Goal: Task Accomplishment & Management: Manage account settings

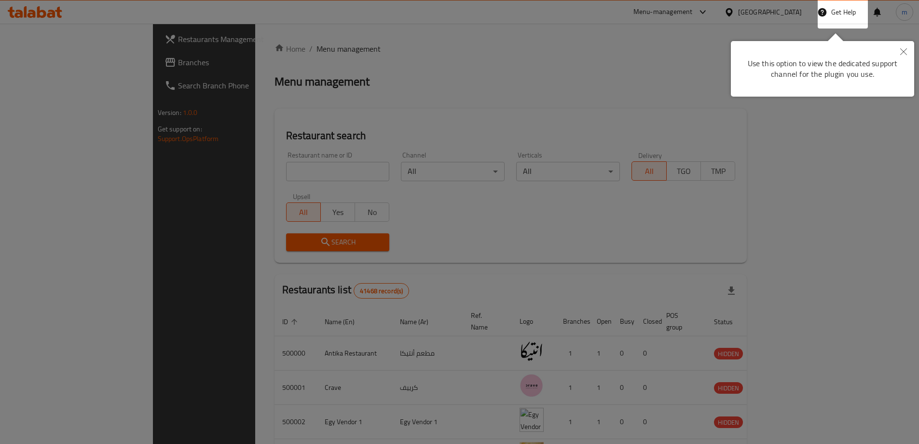
click at [901, 55] on button "Close" at bounding box center [903, 52] width 21 height 22
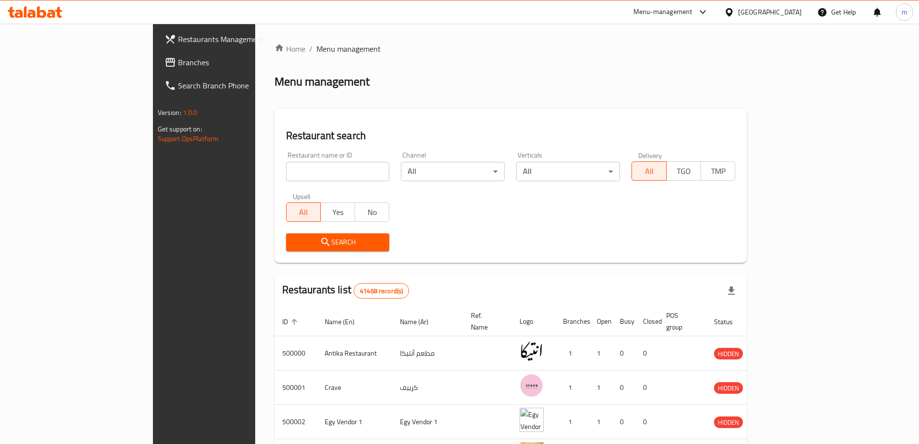
click at [178, 57] on span "Branches" at bounding box center [238, 62] width 121 height 12
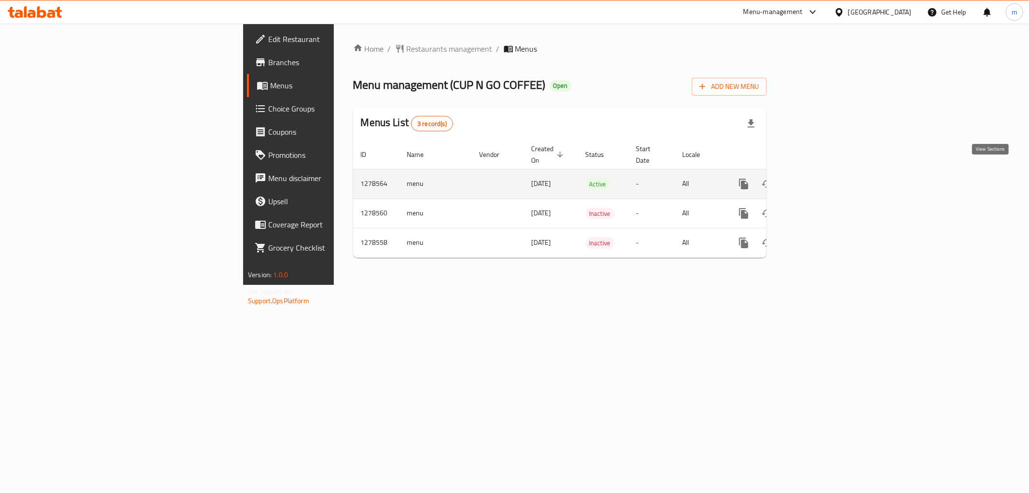
click at [825, 172] on link "enhanced table" at bounding box center [813, 183] width 23 height 23
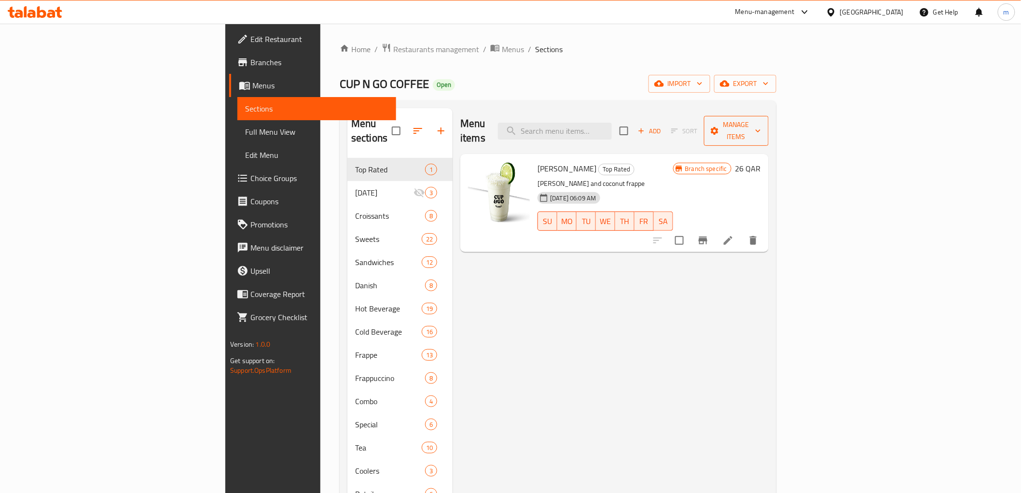
click at [769, 130] on button "Manage items" at bounding box center [736, 131] width 65 height 30
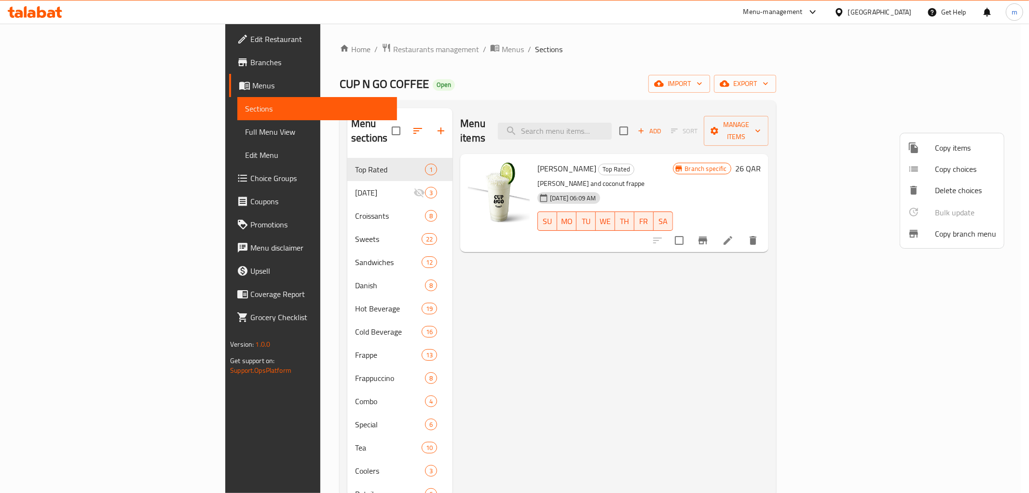
click at [940, 233] on span "Copy branch menu" at bounding box center [965, 234] width 61 height 12
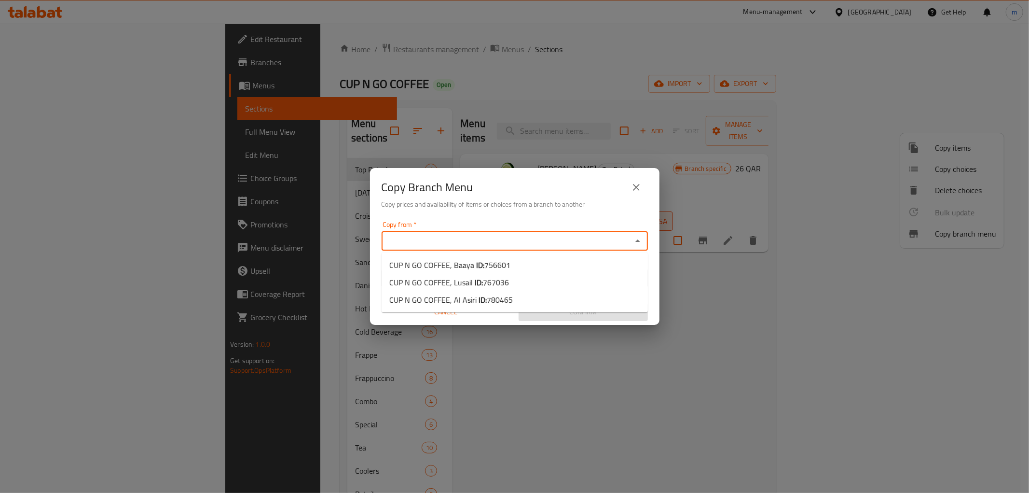
click at [462, 246] on input "Copy from   *" at bounding box center [507, 241] width 245 height 14
click at [455, 256] on li "CUP N GO COFFEE, Baaya ID: 756601" at bounding box center [515, 264] width 266 height 17
type input "CUP N GO COFFEE, Baaya"
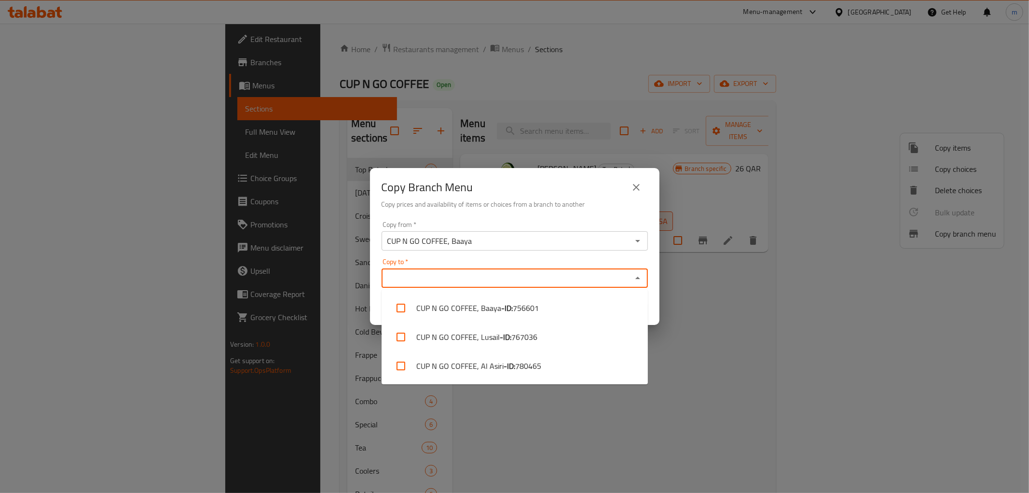
click at [449, 276] on input "Copy to   *" at bounding box center [507, 278] width 245 height 14
click at [428, 356] on li "CUP N GO COFFEE, Al Asiri - ID: 780465" at bounding box center [515, 365] width 266 height 29
checkbox input "true"
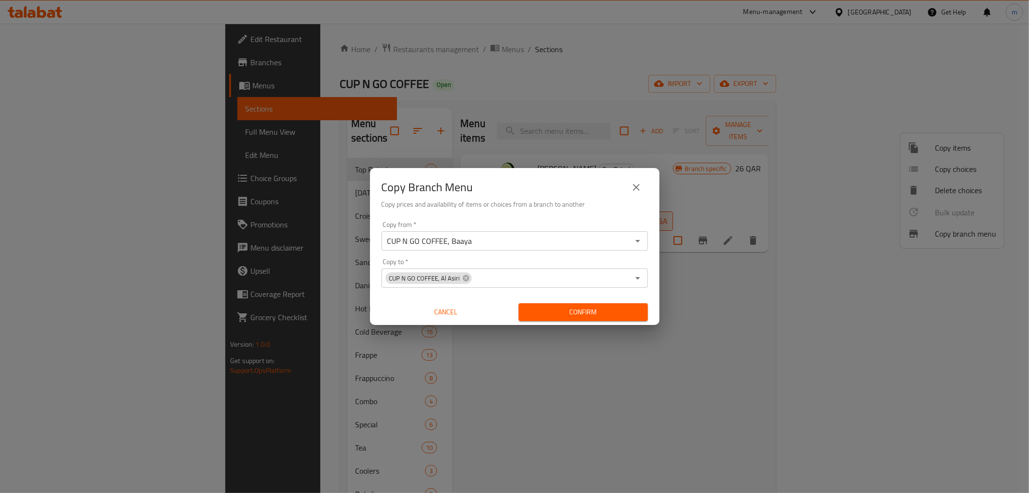
click at [818, 348] on div "Copy Branch Menu Copy prices and availability of items or choices from a branch…" at bounding box center [514, 246] width 1029 height 493
click at [577, 309] on span "Confirm" at bounding box center [584, 312] width 114 height 12
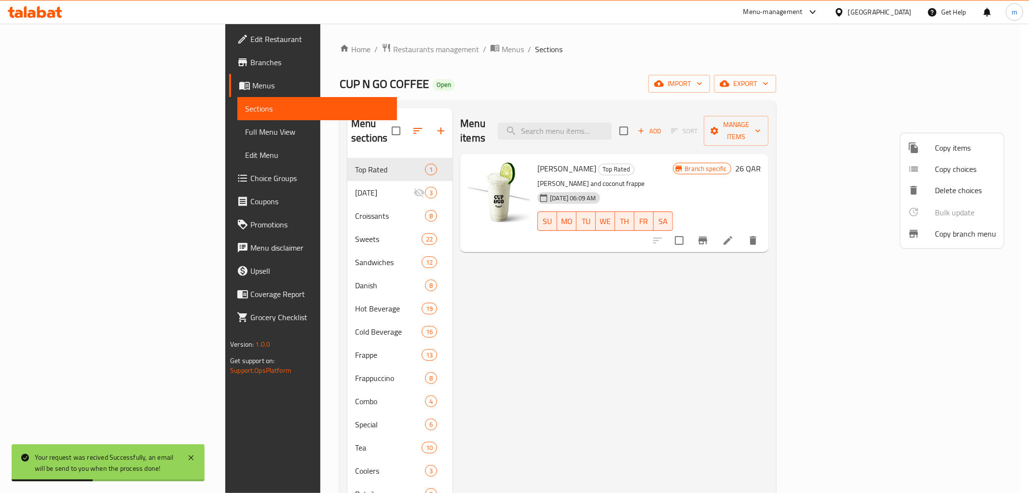
click at [48, 83] on div at bounding box center [514, 246] width 1029 height 493
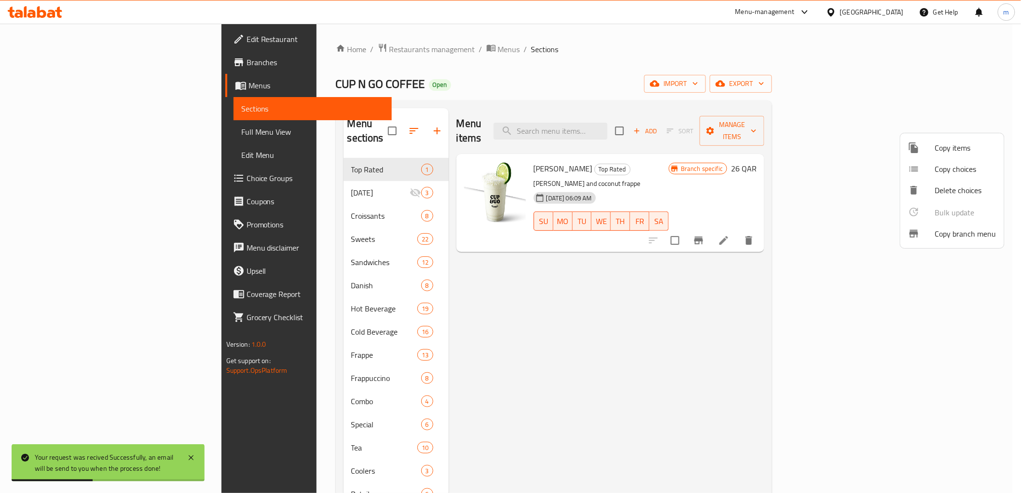
click at [249, 83] on span "Menus" at bounding box center [317, 86] width 136 height 12
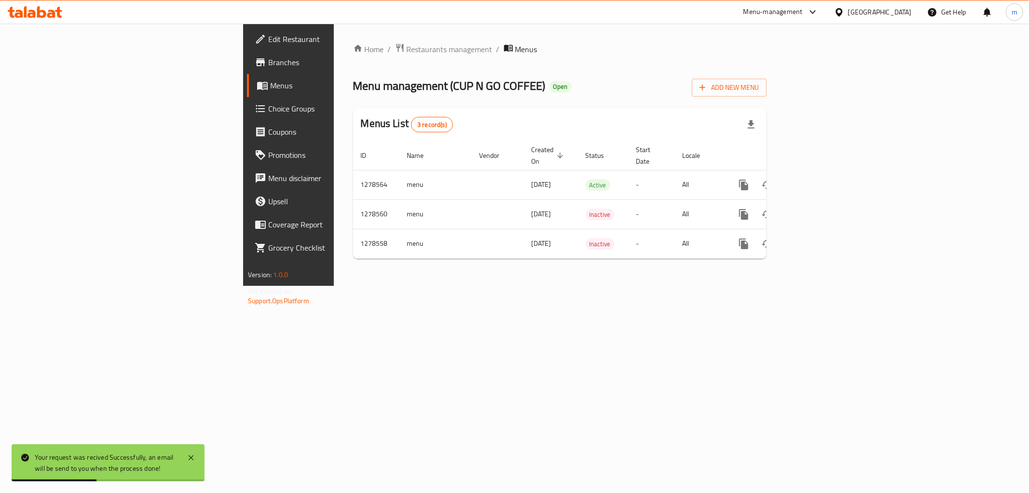
click at [270, 83] on span "Menus" at bounding box center [338, 86] width 137 height 12
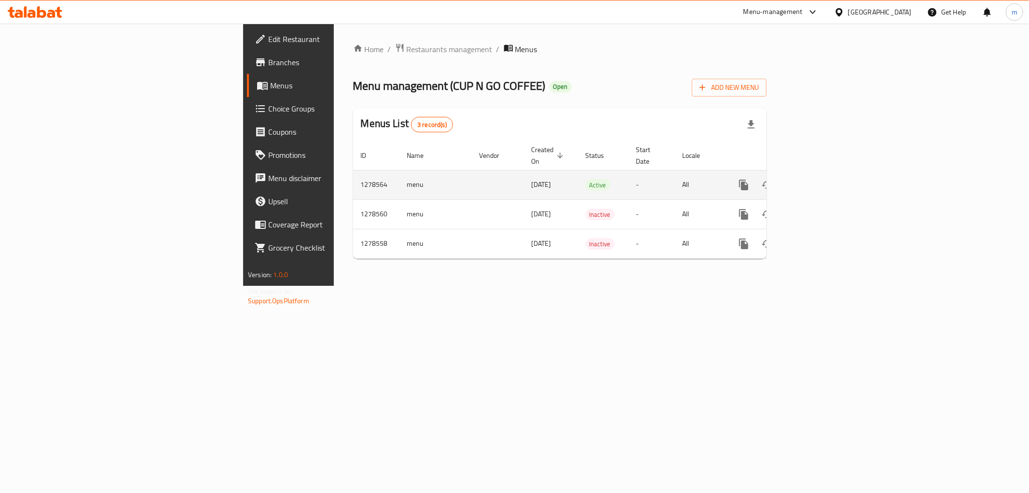
click at [825, 176] on link "enhanced table" at bounding box center [813, 184] width 23 height 23
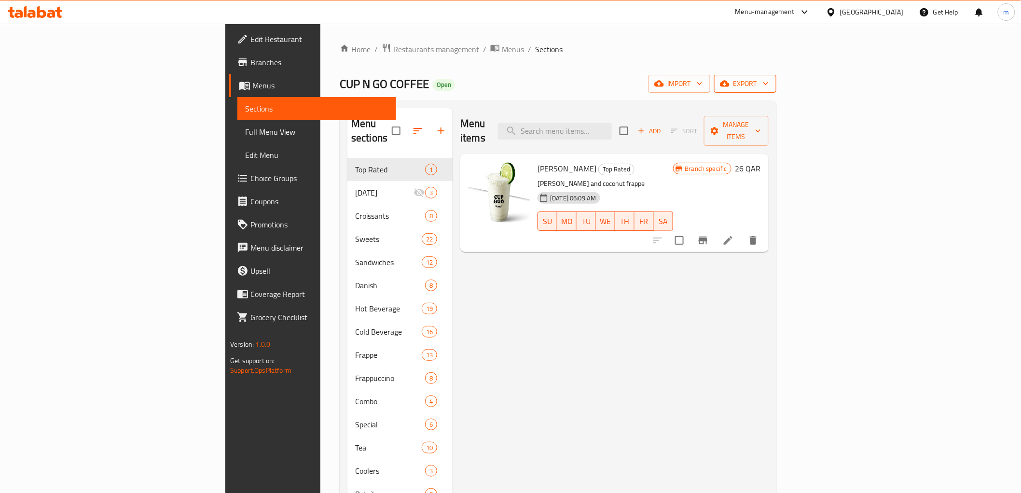
click at [730, 88] on icon "button" at bounding box center [725, 84] width 10 height 10
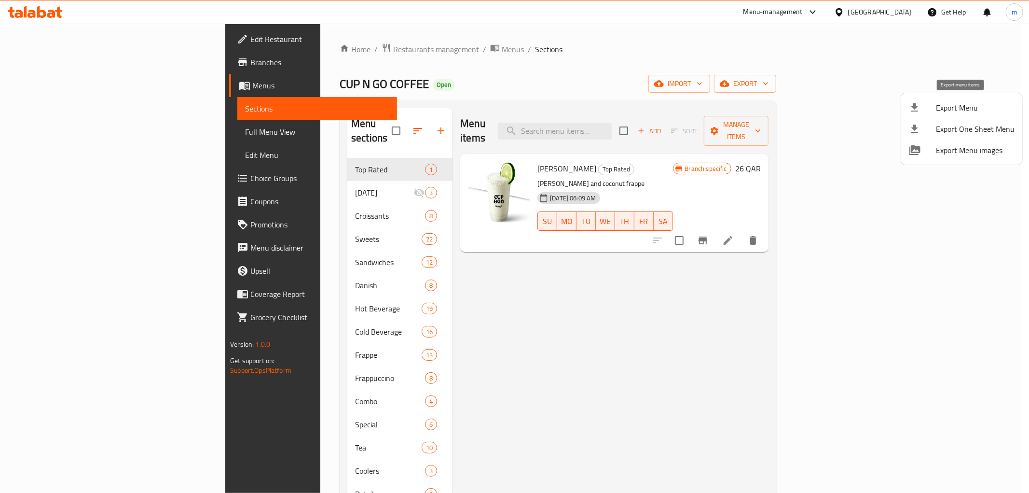
click at [976, 105] on span "Export Menu" at bounding box center [975, 108] width 79 height 12
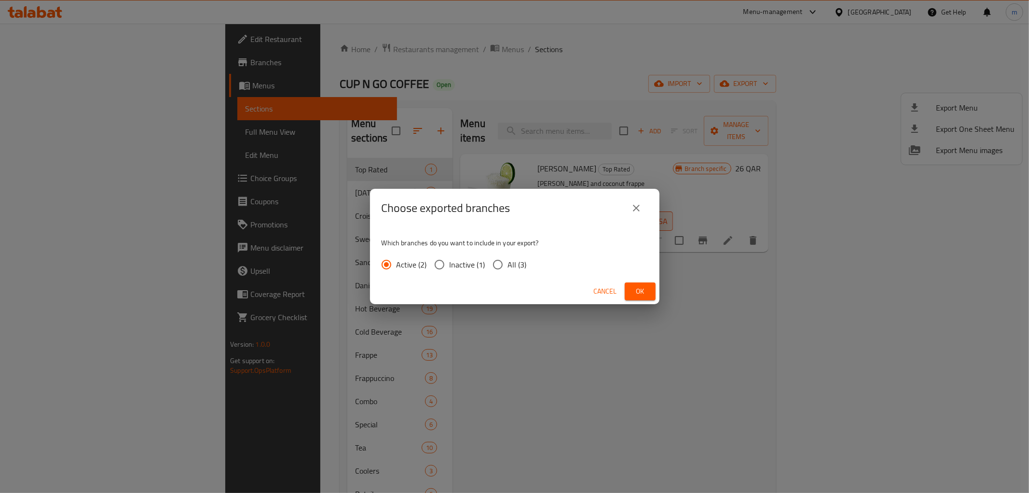
click at [519, 256] on label "All (3)" at bounding box center [507, 264] width 39 height 20
click at [508, 256] on input "All (3)" at bounding box center [498, 264] width 20 height 20
radio input "true"
click at [637, 284] on button "Ok" at bounding box center [640, 291] width 31 height 18
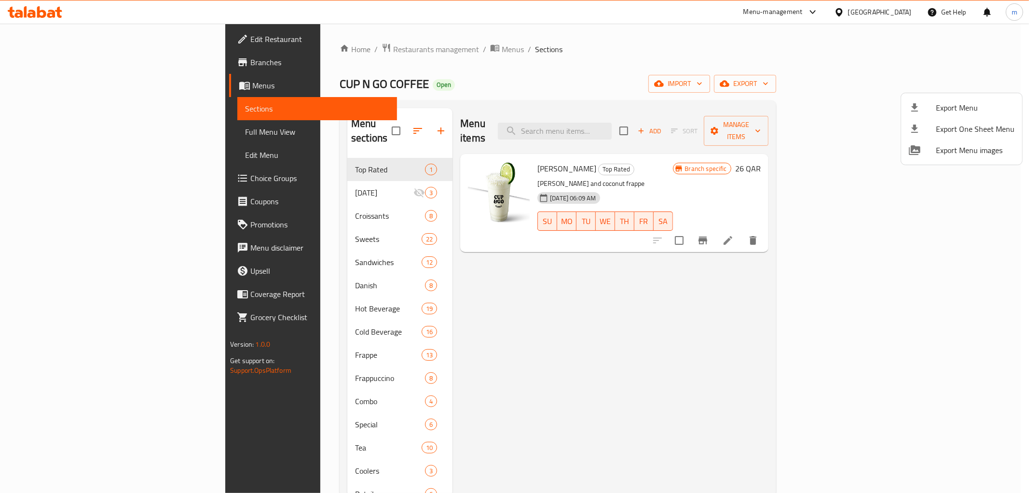
click at [34, 75] on div at bounding box center [514, 246] width 1029 height 493
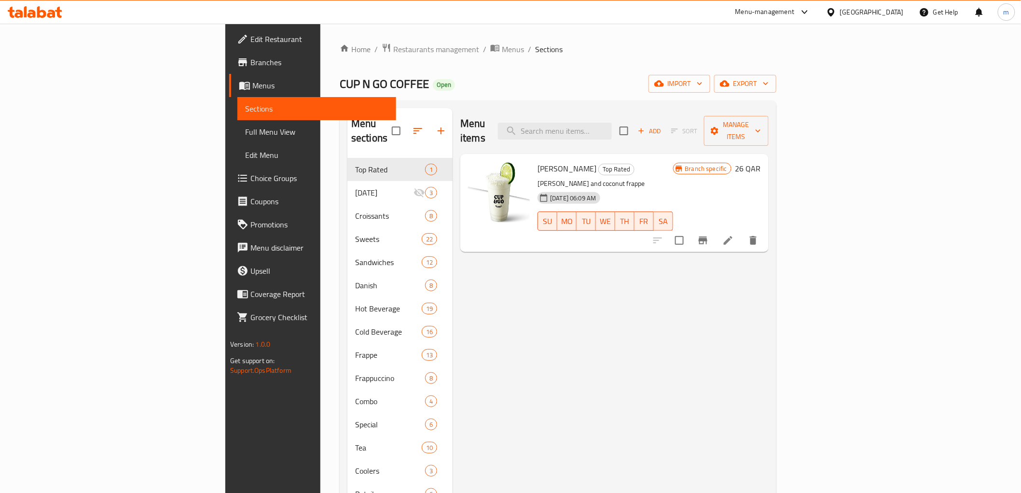
click at [229, 69] on link "Branches" at bounding box center [312, 62] width 167 height 23
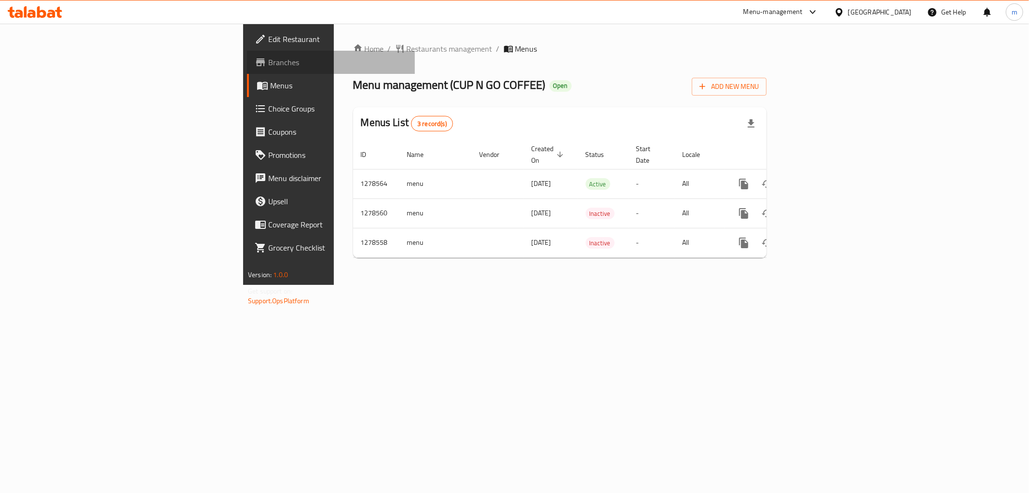
click at [268, 56] on span "Branches" at bounding box center [337, 62] width 139 height 12
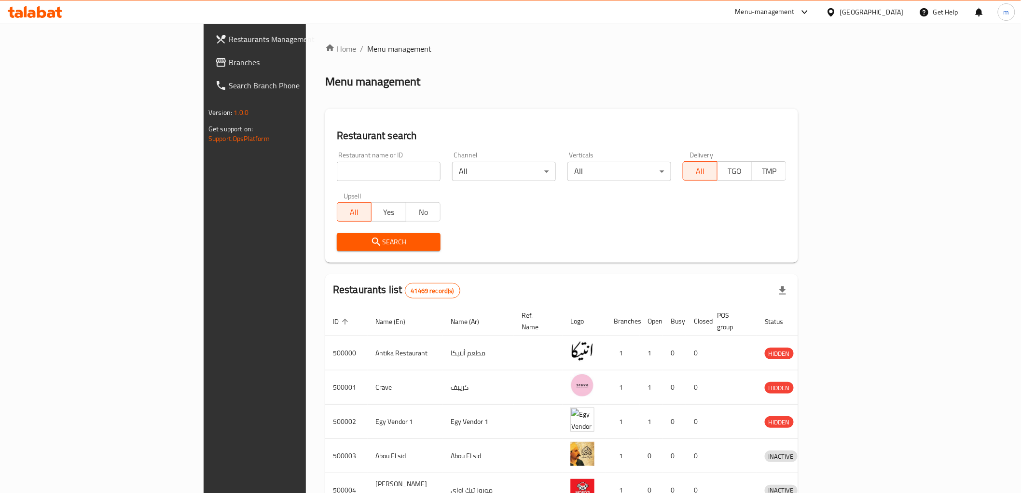
click at [900, 13] on div "Egypt" at bounding box center [872, 12] width 64 height 11
click at [790, 258] on div "United Arab Emirates" at bounding box center [800, 253] width 64 height 11
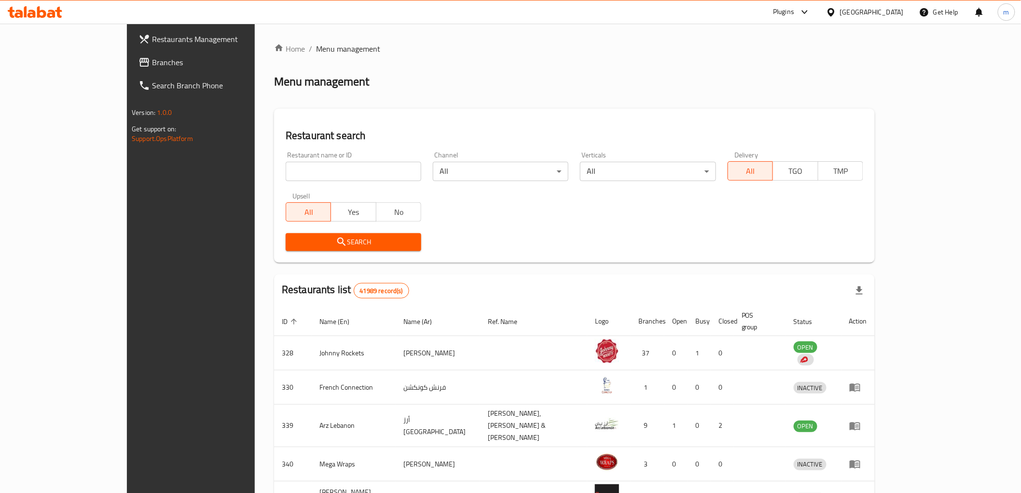
click at [152, 67] on span "Branches" at bounding box center [221, 62] width 138 height 12
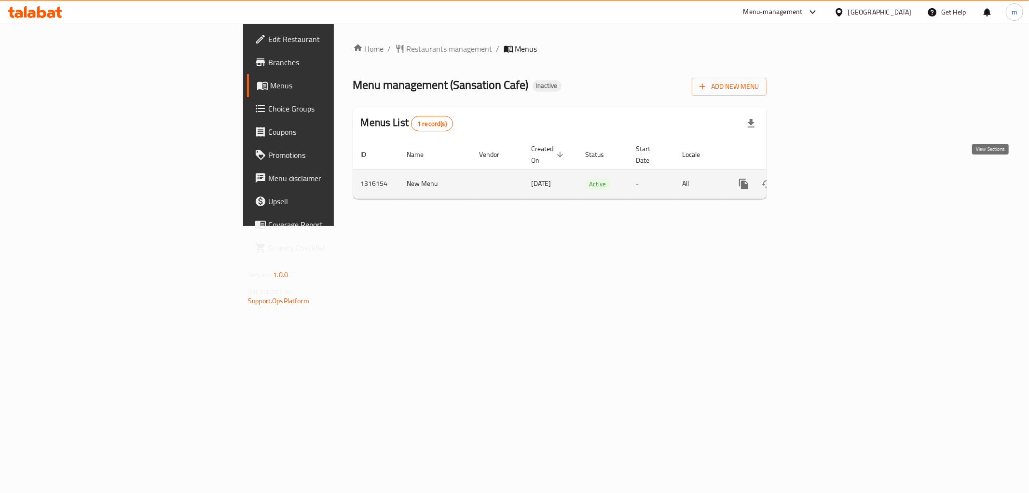
click at [820, 178] on icon "enhanced table" at bounding box center [814, 184] width 12 height 12
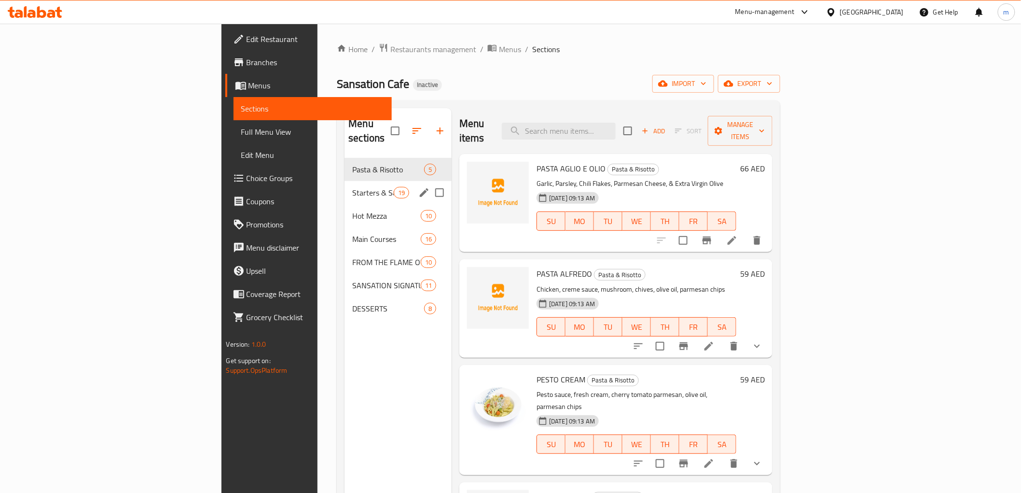
click at [345, 181] on div "Starters & Salads 19" at bounding box center [398, 192] width 107 height 23
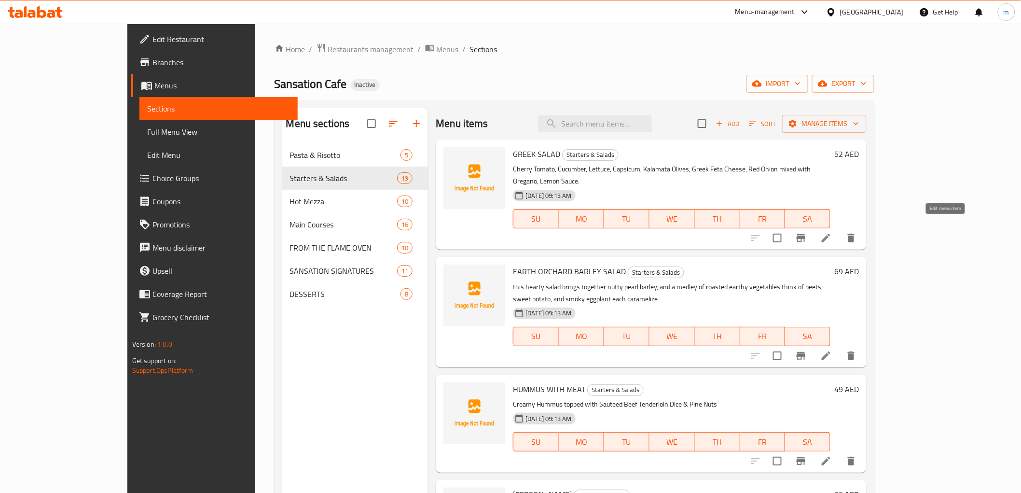
click at [832, 232] on icon at bounding box center [827, 238] width 12 height 12
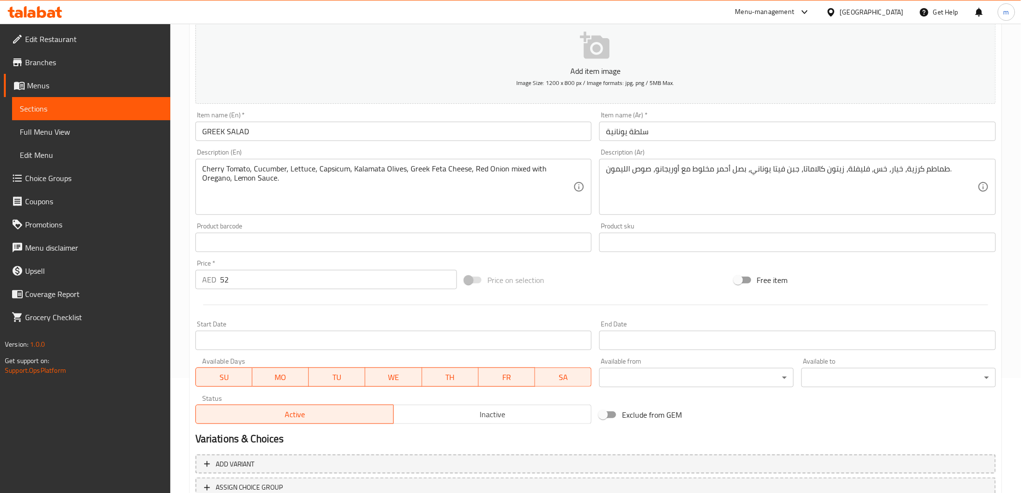
scroll to position [187, 0]
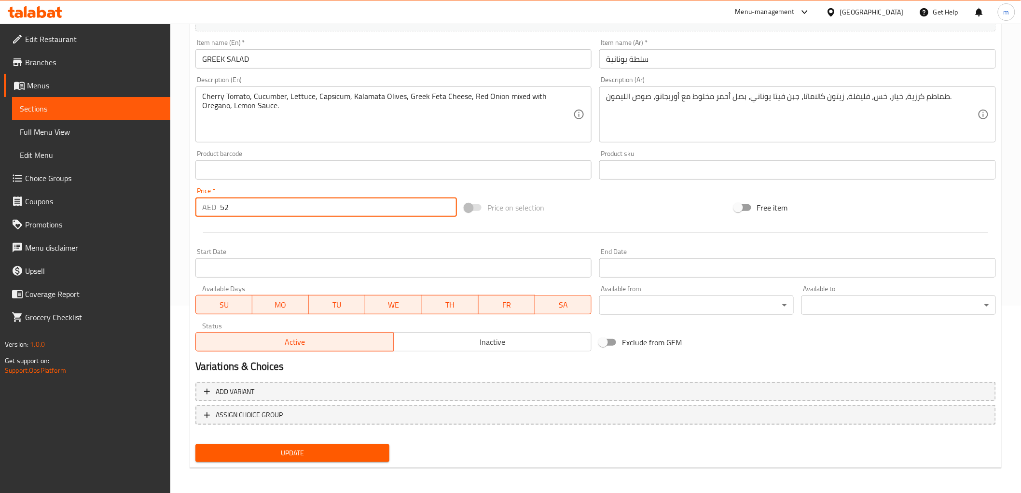
click at [229, 209] on input "52" at bounding box center [338, 206] width 237 height 19
click at [221, 211] on input "52" at bounding box center [338, 206] width 237 height 19
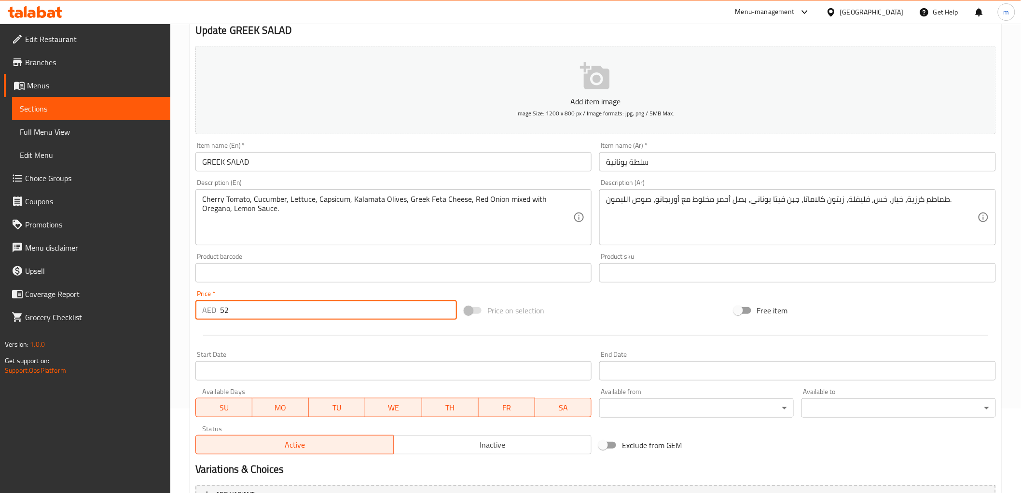
scroll to position [80, 0]
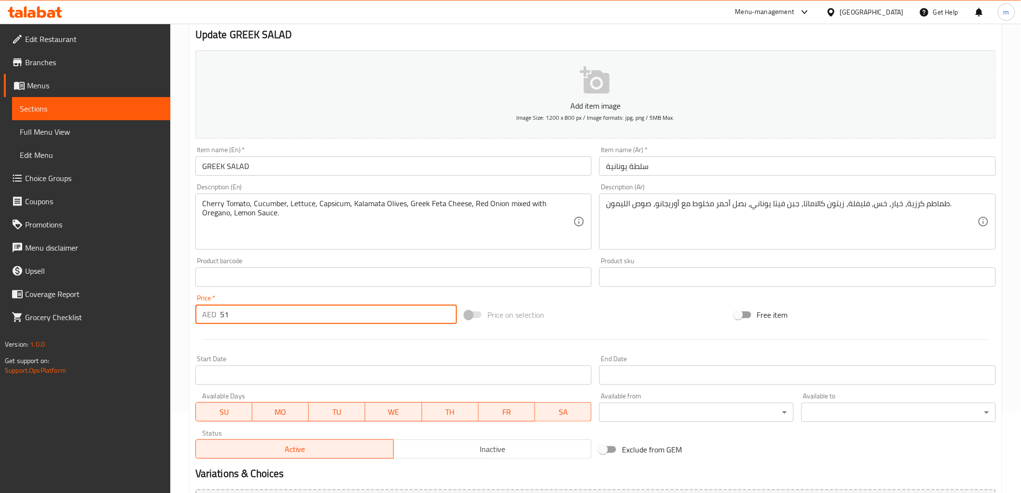
type input "5"
type input "-1"
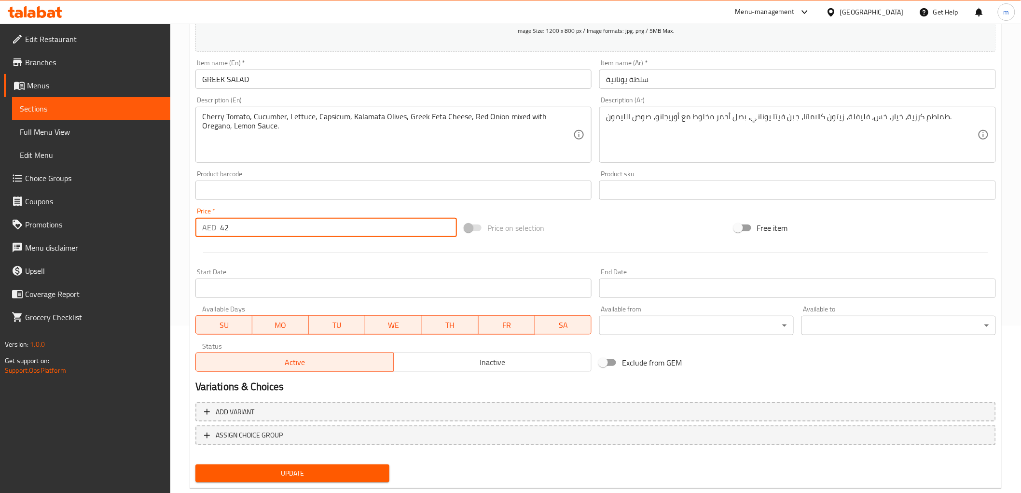
scroll to position [187, 0]
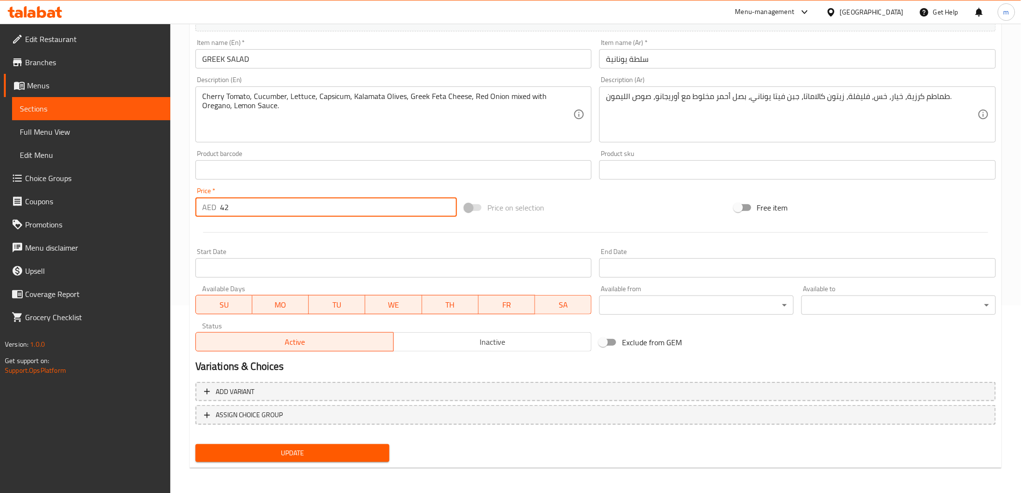
type input "42"
click at [254, 447] on span "Update" at bounding box center [292, 453] width 179 height 12
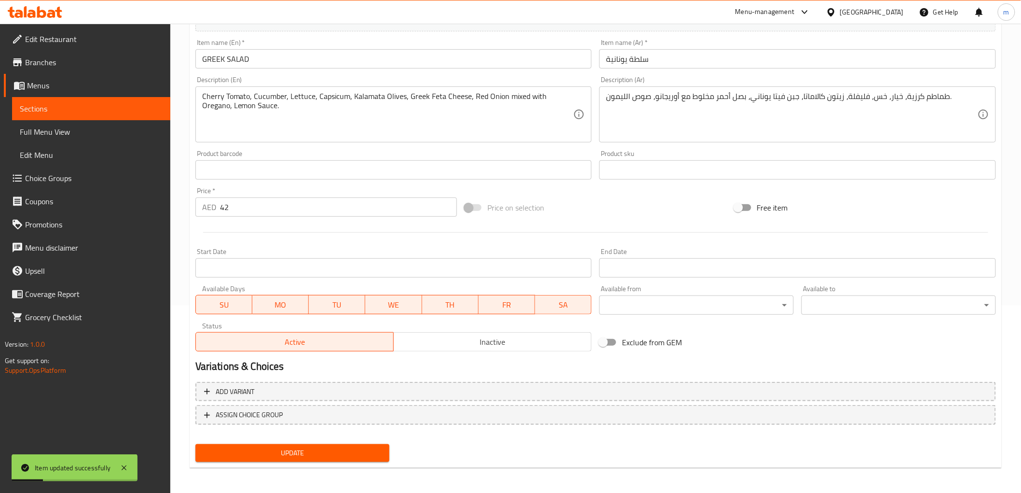
click at [80, 108] on span "Sections" at bounding box center [91, 109] width 143 height 12
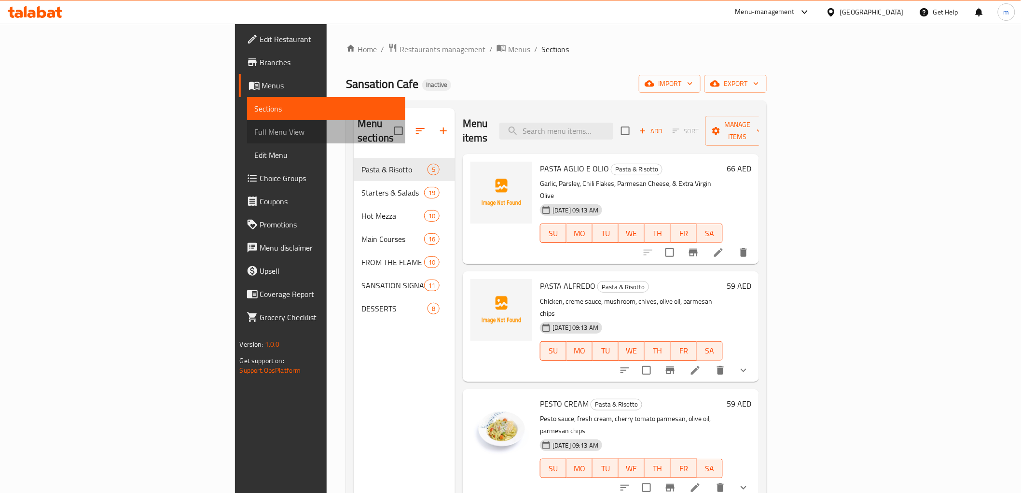
click at [255, 126] on span "Full Menu View" at bounding box center [326, 132] width 143 height 12
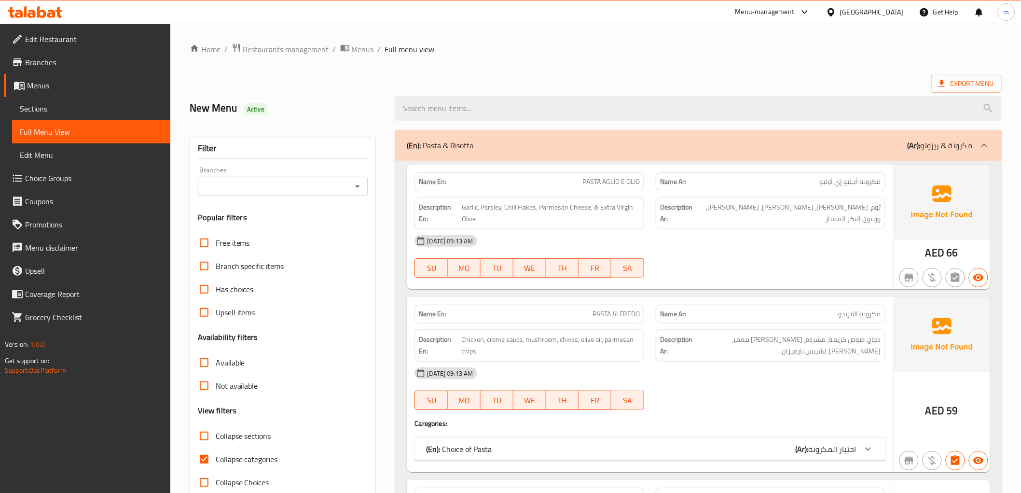
click at [216, 458] on span "Collapse categories" at bounding box center [247, 459] width 62 height 12
click at [216, 458] on input "Collapse categories" at bounding box center [204, 458] width 23 height 23
checkbox input "false"
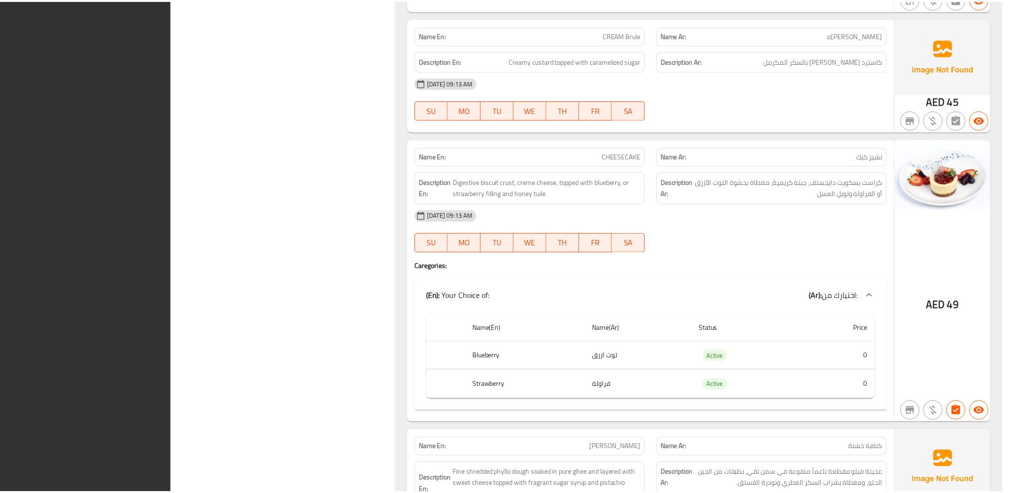
scroll to position [11333, 0]
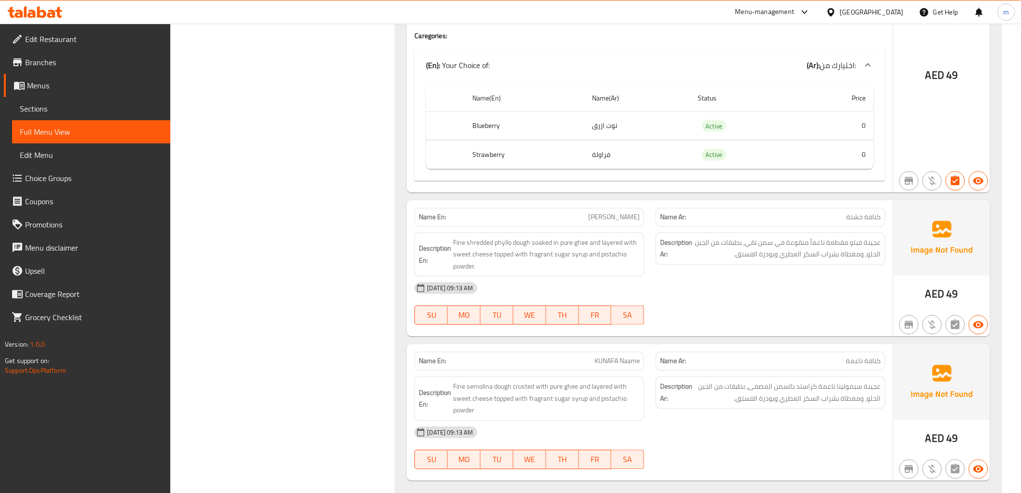
click at [58, 103] on span "Sections" at bounding box center [91, 109] width 143 height 12
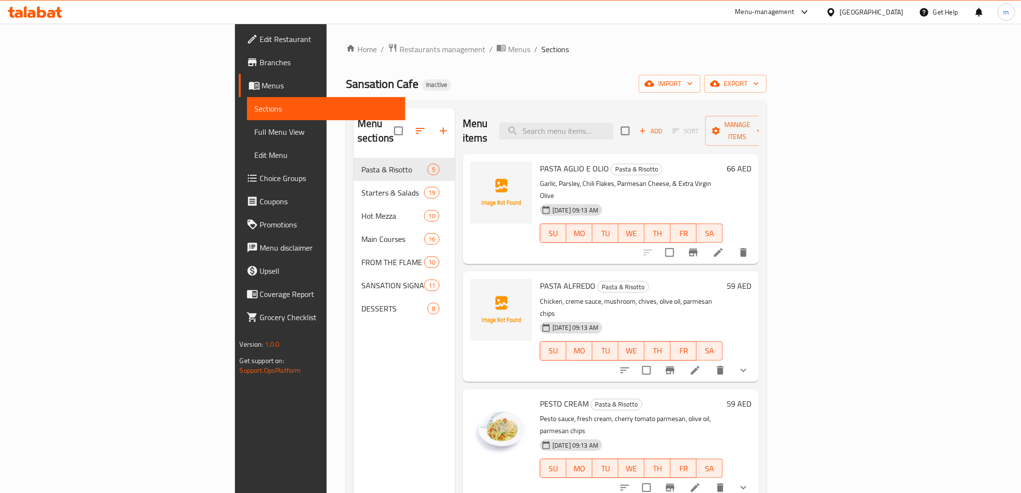
click at [723, 248] on icon at bounding box center [718, 252] width 9 height 9
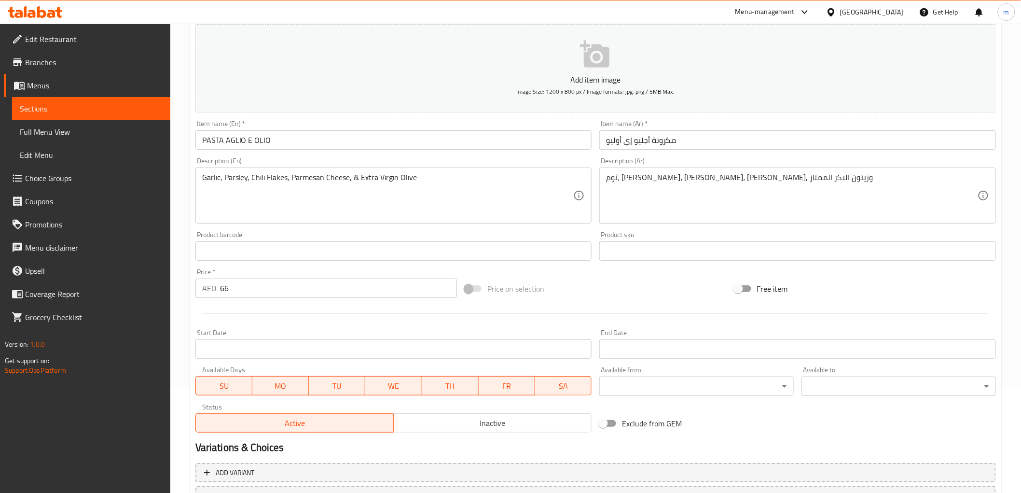
scroll to position [107, 0]
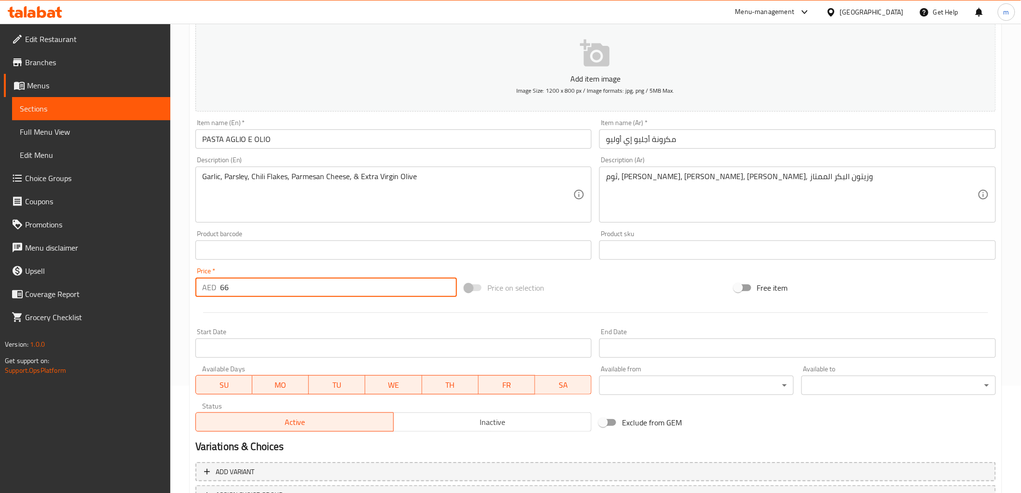
click at [223, 288] on input "66" at bounding box center [338, 287] width 237 height 19
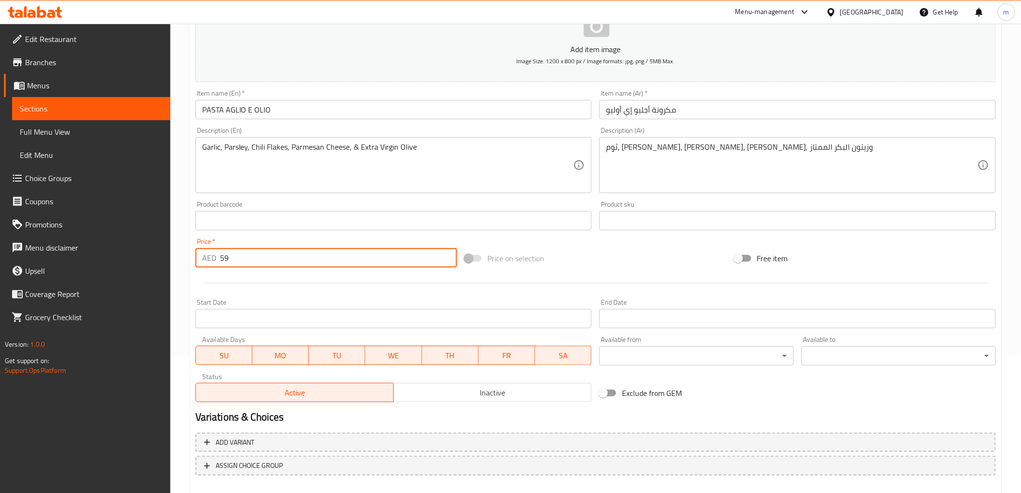
scroll to position [161, 0]
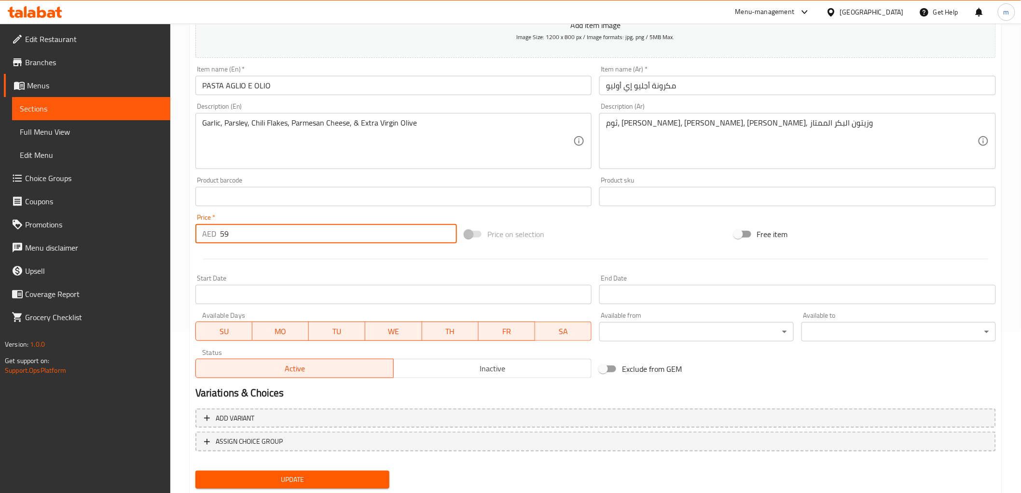
type input "59"
click at [242, 471] on button "Update" at bounding box center [292, 480] width 195 height 18
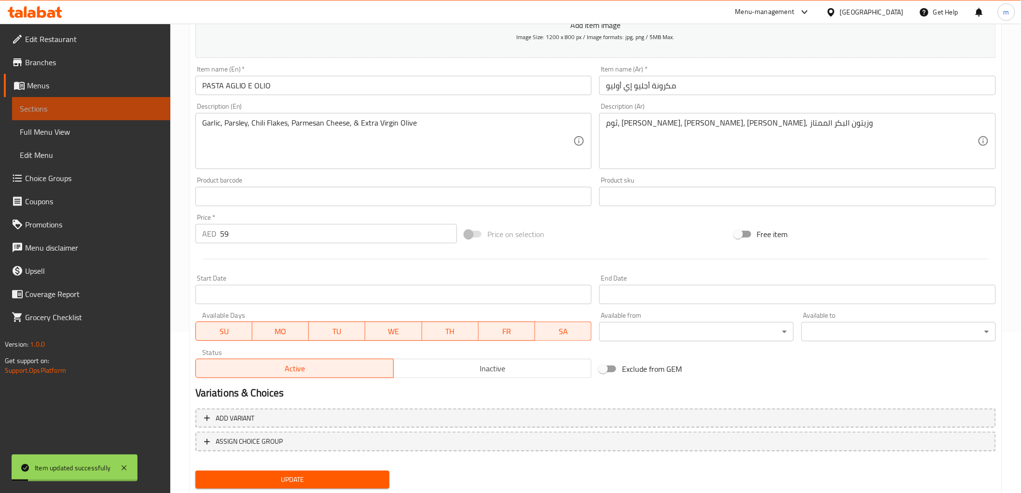
click at [55, 114] on span "Sections" at bounding box center [91, 109] width 143 height 12
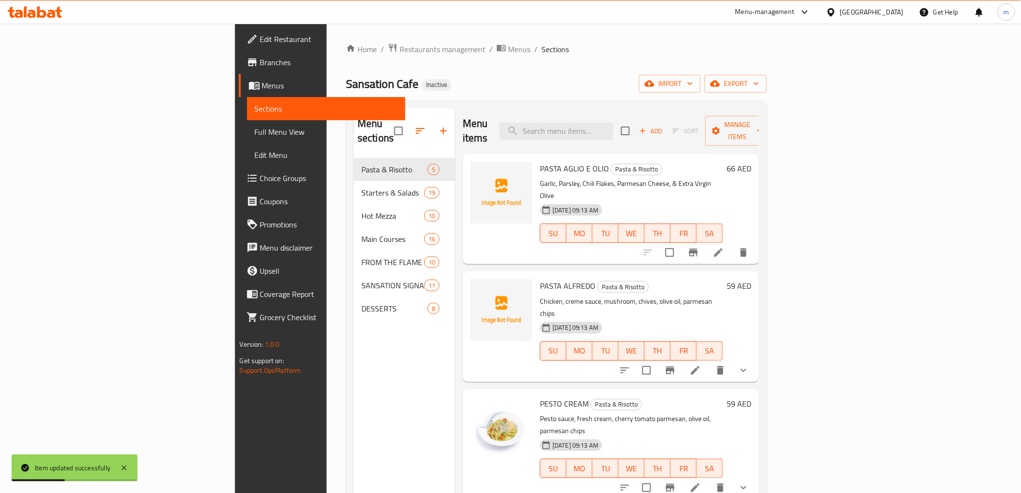
click at [247, 99] on link "Sections" at bounding box center [326, 108] width 158 height 23
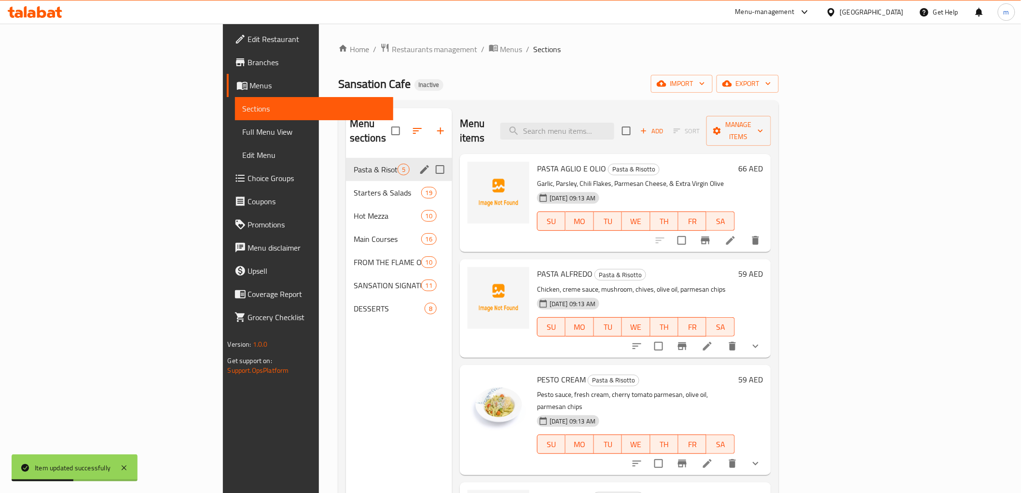
click at [346, 181] on div "Starters & Salads 19" at bounding box center [399, 192] width 106 height 23
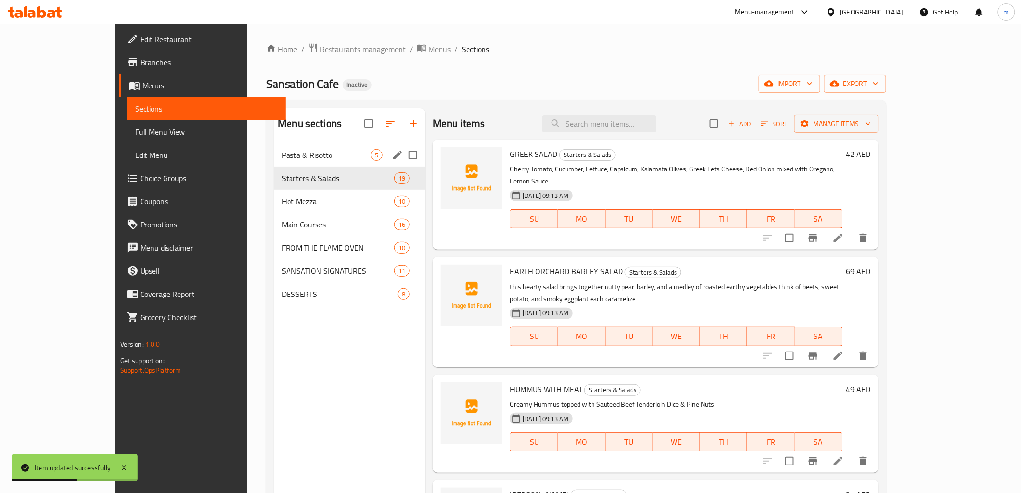
click at [282, 152] on span "Pasta & Risotto" at bounding box center [326, 155] width 89 height 12
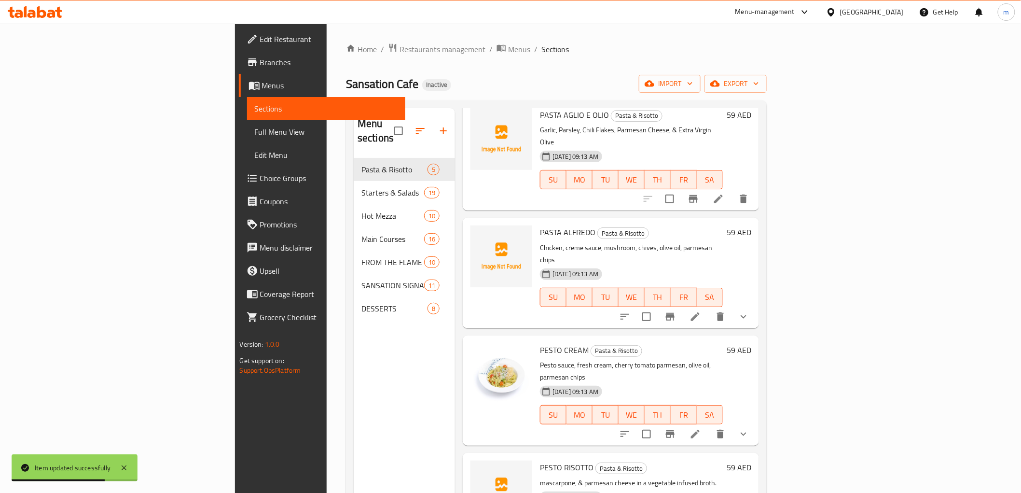
scroll to position [58, 0]
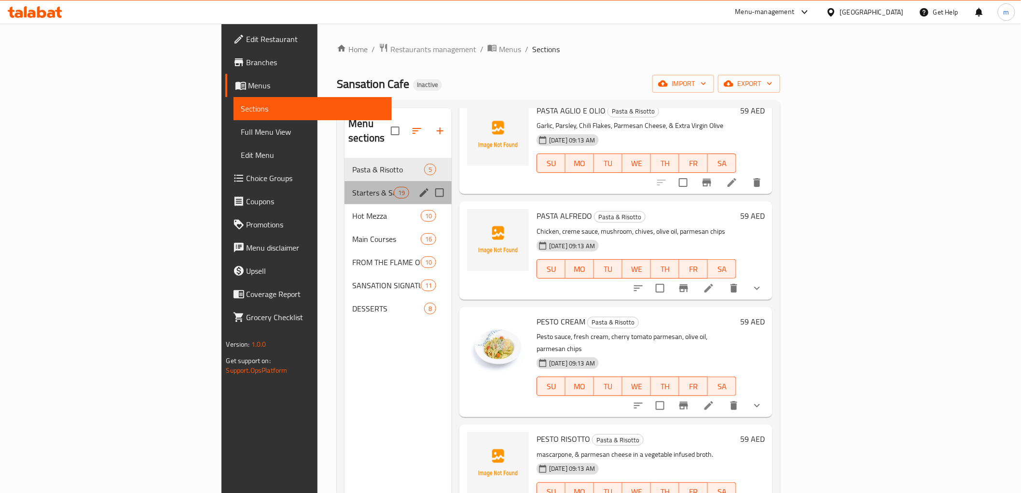
click at [345, 186] on div "Starters & Salads 19" at bounding box center [398, 192] width 107 height 23
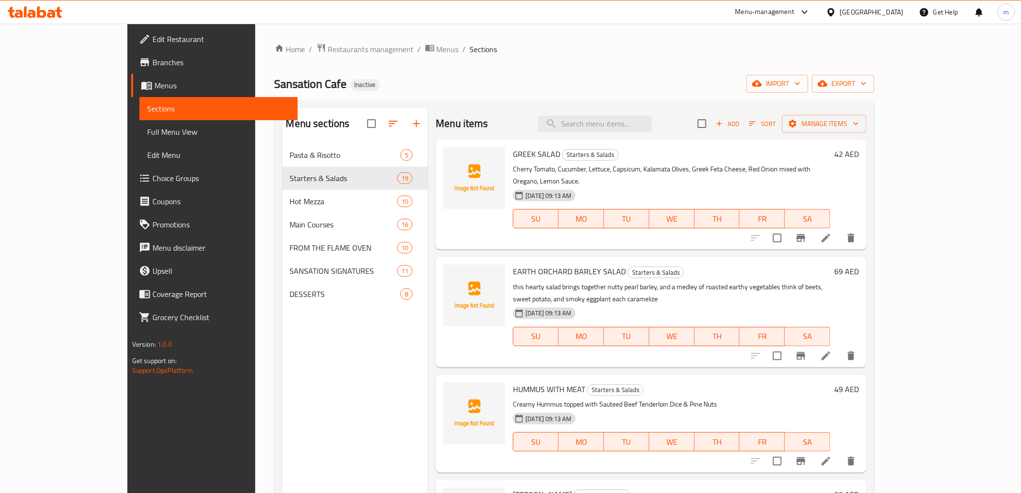
click at [840, 347] on li at bounding box center [826, 355] width 27 height 17
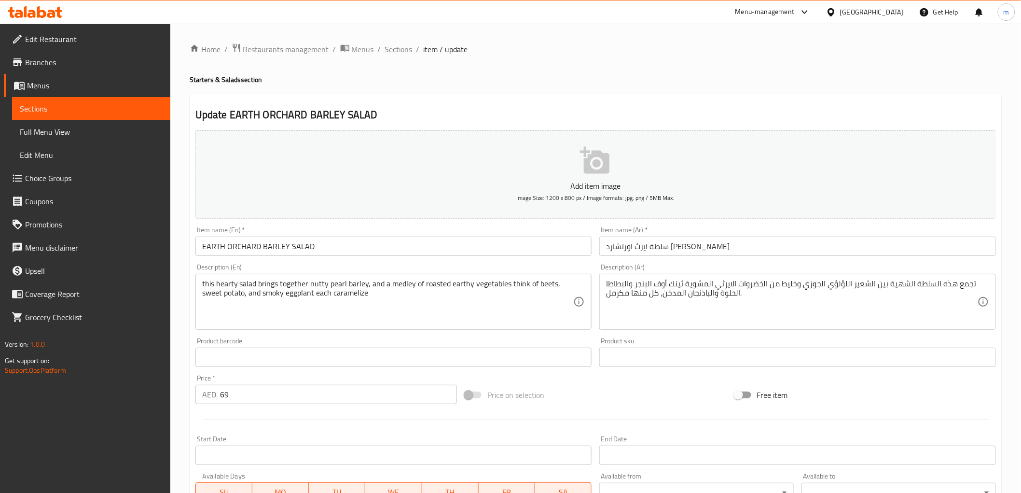
click at [226, 392] on input "69" at bounding box center [338, 394] width 237 height 19
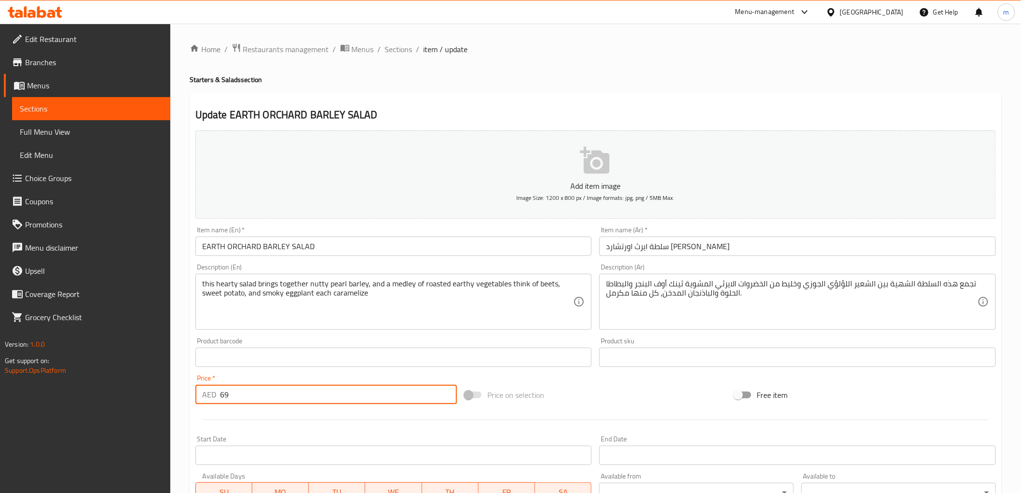
click at [226, 392] on input "69" at bounding box center [338, 394] width 237 height 19
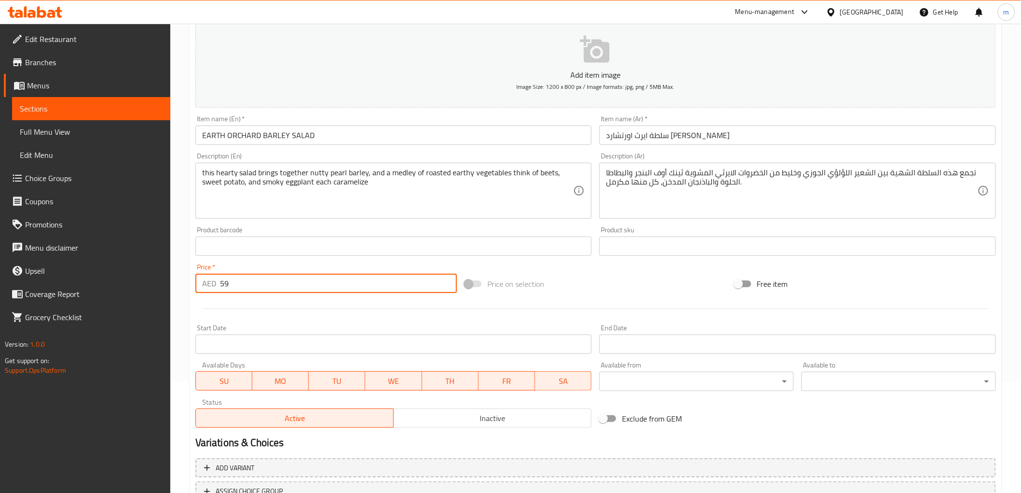
scroll to position [187, 0]
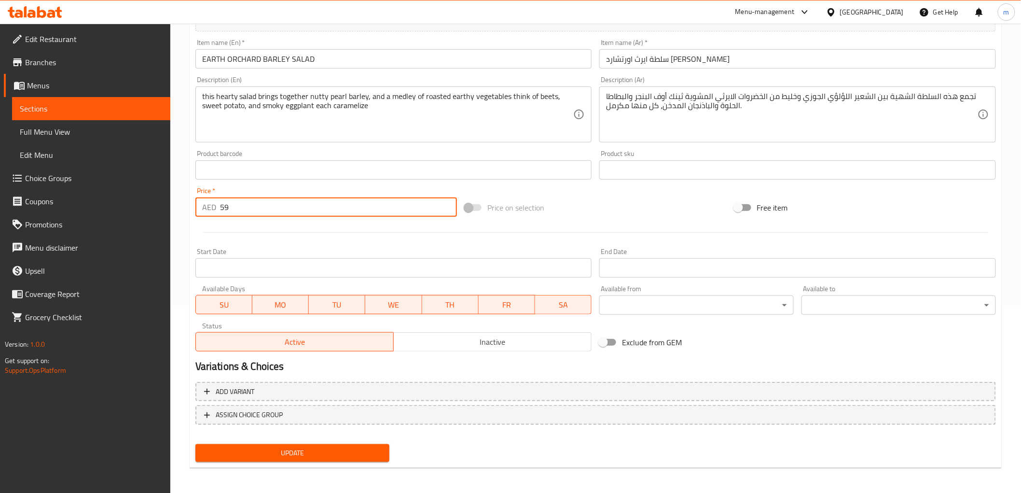
type input "59"
click at [294, 447] on span "Update" at bounding box center [292, 453] width 179 height 12
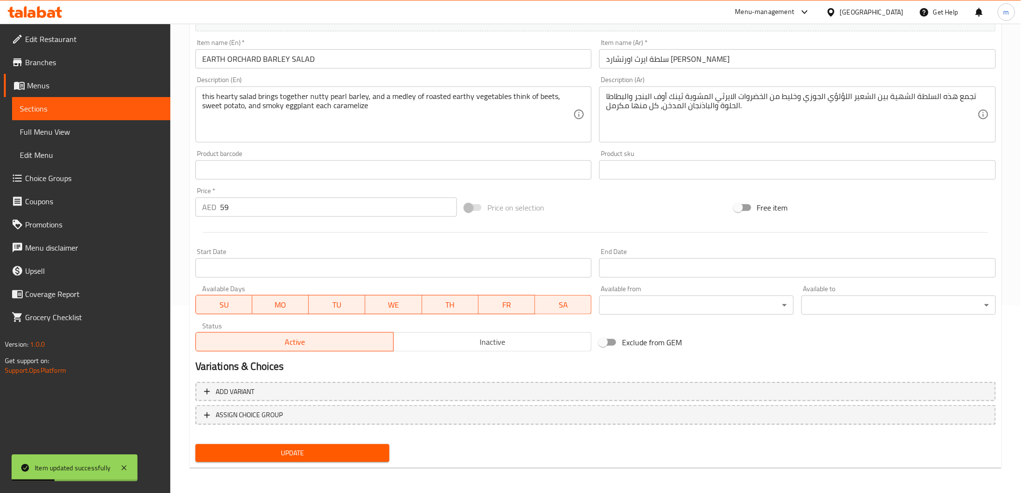
click at [52, 107] on span "Sections" at bounding box center [91, 109] width 143 height 12
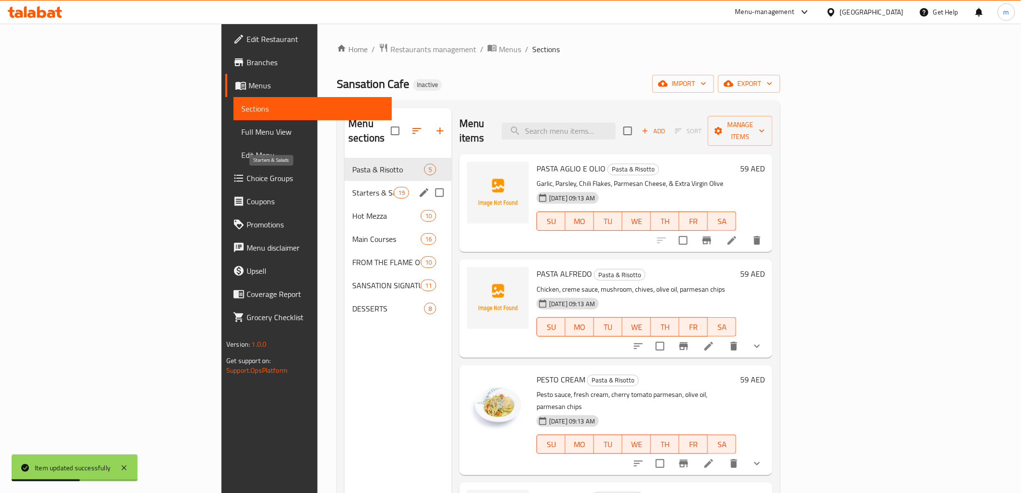
click at [352, 187] on span "Starters & Salads" at bounding box center [372, 193] width 41 height 12
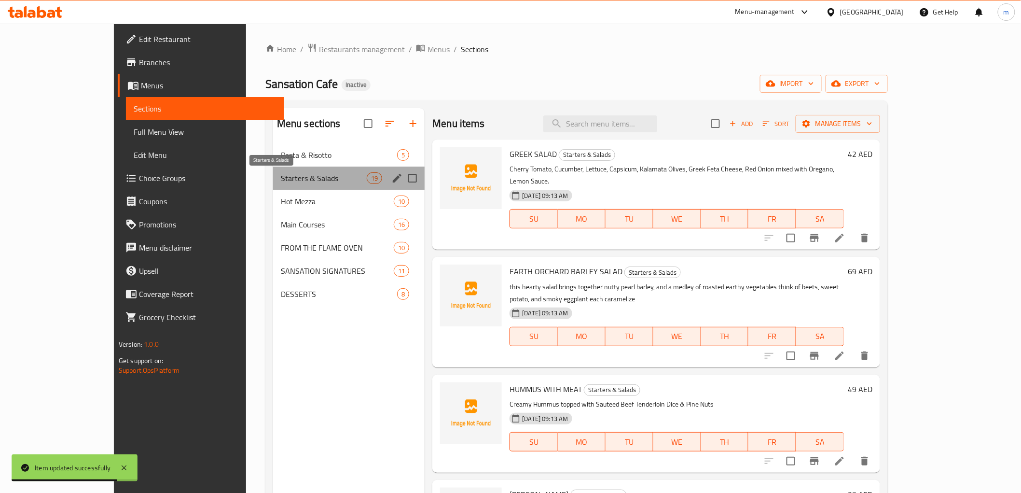
click at [281, 172] on span "Starters & Salads" at bounding box center [324, 178] width 86 height 12
click at [281, 182] on span "Starters & Salads" at bounding box center [324, 178] width 86 height 12
click at [273, 193] on div "Hot Mezza 10" at bounding box center [349, 201] width 152 height 23
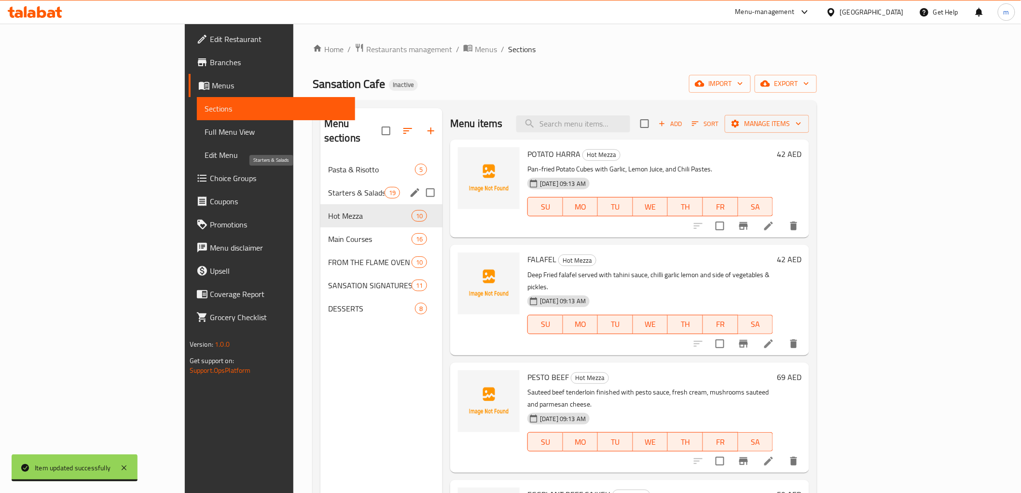
click at [328, 187] on span "Starters & Salads" at bounding box center [356, 193] width 56 height 12
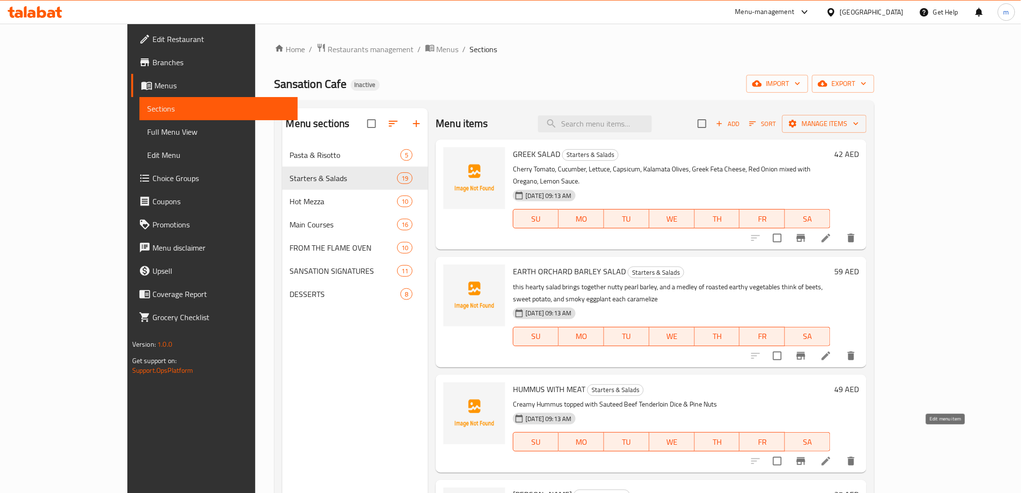
click at [832, 455] on icon at bounding box center [827, 461] width 12 height 12
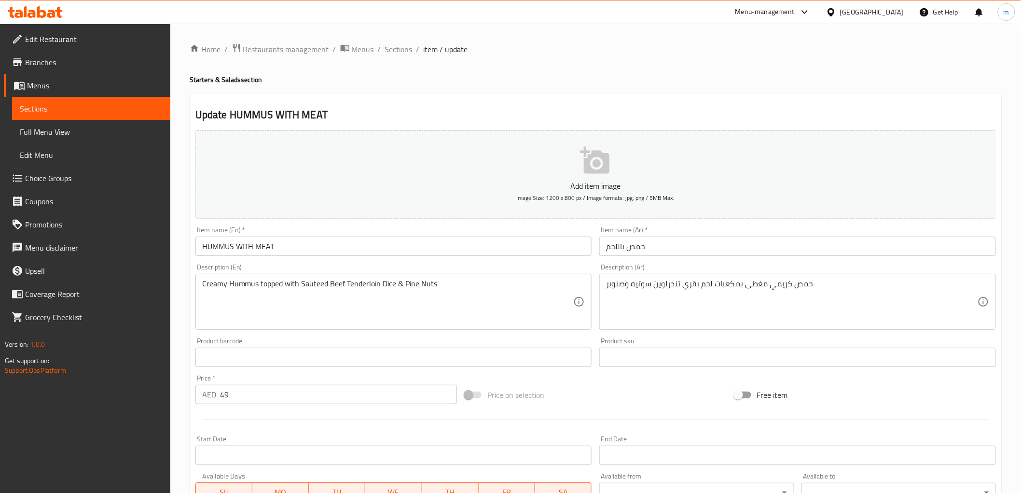
click at [224, 397] on input "49" at bounding box center [338, 394] width 237 height 19
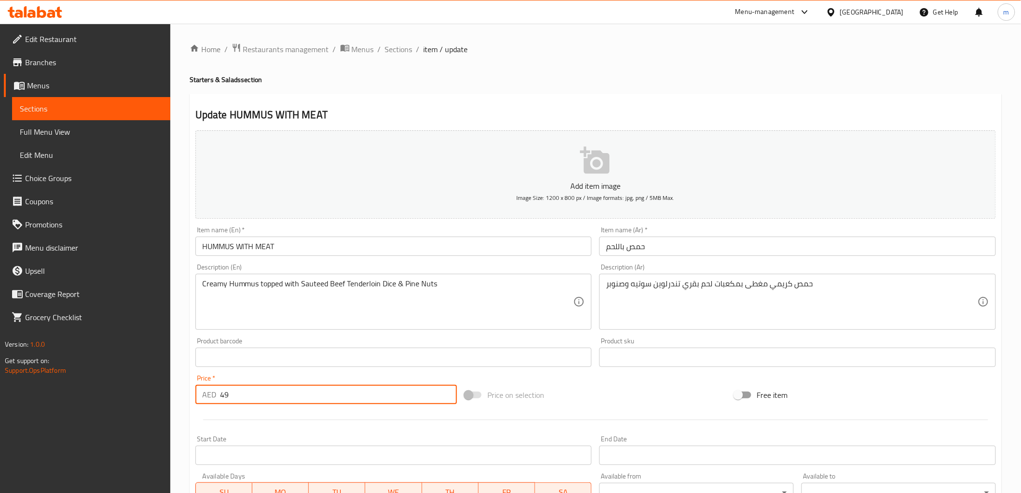
click at [224, 397] on input "49" at bounding box center [338, 394] width 237 height 19
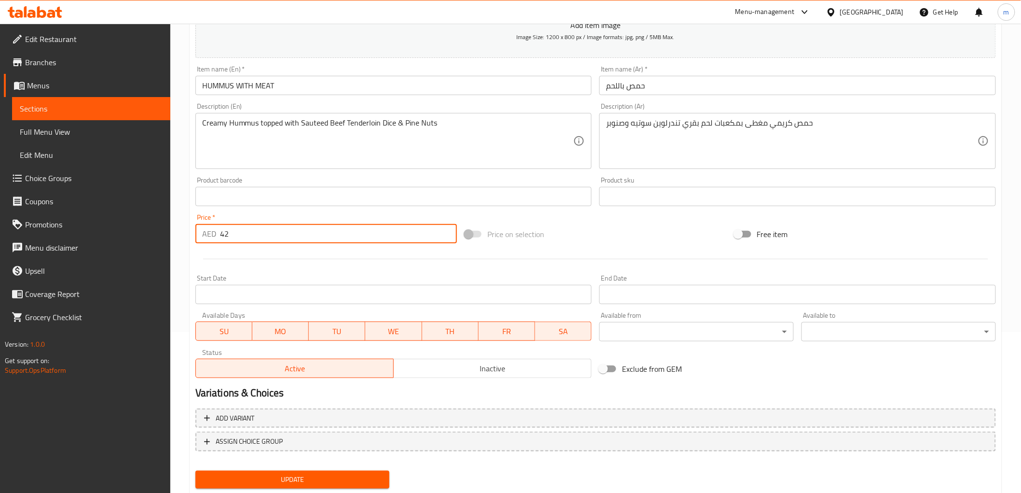
scroll to position [187, 0]
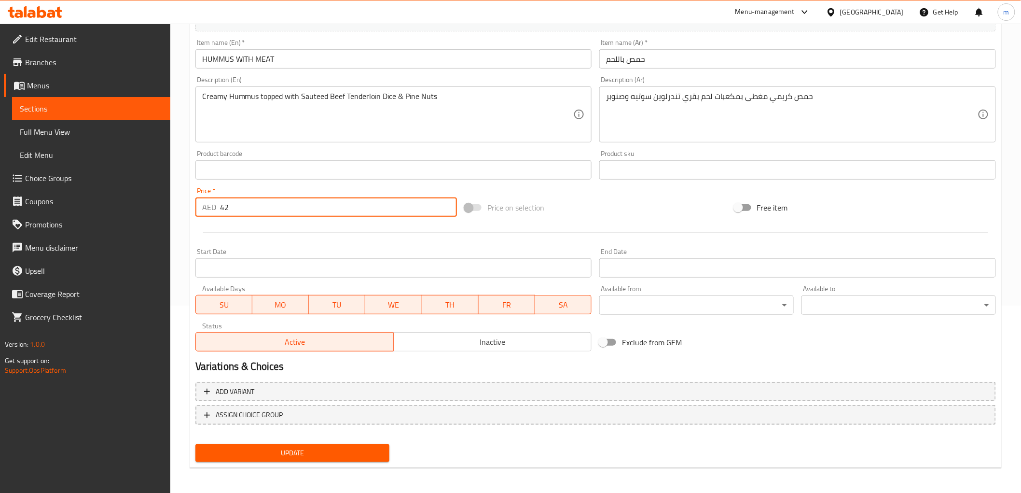
type input "42"
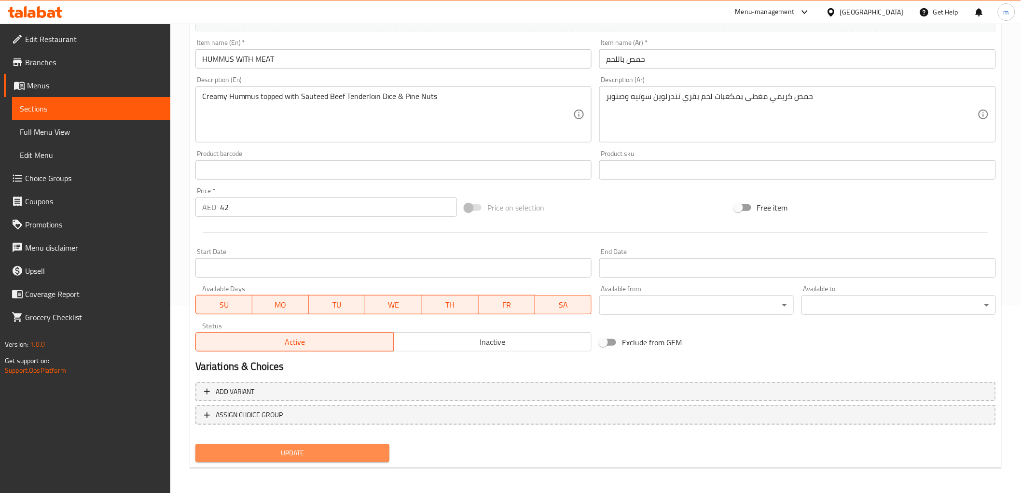
click at [255, 456] on span "Update" at bounding box center [292, 453] width 179 height 12
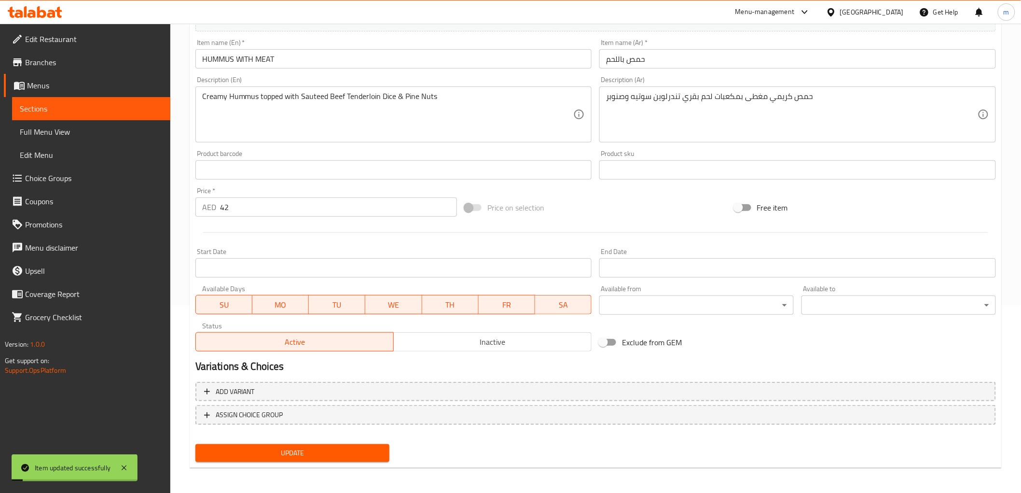
click at [71, 100] on link "Sections" at bounding box center [91, 108] width 158 height 23
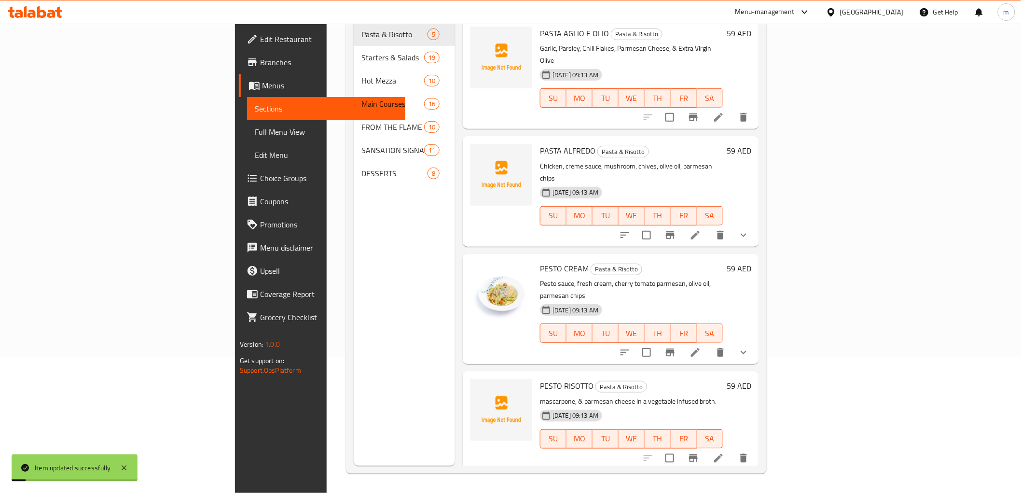
scroll to position [135, 0]
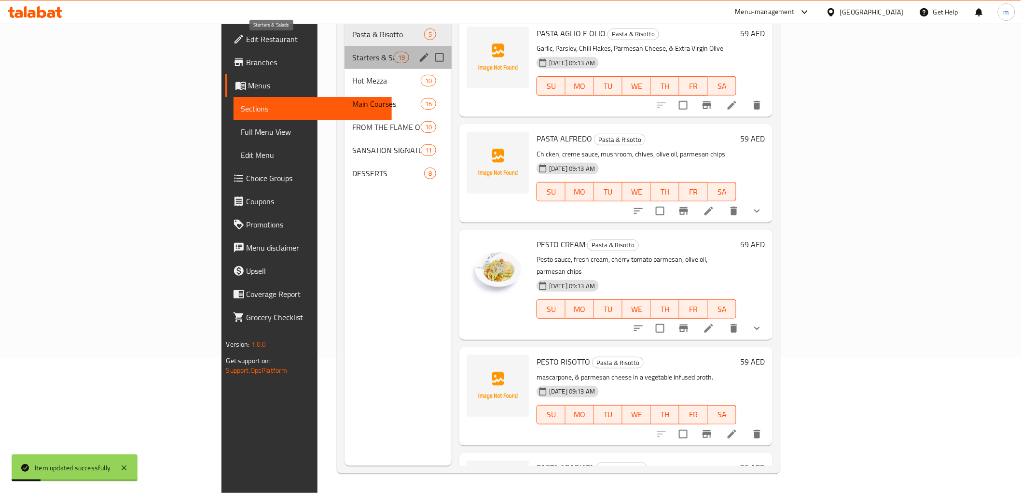
click at [352, 52] on span "Starters & Salads" at bounding box center [372, 58] width 41 height 12
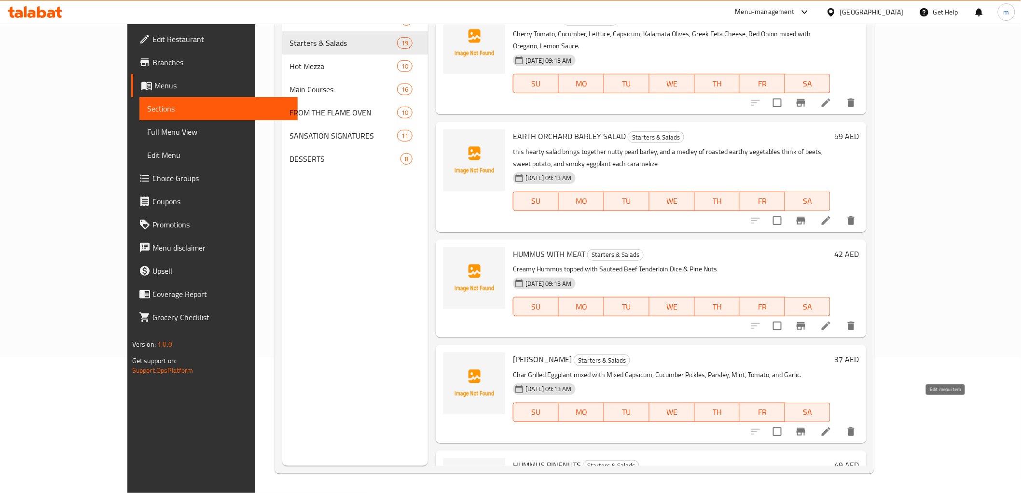
click at [832, 426] on icon at bounding box center [827, 432] width 12 height 12
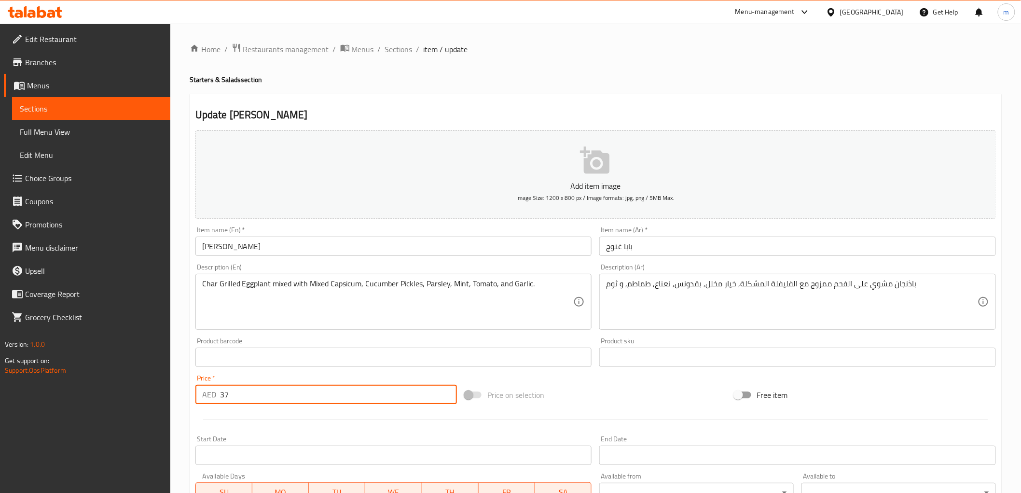
click at [225, 396] on input "37" at bounding box center [338, 394] width 237 height 19
drag, startPoint x: 225, startPoint y: 396, endPoint x: 233, endPoint y: 396, distance: 7.3
click at [233, 396] on input "37" at bounding box center [338, 394] width 237 height 19
type input "32"
click at [180, 406] on div "Home / Restaurants management / Menus / Sections / item / update Starters & Sal…" at bounding box center [595, 353] width 851 height 658
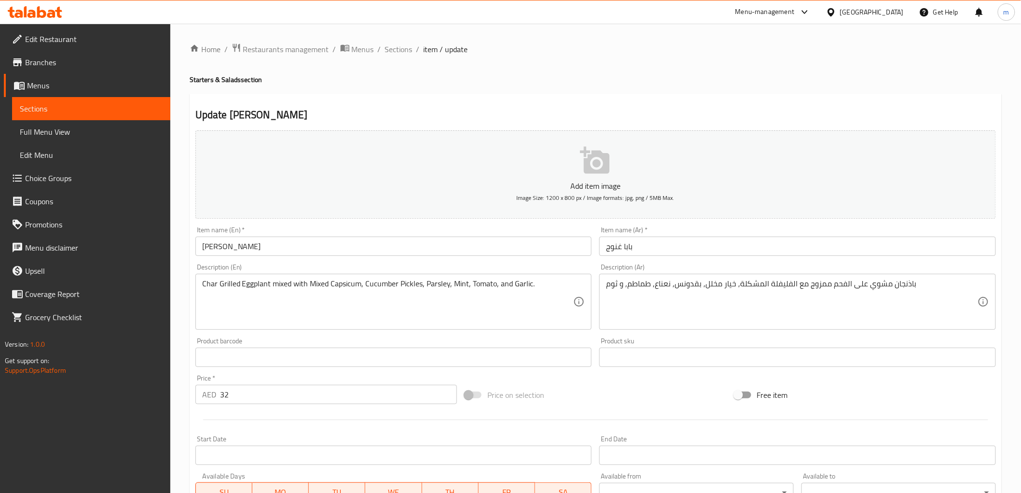
scroll to position [187, 0]
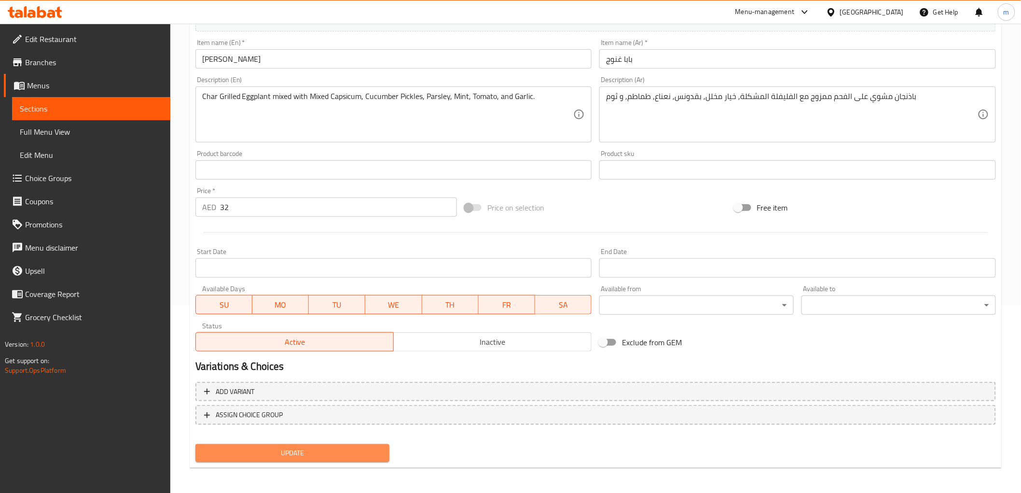
click at [265, 454] on span "Update" at bounding box center [292, 453] width 179 height 12
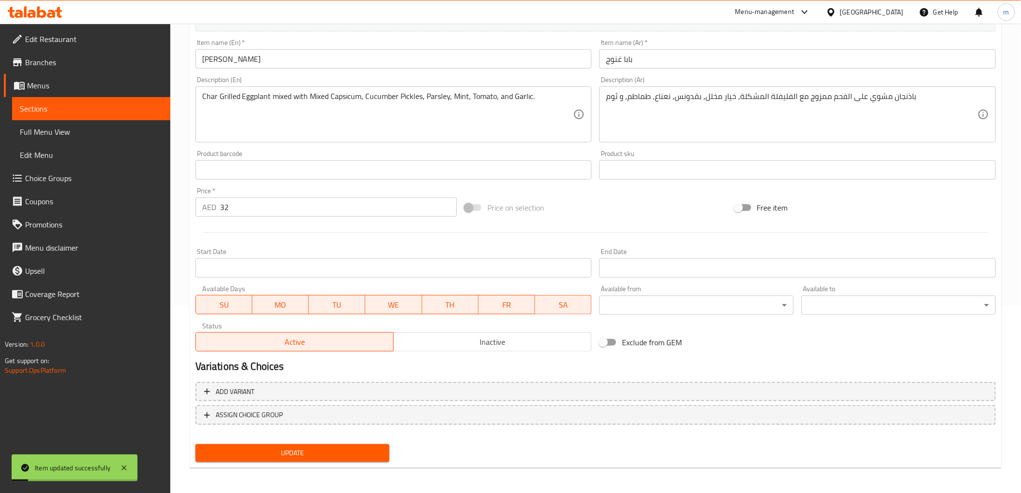
click at [103, 110] on span "Sections" at bounding box center [91, 109] width 143 height 12
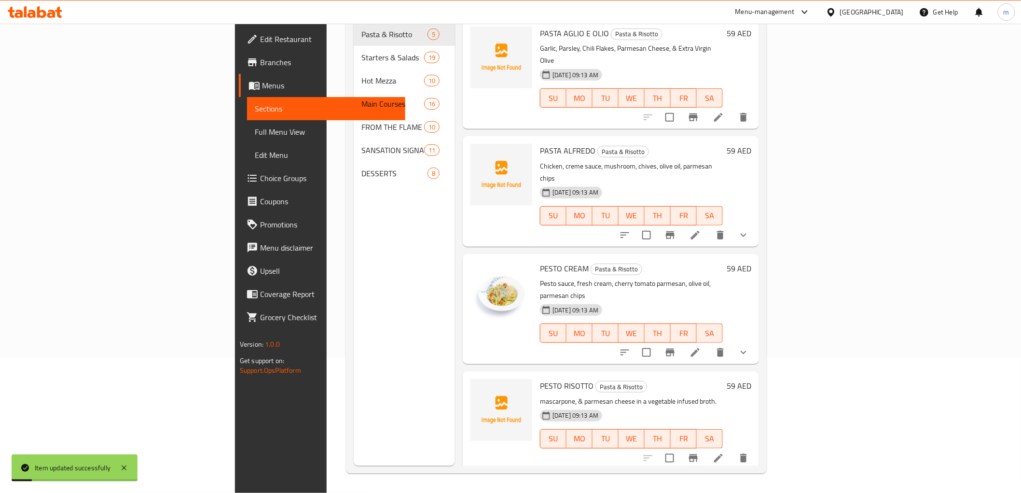
scroll to position [135, 0]
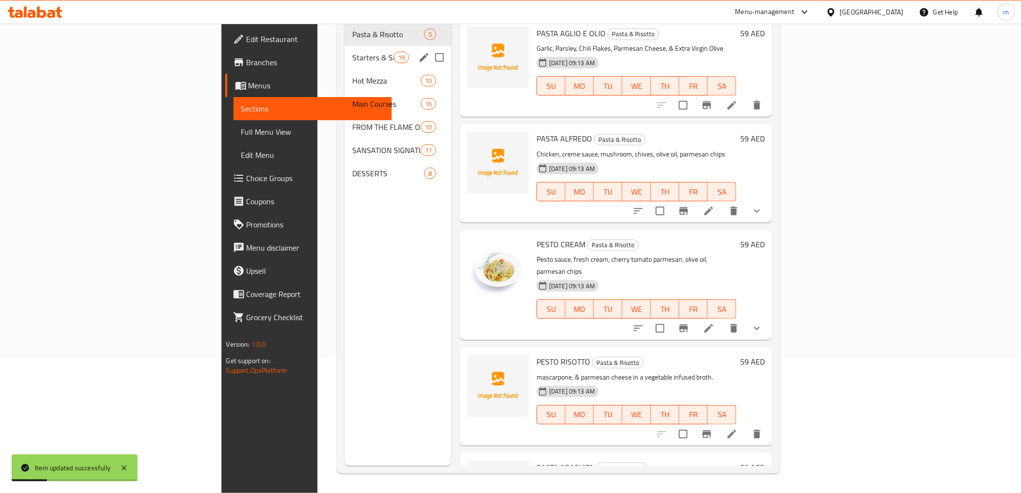
click at [352, 52] on span "Starters & Salads" at bounding box center [372, 58] width 41 height 12
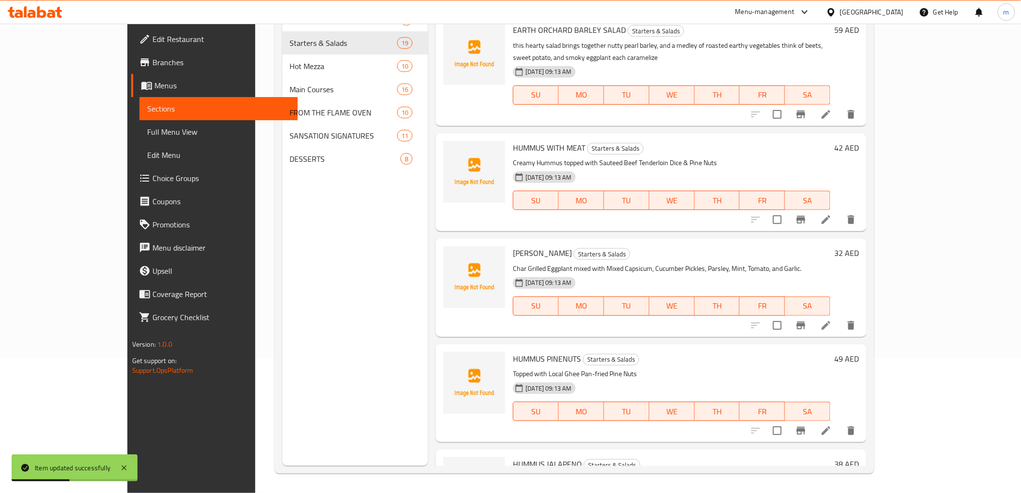
scroll to position [107, 0]
click at [832, 424] on icon at bounding box center [827, 430] width 12 height 12
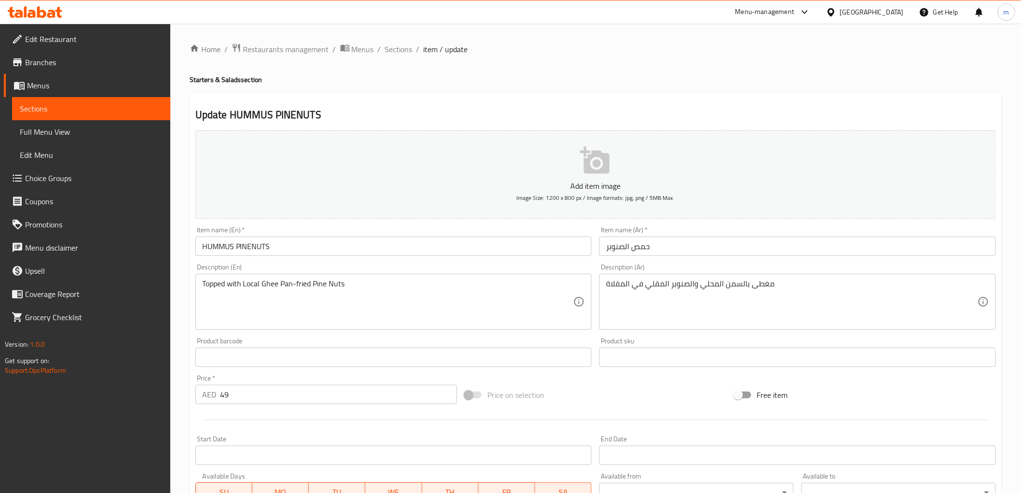
click at [233, 399] on input "49" at bounding box center [338, 394] width 237 height 19
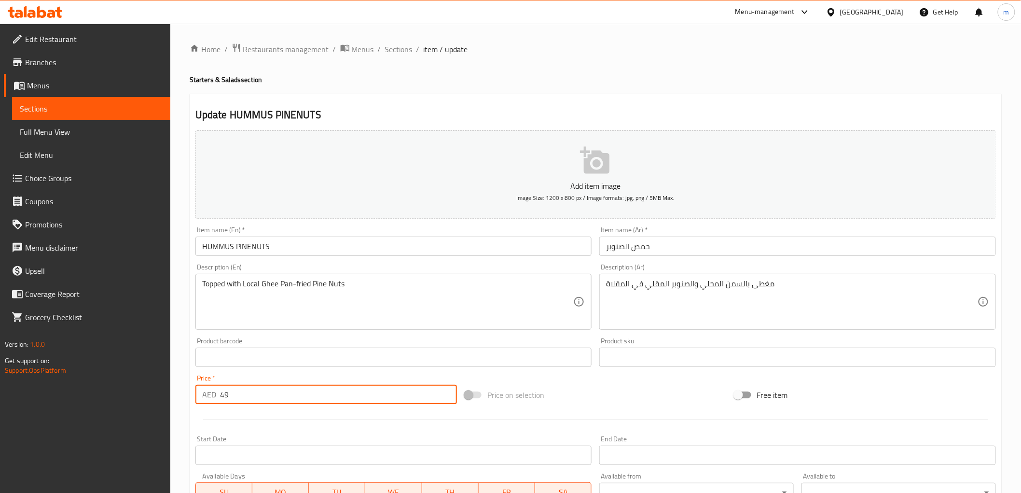
click at [233, 399] on input "49" at bounding box center [338, 394] width 237 height 19
click at [228, 395] on input "49" at bounding box center [338, 394] width 237 height 19
click at [225, 393] on input "49" at bounding box center [338, 394] width 237 height 19
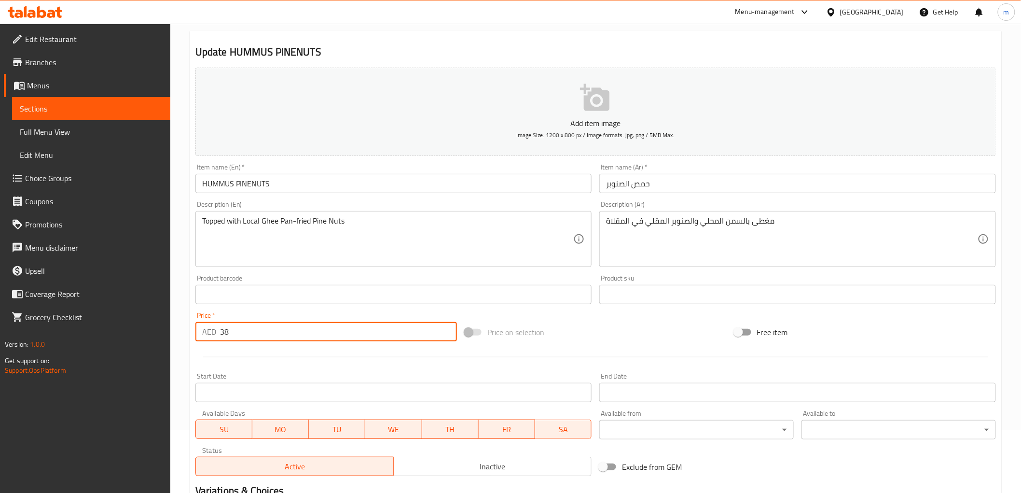
scroll to position [187, 0]
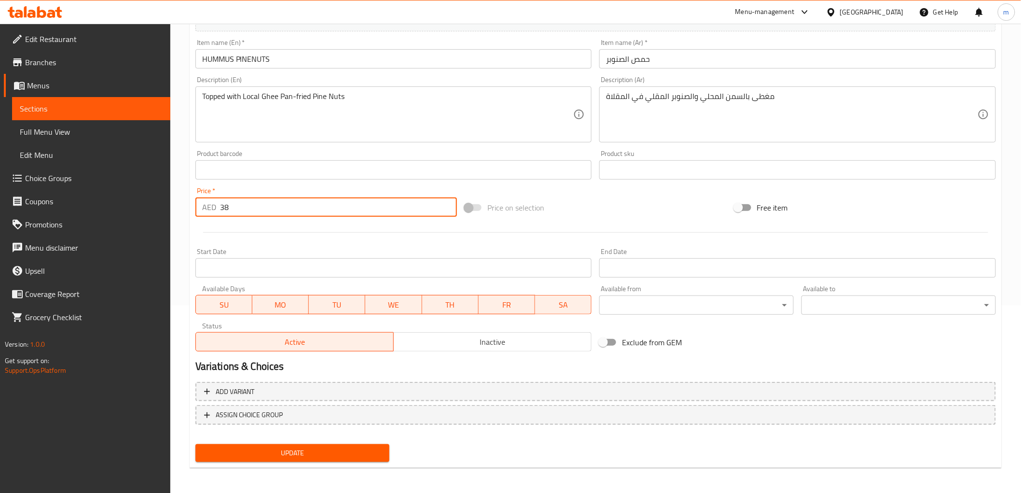
type input "38"
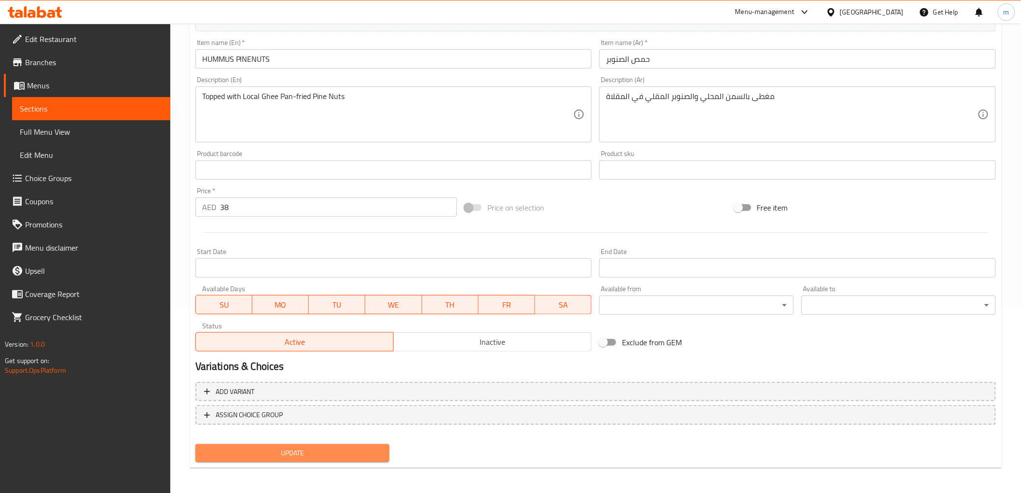
click at [245, 447] on span "Update" at bounding box center [292, 453] width 179 height 12
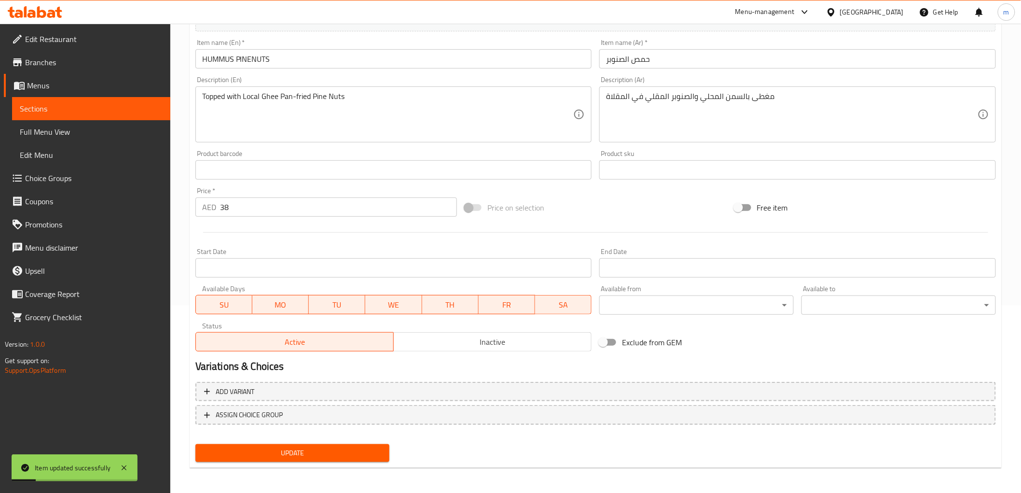
click at [118, 108] on span "Sections" at bounding box center [91, 109] width 143 height 12
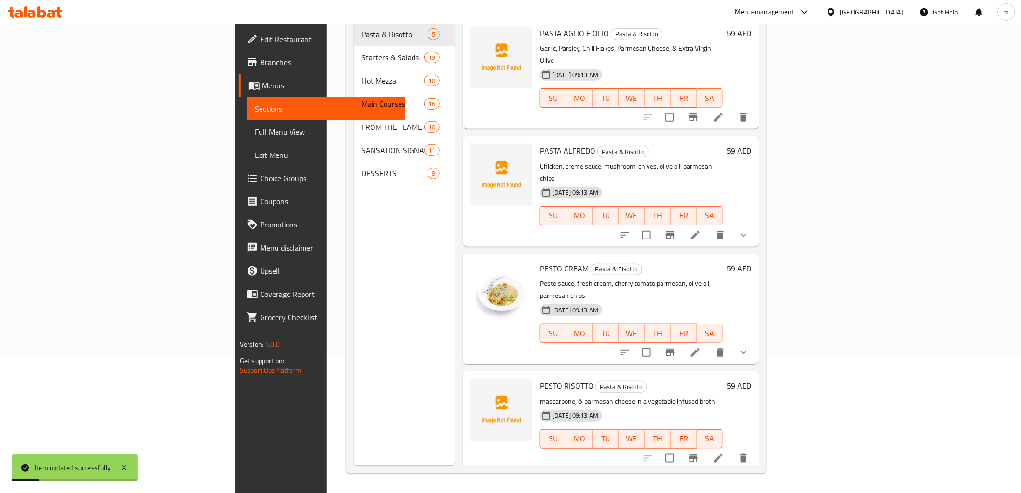
scroll to position [135, 0]
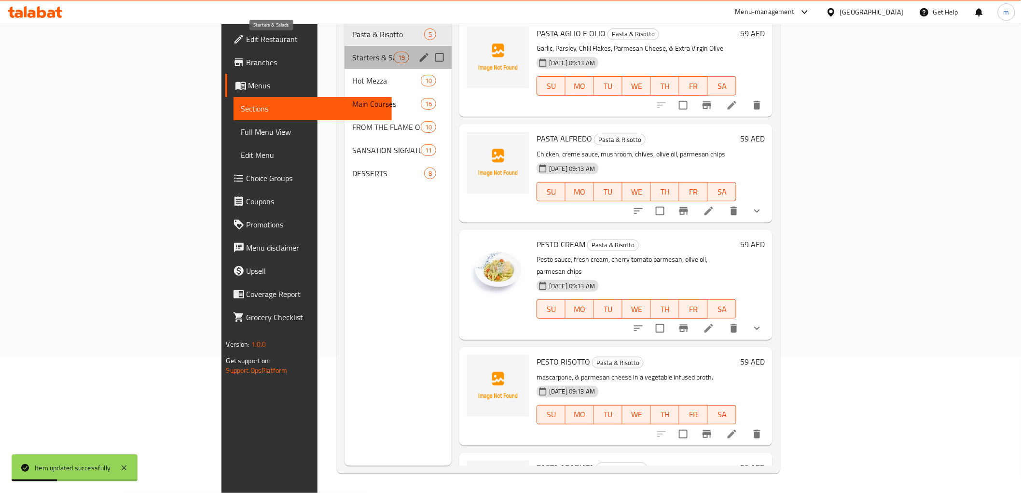
click at [352, 52] on span "Starters & Salads" at bounding box center [372, 58] width 41 height 12
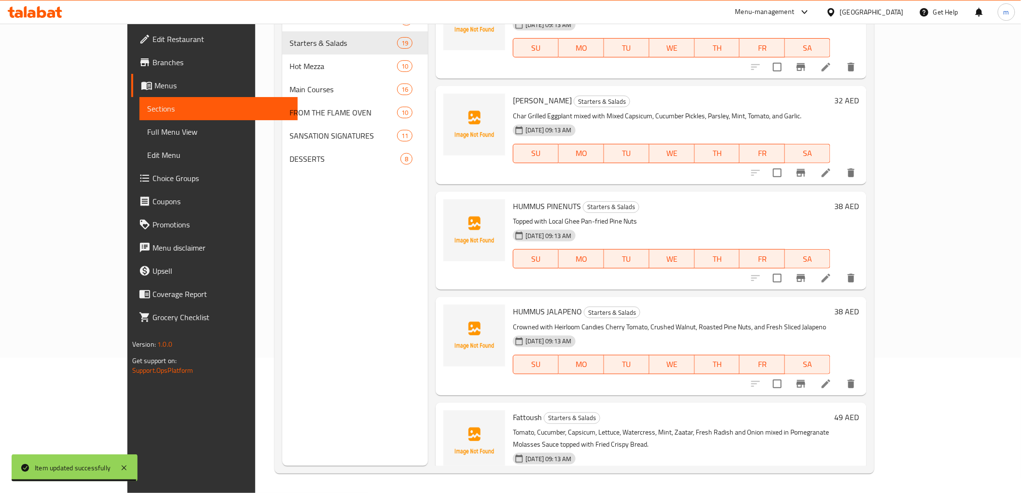
scroll to position [268, 0]
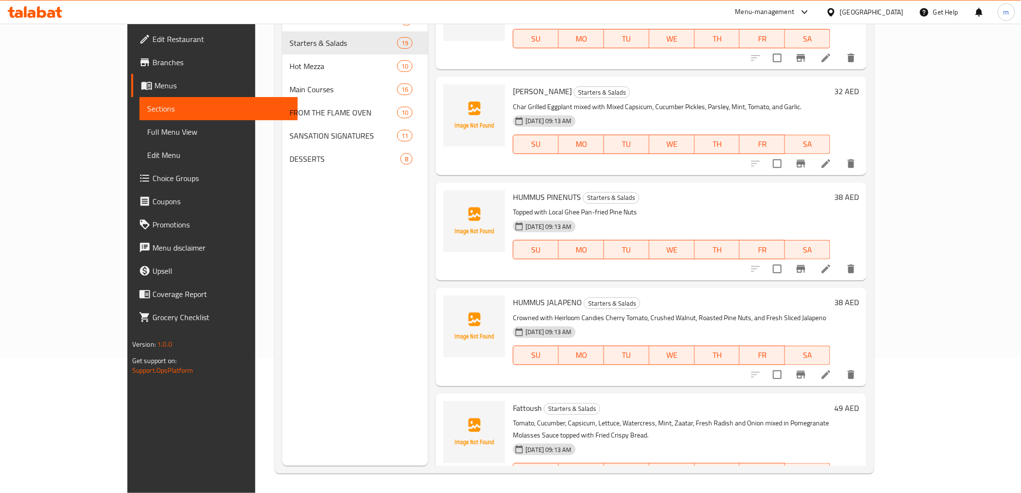
click at [840, 483] on li at bounding box center [826, 491] width 27 height 17
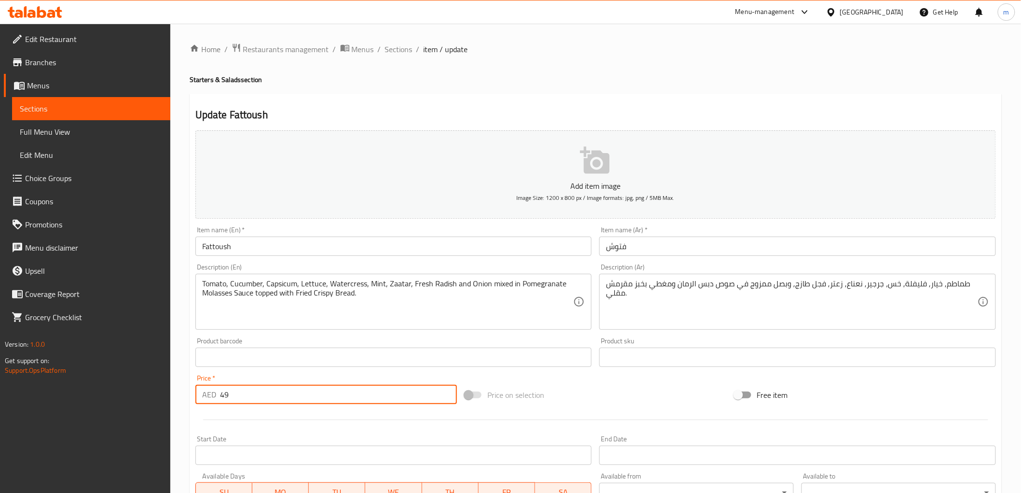
click at [235, 397] on input "49" at bounding box center [338, 394] width 237 height 19
click at [231, 392] on input "49" at bounding box center [338, 394] width 237 height 19
click at [221, 395] on input "49" at bounding box center [338, 394] width 237 height 19
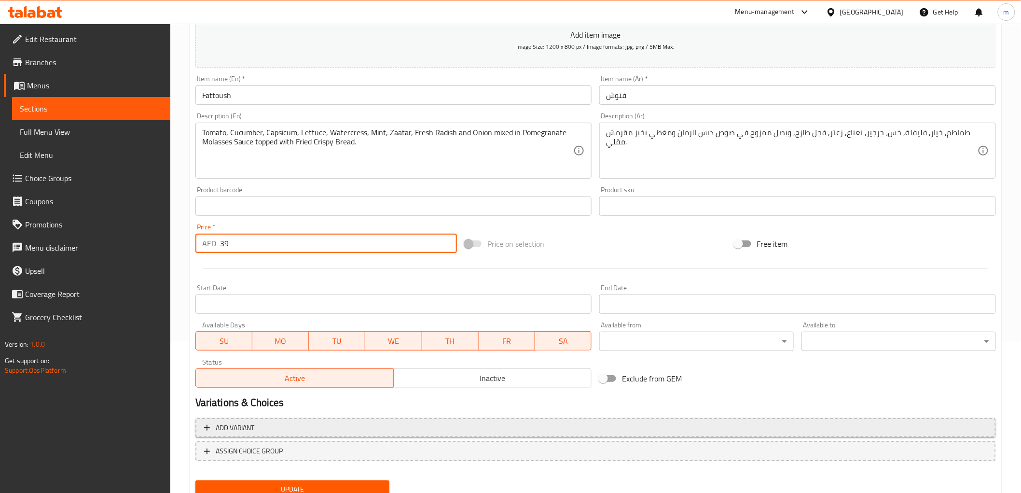
scroll to position [161, 0]
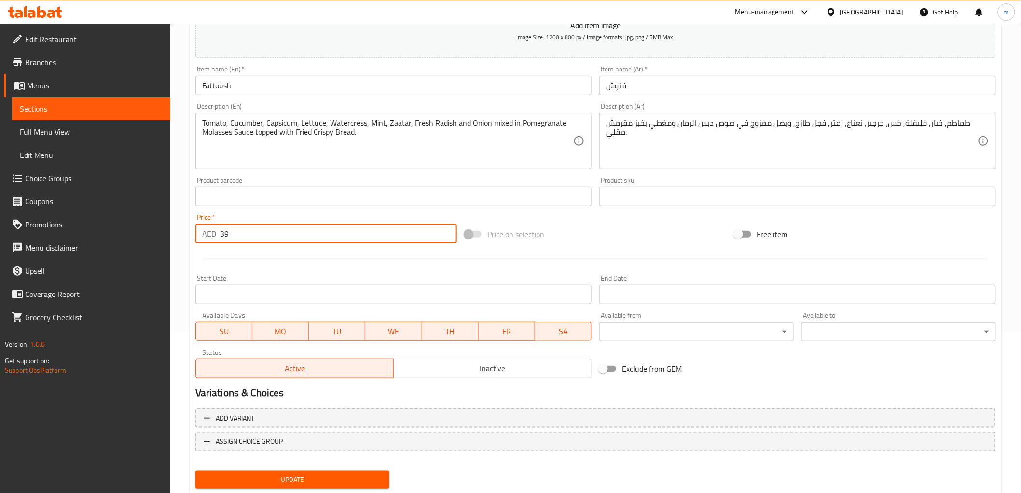
type input "39"
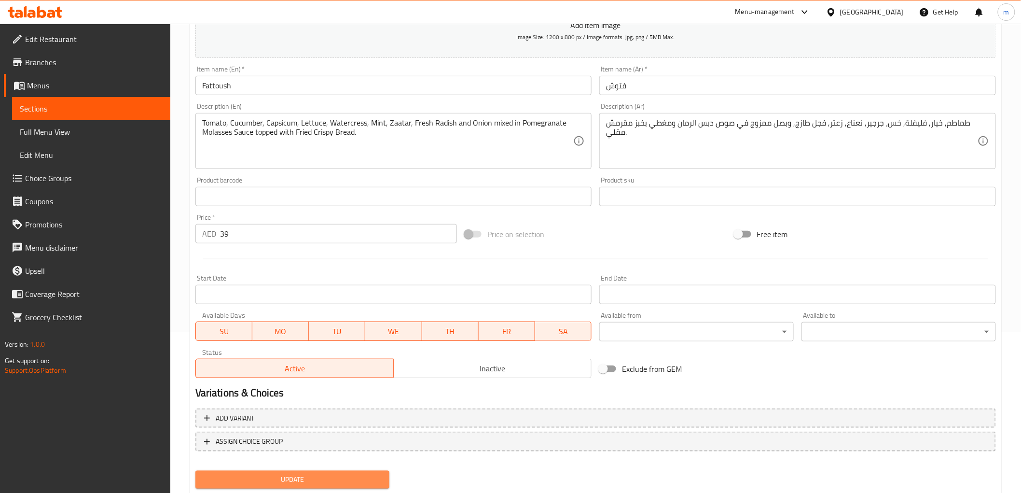
click at [283, 482] on span "Update" at bounding box center [292, 479] width 179 height 12
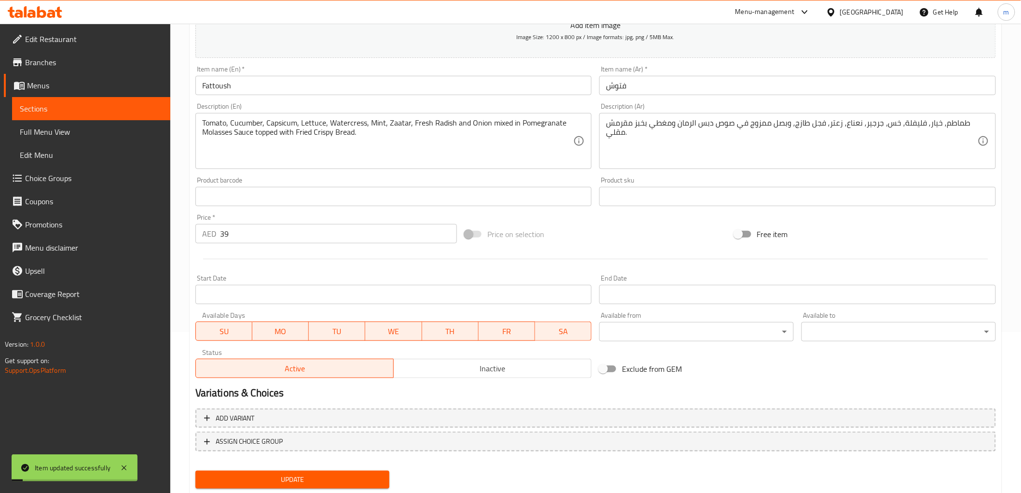
click at [35, 103] on span "Sections" at bounding box center [91, 109] width 143 height 12
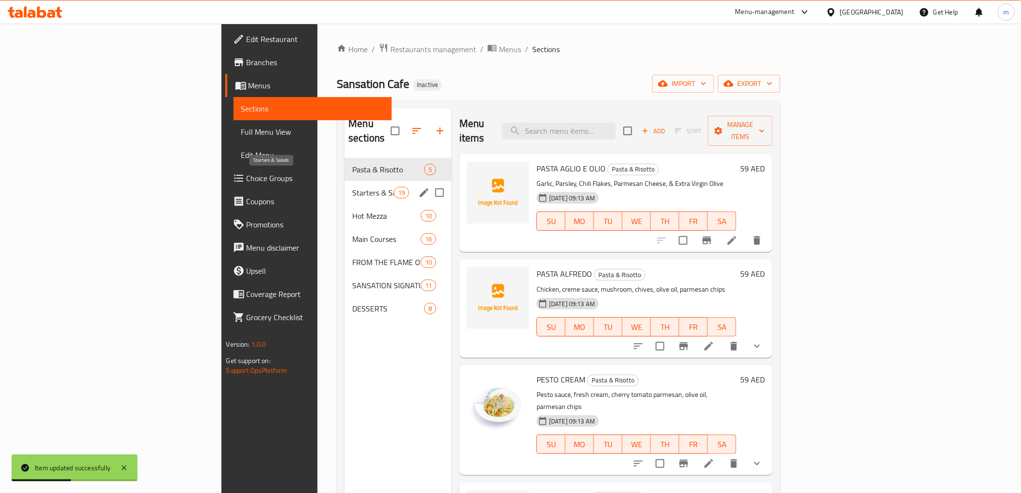
click at [352, 187] on span "Starters & Salads" at bounding box center [372, 193] width 41 height 12
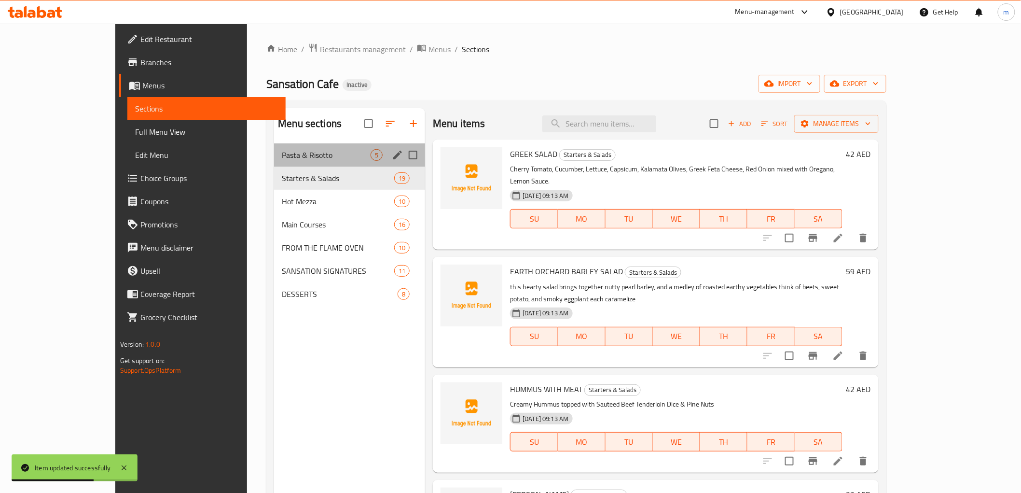
click at [274, 147] on div "Pasta & Risotto 5" at bounding box center [349, 154] width 151 height 23
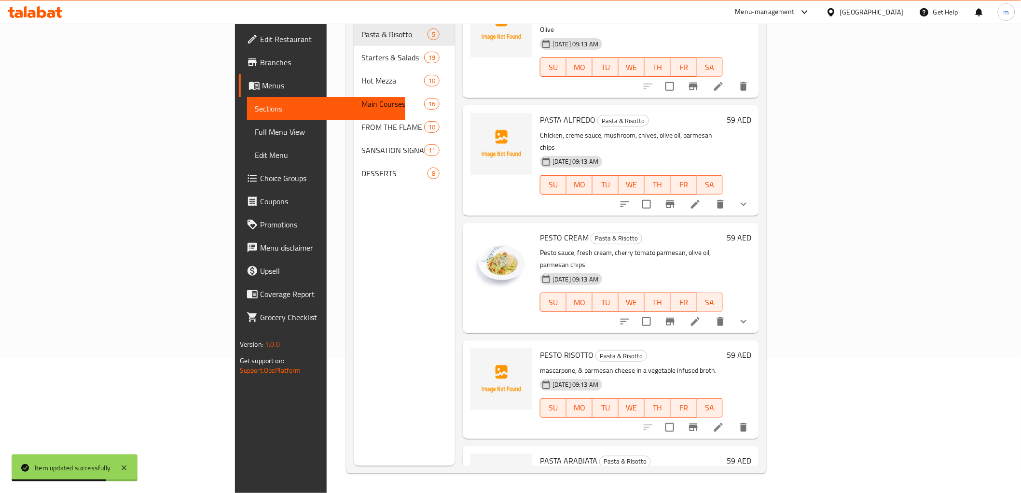
scroll to position [58, 0]
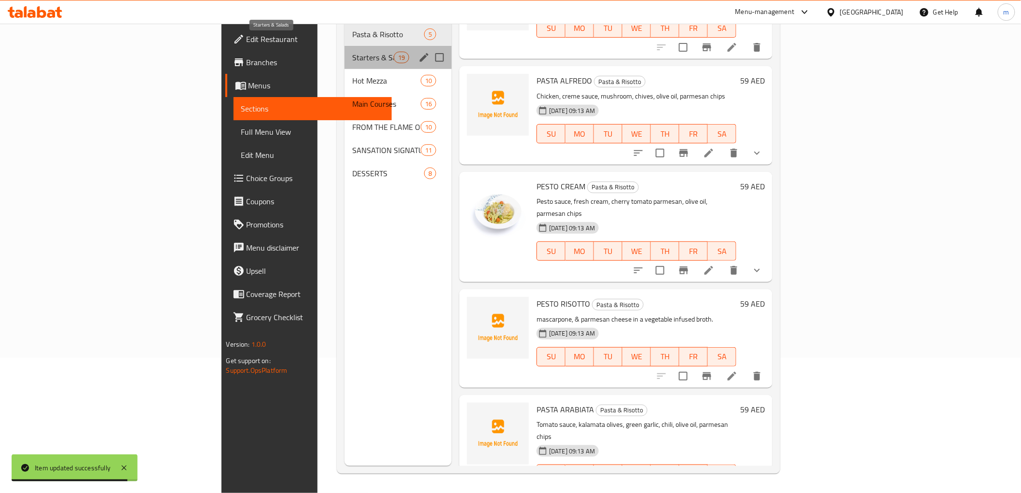
click at [352, 52] on span "Starters & Salads" at bounding box center [372, 58] width 41 height 12
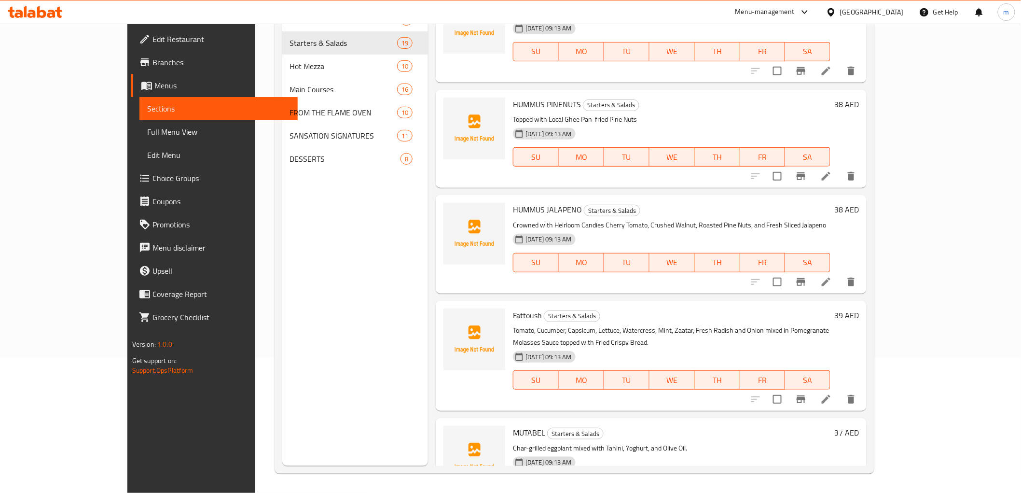
scroll to position [379, 0]
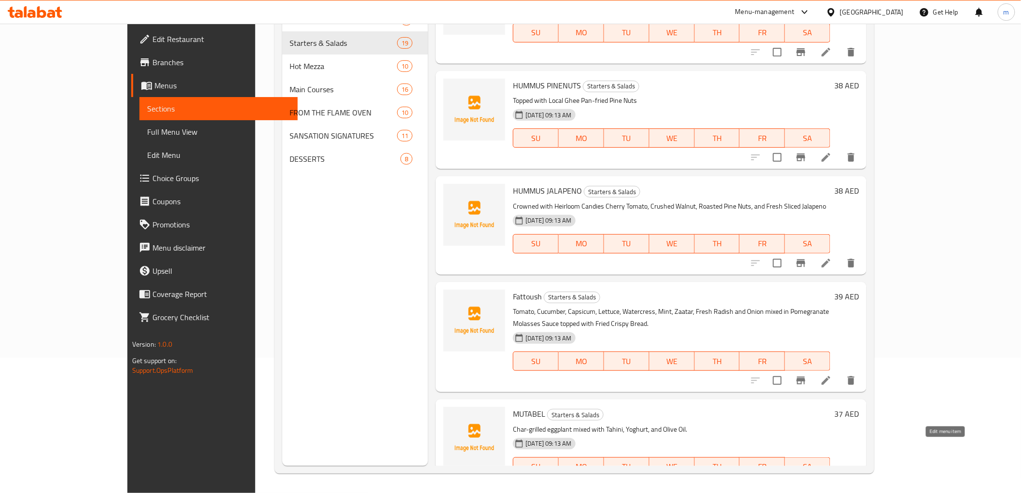
click at [832, 480] on icon at bounding box center [827, 486] width 12 height 12
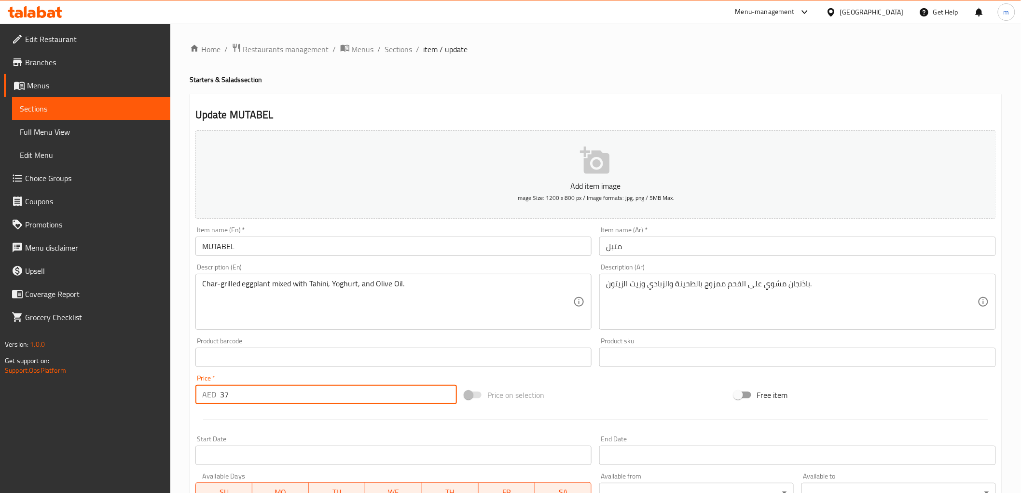
click at [228, 396] on input "37" at bounding box center [338, 394] width 237 height 19
click at [223, 393] on input "37" at bounding box center [338, 394] width 237 height 19
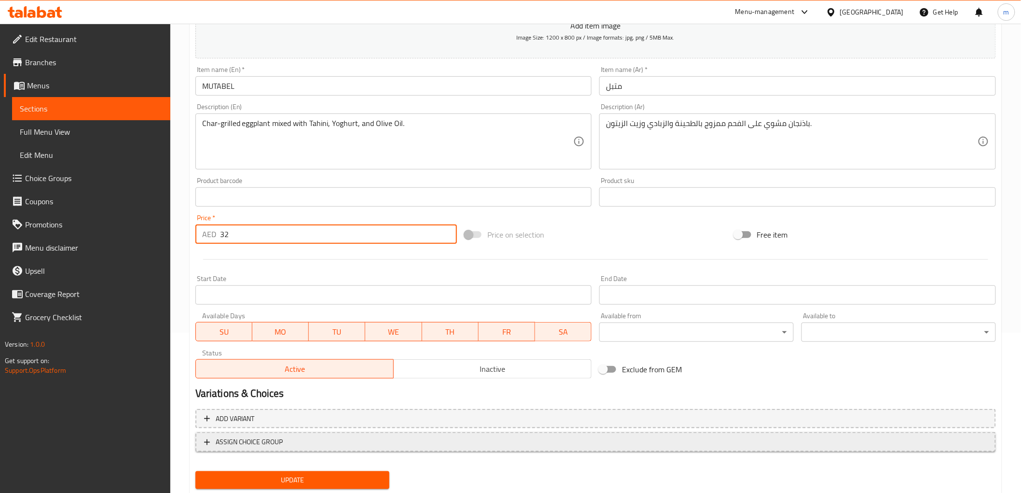
scroll to position [161, 0]
type input "32"
click at [262, 476] on span "Update" at bounding box center [292, 479] width 179 height 12
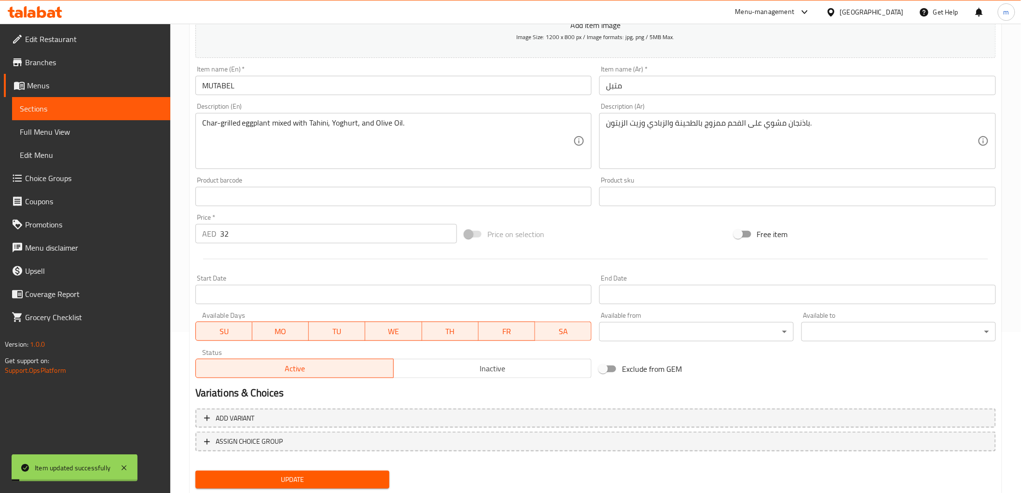
click at [58, 95] on link "Menus" at bounding box center [87, 85] width 167 height 23
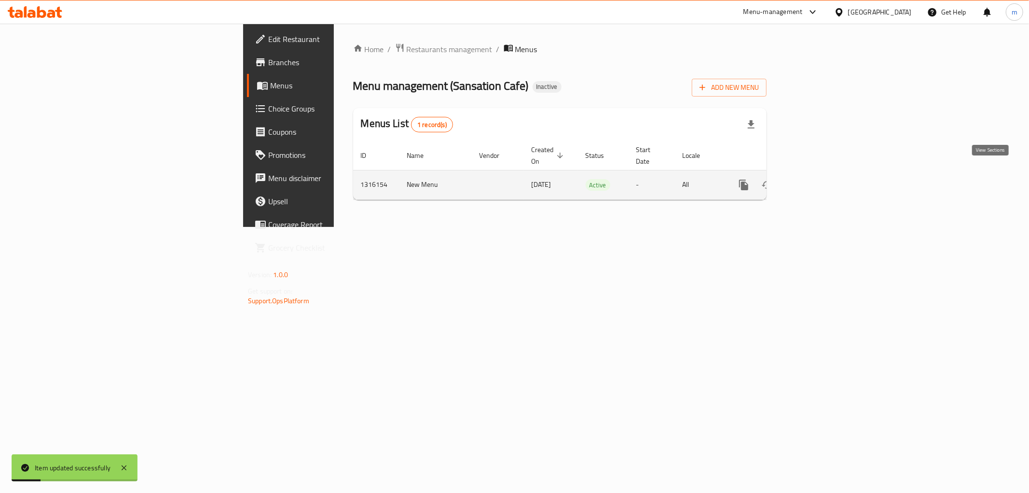
click at [825, 173] on link "enhanced table" at bounding box center [813, 184] width 23 height 23
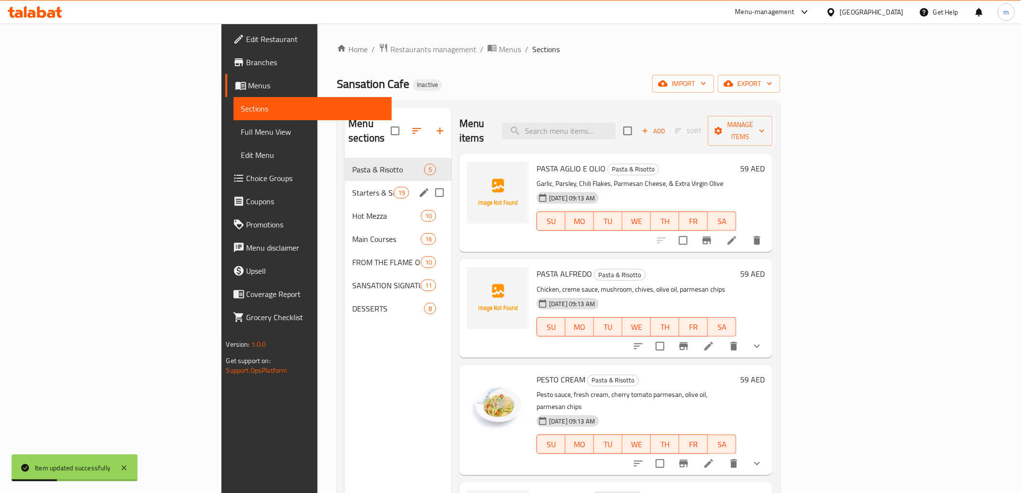
click at [352, 187] on span "Starters & Salads" at bounding box center [372, 193] width 41 height 12
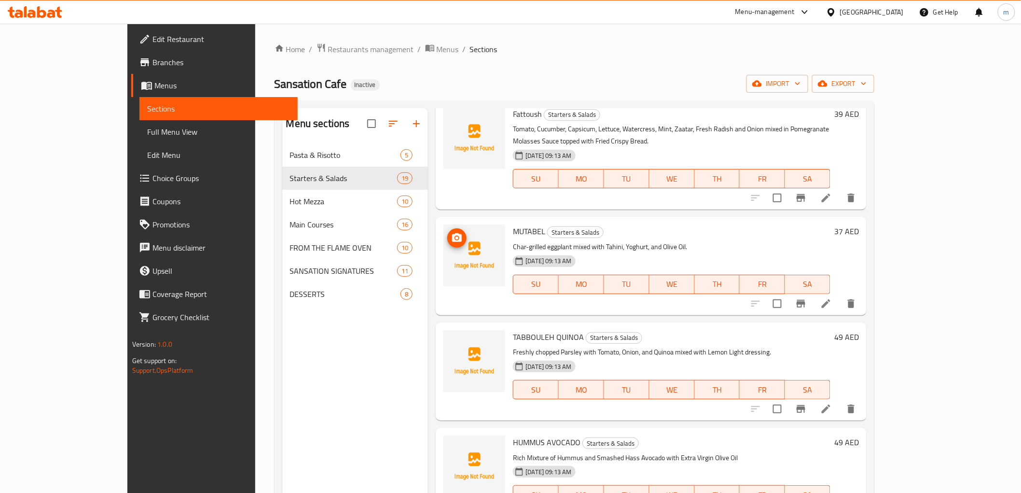
scroll to position [536, 0]
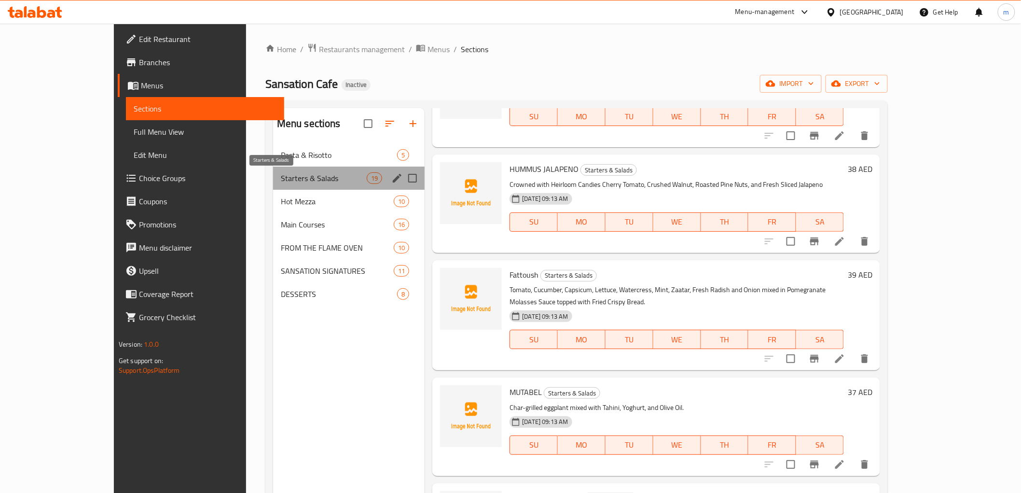
click at [281, 180] on span "Starters & Salads" at bounding box center [324, 178] width 86 height 12
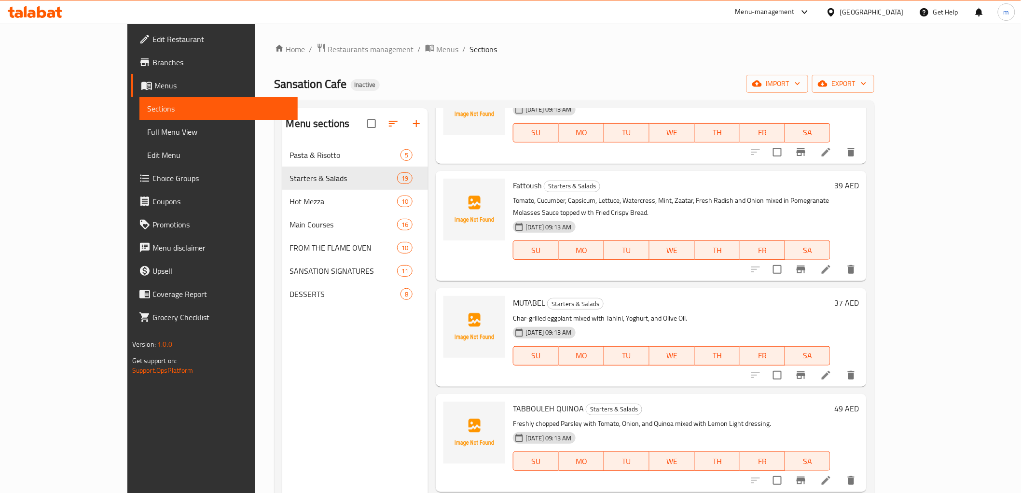
scroll to position [643, 0]
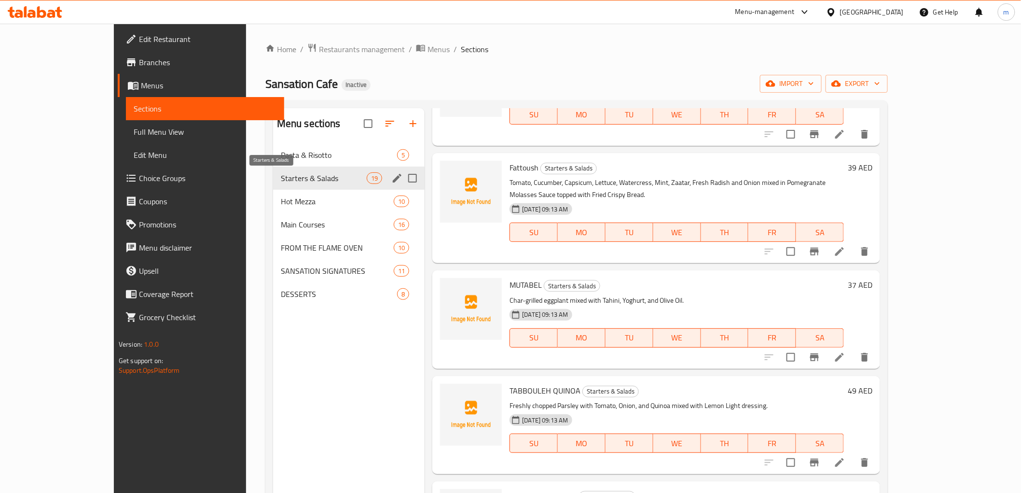
click at [281, 195] on span "Hot Mezza" at bounding box center [337, 201] width 113 height 12
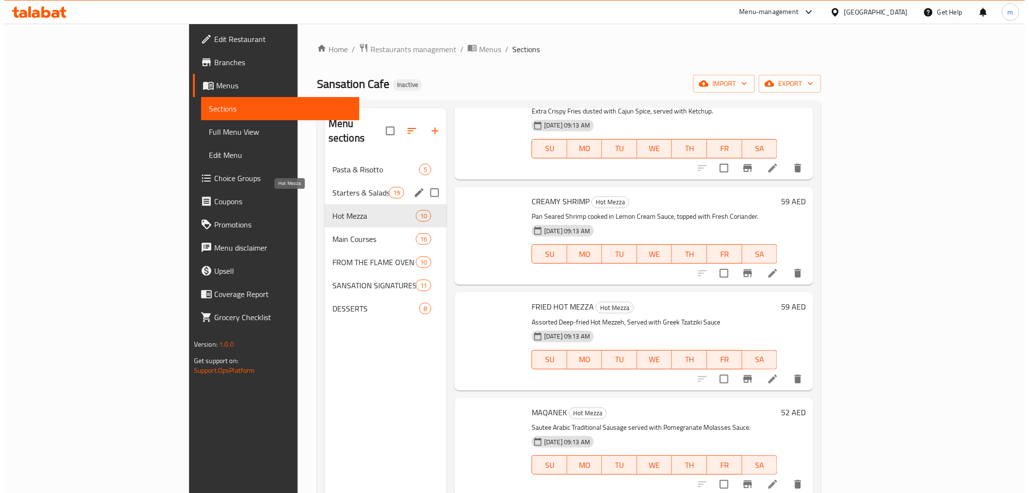
scroll to position [585, 0]
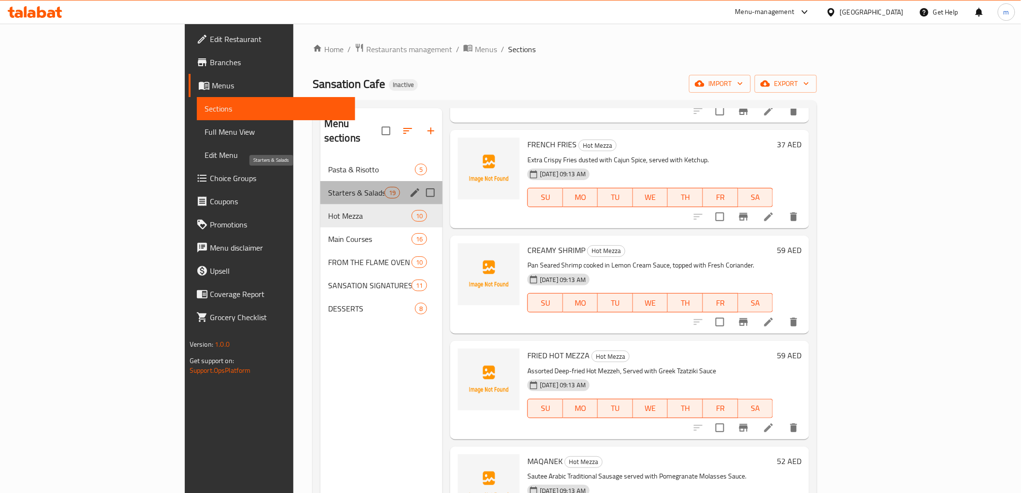
click at [328, 187] on span "Starters & Salads" at bounding box center [356, 193] width 56 height 12
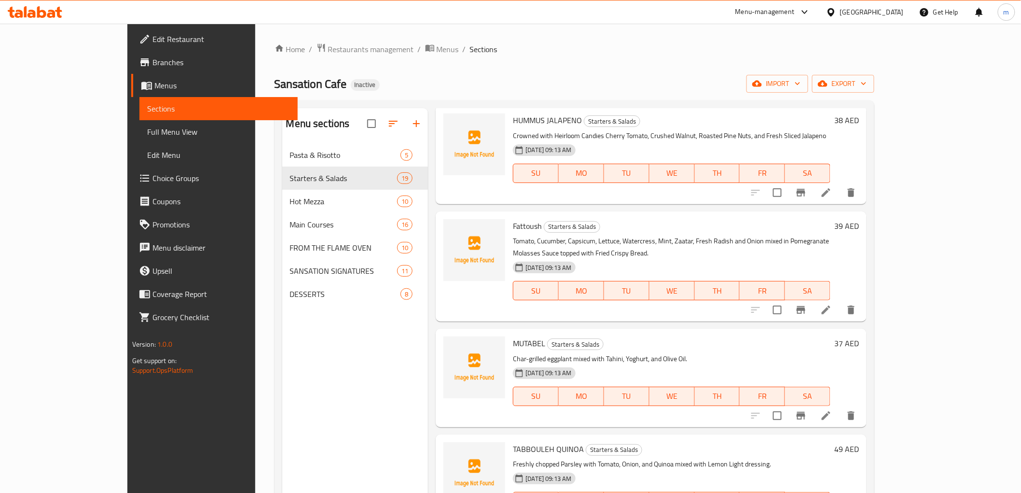
click at [863, 404] on div at bounding box center [803, 415] width 119 height 23
click at [832, 410] on icon at bounding box center [827, 416] width 12 height 12
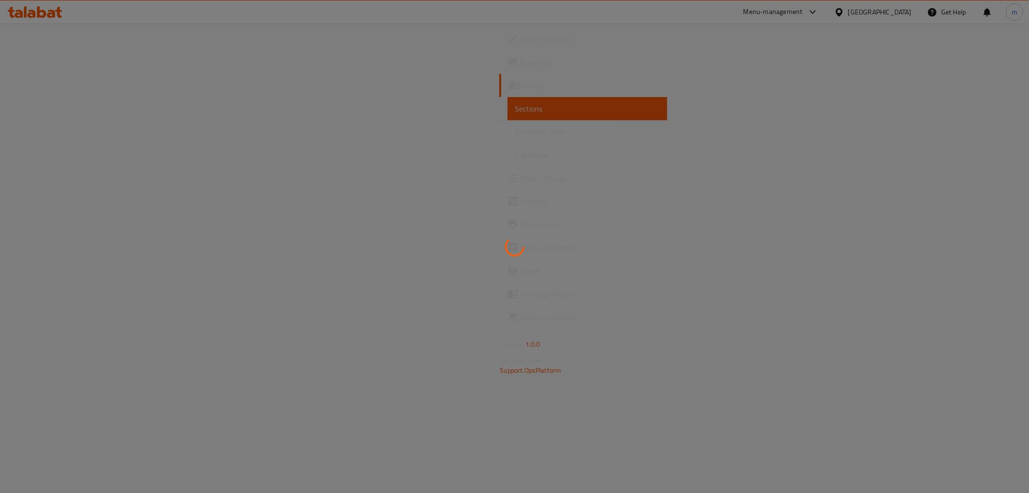
click at [175, 141] on div at bounding box center [514, 246] width 1029 height 493
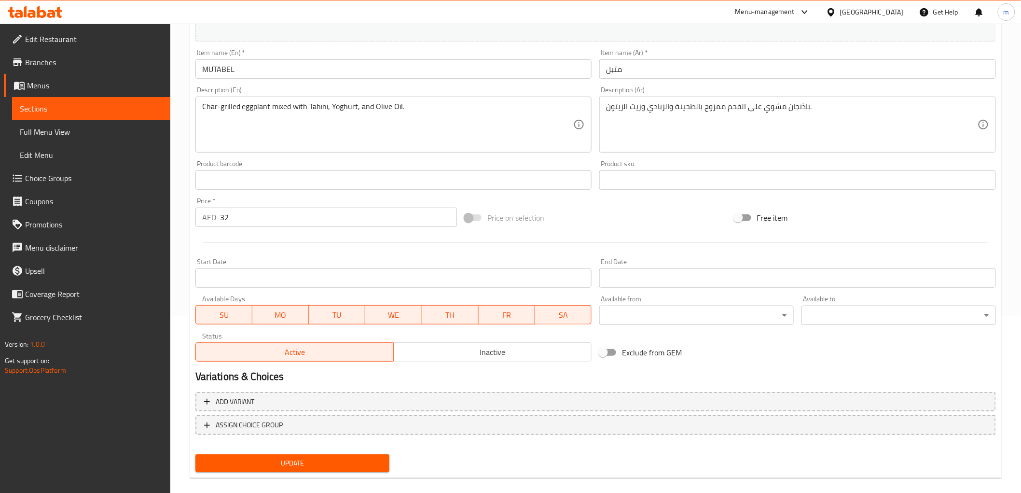
scroll to position [187, 0]
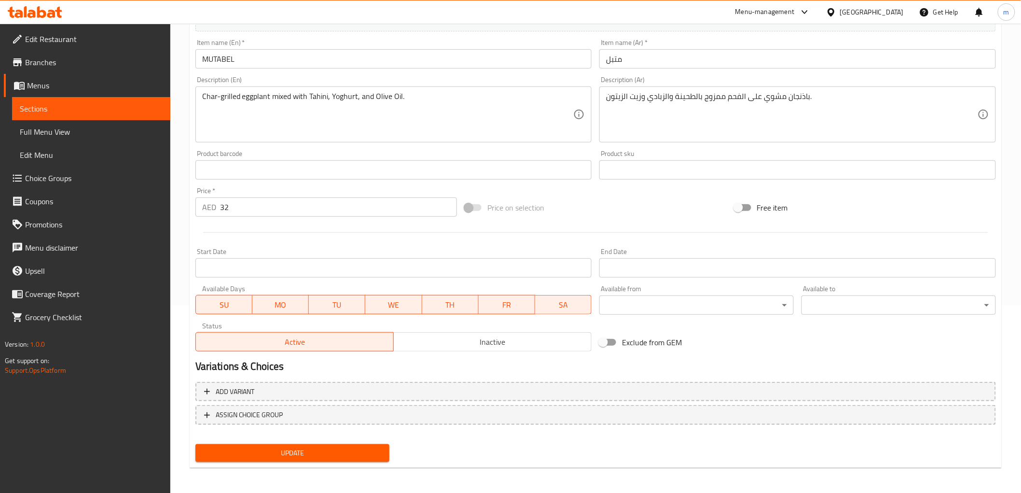
click at [254, 454] on span "Update" at bounding box center [292, 453] width 179 height 12
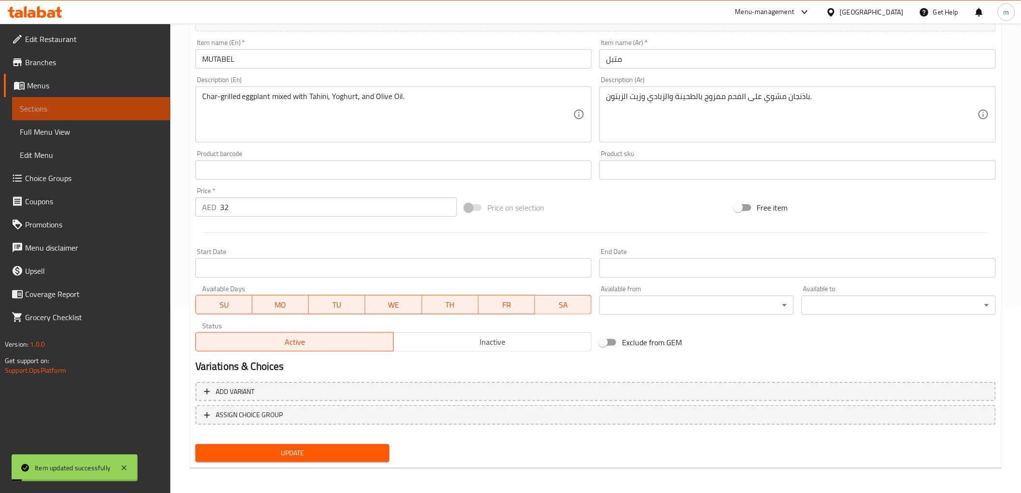
click at [82, 104] on span "Sections" at bounding box center [91, 109] width 143 height 12
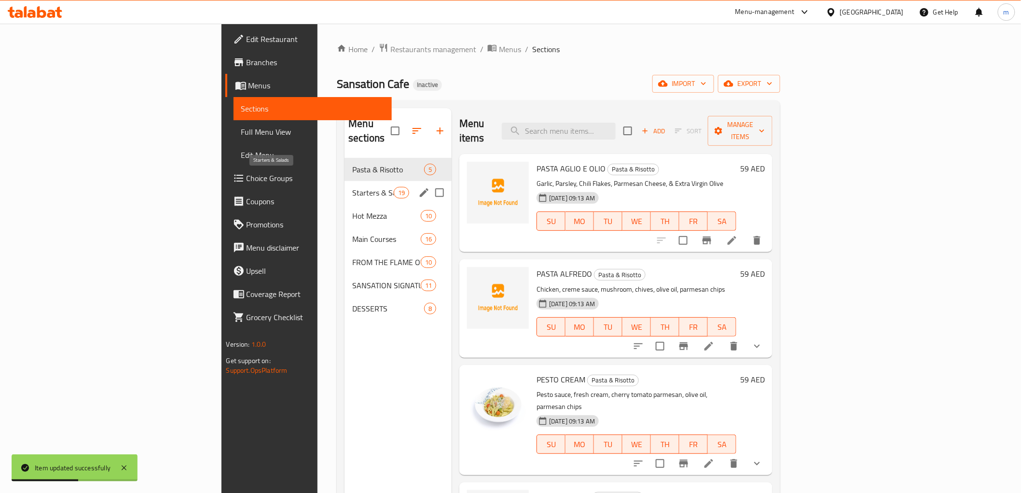
click at [352, 187] on span "Starters & Salads" at bounding box center [372, 193] width 41 height 12
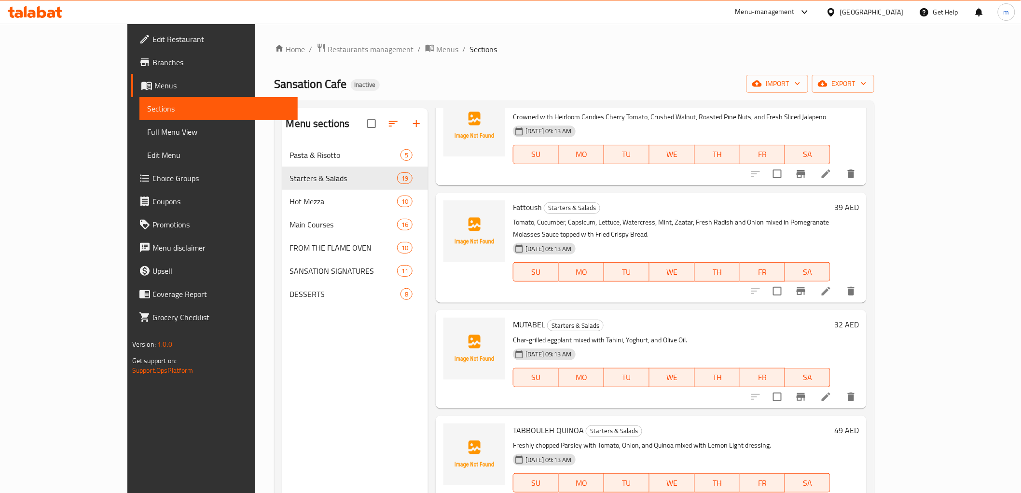
scroll to position [643, 0]
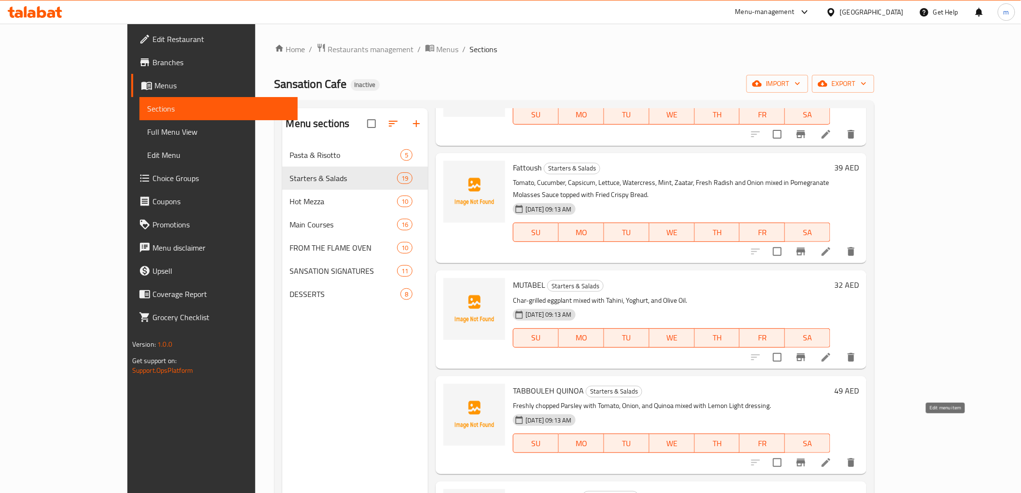
click at [832, 457] on icon at bounding box center [827, 463] width 12 height 12
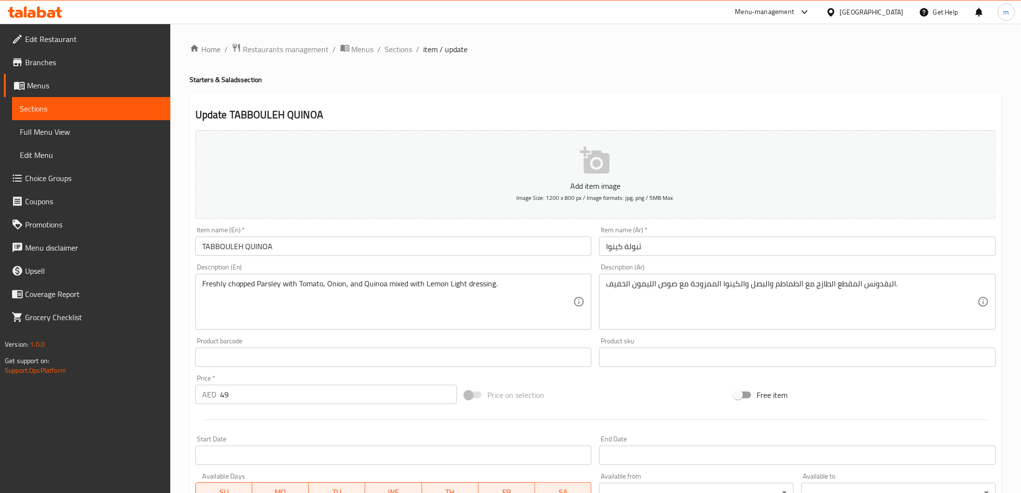
click at [223, 393] on input "49" at bounding box center [338, 394] width 237 height 19
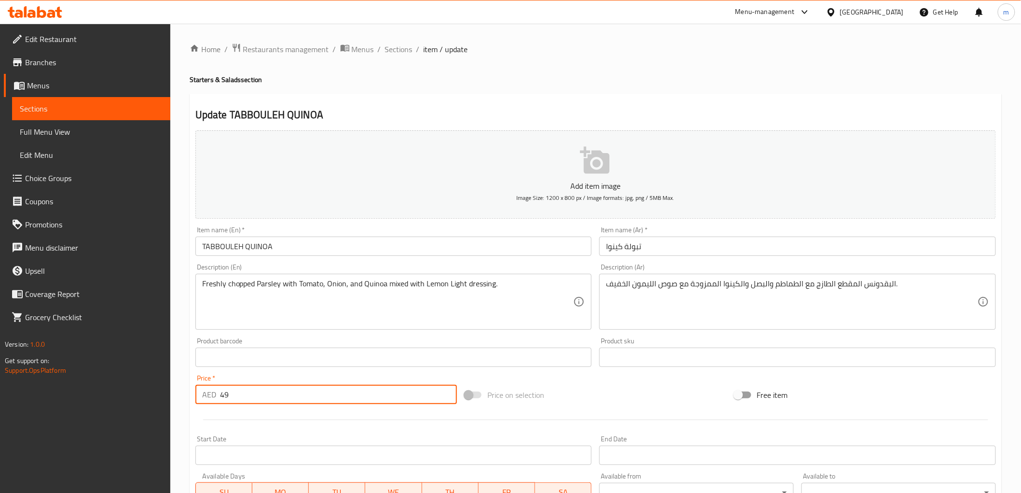
click at [223, 393] on input "49" at bounding box center [338, 394] width 237 height 19
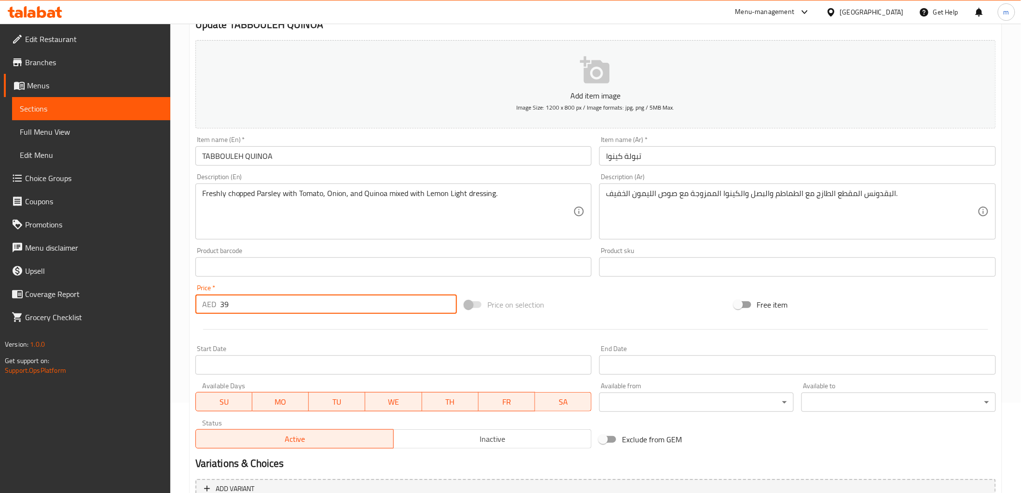
scroll to position [187, 0]
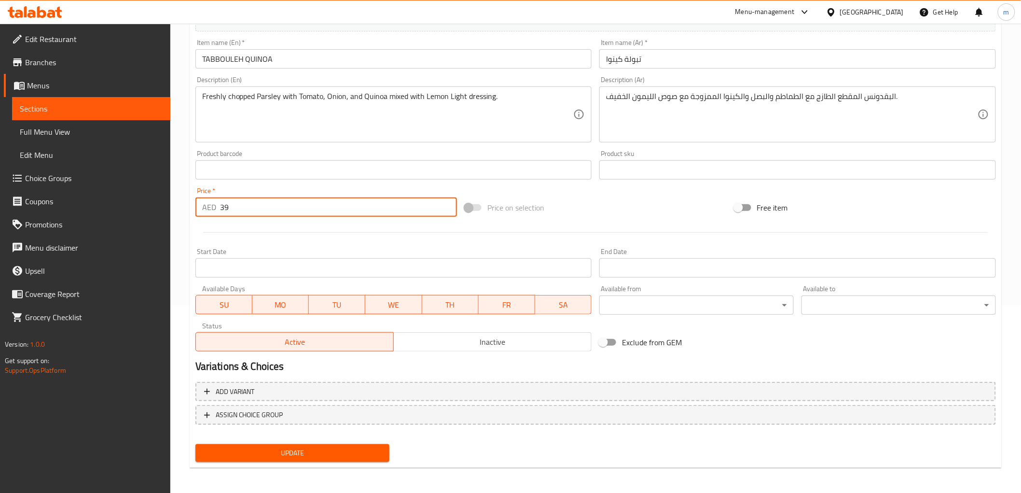
type input "39"
click at [210, 447] on span "Update" at bounding box center [292, 453] width 179 height 12
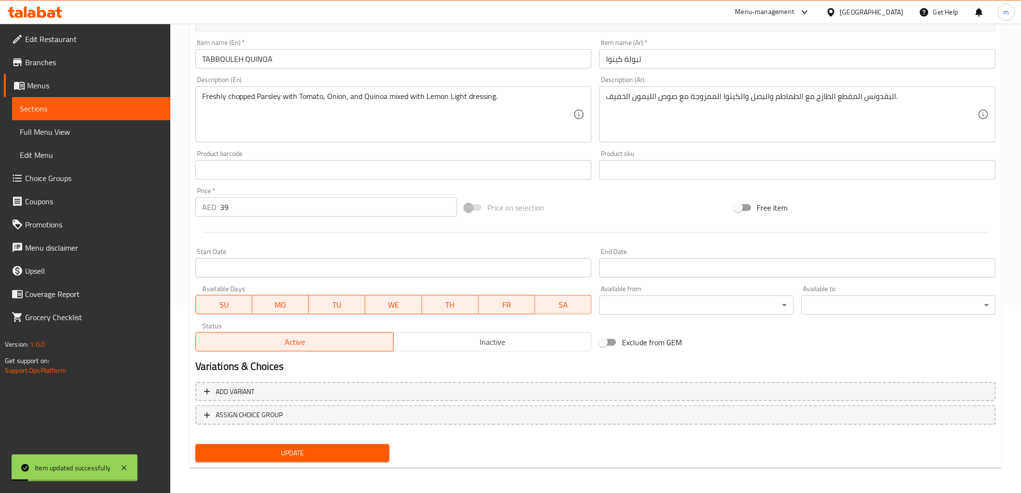
click at [71, 107] on span "Sections" at bounding box center [91, 109] width 143 height 12
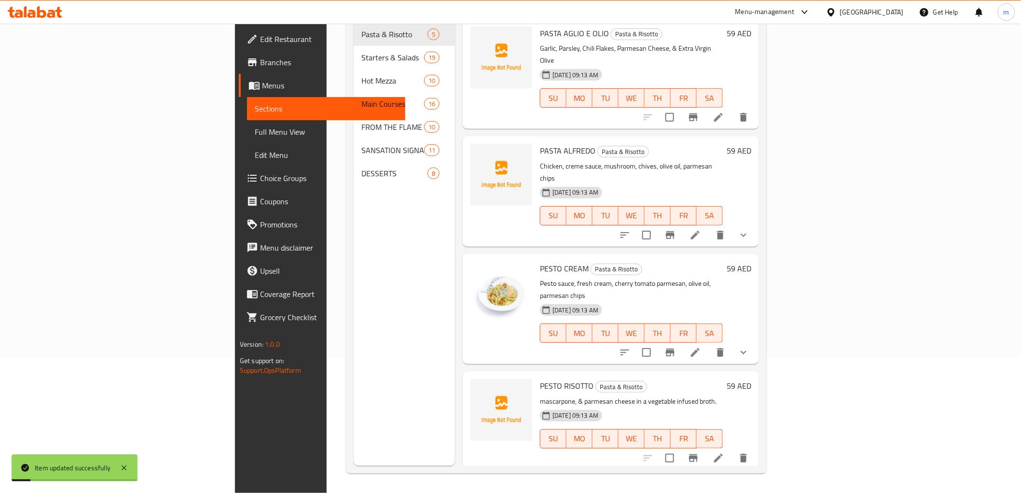
scroll to position [135, 0]
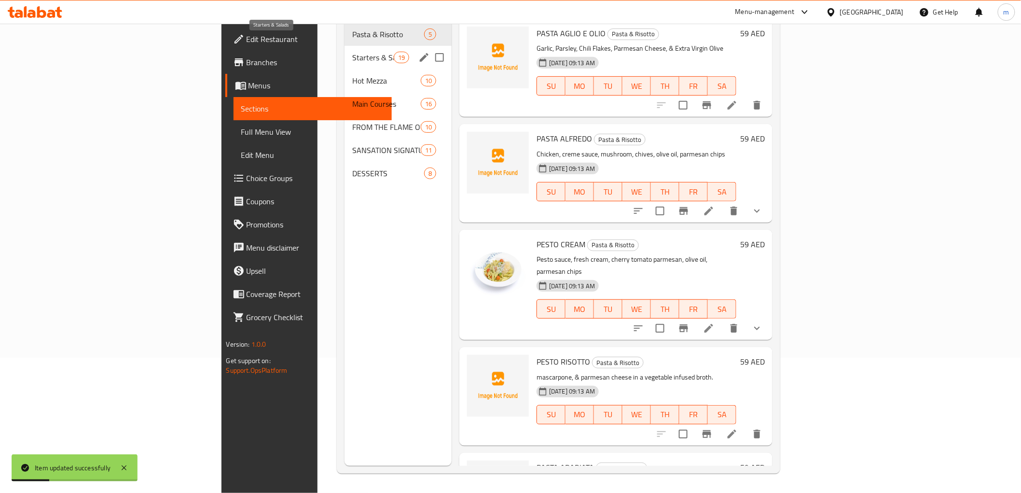
click at [352, 52] on span "Starters & Salads" at bounding box center [372, 58] width 41 height 12
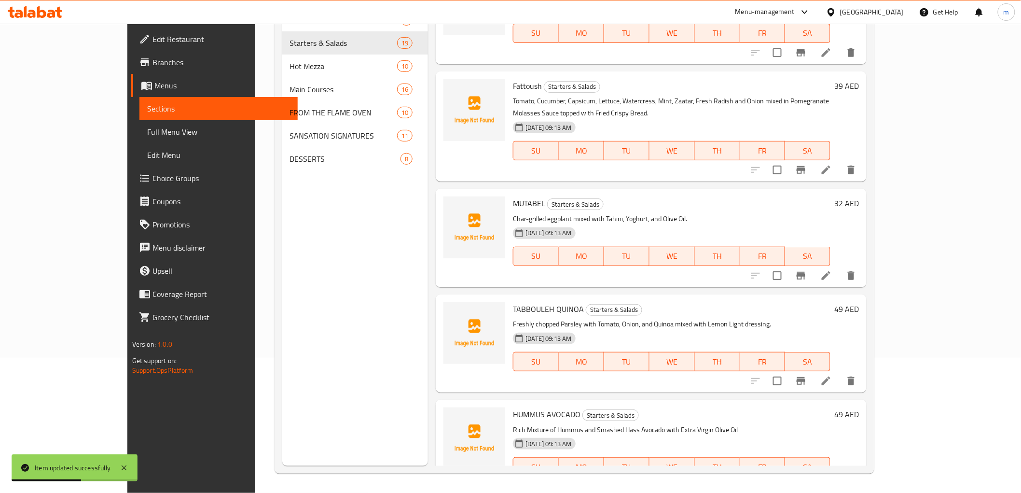
scroll to position [697, 0]
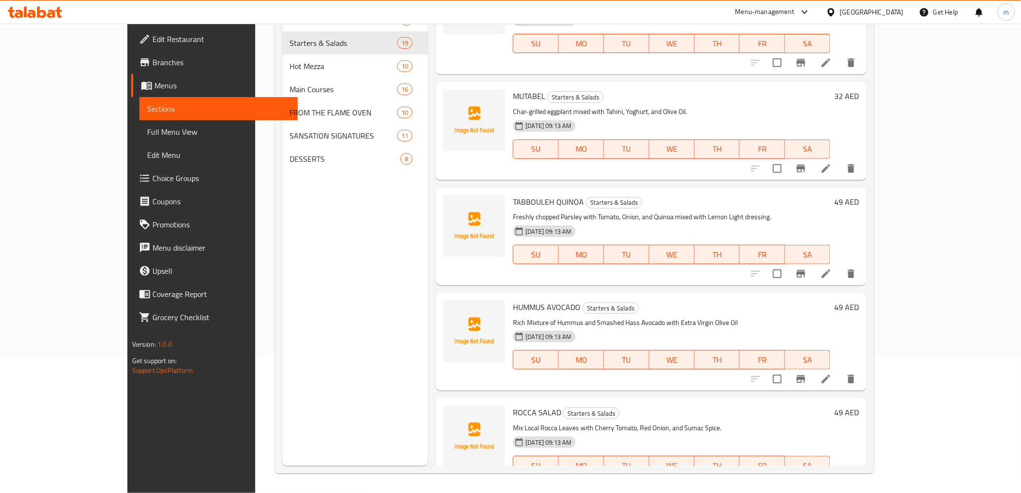
click at [840, 370] on li at bounding box center [826, 378] width 27 height 17
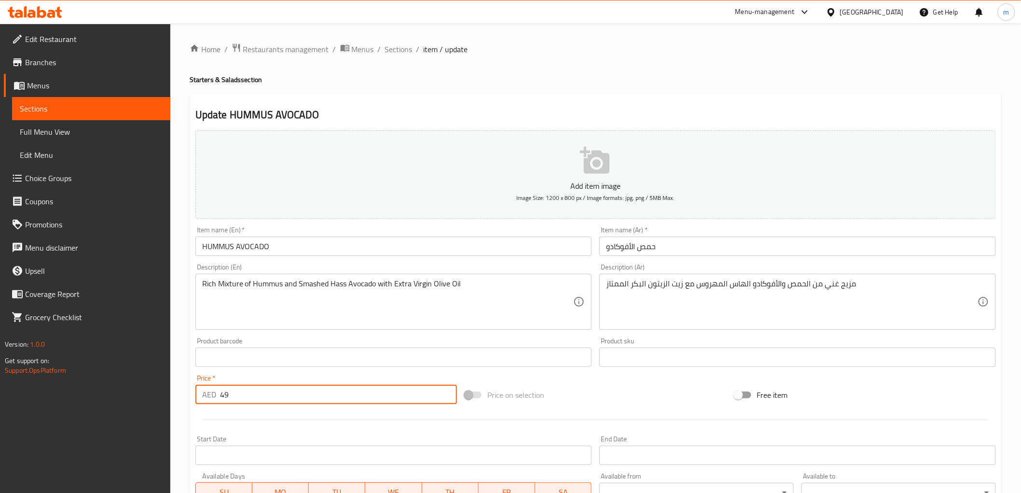
click at [305, 401] on input "49" at bounding box center [338, 394] width 237 height 19
click at [264, 386] on input "49" at bounding box center [338, 394] width 237 height 19
click at [231, 398] on input "49" at bounding box center [338, 394] width 237 height 19
click at [223, 396] on input "49" at bounding box center [338, 394] width 237 height 19
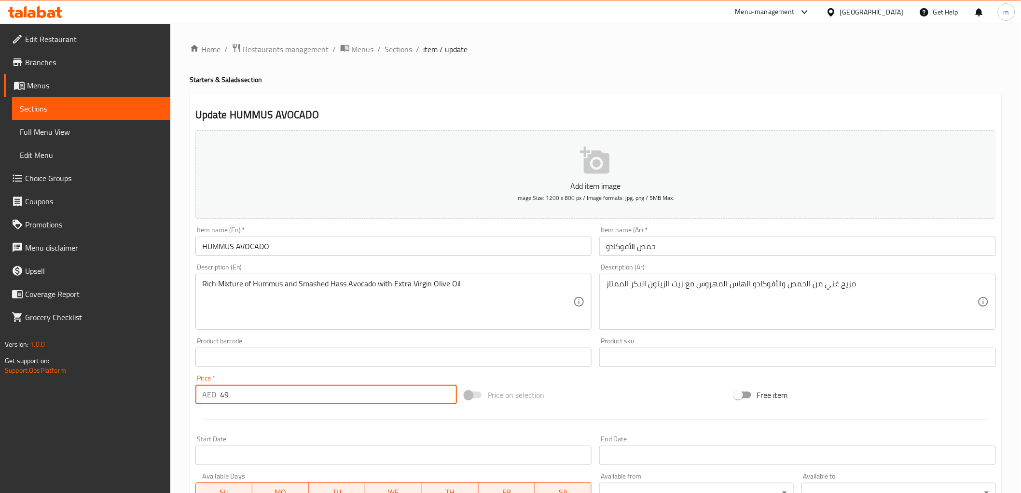
click at [223, 396] on input "49" at bounding box center [338, 394] width 237 height 19
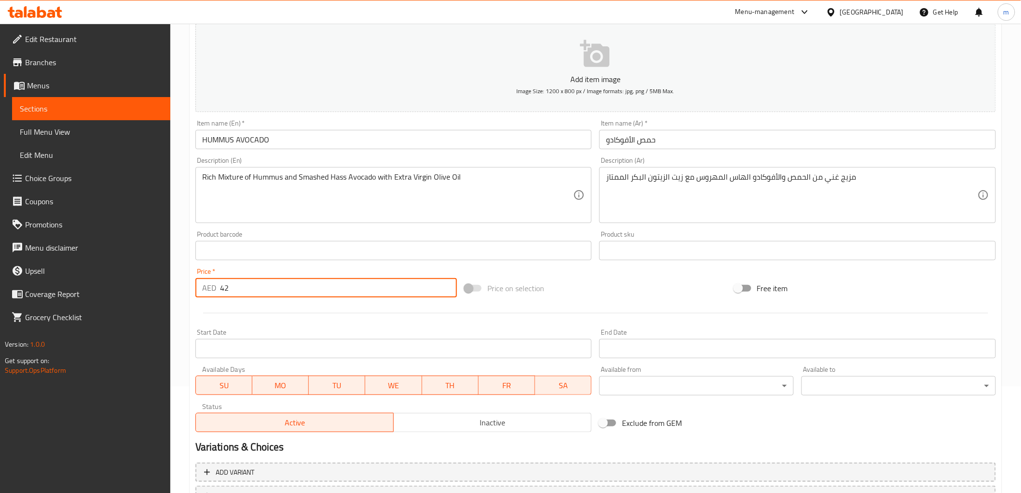
scroll to position [187, 0]
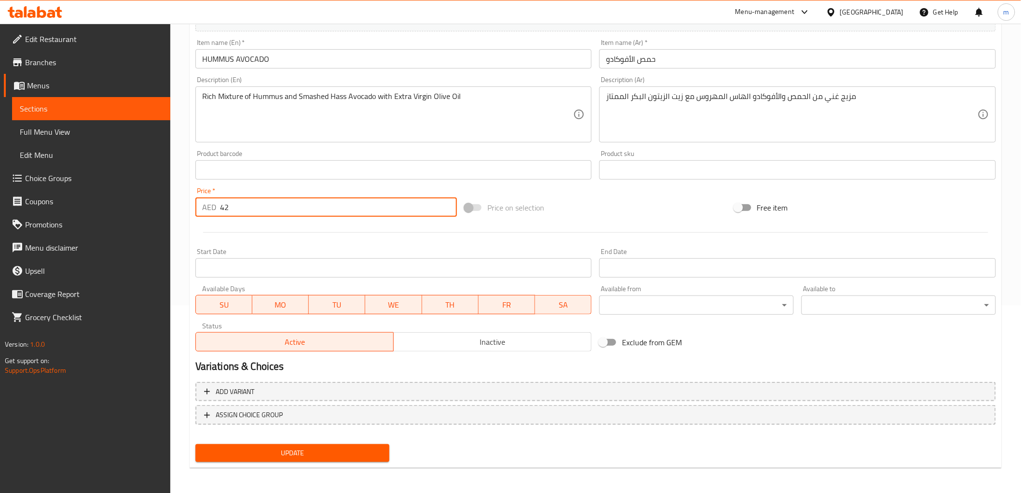
type input "42"
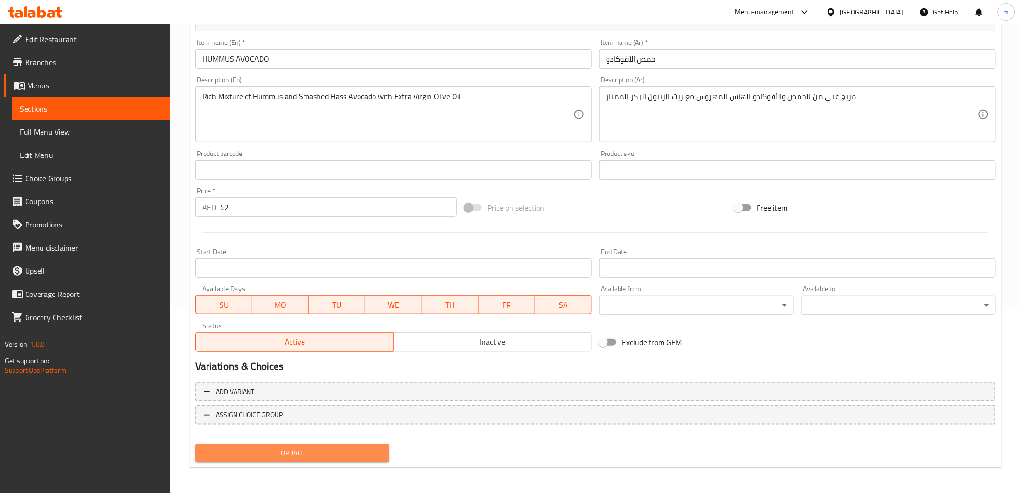
click at [274, 453] on span "Update" at bounding box center [292, 453] width 179 height 12
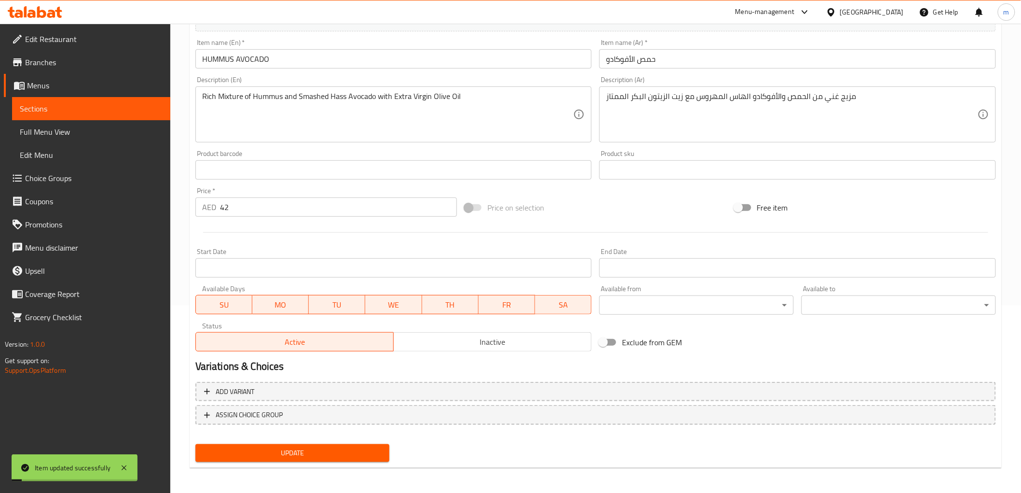
click at [97, 115] on link "Sections" at bounding box center [91, 108] width 158 height 23
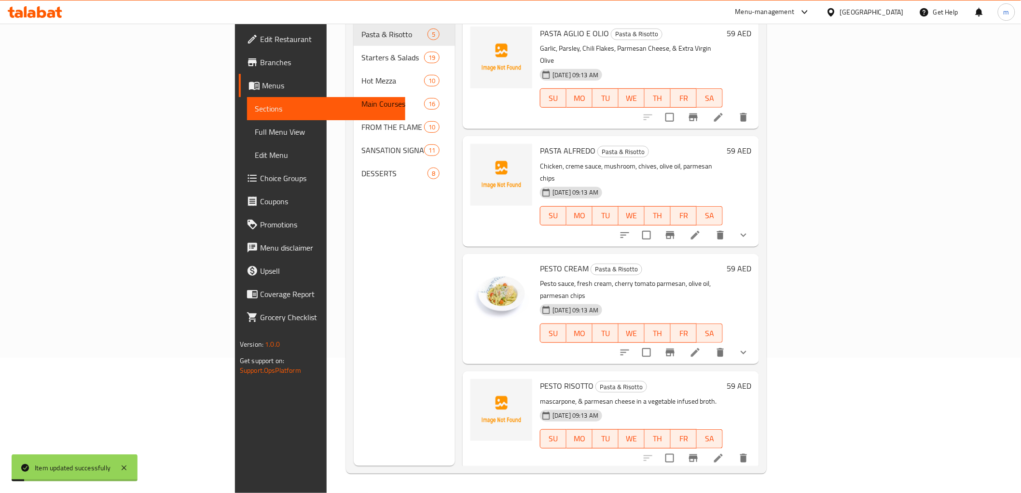
scroll to position [135, 0]
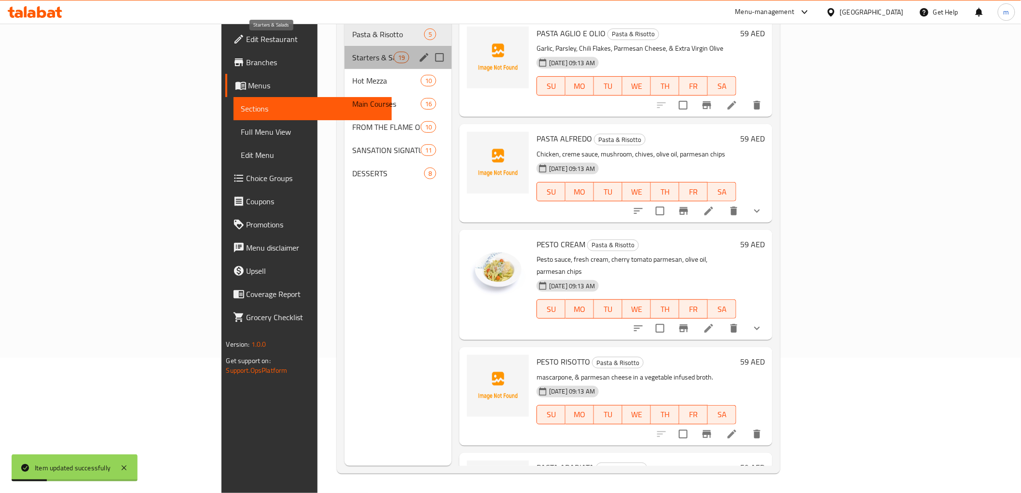
click at [352, 52] on span "Starters & Salads" at bounding box center [372, 58] width 41 height 12
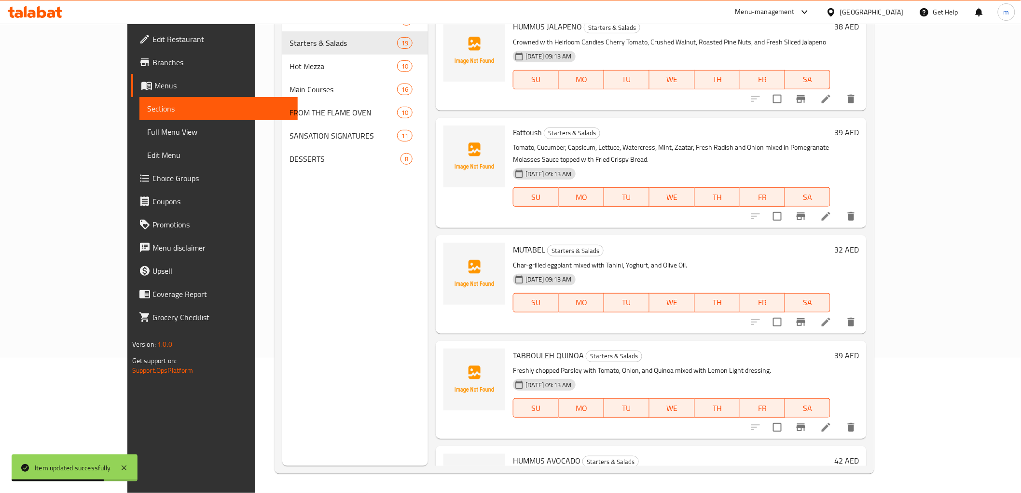
scroll to position [697, 0]
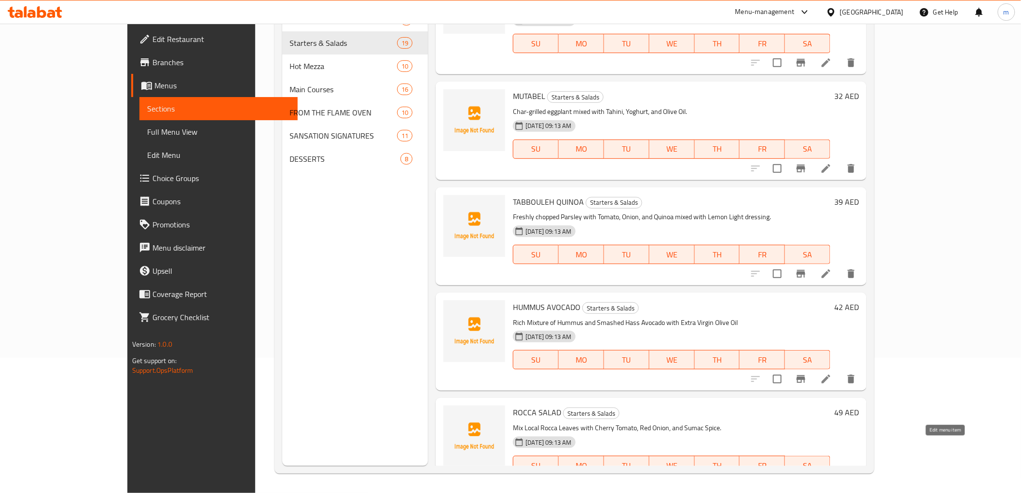
click at [832, 479] on icon at bounding box center [827, 485] width 12 height 12
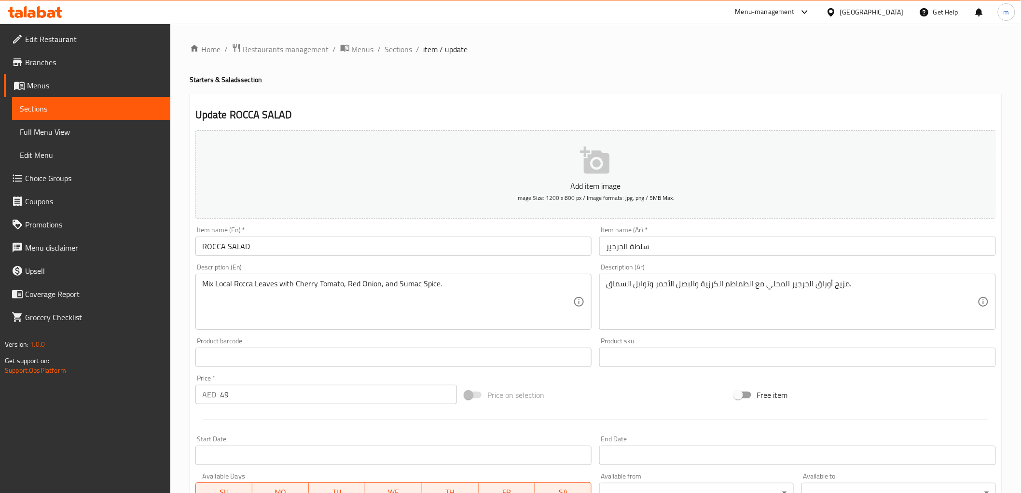
click at [230, 383] on div "Price   * AED 49 Price *" at bounding box center [326, 389] width 262 height 29
click at [222, 399] on input "49" at bounding box center [338, 394] width 237 height 19
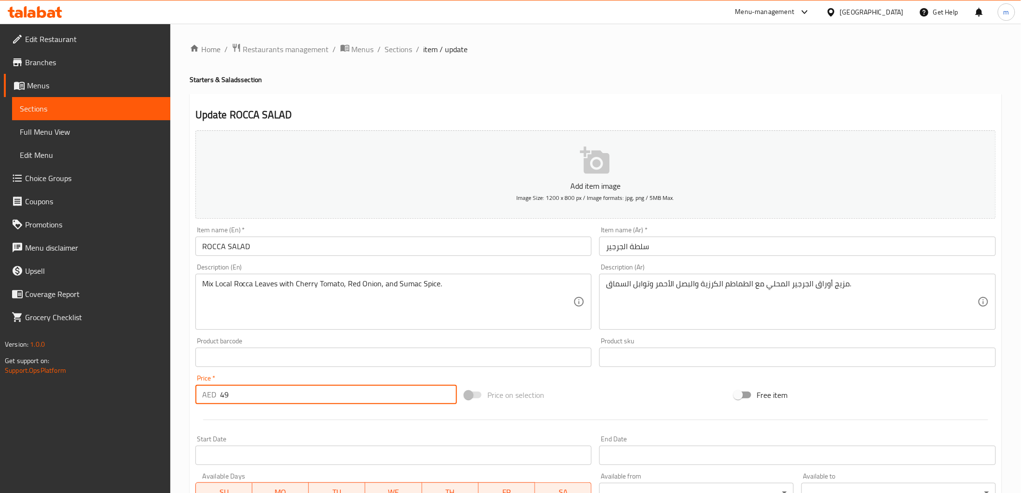
click at [222, 399] on input "49" at bounding box center [338, 394] width 237 height 19
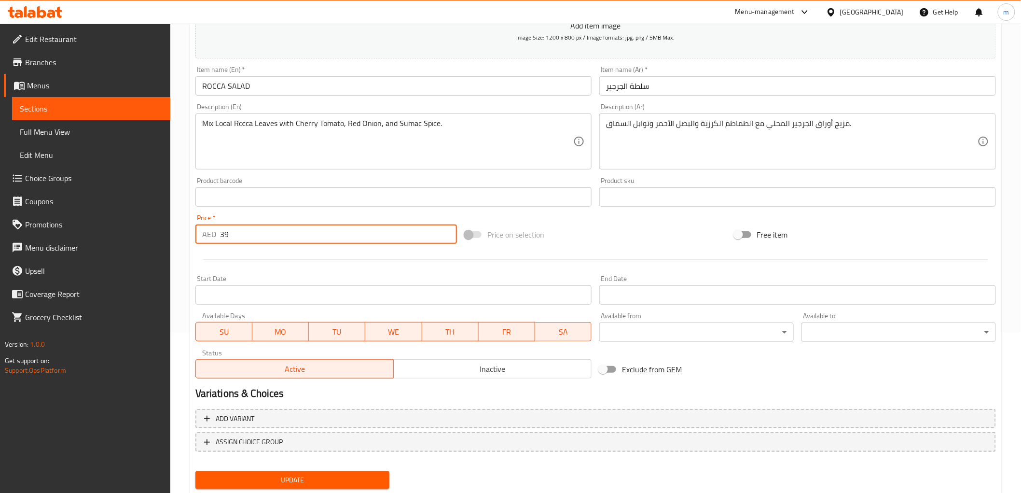
scroll to position [187, 0]
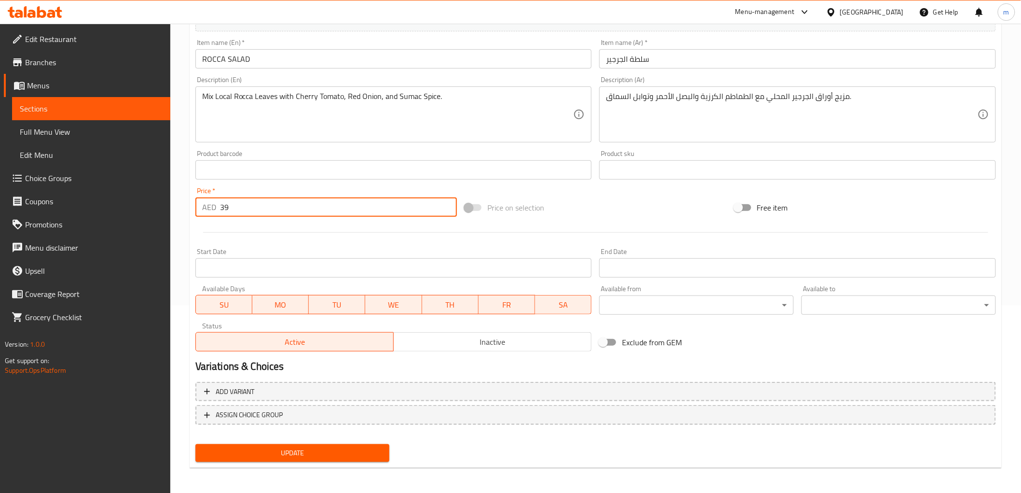
type input "39"
click at [238, 454] on span "Update" at bounding box center [292, 453] width 179 height 12
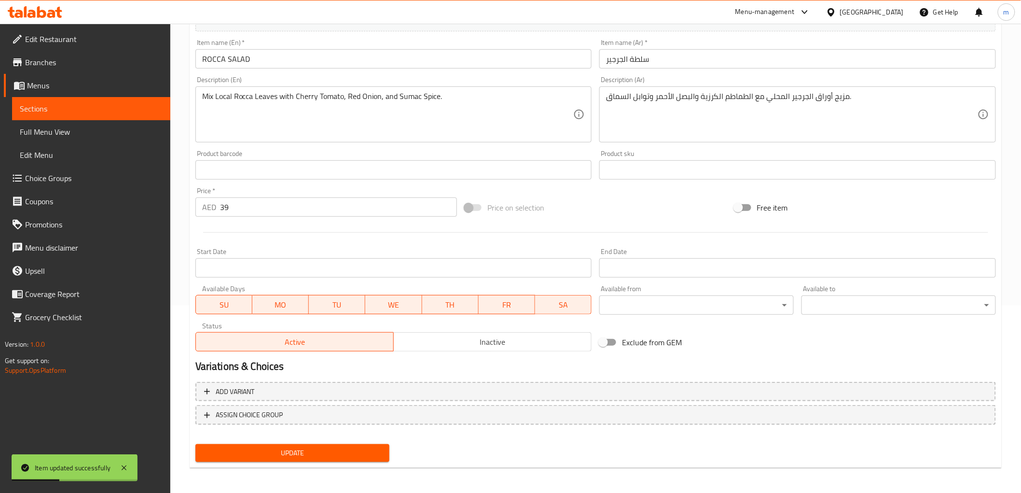
click at [79, 111] on span "Sections" at bounding box center [91, 109] width 143 height 12
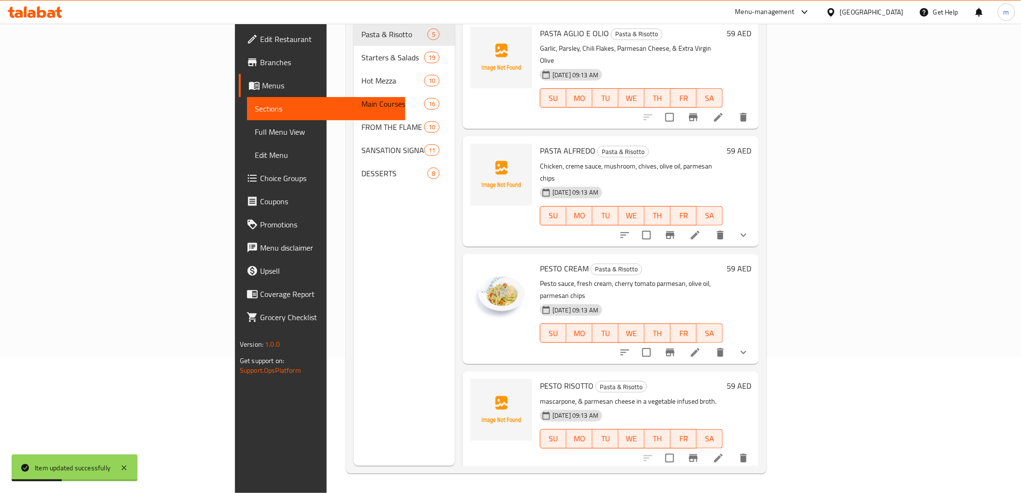
scroll to position [135, 0]
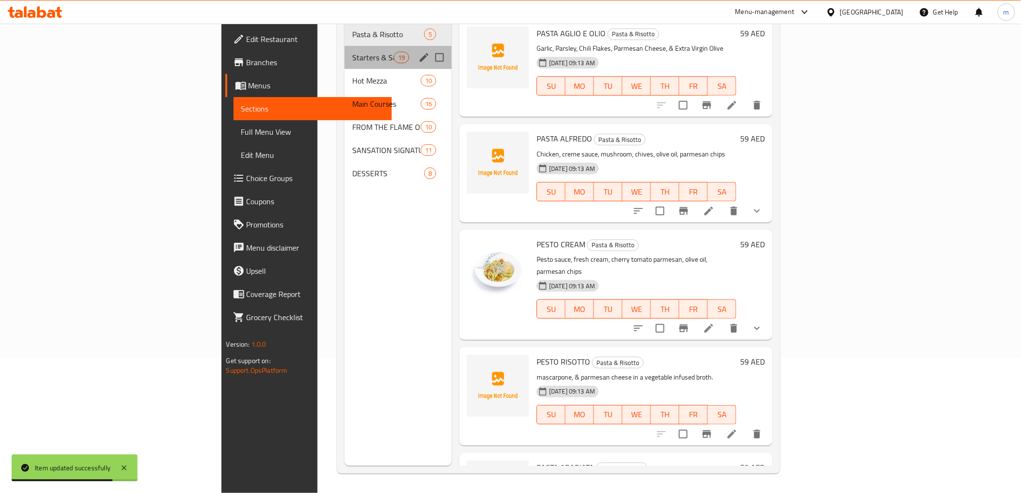
click at [345, 46] on div "Starters & Salads 19" at bounding box center [398, 57] width 107 height 23
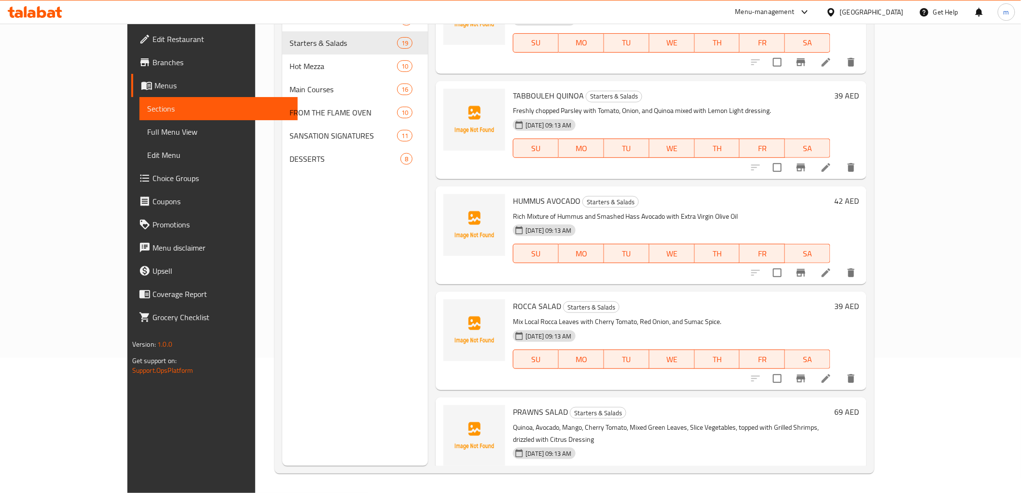
scroll to position [804, 0]
click at [840, 486] on li at bounding box center [826, 494] width 27 height 17
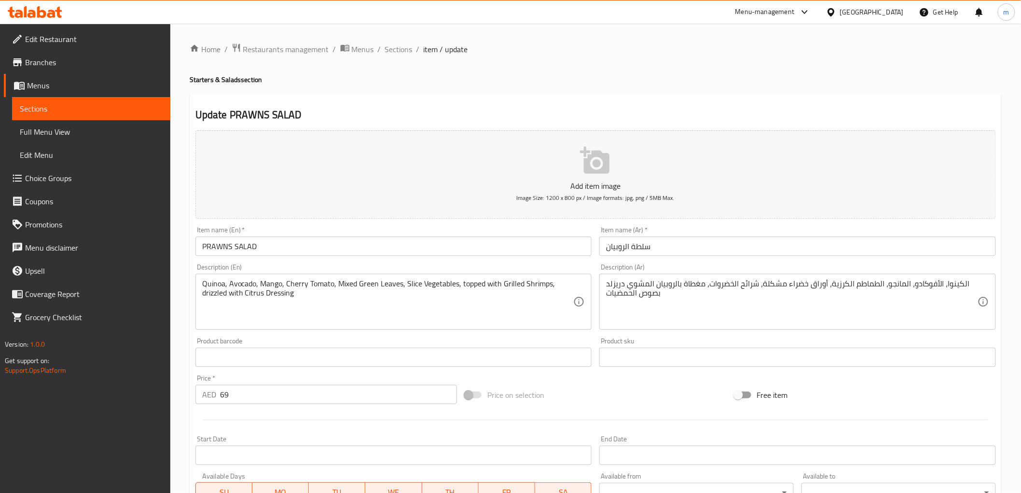
click at [243, 393] on input "69" at bounding box center [338, 394] width 237 height 19
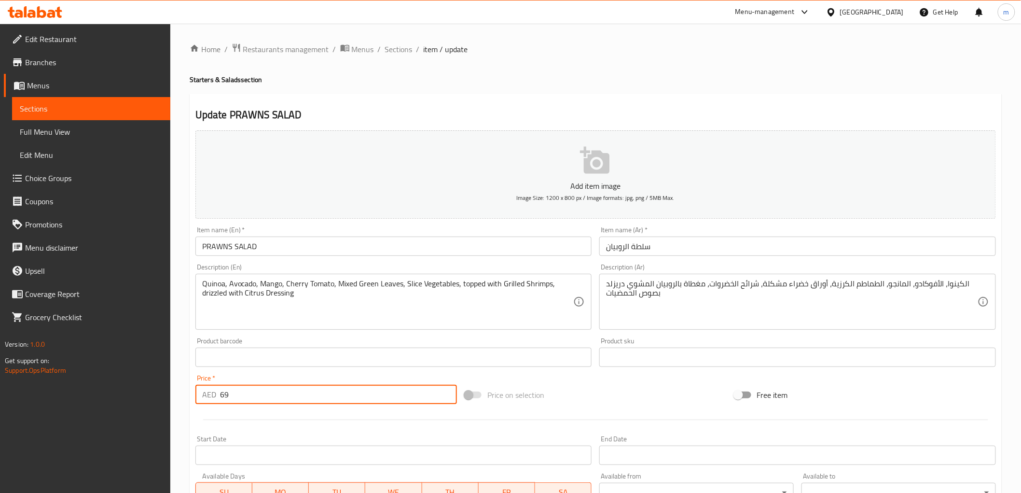
click at [243, 393] on input "69" at bounding box center [338, 394] width 237 height 19
click at [221, 397] on input "69" at bounding box center [338, 394] width 237 height 19
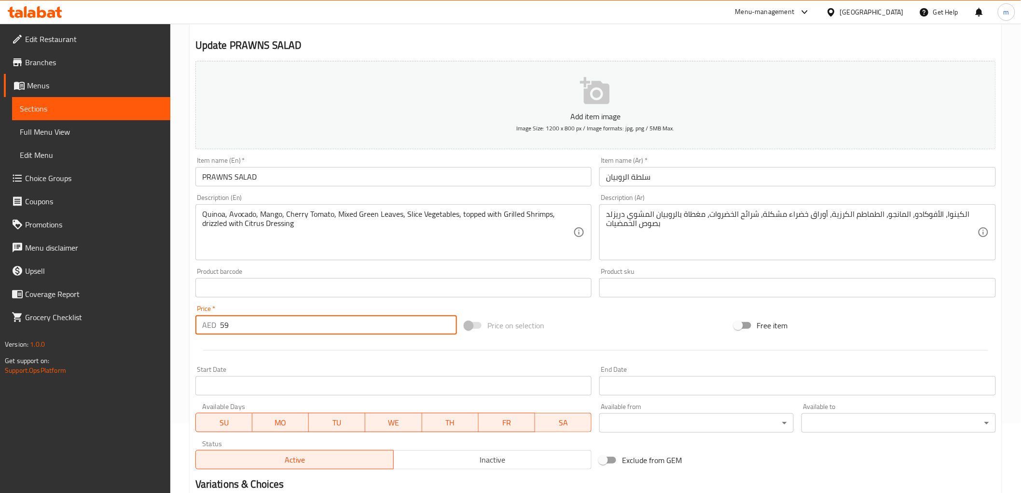
scroll to position [187, 0]
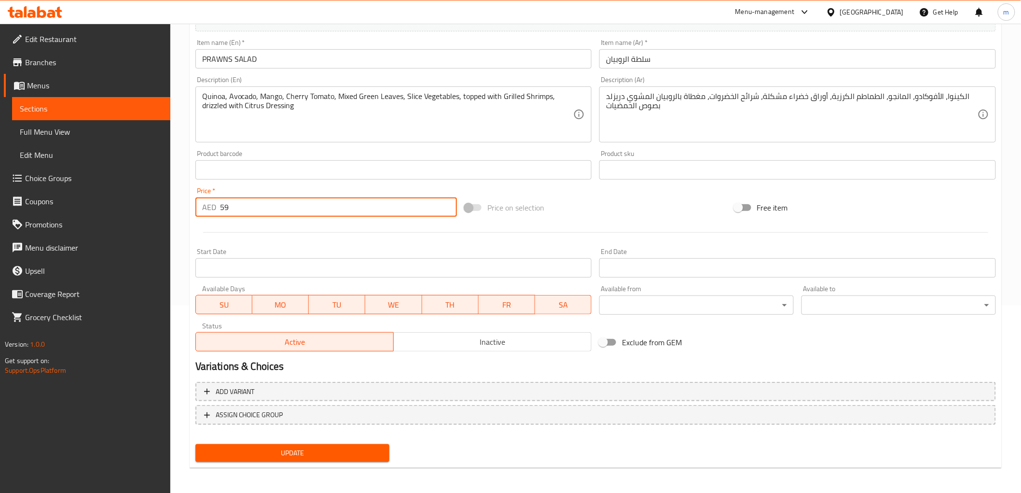
type input "59"
click at [254, 450] on span "Update" at bounding box center [292, 453] width 179 height 12
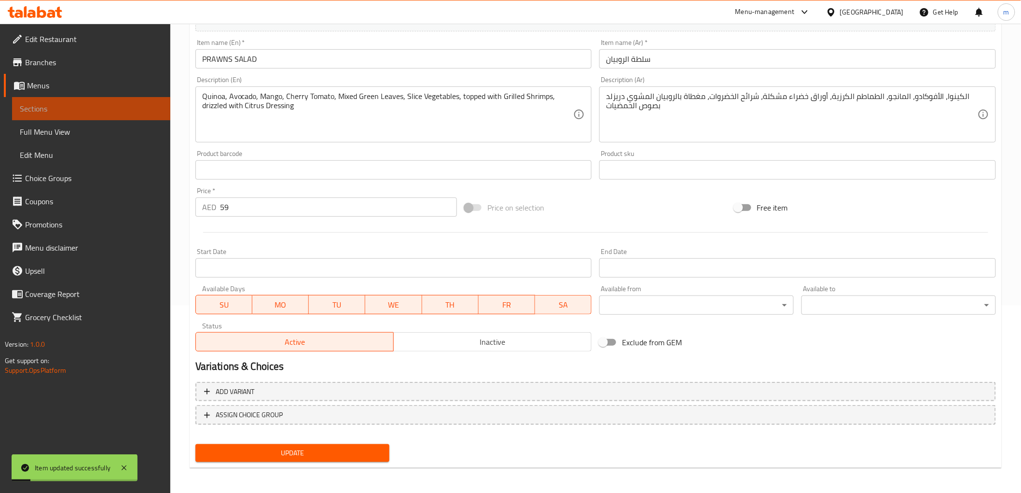
click at [33, 99] on link "Sections" at bounding box center [91, 108] width 158 height 23
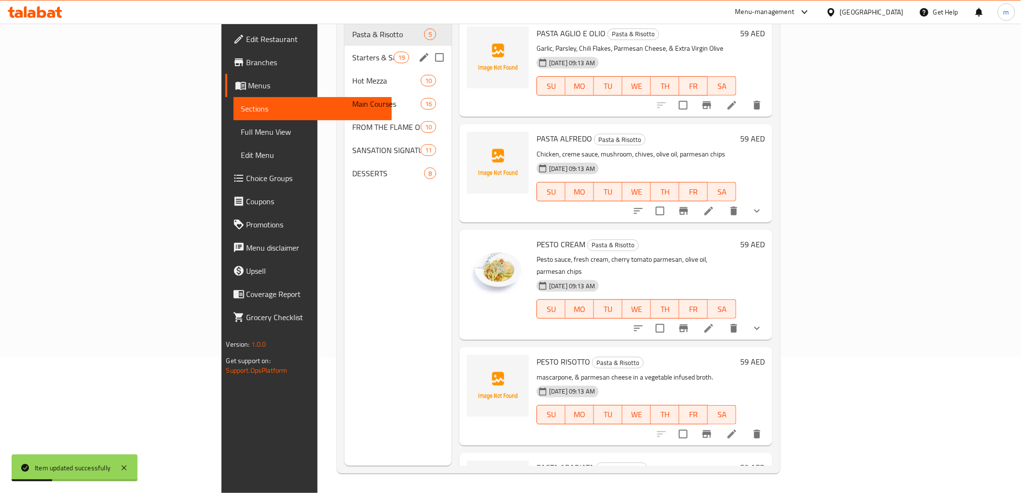
click at [345, 52] on div "Starters & Salads 19" at bounding box center [398, 57] width 107 height 23
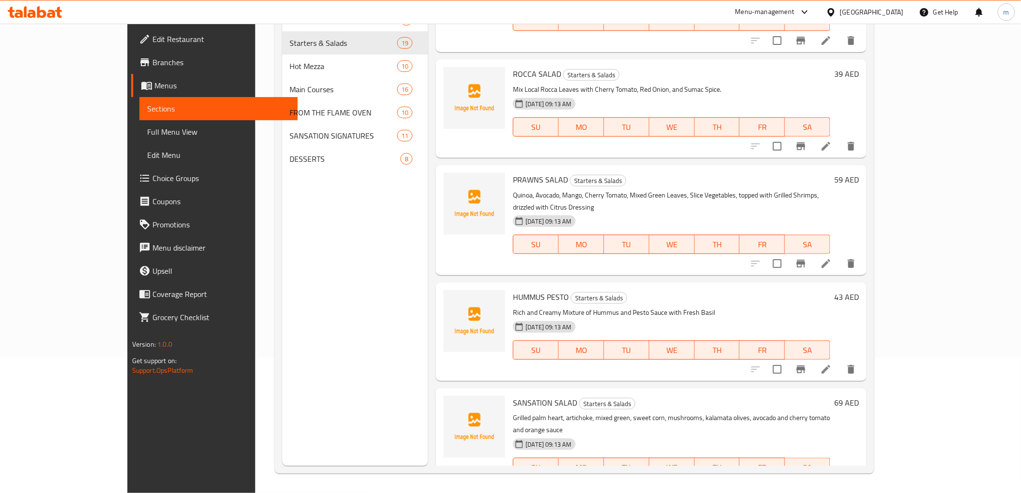
scroll to position [1019, 0]
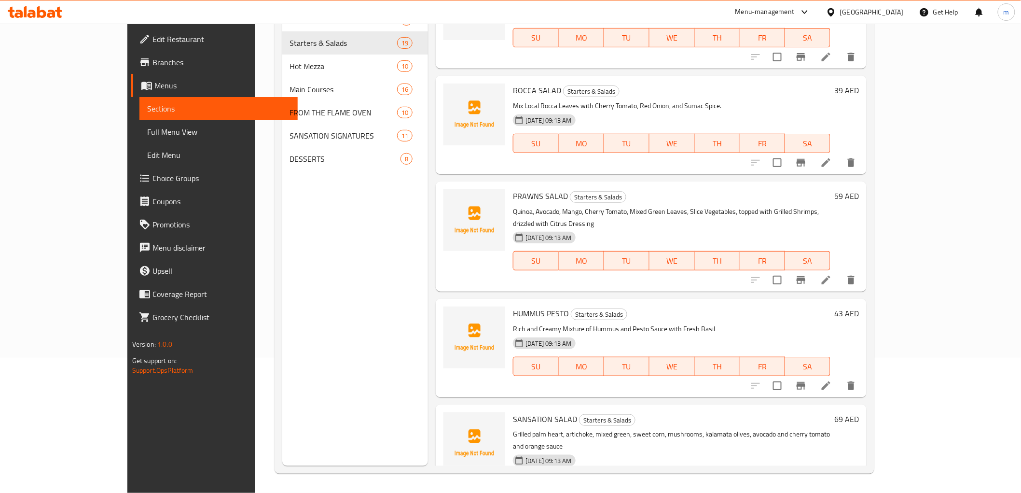
click at [863, 374] on div at bounding box center [803, 385] width 119 height 23
click at [832, 380] on icon at bounding box center [827, 386] width 12 height 12
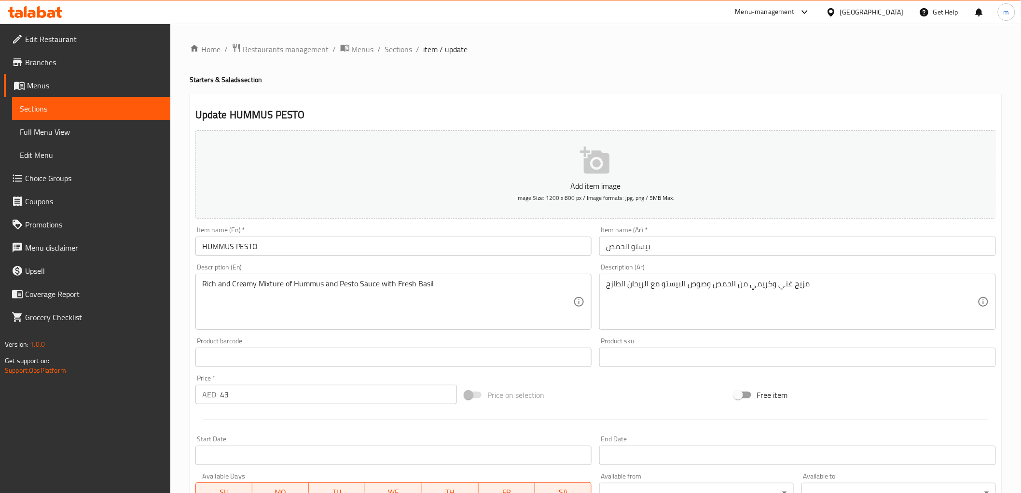
click at [229, 397] on input "43" at bounding box center [338, 394] width 237 height 19
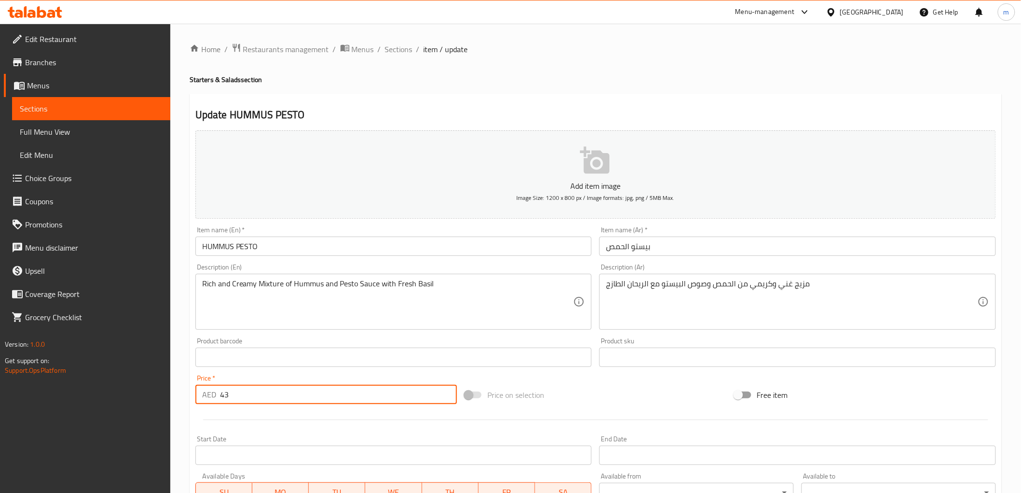
click at [225, 397] on input "43" at bounding box center [338, 394] width 237 height 19
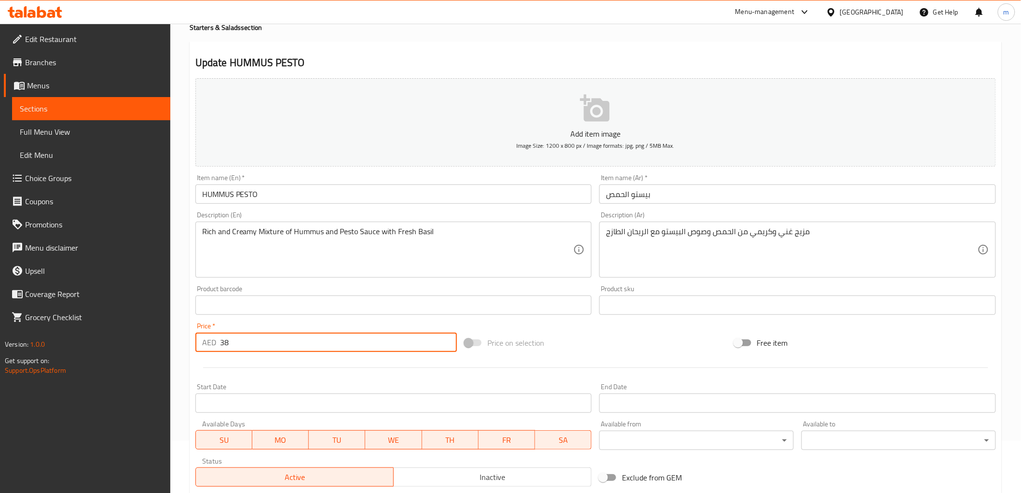
scroll to position [161, 0]
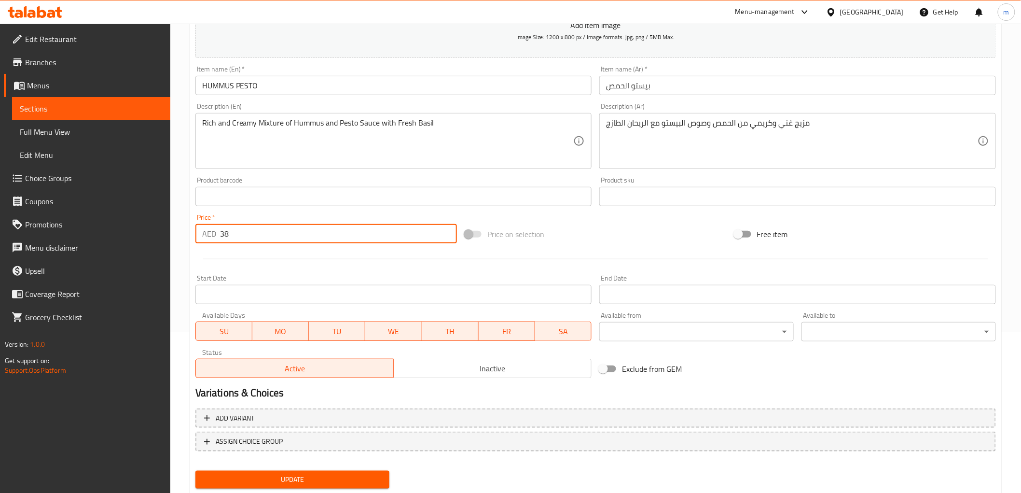
type input "38"
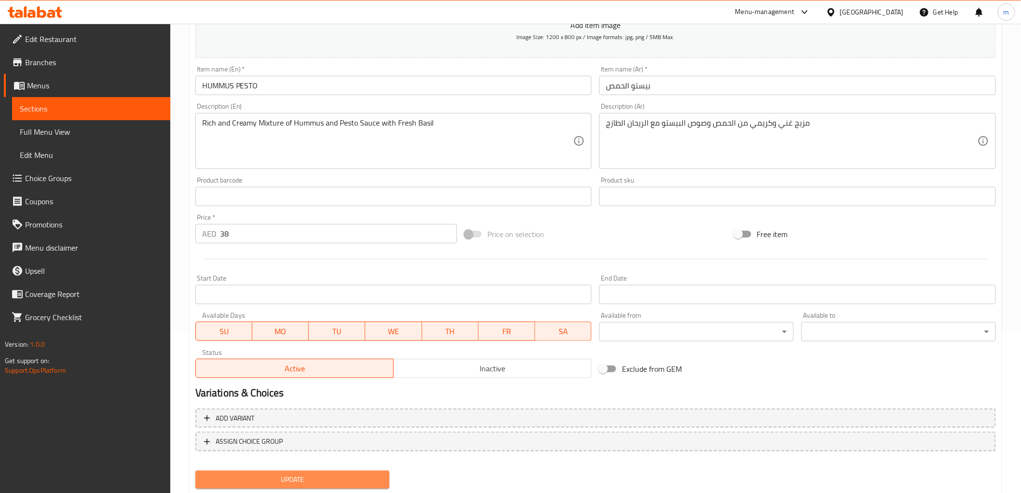
click at [277, 478] on span "Update" at bounding box center [292, 479] width 179 height 12
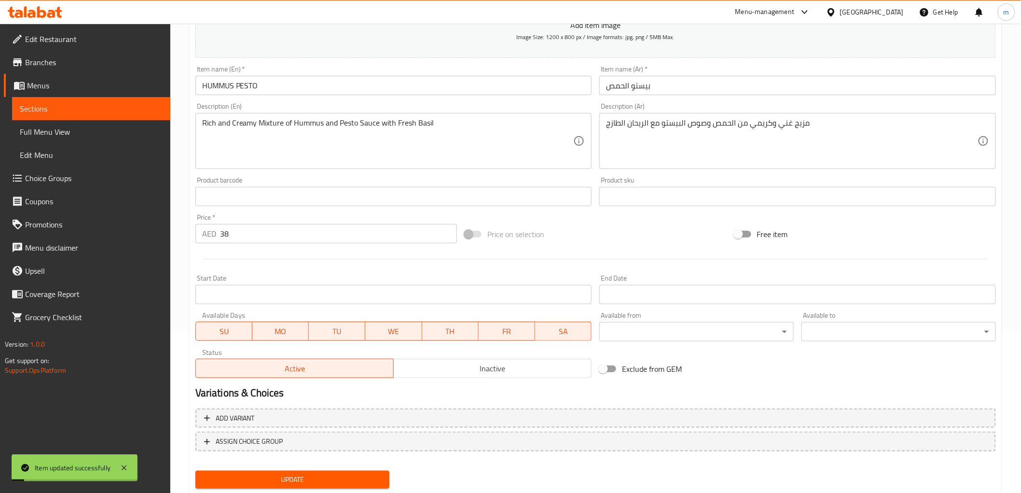
click at [94, 109] on span "Sections" at bounding box center [91, 109] width 143 height 12
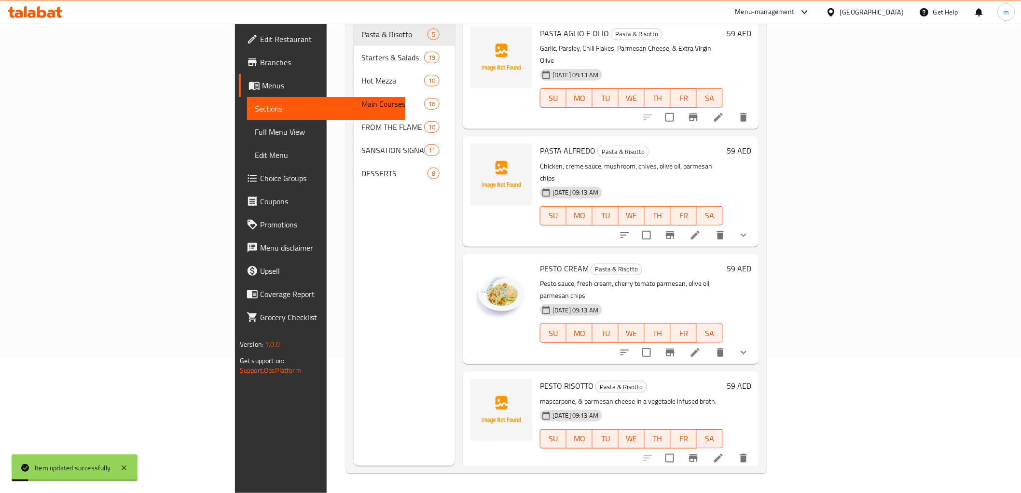
scroll to position [135, 0]
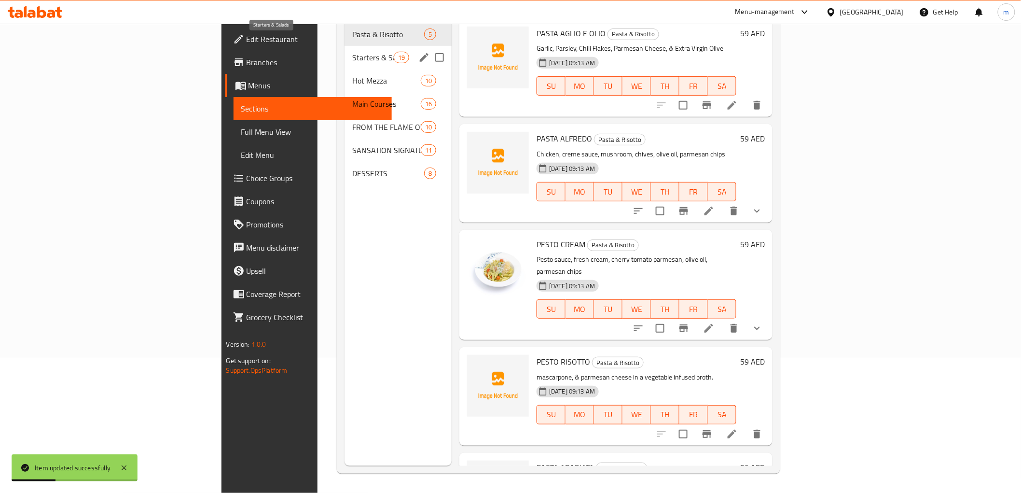
click at [352, 52] on span "Starters & Salads" at bounding box center [372, 58] width 41 height 12
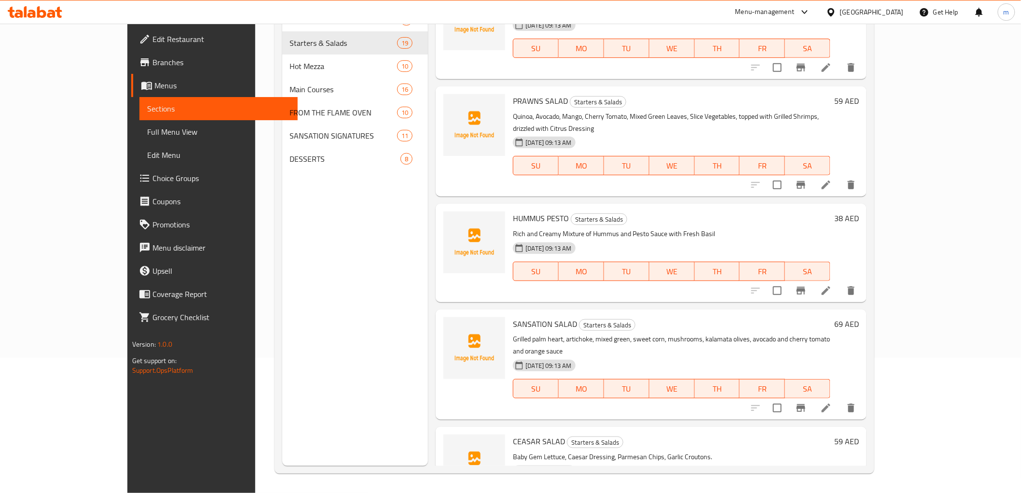
scroll to position [1126, 0]
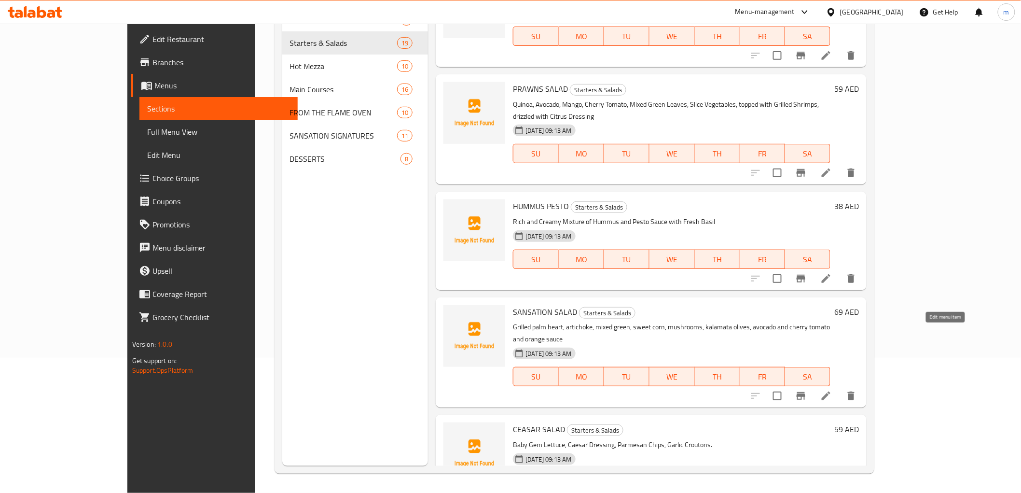
click at [832, 390] on icon at bounding box center [827, 396] width 12 height 12
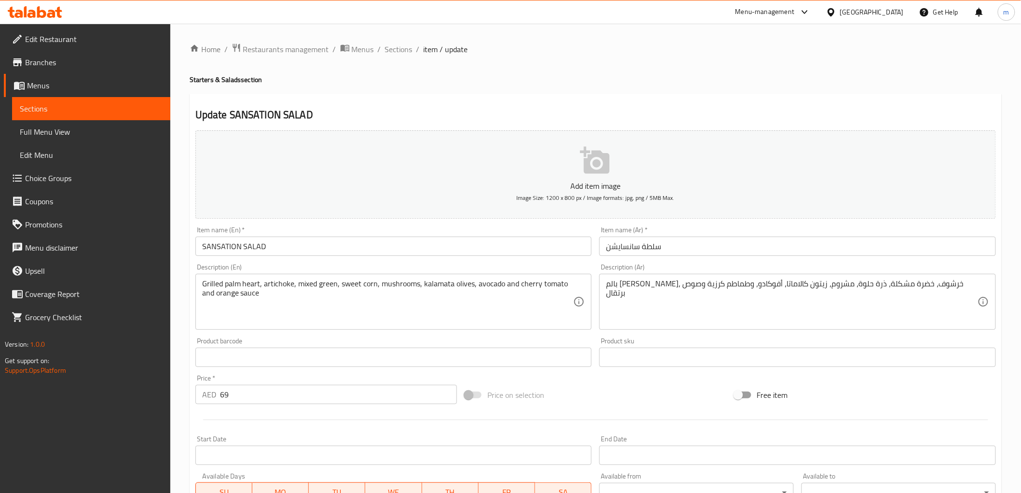
click at [253, 396] on input "69" at bounding box center [338, 394] width 237 height 19
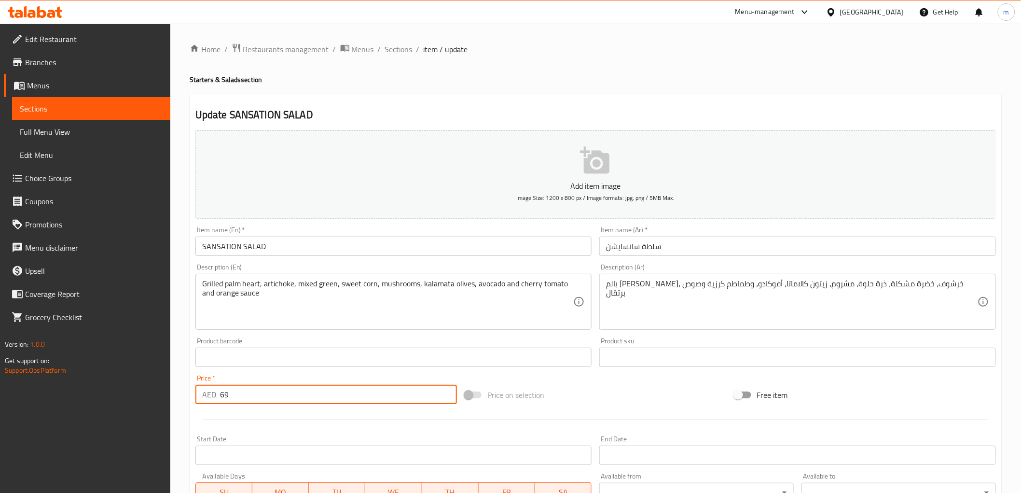
click at [253, 396] on input "69" at bounding box center [338, 394] width 237 height 19
click at [216, 392] on div "AED 69 Price *" at bounding box center [326, 394] width 262 height 19
click at [219, 391] on div "AED 69 Price *" at bounding box center [326, 394] width 262 height 19
click at [229, 391] on input "69" at bounding box center [338, 394] width 237 height 19
click at [227, 393] on input "69" at bounding box center [338, 394] width 237 height 19
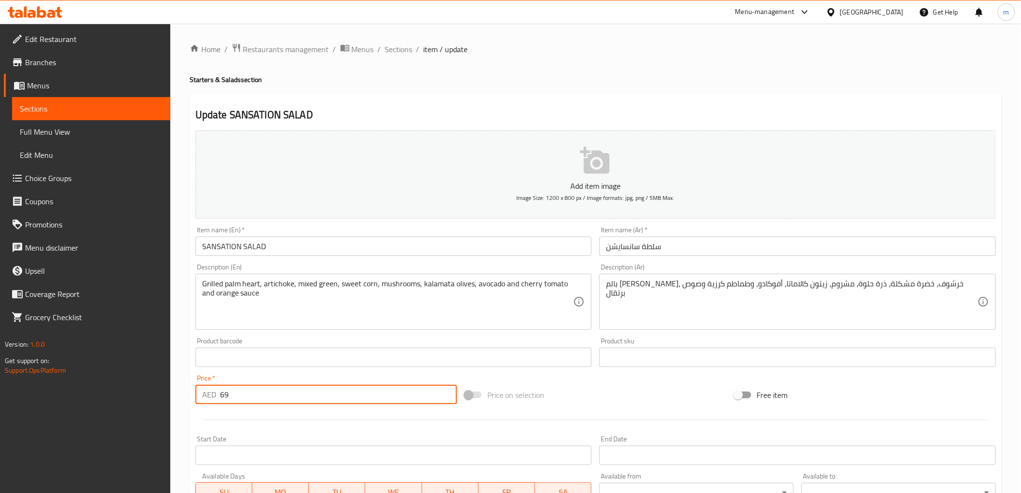
click at [225, 393] on input "69" at bounding box center [338, 394] width 237 height 19
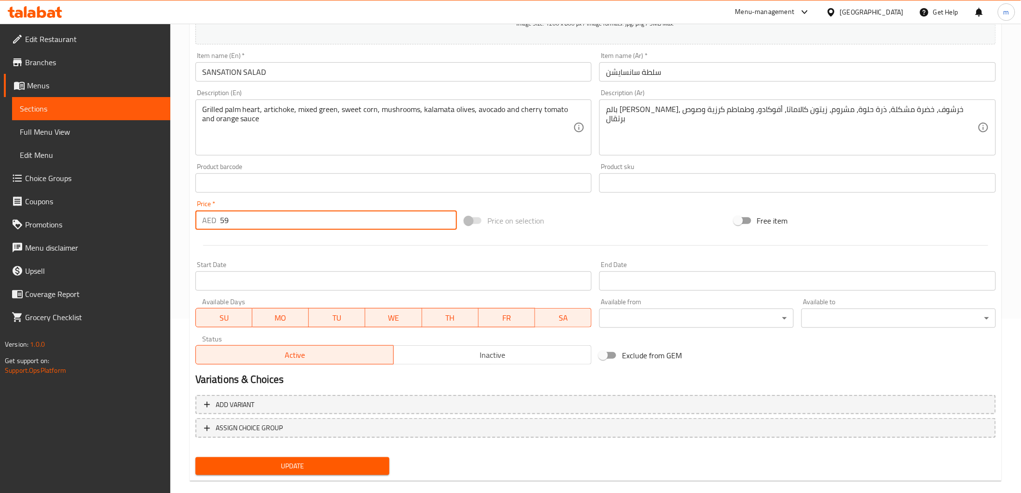
scroll to position [187, 0]
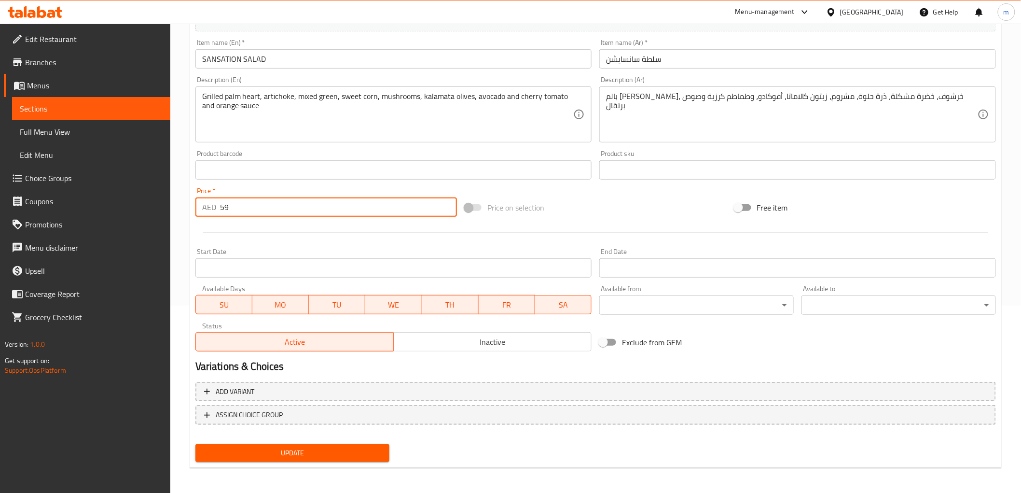
type input "59"
click at [284, 449] on span "Update" at bounding box center [292, 453] width 179 height 12
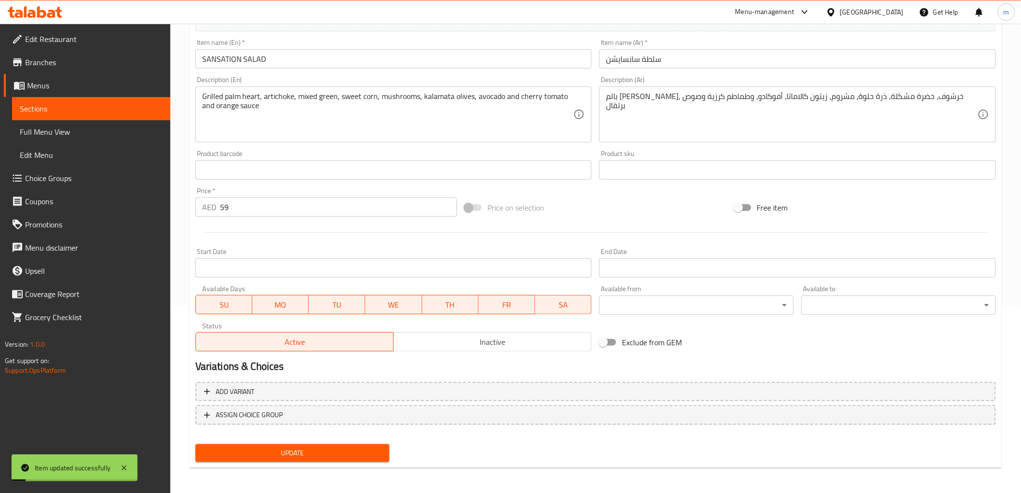
click at [55, 100] on link "Sections" at bounding box center [91, 108] width 158 height 23
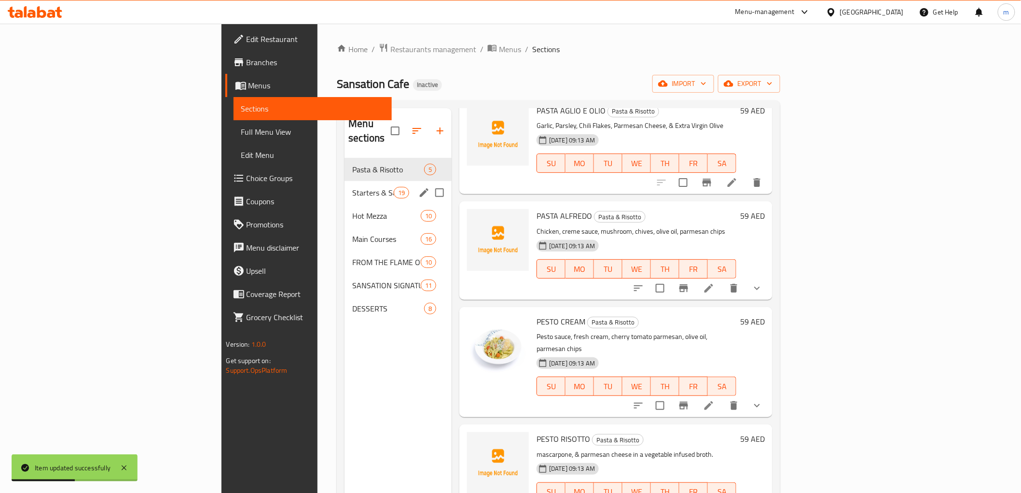
click at [352, 187] on span "Starters & Salads" at bounding box center [372, 193] width 41 height 12
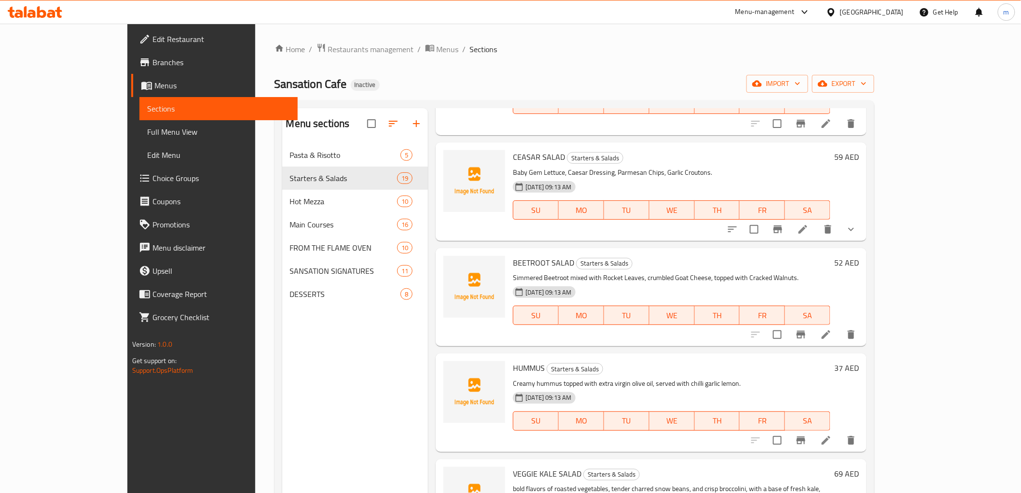
scroll to position [1373, 0]
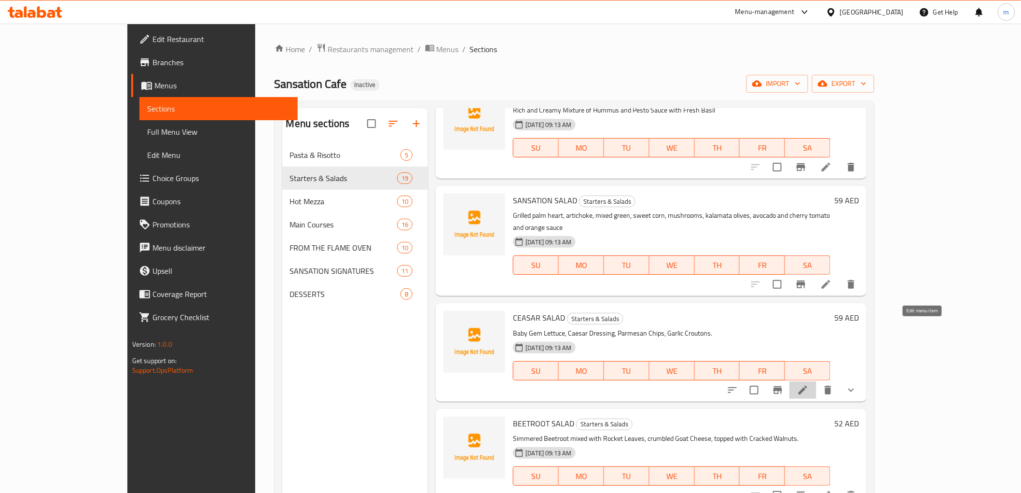
click at [809, 384] on icon at bounding box center [803, 390] width 12 height 12
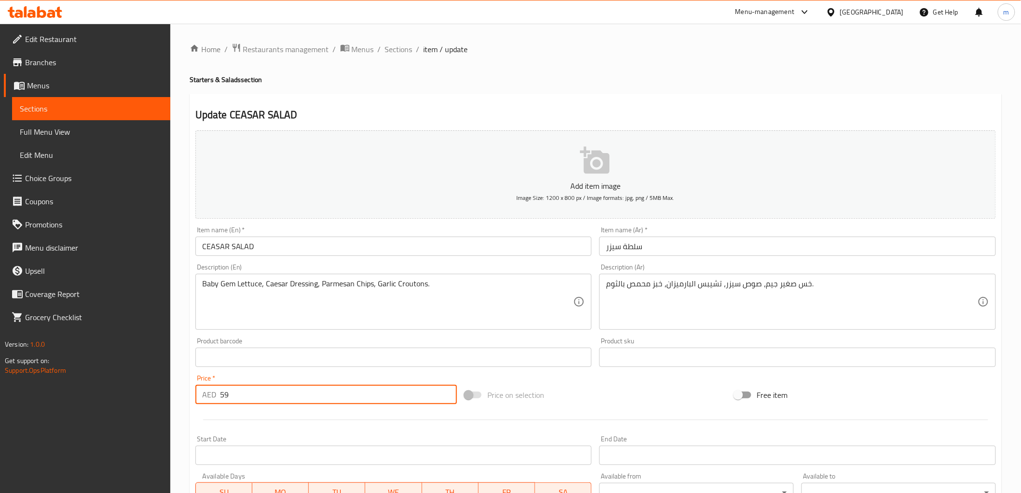
click at [220, 389] on input "59" at bounding box center [338, 394] width 237 height 19
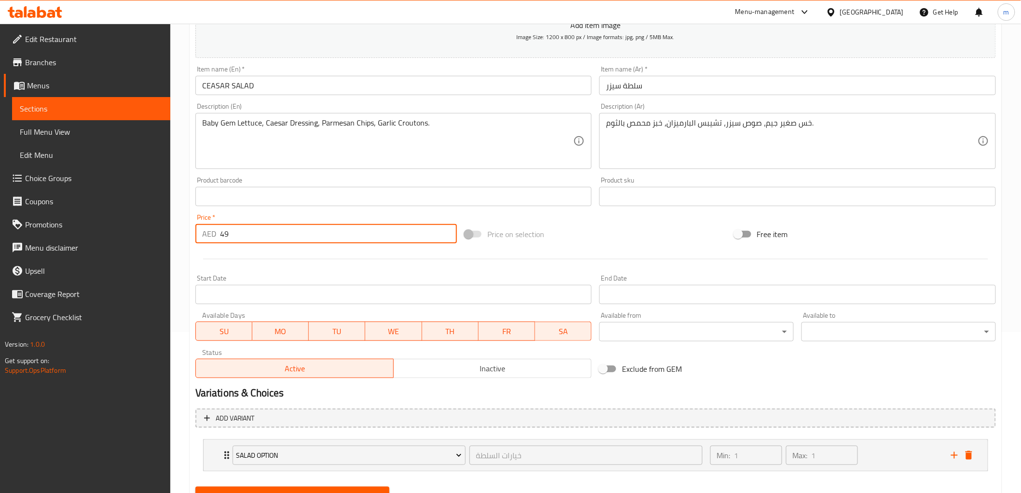
scroll to position [204, 0]
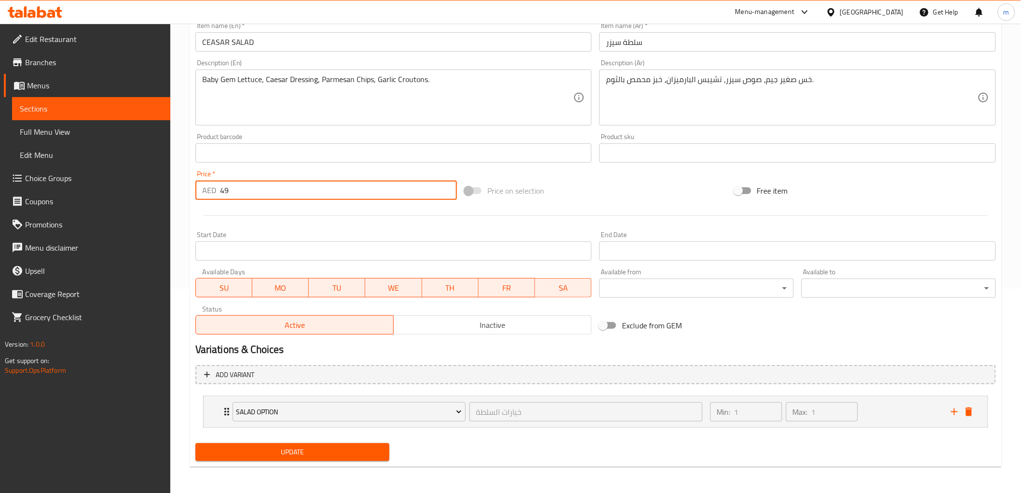
type input "49"
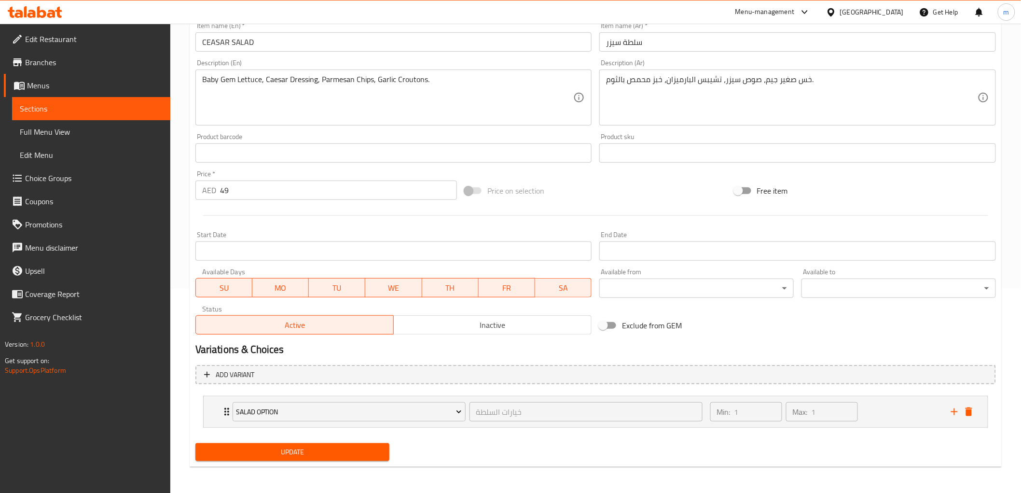
click at [248, 441] on div "Update" at bounding box center [293, 452] width 202 height 26
click at [235, 447] on span "Update" at bounding box center [292, 452] width 179 height 12
click at [79, 94] on link "Menus" at bounding box center [87, 85] width 167 height 23
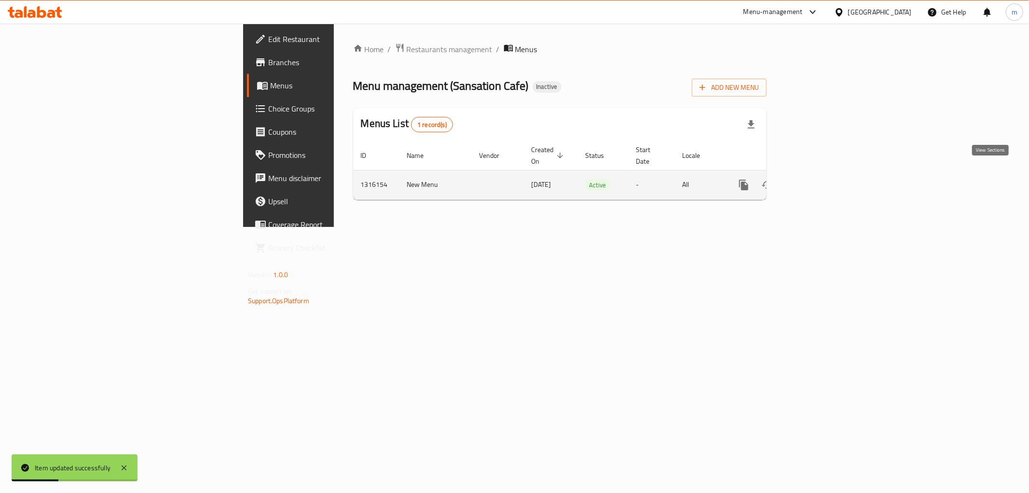
click at [820, 179] on icon "enhanced table" at bounding box center [814, 185] width 12 height 12
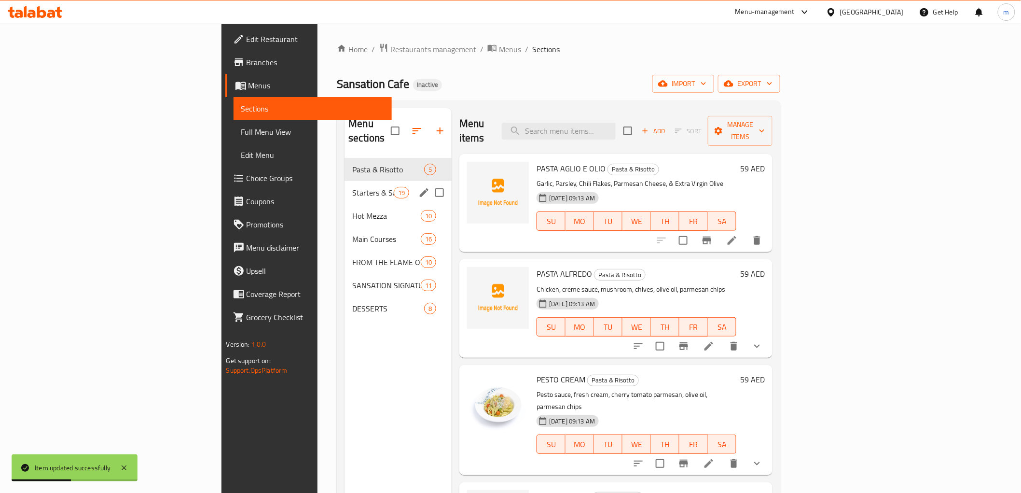
click at [345, 184] on div "Starters & Salads 19" at bounding box center [398, 192] width 107 height 23
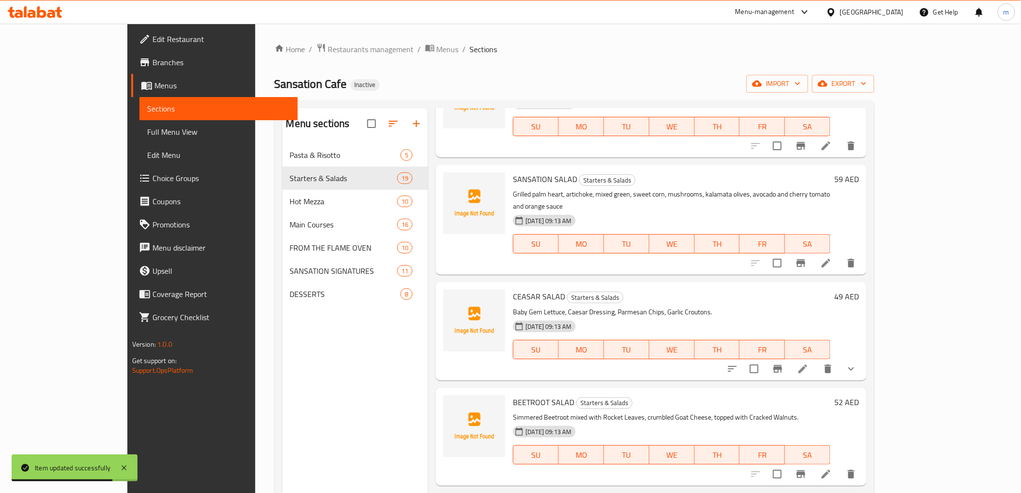
scroll to position [1533, 0]
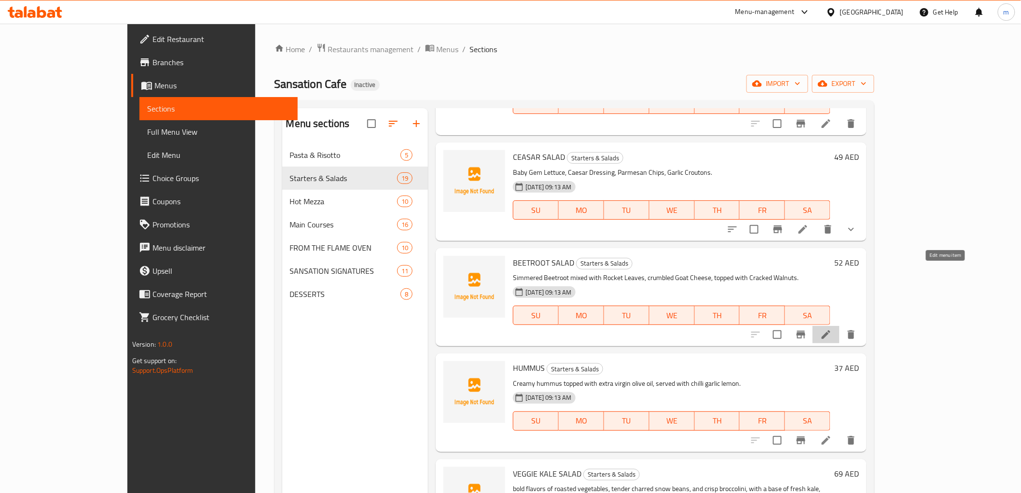
click at [832, 329] on icon at bounding box center [827, 335] width 12 height 12
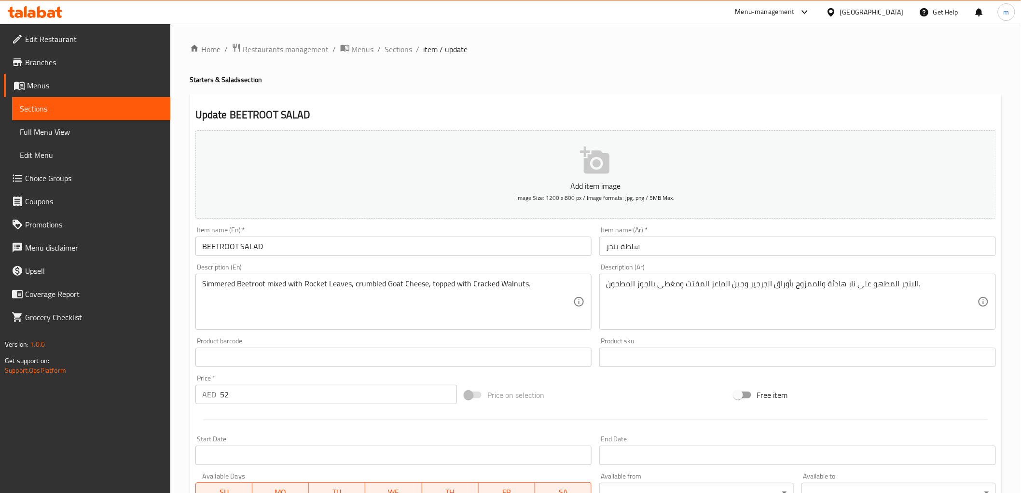
click at [233, 393] on input "52" at bounding box center [338, 394] width 237 height 19
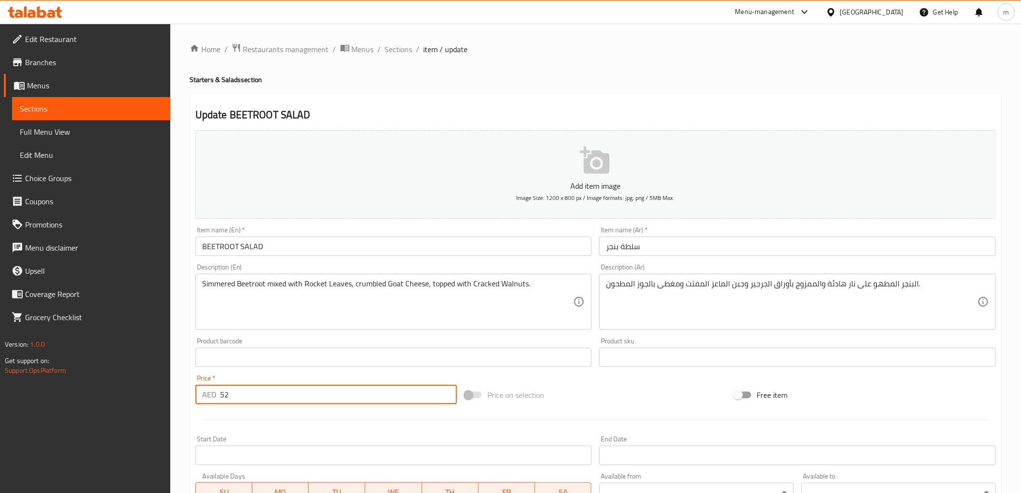
click at [230, 393] on input "52" at bounding box center [338, 394] width 237 height 19
click at [224, 393] on input "52" at bounding box center [338, 394] width 237 height 19
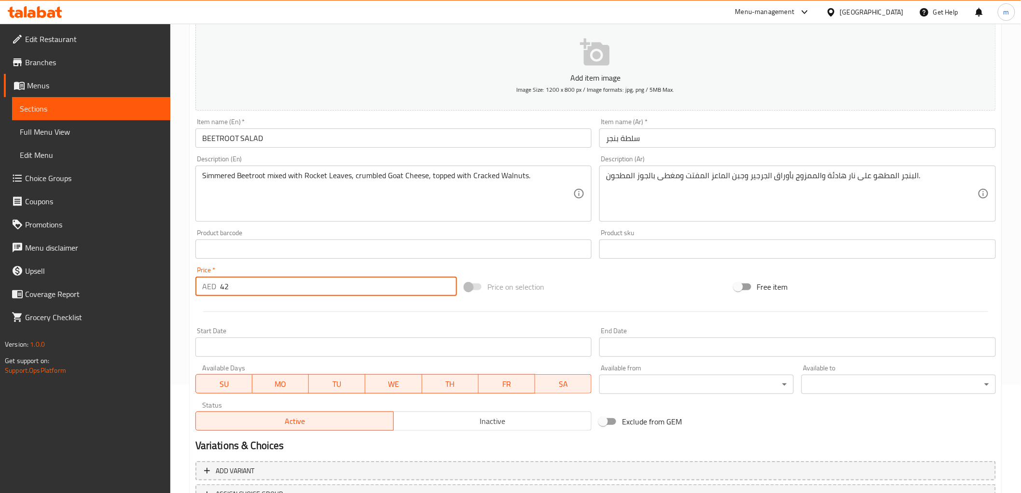
scroll to position [187, 0]
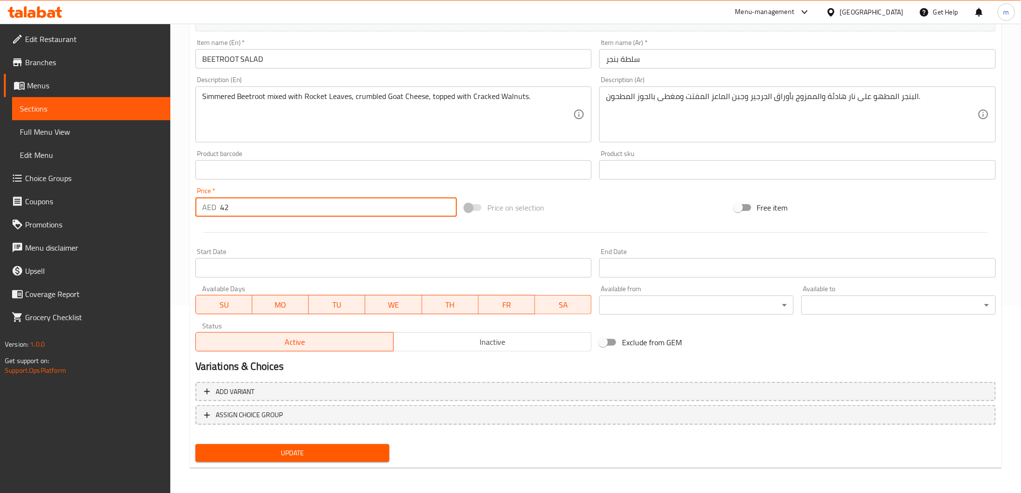
type input "42"
click at [290, 452] on span "Update" at bounding box center [292, 453] width 179 height 12
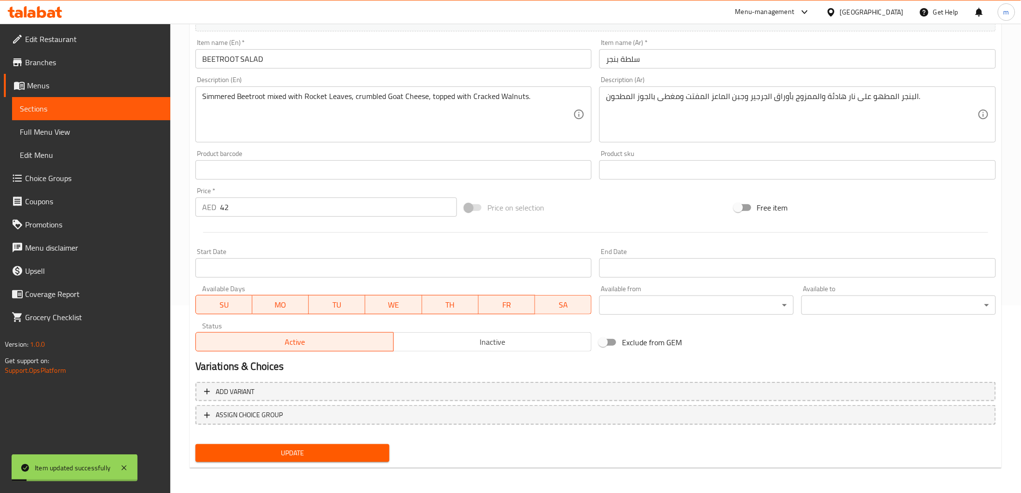
click at [74, 105] on span "Sections" at bounding box center [91, 109] width 143 height 12
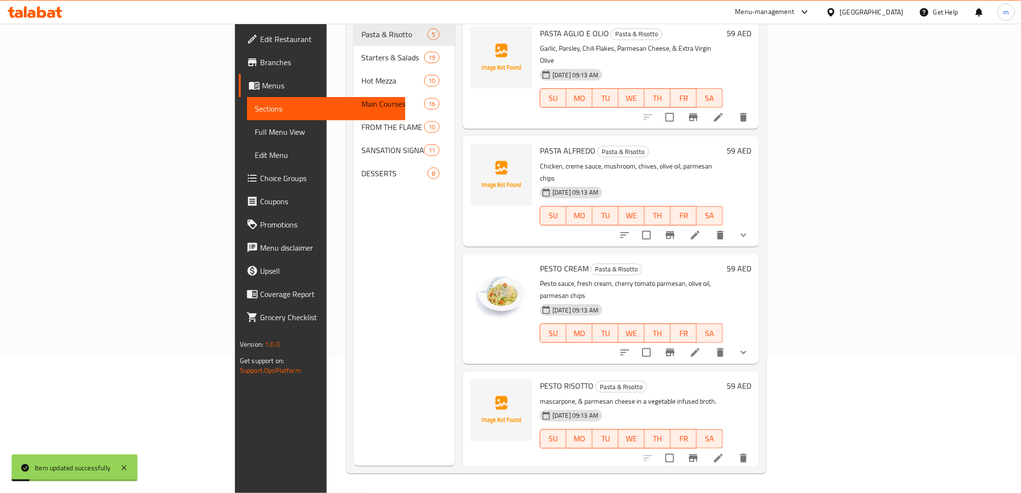
scroll to position [135, 0]
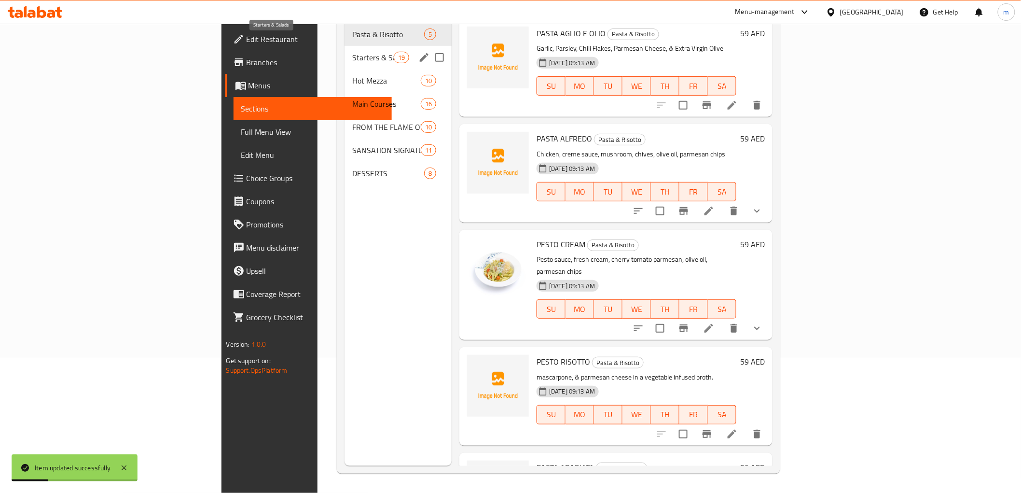
click at [352, 52] on span "Starters & Salads" at bounding box center [372, 58] width 41 height 12
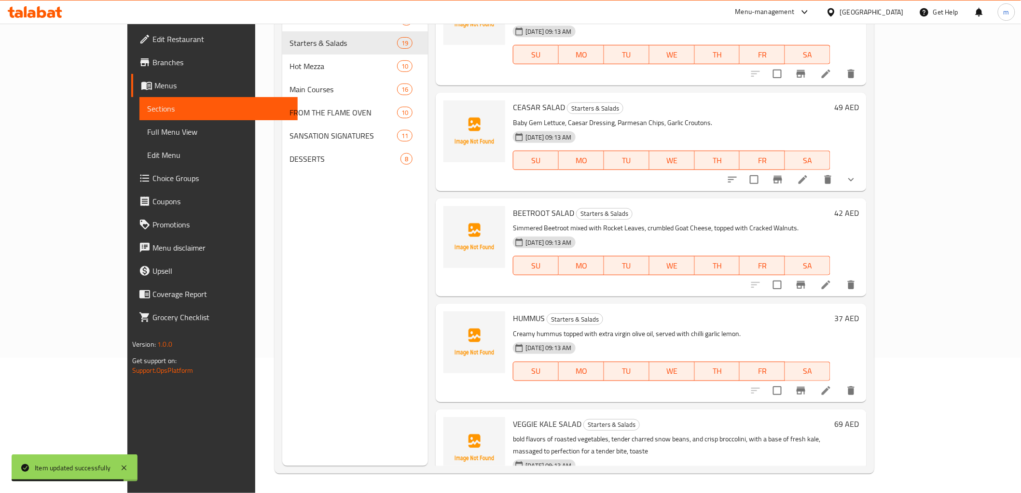
scroll to position [1533, 0]
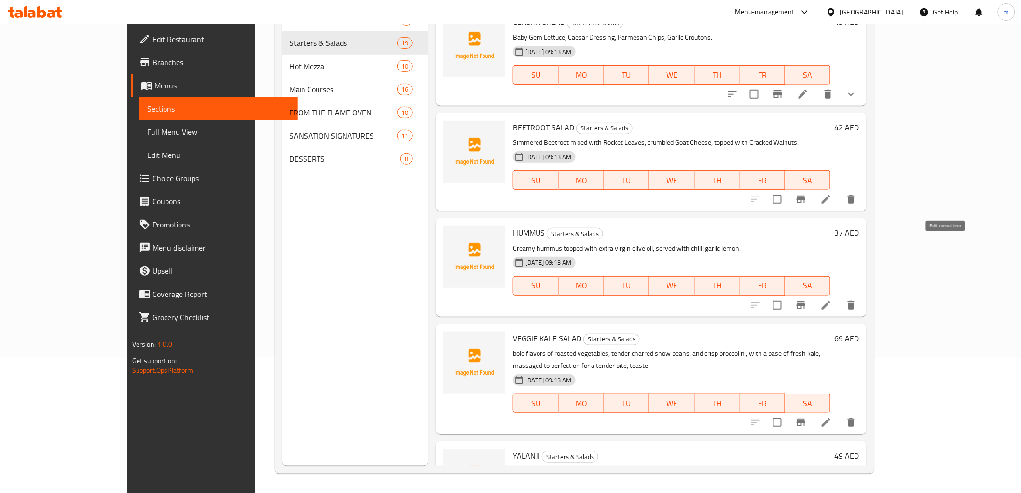
click at [832, 299] on icon at bounding box center [827, 305] width 12 height 12
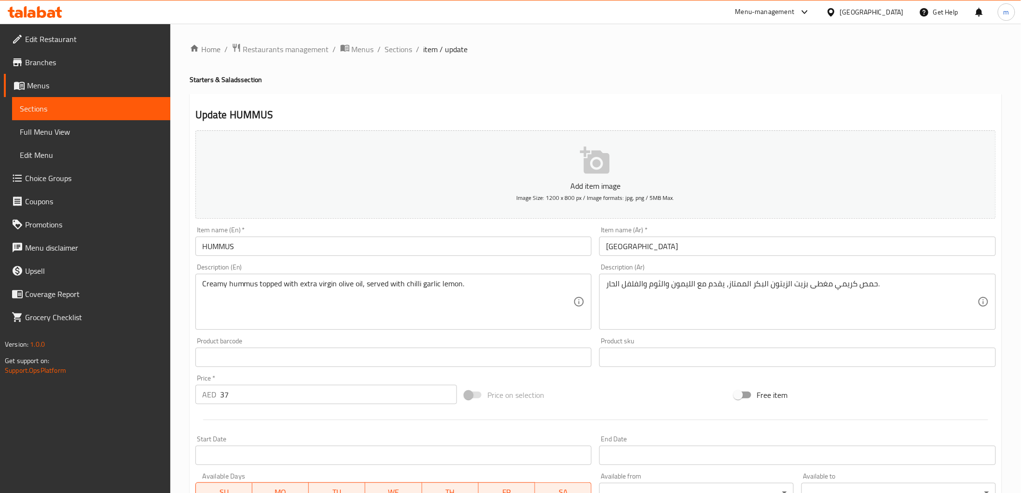
click at [222, 391] on input "37" at bounding box center [338, 394] width 237 height 19
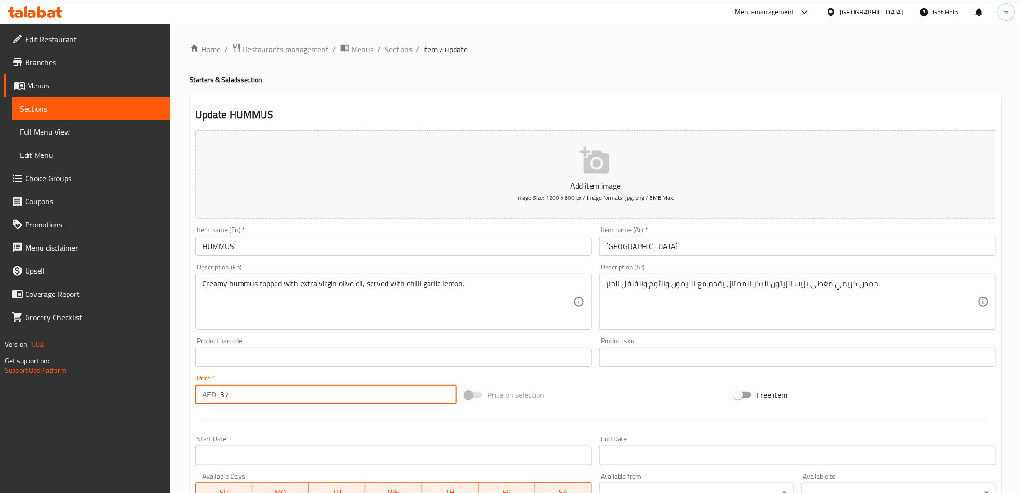
click at [222, 391] on input "37" at bounding box center [338, 394] width 237 height 19
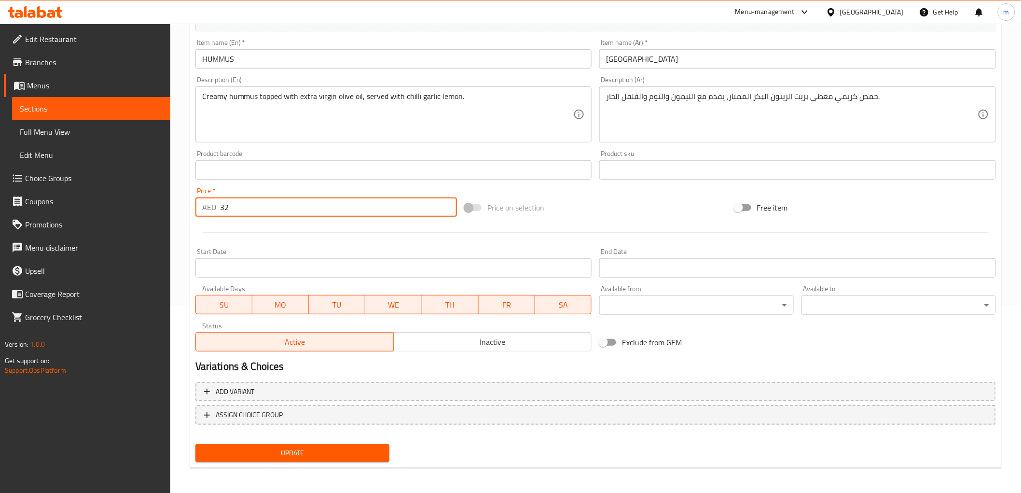
type input "32"
click at [271, 456] on span "Update" at bounding box center [292, 453] width 179 height 12
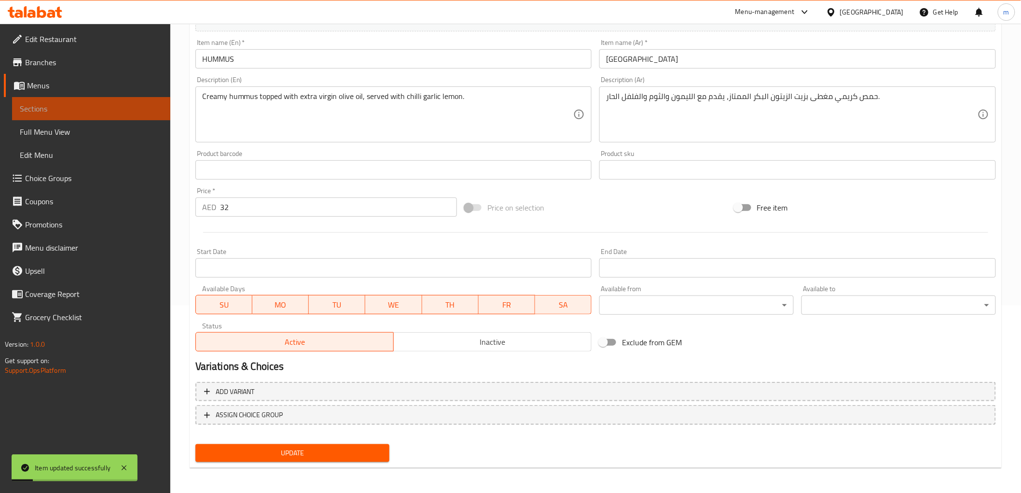
click at [18, 102] on link "Sections" at bounding box center [91, 108] width 158 height 23
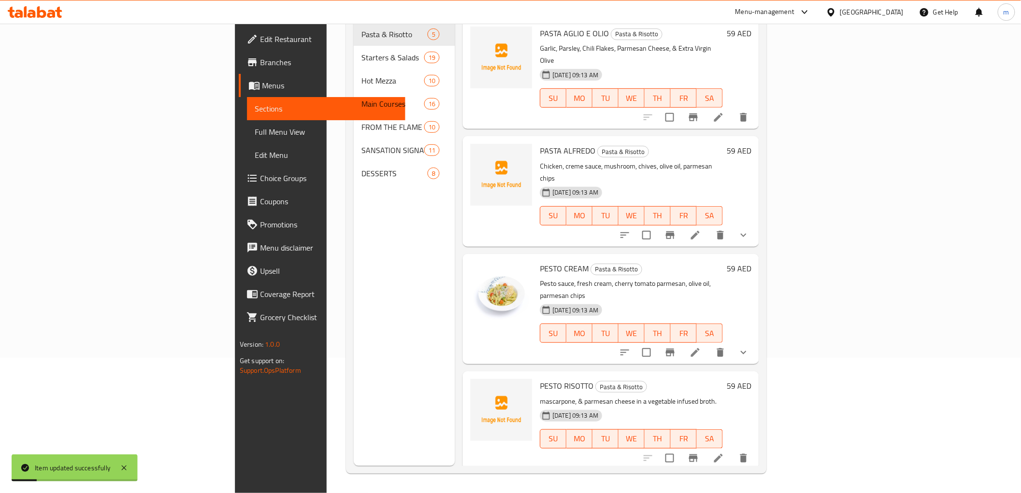
scroll to position [135, 0]
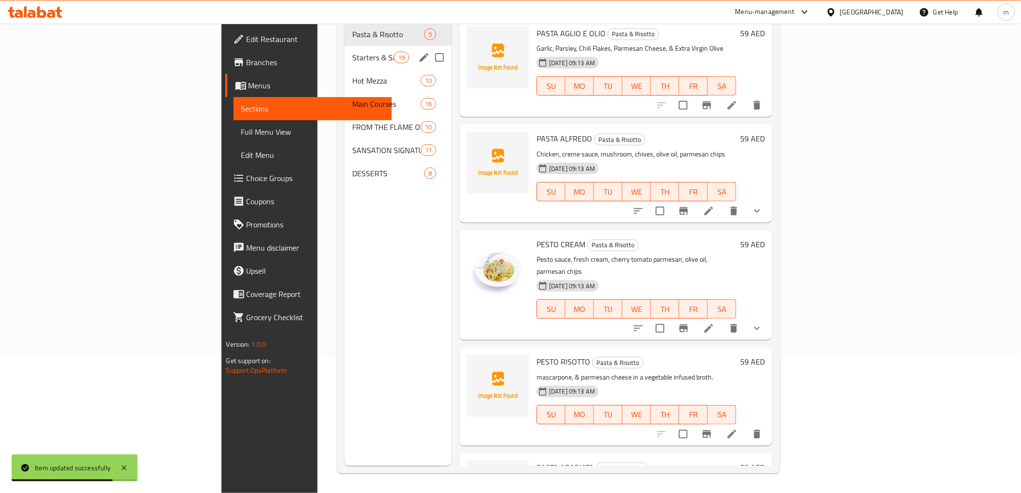
click at [345, 46] on div "Starters & Salads 19" at bounding box center [398, 57] width 107 height 23
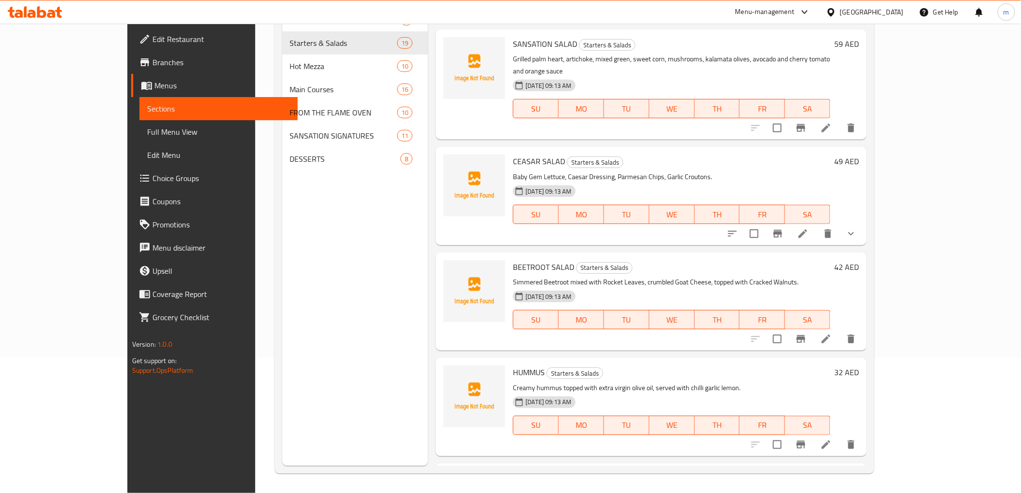
scroll to position [1533, 0]
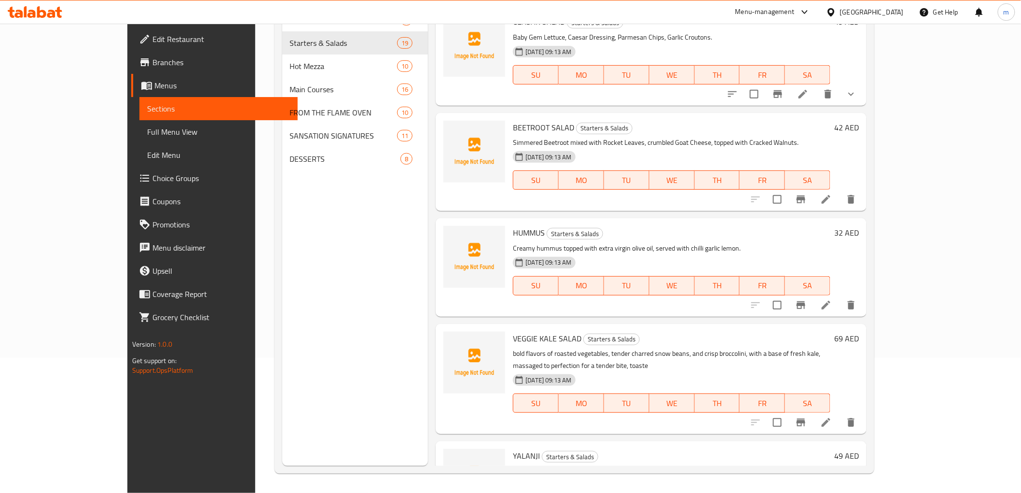
click at [840, 414] on li at bounding box center [826, 422] width 27 height 17
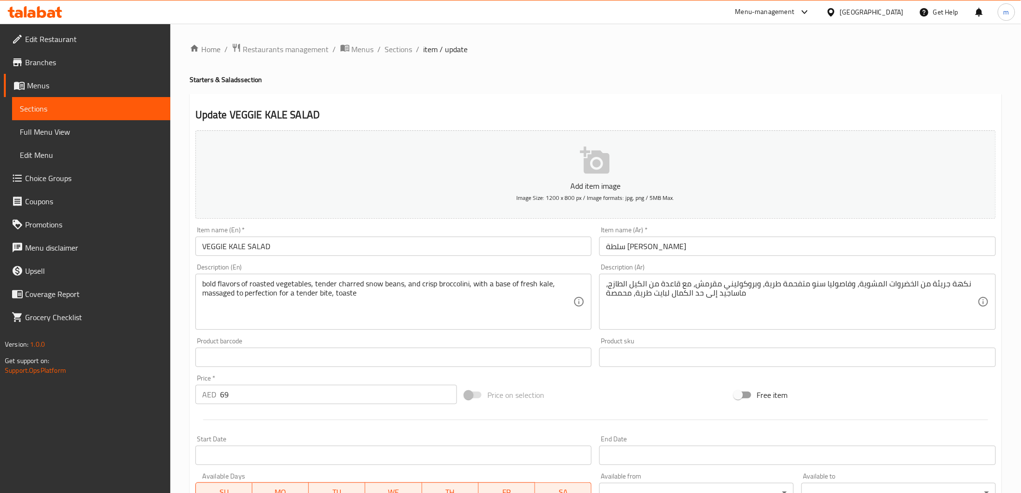
click at [219, 391] on div "AED 69 Price *" at bounding box center [326, 394] width 262 height 19
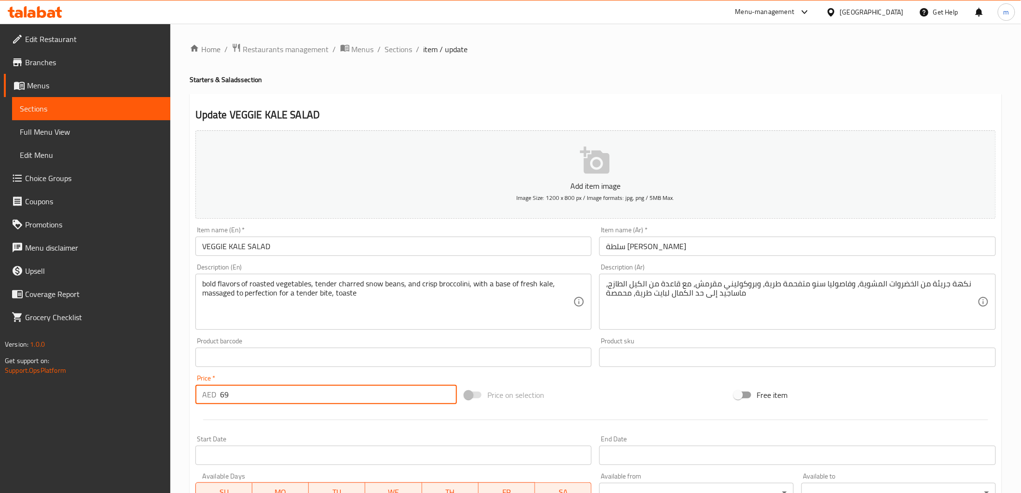
click at [223, 393] on input "69" at bounding box center [338, 394] width 237 height 19
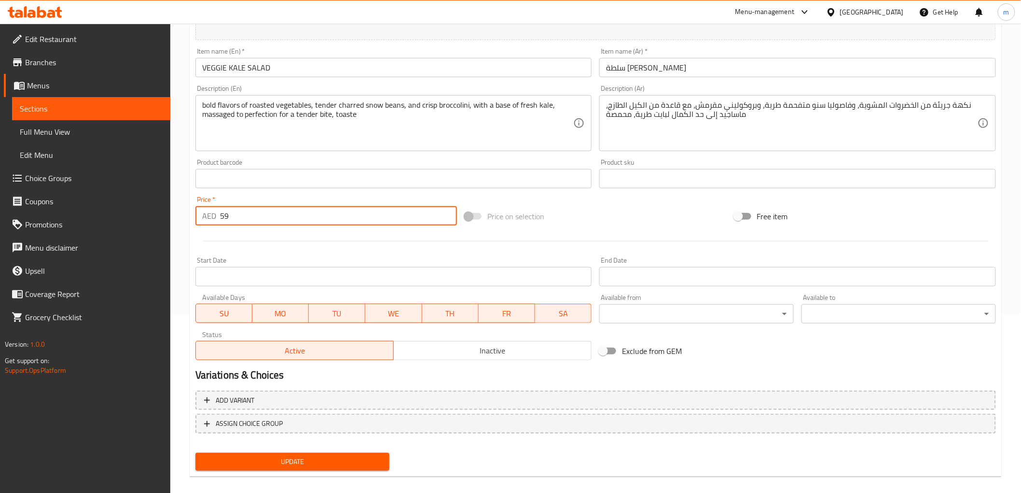
scroll to position [187, 0]
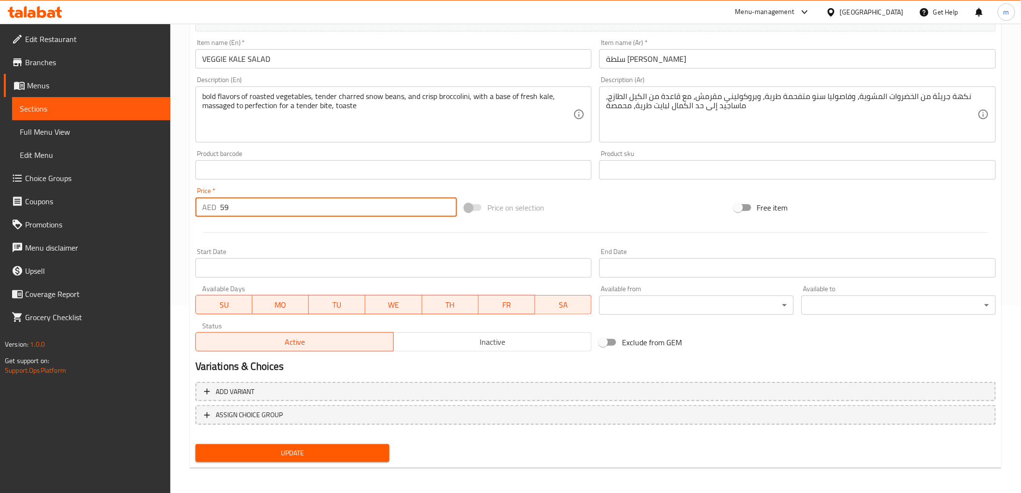
type input "59"
click at [269, 451] on span "Update" at bounding box center [292, 453] width 179 height 12
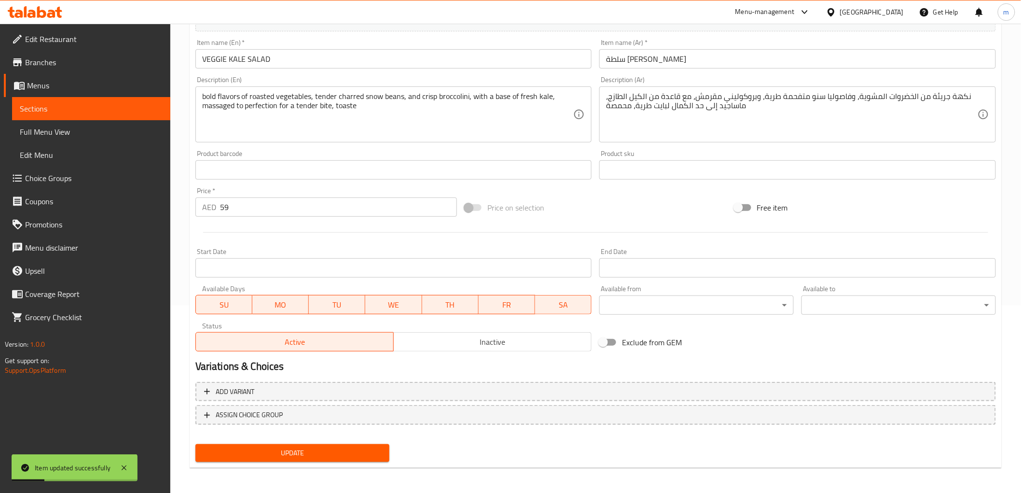
click at [55, 110] on span "Sections" at bounding box center [91, 109] width 143 height 12
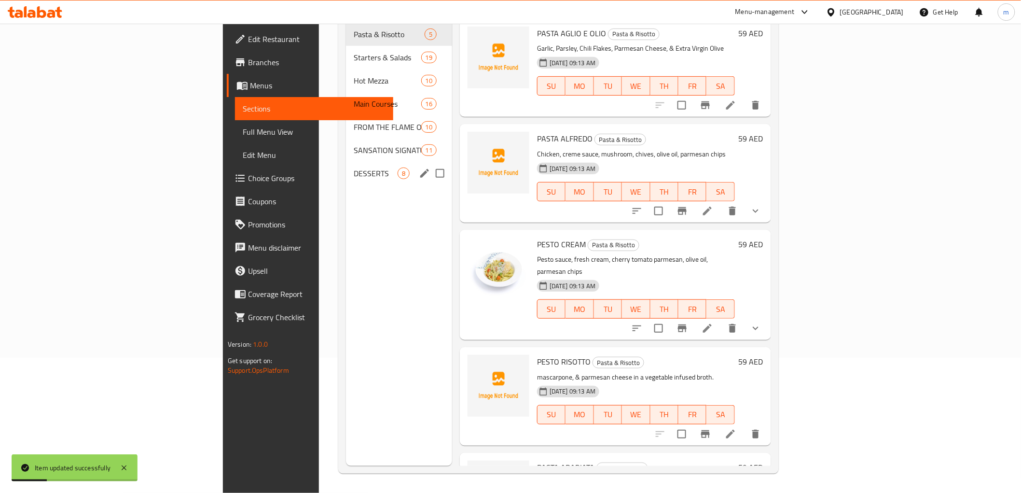
scroll to position [135, 0]
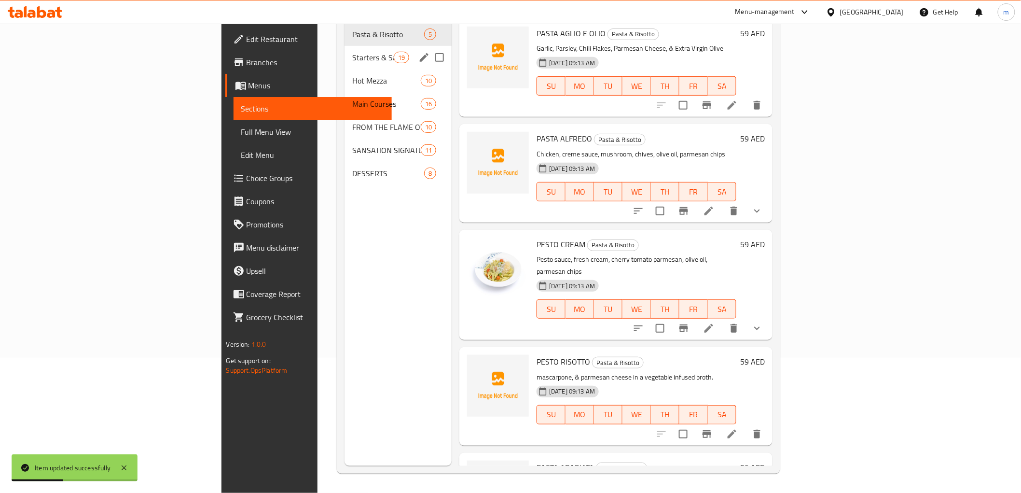
click at [352, 52] on span "Starters & Salads" at bounding box center [372, 58] width 41 height 12
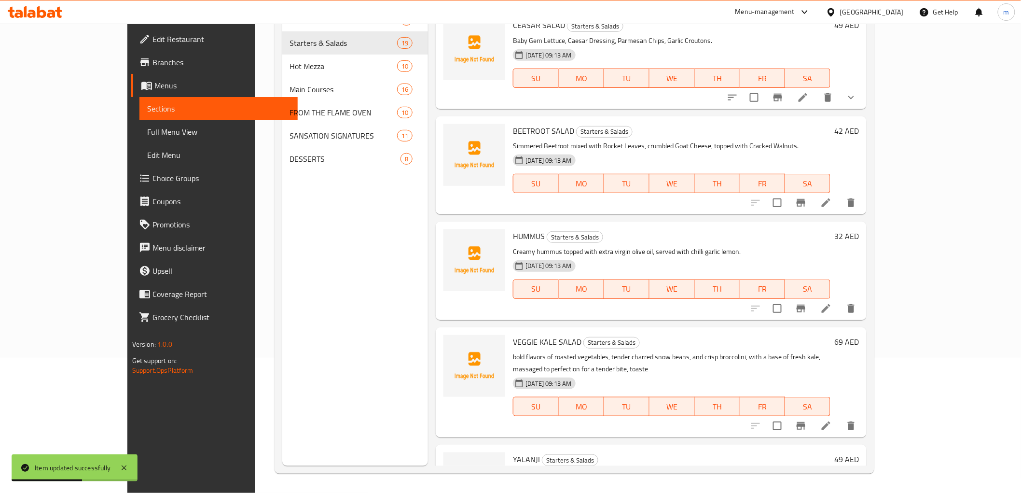
scroll to position [1533, 0]
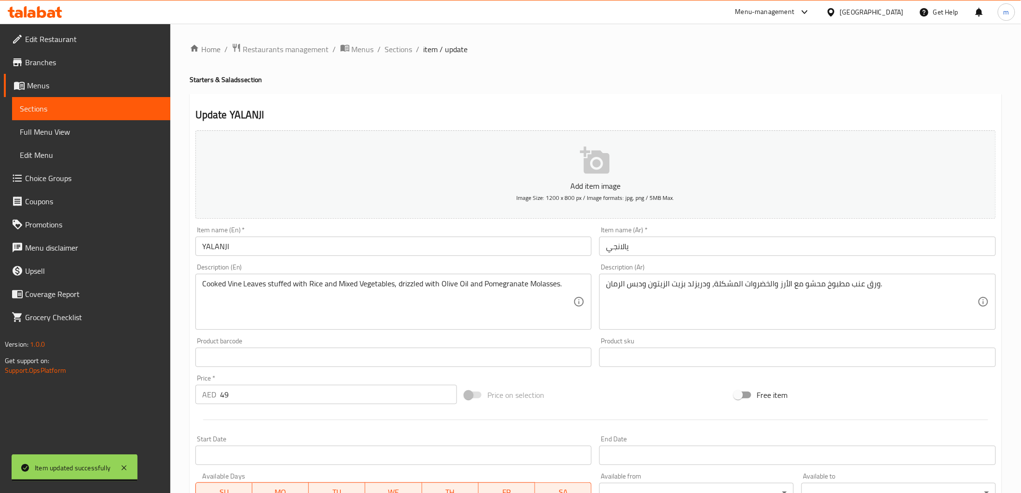
click at [222, 392] on input "49" at bounding box center [338, 394] width 237 height 19
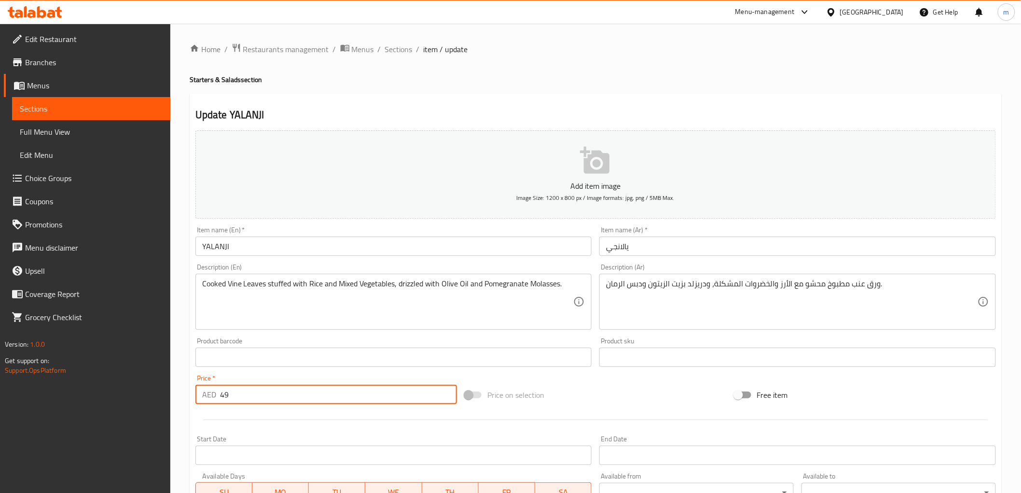
click at [222, 392] on input "49" at bounding box center [338, 394] width 237 height 19
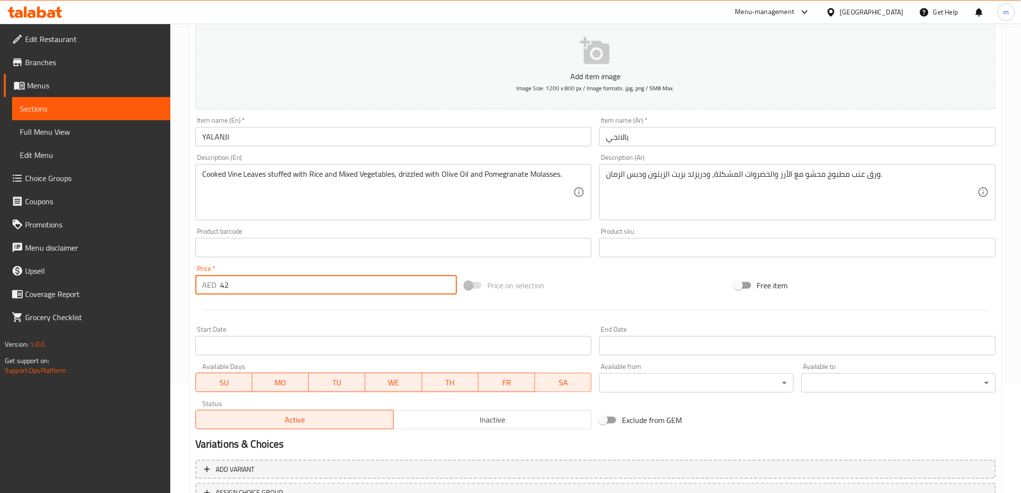
scroll to position [187, 0]
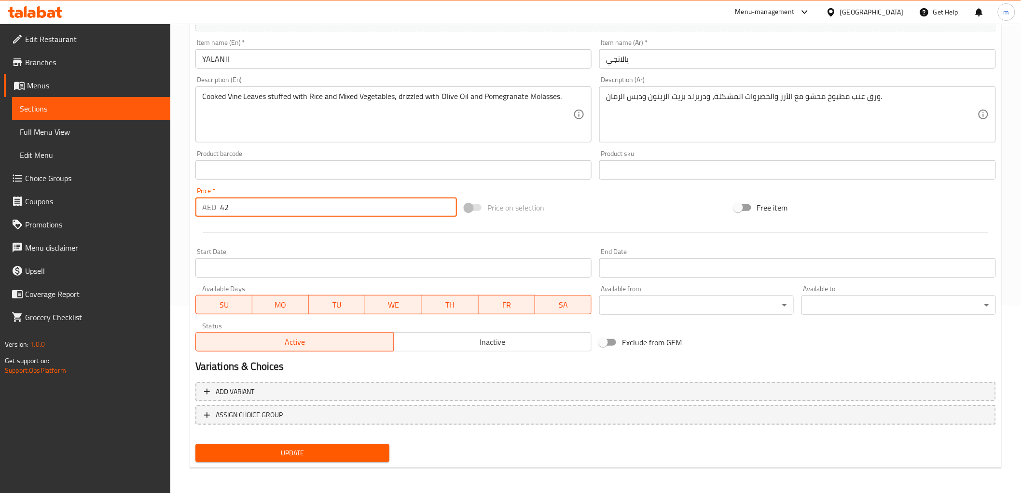
type input "42"
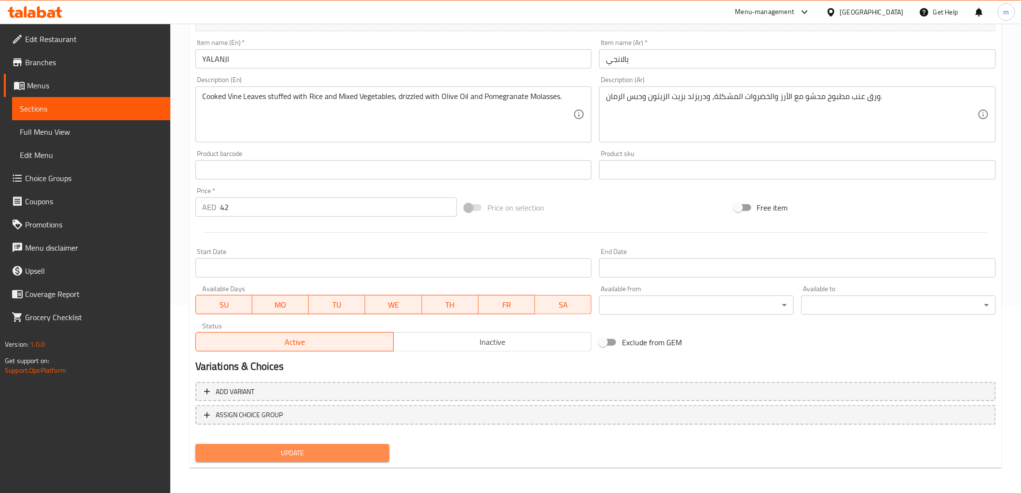
click at [269, 452] on span "Update" at bounding box center [292, 453] width 179 height 12
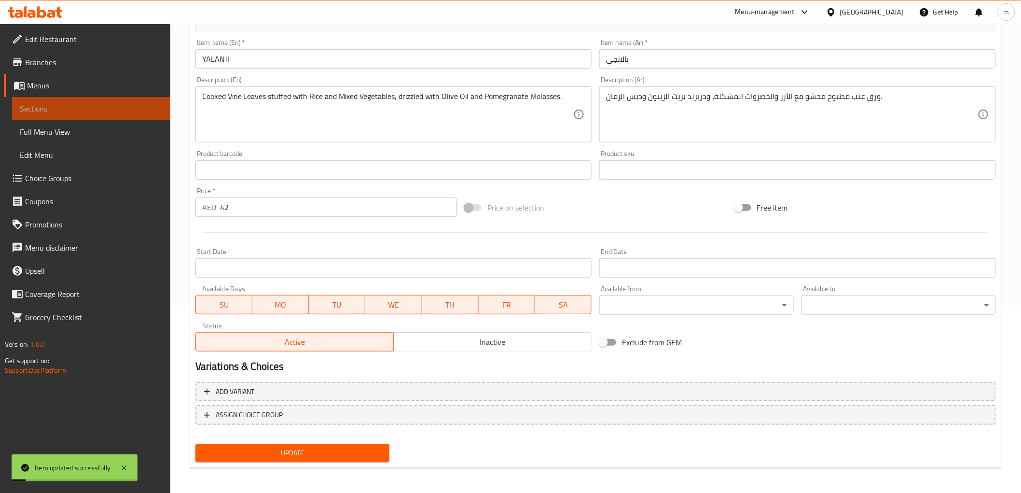
click at [68, 98] on link "Sections" at bounding box center [91, 108] width 158 height 23
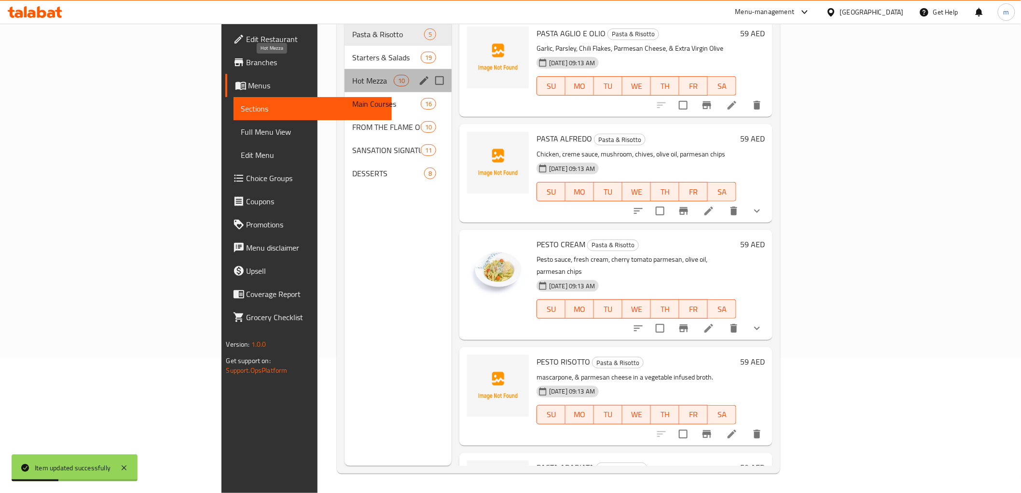
click at [352, 75] on span "Hot Mezza" at bounding box center [372, 81] width 41 height 12
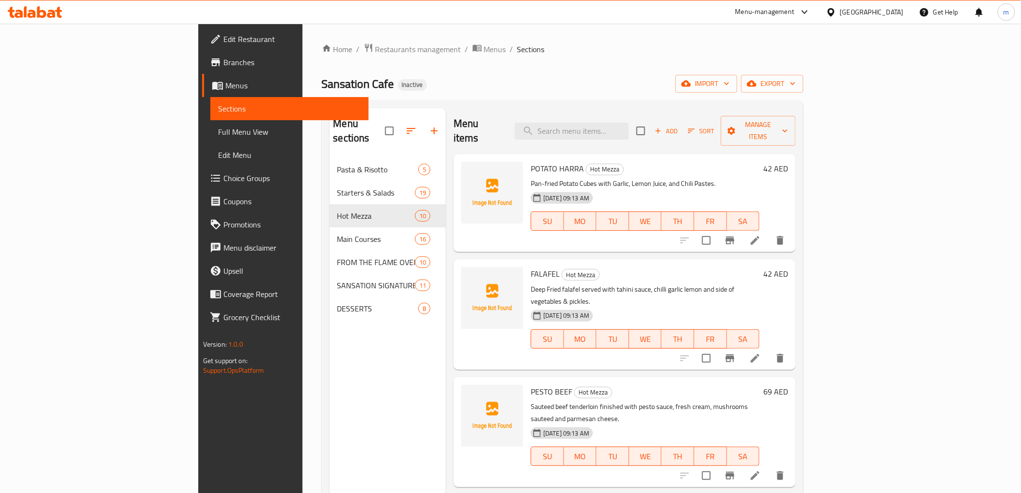
click at [769, 349] on li at bounding box center [755, 357] width 27 height 17
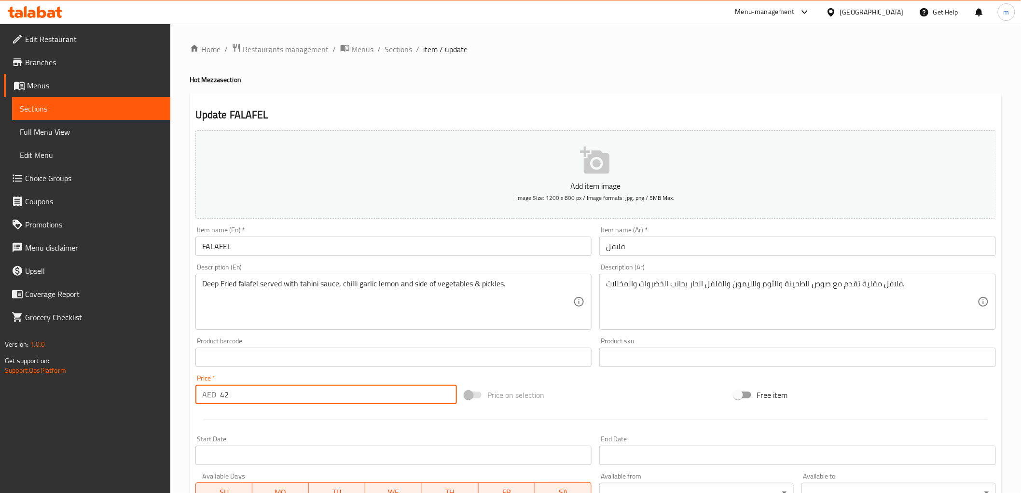
click at [223, 392] on input "42" at bounding box center [338, 394] width 237 height 19
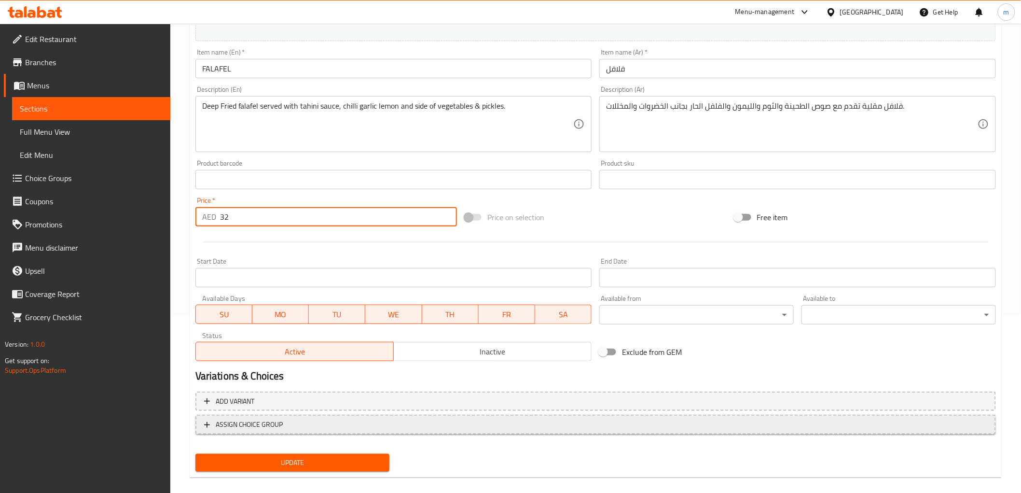
scroll to position [187, 0]
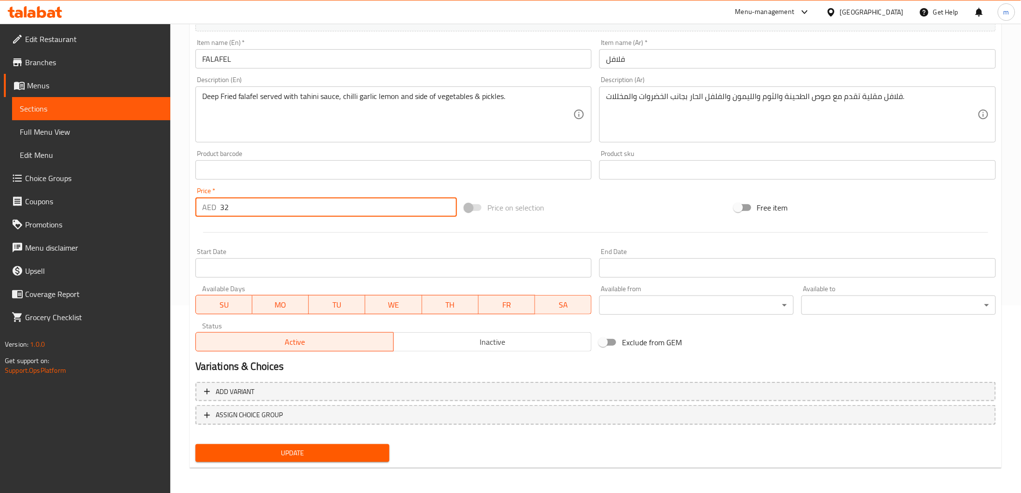
type input "32"
click at [325, 448] on span "Update" at bounding box center [292, 453] width 179 height 12
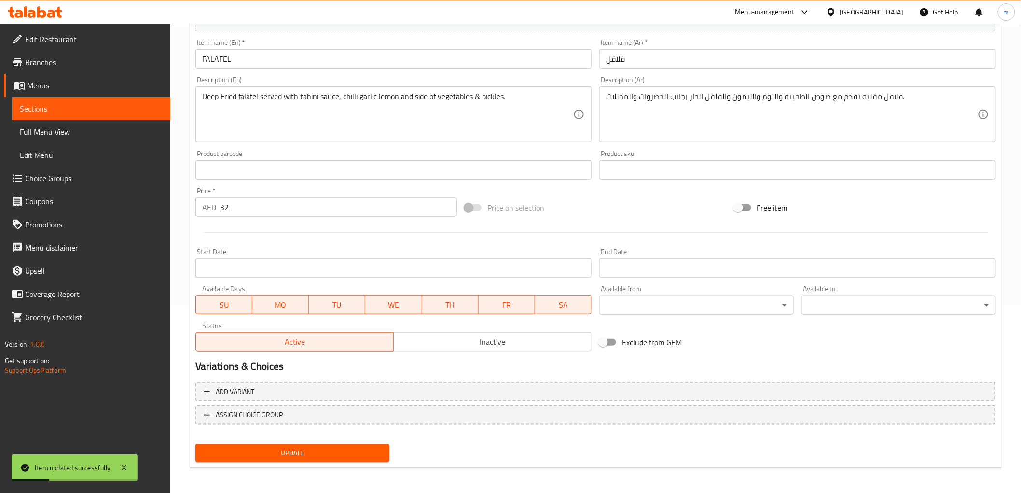
click at [74, 113] on span "Sections" at bounding box center [91, 109] width 143 height 12
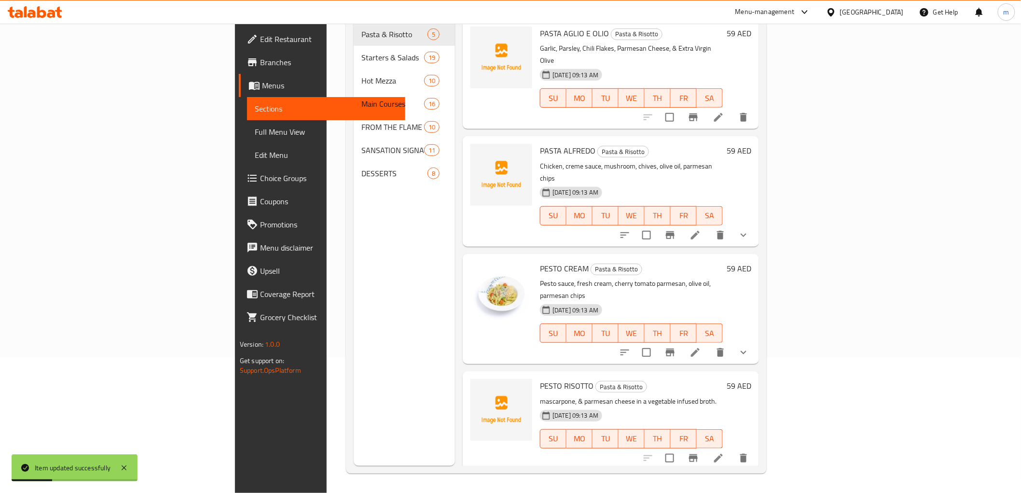
scroll to position [135, 0]
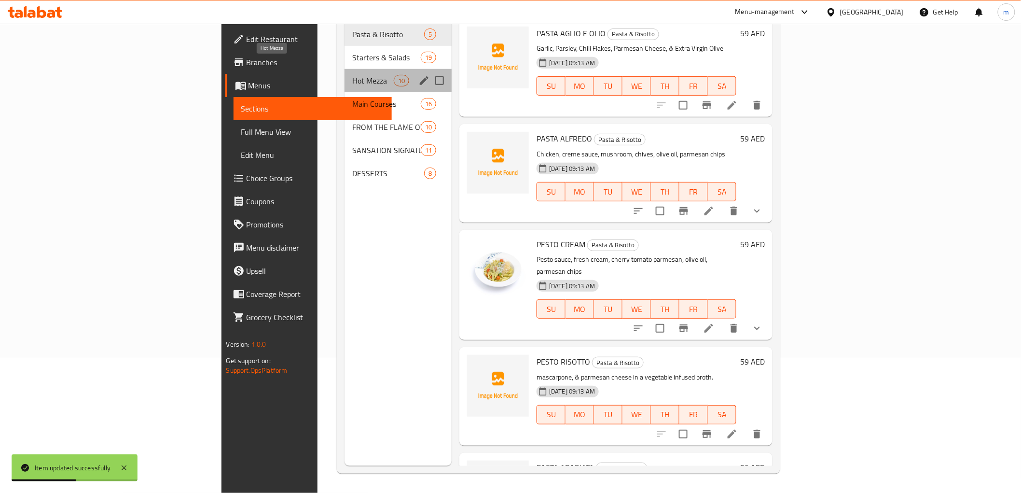
click at [352, 75] on span "Hot Mezza" at bounding box center [372, 81] width 41 height 12
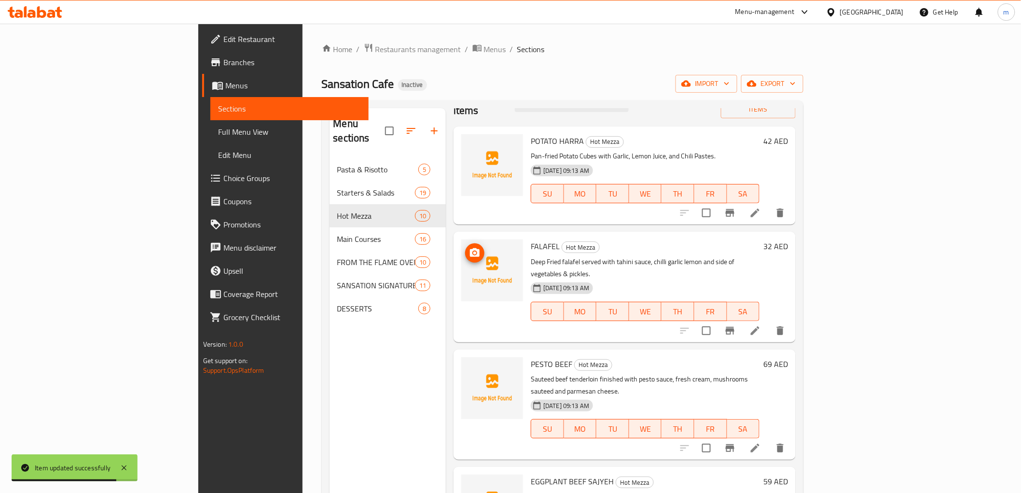
scroll to position [107, 0]
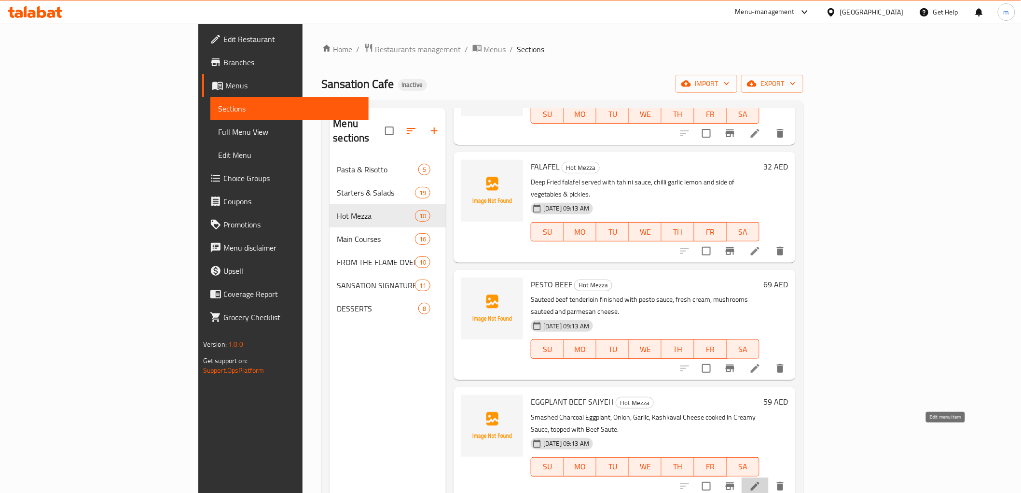
click at [760, 482] on icon at bounding box center [755, 486] width 9 height 9
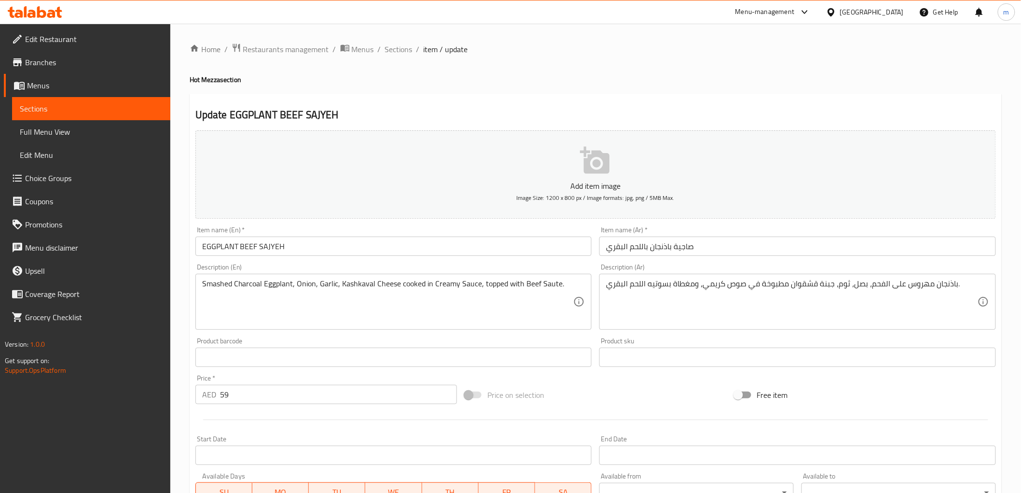
click at [239, 398] on input "59" at bounding box center [338, 394] width 237 height 19
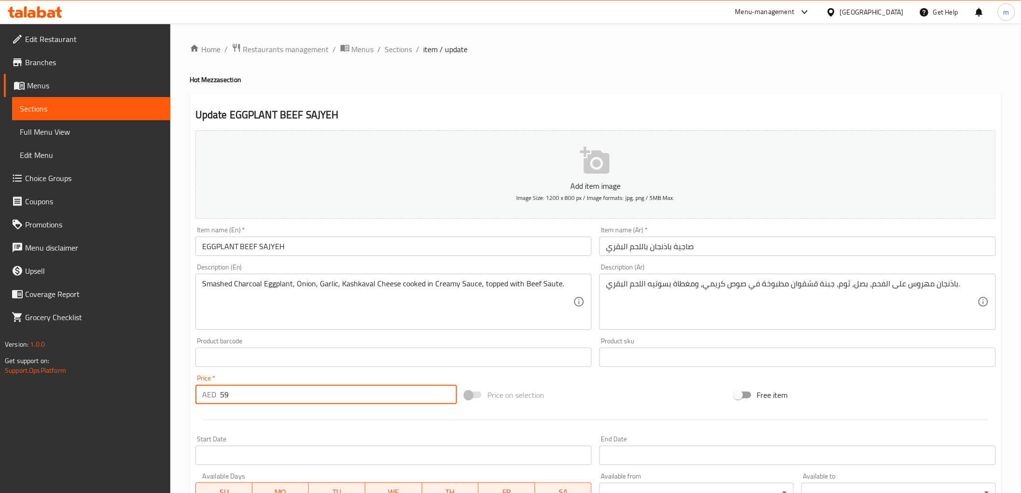
click at [239, 398] on input "59" at bounding box center [338, 394] width 237 height 19
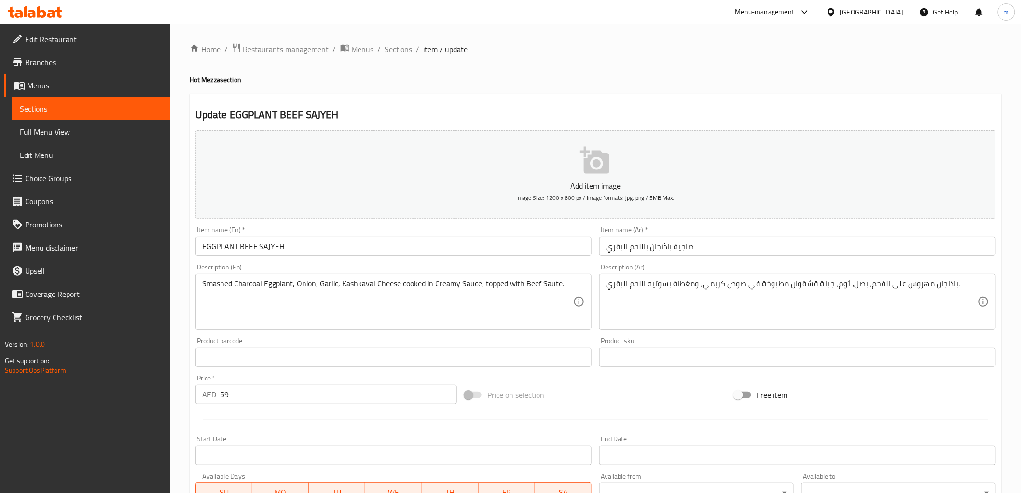
click at [216, 399] on div "AED 59 Price *" at bounding box center [326, 394] width 262 height 19
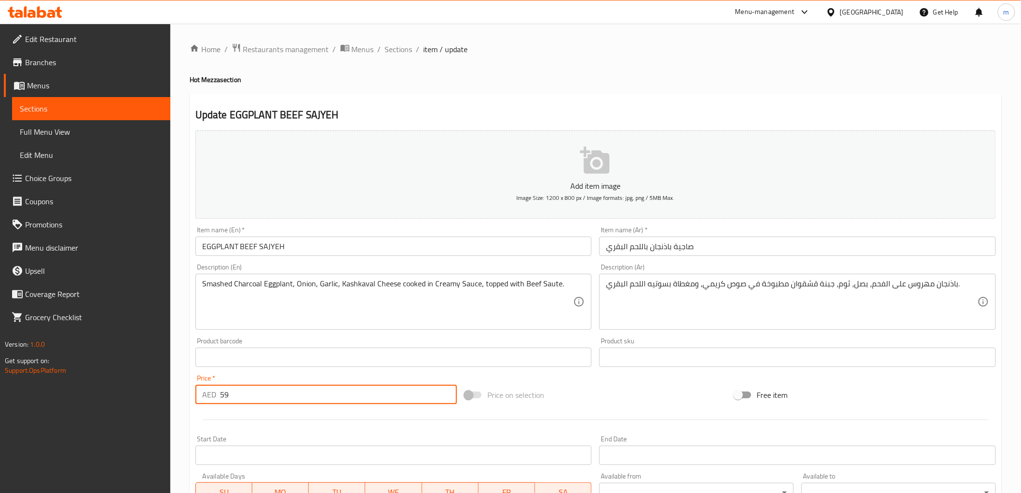
click at [220, 398] on input "59" at bounding box center [338, 394] width 237 height 19
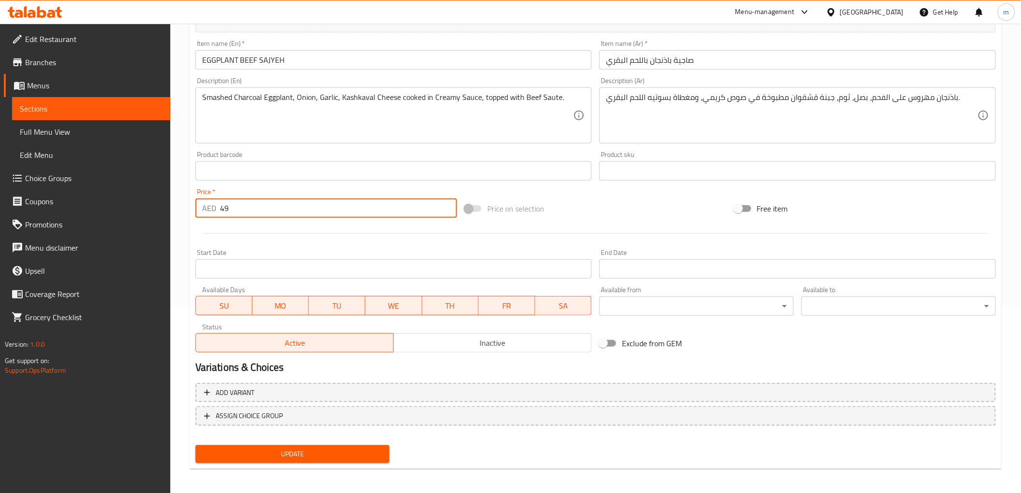
scroll to position [187, 0]
type input "49"
click at [266, 451] on span "Update" at bounding box center [292, 453] width 179 height 12
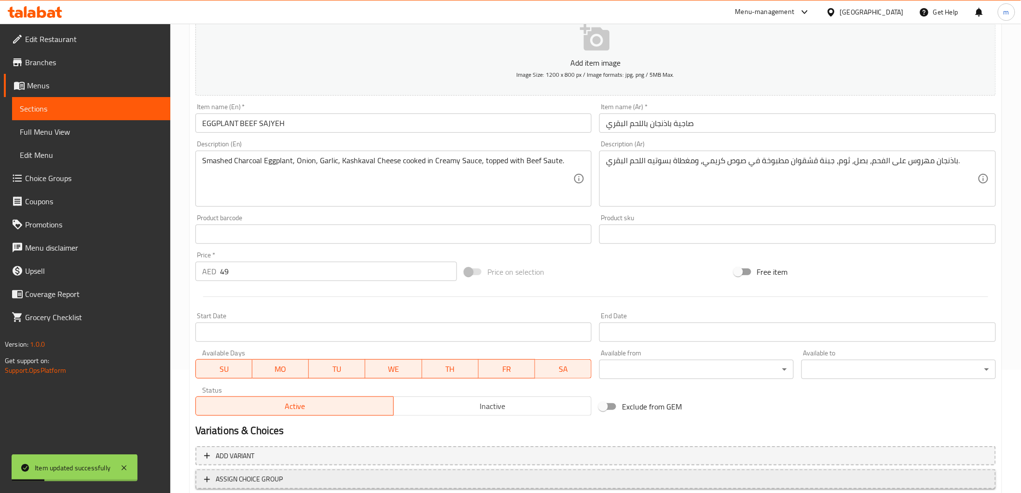
scroll to position [27, 0]
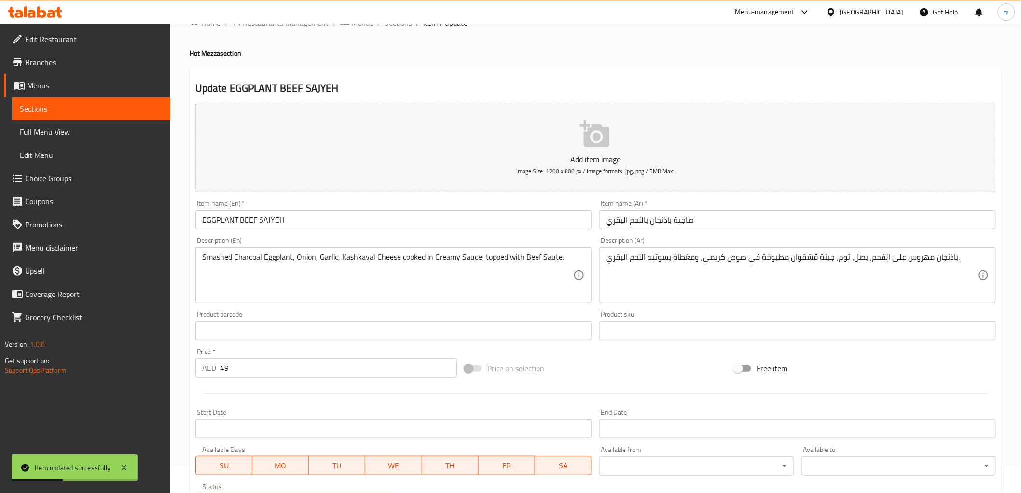
click at [78, 109] on span "Sections" at bounding box center [91, 109] width 143 height 12
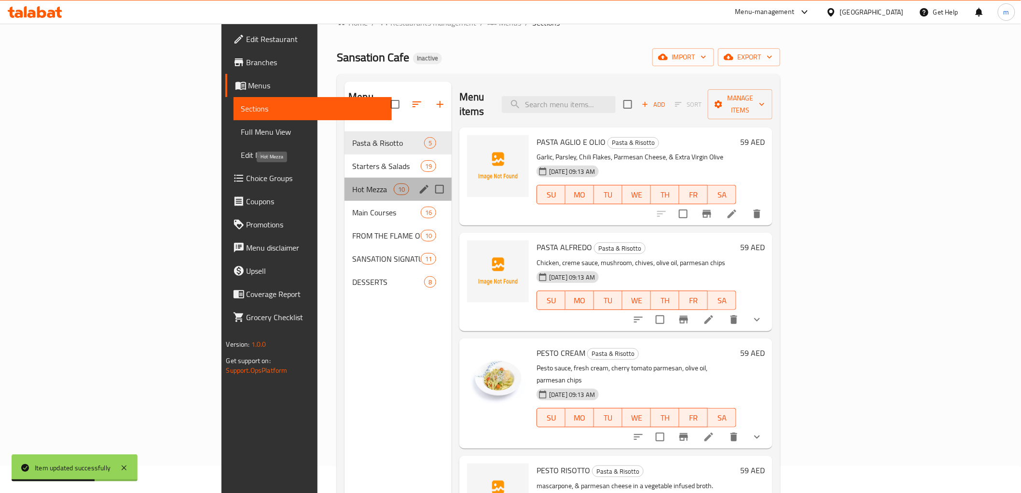
click at [352, 183] on span "Hot Mezza" at bounding box center [372, 189] width 41 height 12
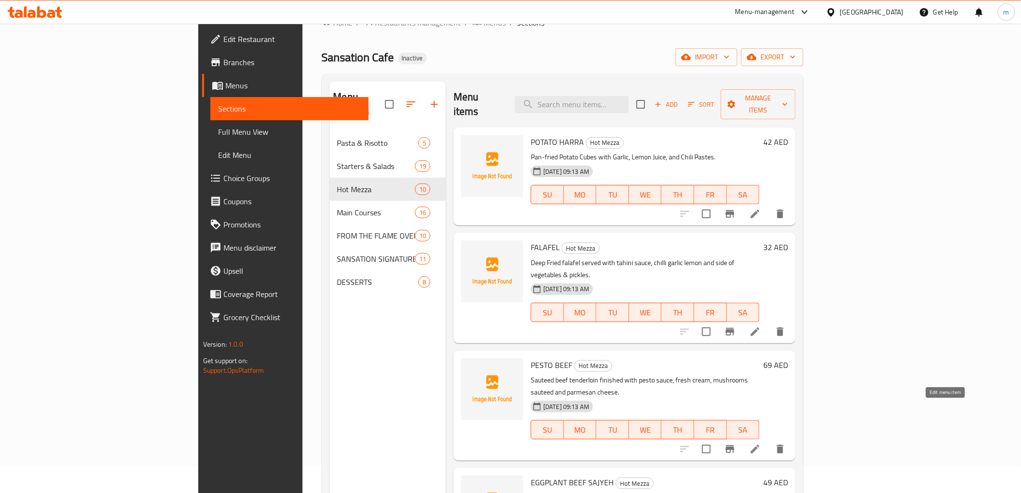
click at [760, 445] on icon at bounding box center [755, 449] width 9 height 9
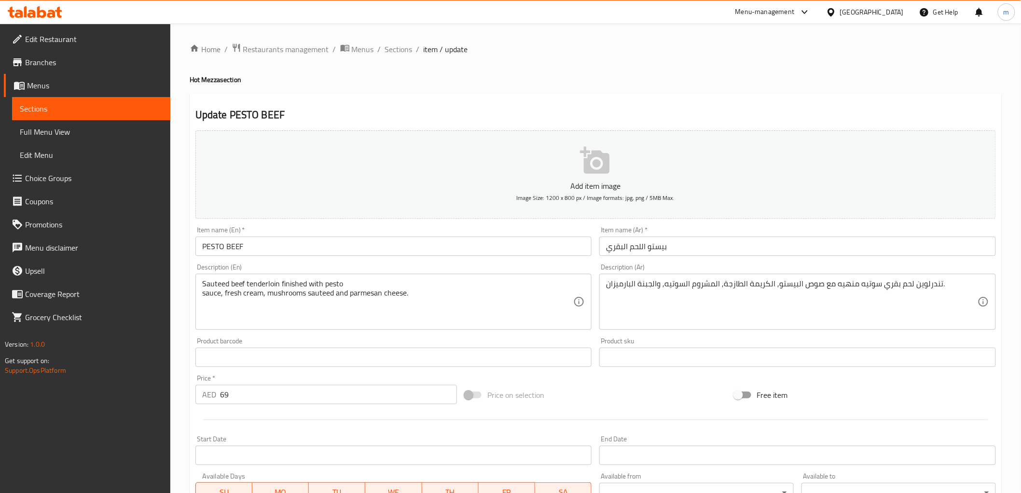
click at [218, 396] on div "AED 69 Price *" at bounding box center [326, 394] width 262 height 19
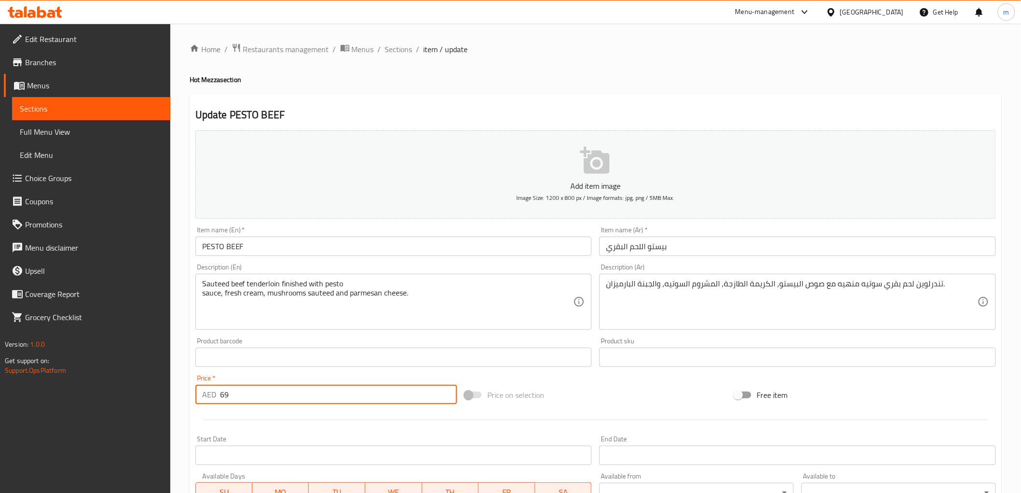
click at [228, 386] on input "69" at bounding box center [338, 394] width 237 height 19
click at [227, 387] on input "69" at bounding box center [338, 394] width 237 height 19
click at [226, 388] on input "69" at bounding box center [338, 394] width 237 height 19
click at [226, 389] on input "69" at bounding box center [338, 394] width 237 height 19
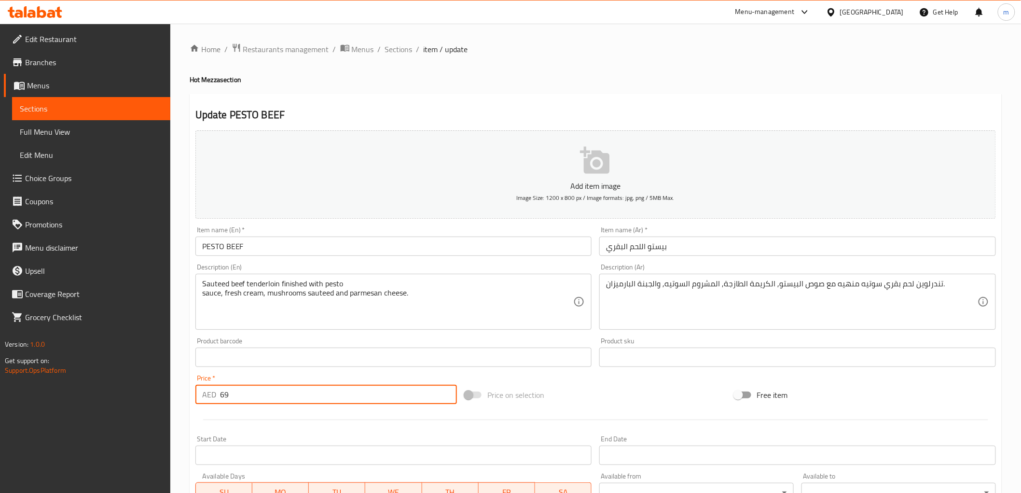
click at [226, 389] on input "69" at bounding box center [338, 394] width 237 height 19
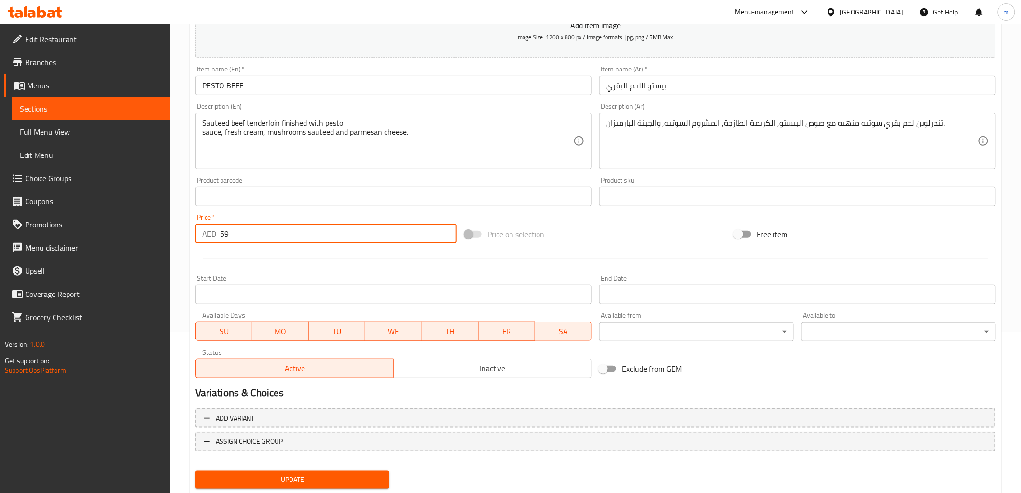
type input "59"
click at [271, 473] on span "Update" at bounding box center [292, 479] width 179 height 12
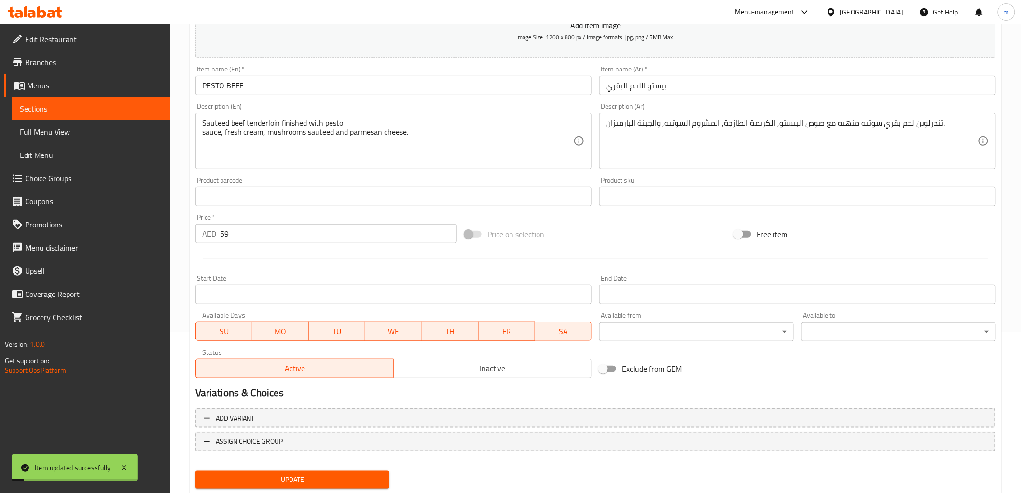
click at [88, 106] on span "Sections" at bounding box center [91, 109] width 143 height 12
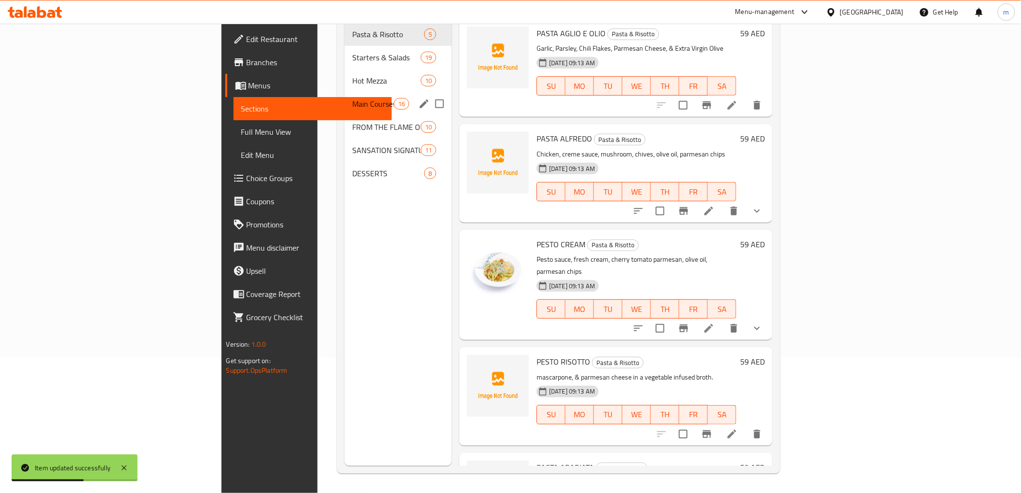
scroll to position [81, 0]
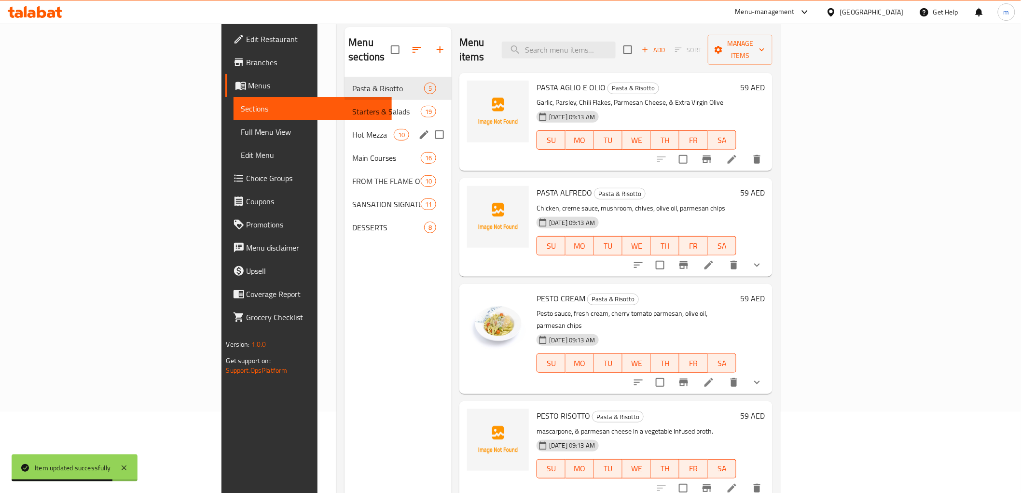
click at [345, 128] on div "Hot Mezza 10" at bounding box center [398, 134] width 107 height 23
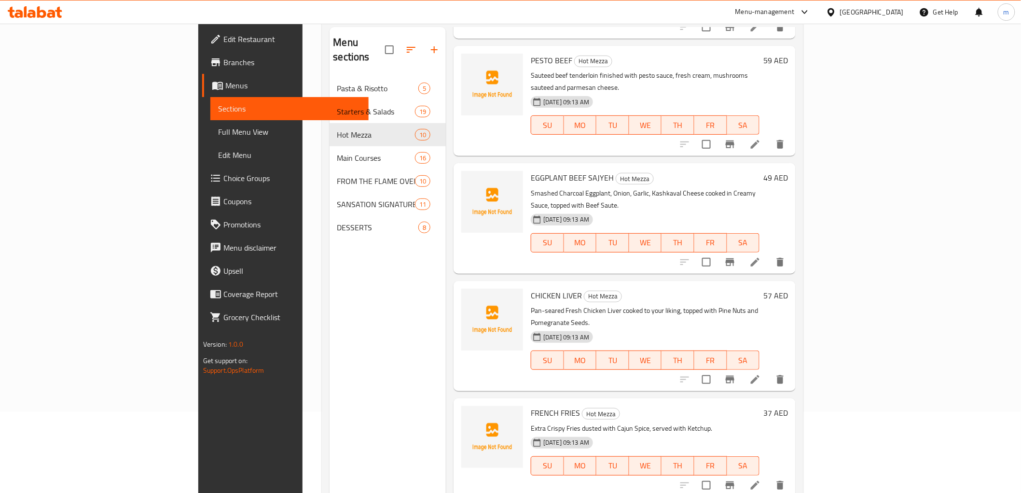
scroll to position [268, 0]
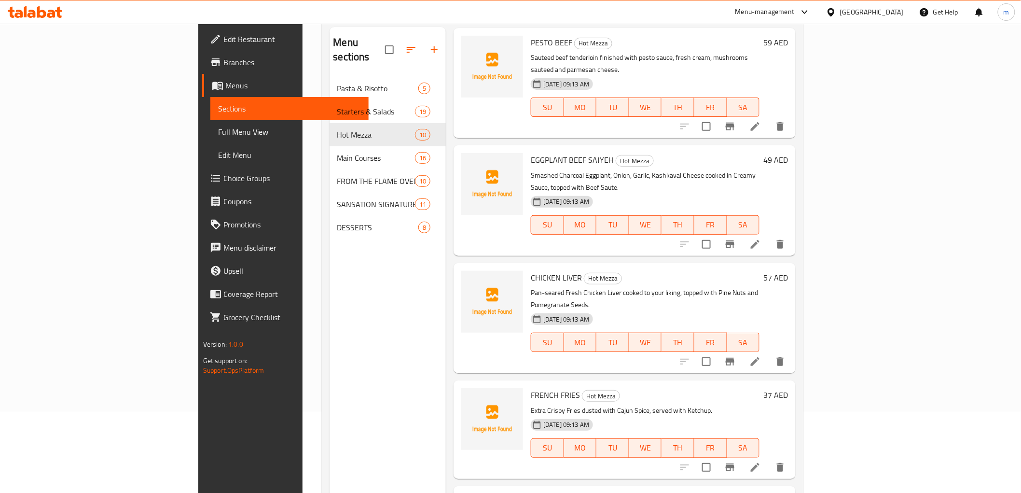
click at [769, 353] on li at bounding box center [755, 361] width 27 height 17
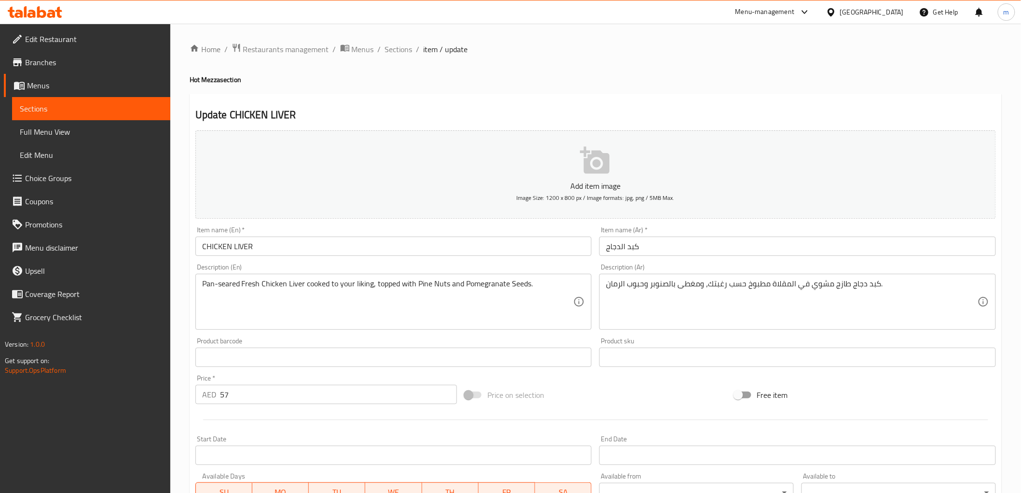
click at [223, 400] on input "57" at bounding box center [338, 394] width 237 height 19
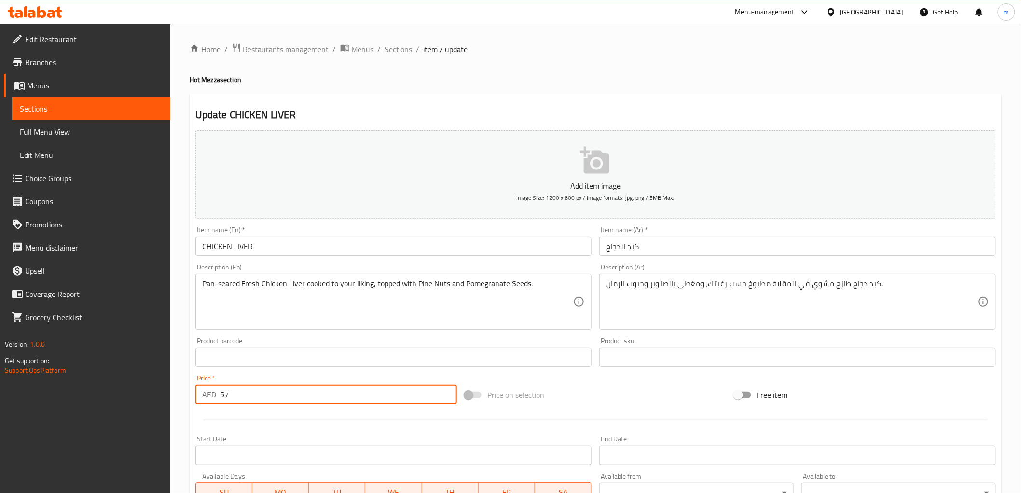
click at [223, 400] on input "57" at bounding box center [338, 394] width 237 height 19
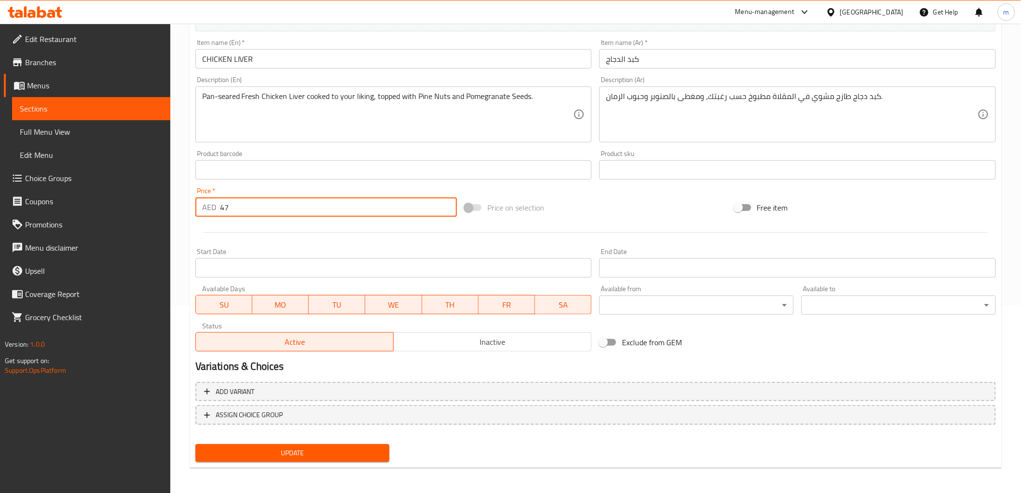
type input "47"
click at [291, 447] on span "Update" at bounding box center [292, 453] width 179 height 12
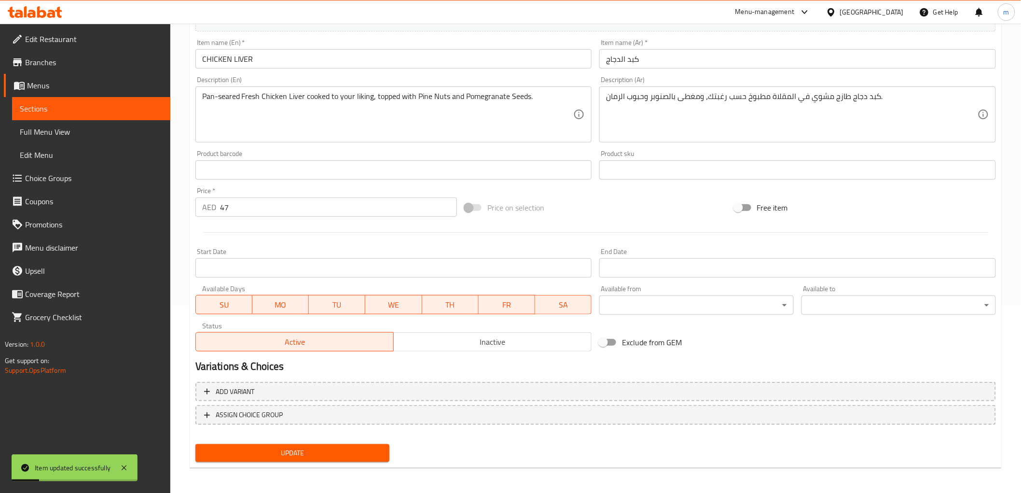
click at [259, 450] on span "Update" at bounding box center [292, 453] width 179 height 12
click at [119, 97] on link "Sections" at bounding box center [91, 108] width 158 height 23
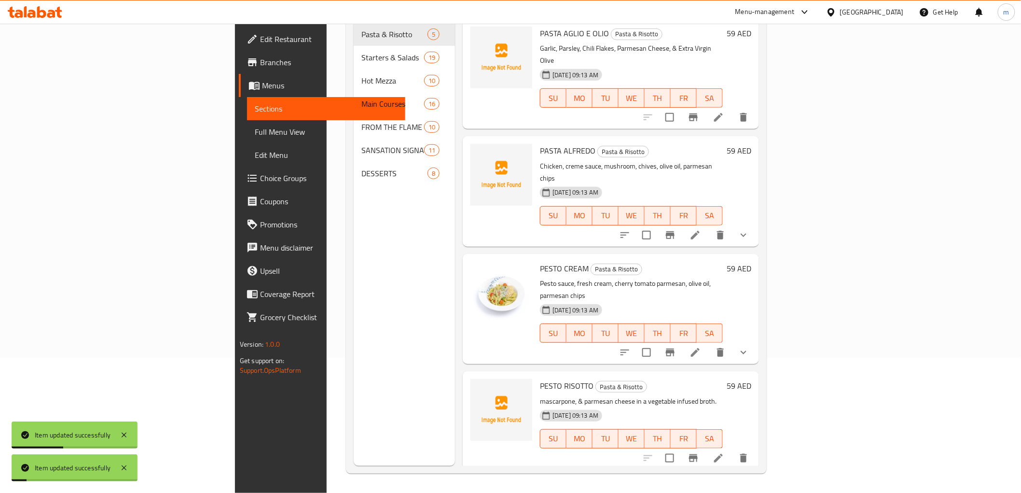
scroll to position [135, 0]
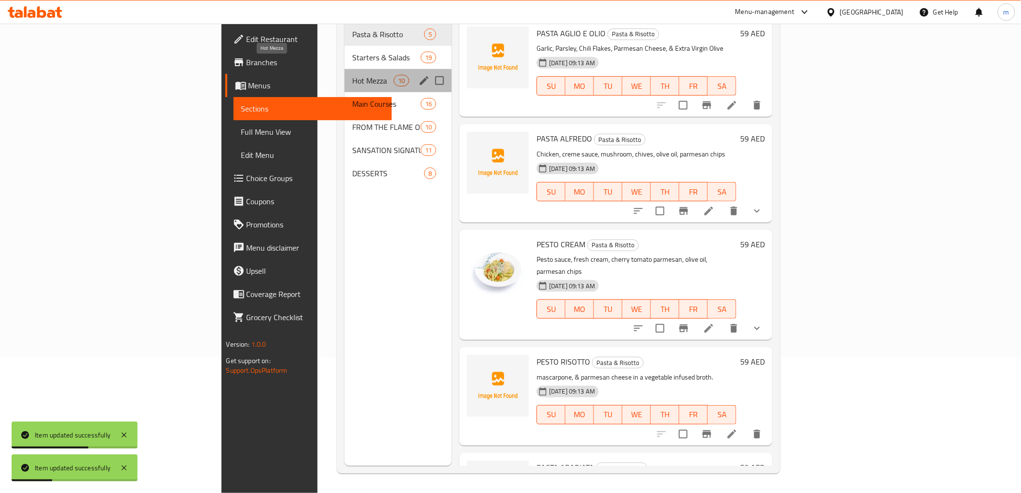
click at [352, 75] on span "Hot Mezza" at bounding box center [372, 81] width 41 height 12
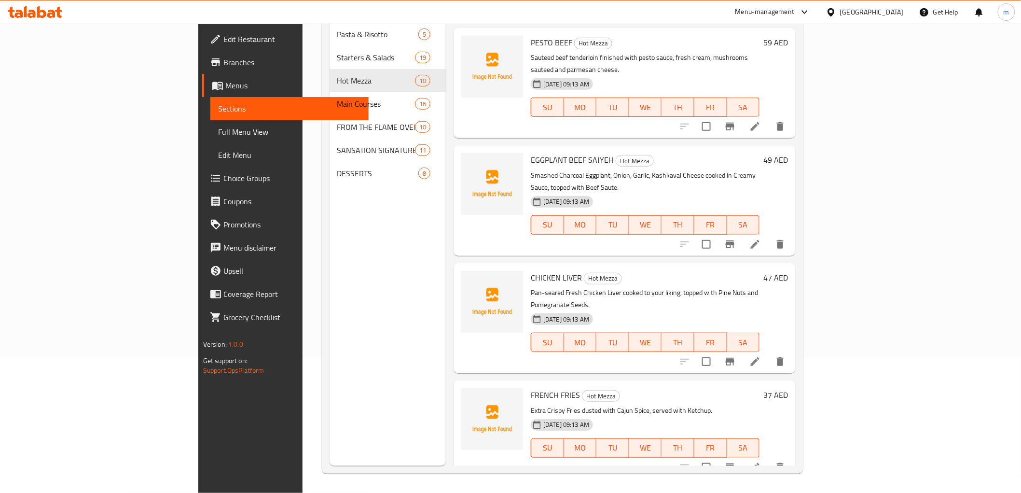
scroll to position [214, 0]
click at [769, 458] on li at bounding box center [755, 466] width 27 height 17
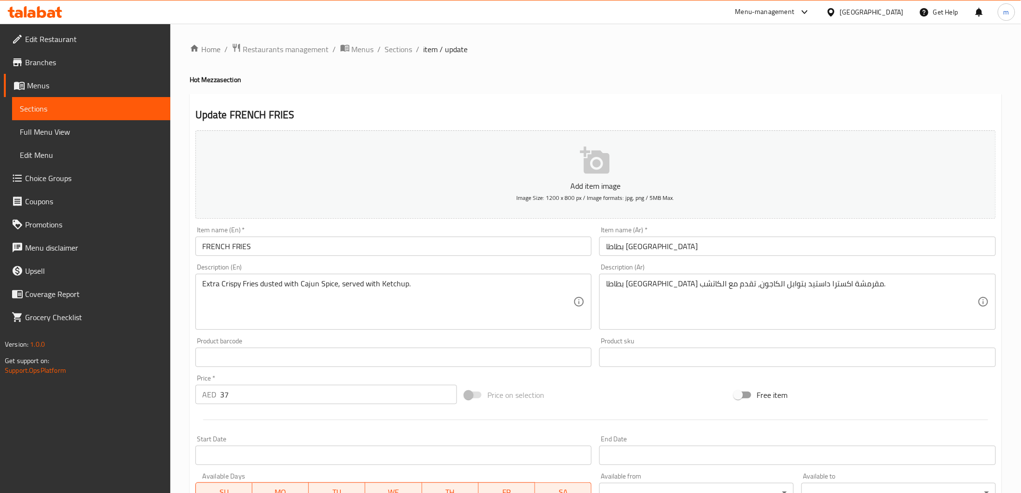
click at [245, 392] on input "37" at bounding box center [338, 394] width 237 height 19
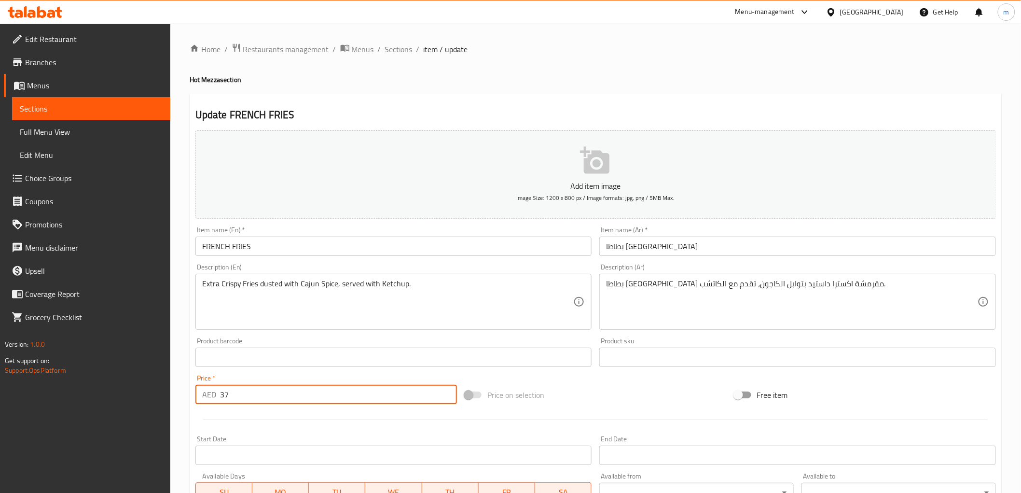
click at [245, 392] on input "37" at bounding box center [338, 394] width 237 height 19
click at [223, 397] on input "37" at bounding box center [338, 394] width 237 height 19
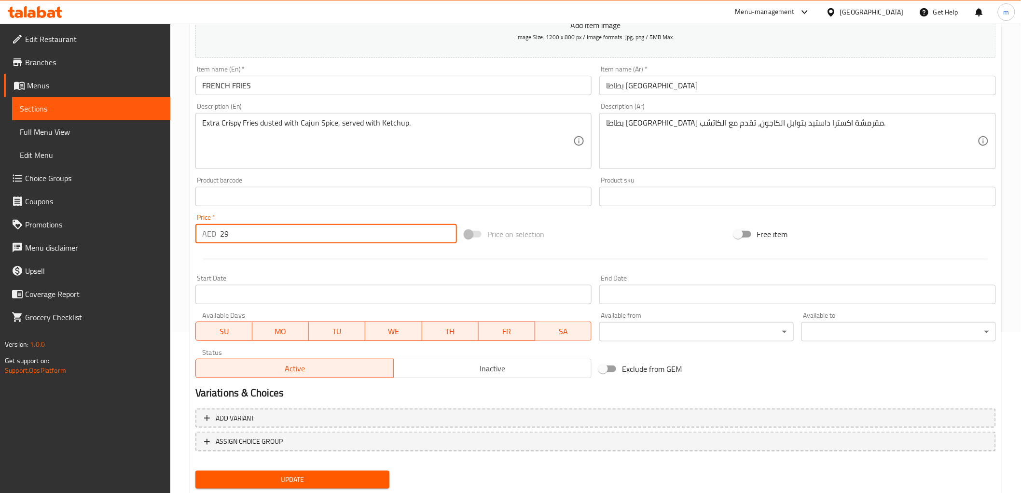
scroll to position [187, 0]
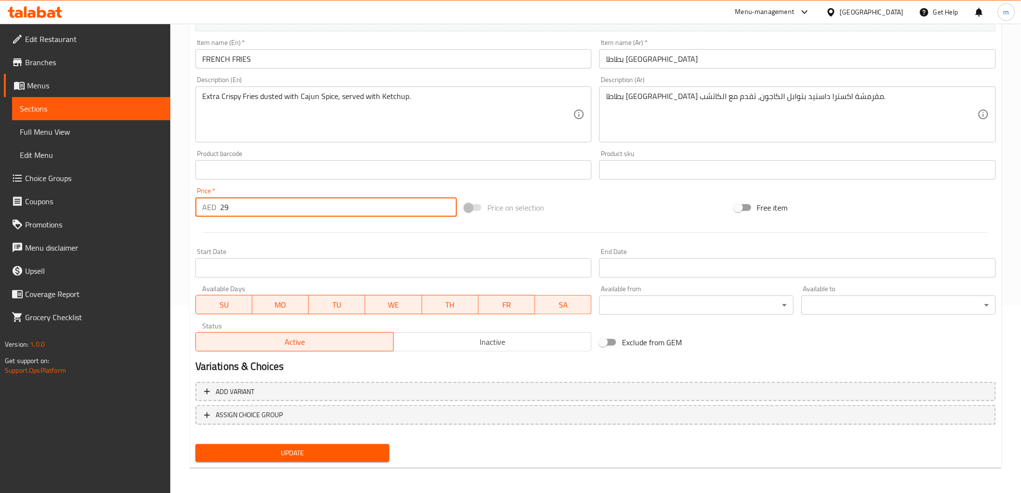
type input "29"
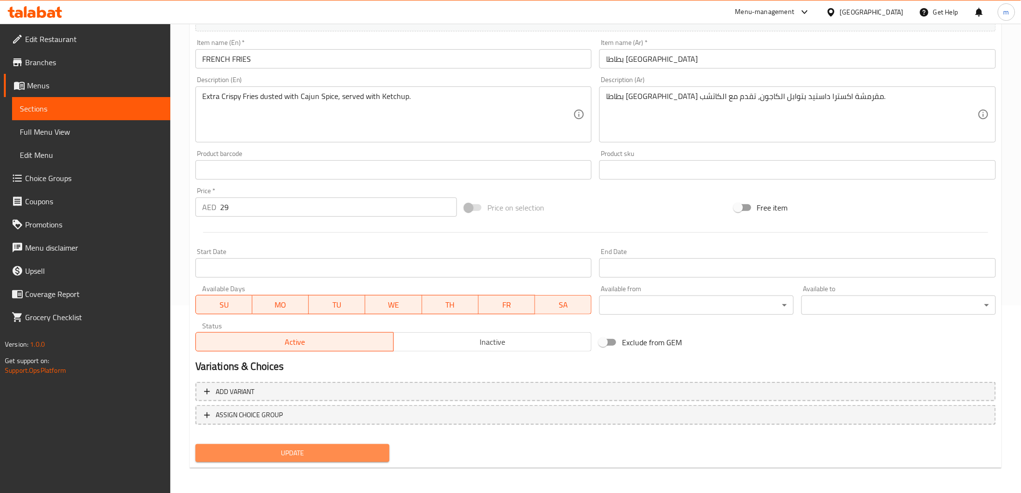
click at [292, 457] on span "Update" at bounding box center [292, 453] width 179 height 12
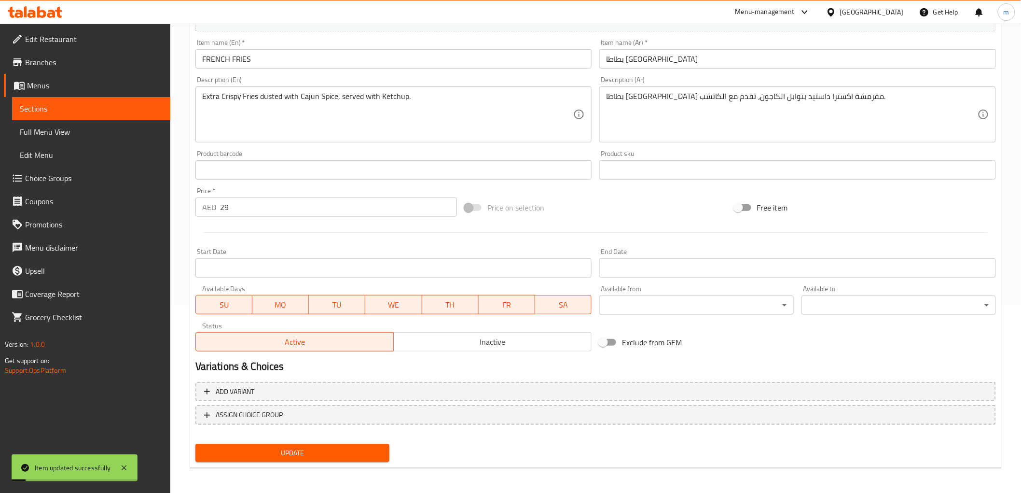
click at [104, 103] on span "Sections" at bounding box center [91, 109] width 143 height 12
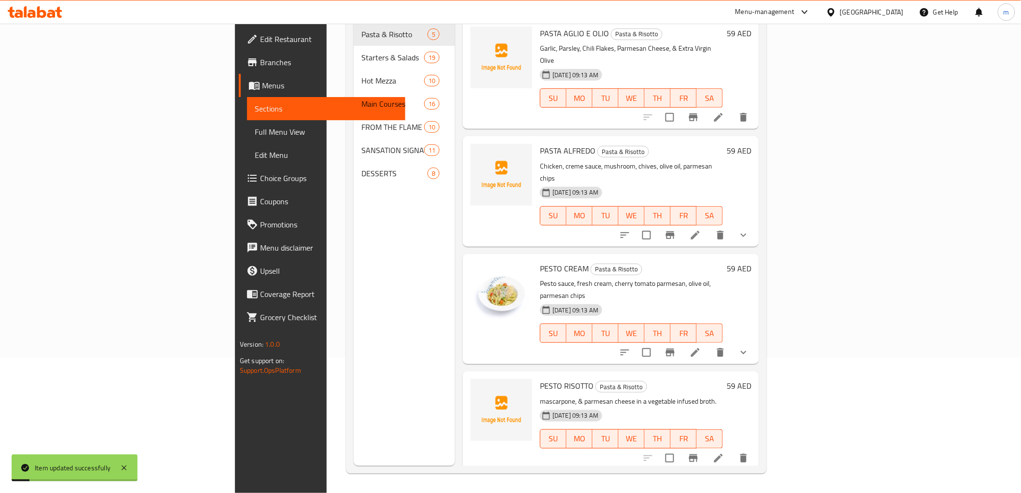
scroll to position [135, 0]
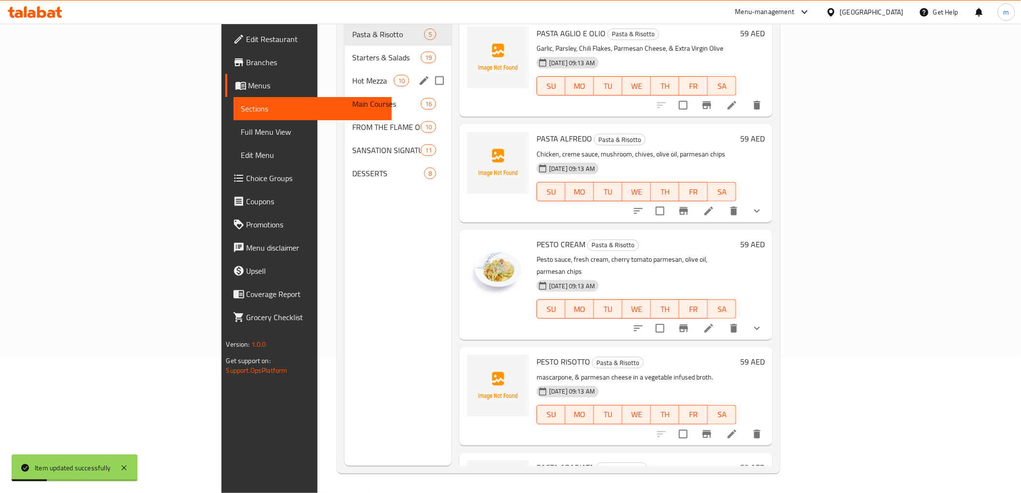
click at [345, 76] on div "Hot Mezza 10" at bounding box center [398, 80] width 107 height 23
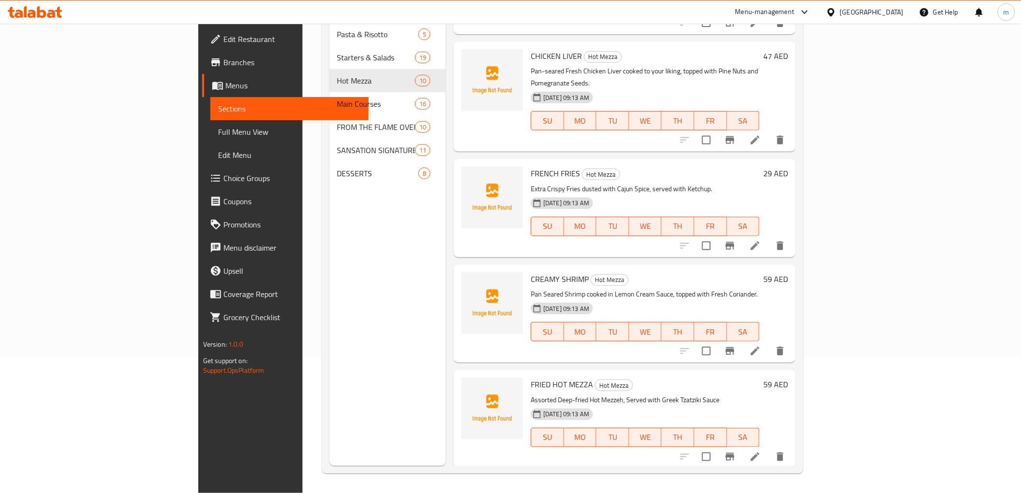
scroll to position [483, 0]
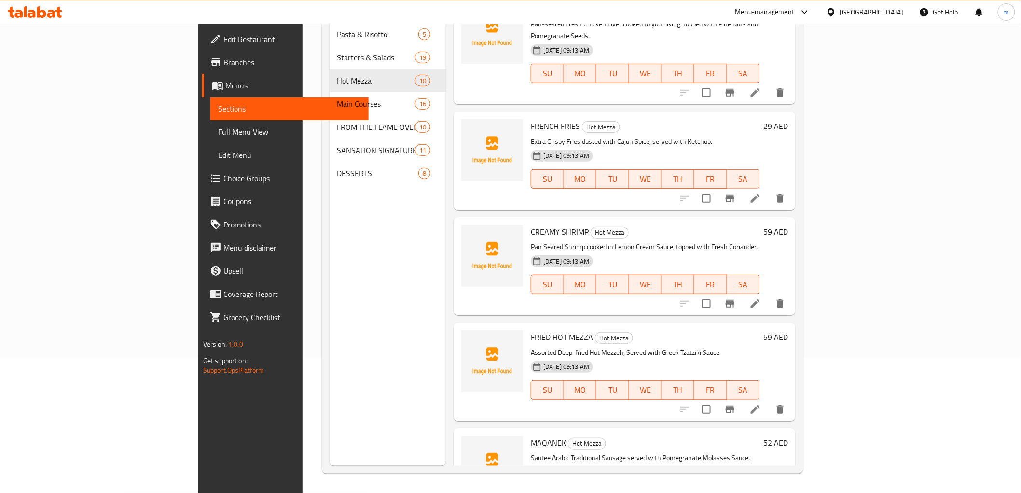
click at [769, 295] on li at bounding box center [755, 303] width 27 height 17
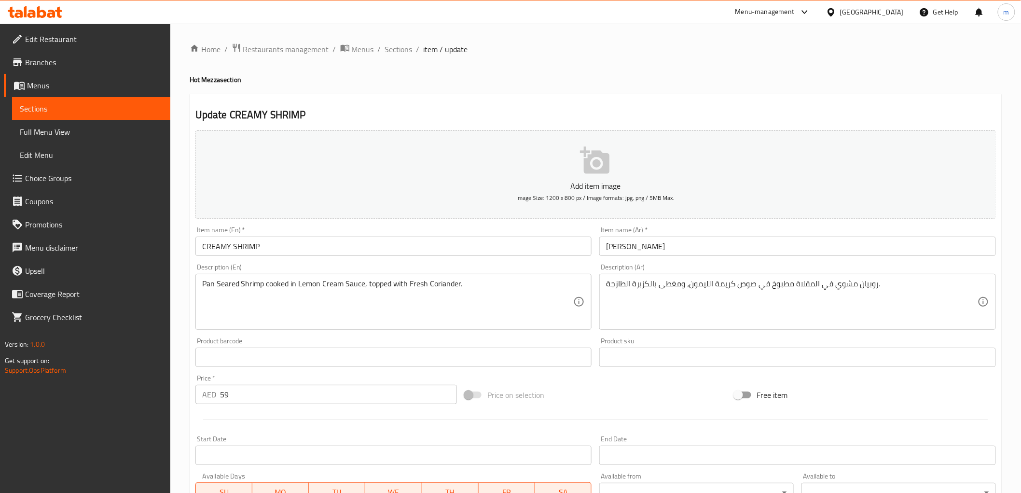
click at [220, 394] on input "59" at bounding box center [338, 394] width 237 height 19
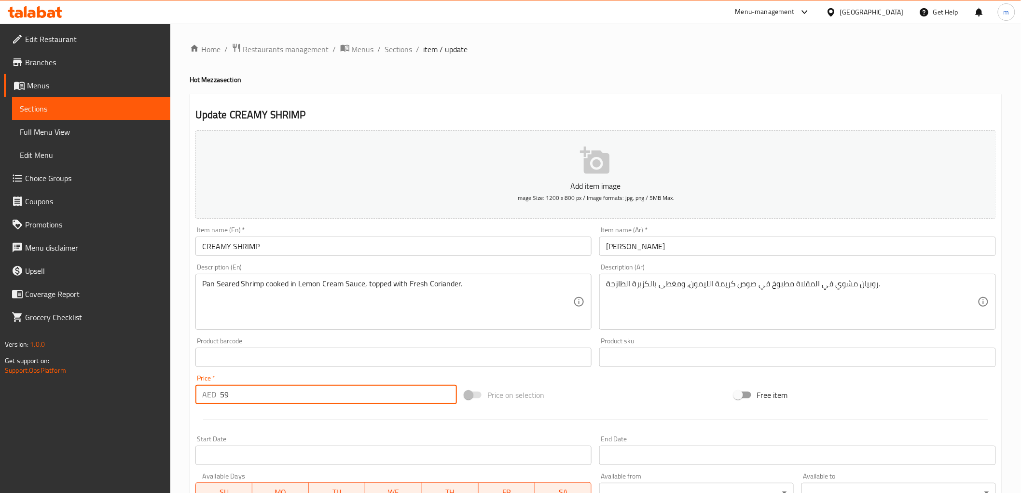
click at [220, 394] on input "59" at bounding box center [338, 394] width 237 height 19
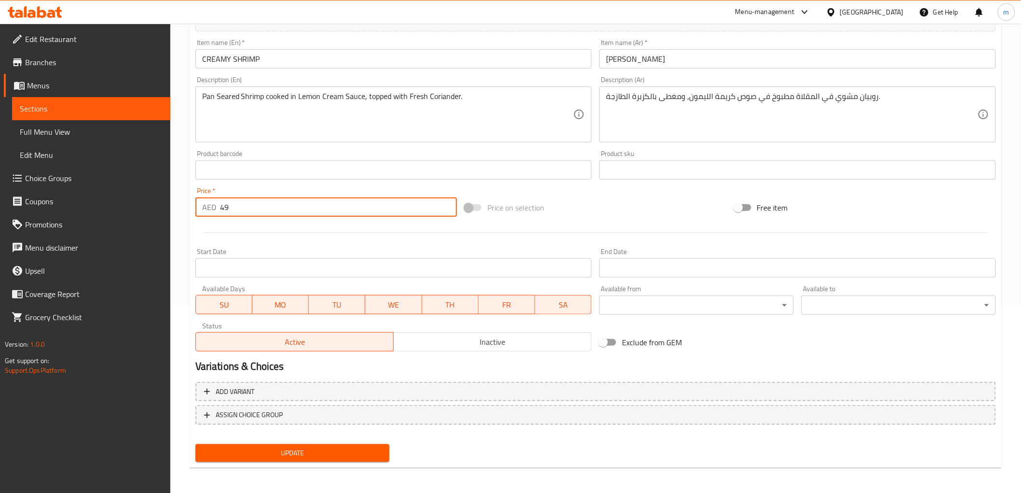
type input "49"
click at [248, 447] on span "Update" at bounding box center [292, 453] width 179 height 12
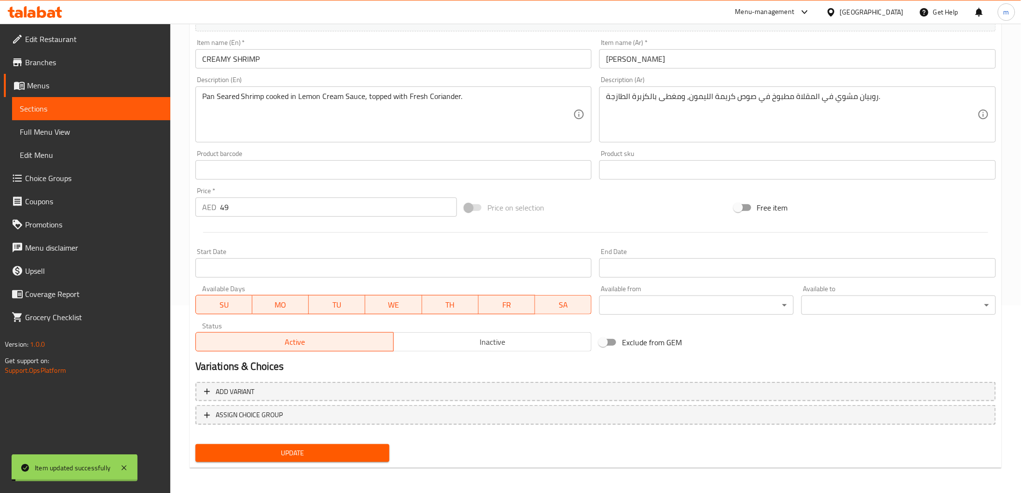
click at [100, 112] on span "Sections" at bounding box center [91, 109] width 143 height 12
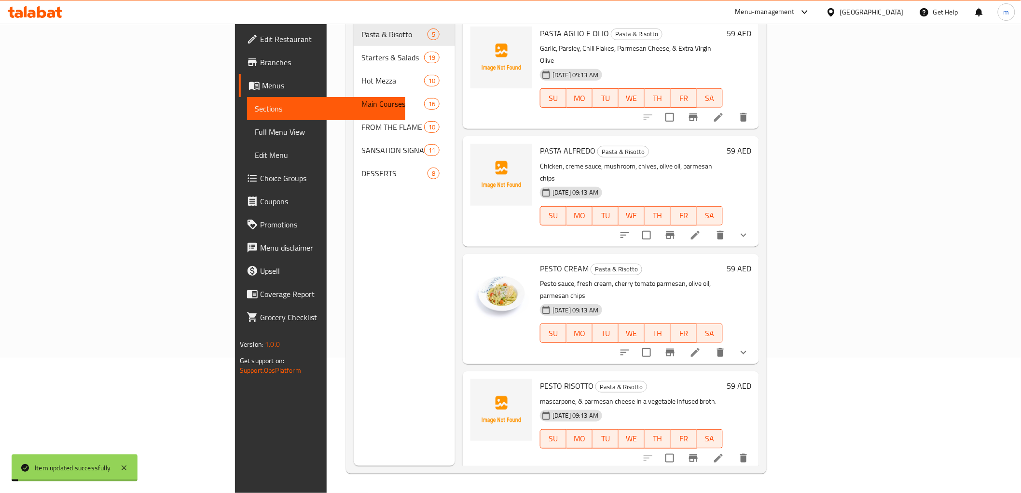
scroll to position [135, 0]
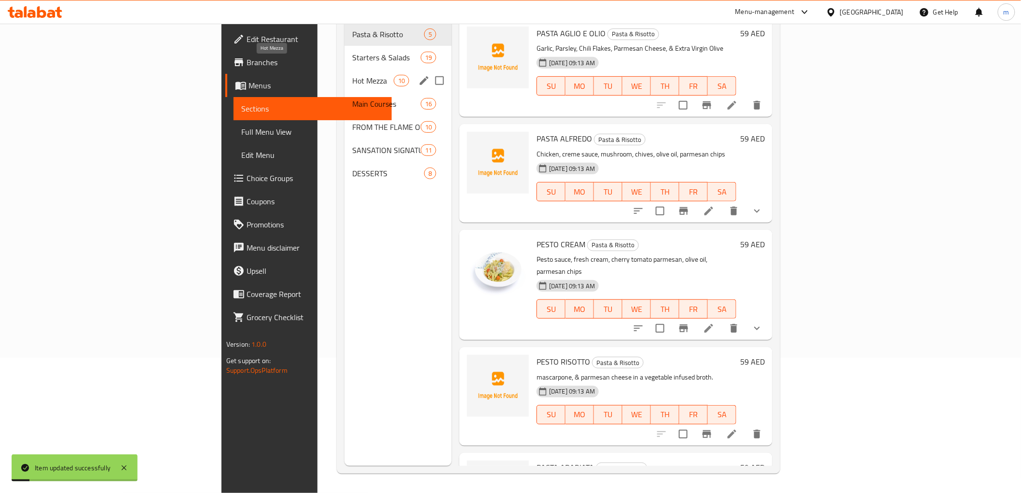
click at [352, 75] on span "Hot Mezza" at bounding box center [372, 81] width 41 height 12
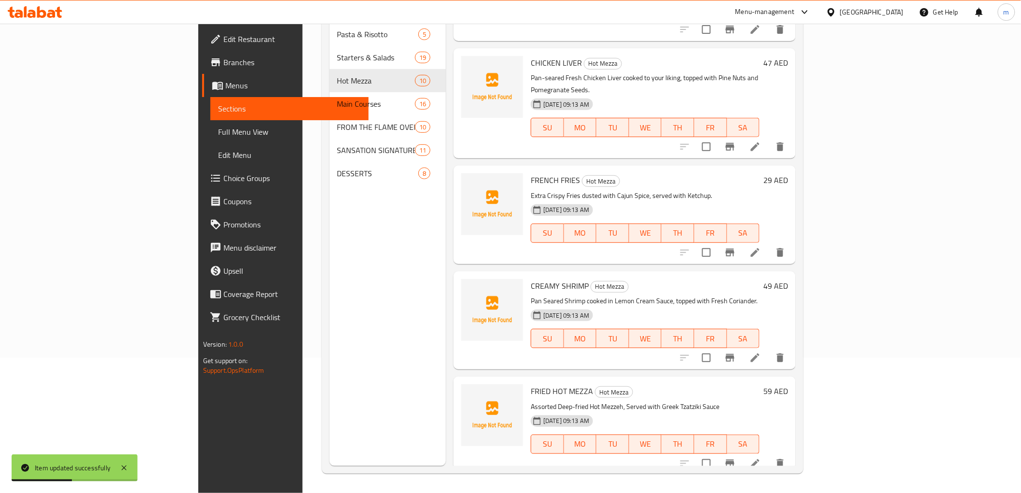
scroll to position [483, 0]
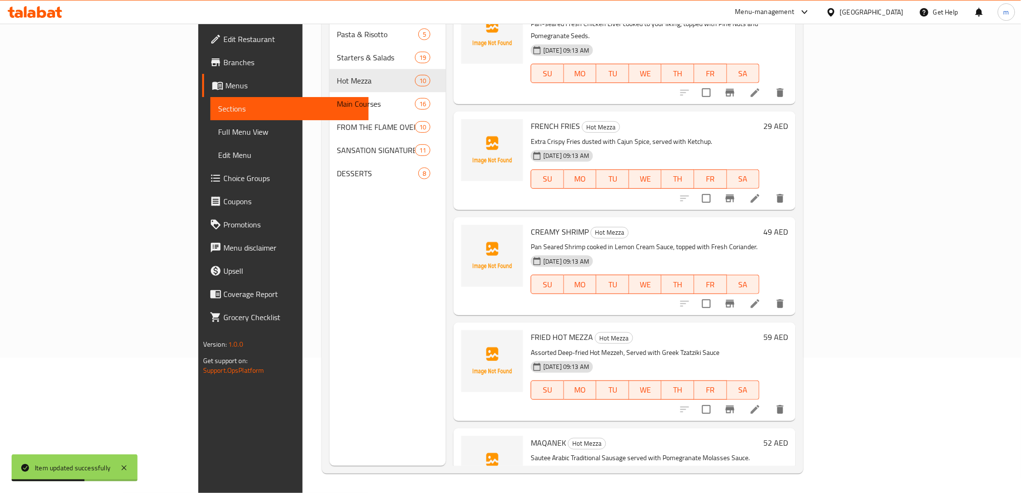
click at [761, 403] on icon at bounding box center [756, 409] width 12 height 12
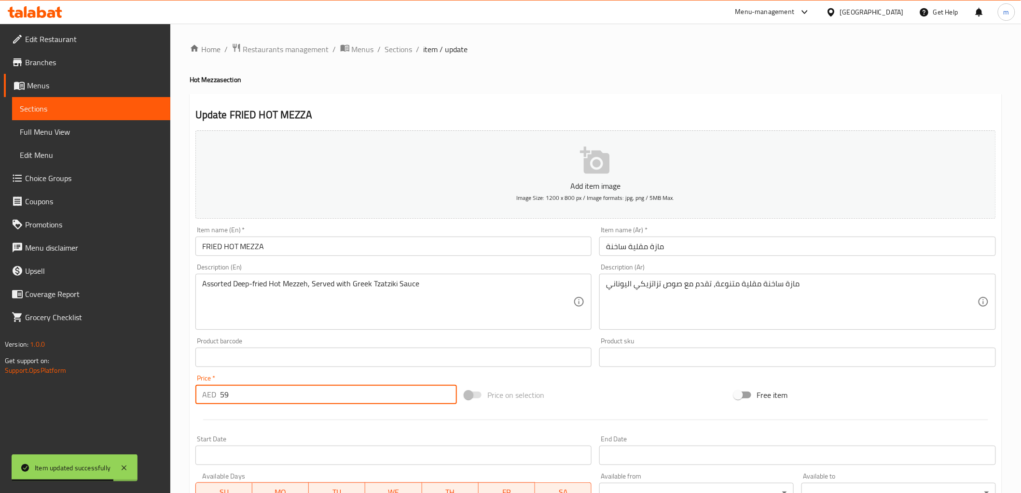
click at [223, 396] on input "59" at bounding box center [338, 394] width 237 height 19
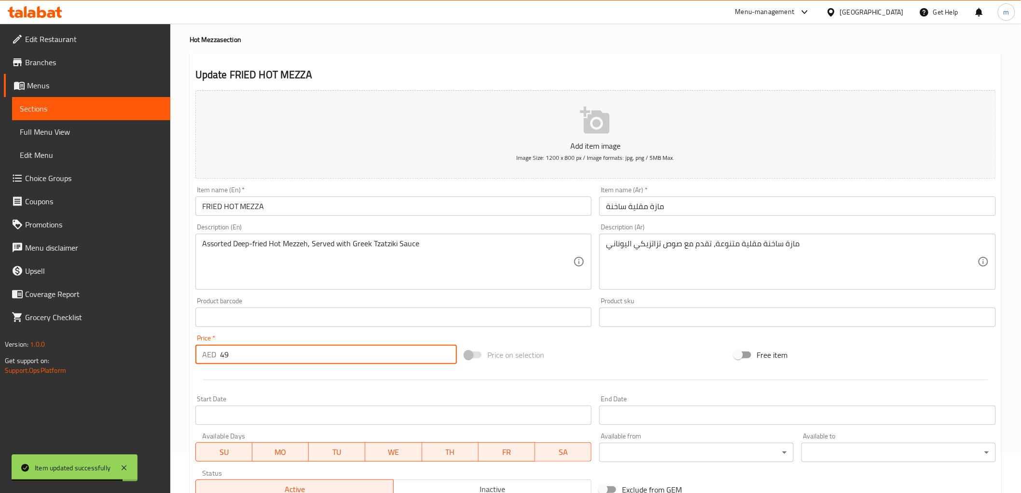
scroll to position [187, 0]
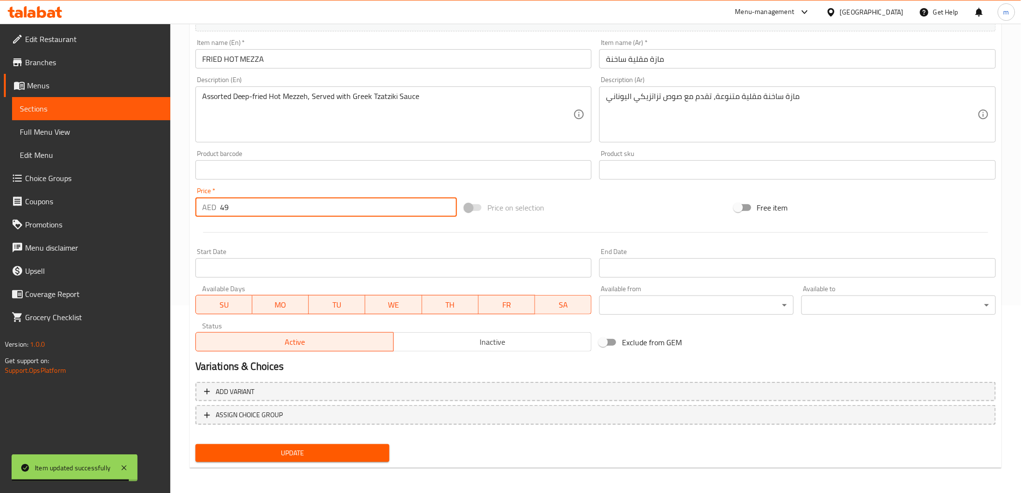
type input "49"
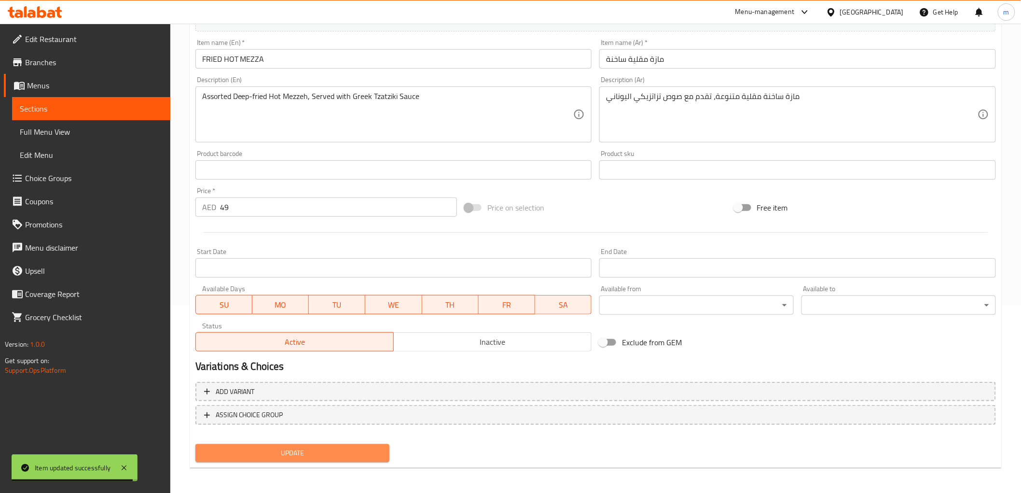
click at [267, 448] on span "Update" at bounding box center [292, 453] width 179 height 12
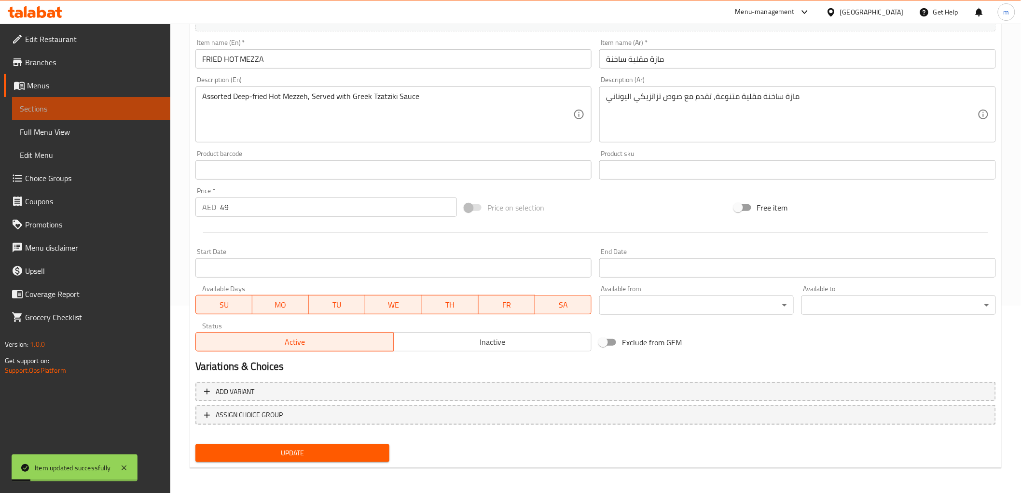
click at [83, 112] on span "Sections" at bounding box center [91, 109] width 143 height 12
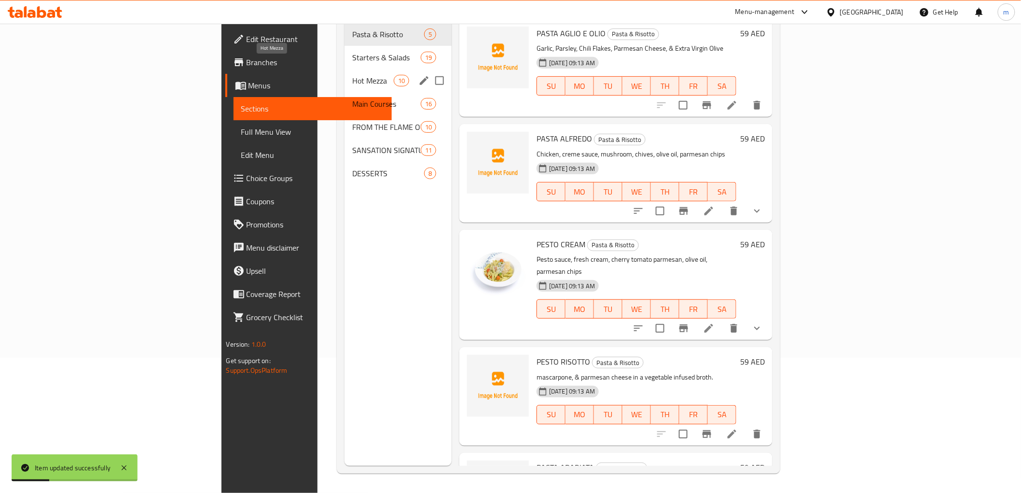
click at [345, 69] on div "Hot Mezza 10" at bounding box center [398, 80] width 107 height 23
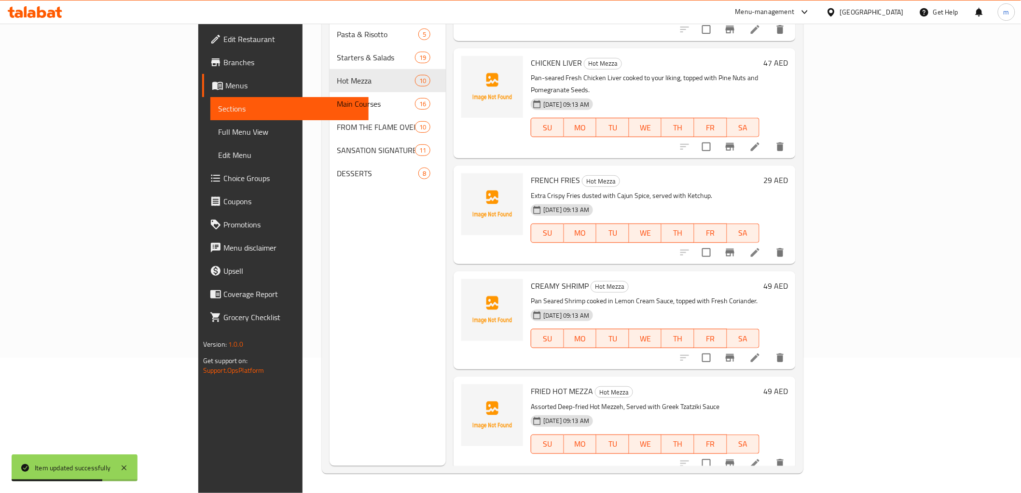
scroll to position [536, 0]
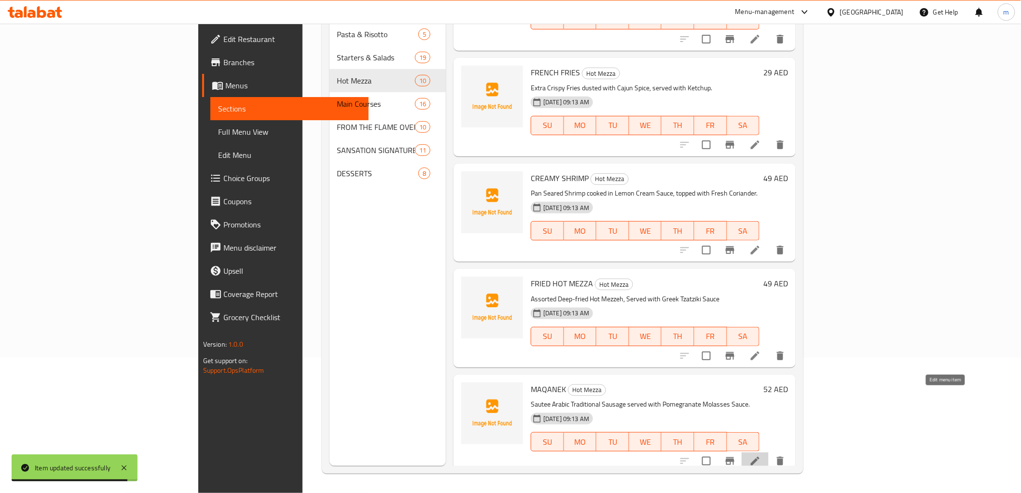
click at [760, 457] on icon at bounding box center [755, 461] width 9 height 9
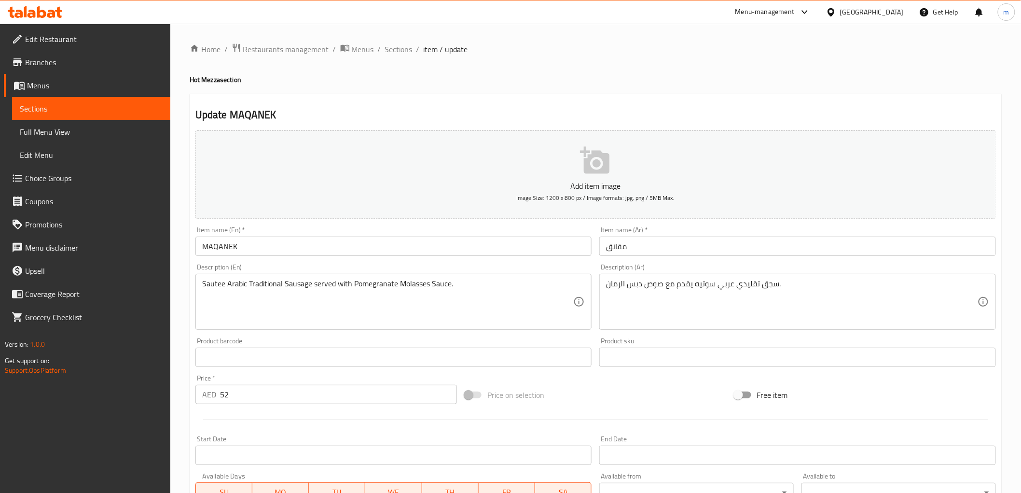
click at [223, 394] on input "52" at bounding box center [338, 394] width 237 height 19
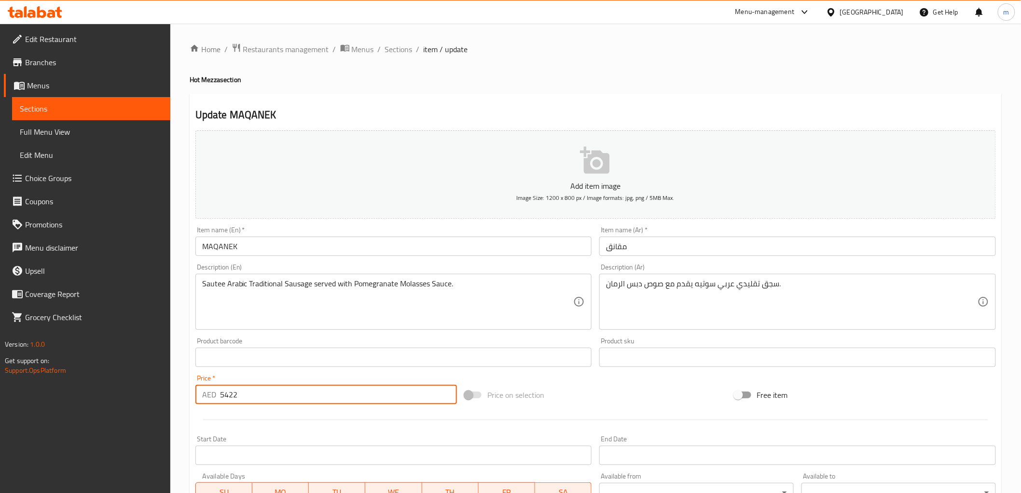
click at [235, 395] on input "5422" at bounding box center [338, 394] width 237 height 19
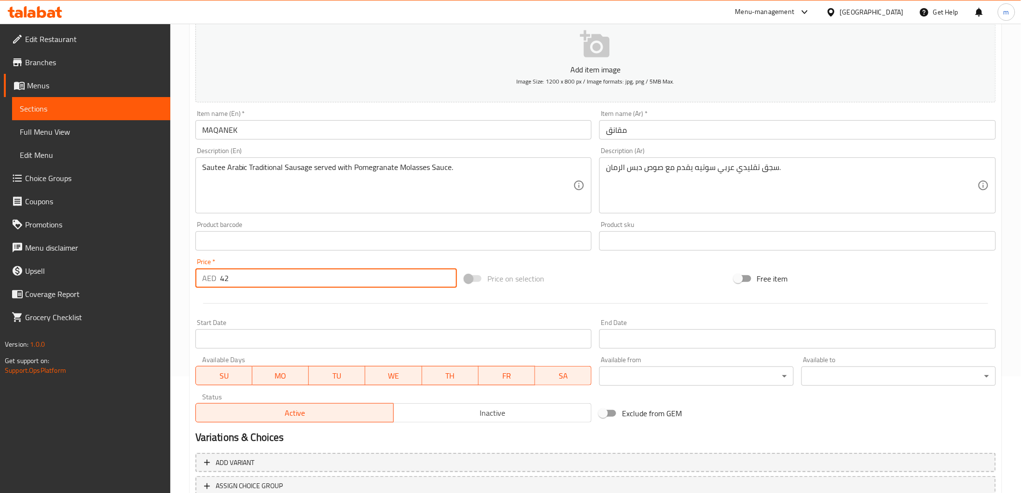
scroll to position [187, 0]
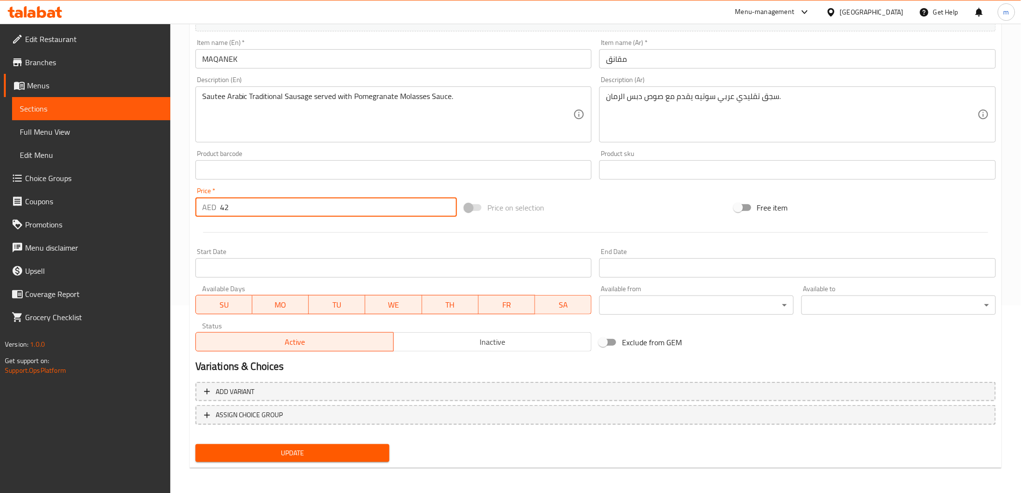
type input "42"
click at [255, 444] on button "Update" at bounding box center [292, 453] width 195 height 18
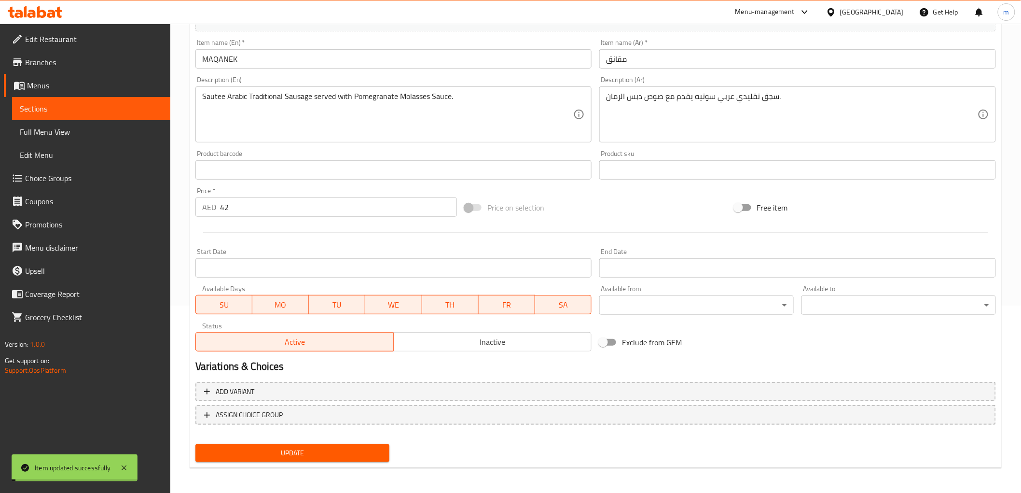
click at [145, 111] on span "Sections" at bounding box center [91, 109] width 143 height 12
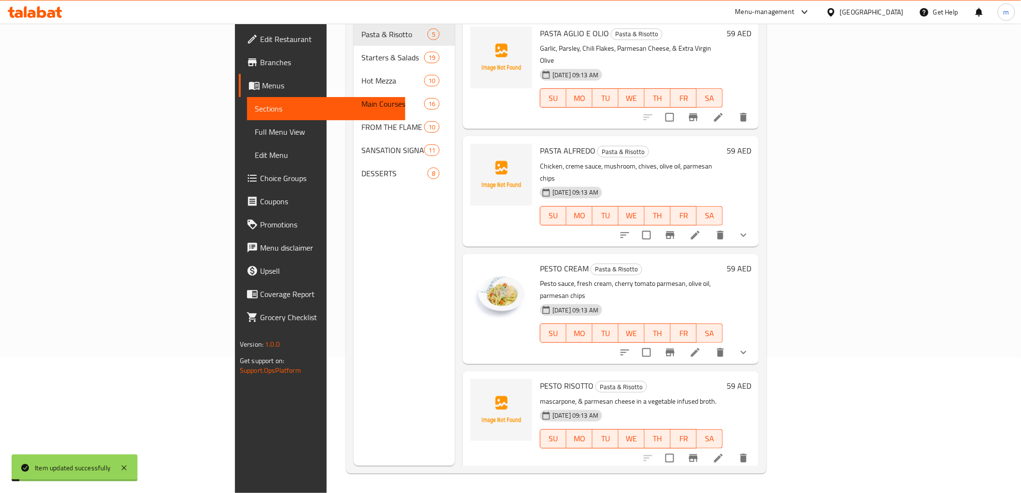
scroll to position [135, 0]
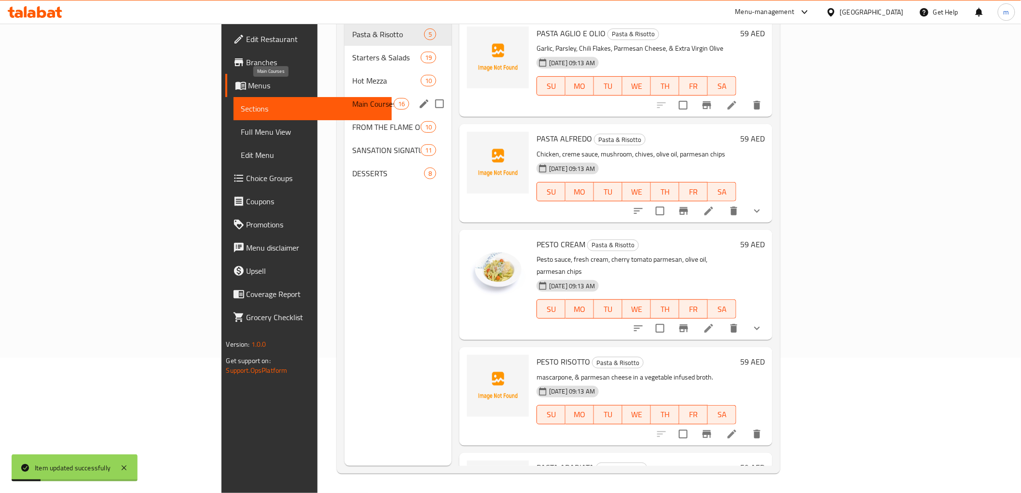
click at [352, 98] on span "Main Courses" at bounding box center [372, 104] width 41 height 12
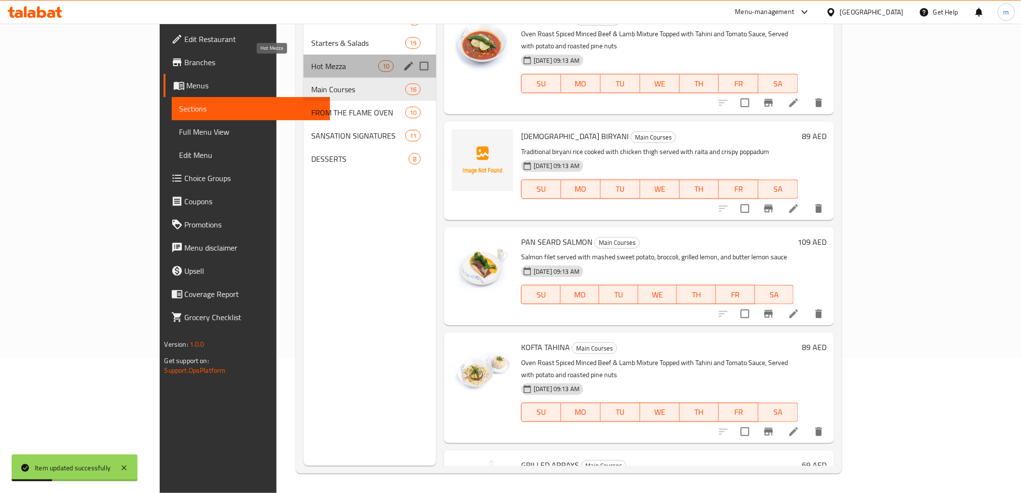
click at [311, 68] on span "Hot Mezza" at bounding box center [344, 66] width 67 height 12
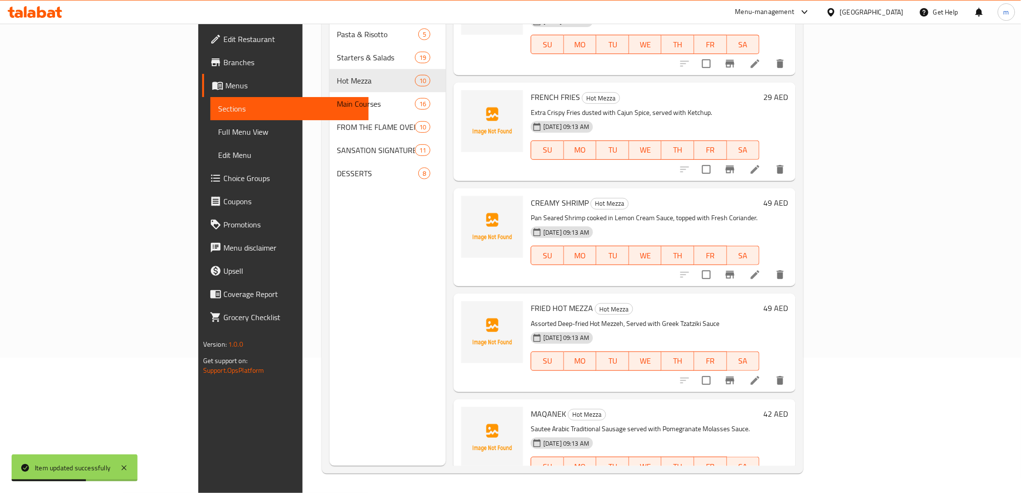
scroll to position [585, 0]
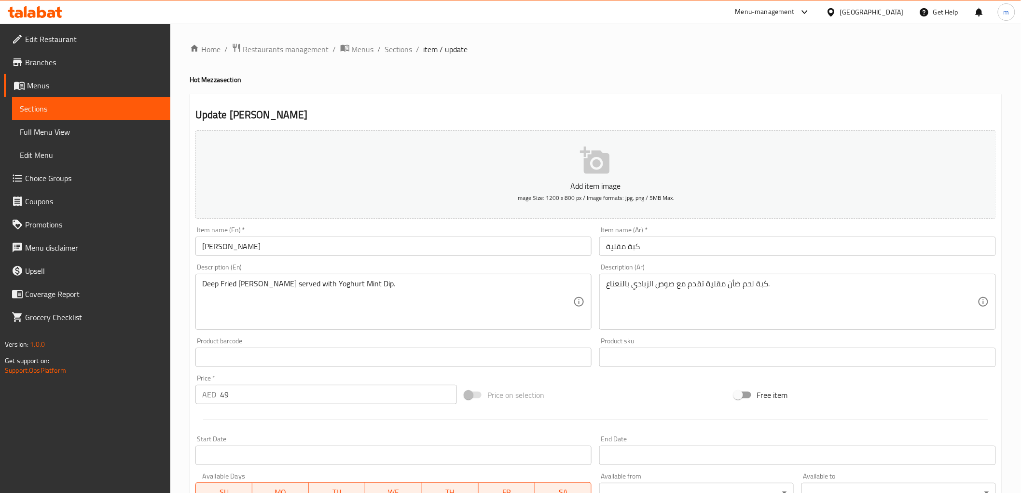
click at [227, 392] on input "49" at bounding box center [338, 394] width 237 height 19
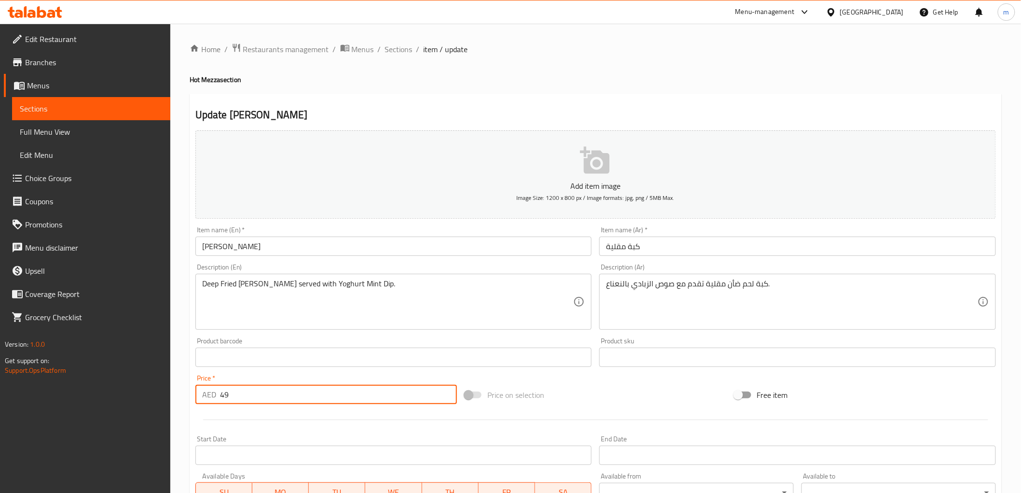
click at [227, 392] on input "49" at bounding box center [338, 394] width 237 height 19
click at [224, 396] on input "49" at bounding box center [338, 394] width 237 height 19
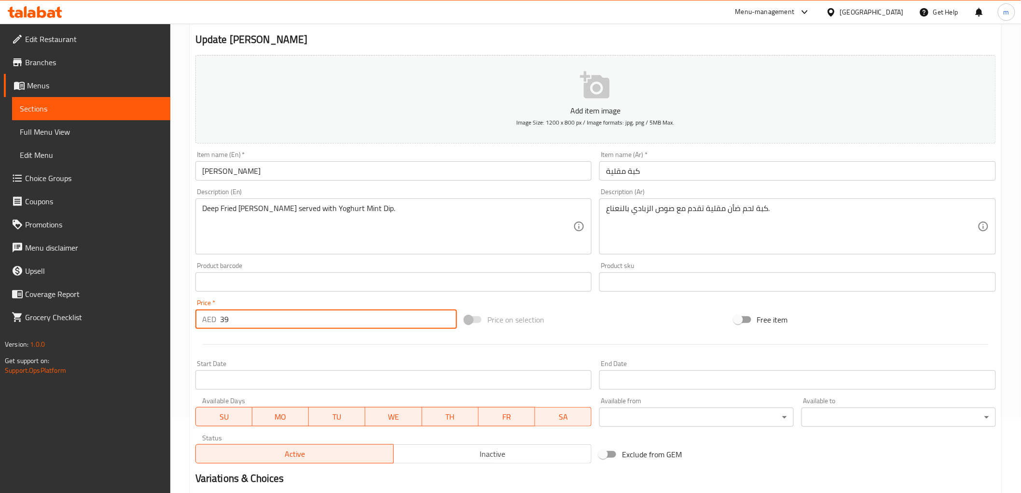
scroll to position [187, 0]
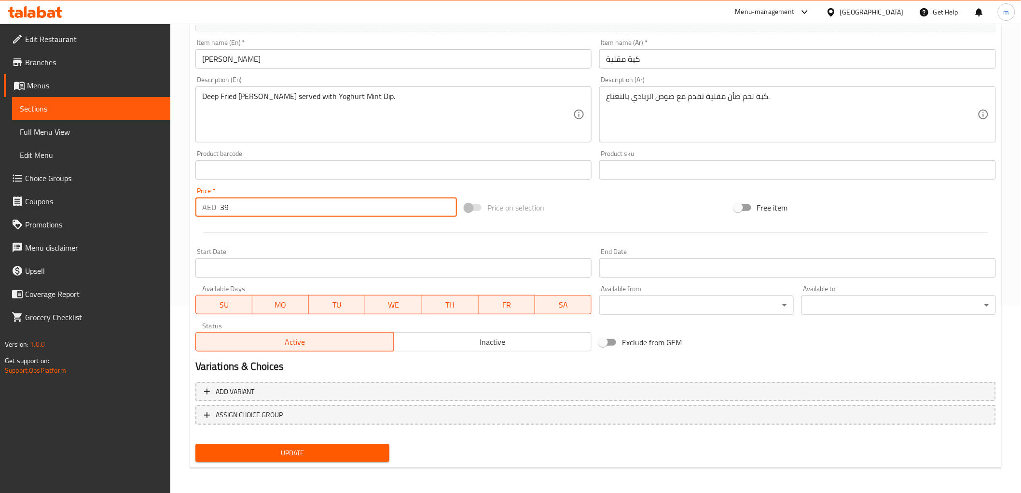
type input "39"
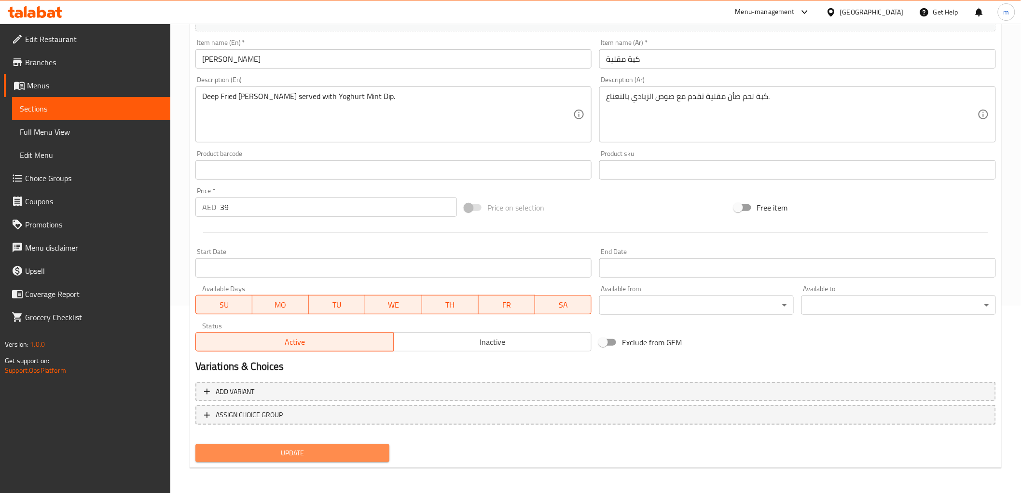
click at [298, 452] on span "Update" at bounding box center [292, 453] width 179 height 12
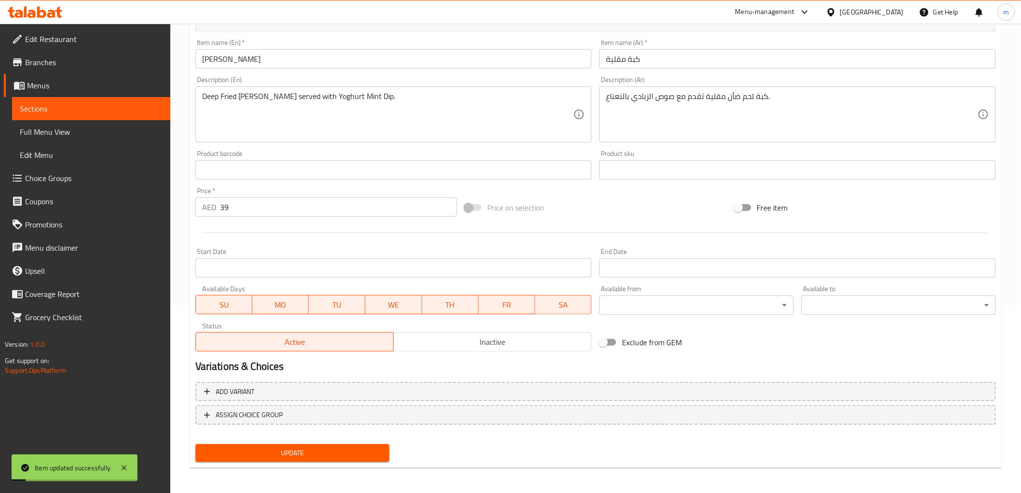
click at [103, 104] on span "Sections" at bounding box center [91, 109] width 143 height 12
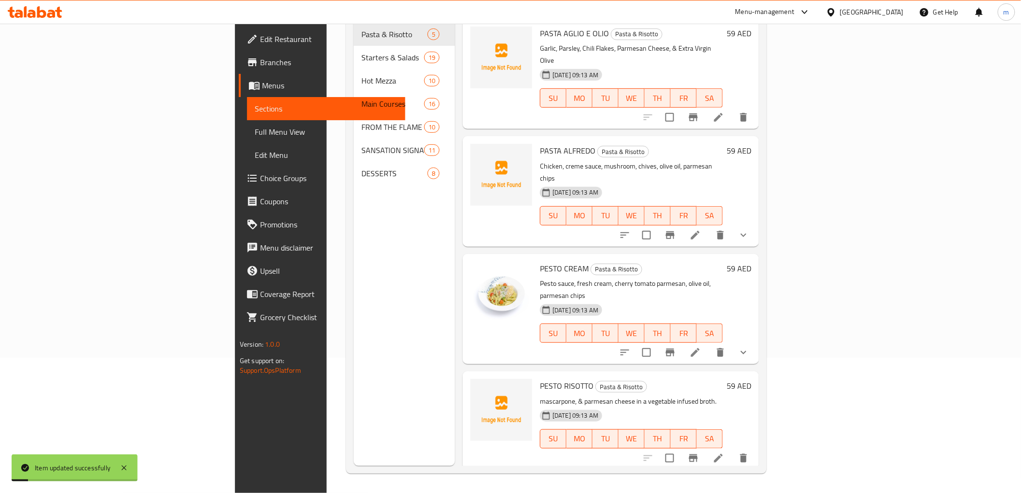
scroll to position [135, 0]
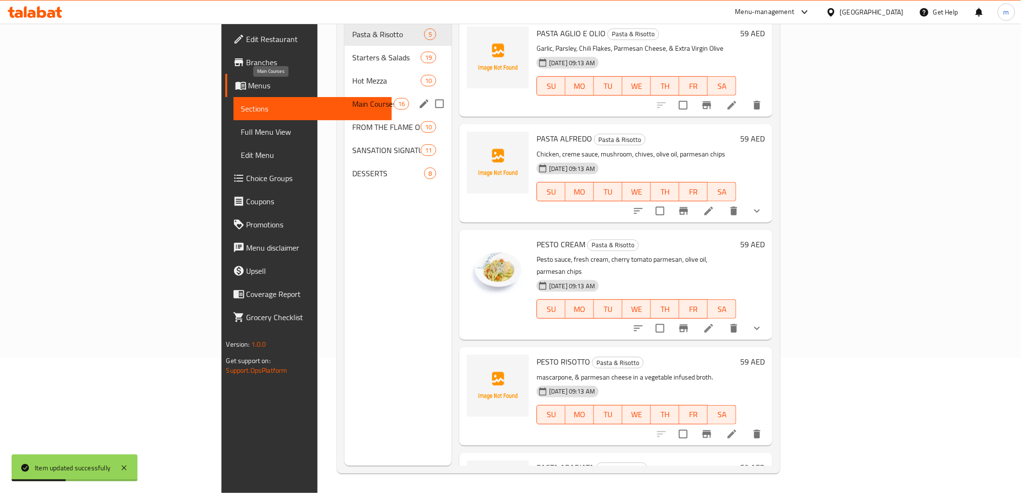
click at [352, 98] on span "Main Courses" at bounding box center [372, 104] width 41 height 12
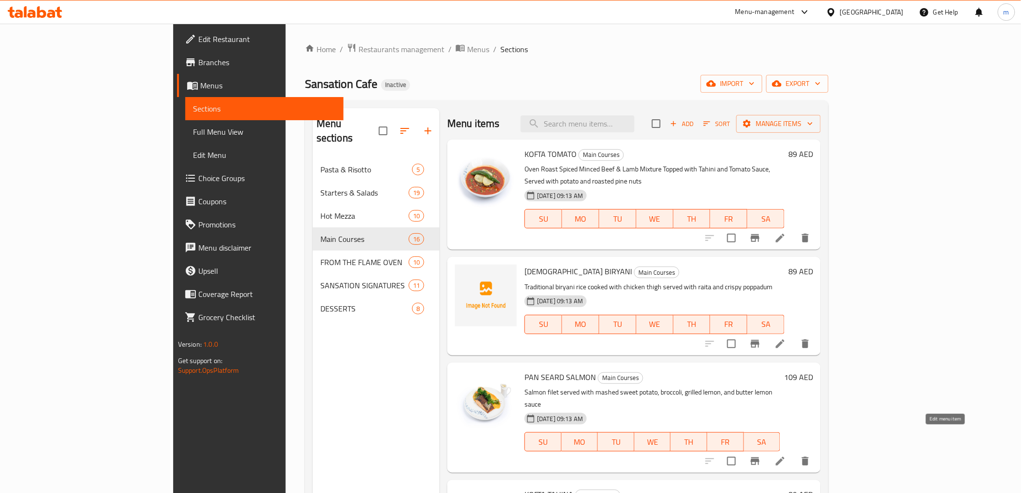
click at [786, 455] on icon at bounding box center [781, 461] width 12 height 12
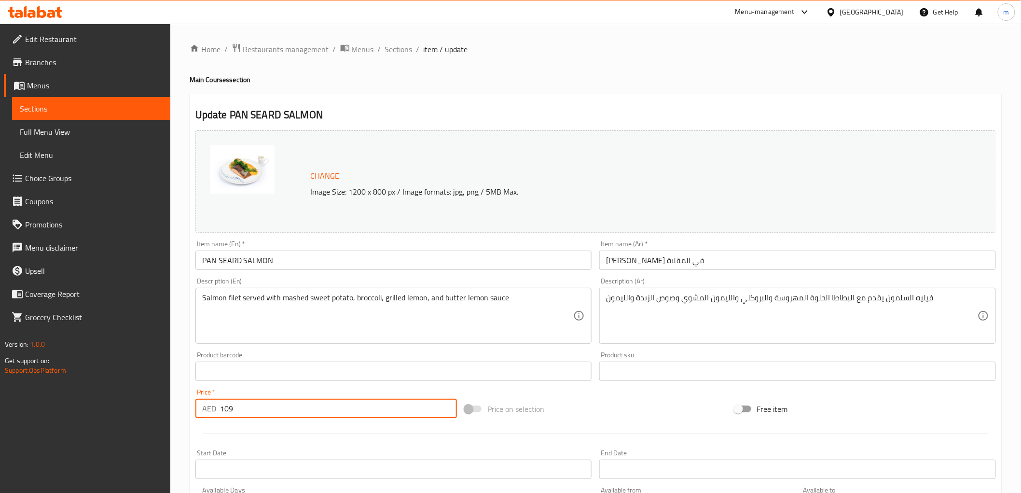
click at [229, 409] on input "109" at bounding box center [338, 408] width 237 height 19
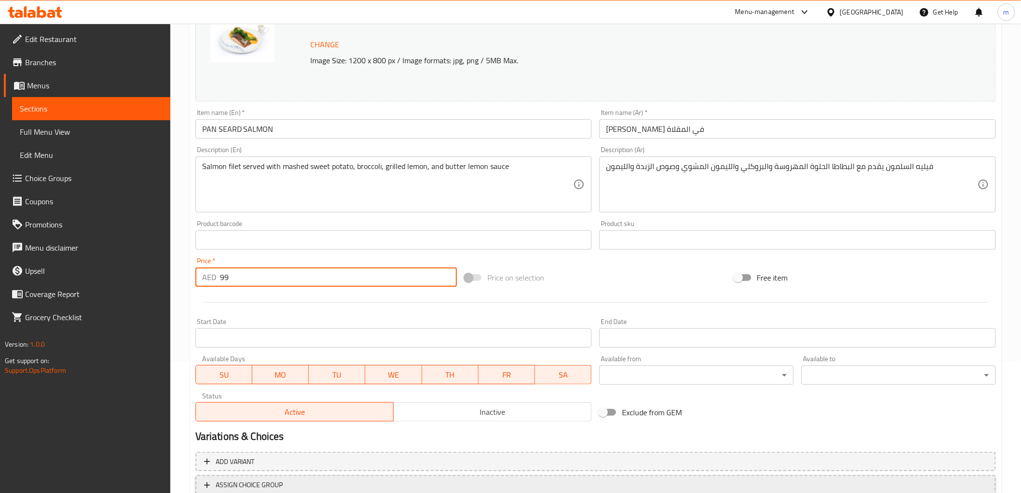
scroll to position [201, 0]
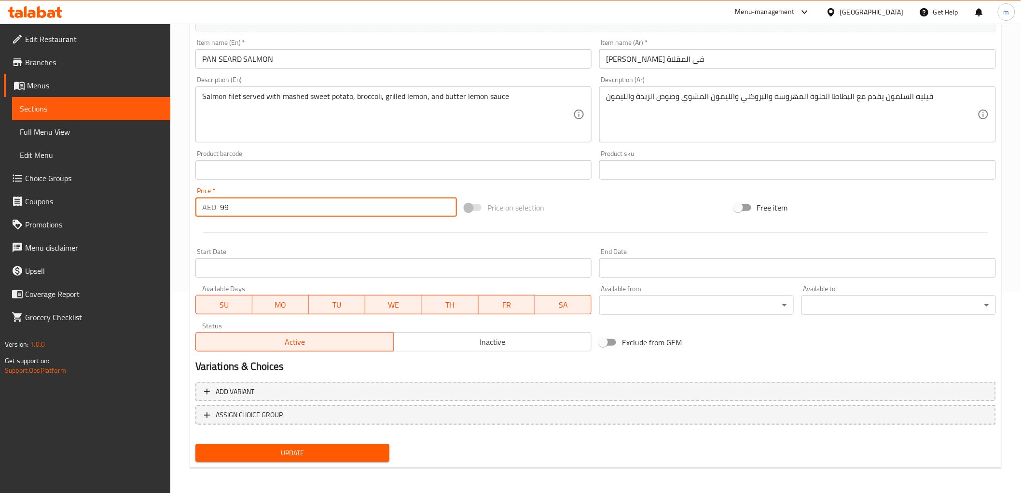
type input "99"
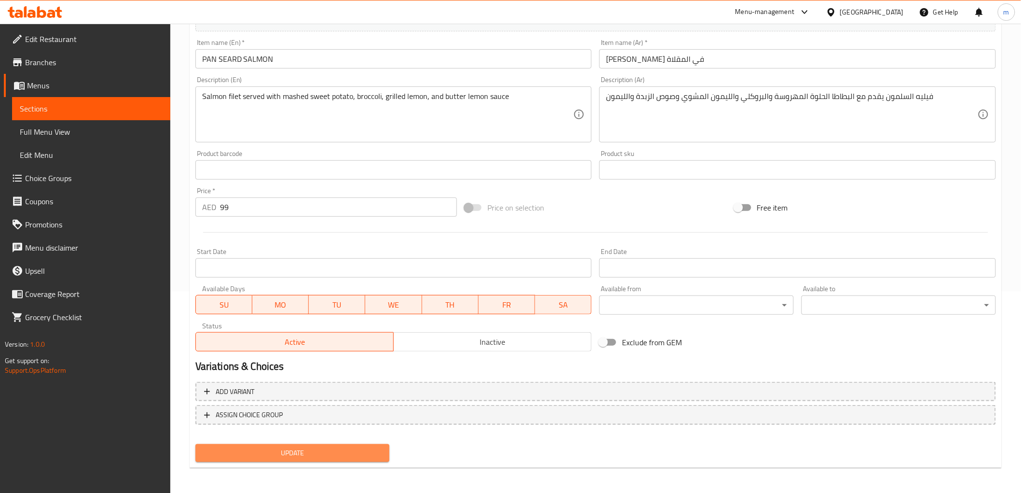
click at [225, 451] on span "Update" at bounding box center [292, 453] width 179 height 12
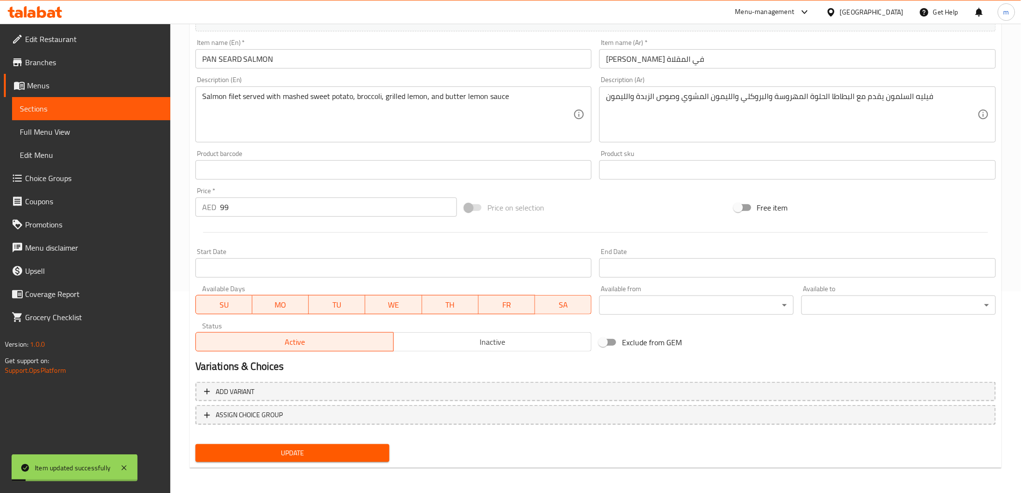
click at [40, 110] on span "Sections" at bounding box center [91, 109] width 143 height 12
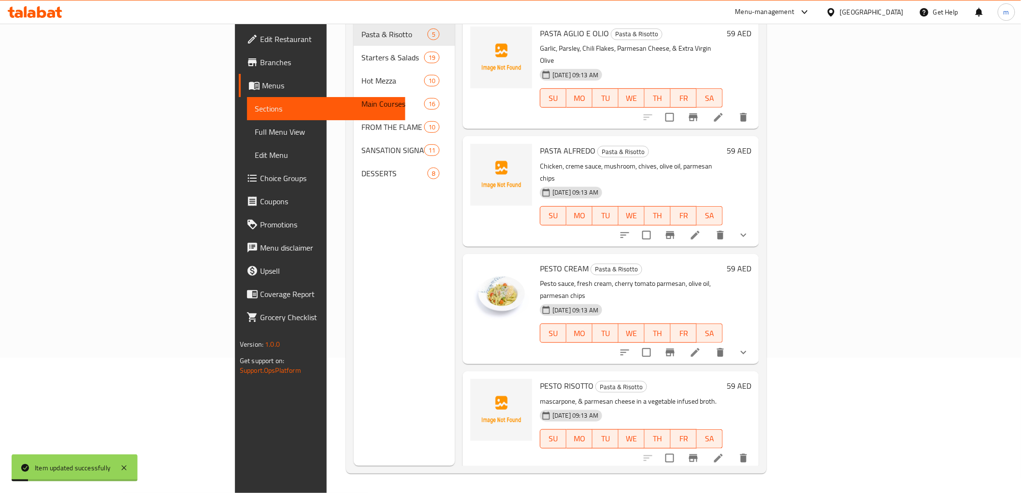
scroll to position [135, 0]
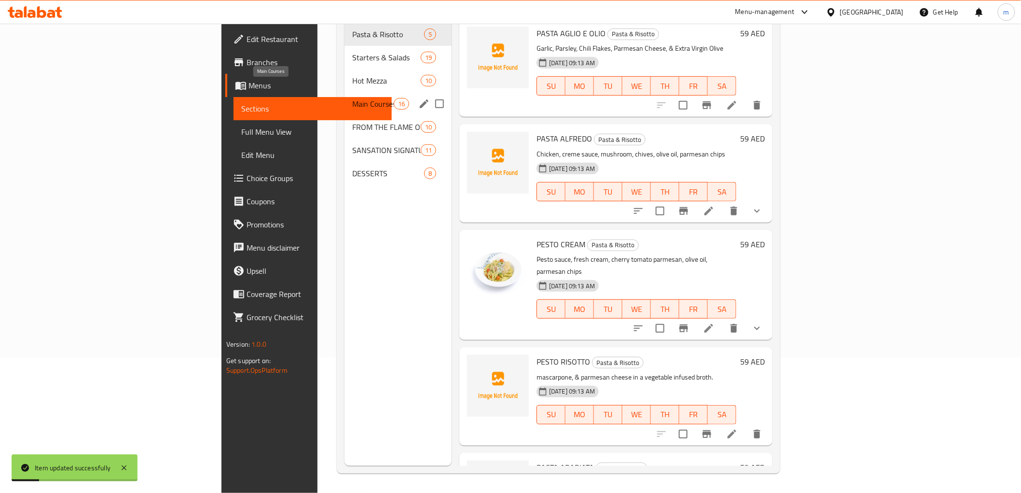
click at [352, 98] on span "Main Courses" at bounding box center [372, 104] width 41 height 12
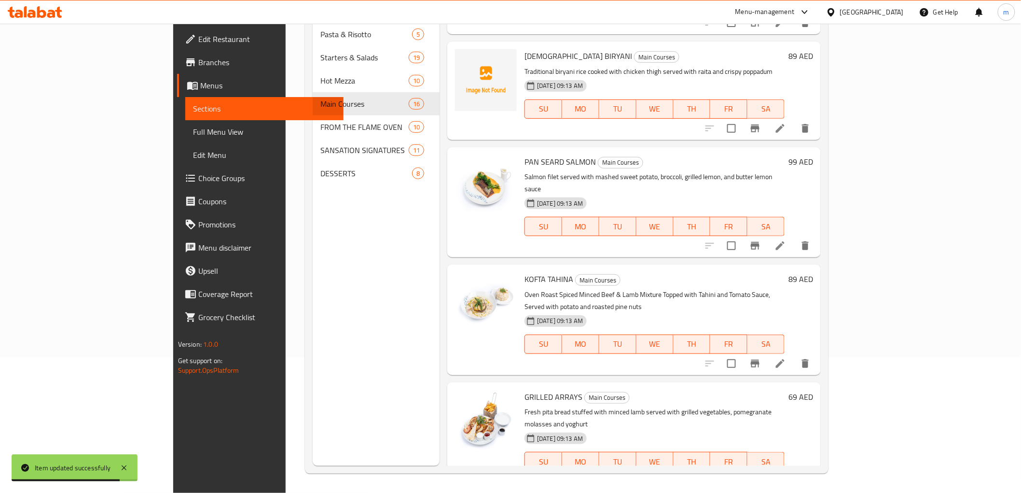
scroll to position [161, 0]
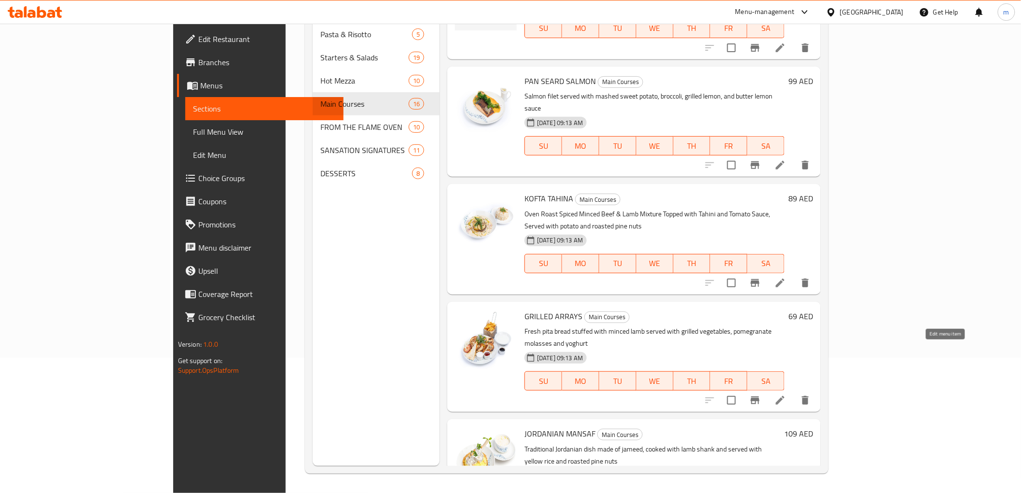
click at [786, 394] on icon at bounding box center [781, 400] width 12 height 12
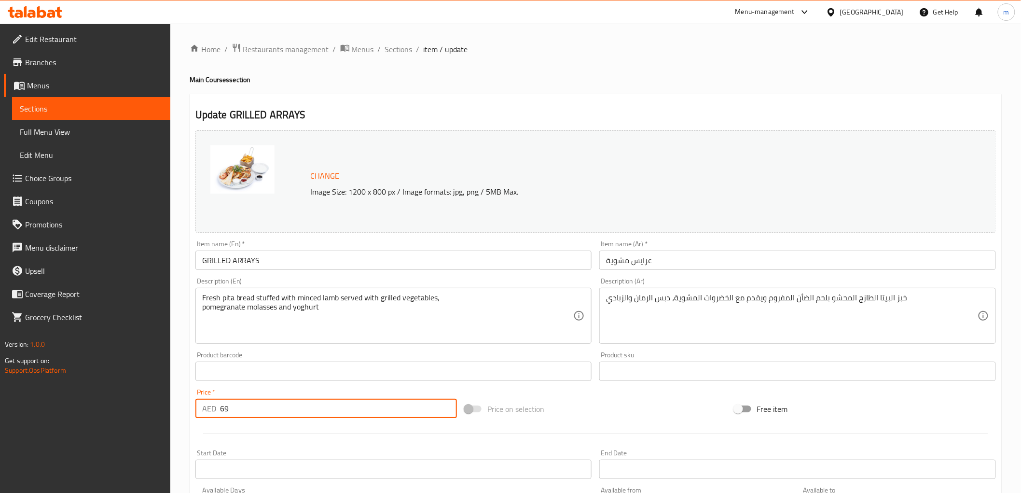
drag, startPoint x: 223, startPoint y: 409, endPoint x: 245, endPoint y: 408, distance: 21.7
click at [245, 408] on input "69" at bounding box center [338, 408] width 237 height 19
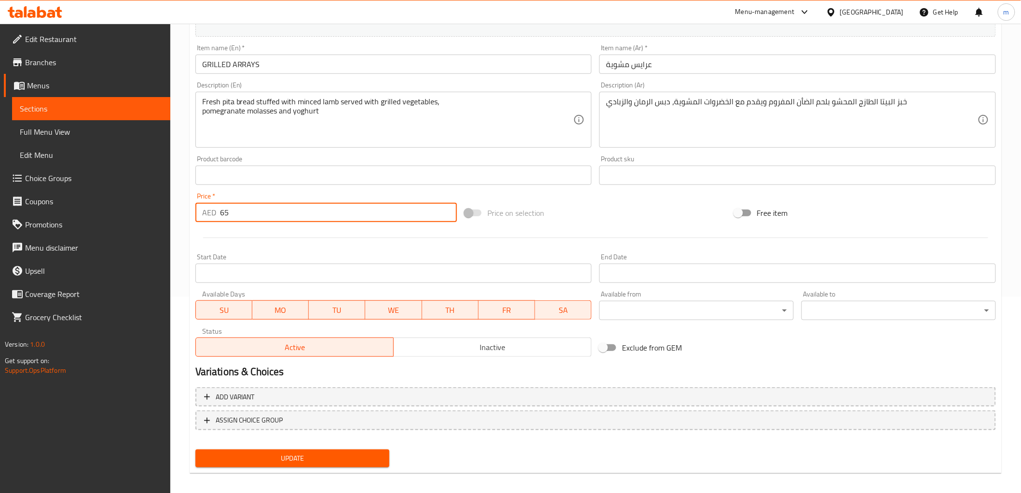
scroll to position [201, 0]
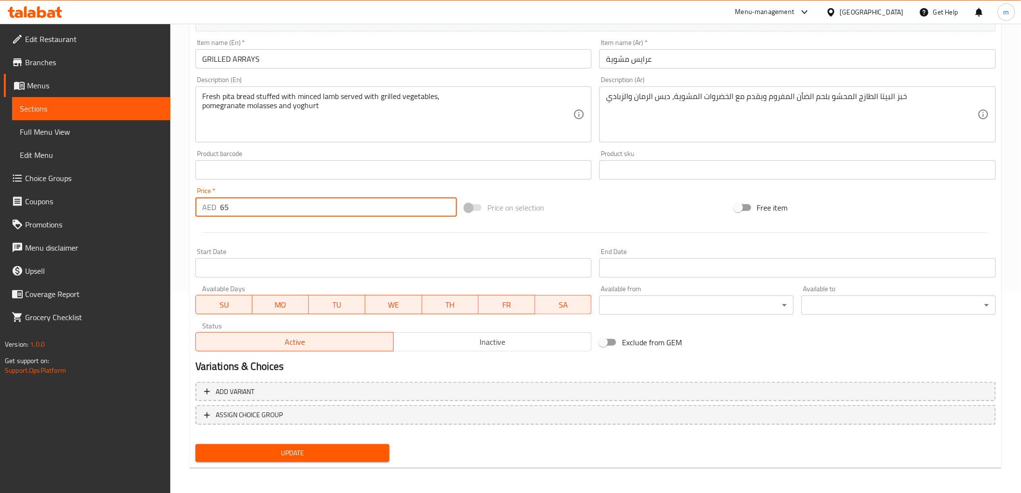
type input "65"
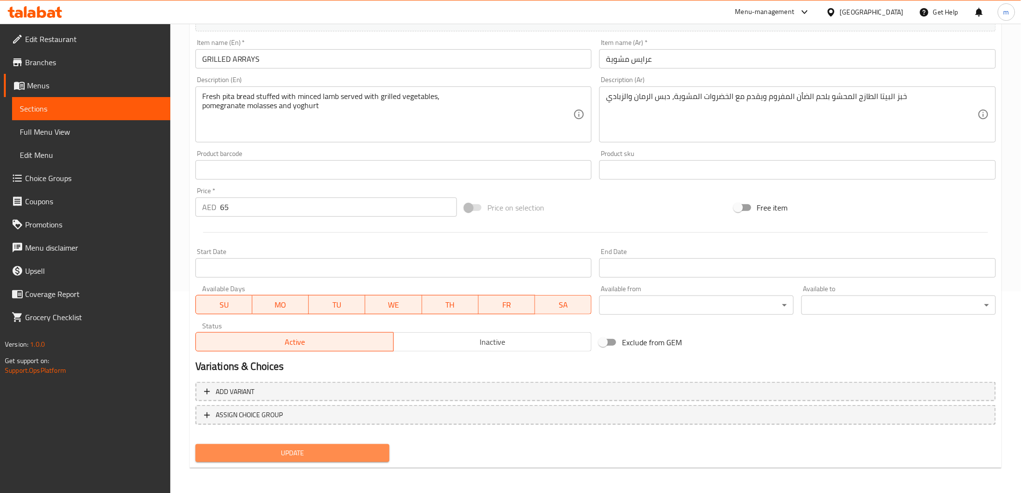
click at [234, 445] on button "Update" at bounding box center [292, 453] width 195 height 18
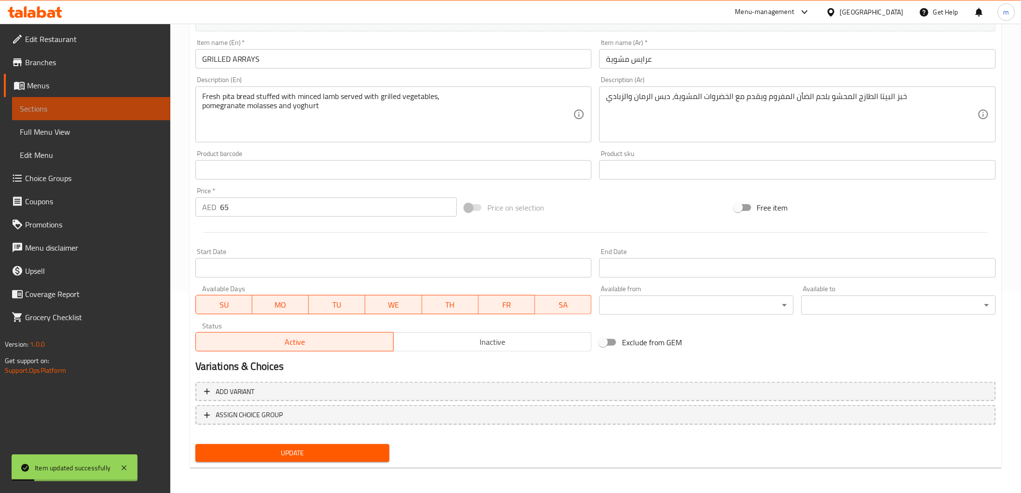
click at [125, 113] on span "Sections" at bounding box center [91, 109] width 143 height 12
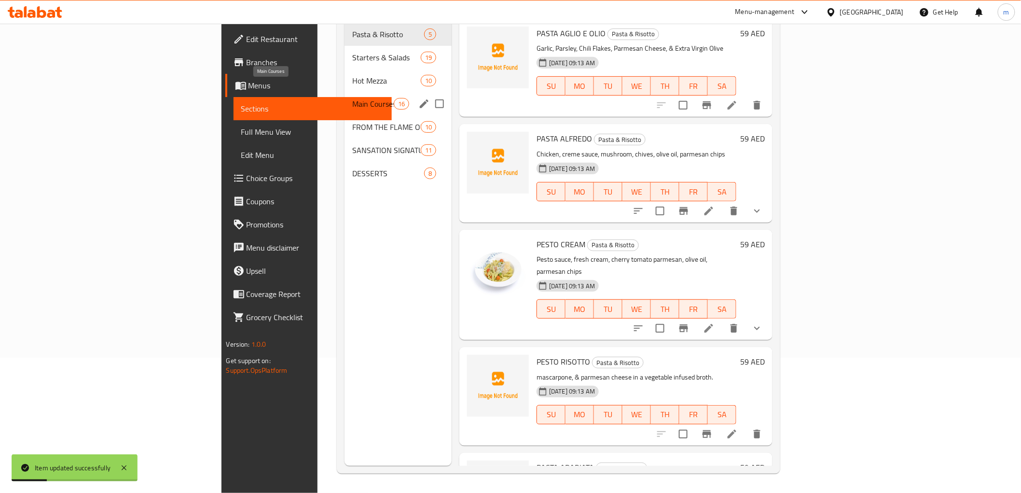
click at [352, 98] on span "Main Courses" at bounding box center [372, 104] width 41 height 12
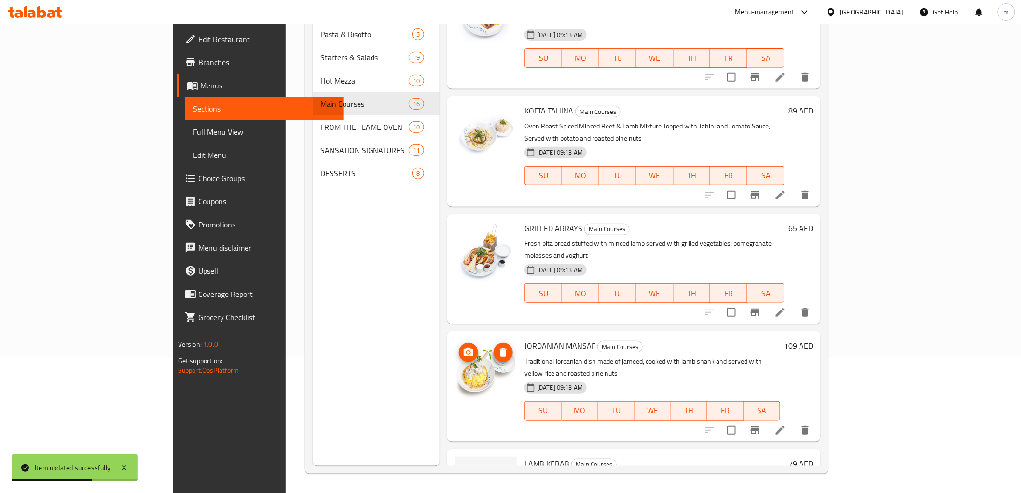
scroll to position [268, 0]
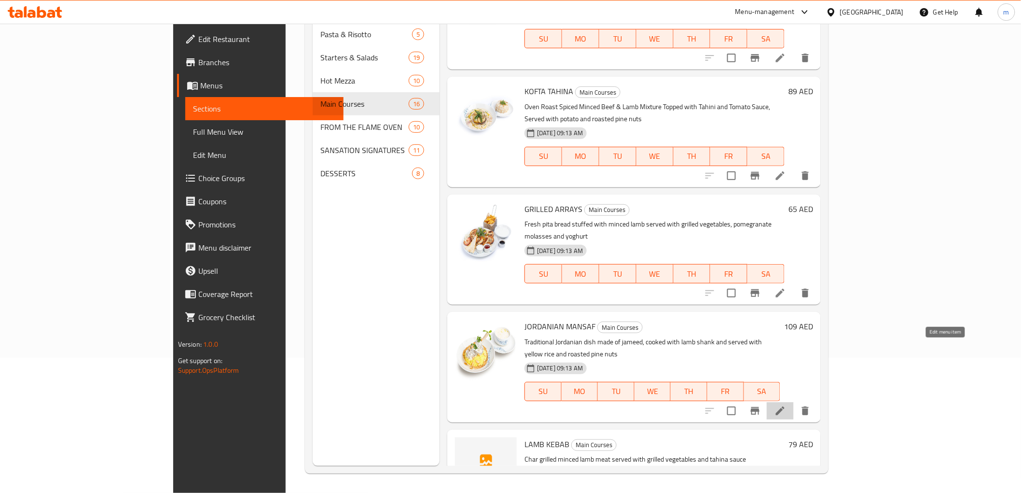
click at [785, 406] on icon at bounding box center [780, 410] width 9 height 9
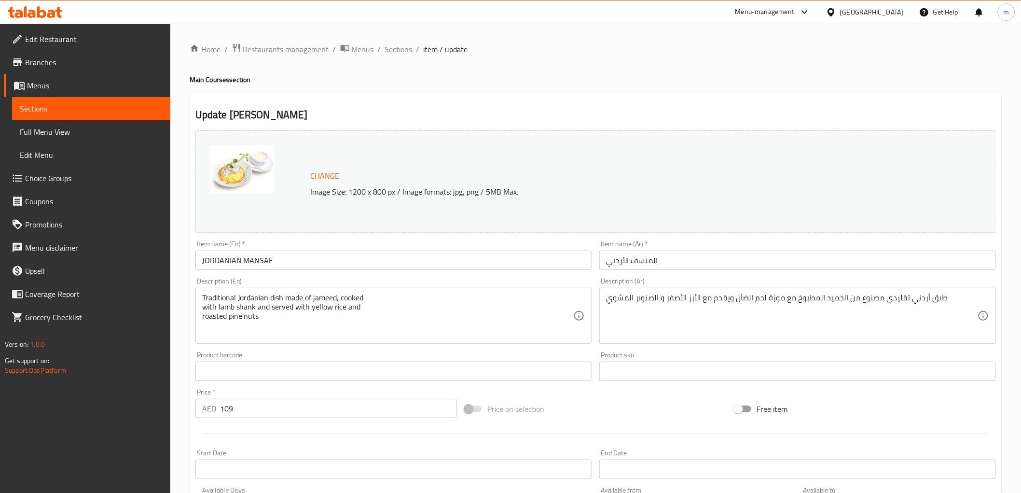
click at [227, 403] on input "109" at bounding box center [338, 408] width 237 height 19
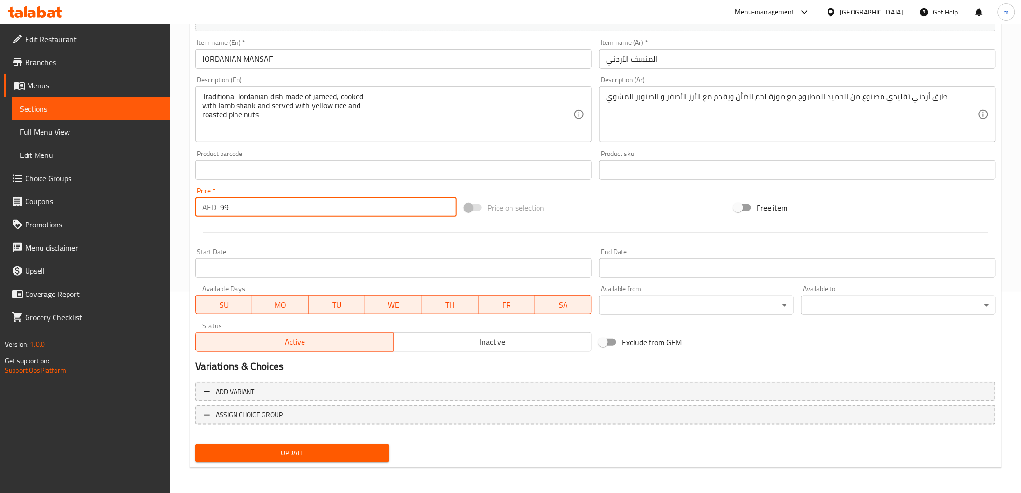
type input "99"
click at [223, 455] on span "Update" at bounding box center [292, 453] width 179 height 12
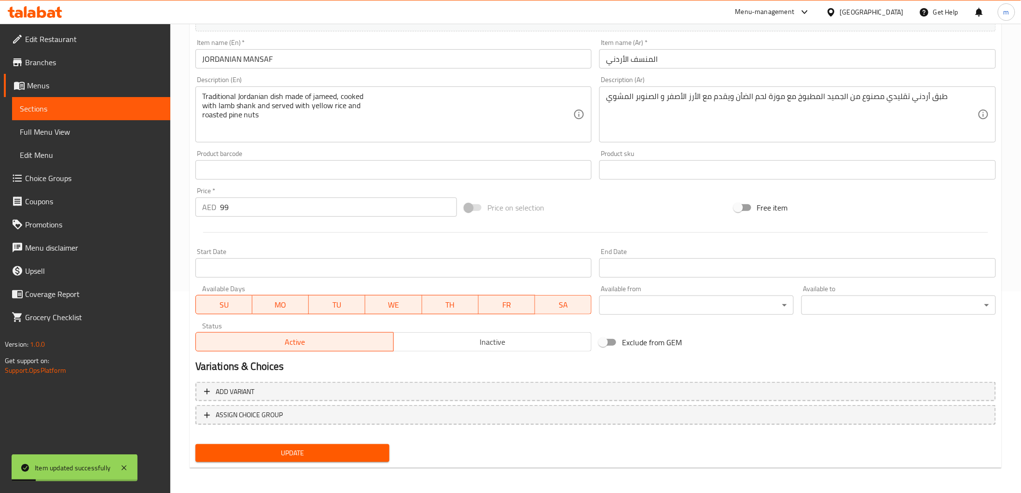
click at [98, 115] on link "Sections" at bounding box center [91, 108] width 158 height 23
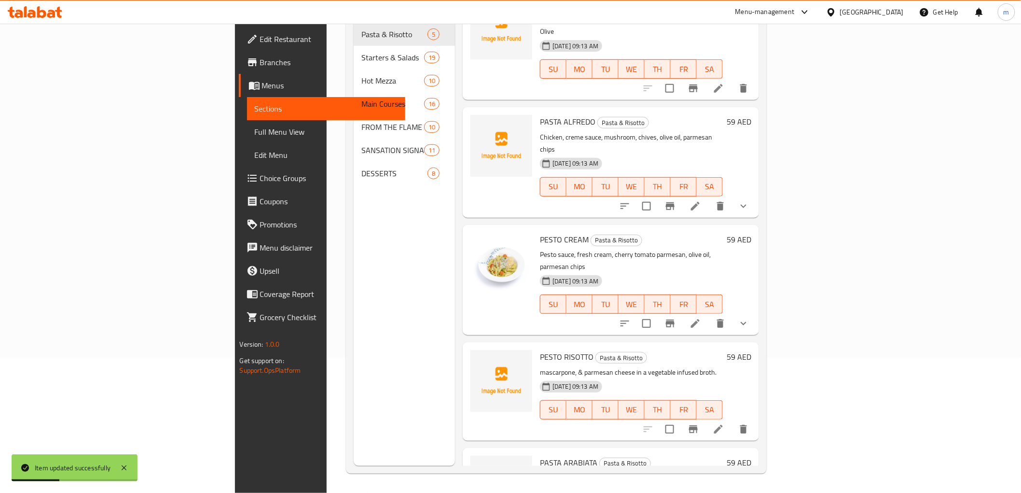
scroll to position [58, 0]
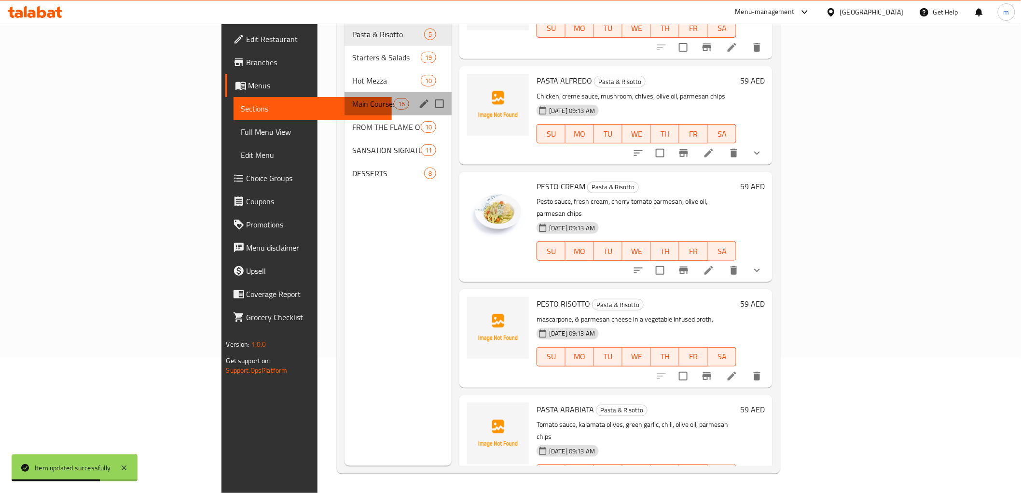
click at [345, 96] on div "Main Courses 16" at bounding box center [398, 103] width 107 height 23
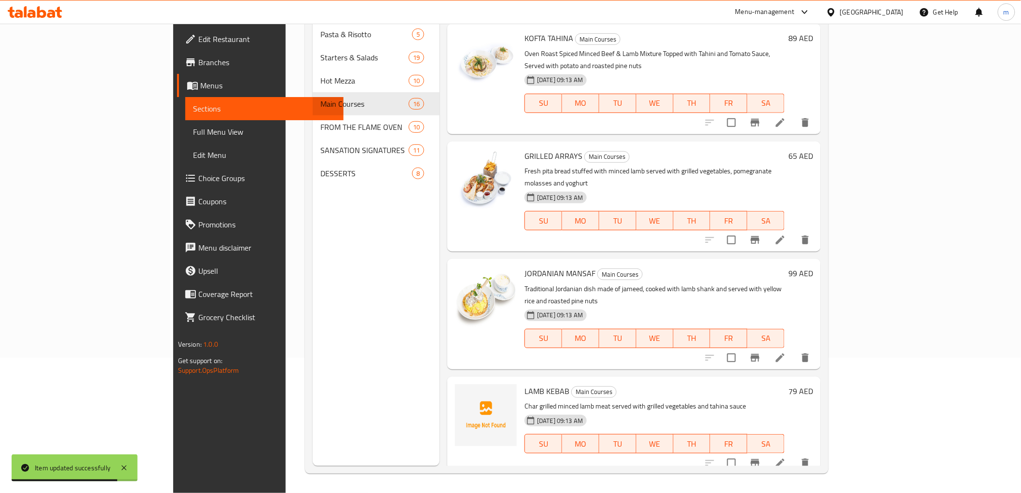
scroll to position [326, 0]
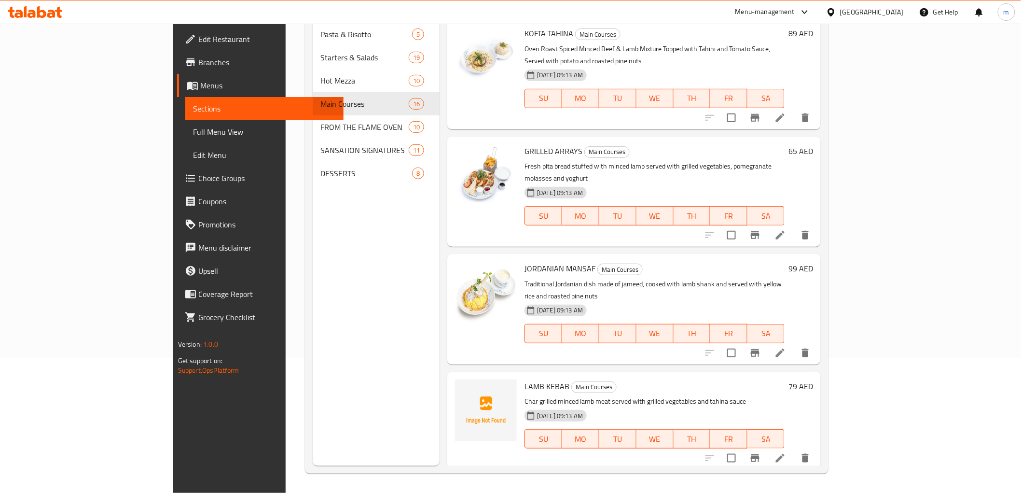
click at [794, 449] on li at bounding box center [780, 457] width 27 height 17
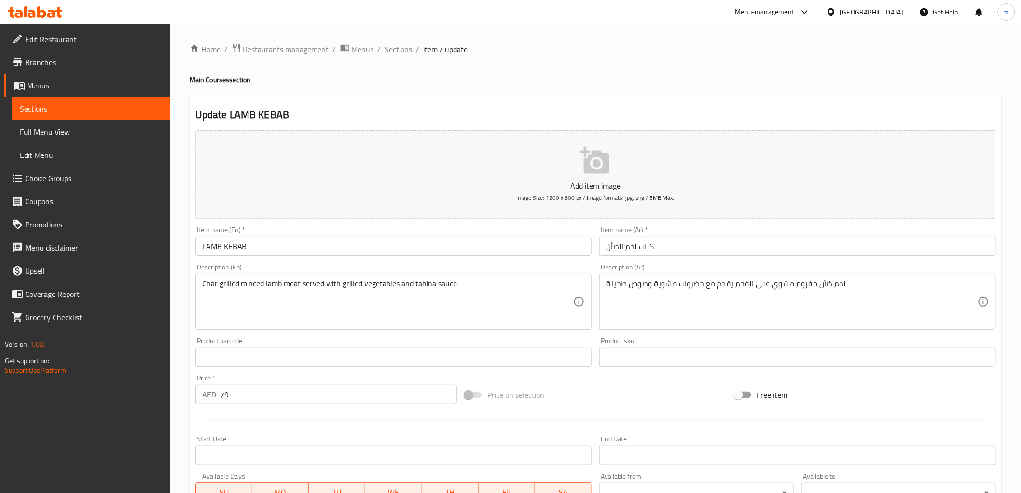
click at [236, 394] on input "79" at bounding box center [338, 394] width 237 height 19
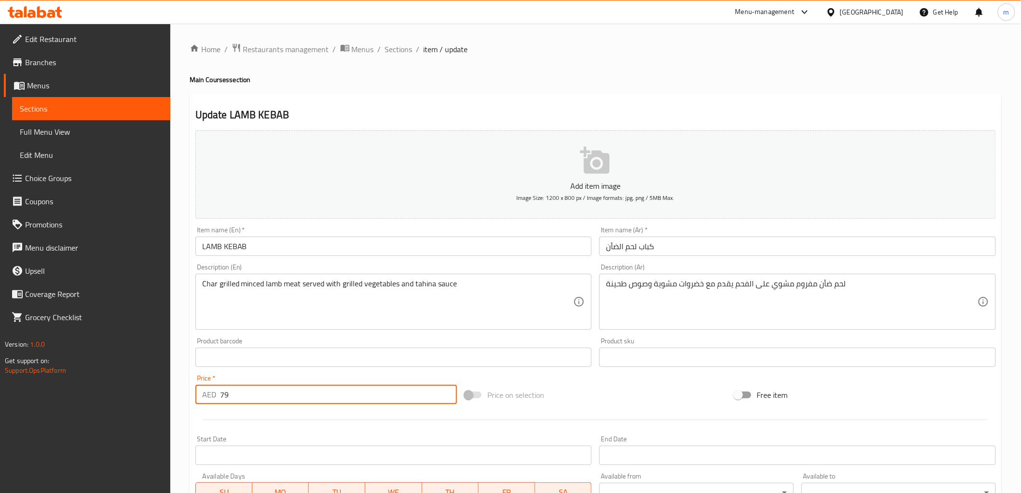
click at [236, 394] on input "79" at bounding box center [338, 394] width 237 height 19
click at [224, 396] on input "79" at bounding box center [338, 394] width 237 height 19
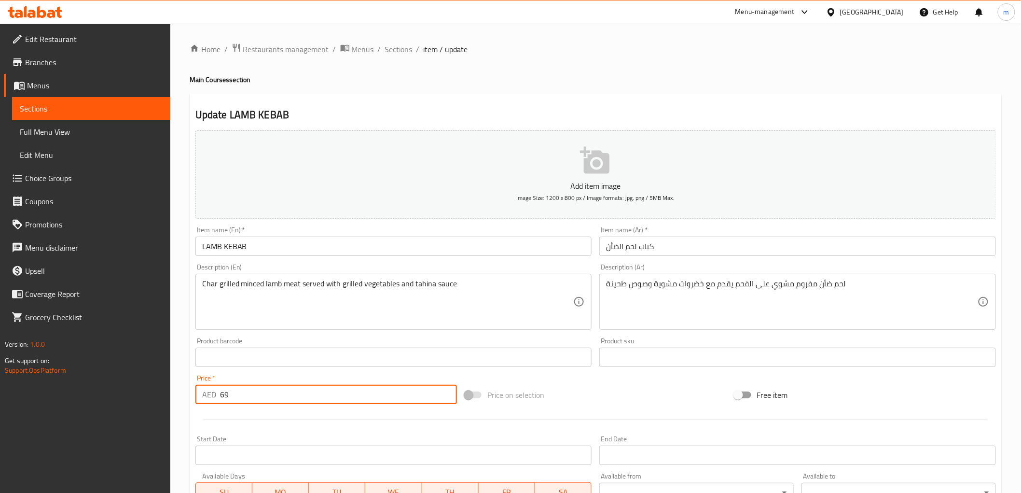
scroll to position [187, 0]
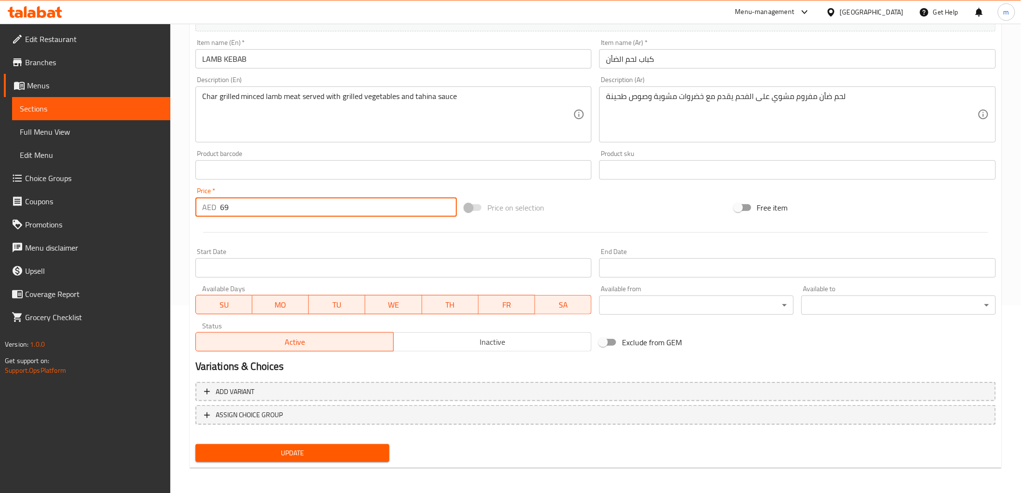
type input "69"
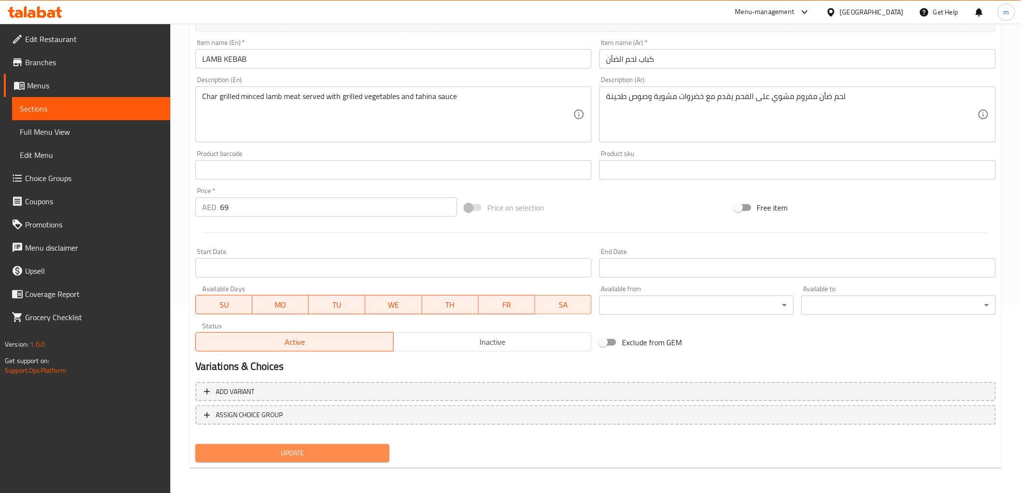
click at [258, 449] on span "Update" at bounding box center [292, 453] width 179 height 12
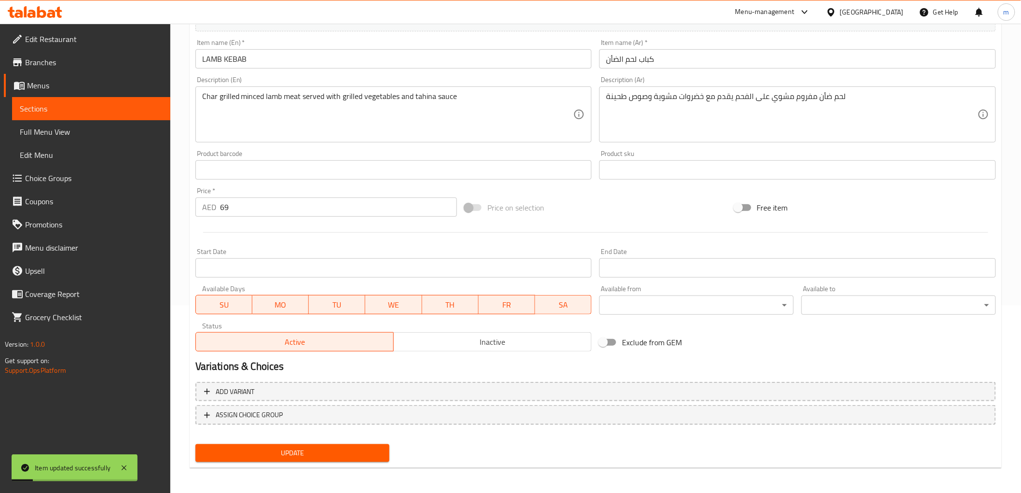
click at [39, 107] on span "Sections" at bounding box center [91, 109] width 143 height 12
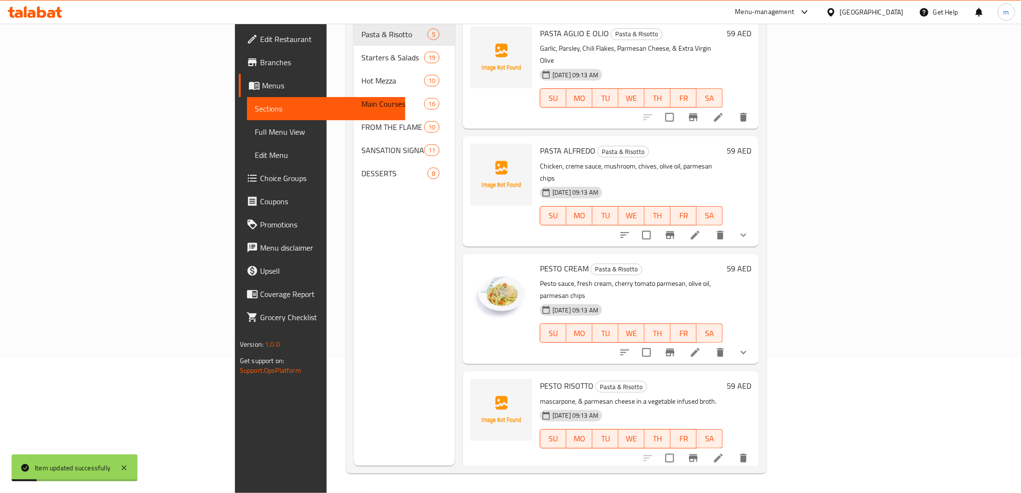
scroll to position [135, 0]
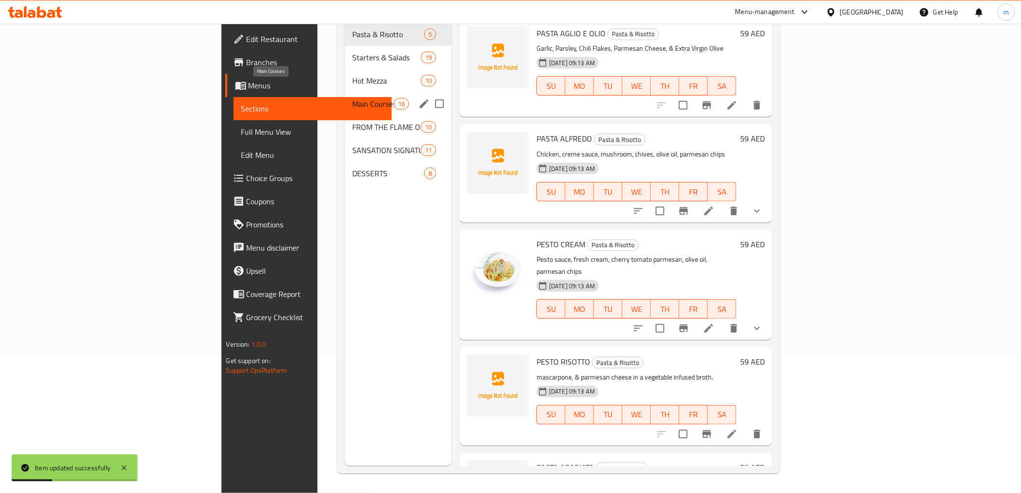
click at [352, 98] on span "Main Courses" at bounding box center [372, 104] width 41 height 12
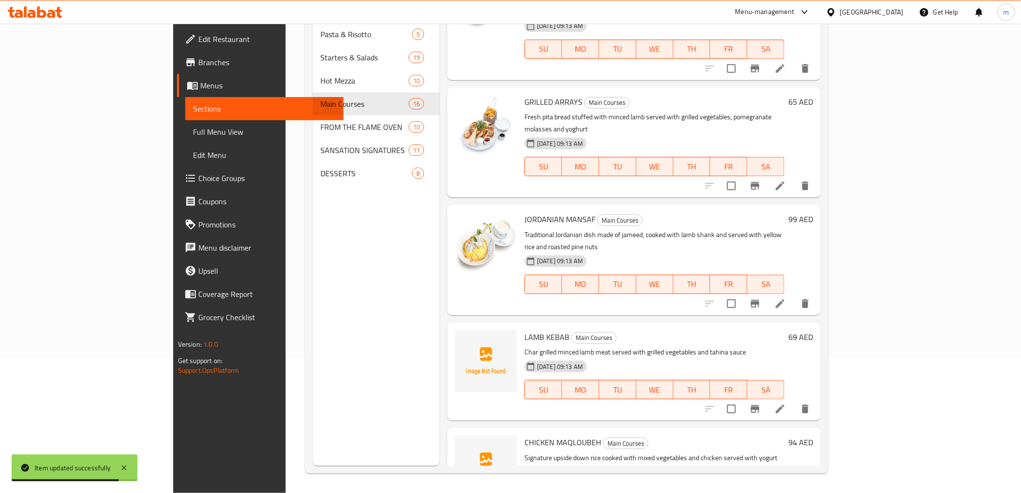
scroll to position [536, 0]
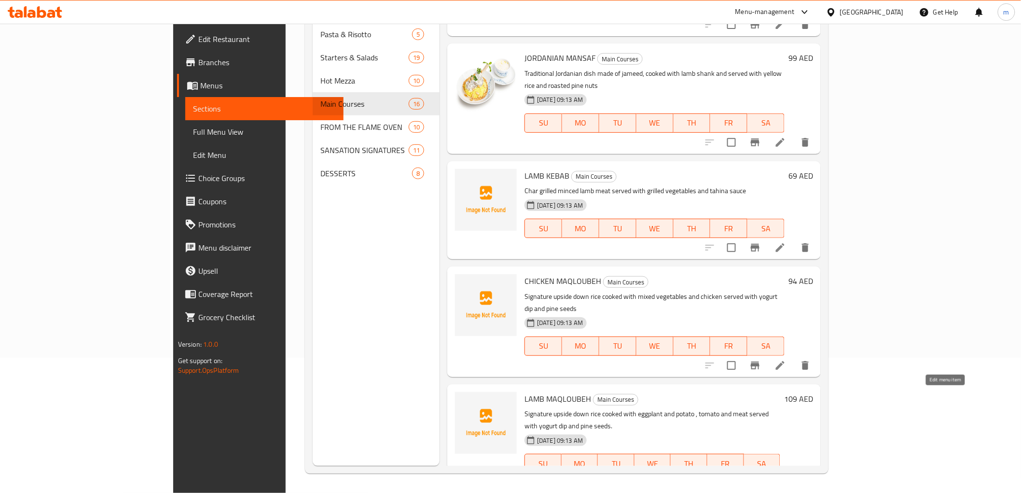
click at [786, 477] on icon at bounding box center [781, 483] width 12 height 12
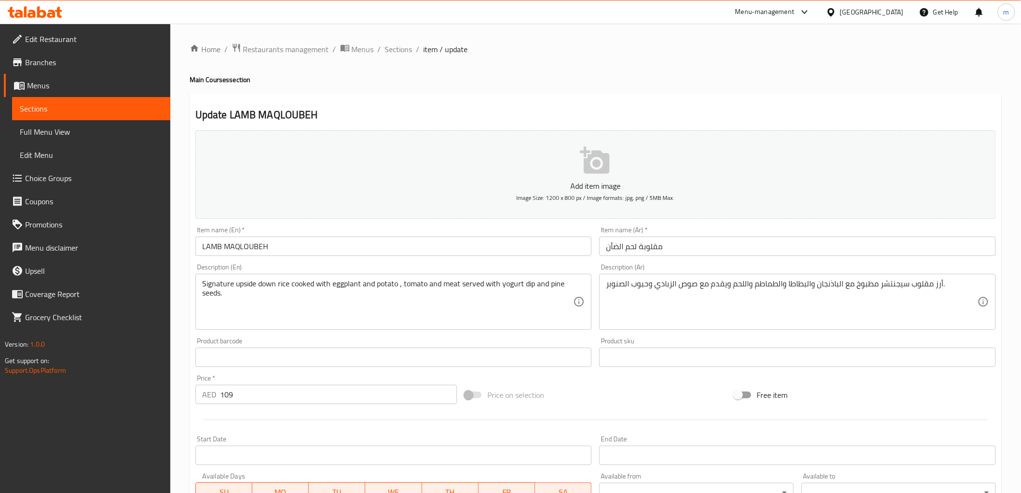
click at [229, 396] on input "109" at bounding box center [338, 394] width 237 height 19
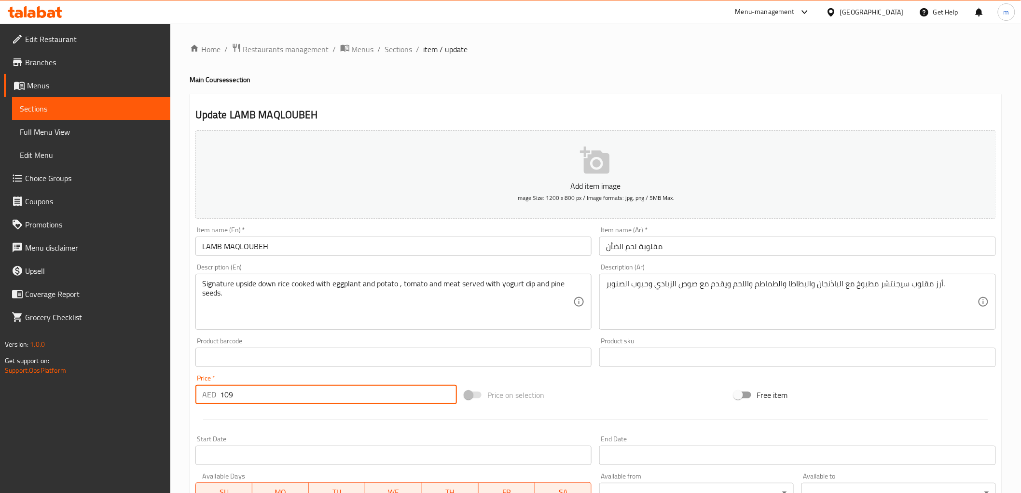
click at [229, 396] on input "109" at bounding box center [338, 394] width 237 height 19
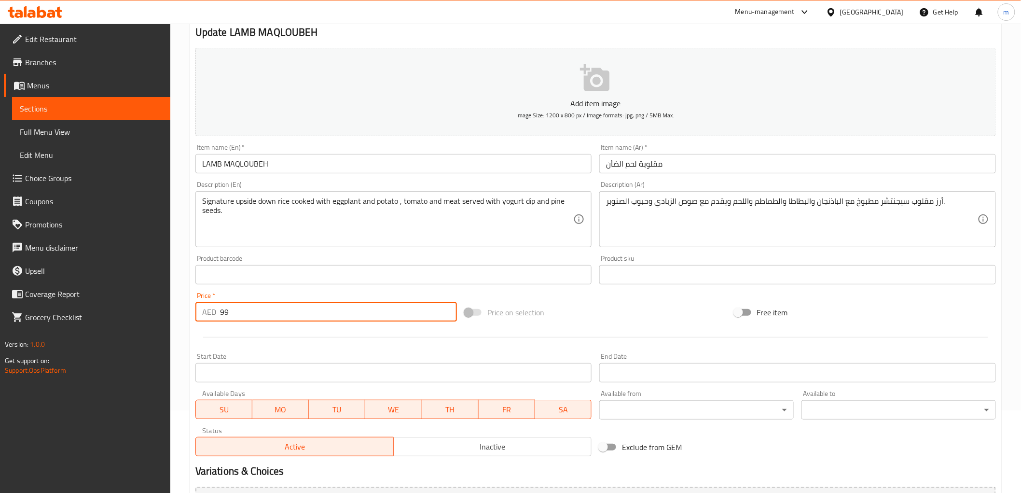
scroll to position [187, 0]
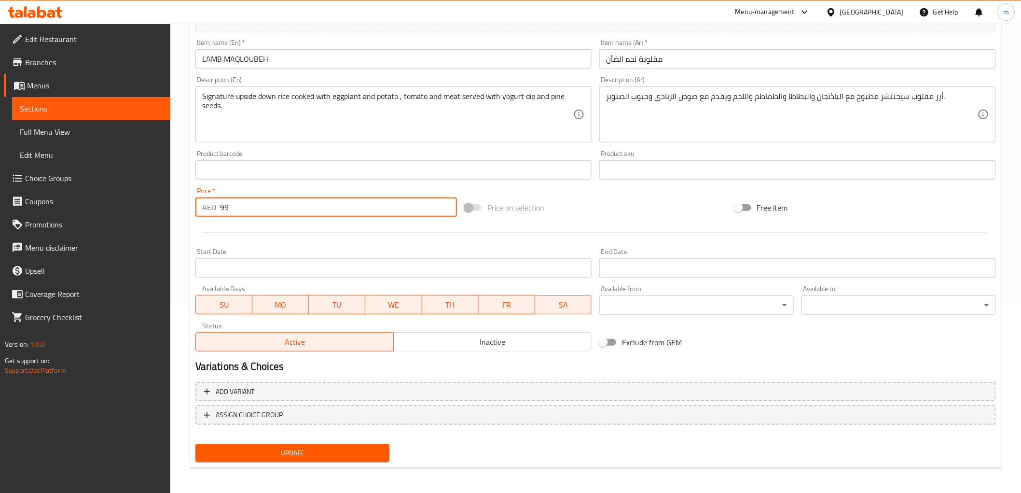
type input "99"
click at [230, 454] on span "Update" at bounding box center [292, 453] width 179 height 12
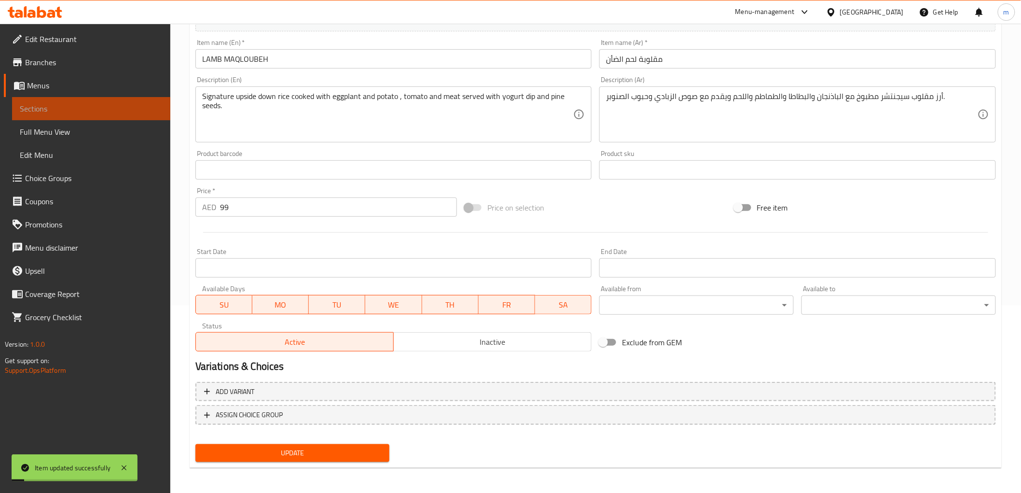
click at [97, 115] on link "Sections" at bounding box center [91, 108] width 158 height 23
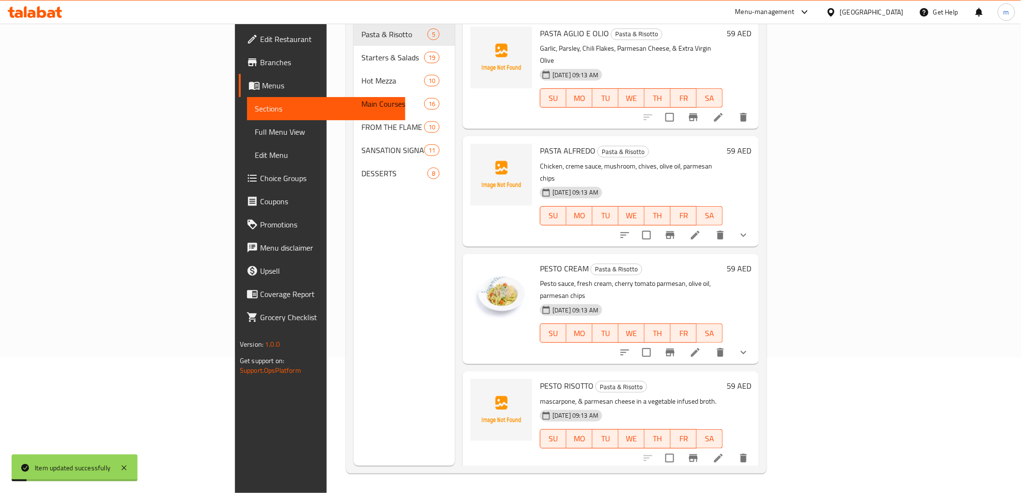
scroll to position [135, 0]
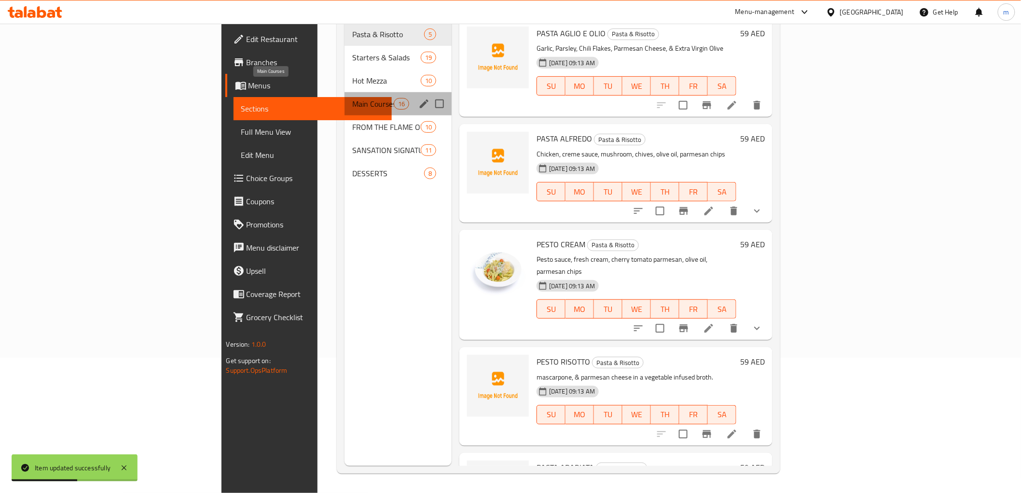
click at [352, 98] on span "Main Courses" at bounding box center [372, 104] width 41 height 12
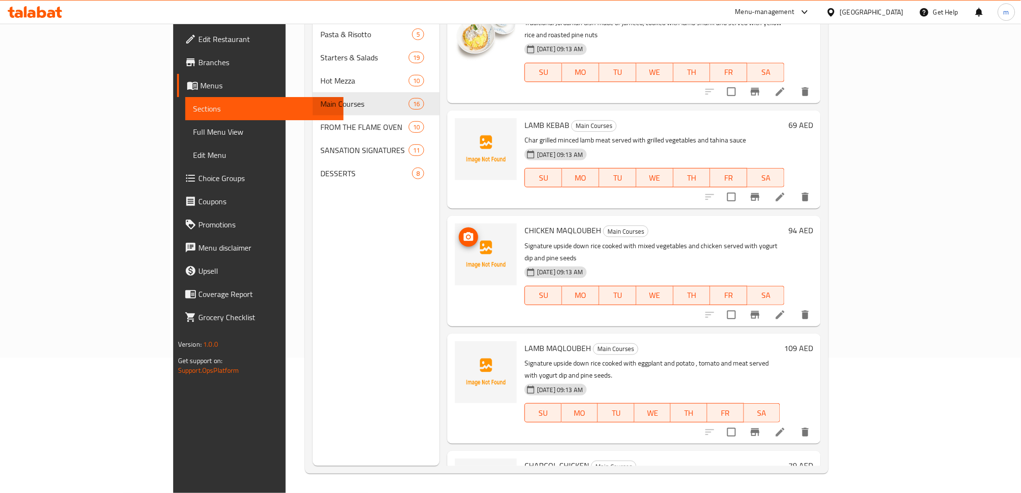
scroll to position [643, 0]
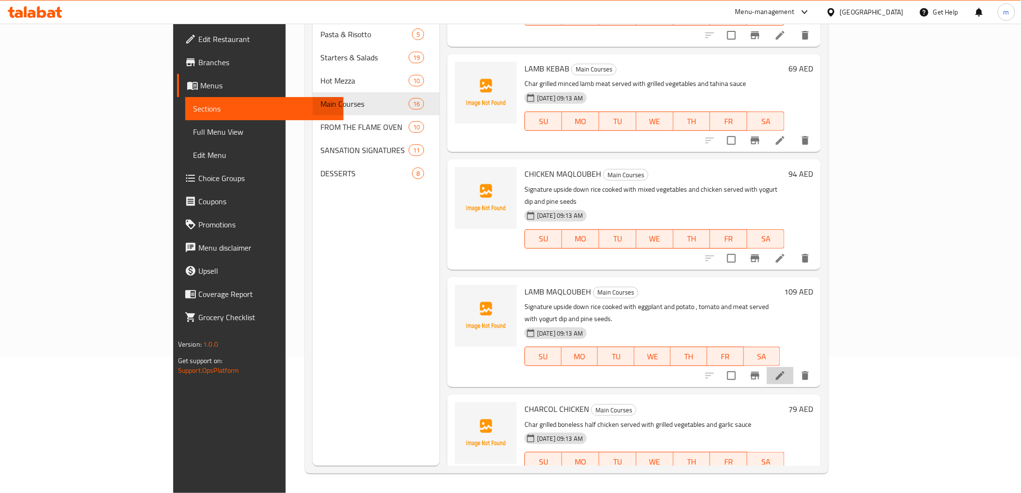
click at [794, 367] on li at bounding box center [780, 375] width 27 height 17
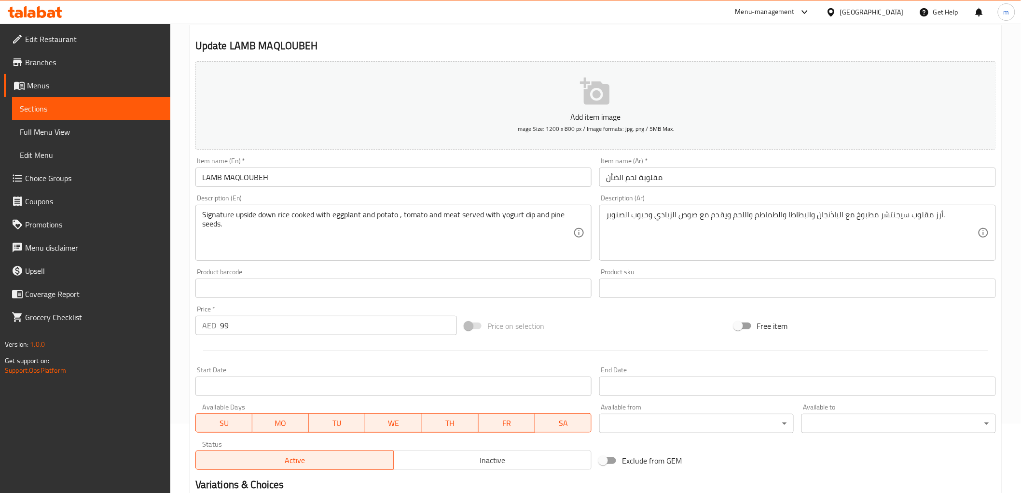
scroll to position [161, 0]
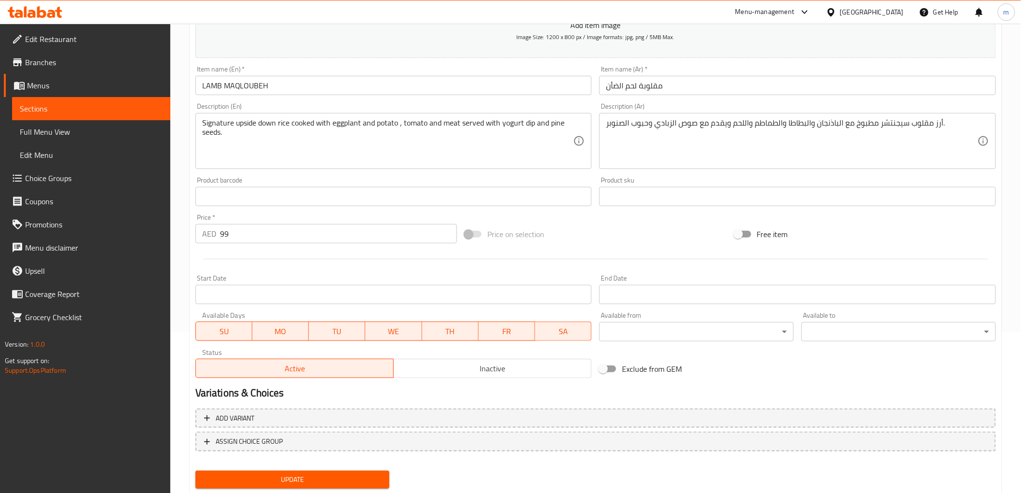
click at [322, 467] on div "Update" at bounding box center [293, 480] width 202 height 26
click at [306, 485] on button "Update" at bounding box center [292, 480] width 195 height 18
click at [102, 115] on link "Sections" at bounding box center [91, 108] width 158 height 23
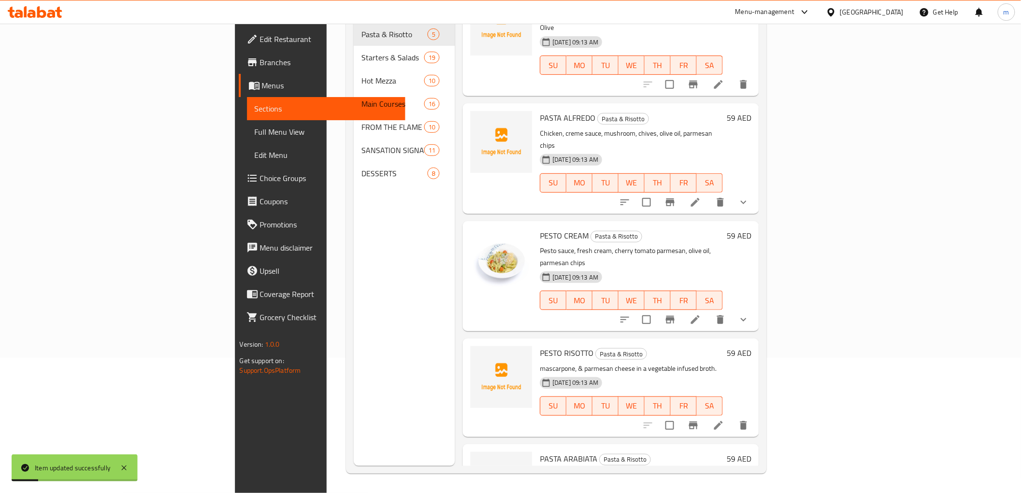
scroll to position [58, 0]
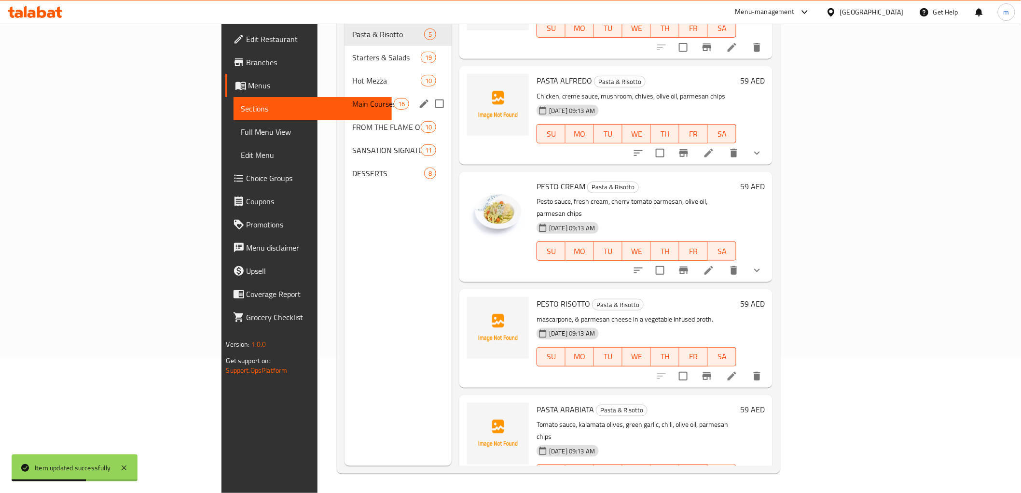
click at [352, 98] on span "Main Courses" at bounding box center [372, 104] width 41 height 12
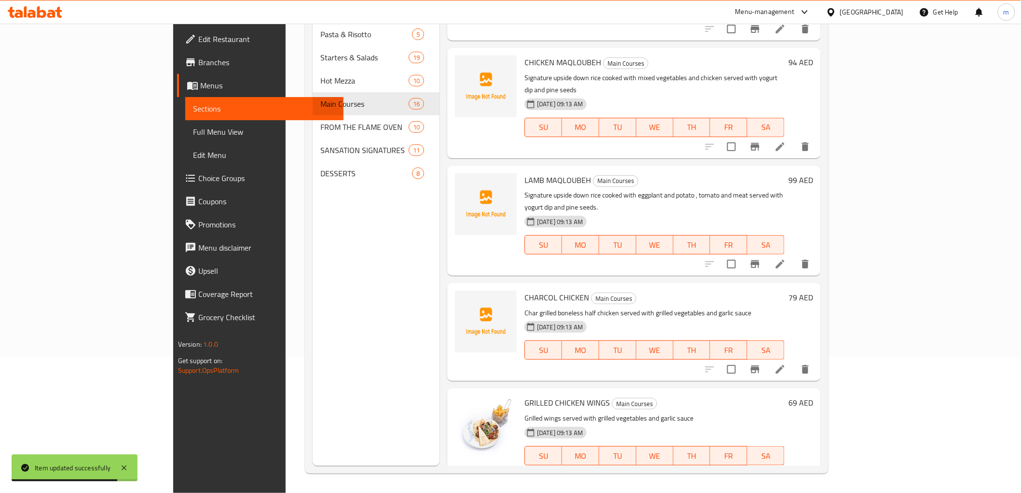
scroll to position [862, 0]
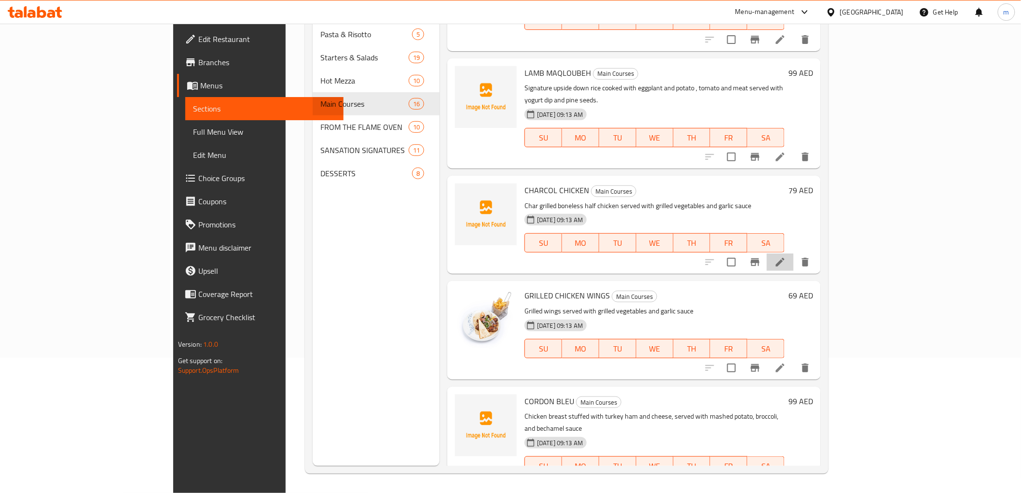
click at [794, 253] on li at bounding box center [780, 261] width 27 height 17
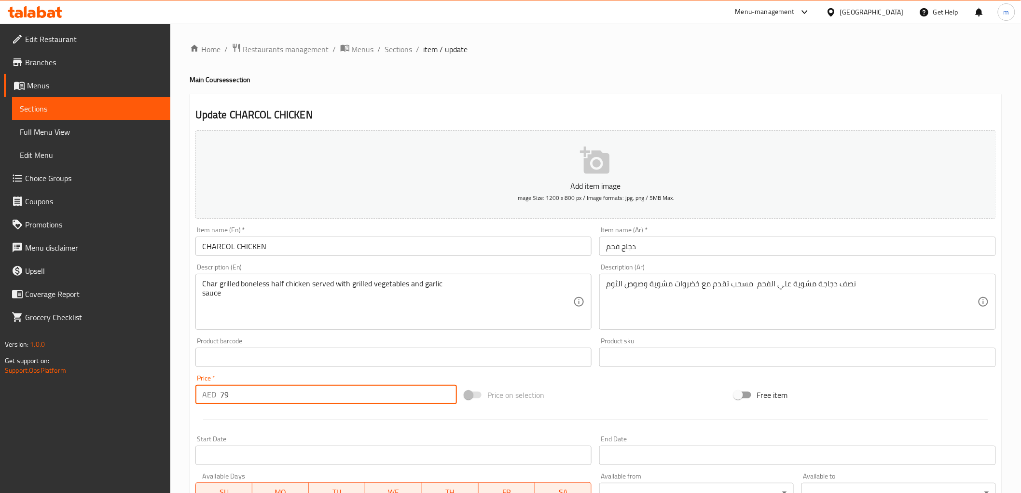
click at [223, 390] on input "79" at bounding box center [338, 394] width 237 height 19
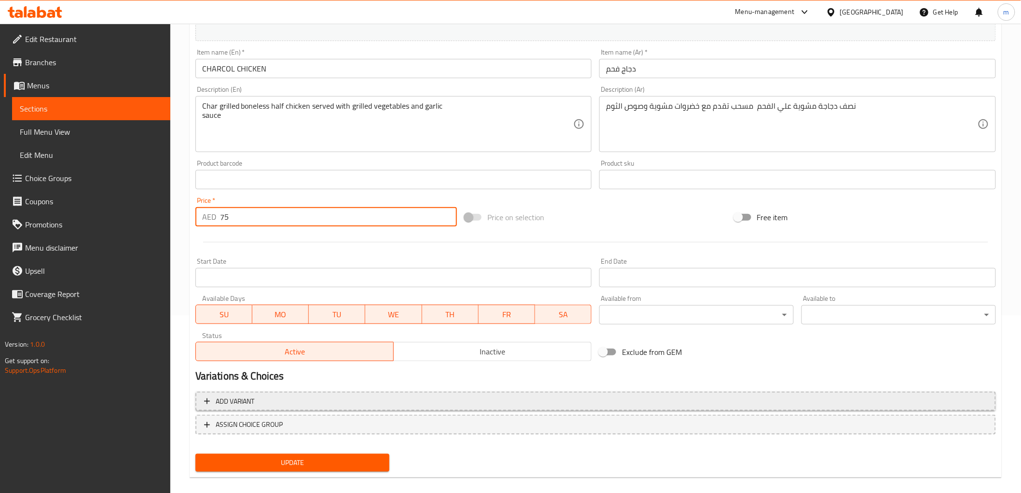
scroll to position [187, 0]
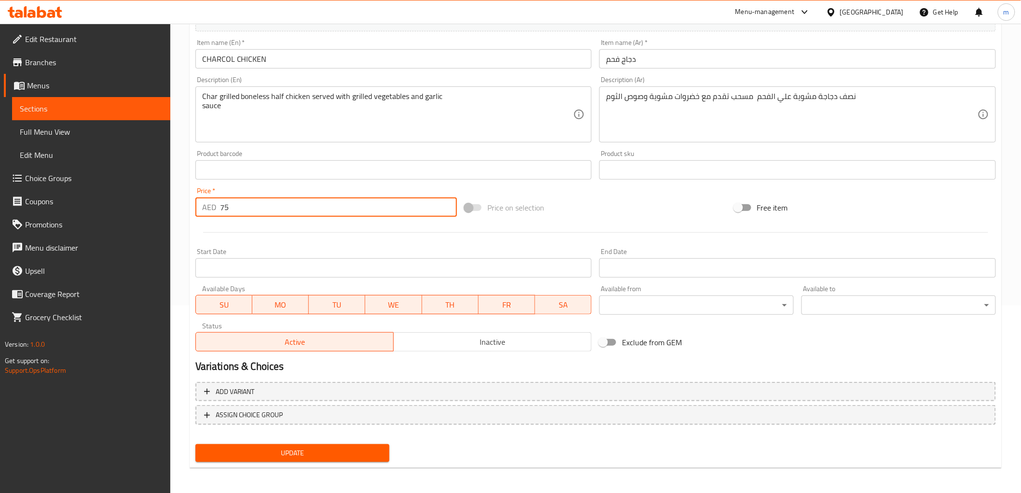
type input "75"
click at [254, 447] on span "Update" at bounding box center [292, 453] width 179 height 12
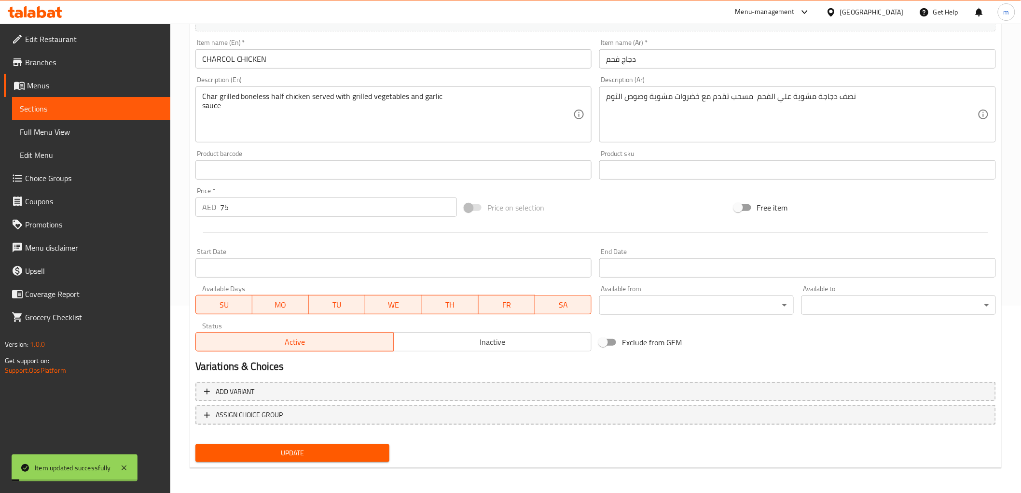
click at [88, 108] on span "Sections" at bounding box center [91, 109] width 143 height 12
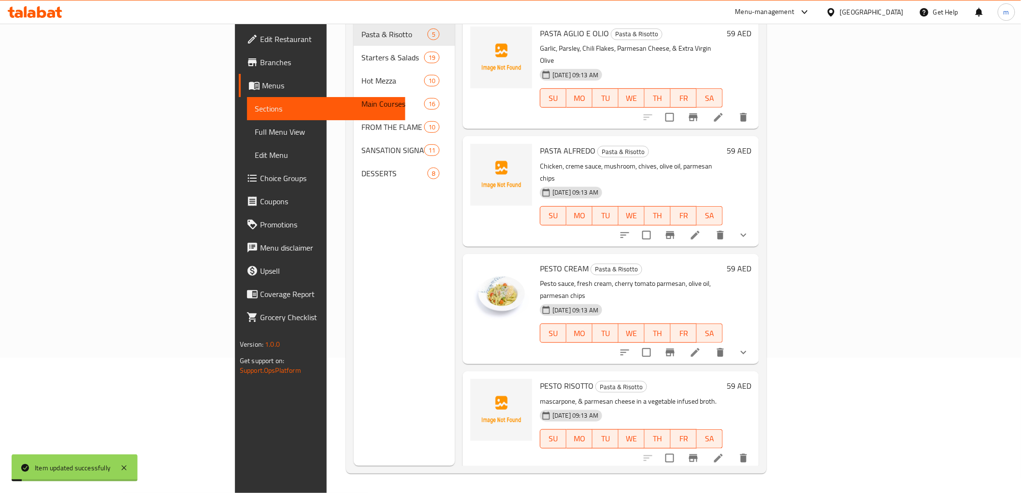
scroll to position [135, 0]
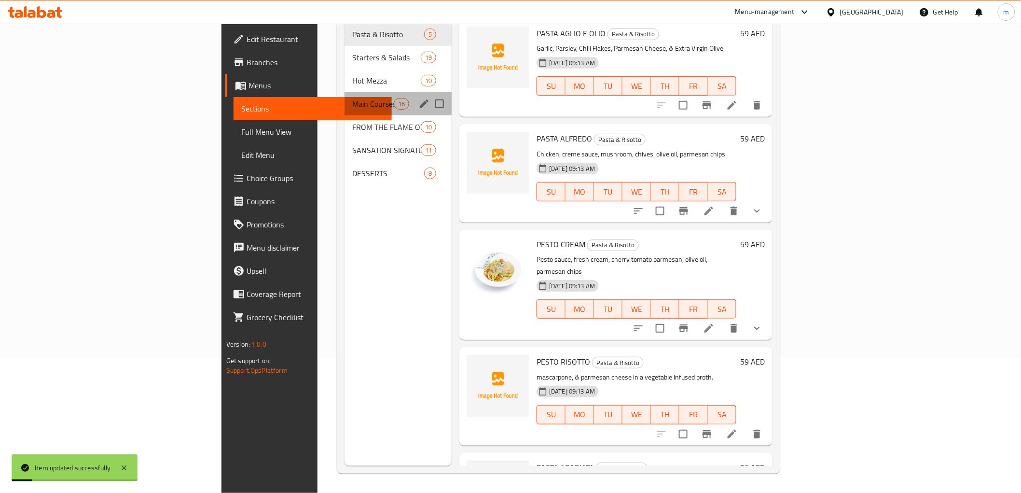
click at [345, 95] on div "Main Courses 16" at bounding box center [398, 103] width 107 height 23
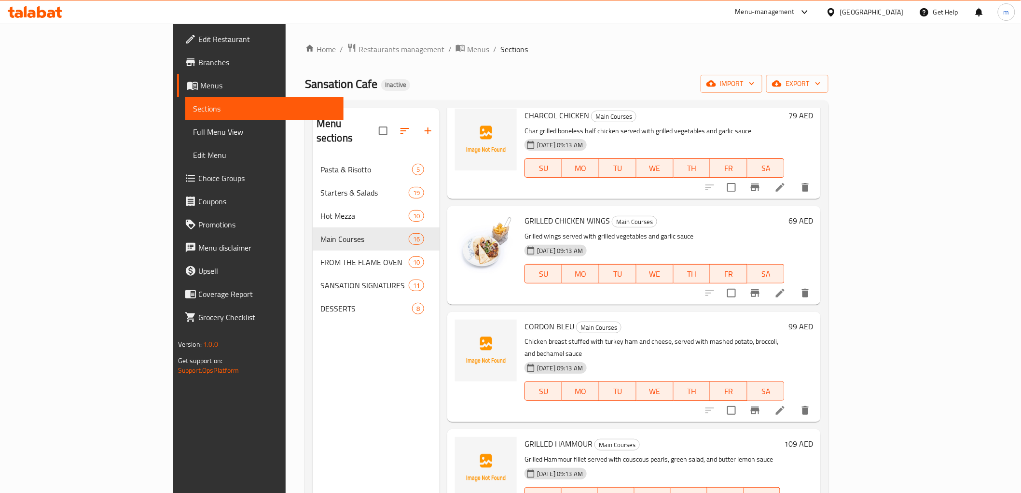
scroll to position [1072, 0]
click at [786, 404] on icon at bounding box center [781, 410] width 12 height 12
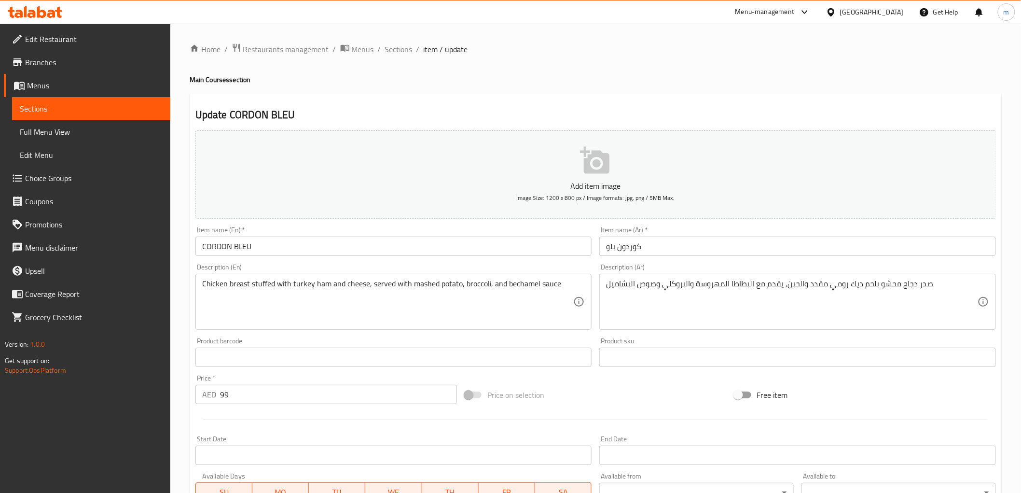
click at [218, 390] on div "AED 99 Price *" at bounding box center [326, 394] width 262 height 19
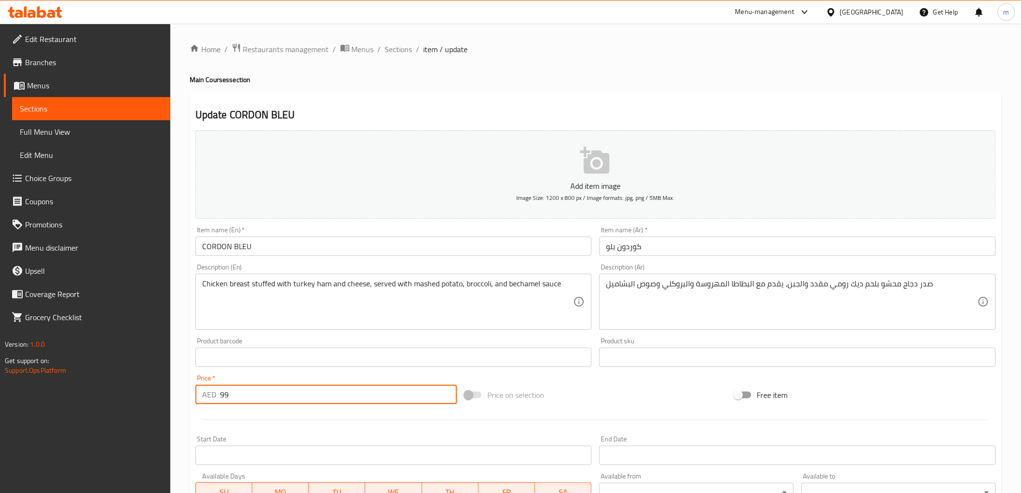
click at [226, 394] on input "99" at bounding box center [338, 394] width 237 height 19
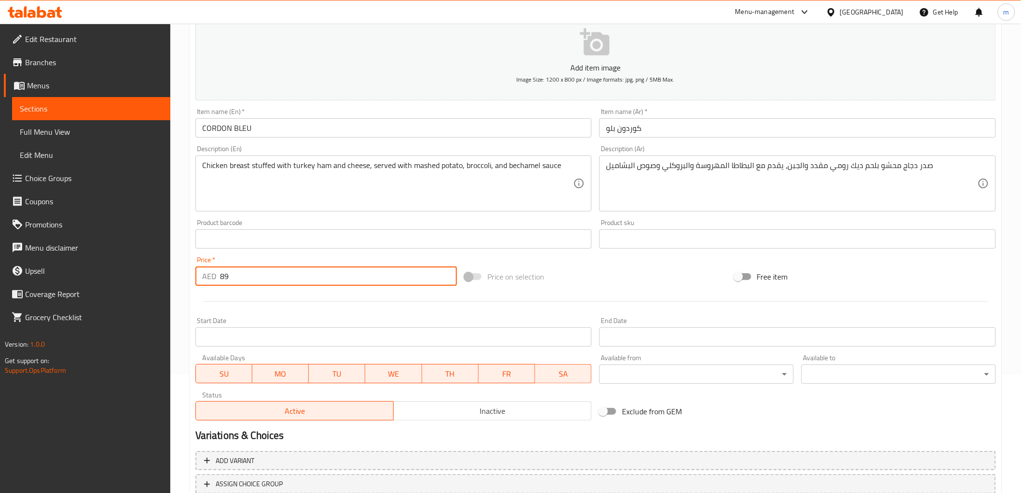
scroll to position [187, 0]
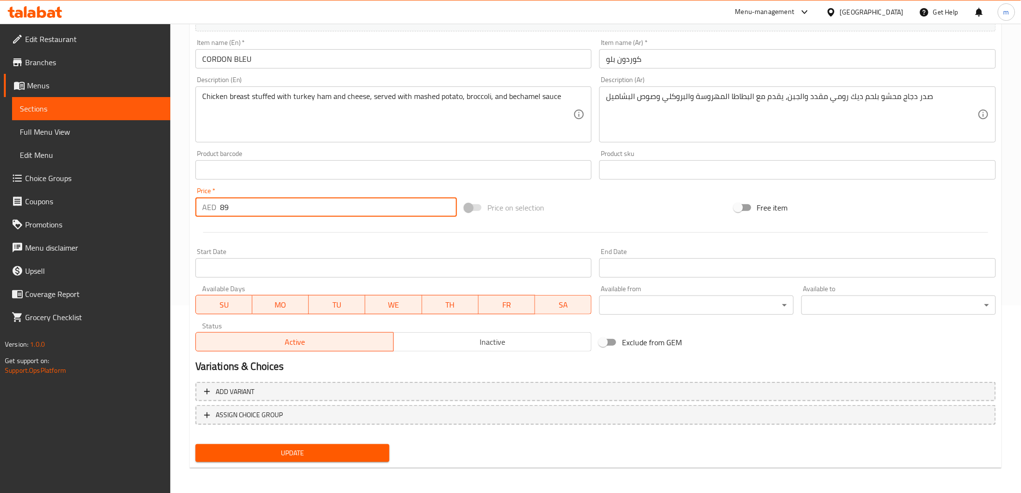
type input "89"
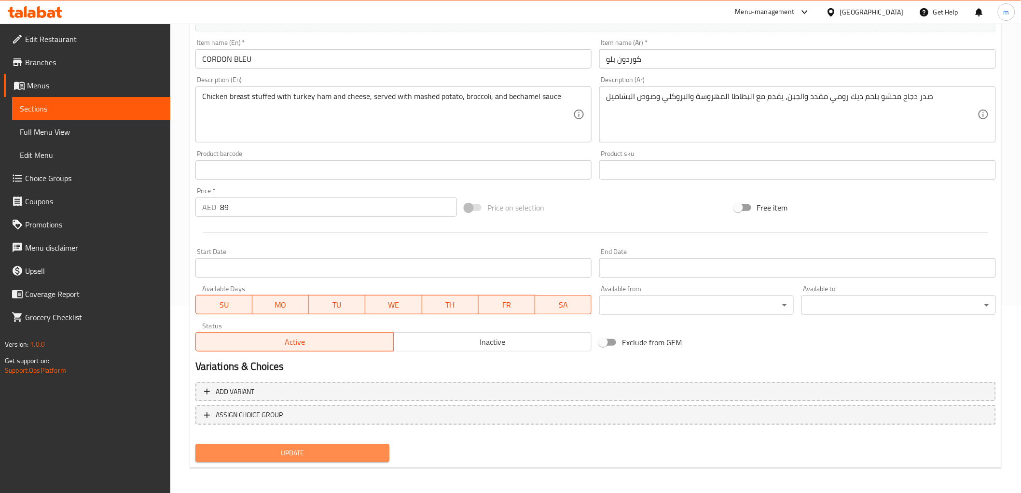
click at [277, 450] on span "Update" at bounding box center [292, 453] width 179 height 12
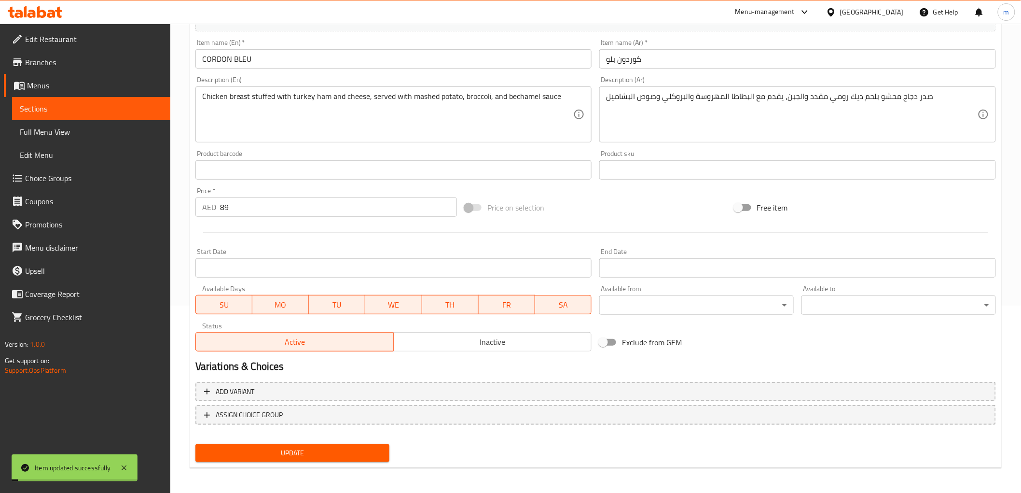
click at [43, 90] on span "Menus" at bounding box center [95, 86] width 136 height 12
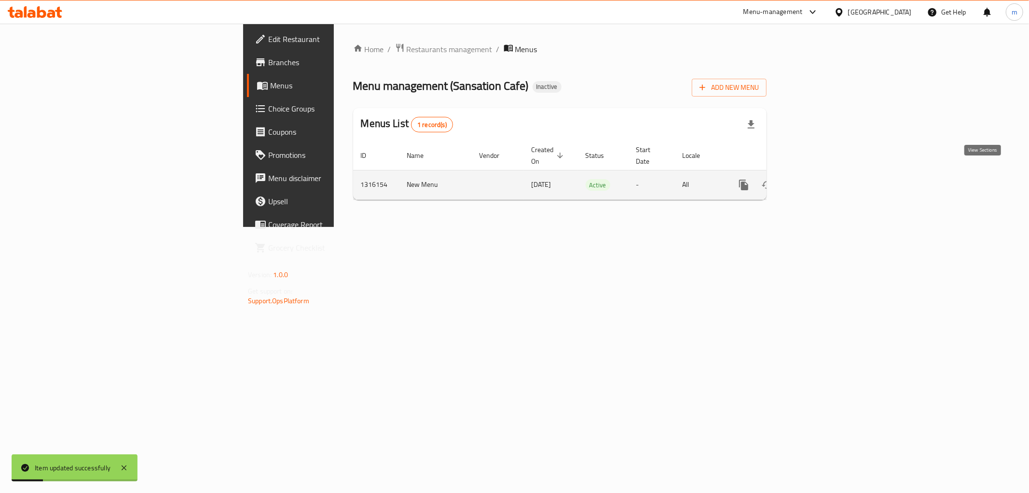
click at [825, 174] on link "enhanced table" at bounding box center [813, 184] width 23 height 23
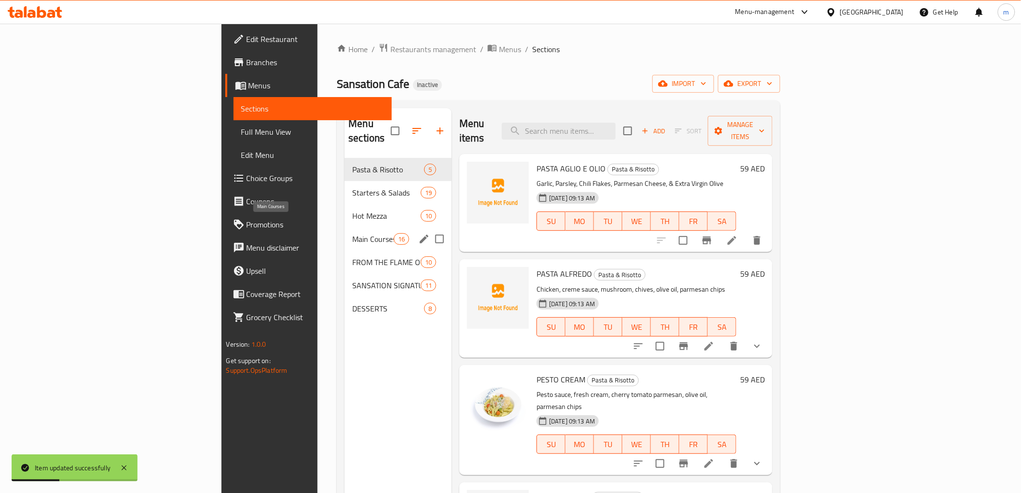
click at [352, 233] on span "Main Courses" at bounding box center [372, 239] width 41 height 12
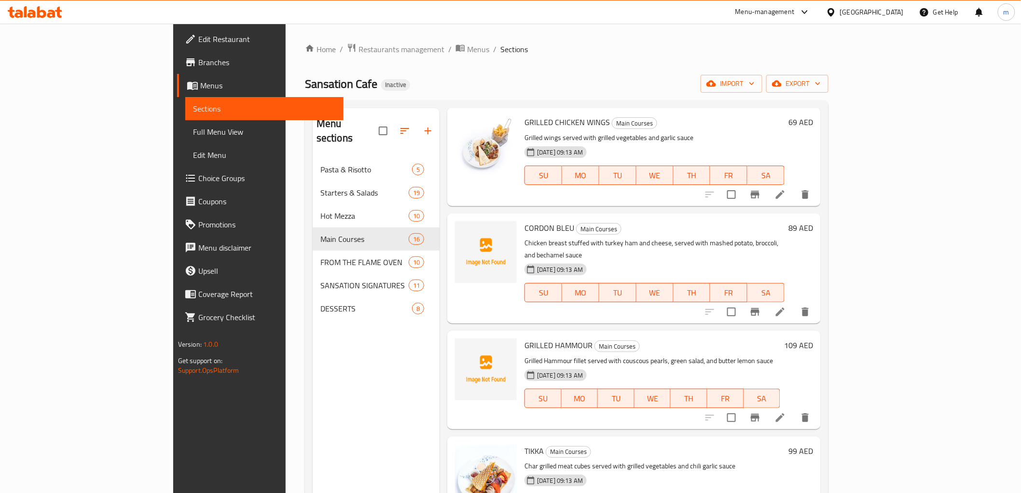
scroll to position [1180, 0]
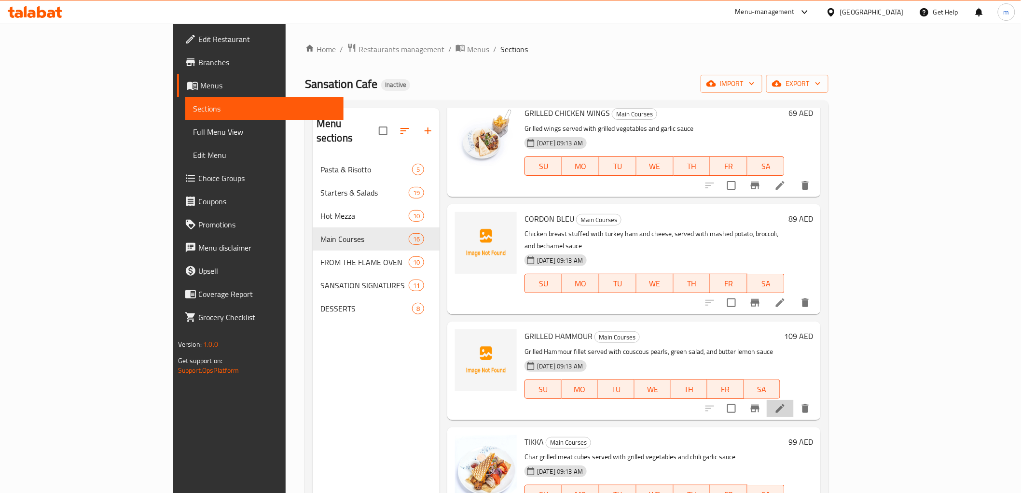
click at [794, 400] on li at bounding box center [780, 408] width 27 height 17
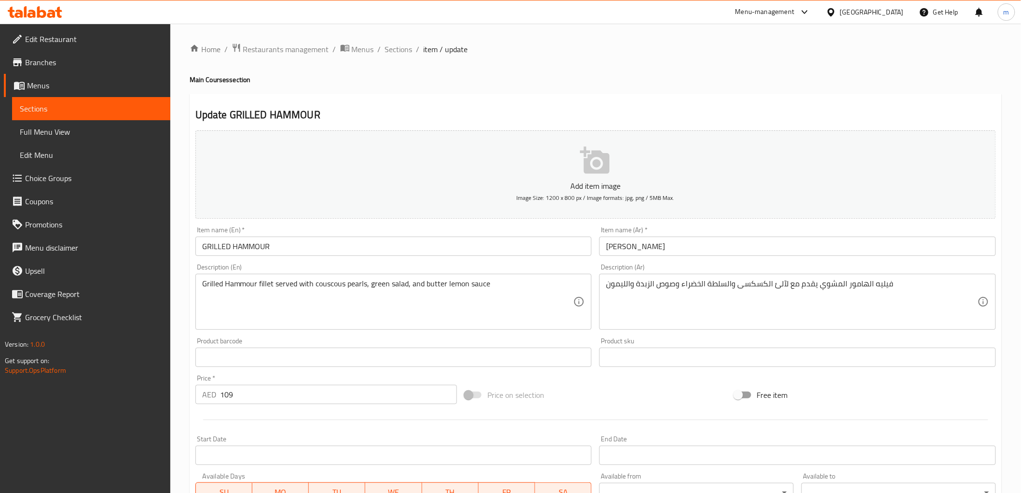
click at [225, 392] on input "109" at bounding box center [338, 394] width 237 height 19
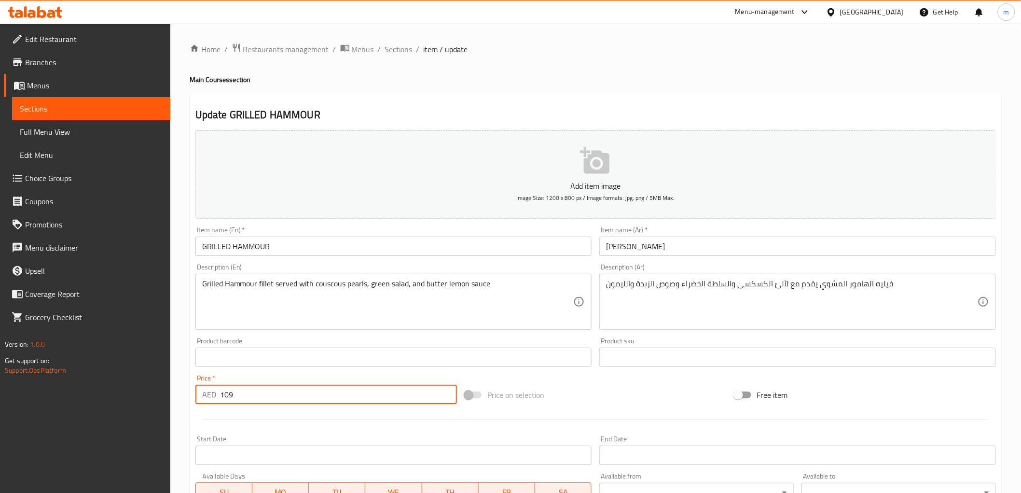
click at [225, 392] on input "109" at bounding box center [338, 394] width 237 height 19
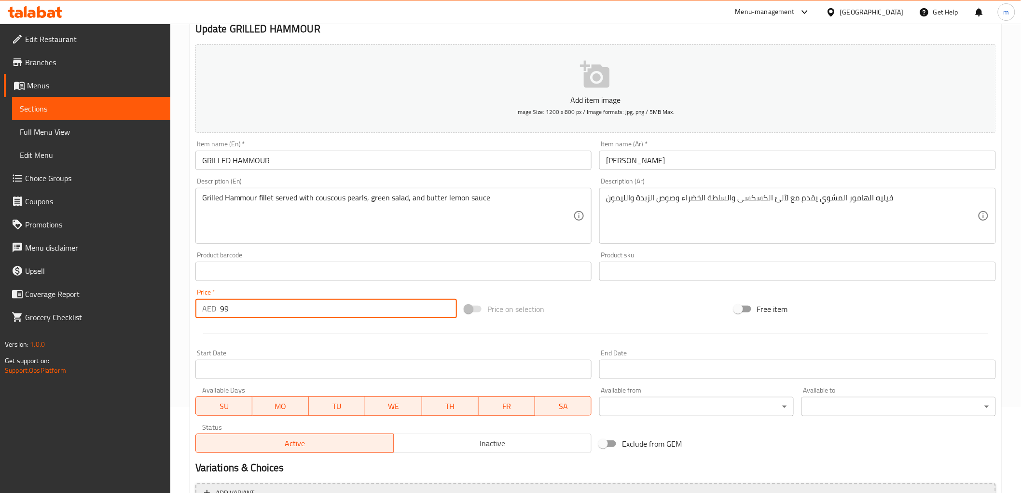
scroll to position [187, 0]
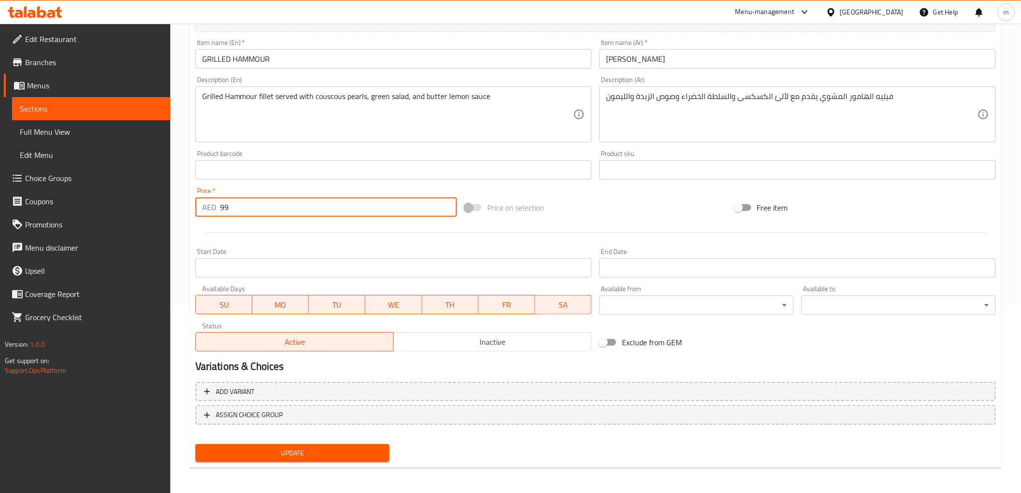
type input "99"
click at [256, 454] on span "Update" at bounding box center [292, 453] width 179 height 12
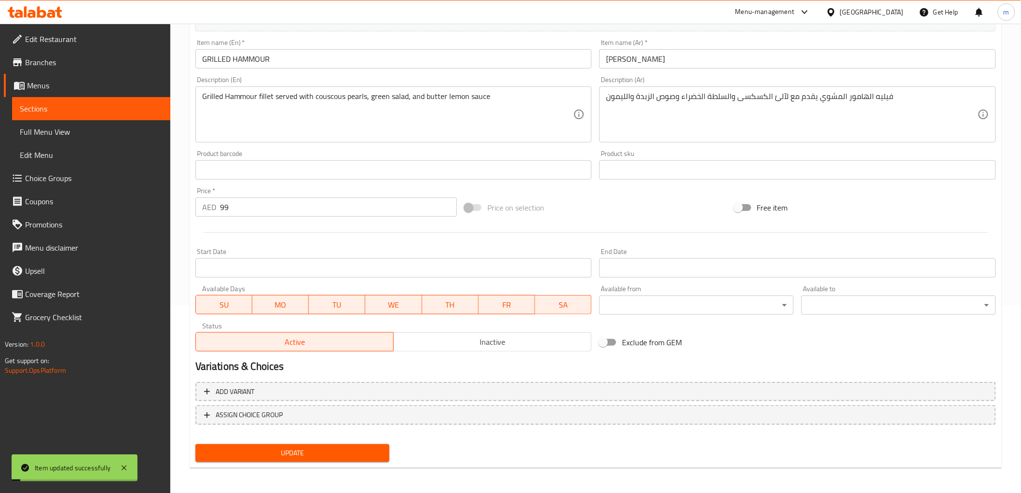
click at [56, 114] on link "Sections" at bounding box center [91, 108] width 158 height 23
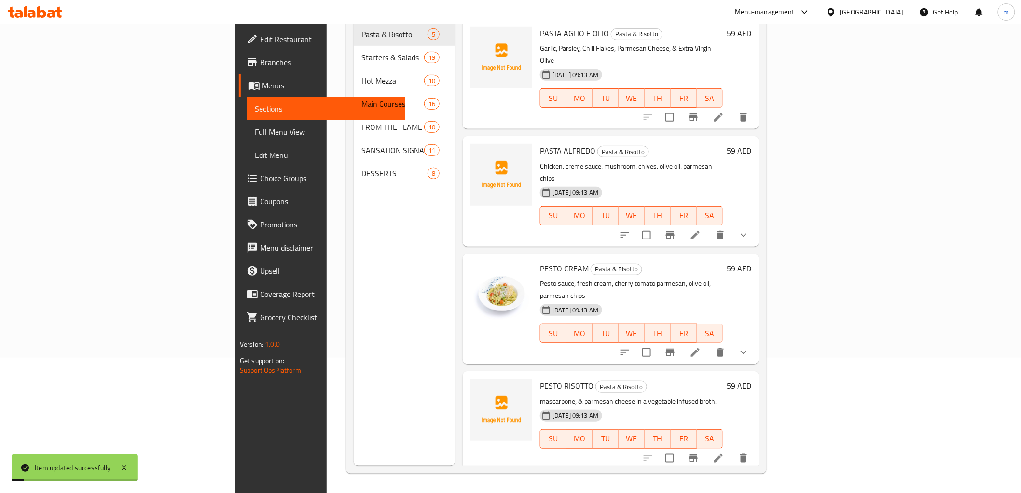
scroll to position [135, 0]
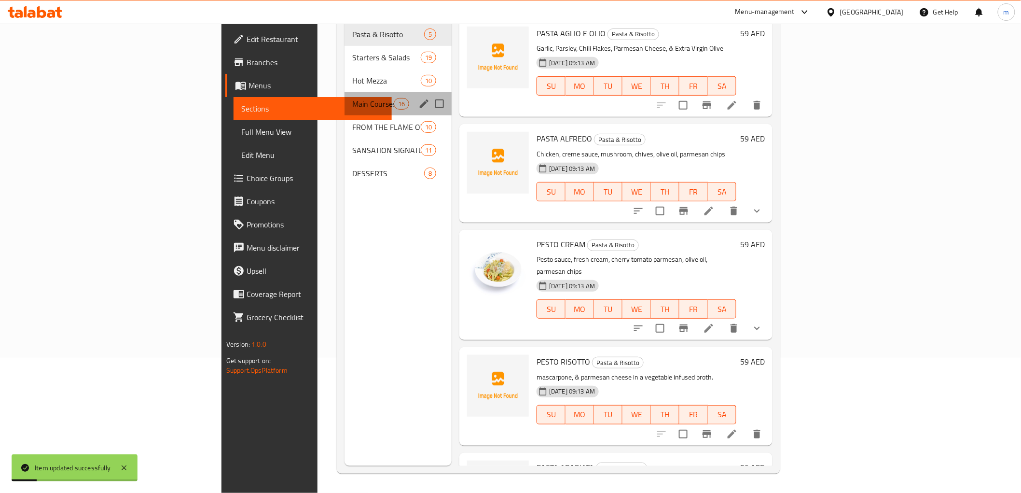
click at [345, 92] on div "Main Courses 16" at bounding box center [398, 103] width 107 height 23
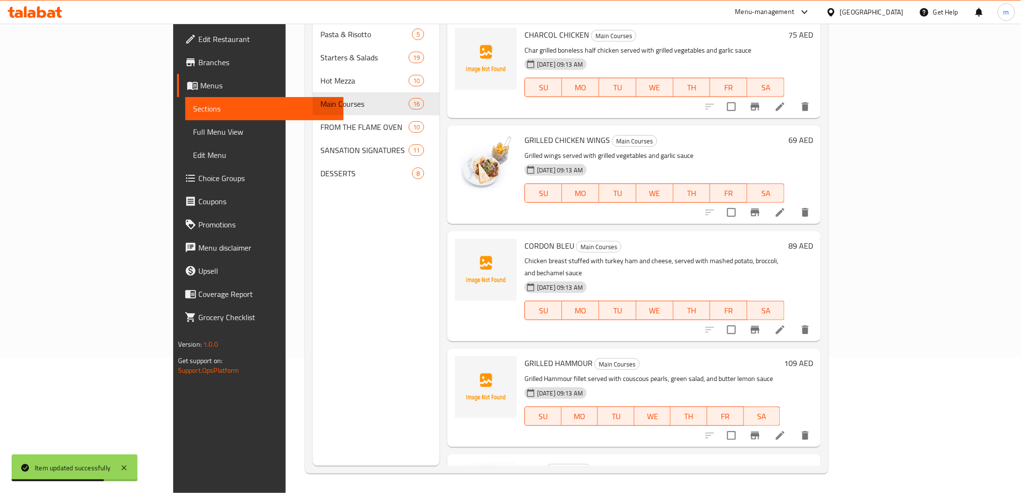
scroll to position [1072, 0]
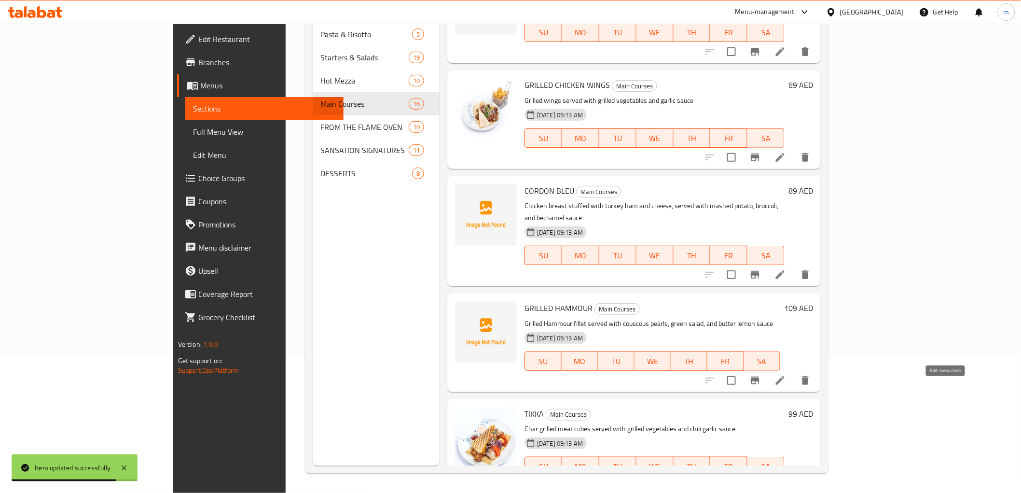
click at [786, 480] on icon at bounding box center [781, 486] width 12 height 12
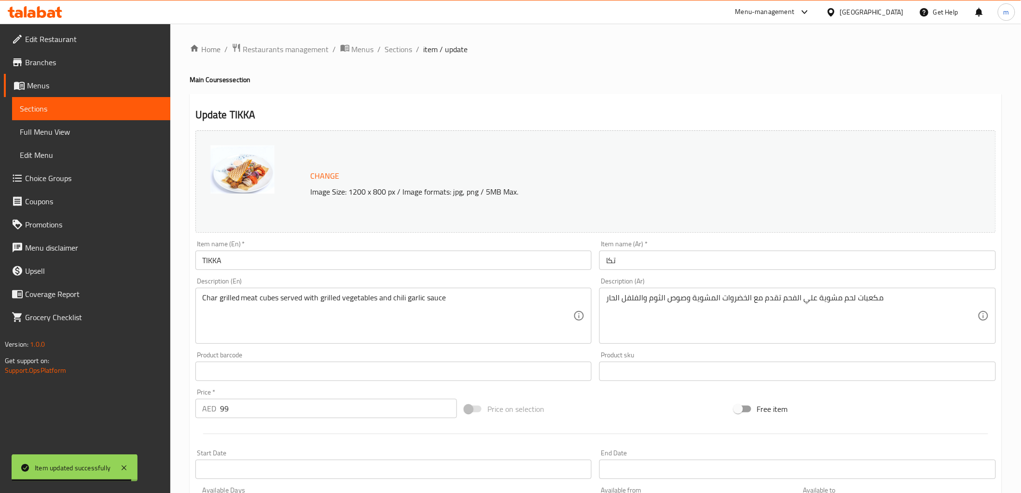
click at [234, 403] on input "99" at bounding box center [338, 408] width 237 height 19
click at [224, 407] on input "99" at bounding box center [338, 408] width 237 height 19
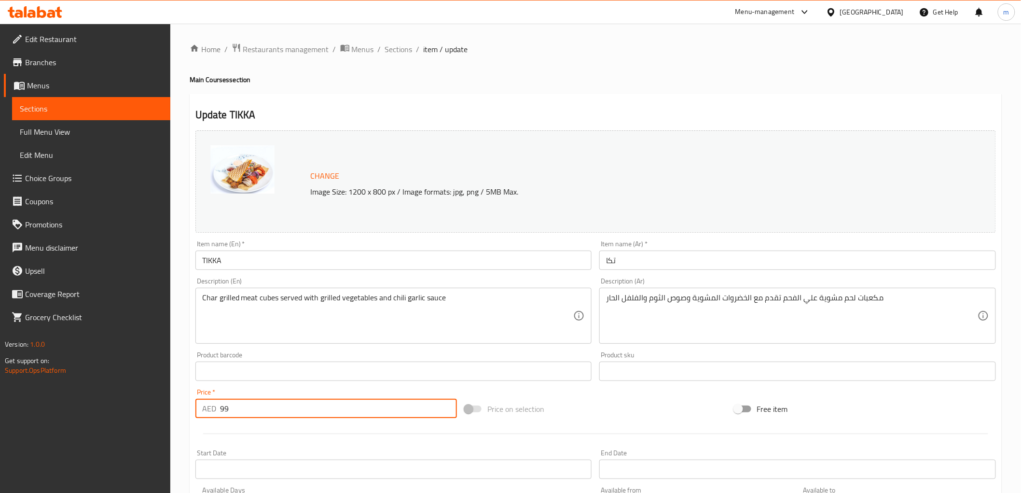
click at [224, 407] on input "99" at bounding box center [338, 408] width 237 height 19
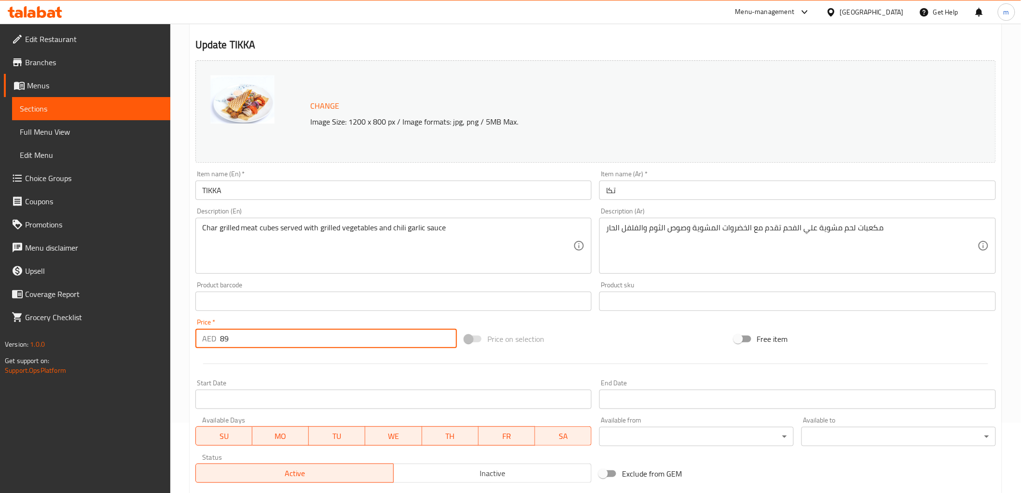
scroll to position [201, 0]
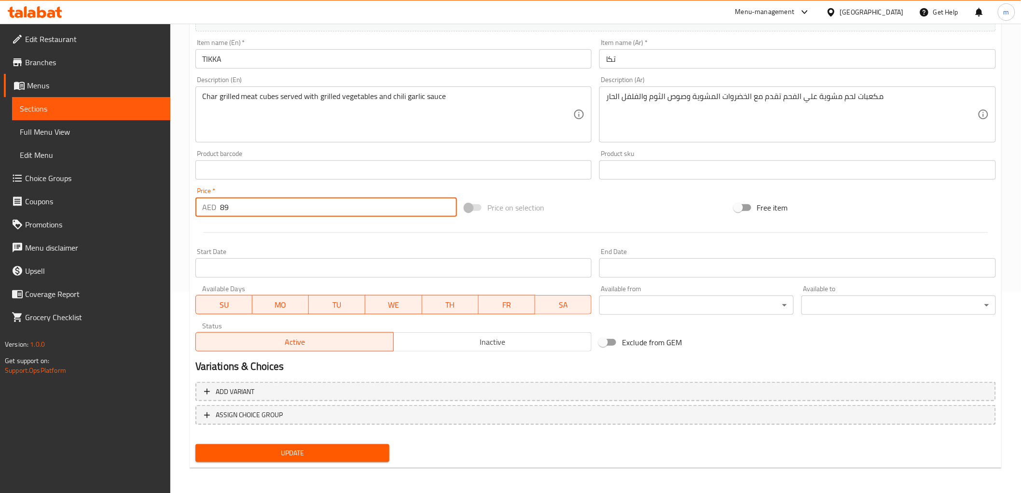
type input "89"
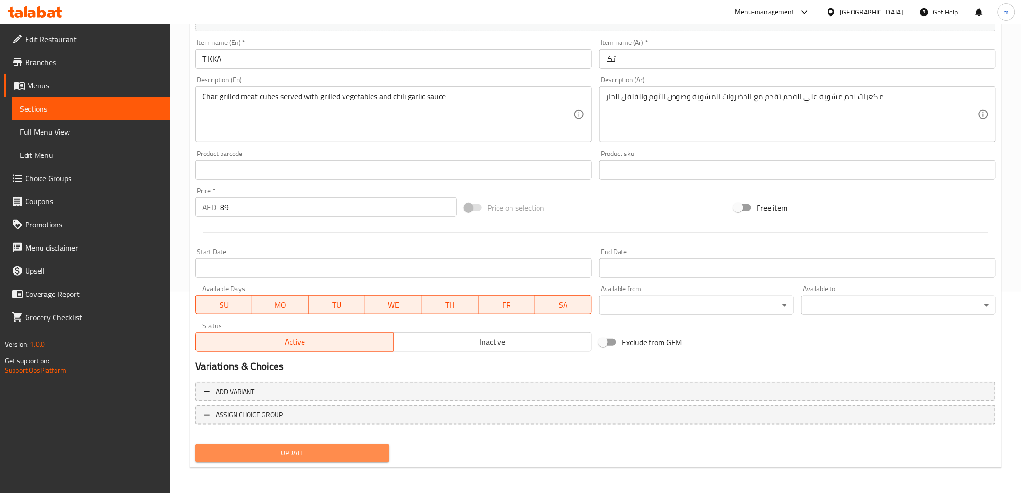
click at [311, 450] on span "Update" at bounding box center [292, 453] width 179 height 12
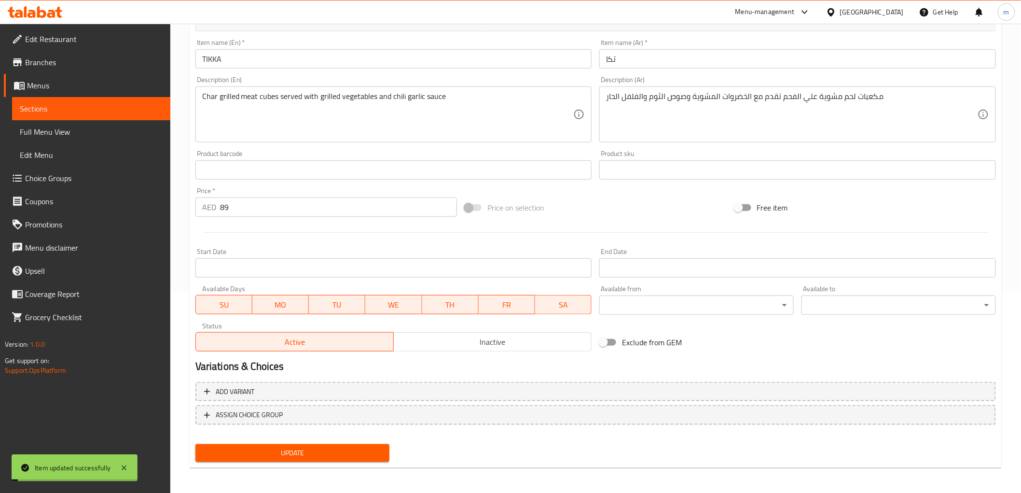
click at [64, 98] on link "Sections" at bounding box center [91, 108] width 158 height 23
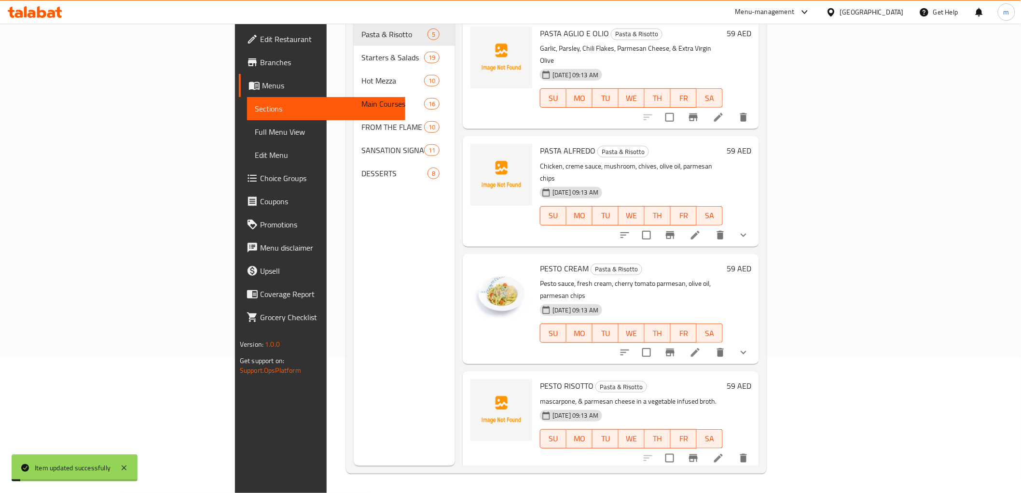
scroll to position [135, 0]
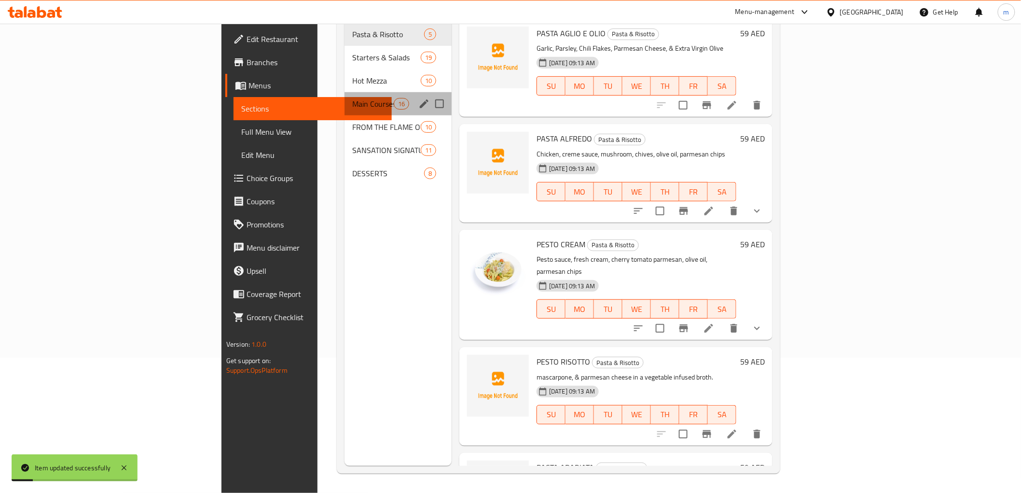
click at [345, 99] on div "Main Courses 16" at bounding box center [398, 103] width 107 height 23
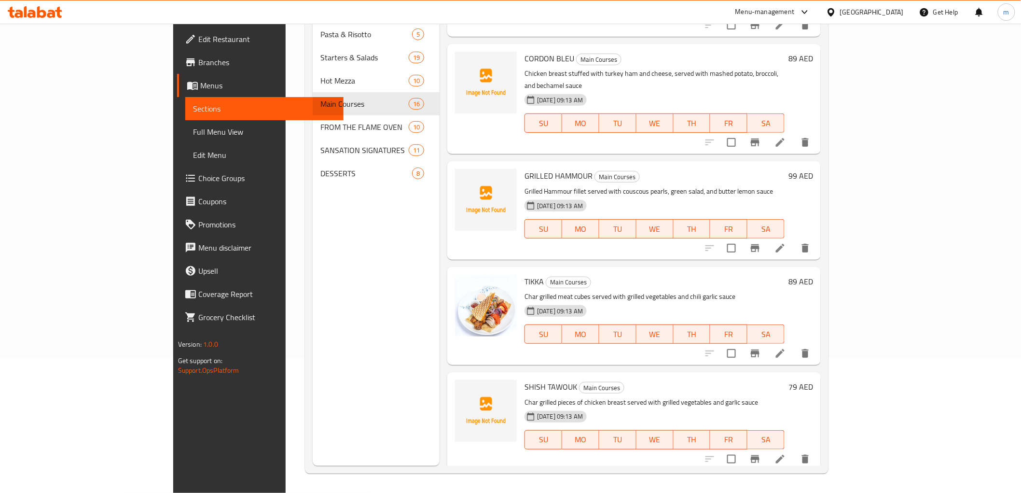
scroll to position [1217, 0]
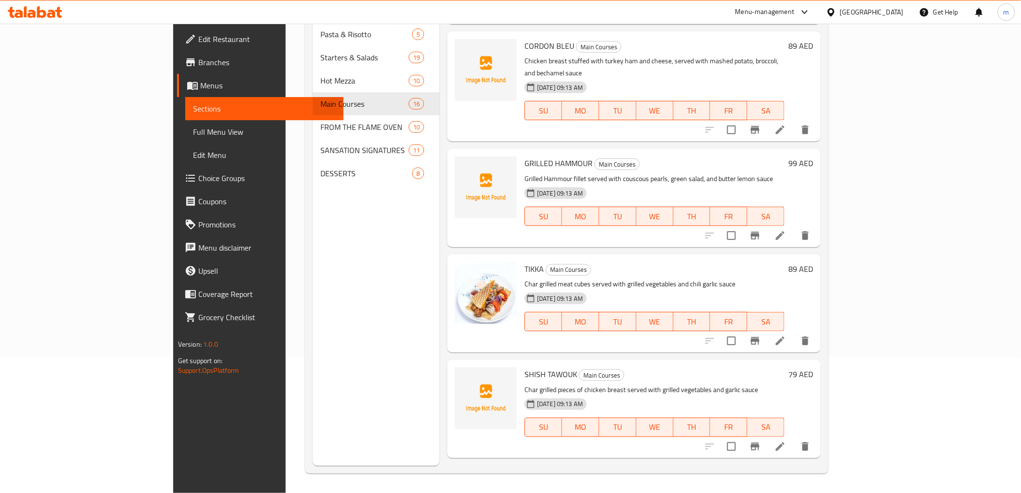
click at [786, 441] on icon at bounding box center [781, 447] width 12 height 12
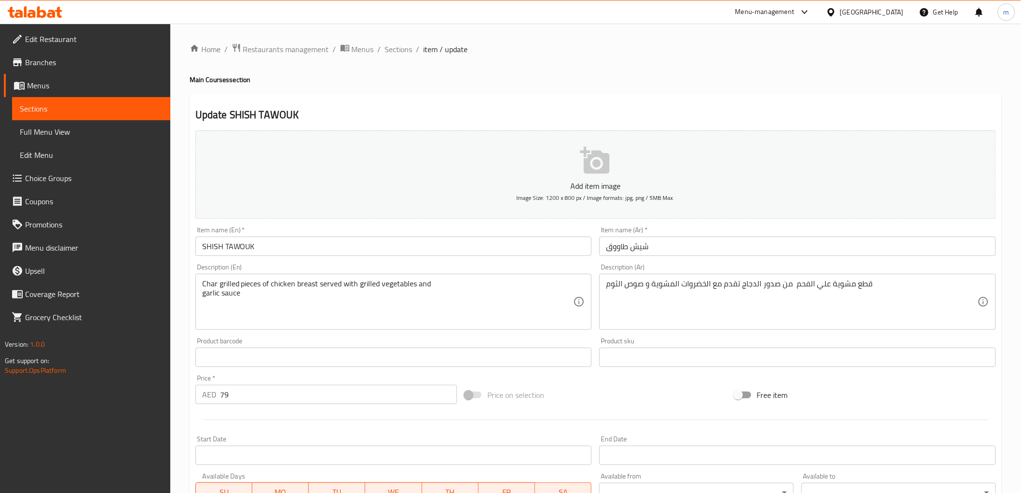
click at [228, 390] on input "79" at bounding box center [338, 394] width 237 height 19
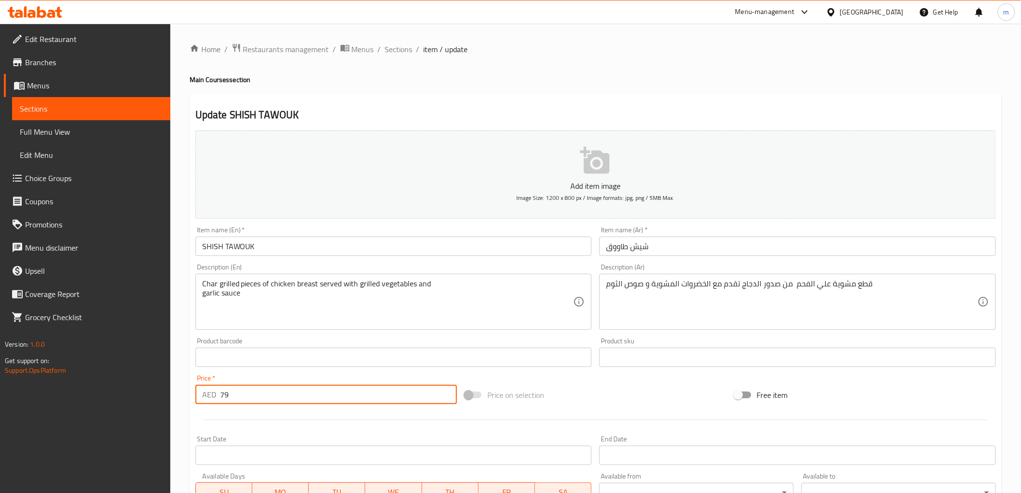
click at [228, 390] on input "79" at bounding box center [338, 394] width 237 height 19
click at [227, 393] on input "79" at bounding box center [338, 394] width 237 height 19
drag, startPoint x: 224, startPoint y: 394, endPoint x: 235, endPoint y: 396, distance: 10.8
click at [235, 396] on input "79" at bounding box center [338, 394] width 237 height 19
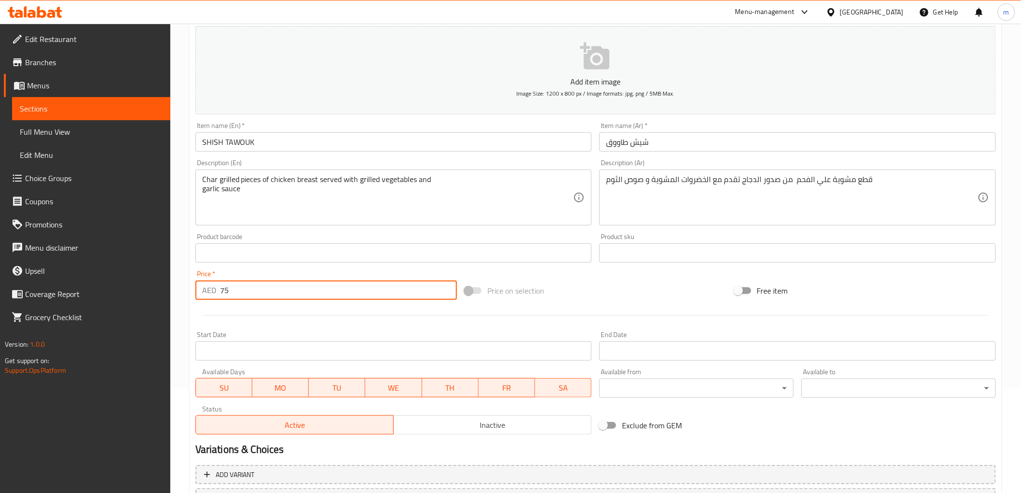
scroll to position [187, 0]
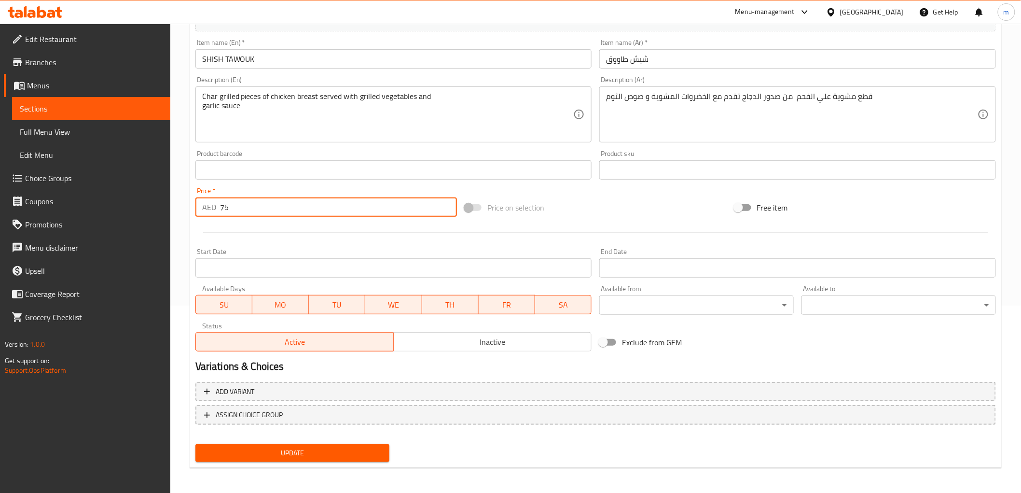
type input "75"
click at [286, 455] on span "Update" at bounding box center [292, 453] width 179 height 12
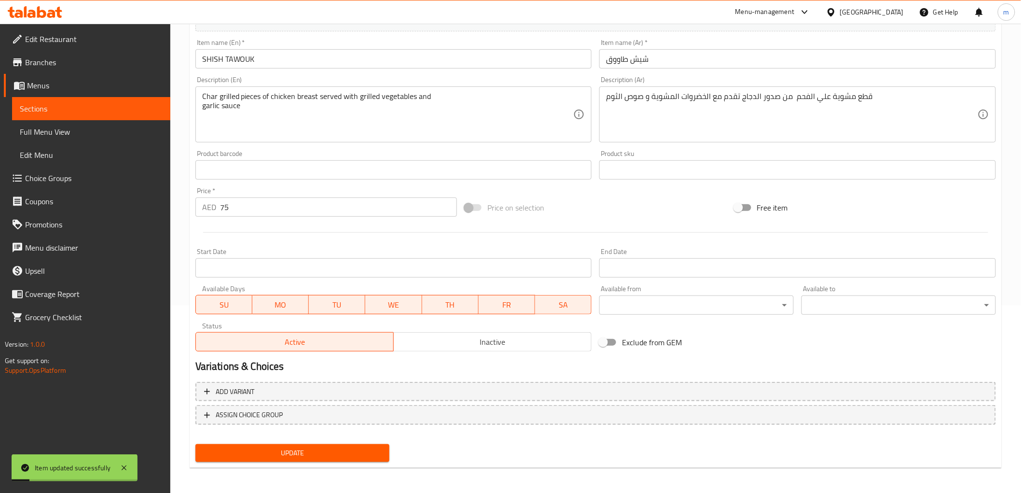
click at [41, 105] on span "Sections" at bounding box center [91, 109] width 143 height 12
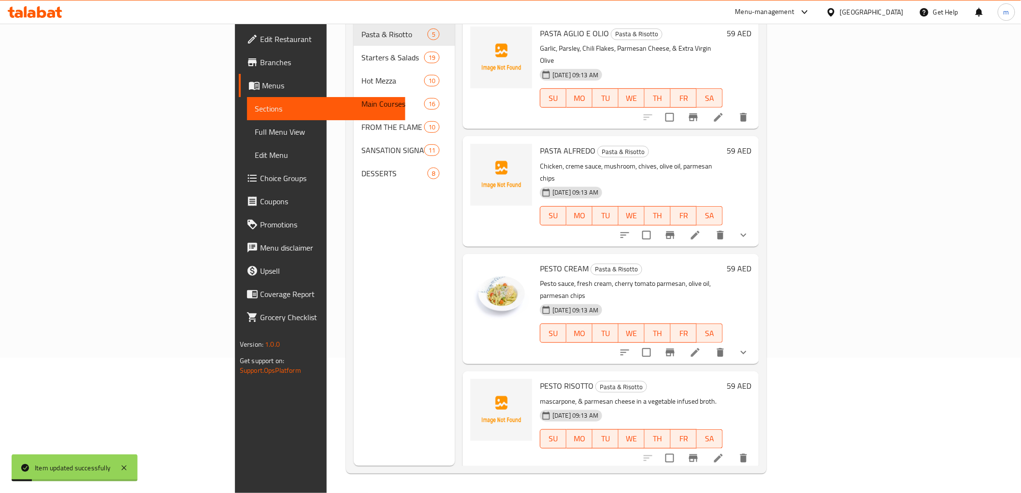
scroll to position [135, 0]
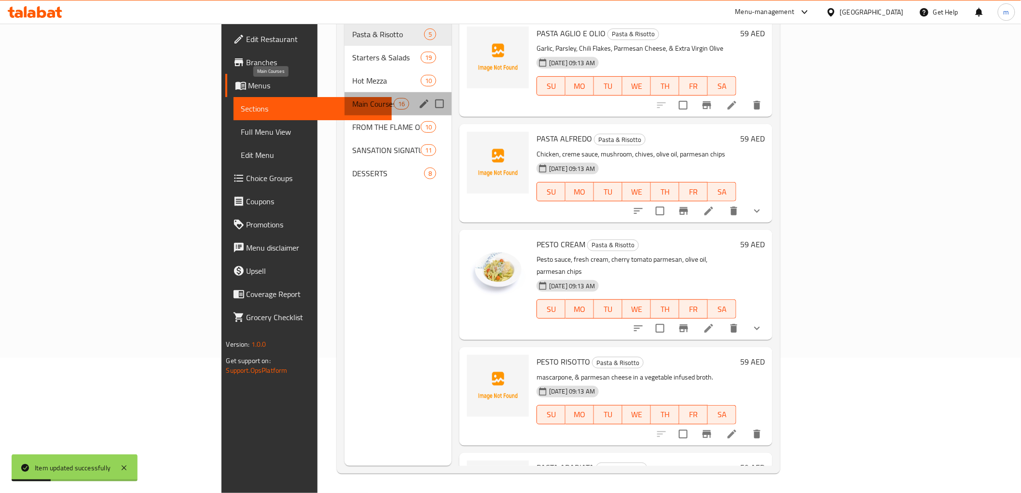
click at [352, 98] on span "Main Courses" at bounding box center [372, 104] width 41 height 12
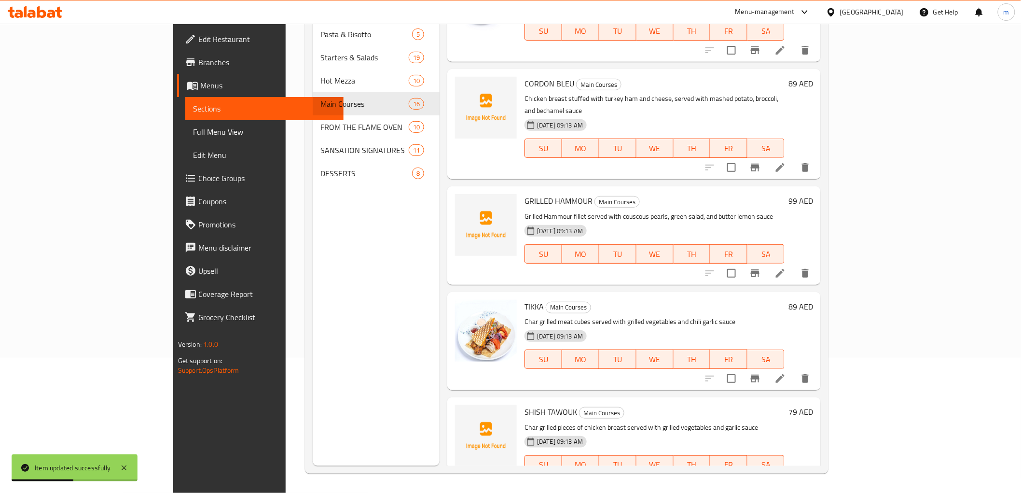
scroll to position [1217, 0]
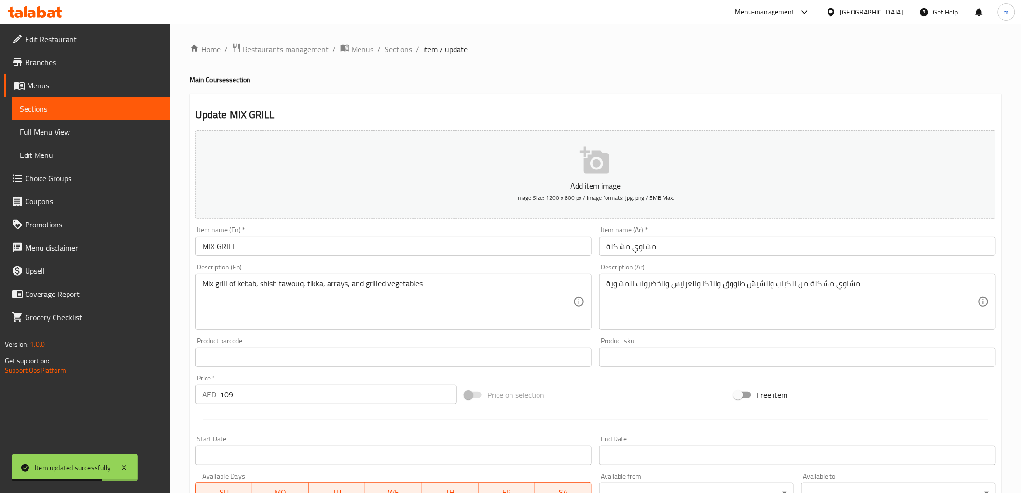
click at [225, 393] on input "109" at bounding box center [338, 394] width 237 height 19
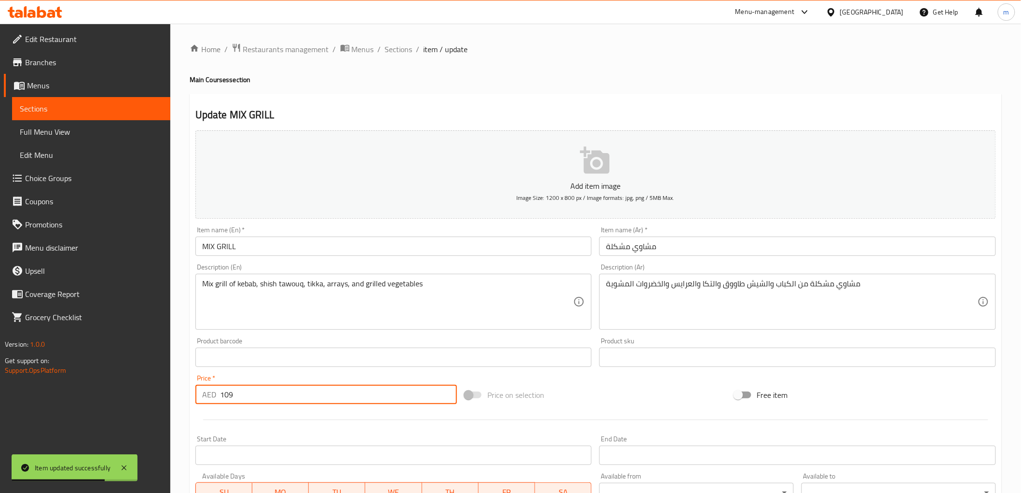
click at [225, 393] on input "109" at bounding box center [338, 394] width 237 height 19
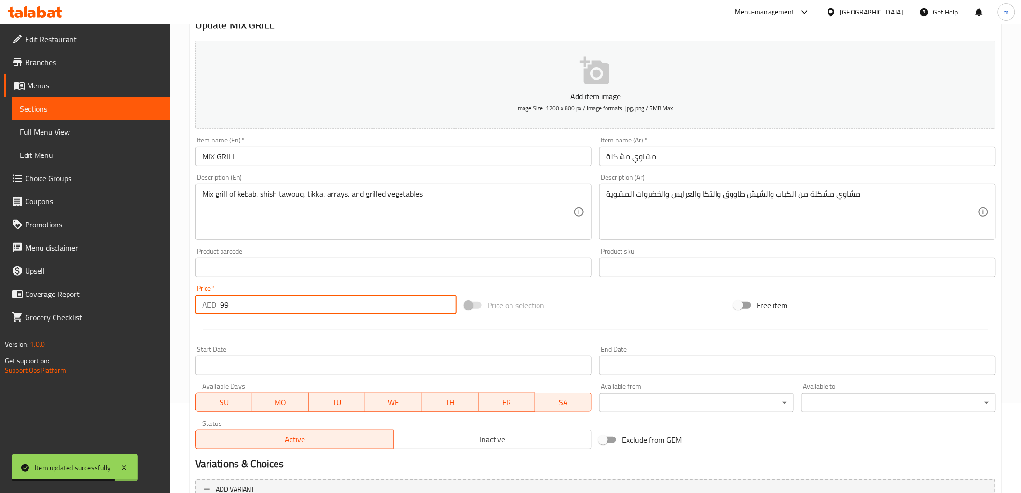
scroll to position [187, 0]
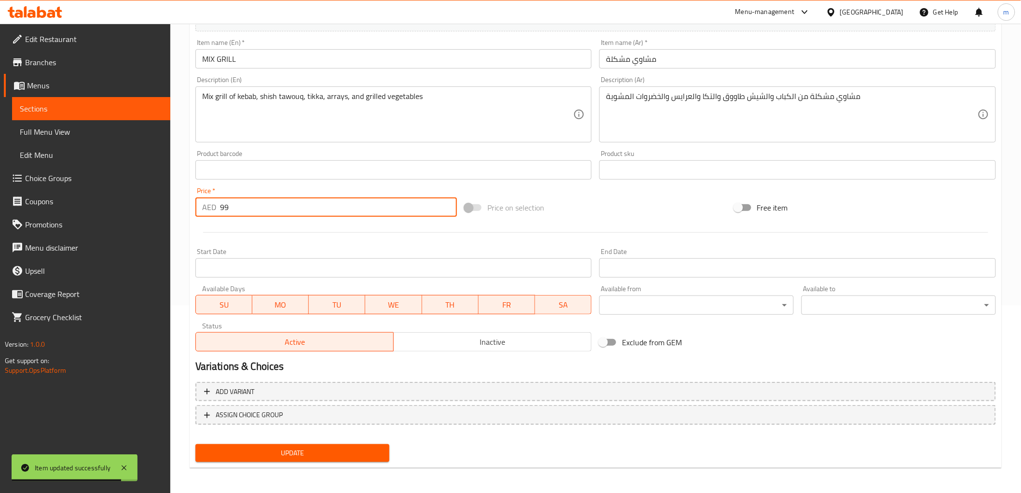
type input "99"
click at [261, 452] on span "Update" at bounding box center [292, 453] width 179 height 12
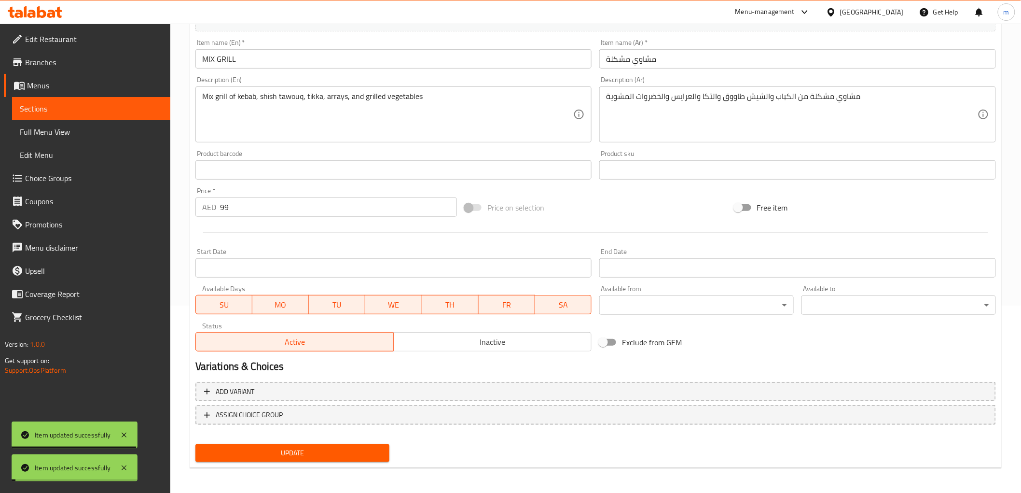
click at [65, 109] on span "Sections" at bounding box center [91, 109] width 143 height 12
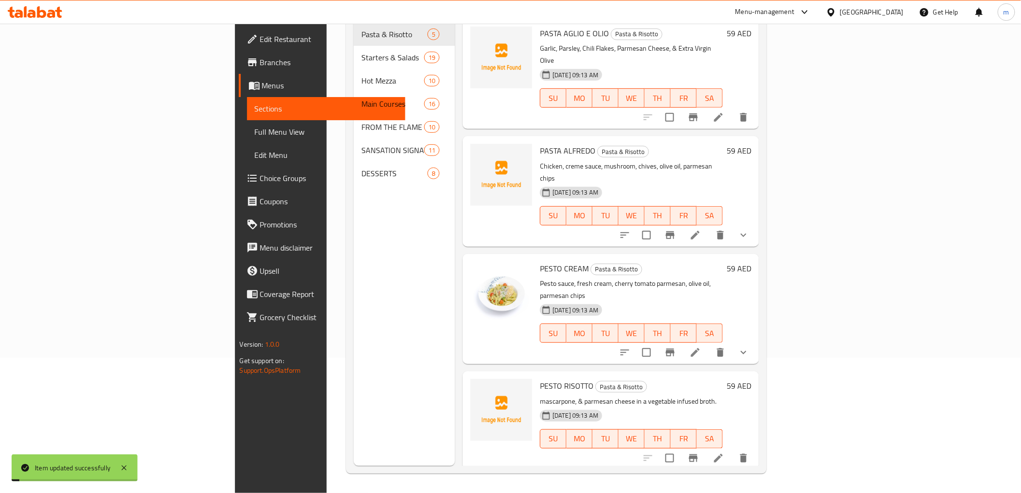
scroll to position [135, 0]
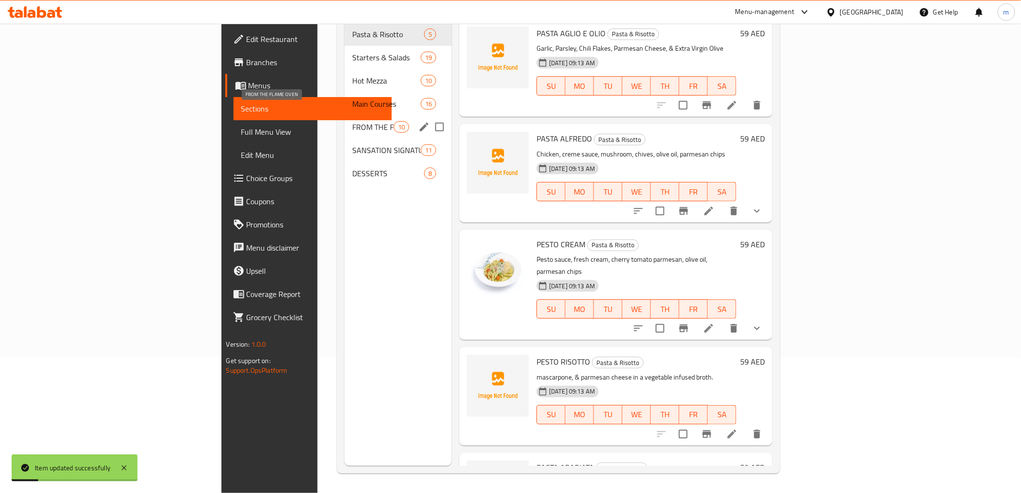
click at [352, 121] on span "FROM THE FLAME OVEN" at bounding box center [372, 127] width 41 height 12
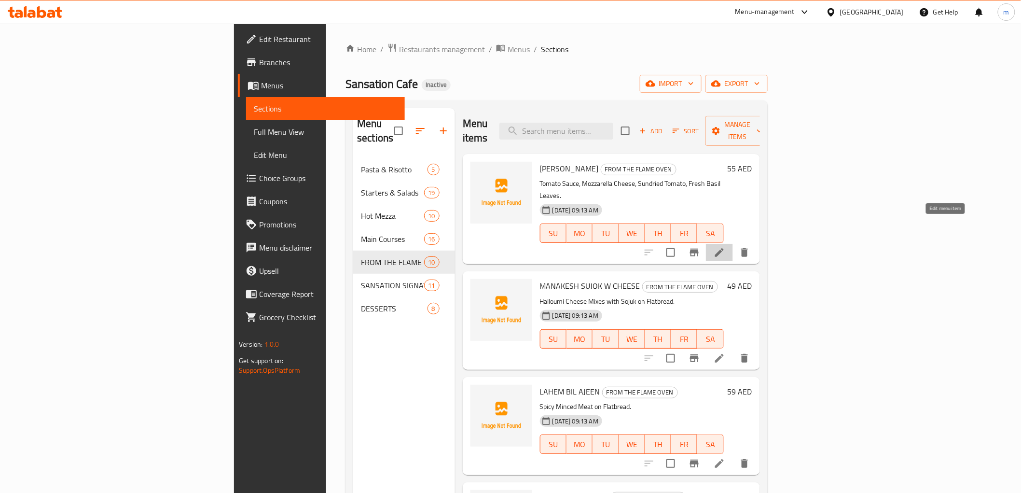
click at [724, 248] on icon at bounding box center [719, 252] width 9 height 9
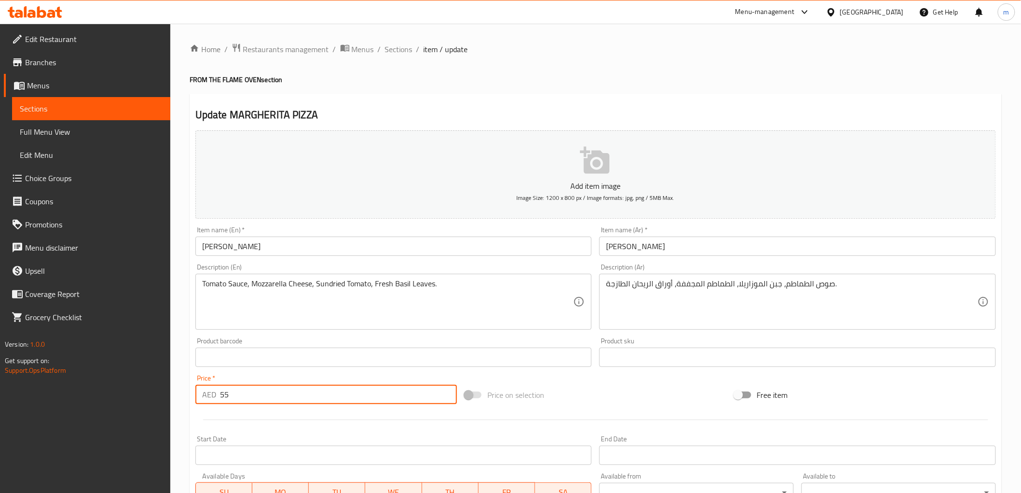
click at [220, 392] on input "55" at bounding box center [338, 394] width 237 height 19
click at [220, 393] on input "55" at bounding box center [338, 394] width 237 height 19
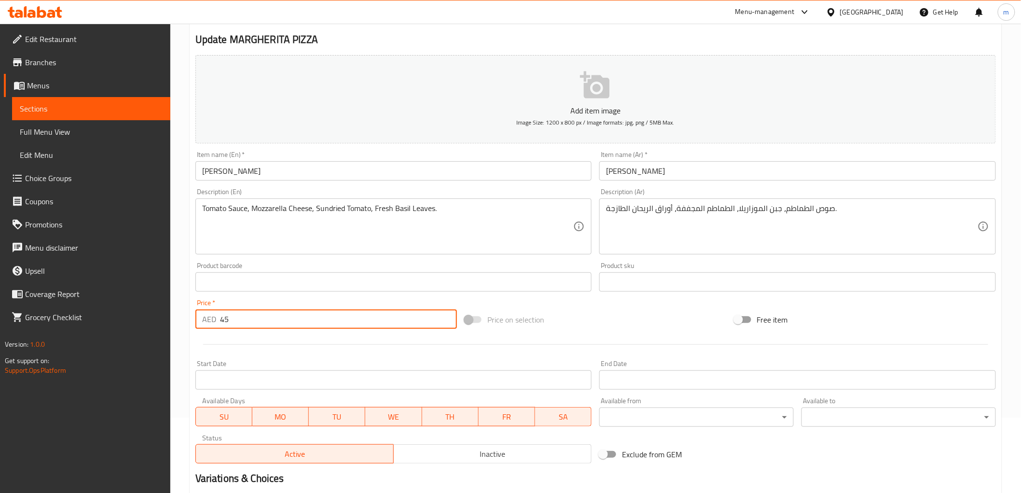
scroll to position [187, 0]
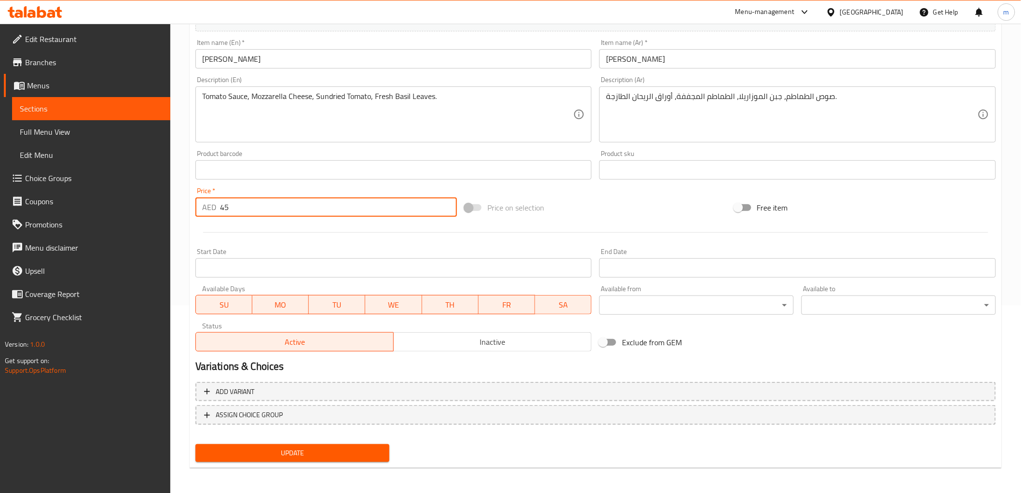
type input "45"
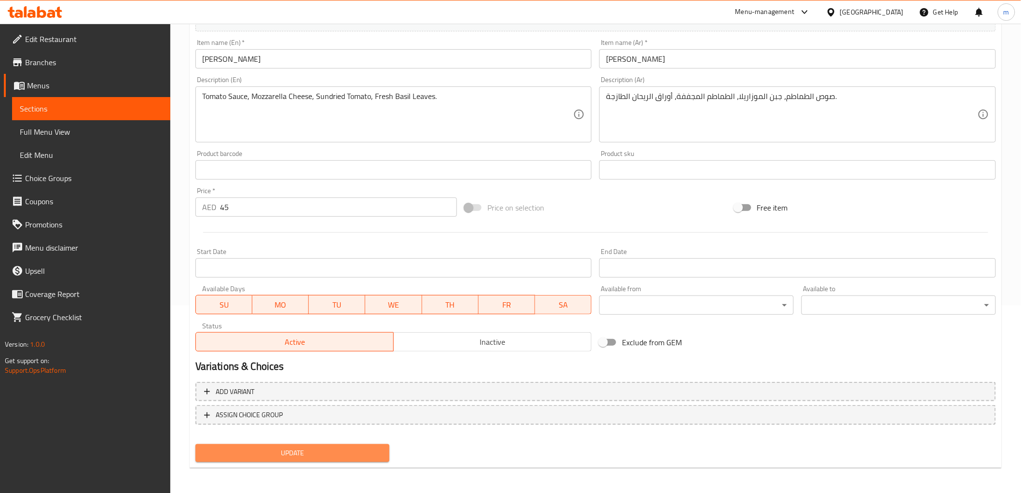
click at [269, 448] on span "Update" at bounding box center [292, 453] width 179 height 12
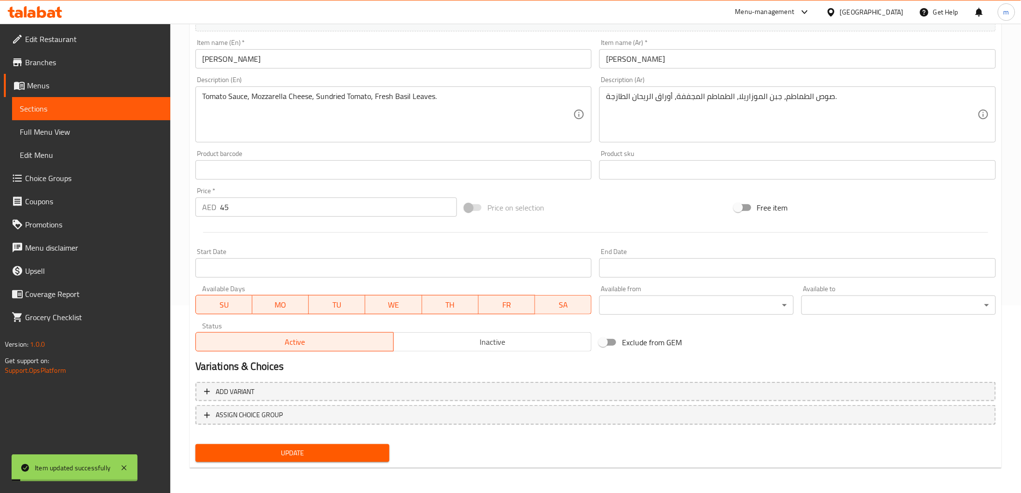
click at [52, 105] on span "Sections" at bounding box center [91, 109] width 143 height 12
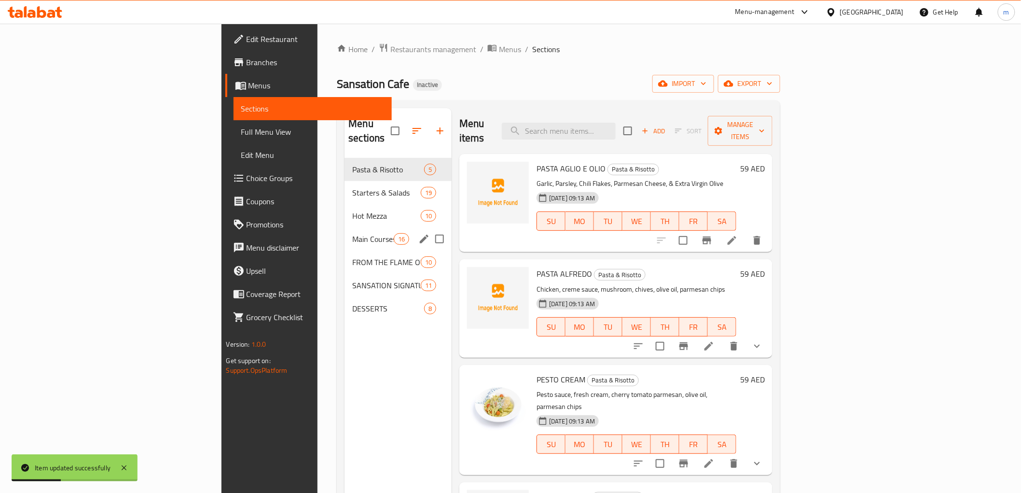
click at [345, 235] on div "Main Courses 16" at bounding box center [398, 238] width 107 height 23
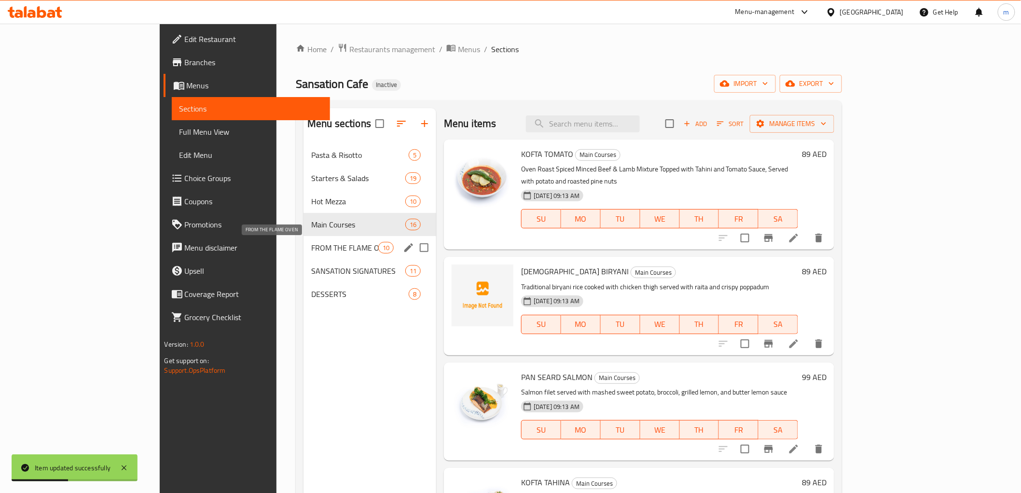
click at [311, 242] on span "FROM THE FLAME OVEN" at bounding box center [344, 248] width 67 height 12
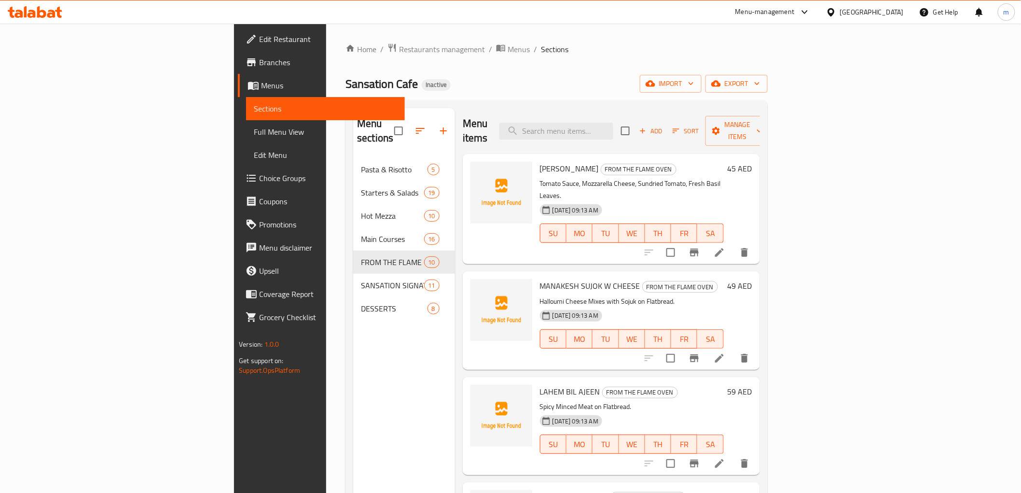
click at [733, 349] on li at bounding box center [719, 357] width 27 height 17
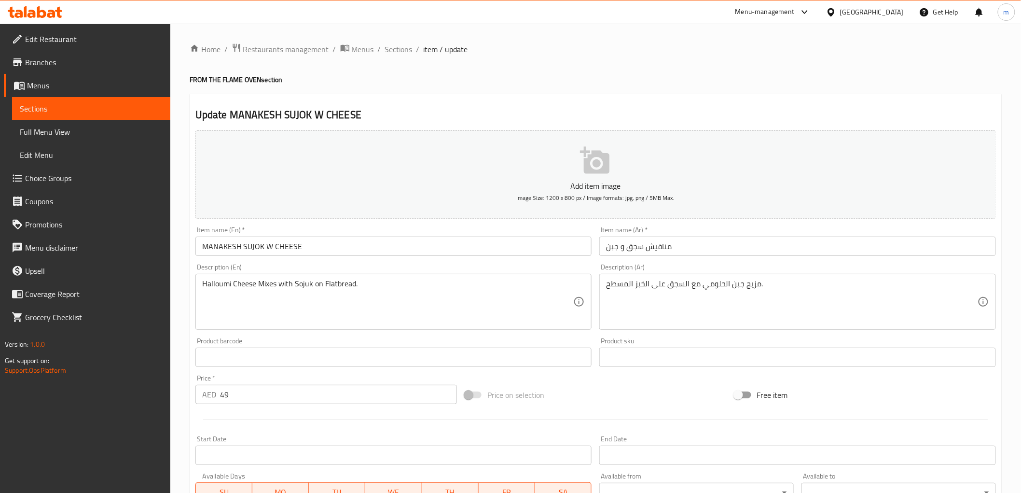
click at [228, 391] on input "49" at bounding box center [338, 394] width 237 height 19
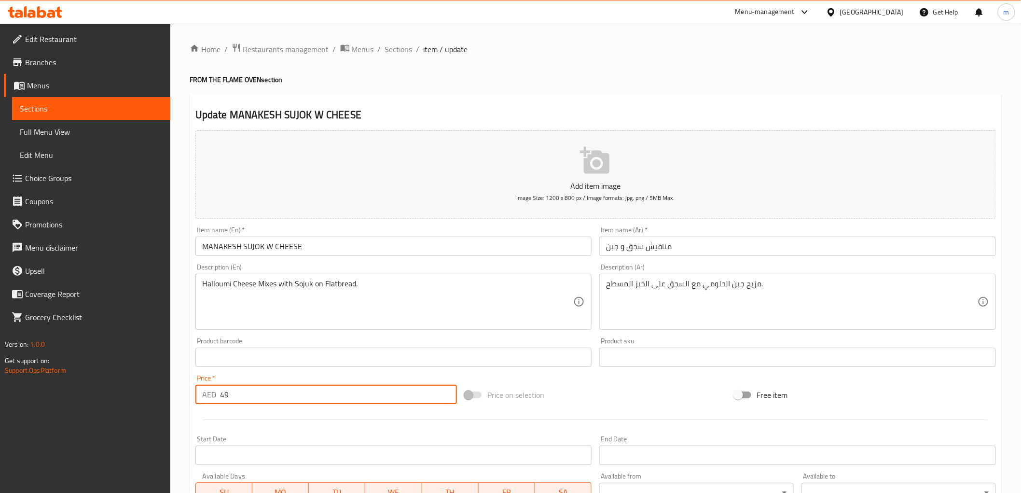
click at [228, 391] on input "49" at bounding box center [338, 394] width 237 height 19
click at [223, 393] on input "49" at bounding box center [338, 394] width 237 height 19
type input "2"
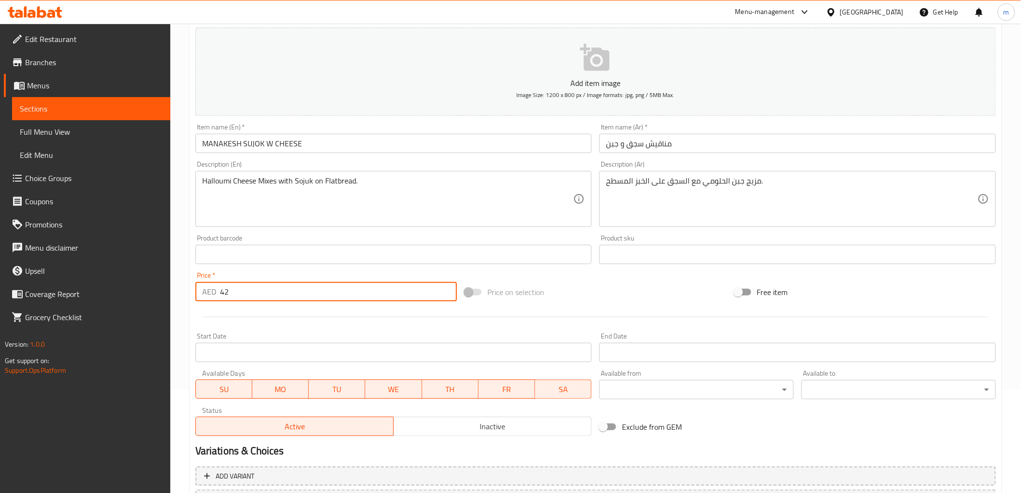
scroll to position [187, 0]
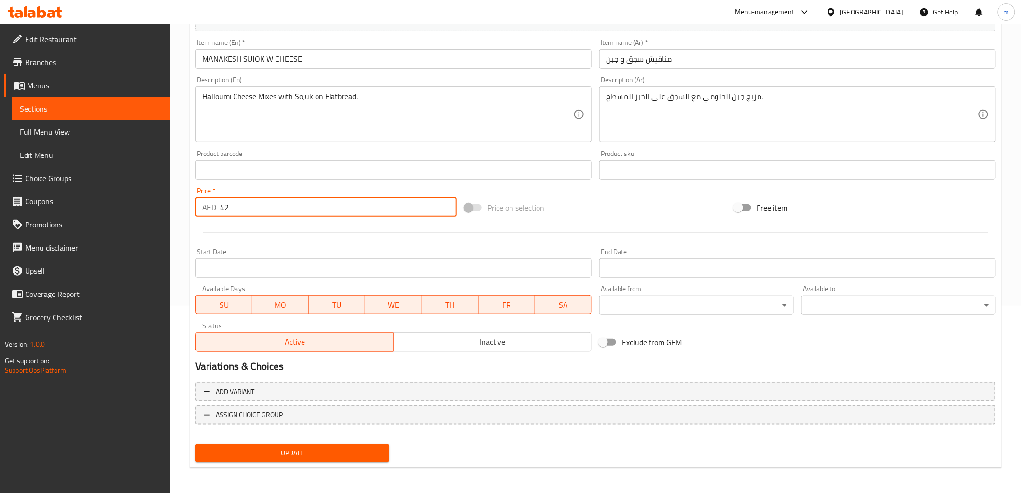
type input "42"
click at [279, 447] on span "Update" at bounding box center [292, 453] width 179 height 12
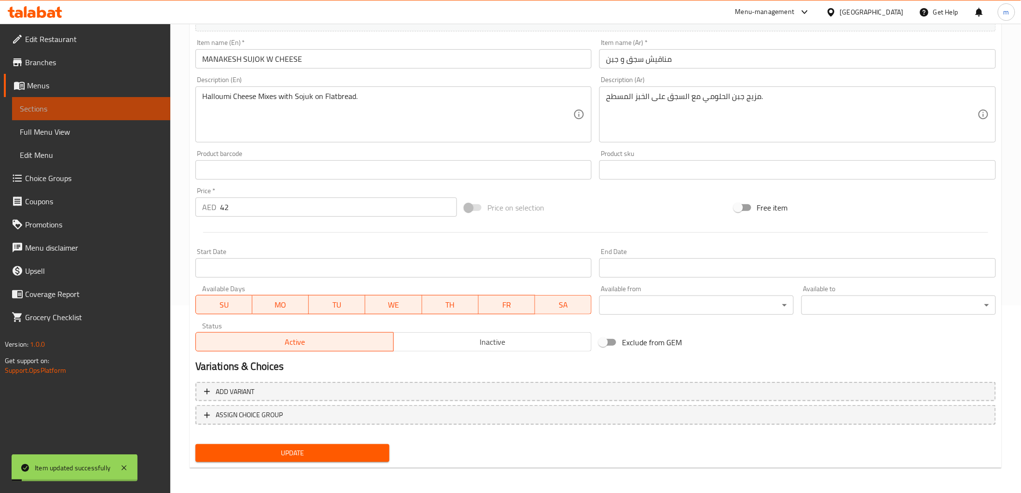
click at [128, 112] on span "Sections" at bounding box center [91, 109] width 143 height 12
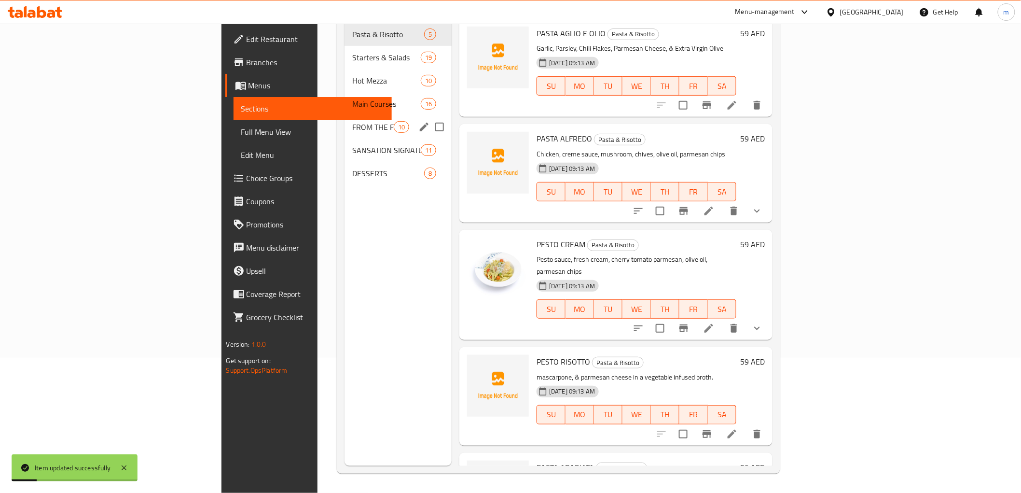
click at [352, 121] on span "FROM THE FLAME OVEN" at bounding box center [372, 127] width 41 height 12
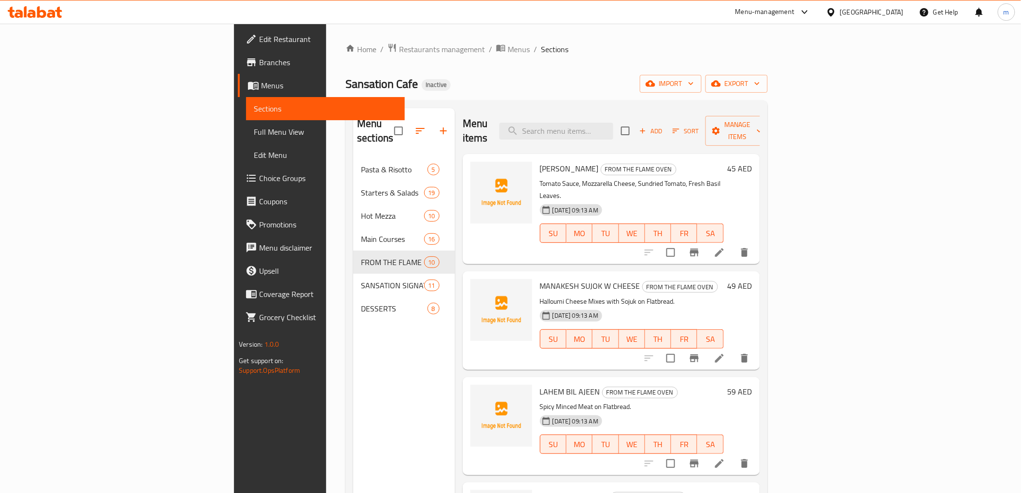
click at [724, 459] on icon at bounding box center [719, 463] width 9 height 9
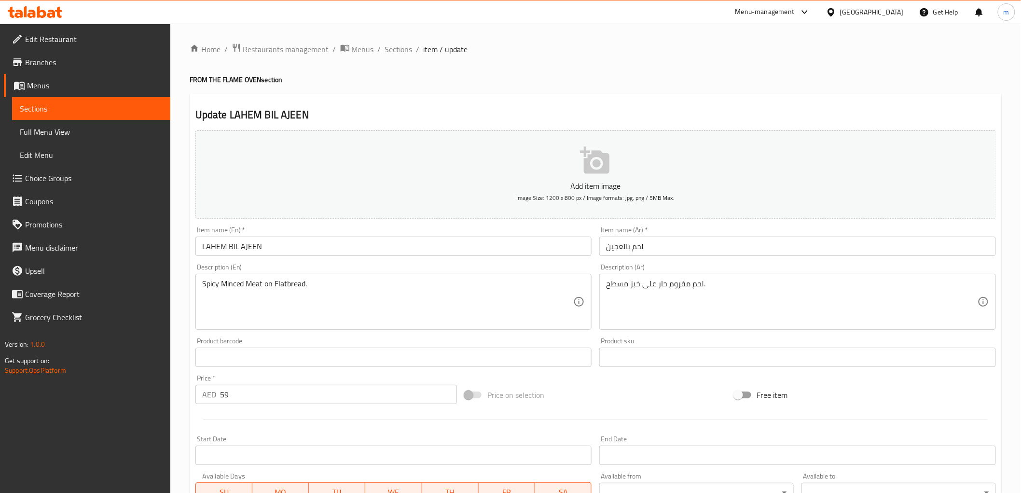
click at [226, 399] on input "59" at bounding box center [338, 394] width 237 height 19
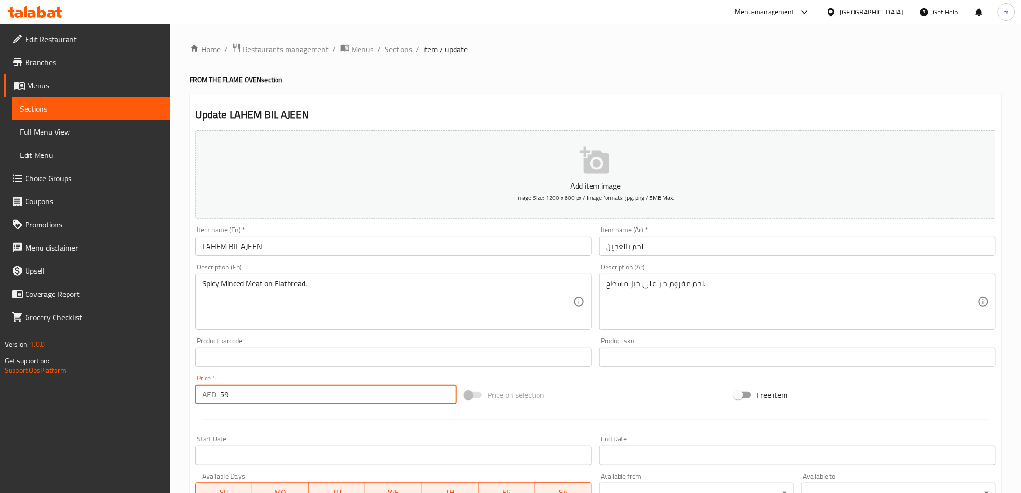
click at [226, 399] on input "59" at bounding box center [338, 394] width 237 height 19
type input "2"
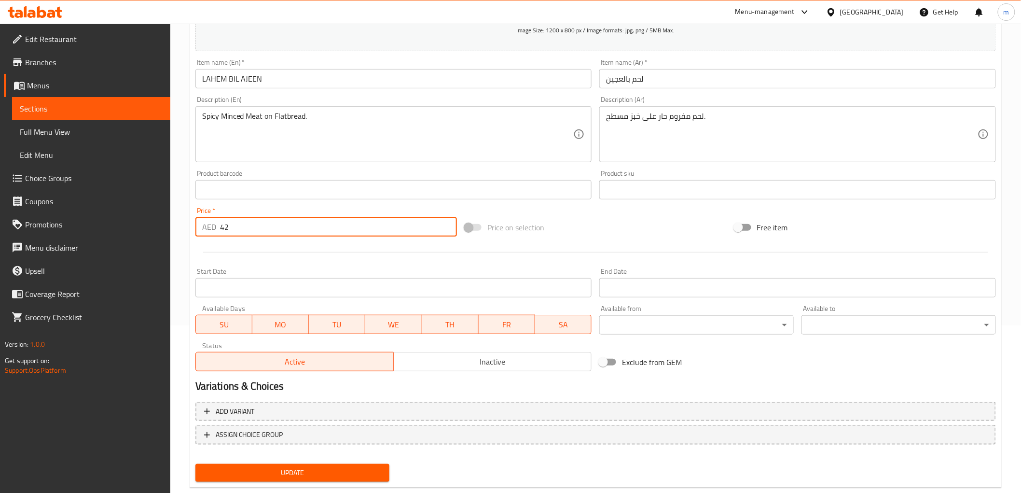
scroll to position [187, 0]
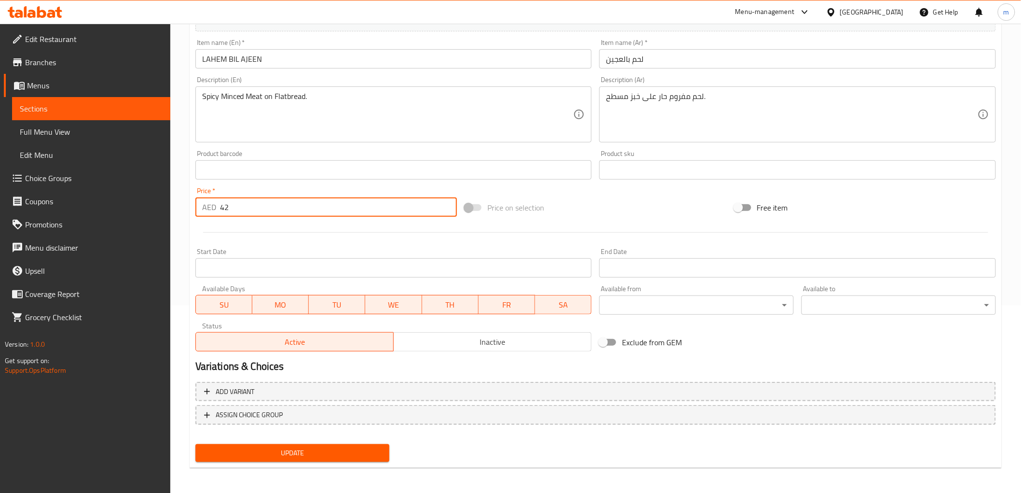
type input "42"
click at [254, 452] on span "Update" at bounding box center [292, 453] width 179 height 12
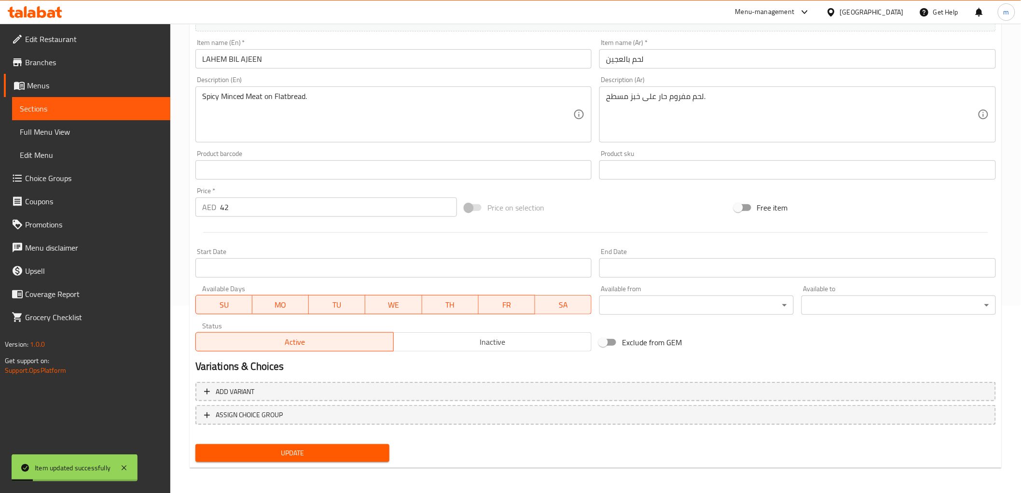
click at [89, 105] on span "Sections" at bounding box center [91, 109] width 143 height 12
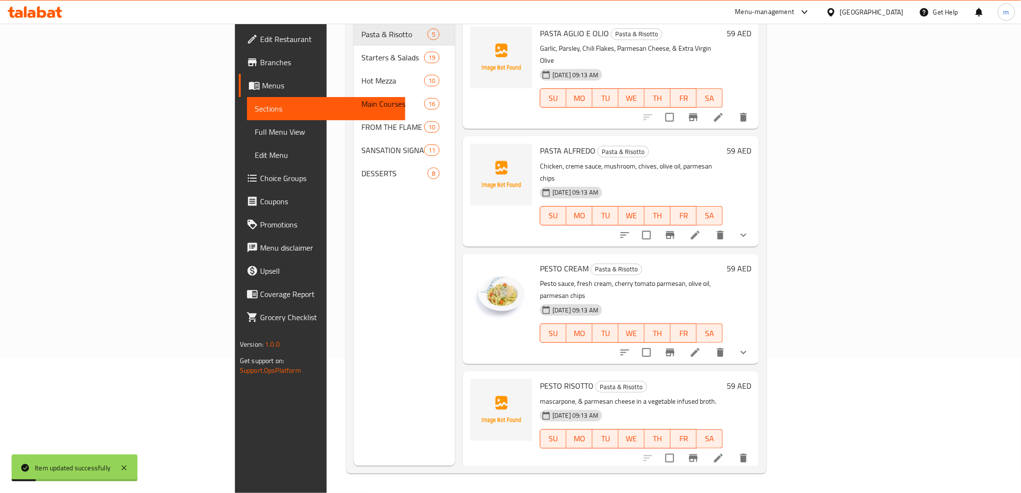
scroll to position [135, 0]
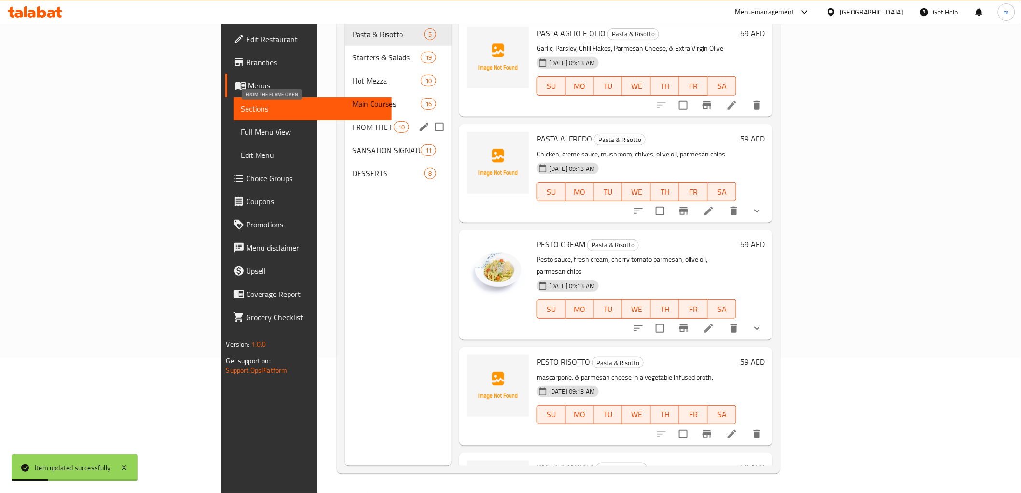
click at [352, 121] on span "FROM THE FLAME OVEN" at bounding box center [372, 127] width 41 height 12
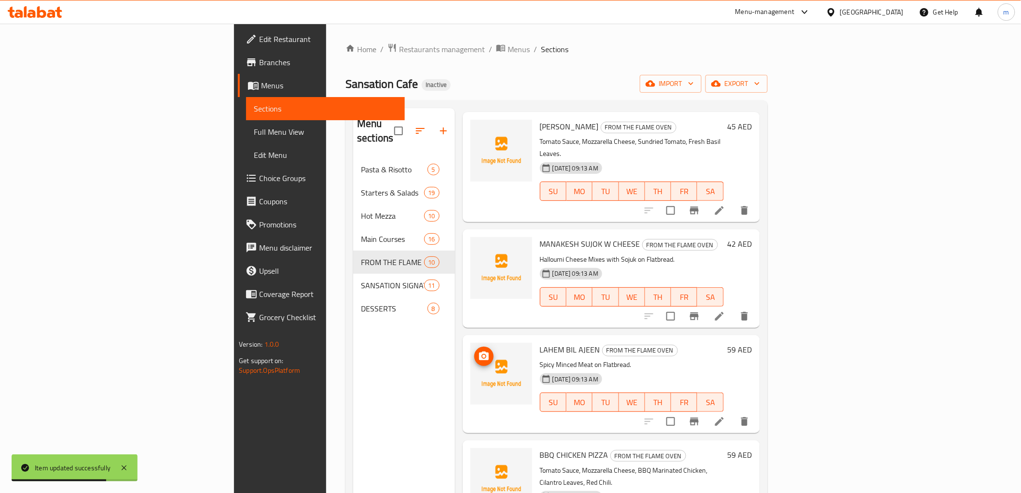
scroll to position [107, 0]
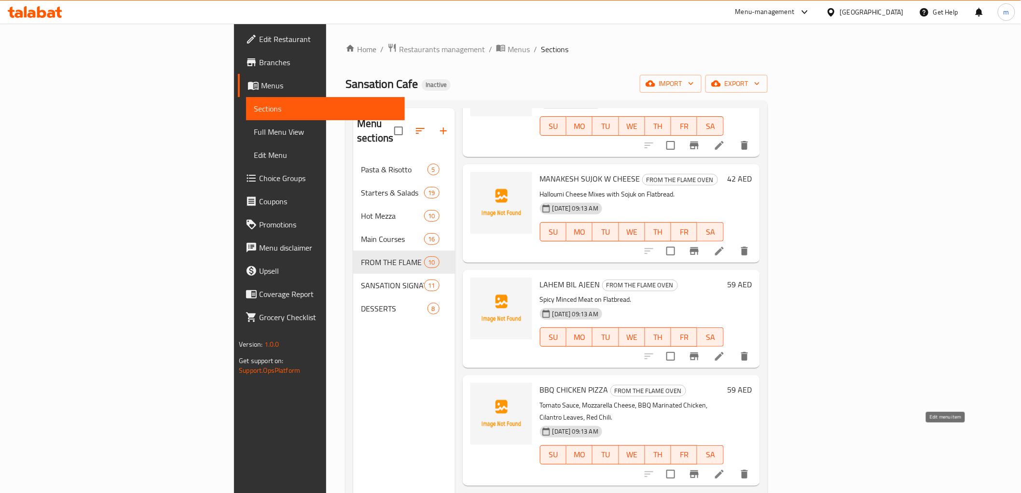
click at [725, 468] on icon at bounding box center [720, 474] width 12 height 12
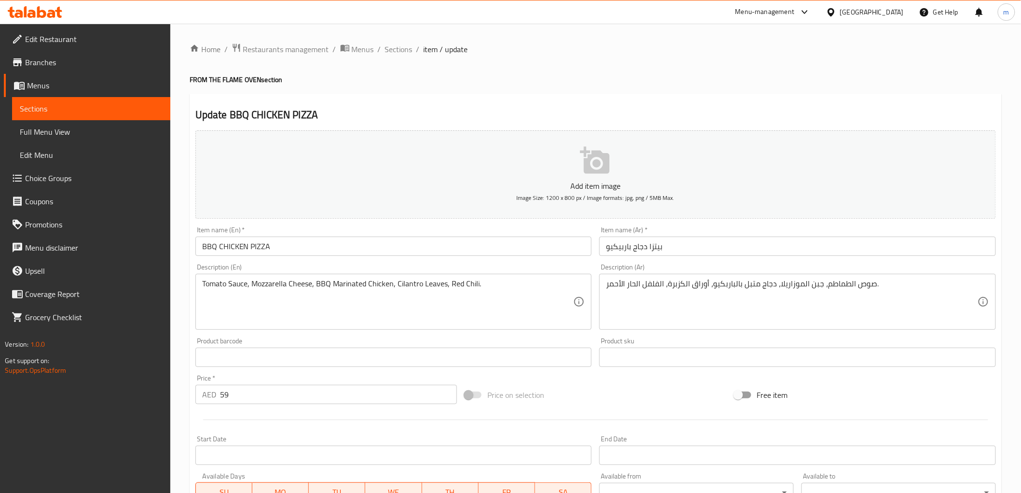
click at [230, 389] on input "59" at bounding box center [338, 394] width 237 height 19
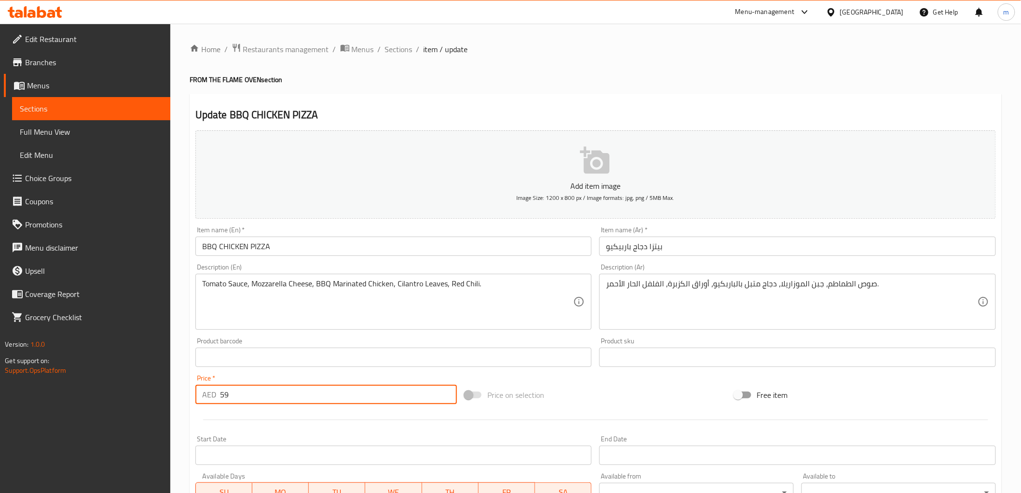
click at [230, 389] on input "59" at bounding box center [338, 394] width 237 height 19
click at [222, 391] on input "59" at bounding box center [338, 394] width 237 height 19
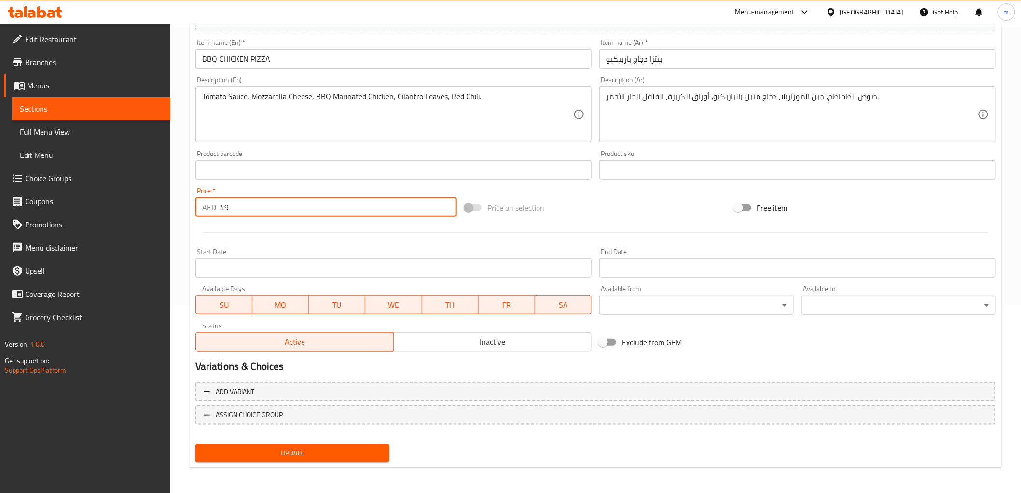
type input "49"
click at [256, 466] on div "Home / Restaurants management / Menus / Sections / item / update FROM THE FLAME…" at bounding box center [596, 166] width 812 height 620
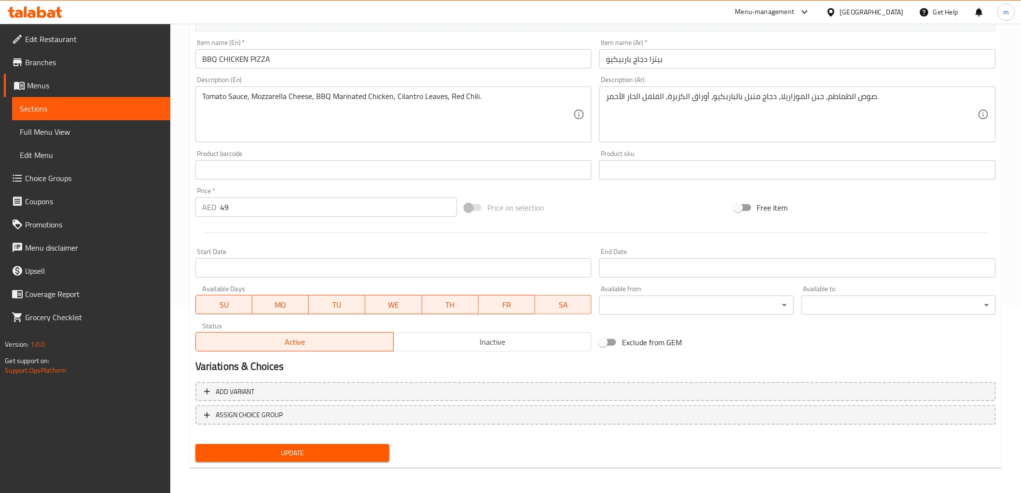
click at [251, 460] on div "Update" at bounding box center [293, 453] width 202 height 26
click at [253, 452] on span "Update" at bounding box center [292, 453] width 179 height 12
click at [71, 121] on link "Full Menu View" at bounding box center [91, 131] width 158 height 23
click at [70, 113] on span "Sections" at bounding box center [91, 109] width 143 height 12
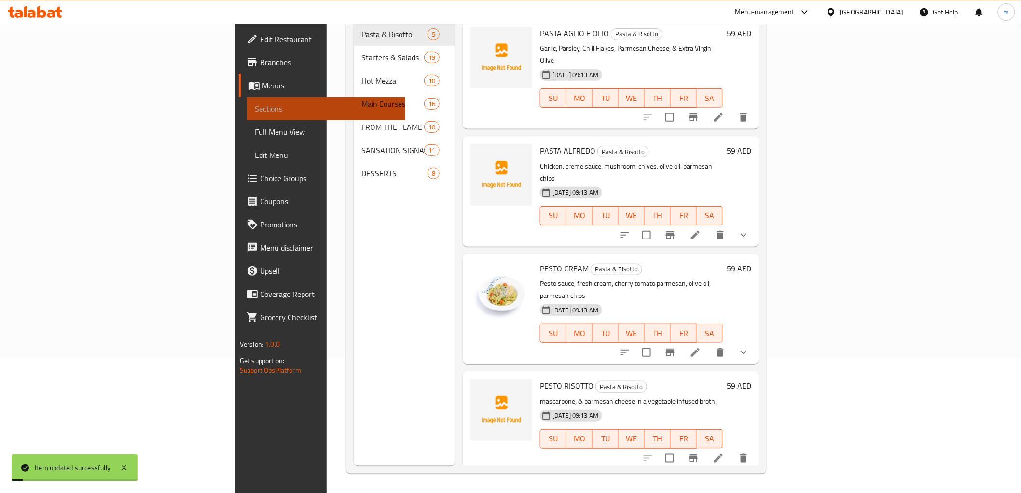
click at [255, 113] on span "Sections" at bounding box center [326, 109] width 143 height 12
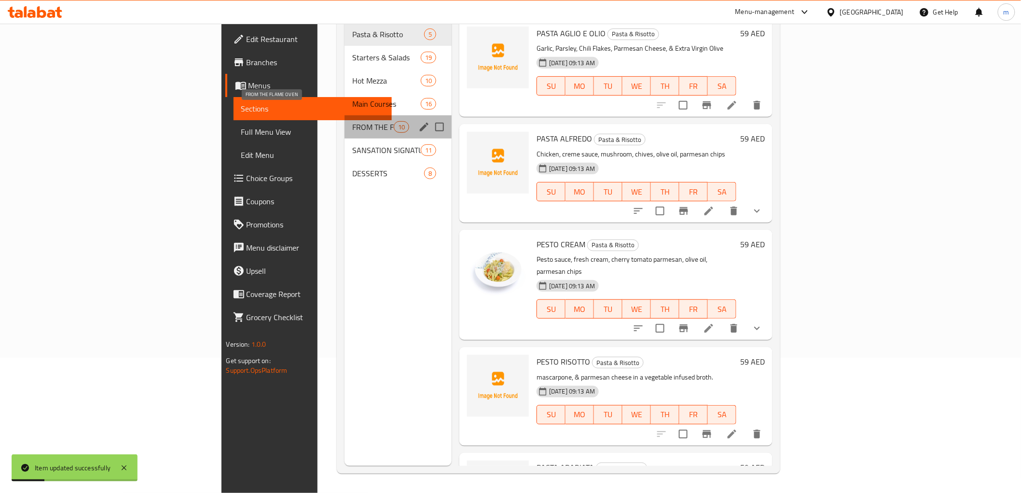
click at [352, 121] on span "FROM THE FLAME OVEN" at bounding box center [372, 127] width 41 height 12
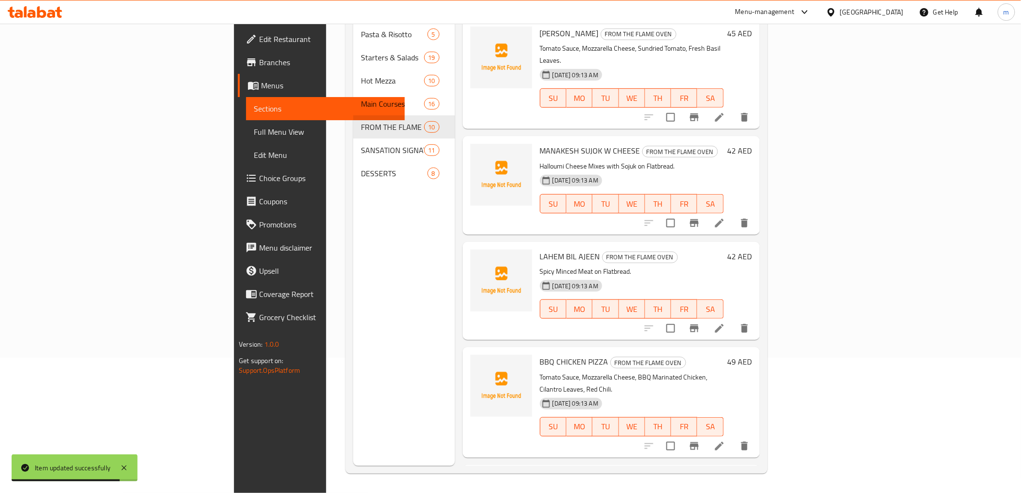
scroll to position [107, 0]
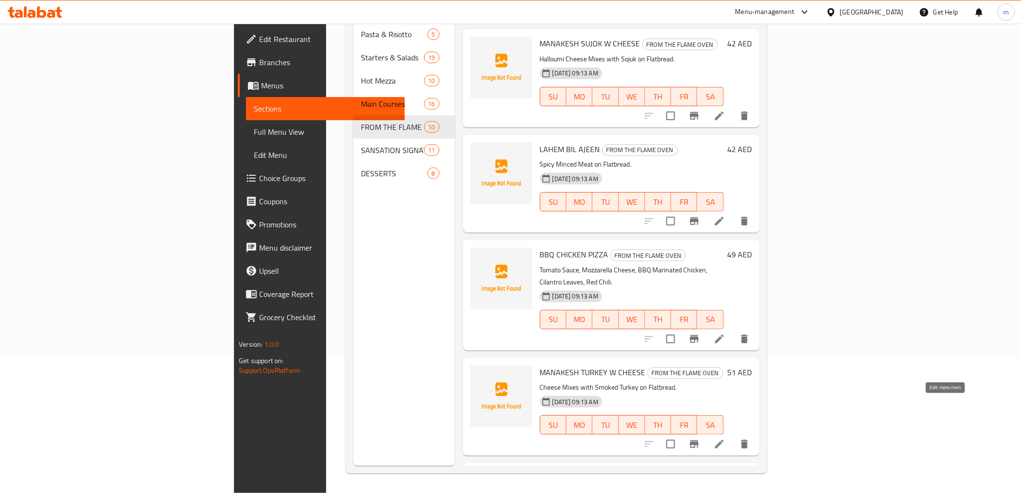
click at [725, 438] on icon at bounding box center [720, 444] width 12 height 12
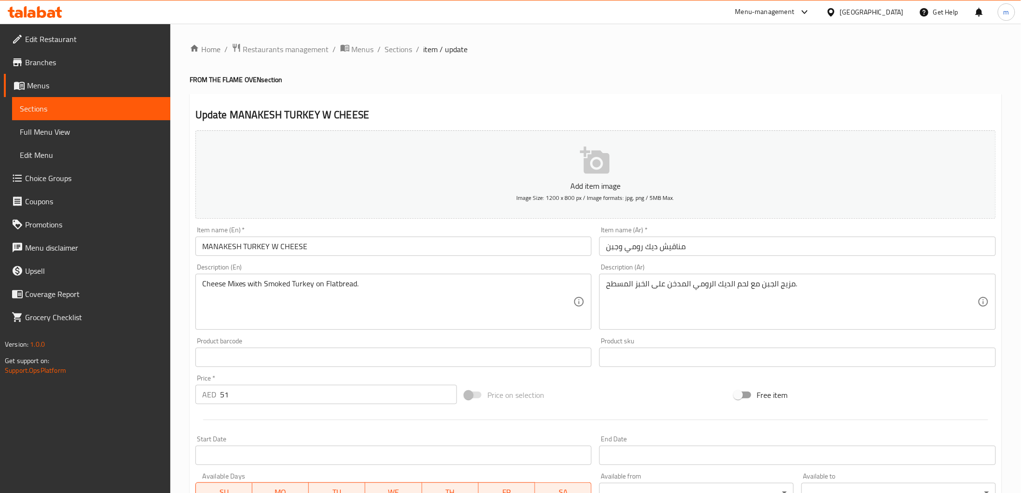
click at [227, 390] on input "51" at bounding box center [338, 394] width 237 height 19
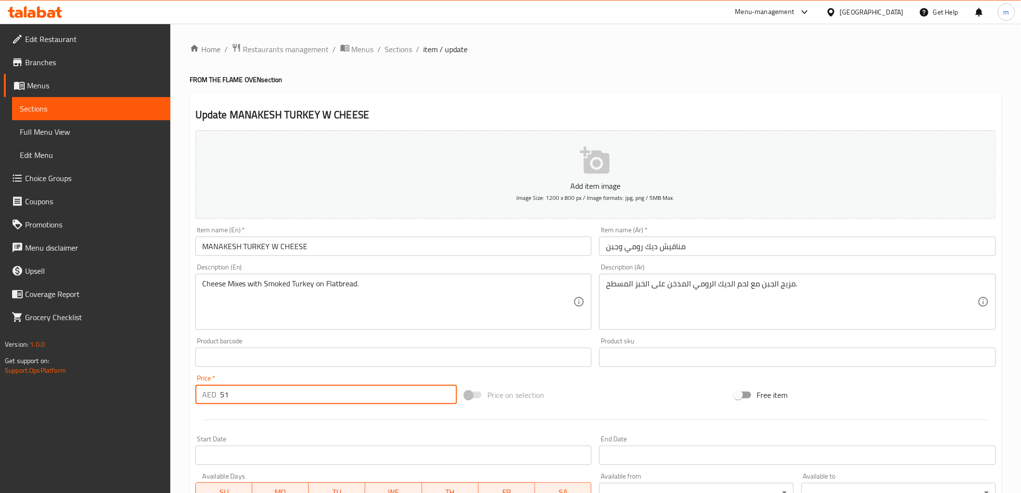
click at [227, 390] on input "51" at bounding box center [338, 394] width 237 height 19
click at [224, 393] on input "51" at bounding box center [338, 394] width 237 height 19
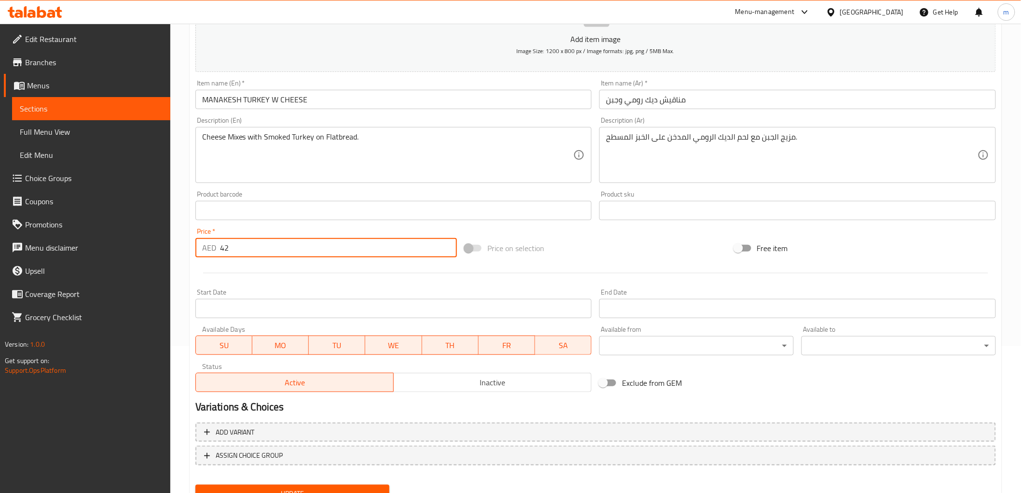
scroll to position [187, 0]
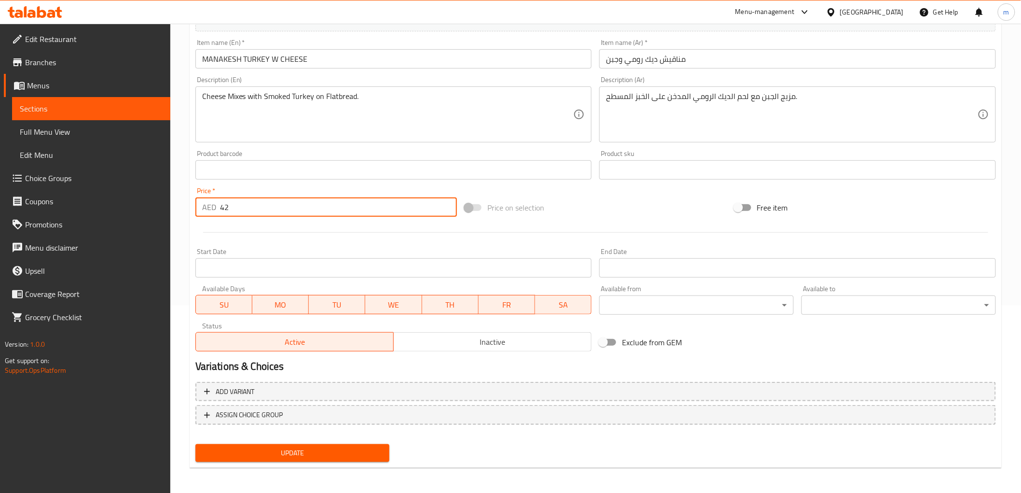
type input "42"
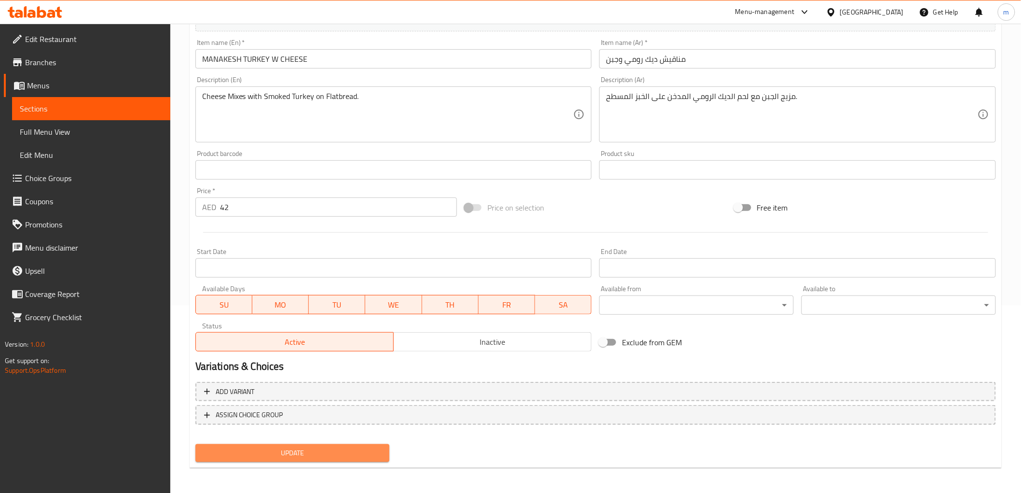
click at [279, 455] on span "Update" at bounding box center [292, 453] width 179 height 12
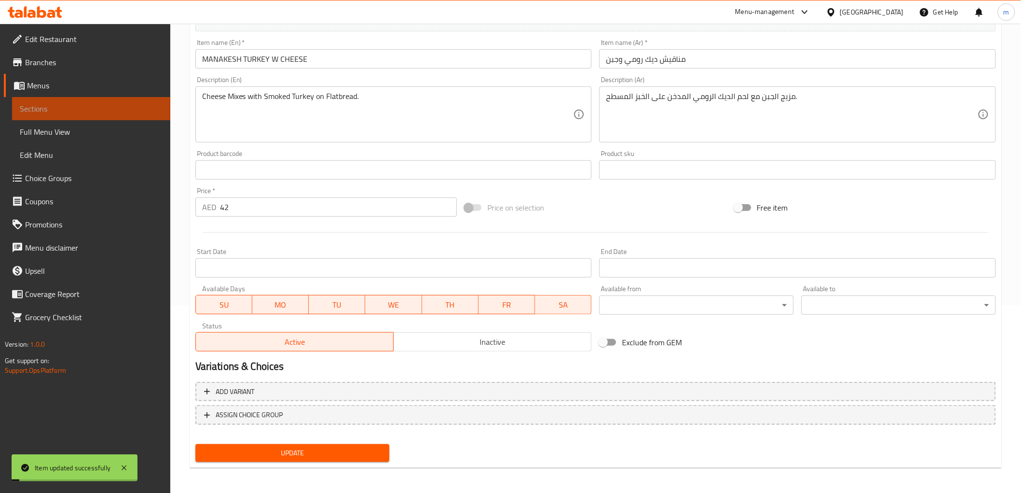
click at [97, 111] on span "Sections" at bounding box center [91, 109] width 143 height 12
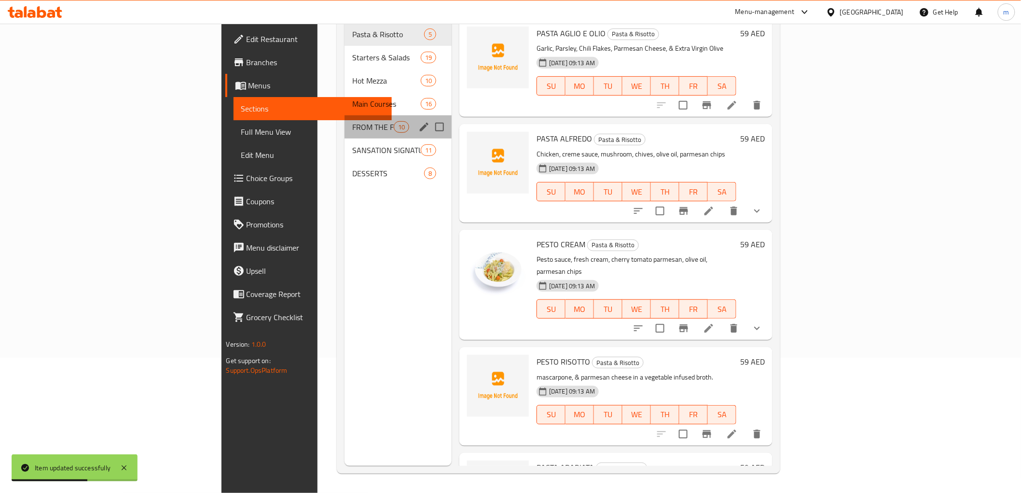
click at [345, 115] on div "FROM THE FLAME OVEN 10" at bounding box center [398, 126] width 107 height 23
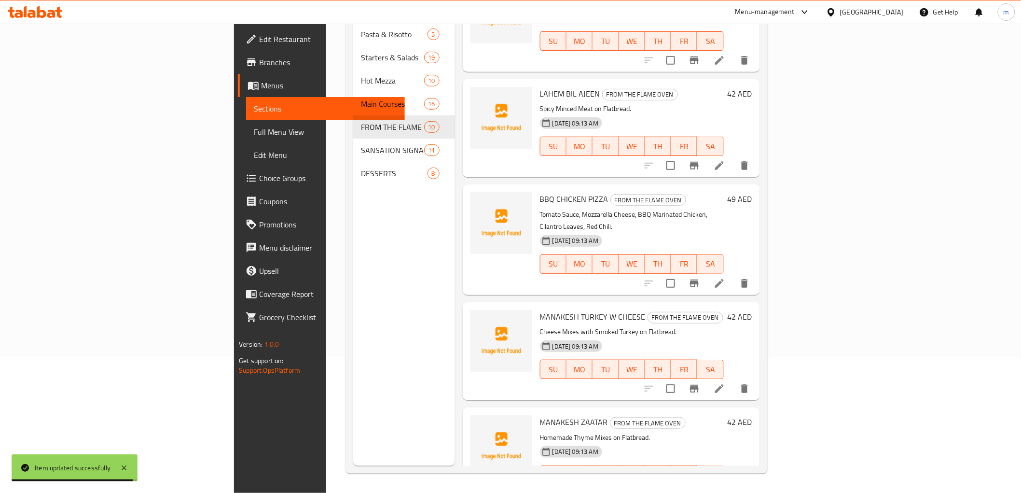
scroll to position [214, 0]
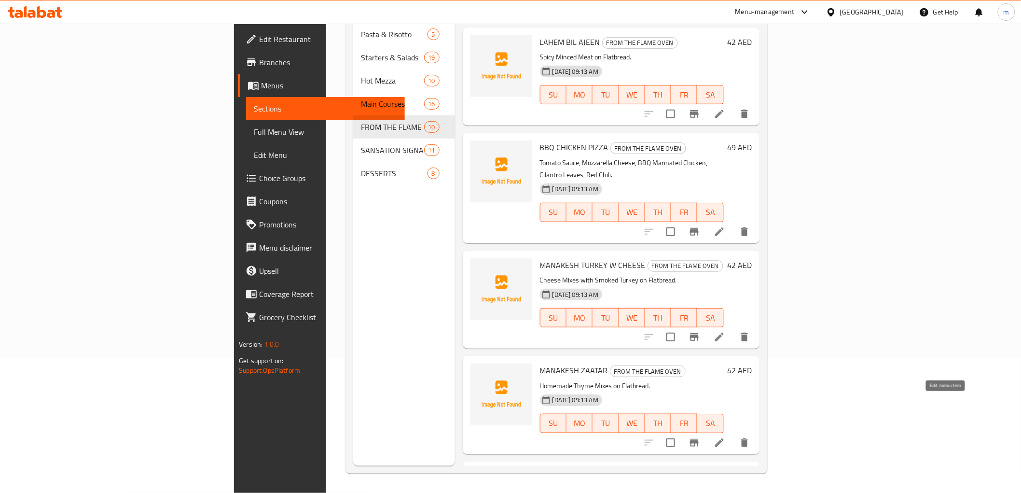
click at [725, 437] on icon at bounding box center [720, 443] width 12 height 12
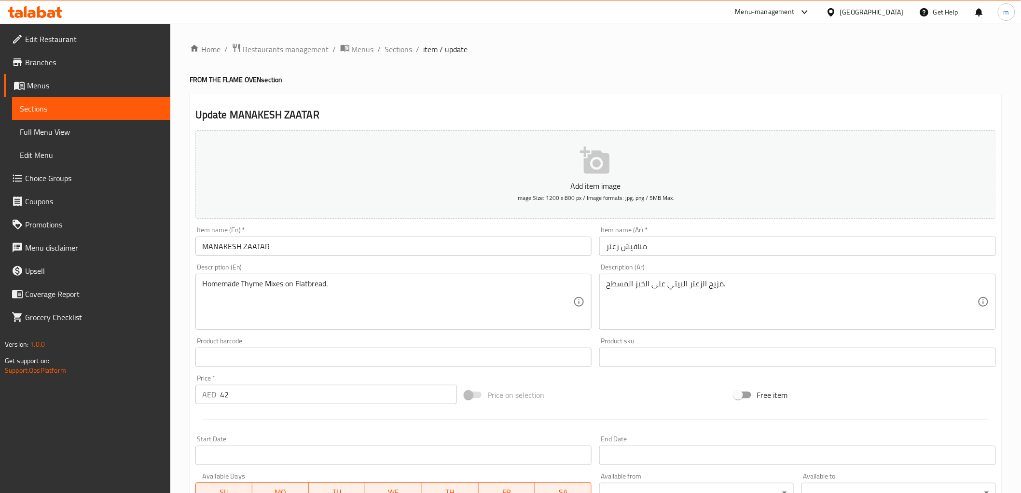
click at [226, 394] on input "42" at bounding box center [338, 394] width 237 height 19
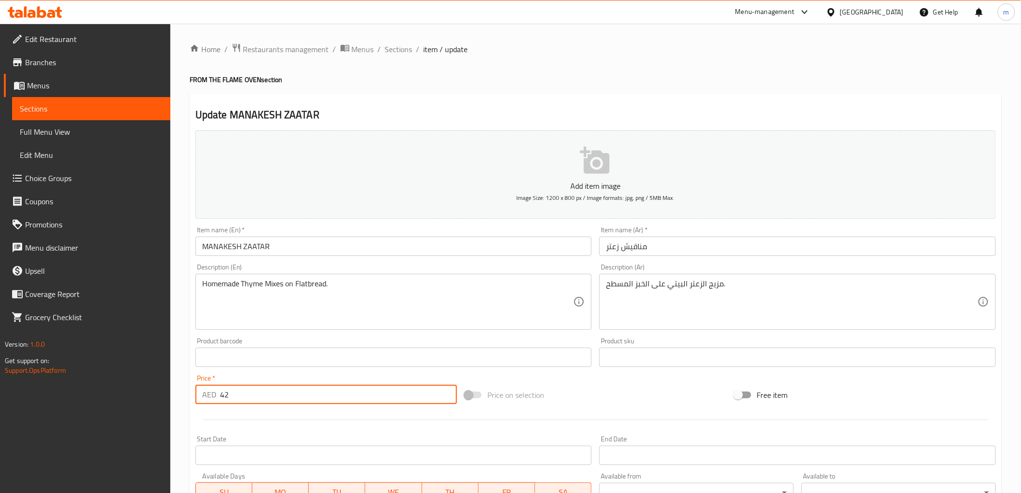
click at [226, 394] on input "42" at bounding box center [338, 394] width 237 height 19
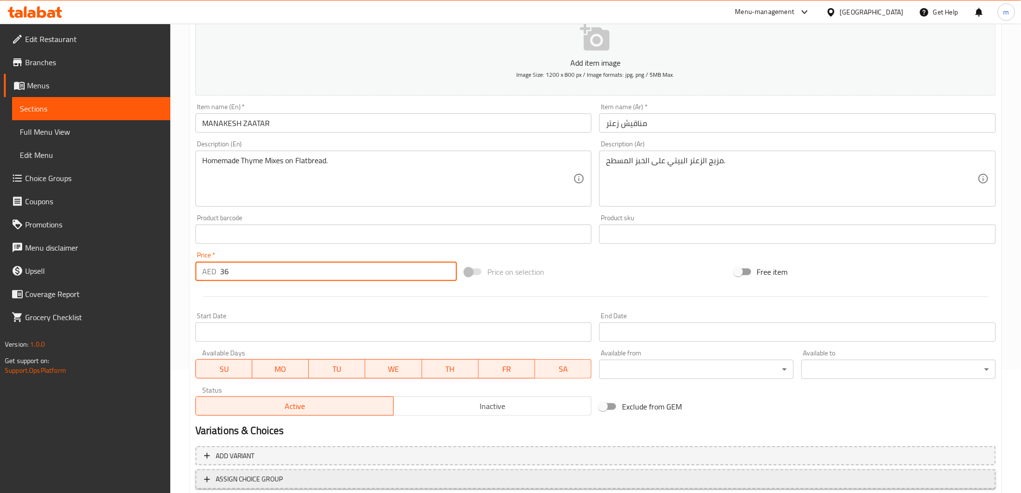
scroll to position [187, 0]
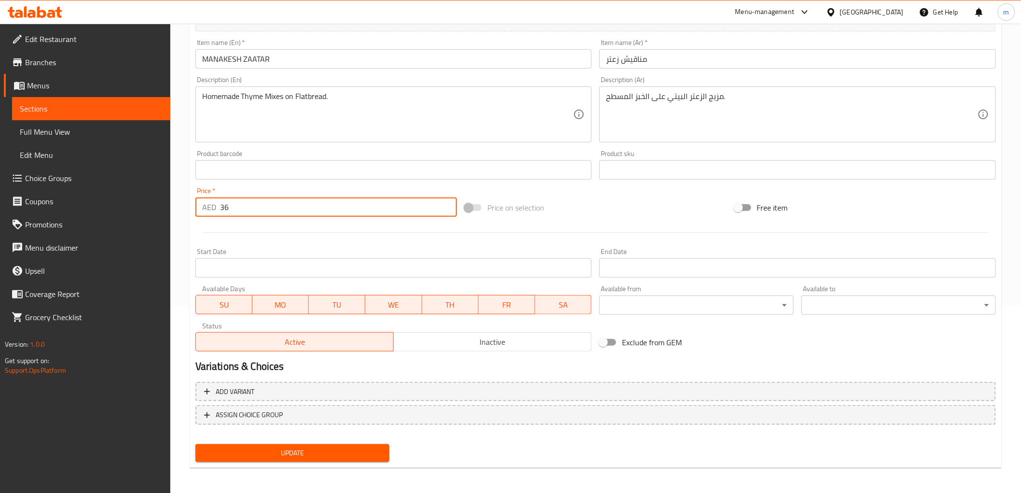
type input "36"
click at [272, 452] on span "Update" at bounding box center [292, 453] width 179 height 12
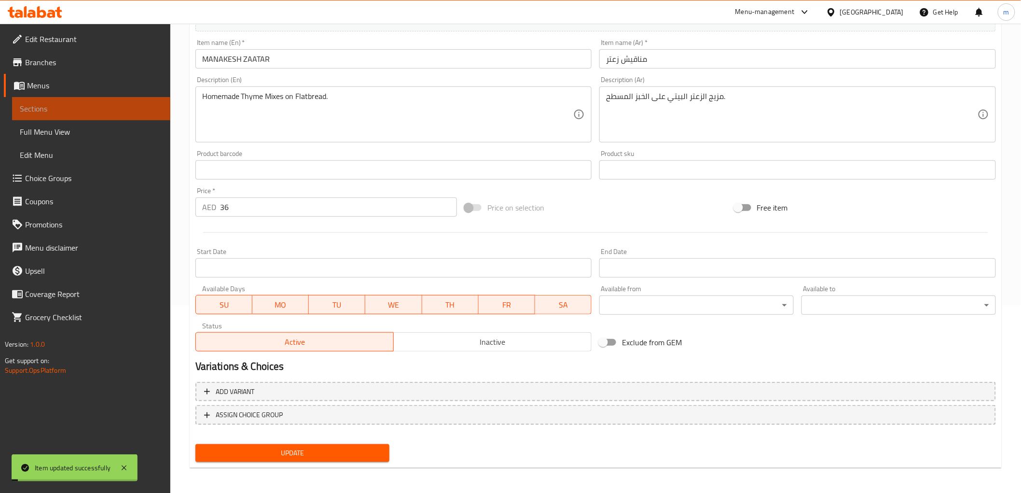
click at [39, 108] on span "Sections" at bounding box center [91, 109] width 143 height 12
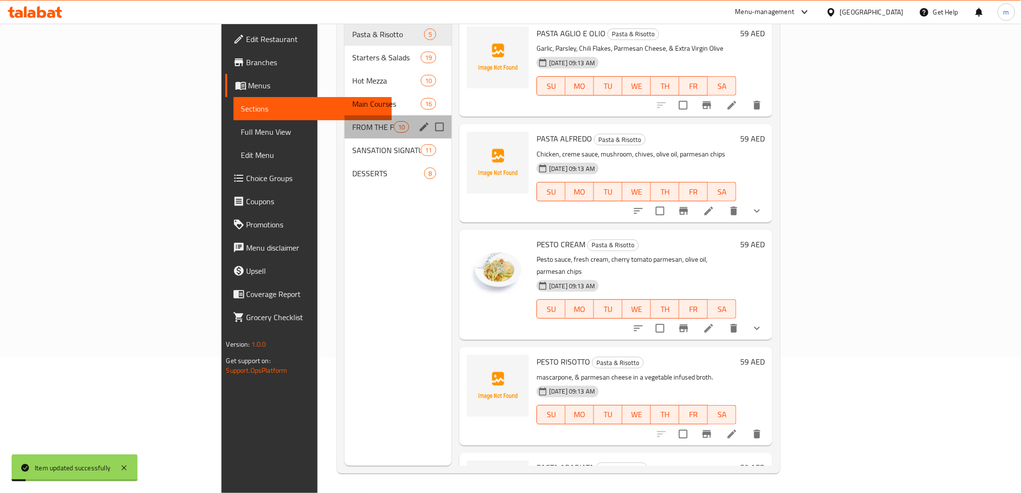
click at [345, 115] on div "FROM THE FLAME OVEN 10" at bounding box center [398, 126] width 107 height 23
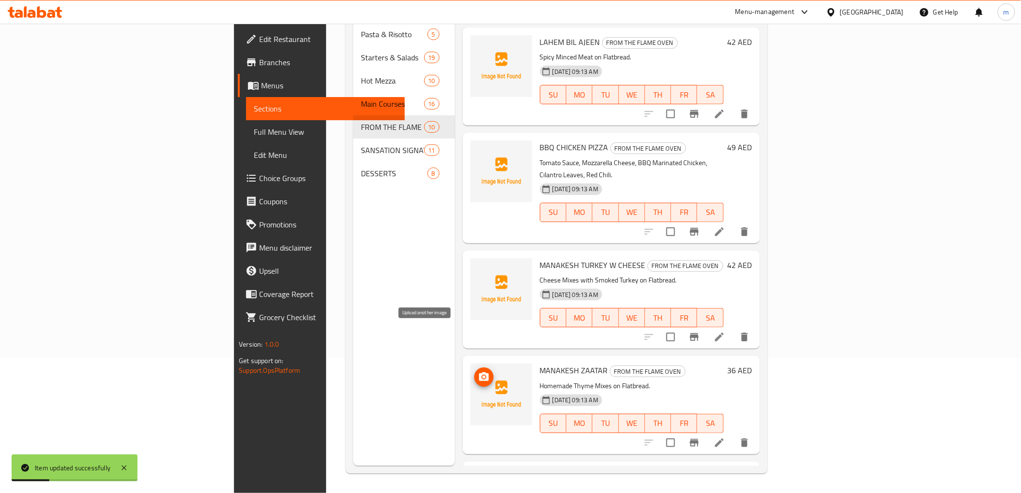
scroll to position [375, 0]
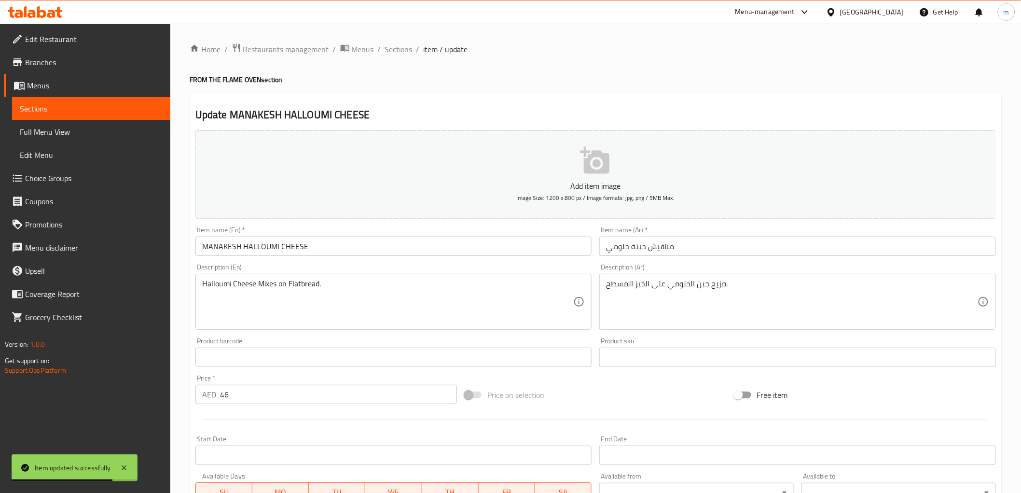
click at [228, 399] on input "46" at bounding box center [338, 394] width 237 height 19
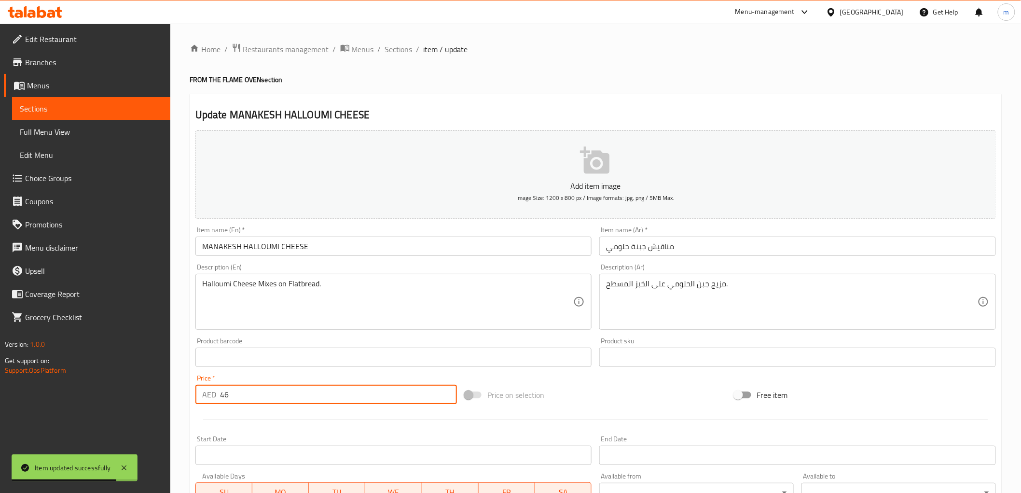
click at [228, 399] on input "46" at bounding box center [338, 394] width 237 height 19
click at [225, 397] on input "46" at bounding box center [338, 394] width 237 height 19
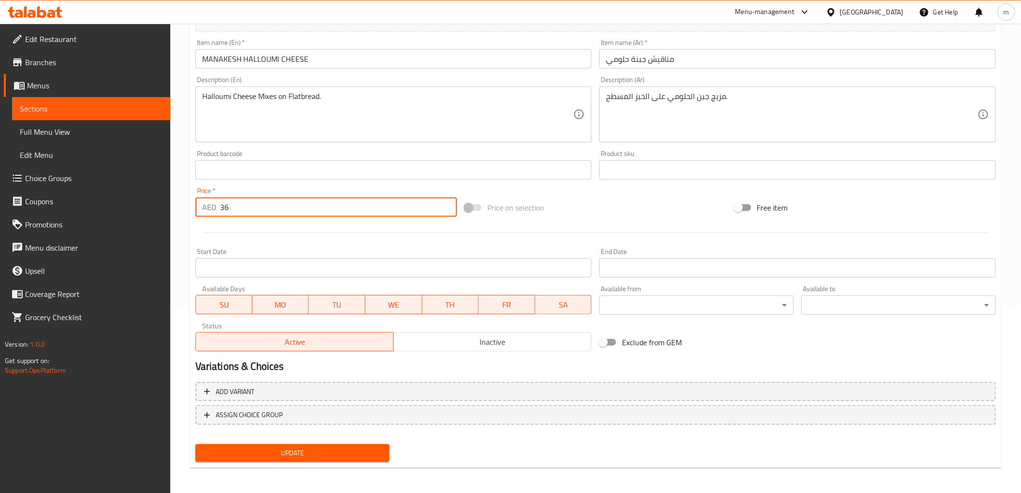
type input "36"
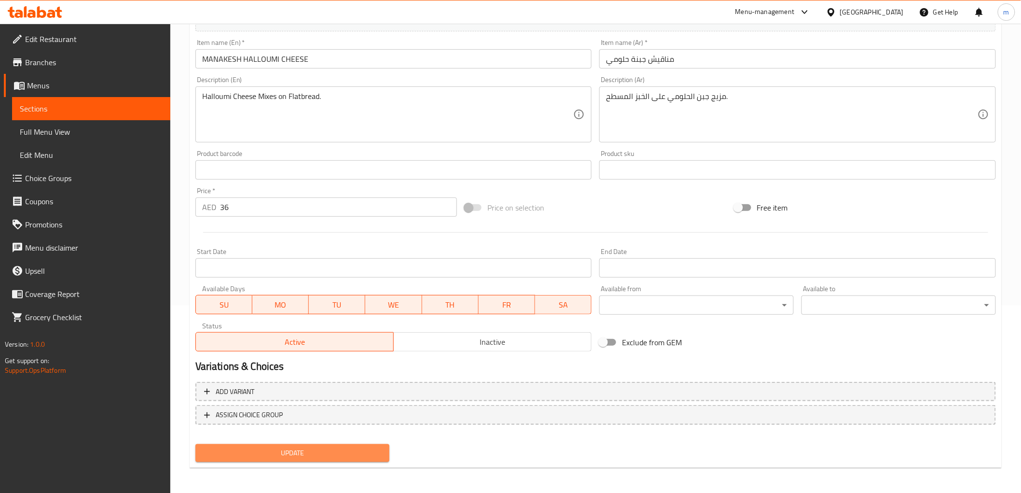
click at [321, 447] on span "Update" at bounding box center [292, 453] width 179 height 12
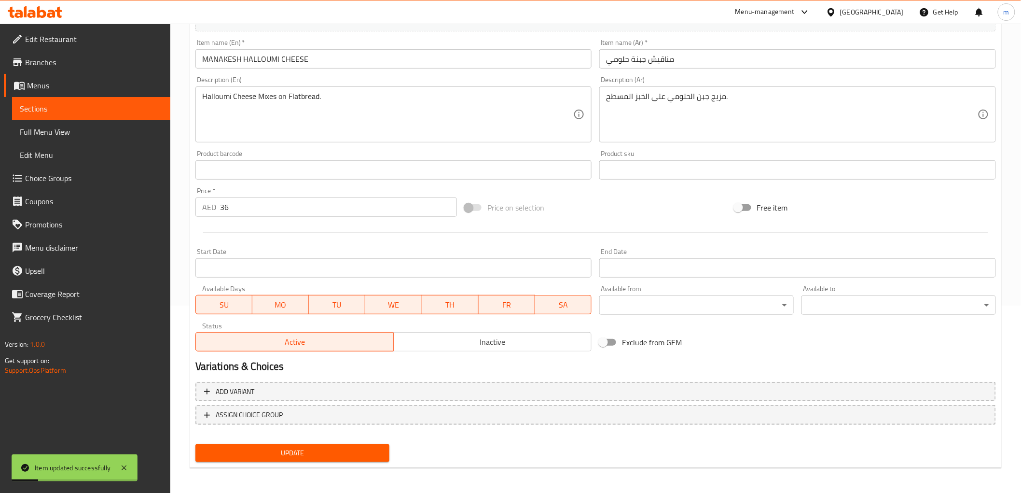
click at [103, 98] on link "Sections" at bounding box center [91, 108] width 158 height 23
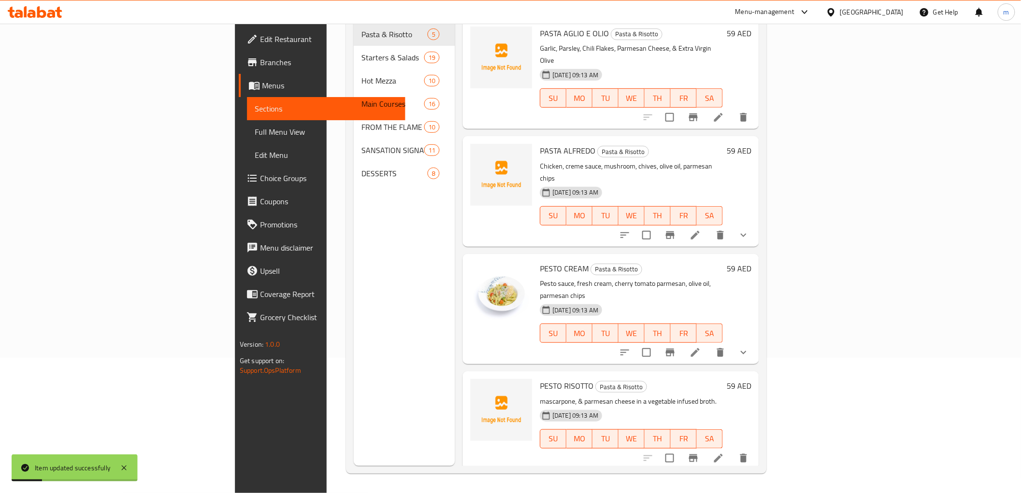
scroll to position [135, 0]
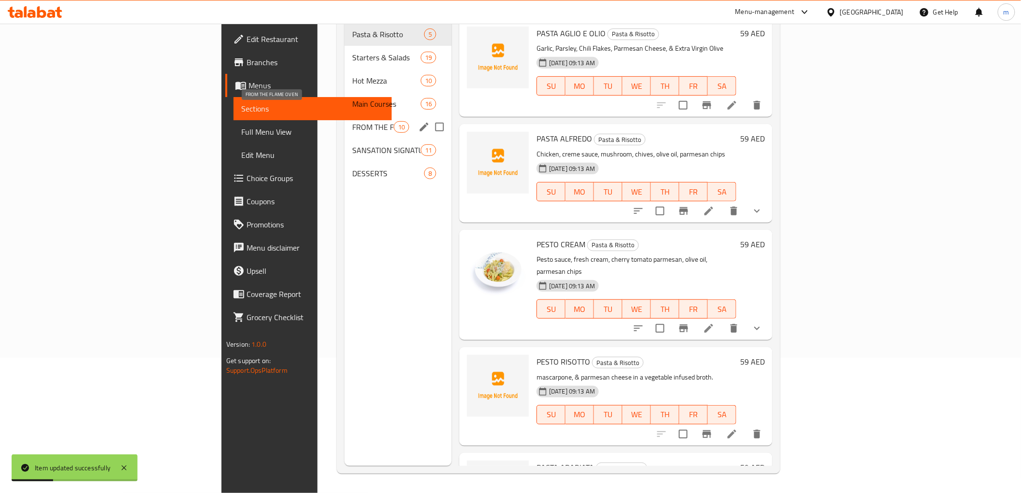
click at [352, 121] on span "FROM THE FLAME OVEN" at bounding box center [372, 127] width 41 height 12
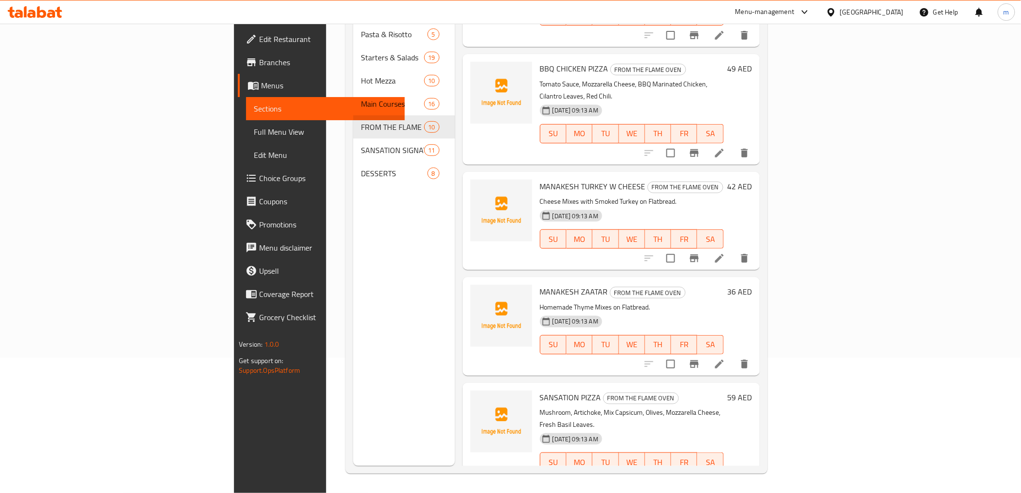
scroll to position [375, 0]
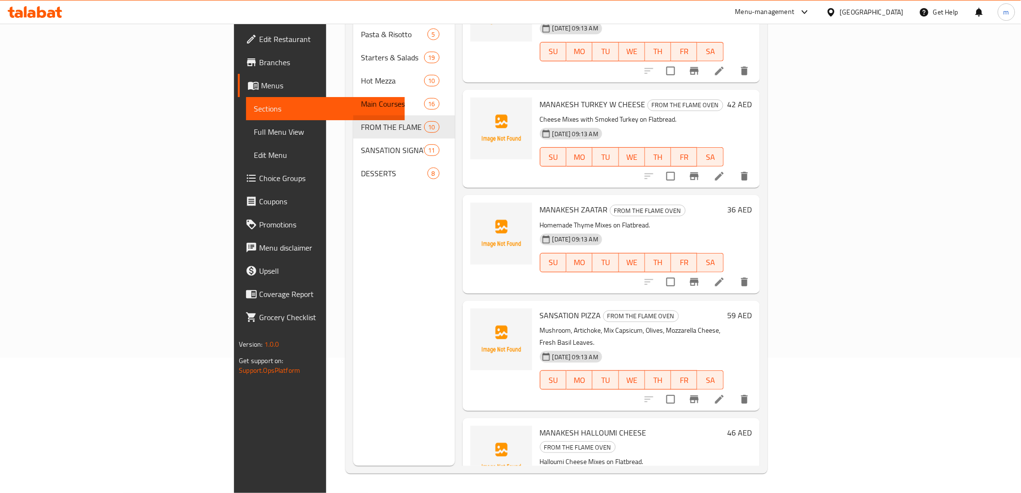
click at [733, 390] on li at bounding box center [719, 398] width 27 height 17
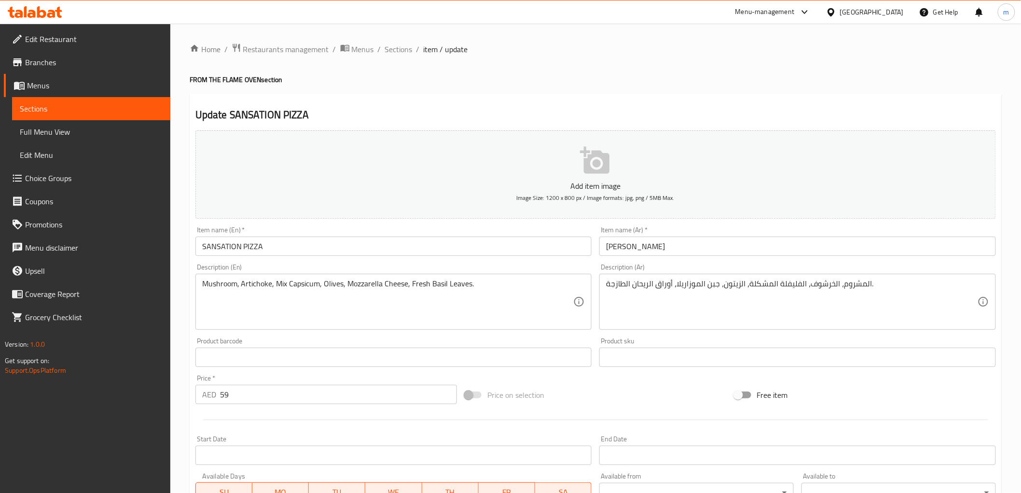
click at [220, 398] on input "59" at bounding box center [338, 394] width 237 height 19
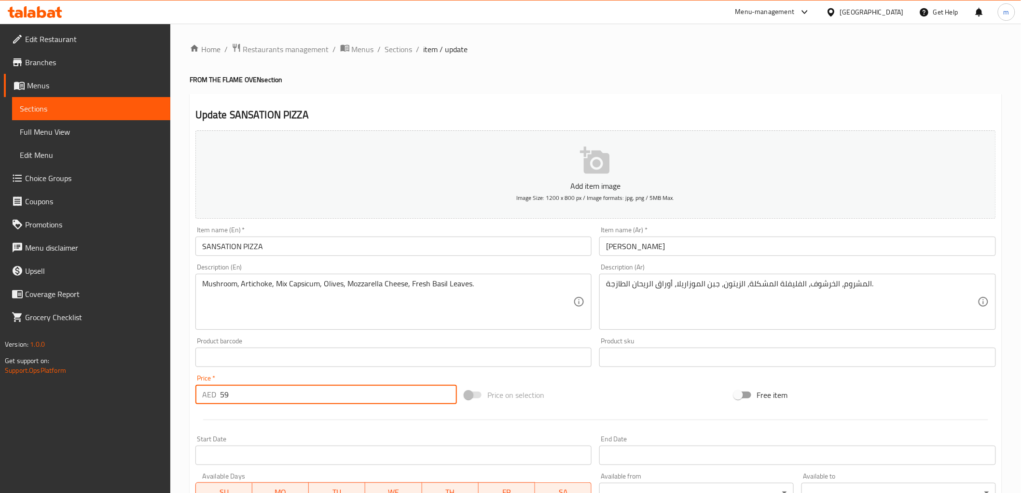
click at [220, 398] on input "59" at bounding box center [338, 394] width 237 height 19
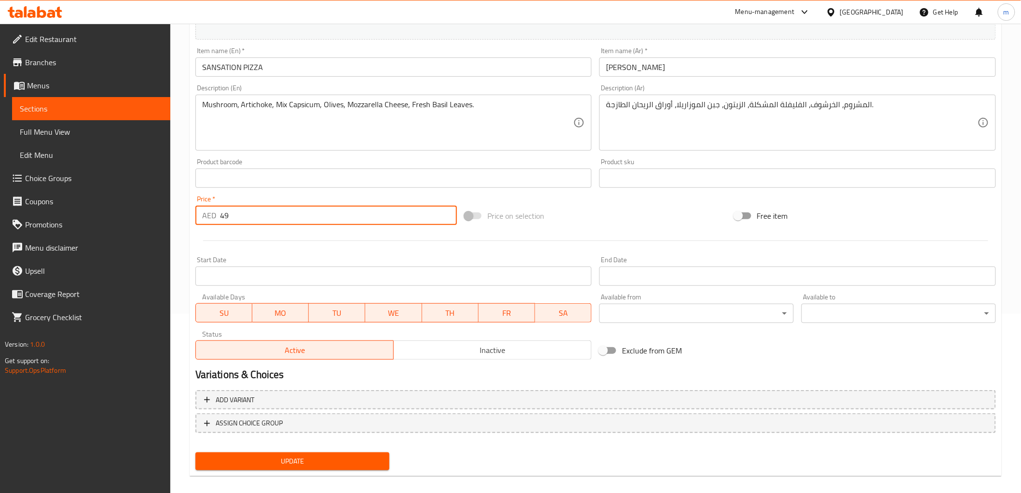
scroll to position [187, 0]
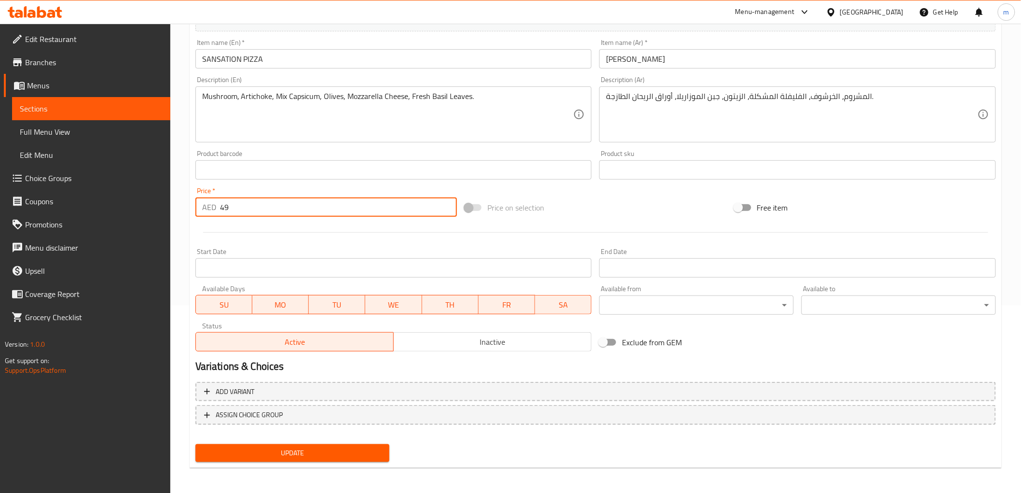
type input "49"
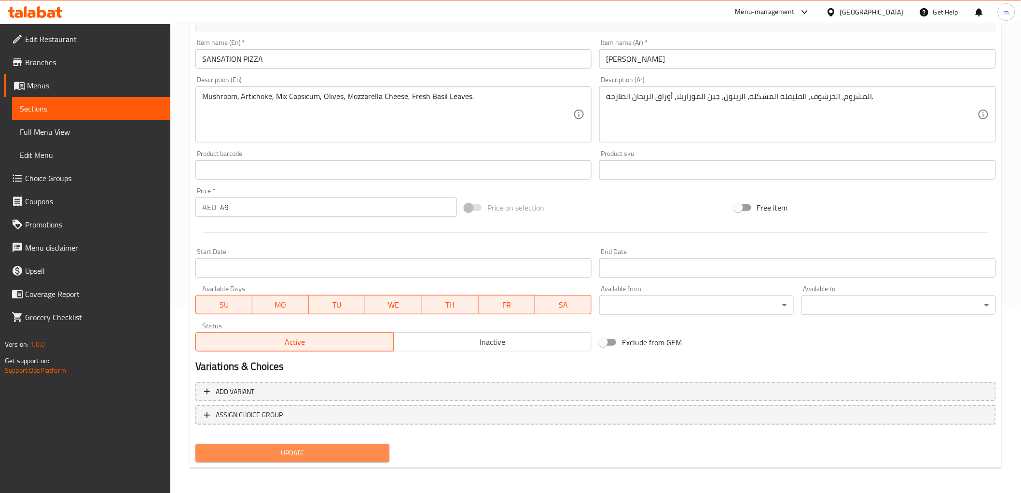
click at [269, 457] on button "Update" at bounding box center [292, 453] width 195 height 18
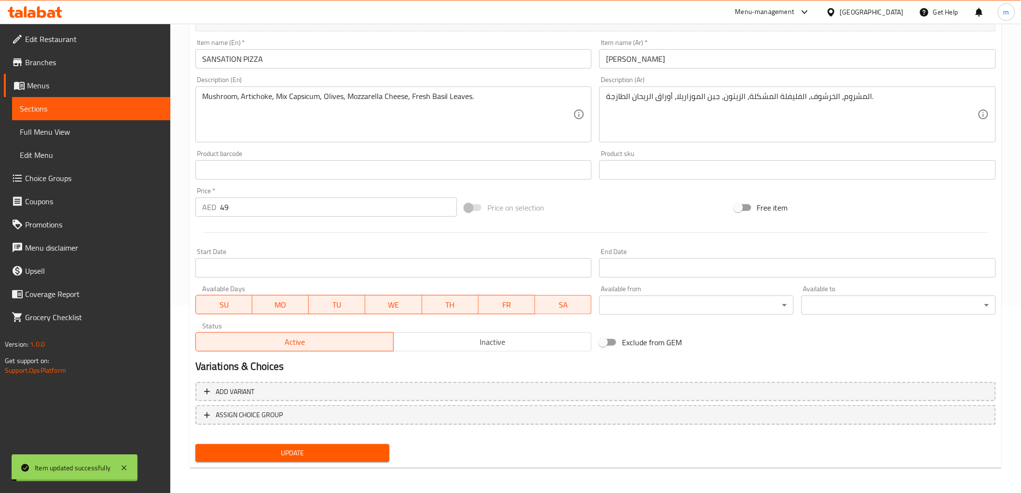
click at [56, 108] on span "Sections" at bounding box center [91, 109] width 143 height 12
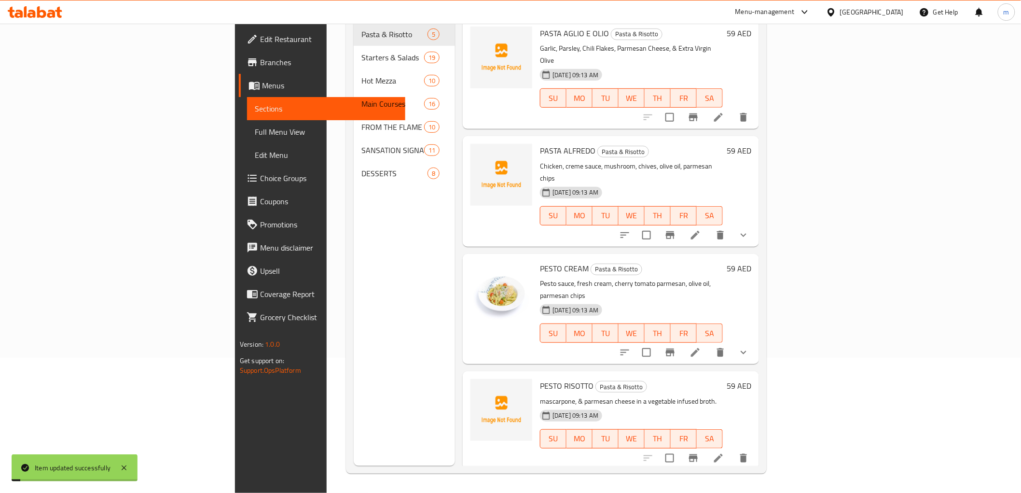
scroll to position [135, 0]
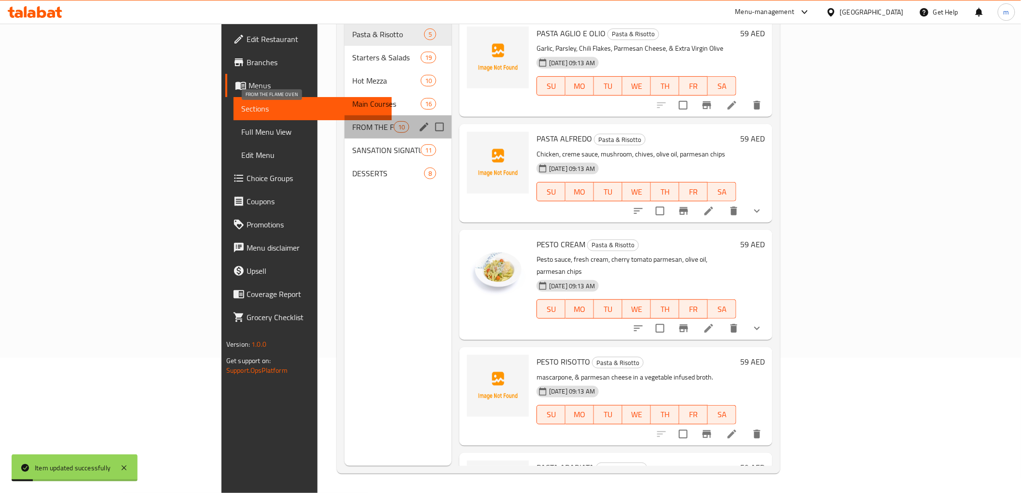
click at [352, 121] on span "FROM THE FLAME OVEN" at bounding box center [372, 127] width 41 height 12
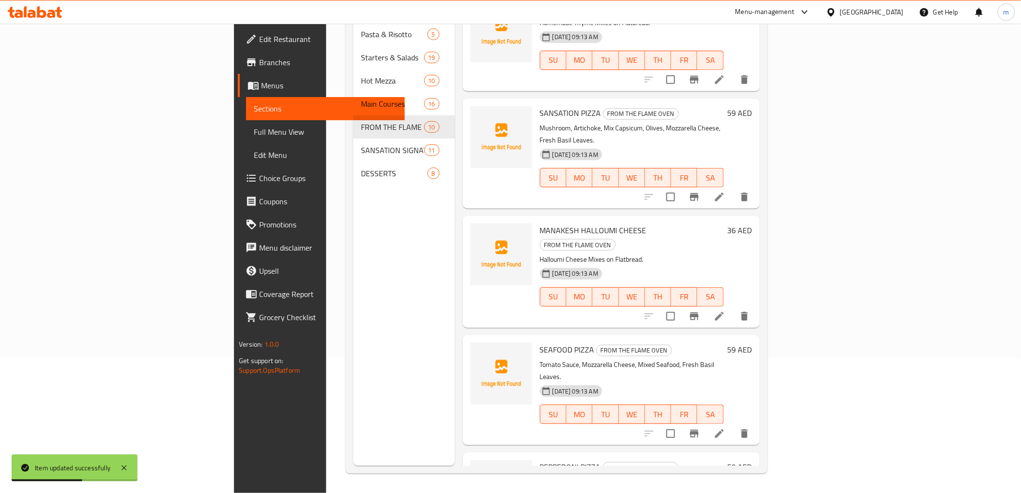
scroll to position [585, 0]
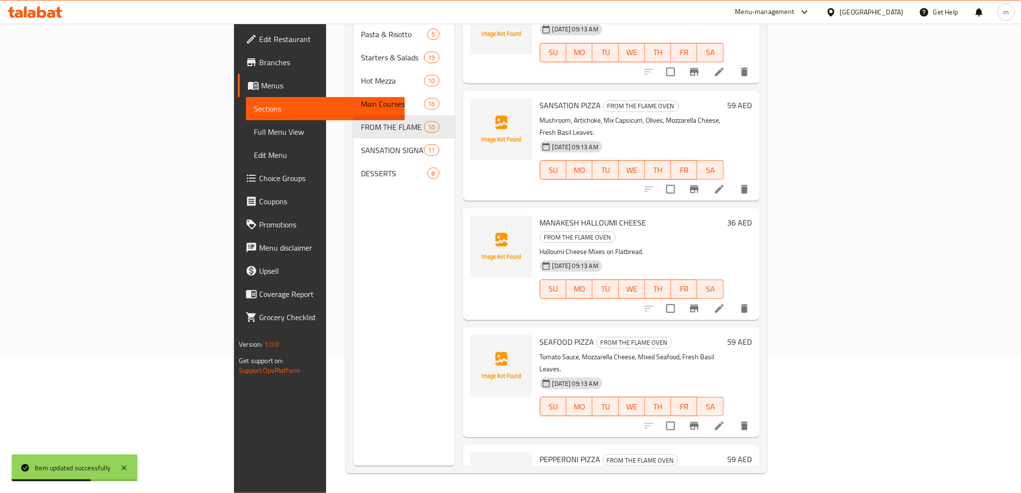
click at [756, 414] on div at bounding box center [697, 425] width 119 height 23
click at [725, 420] on icon at bounding box center [720, 426] width 12 height 12
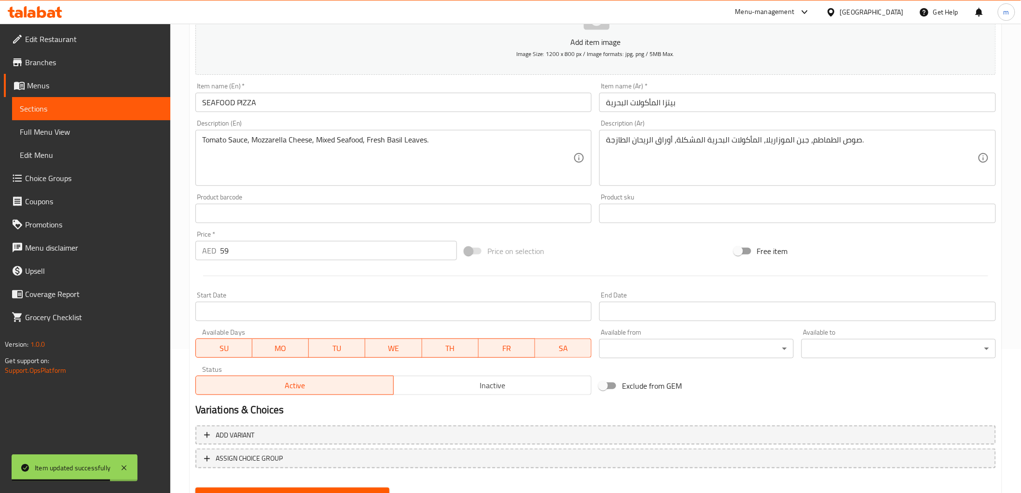
scroll to position [187, 0]
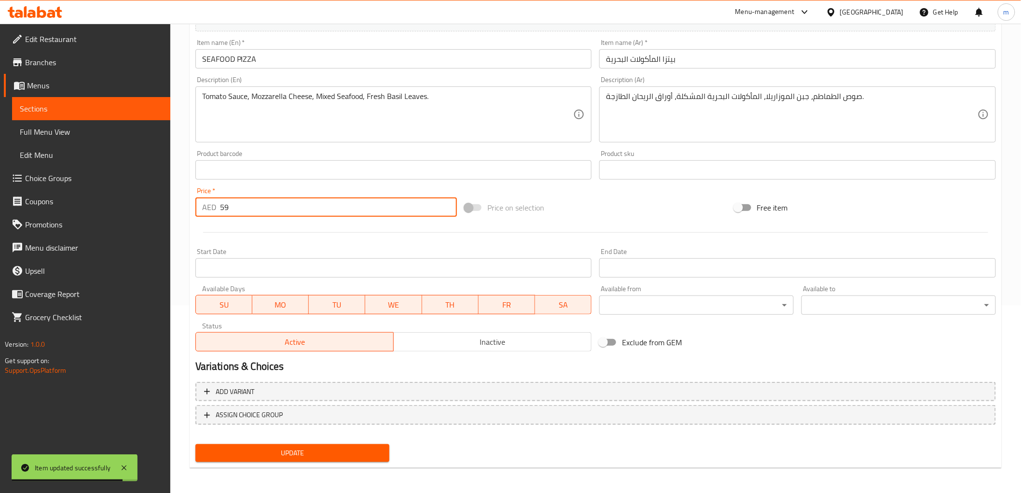
click at [225, 207] on input "59" at bounding box center [338, 206] width 237 height 19
type input "9"
type input "49"
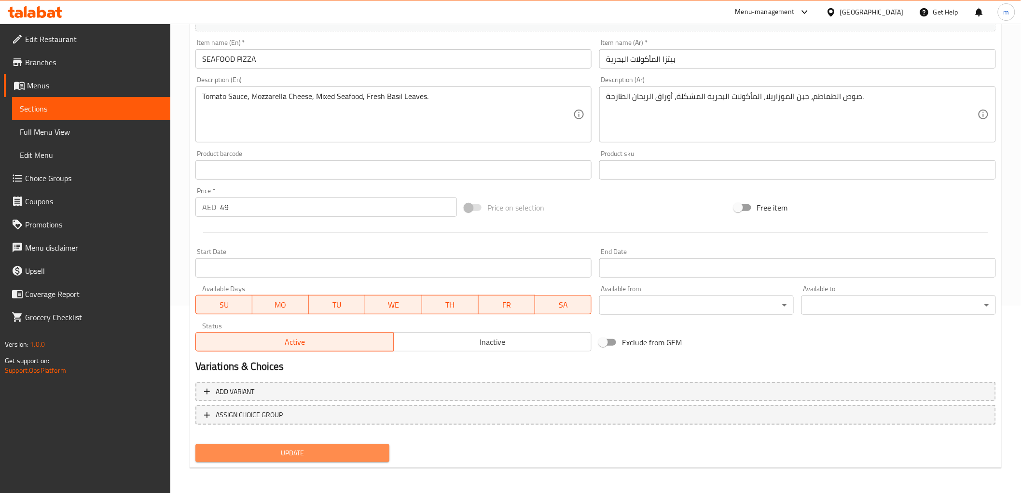
click at [324, 449] on span "Update" at bounding box center [292, 453] width 179 height 12
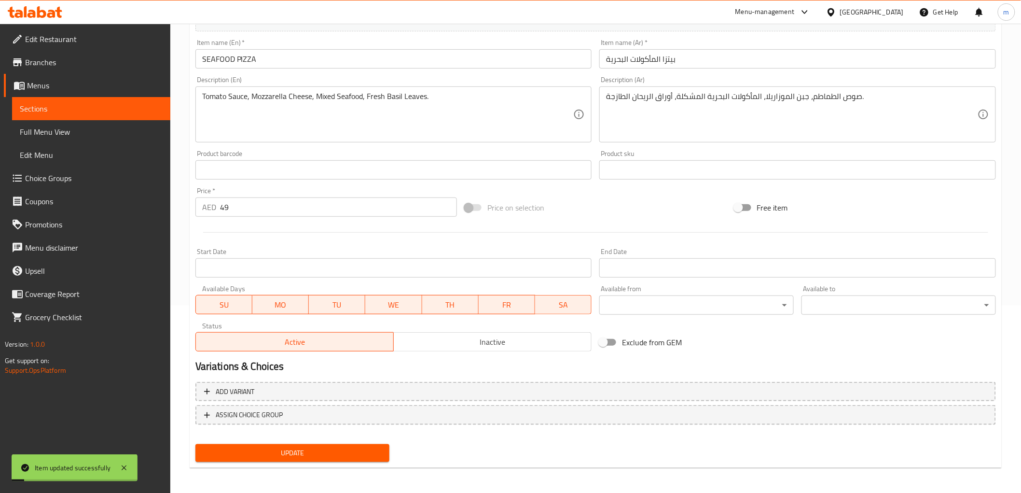
click at [66, 107] on span "Sections" at bounding box center [91, 109] width 143 height 12
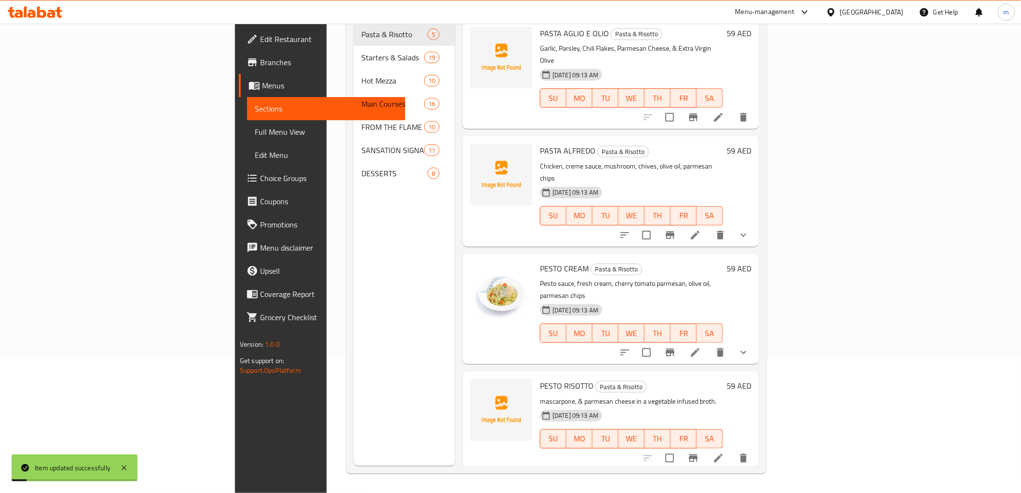
scroll to position [135, 0]
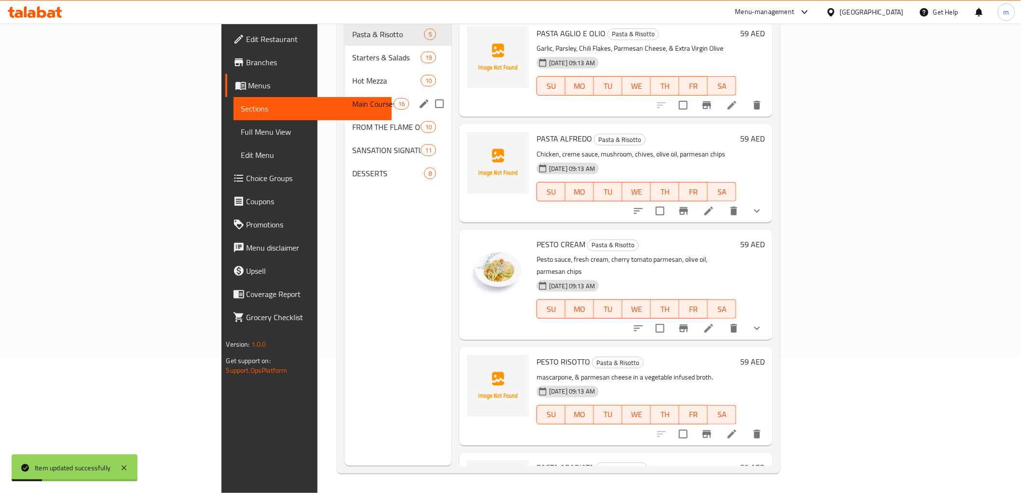
click at [345, 98] on div "Main Courses 16" at bounding box center [398, 103] width 107 height 23
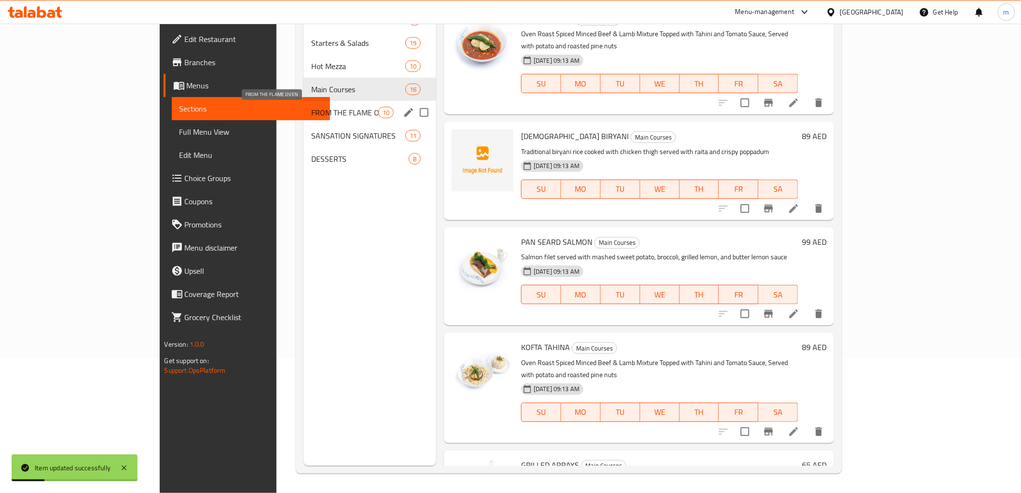
click at [311, 108] on span "FROM THE FLAME OVEN" at bounding box center [344, 113] width 67 height 12
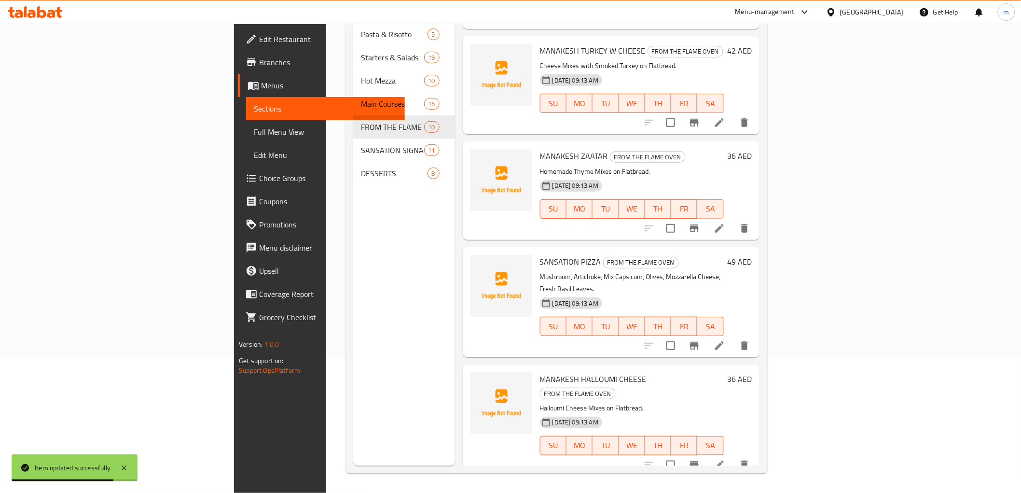
scroll to position [585, 0]
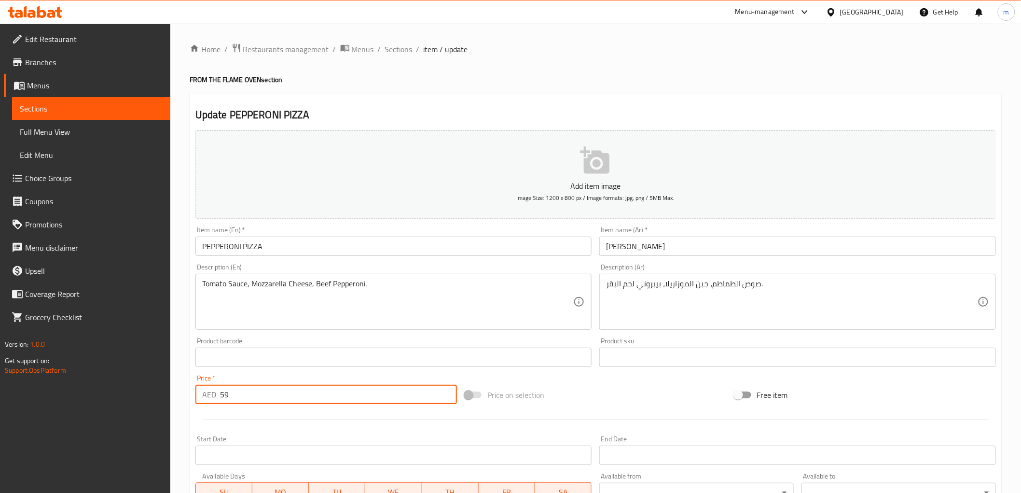
click at [223, 392] on input "59" at bounding box center [338, 394] width 237 height 19
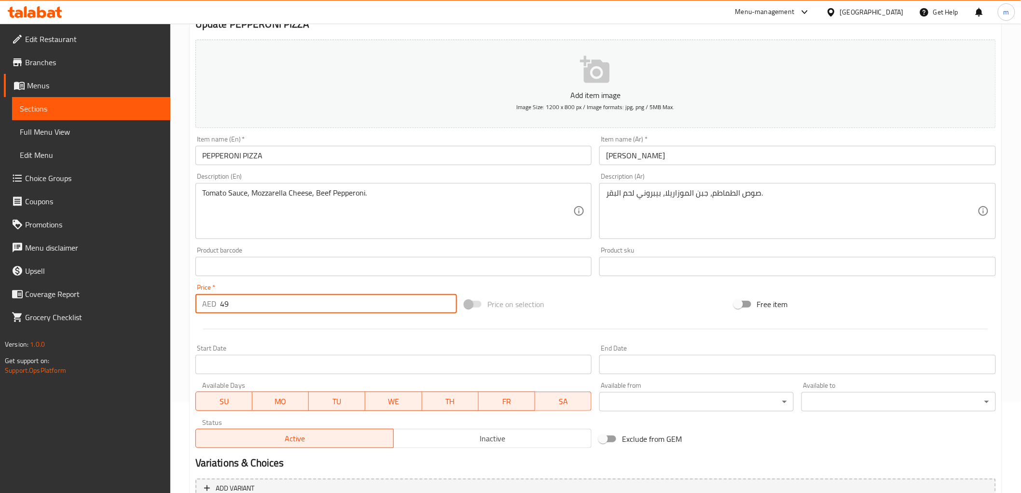
scroll to position [187, 0]
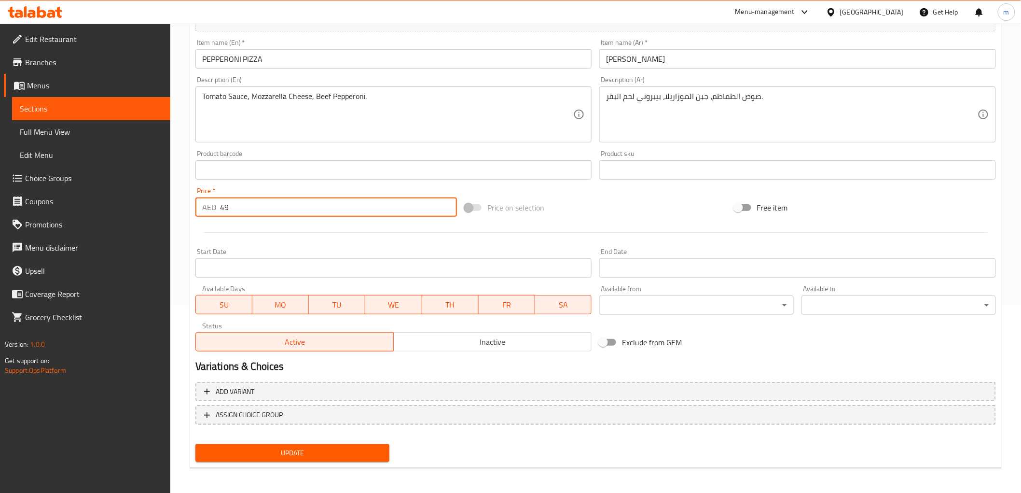
type input "49"
click at [288, 452] on span "Update" at bounding box center [292, 453] width 179 height 12
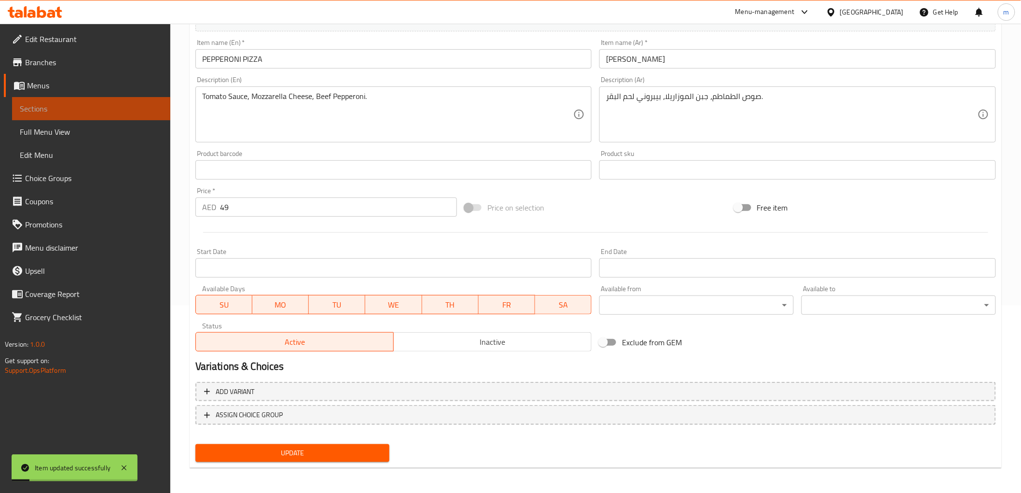
click at [44, 108] on span "Sections" at bounding box center [91, 109] width 143 height 12
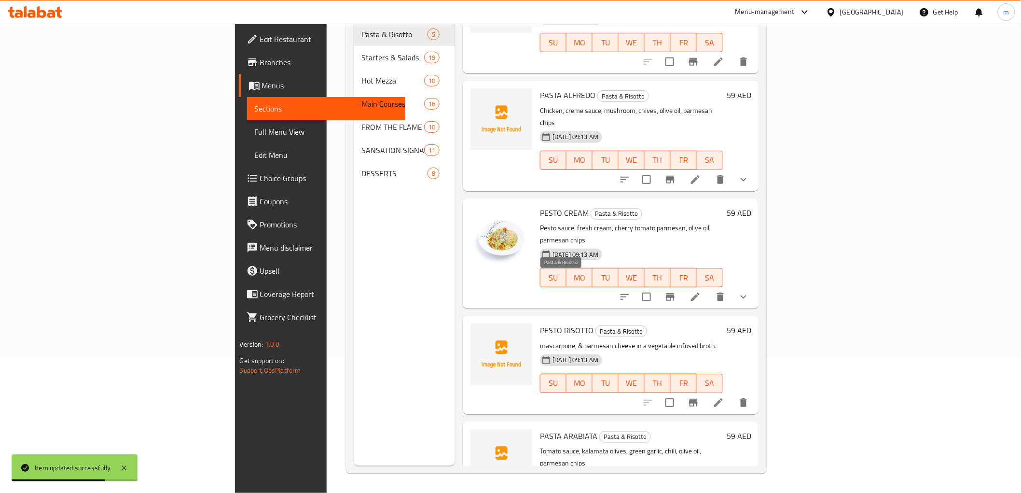
scroll to position [58, 0]
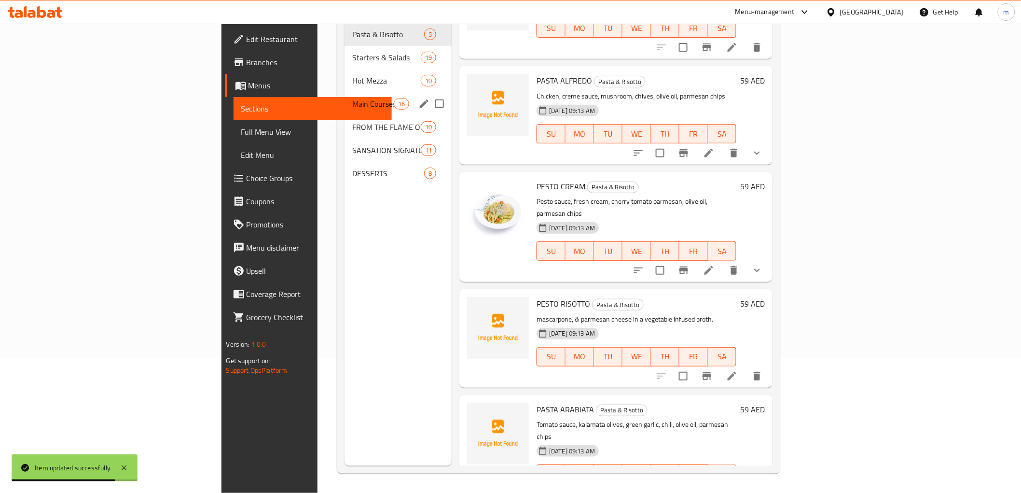
click at [345, 99] on div "Main Courses 16" at bounding box center [398, 103] width 107 height 23
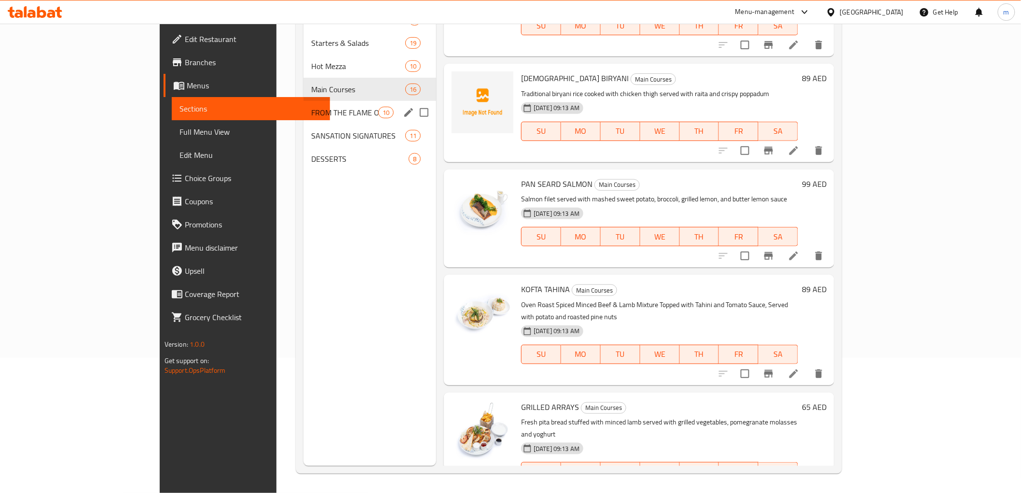
click at [311, 117] on span "FROM THE FLAME OVEN" at bounding box center [344, 113] width 67 height 12
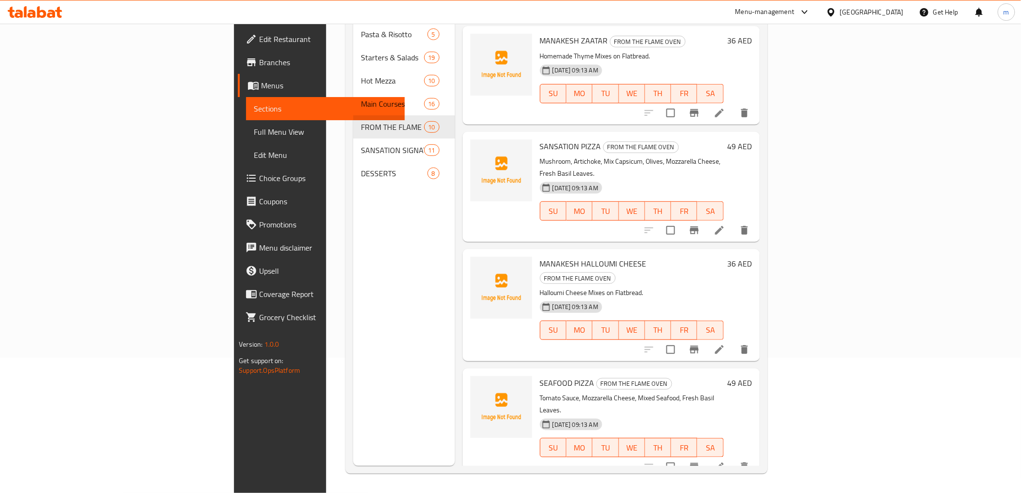
scroll to position [585, 0]
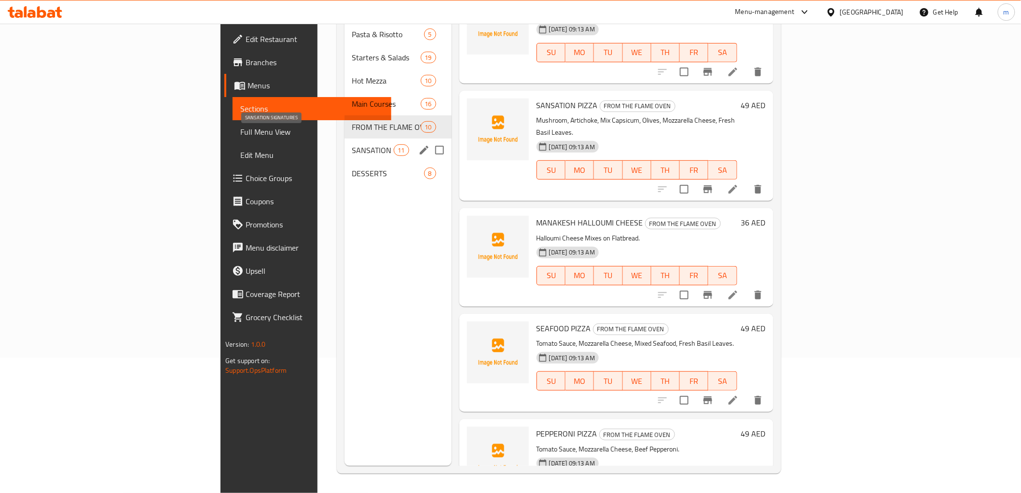
click at [352, 144] on span "SANSATION SIGNATURES" at bounding box center [373, 150] width 42 height 12
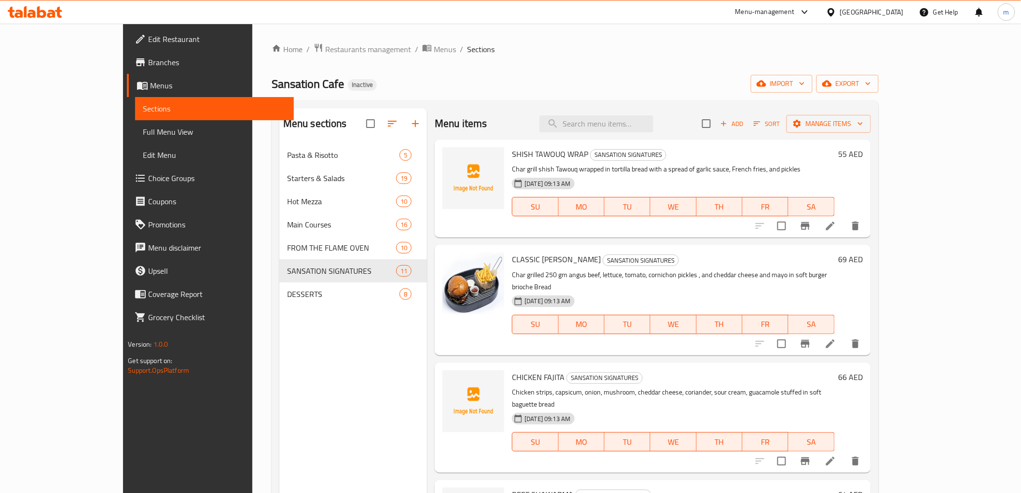
click at [844, 224] on li at bounding box center [830, 225] width 27 height 17
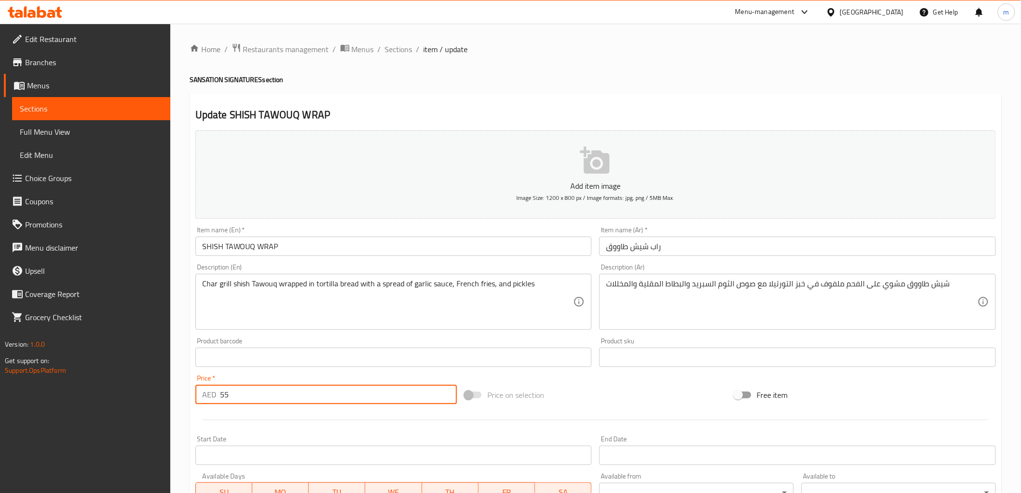
drag, startPoint x: 225, startPoint y: 399, endPoint x: 209, endPoint y: 393, distance: 17.4
click at [209, 393] on div "AED 55 Price *" at bounding box center [326, 394] width 262 height 19
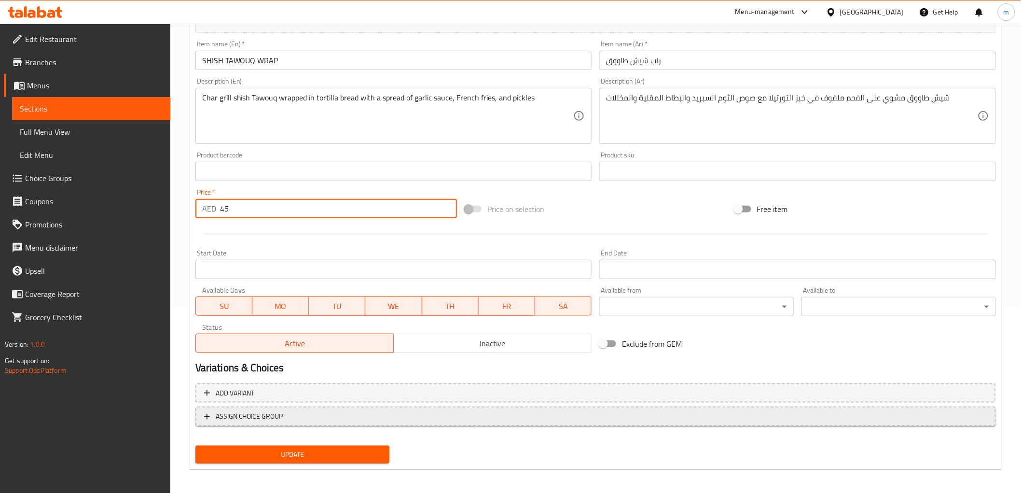
scroll to position [187, 0]
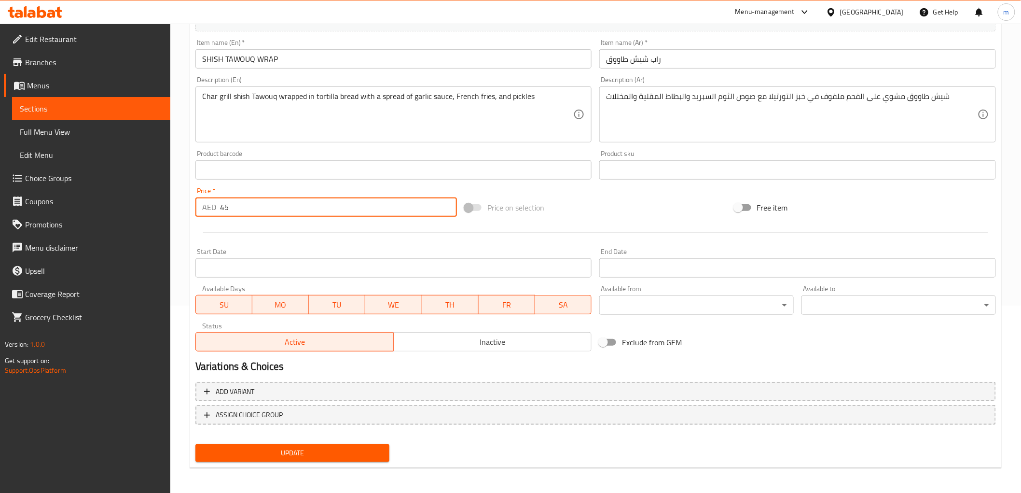
type input "45"
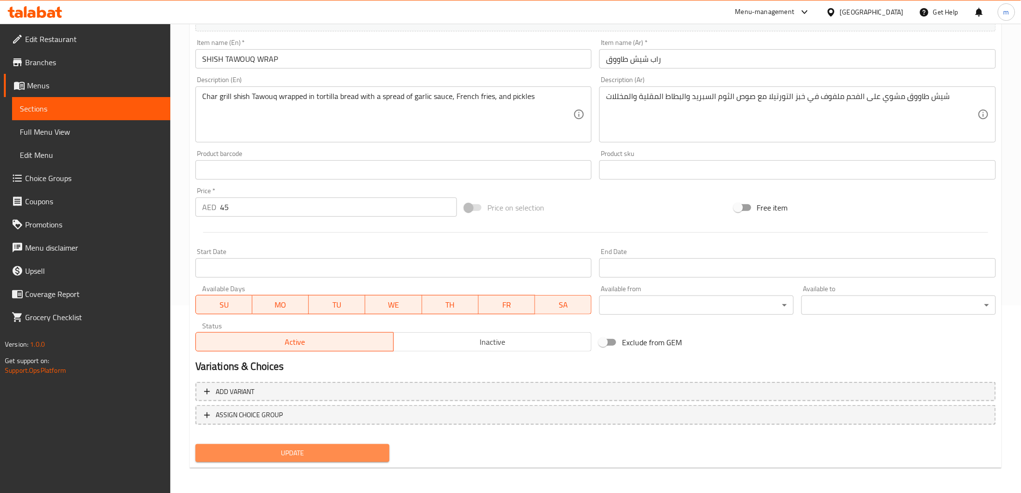
click at [296, 451] on span "Update" at bounding box center [292, 453] width 179 height 12
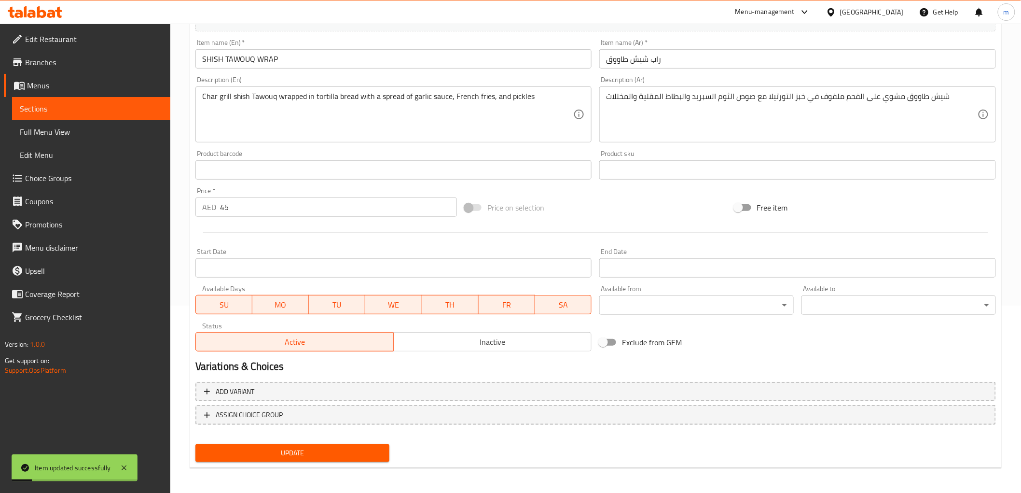
click at [90, 103] on span "Sections" at bounding box center [91, 109] width 143 height 12
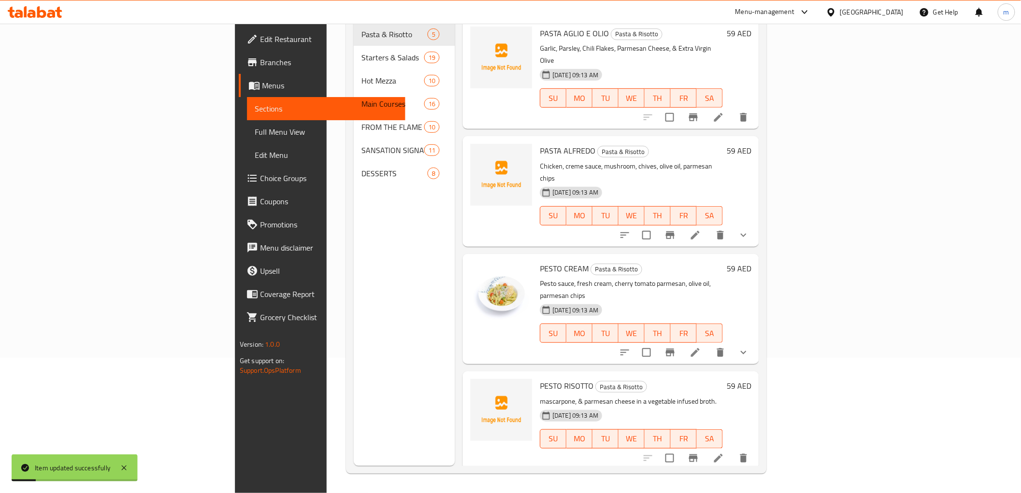
scroll to position [135, 0]
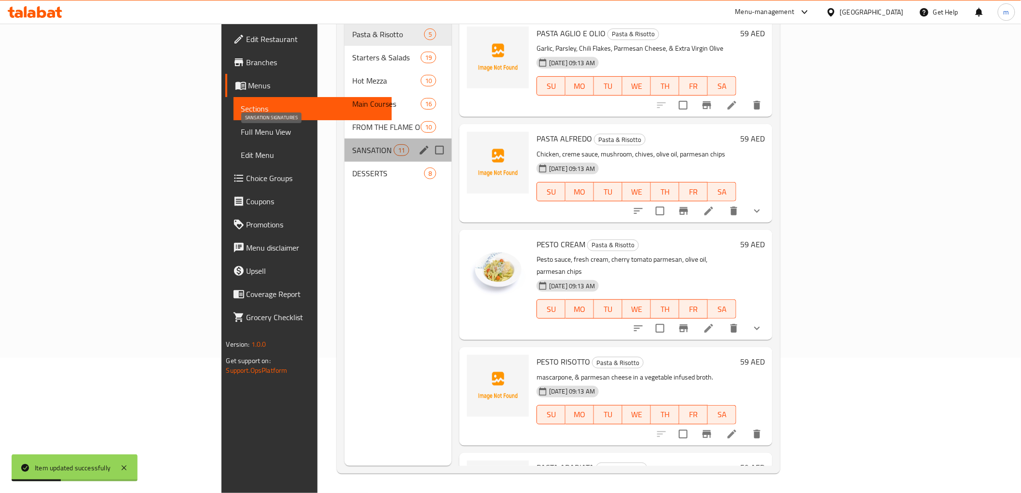
click at [352, 144] on span "SANSATION SIGNATURES" at bounding box center [372, 150] width 41 height 12
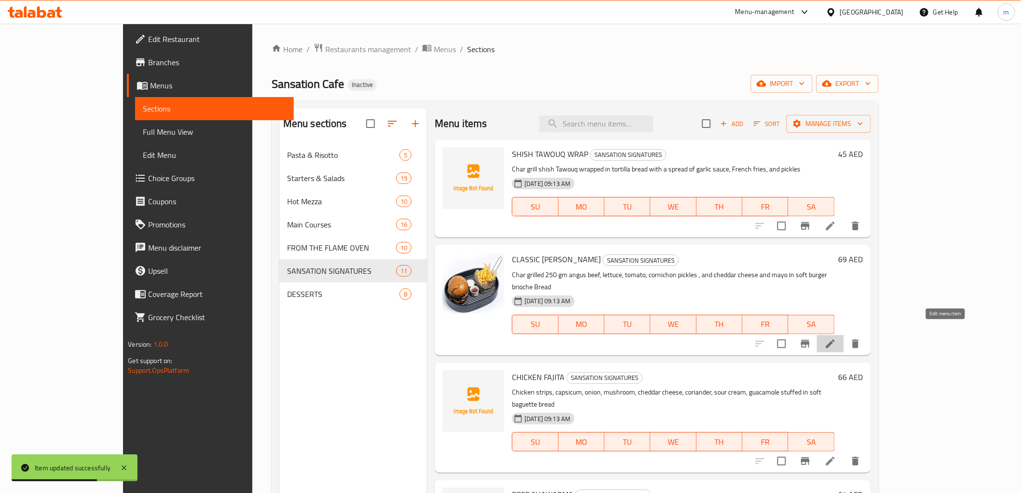
click at [836, 338] on icon at bounding box center [831, 344] width 12 height 12
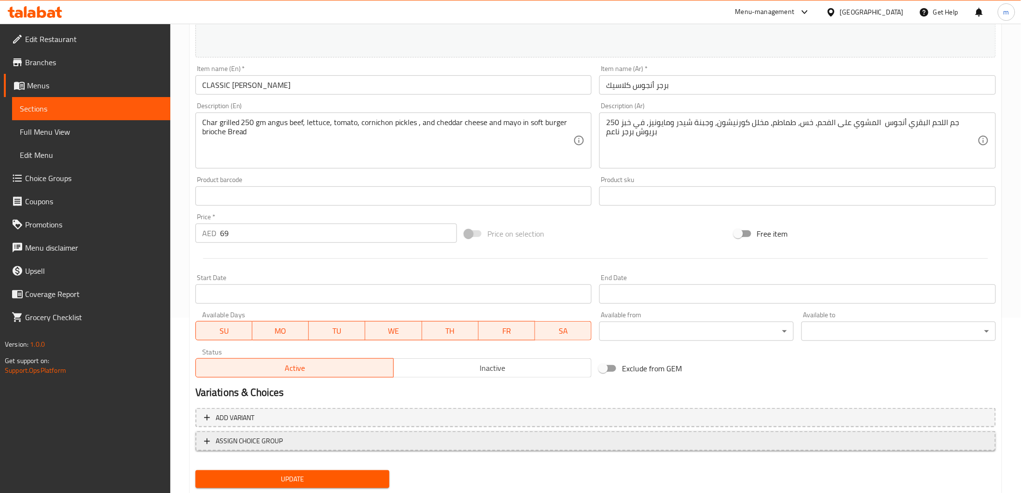
scroll to position [201, 0]
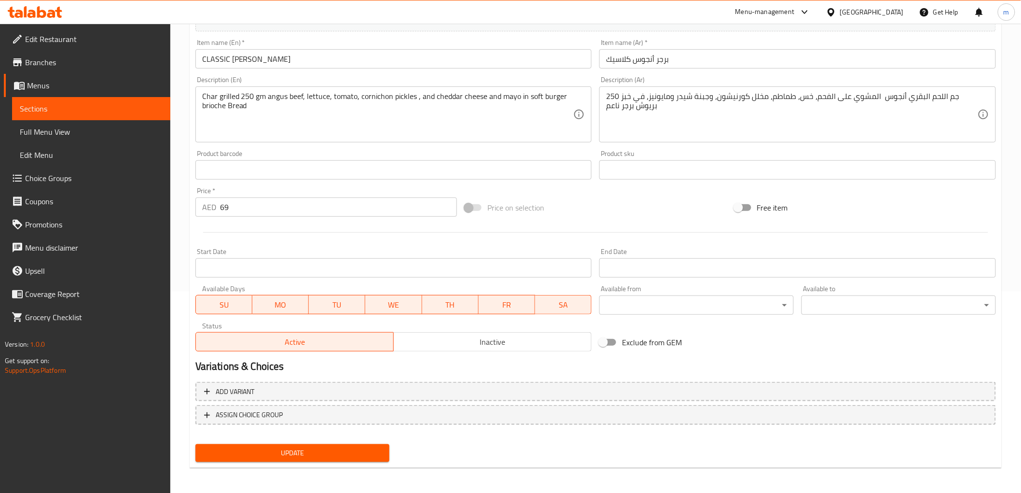
click at [325, 452] on span "Update" at bounding box center [292, 453] width 179 height 12
click at [97, 107] on span "Sections" at bounding box center [91, 109] width 143 height 12
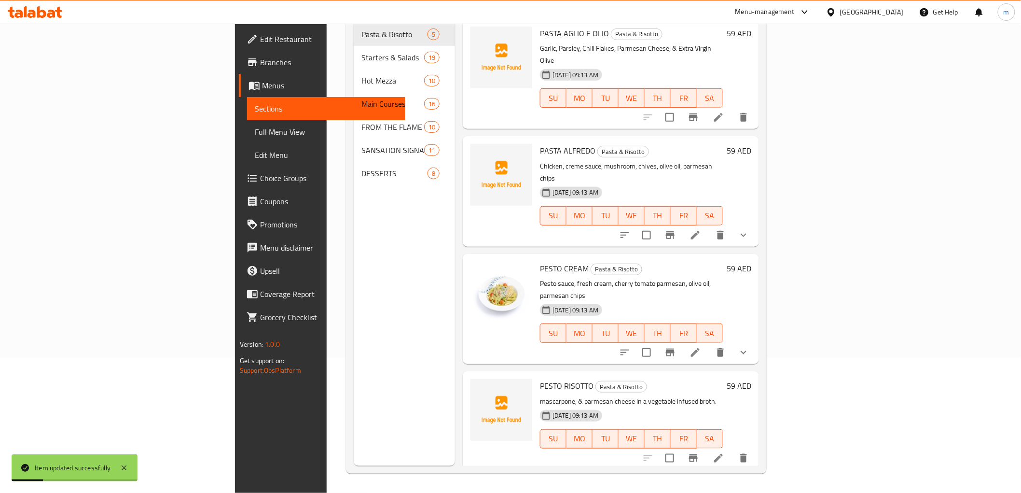
scroll to position [135, 0]
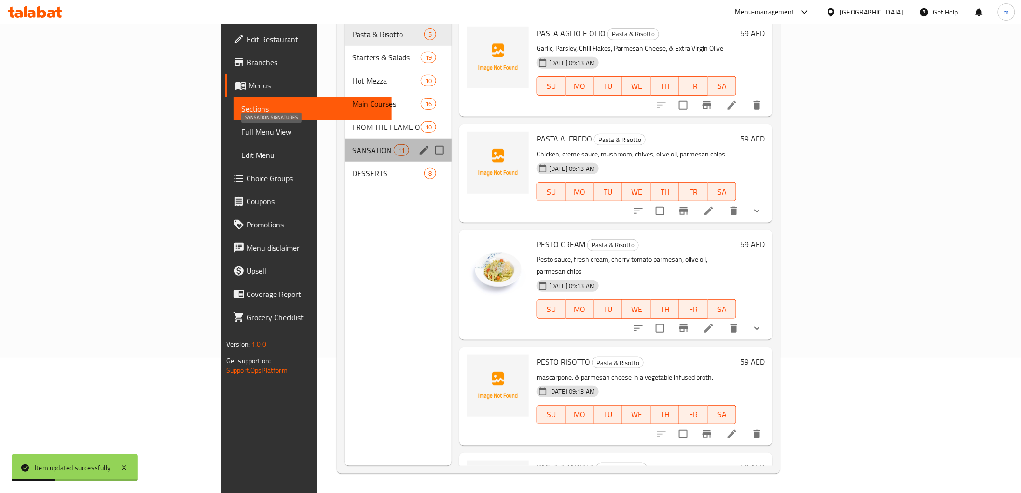
click at [352, 144] on span "SANSATION SIGNATURES" at bounding box center [372, 150] width 41 height 12
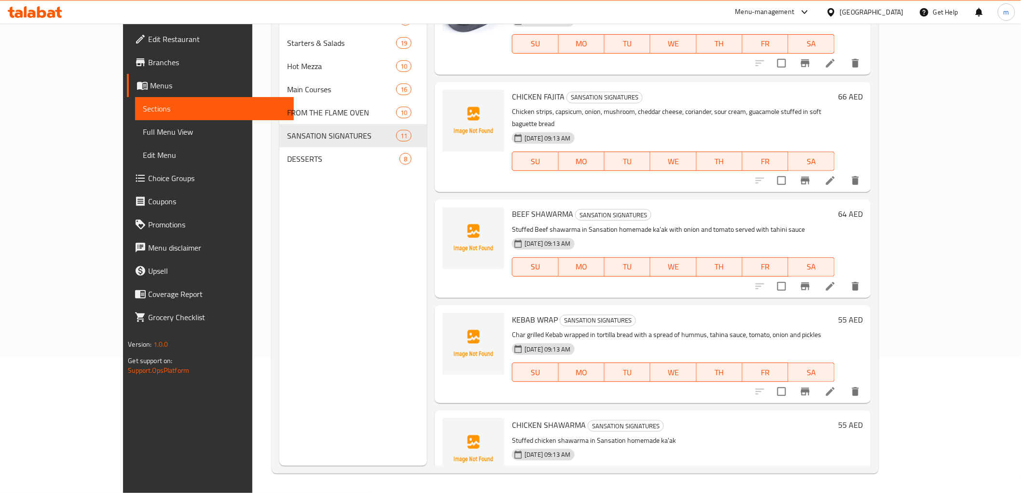
scroll to position [161, 0]
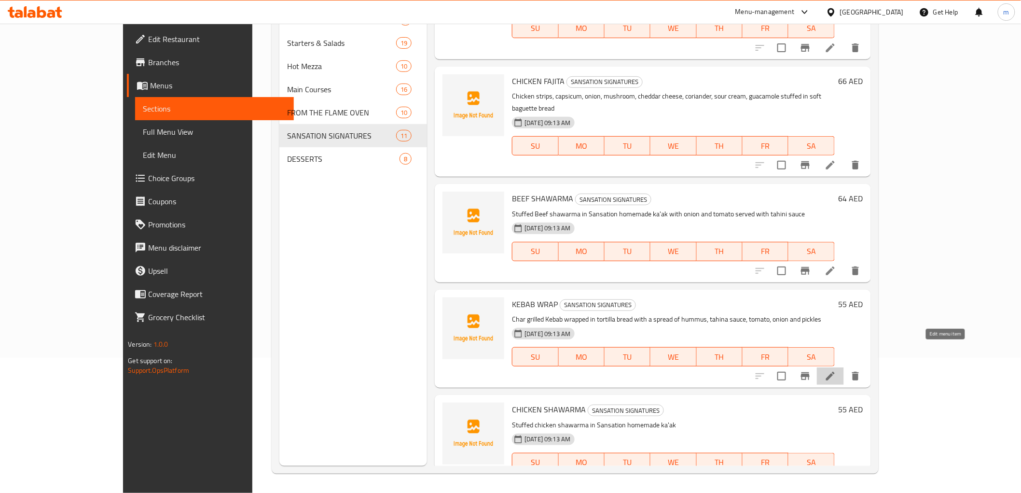
click at [836, 370] on icon at bounding box center [831, 376] width 12 height 12
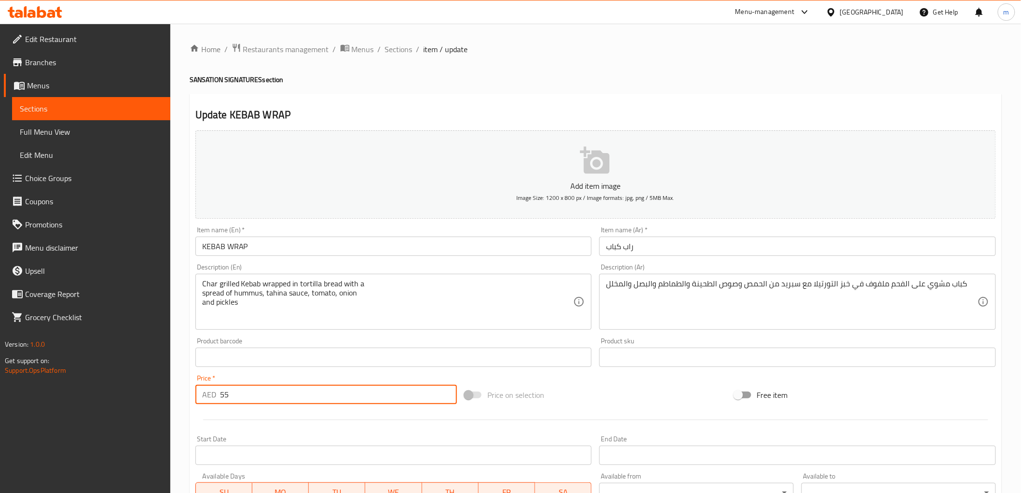
click at [224, 402] on input "55" at bounding box center [338, 394] width 237 height 19
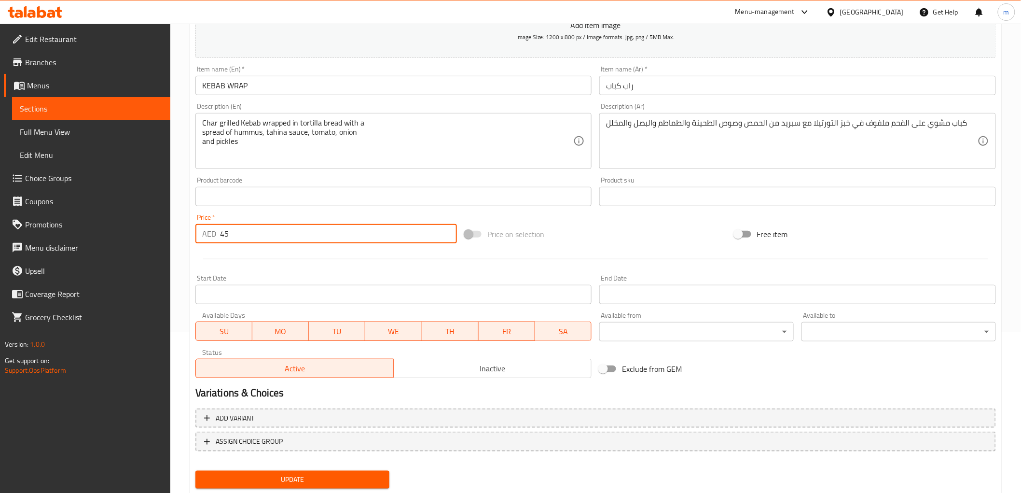
scroll to position [187, 0]
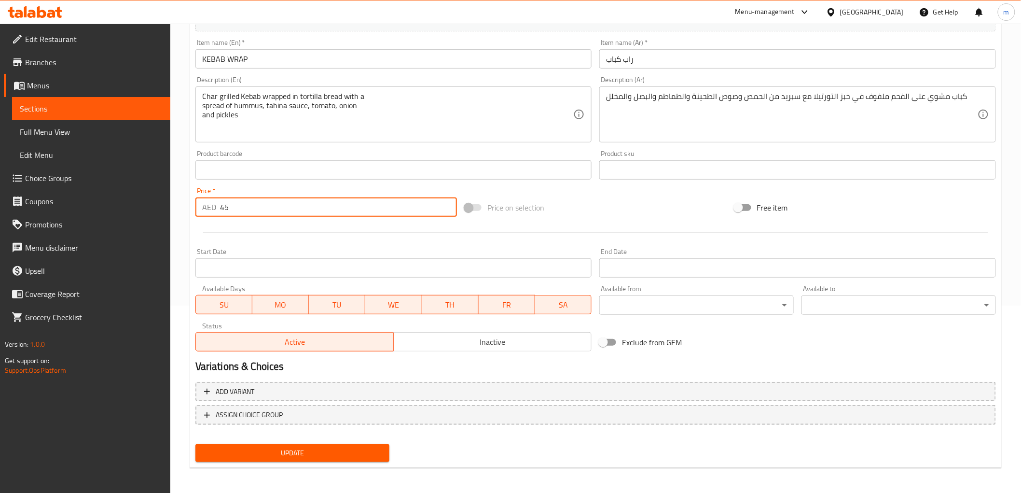
type input "45"
click at [264, 447] on span "Update" at bounding box center [292, 453] width 179 height 12
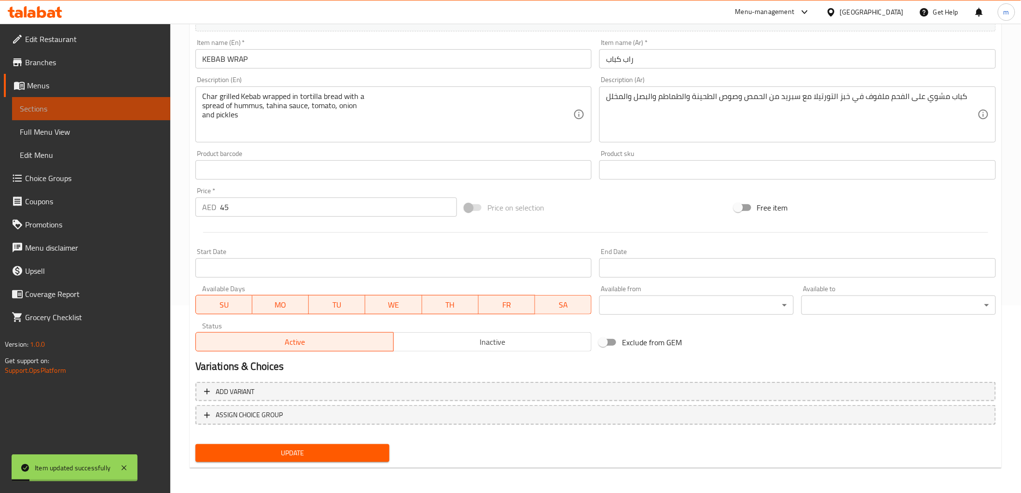
click at [78, 113] on span "Sections" at bounding box center [91, 109] width 143 height 12
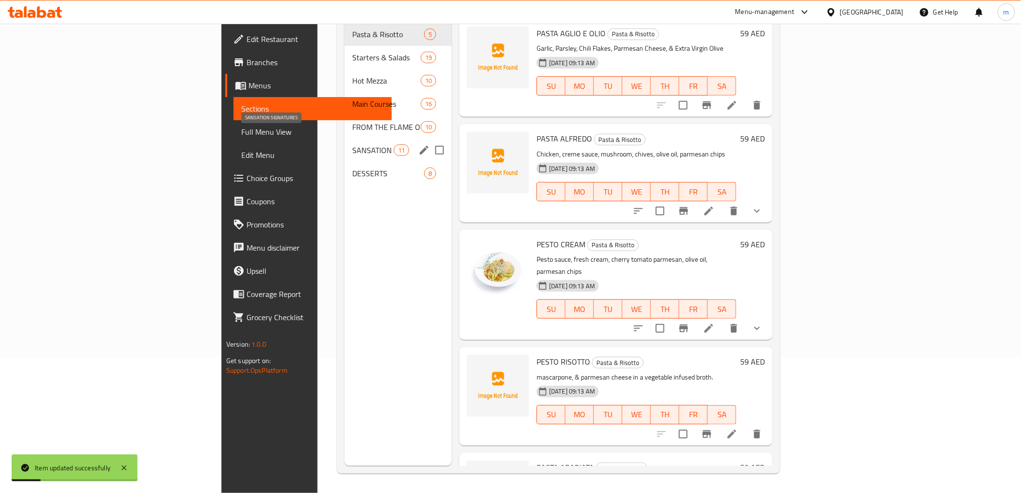
click at [352, 144] on span "SANSATION SIGNATURES" at bounding box center [372, 150] width 41 height 12
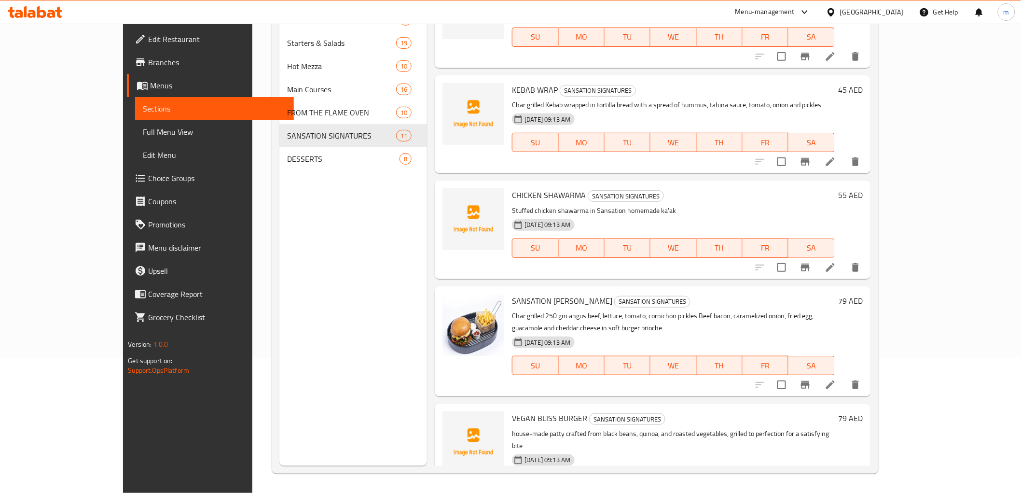
scroll to position [429, 0]
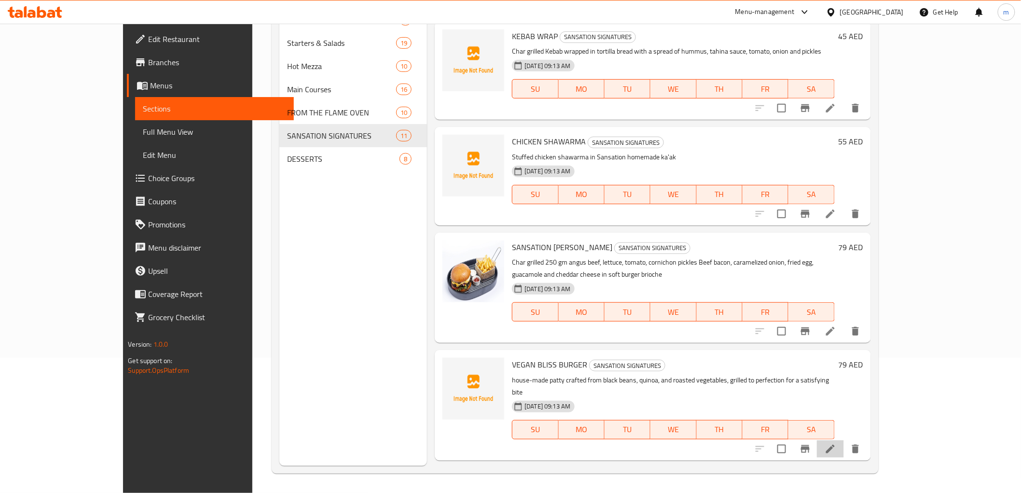
click at [844, 440] on li at bounding box center [830, 448] width 27 height 17
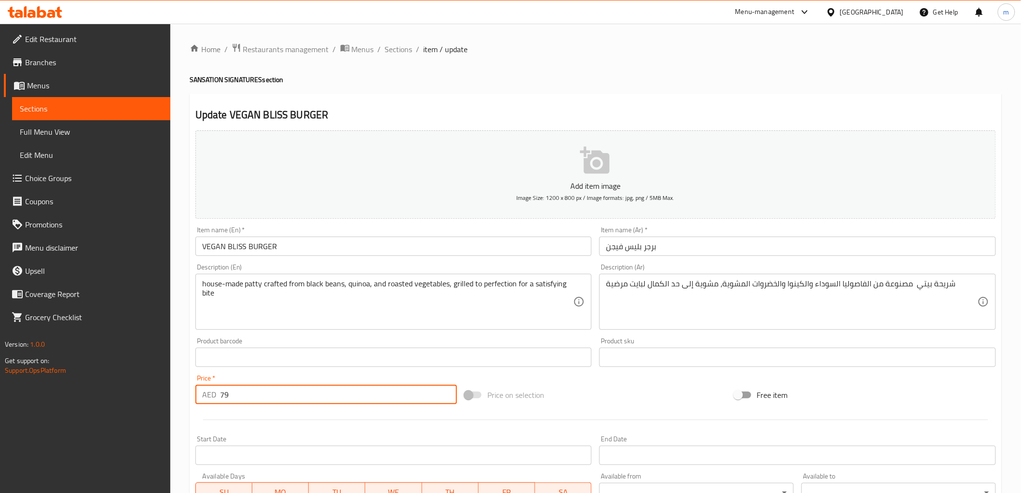
click at [230, 399] on input "79" at bounding box center [338, 394] width 237 height 19
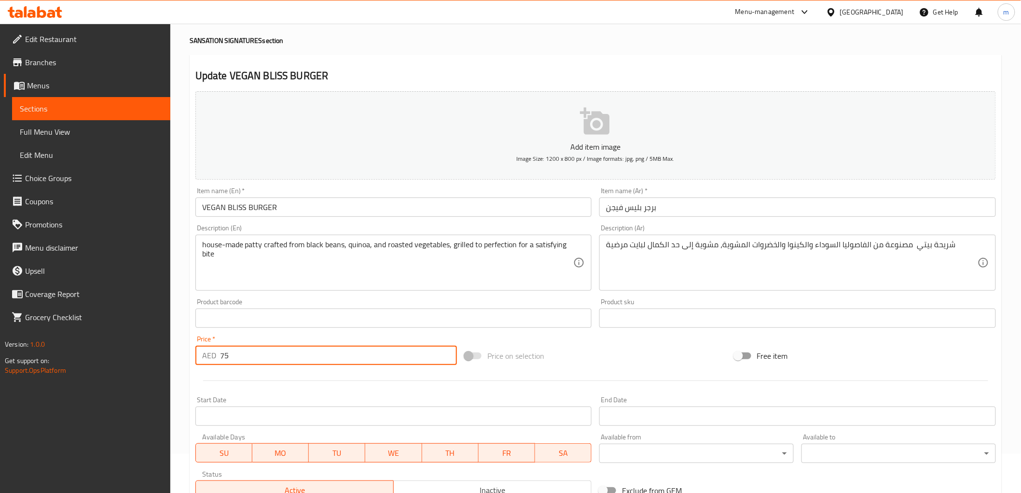
scroll to position [187, 0]
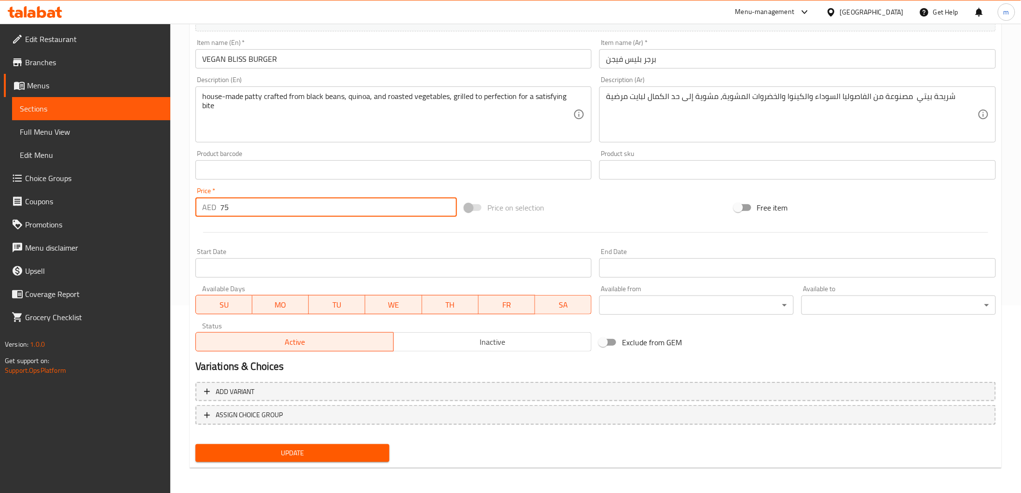
type input "75"
click at [236, 447] on span "Update" at bounding box center [292, 453] width 179 height 12
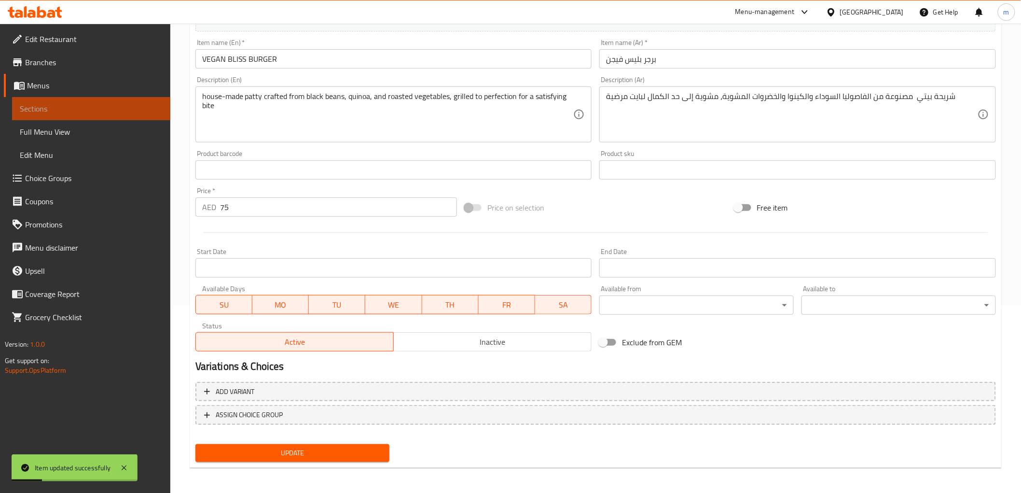
click at [81, 110] on span "Sections" at bounding box center [91, 109] width 143 height 12
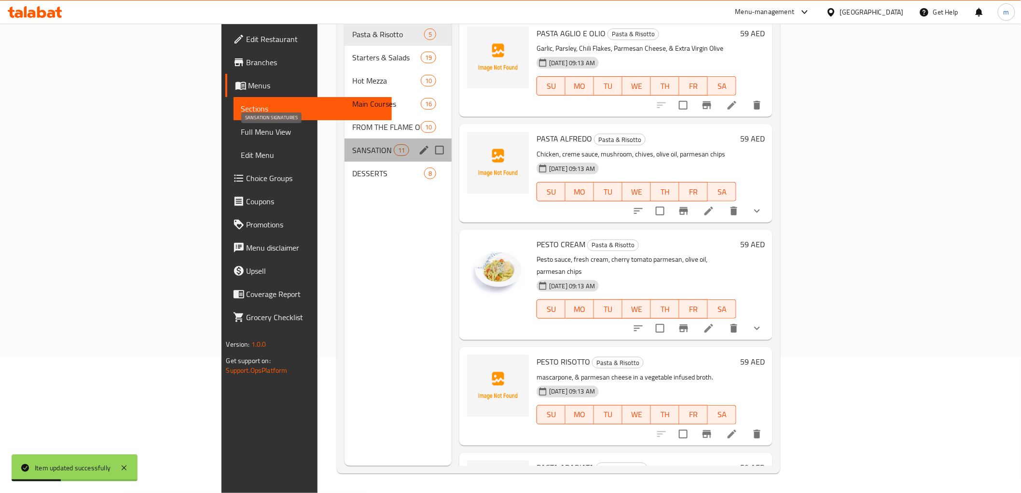
click at [352, 144] on span "SANSATION SIGNATURES" at bounding box center [372, 150] width 41 height 12
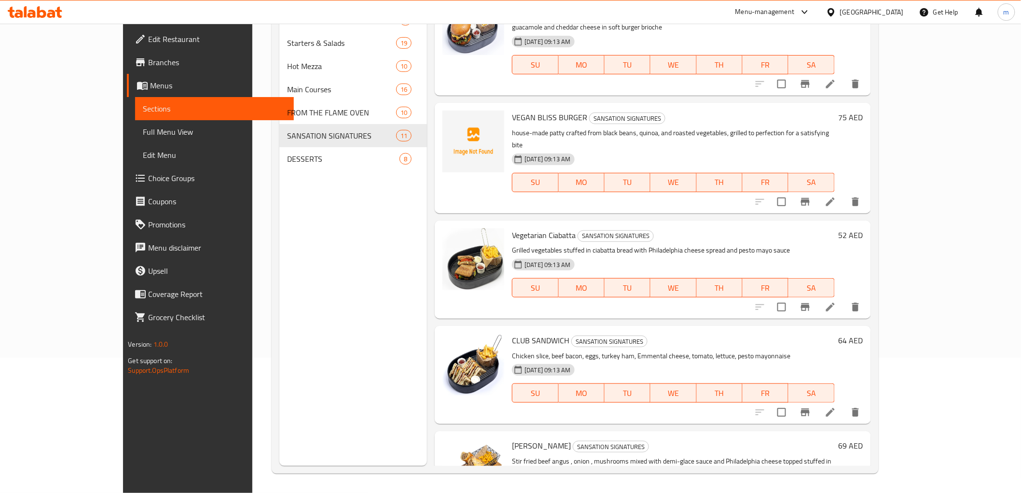
scroll to position [691, 0]
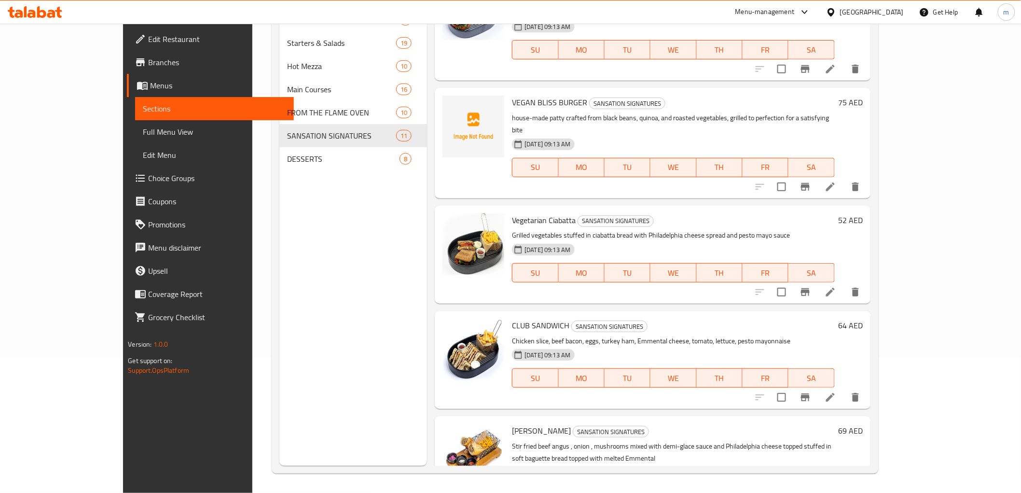
click at [361, 286] on div "Menu sections Pasta & Risotto 5 Starters & Salads 19 Hot Mezza 10 Main Courses …" at bounding box center [353, 219] width 148 height 493
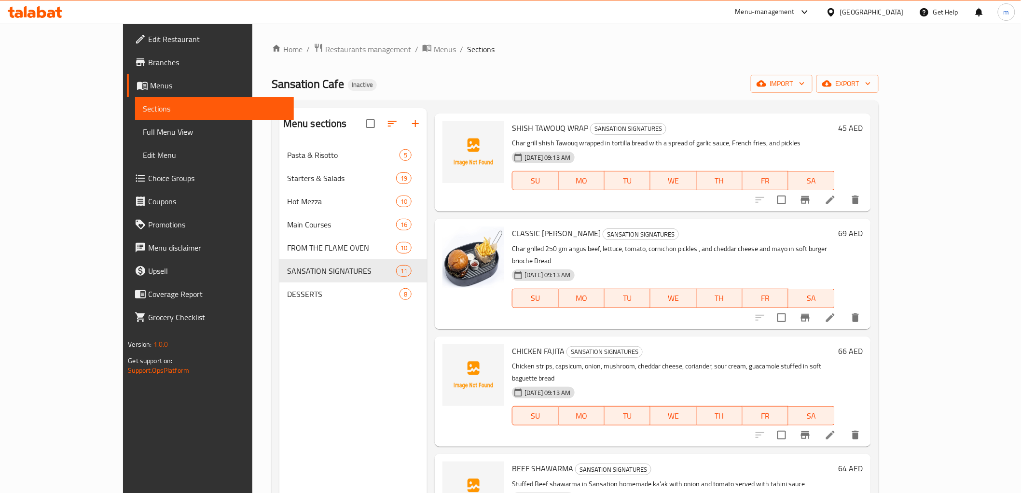
scroll to position [0, 0]
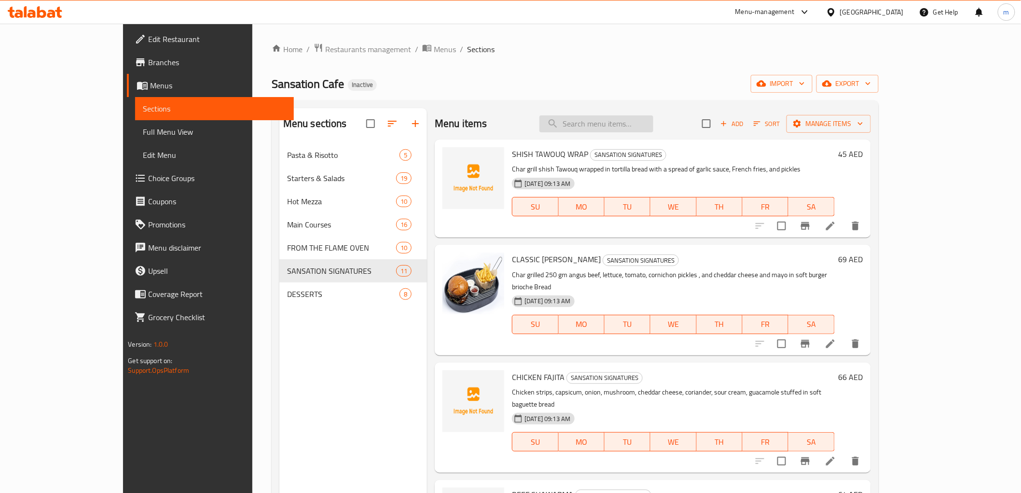
click at [608, 126] on input "search" at bounding box center [597, 123] width 114 height 17
paste input "VEGAN BLISS BURGER"
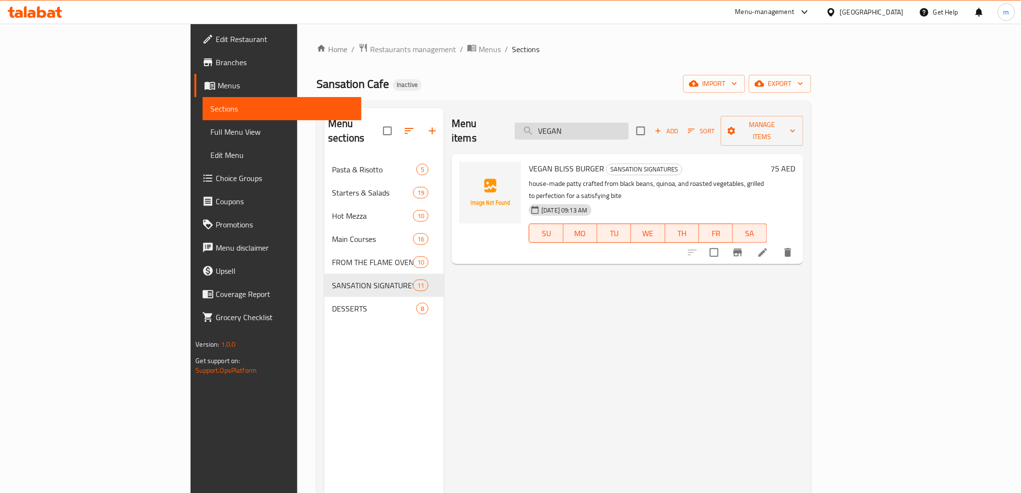
click at [617, 123] on input "VEGAN" at bounding box center [572, 131] width 114 height 17
paste input "GIES"
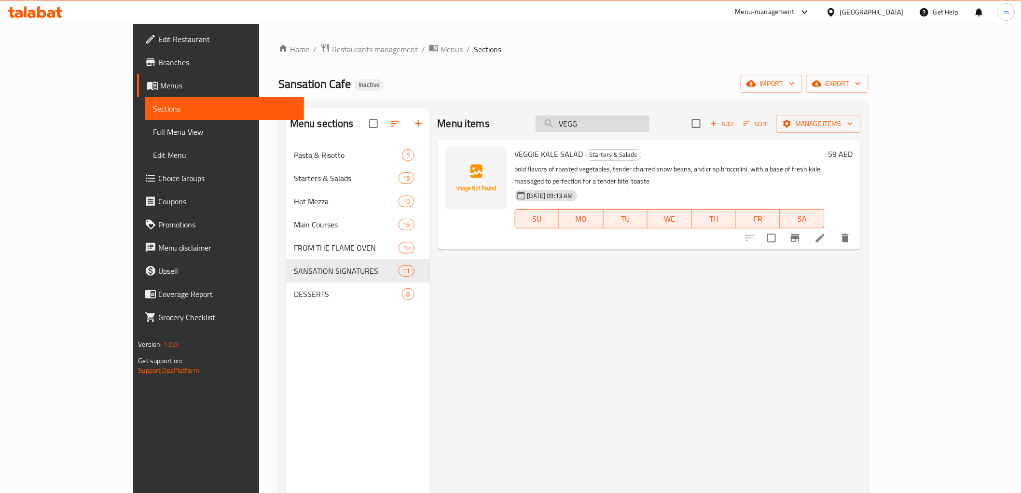
click at [616, 118] on input "VEGG" at bounding box center [593, 123] width 114 height 17
paste input "SCHIACCIATA"
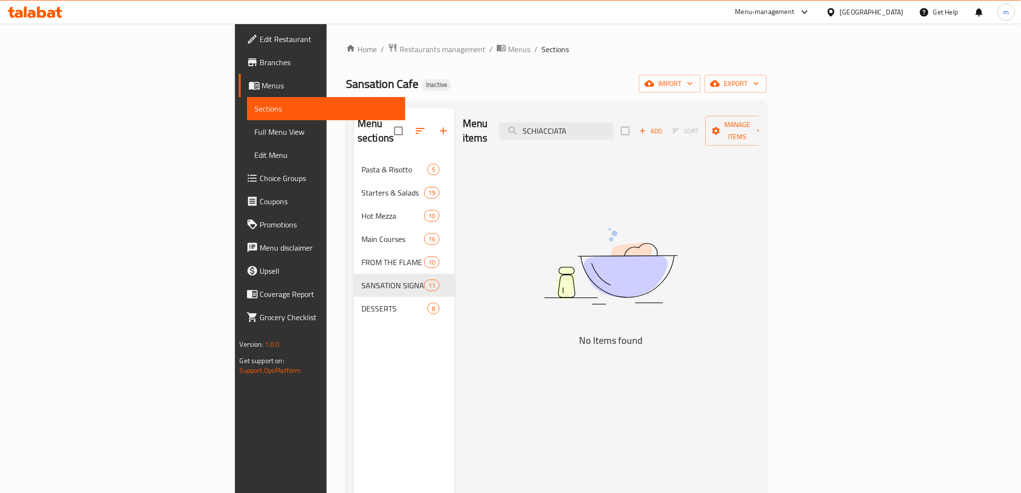
click at [354, 306] on nav "Pasta & Risotto 5 Starters & Salads 19 Hot Mezza 10 Main Courses 16 FROM THE FL…" at bounding box center [404, 239] width 101 height 170
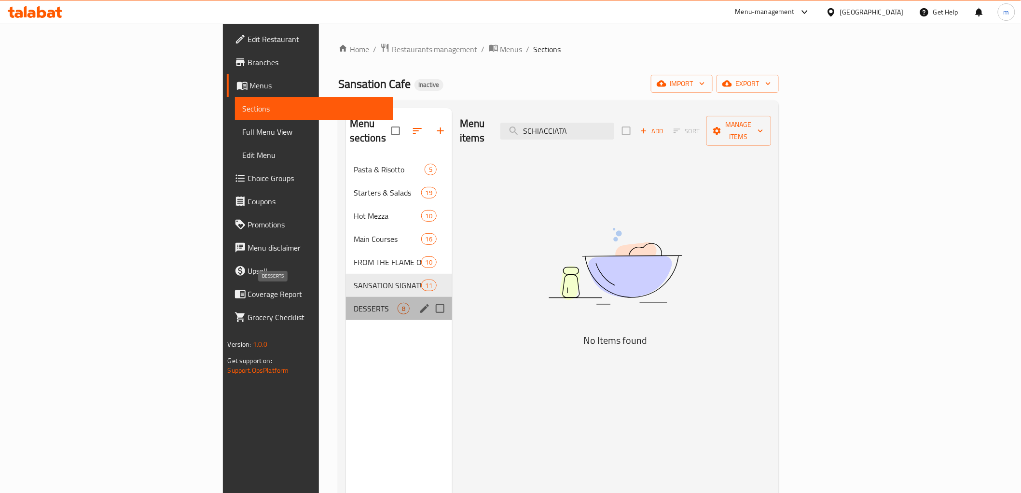
click at [354, 303] on span "DESSERTS" at bounding box center [376, 309] width 44 height 12
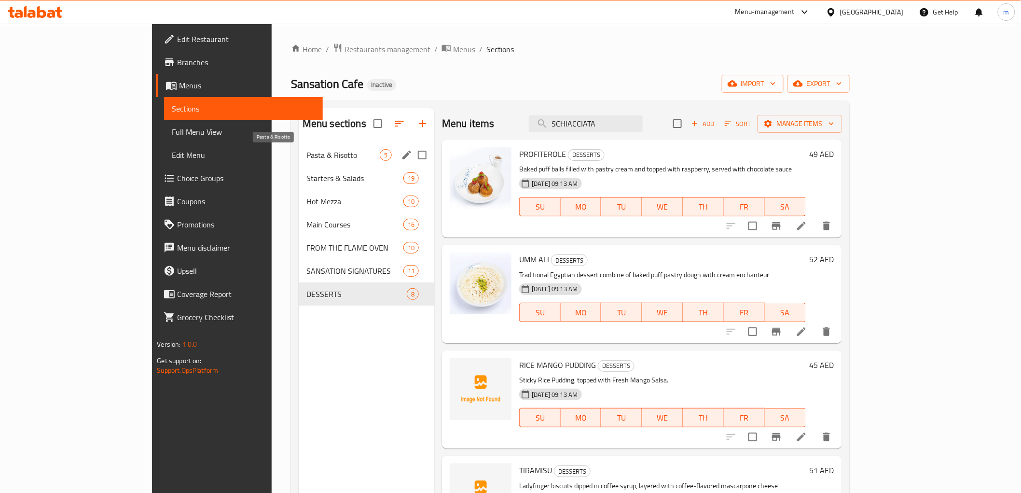
click at [306, 153] on span "Pasta & Risotto" at bounding box center [342, 155] width 73 height 12
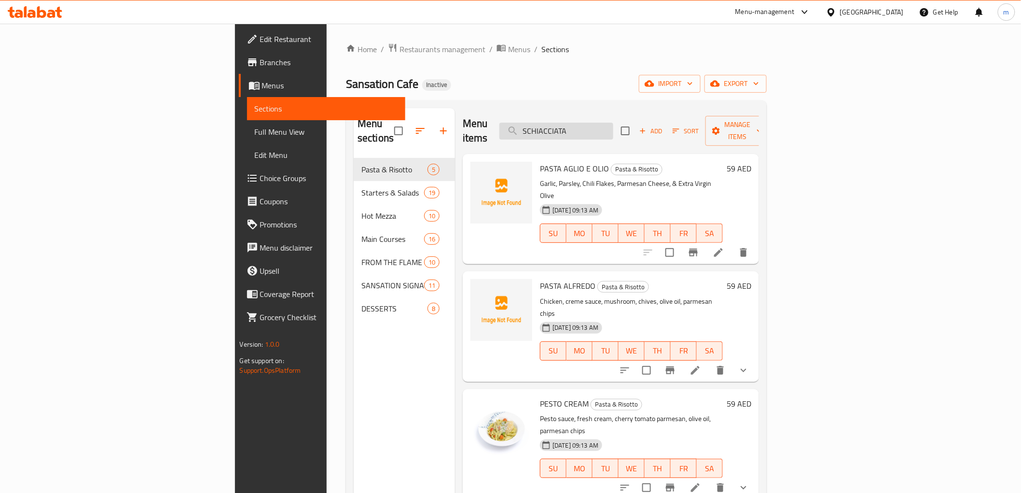
click at [613, 123] on input "SCHIACCIATA" at bounding box center [557, 131] width 114 height 17
paste input "HUMMUS"
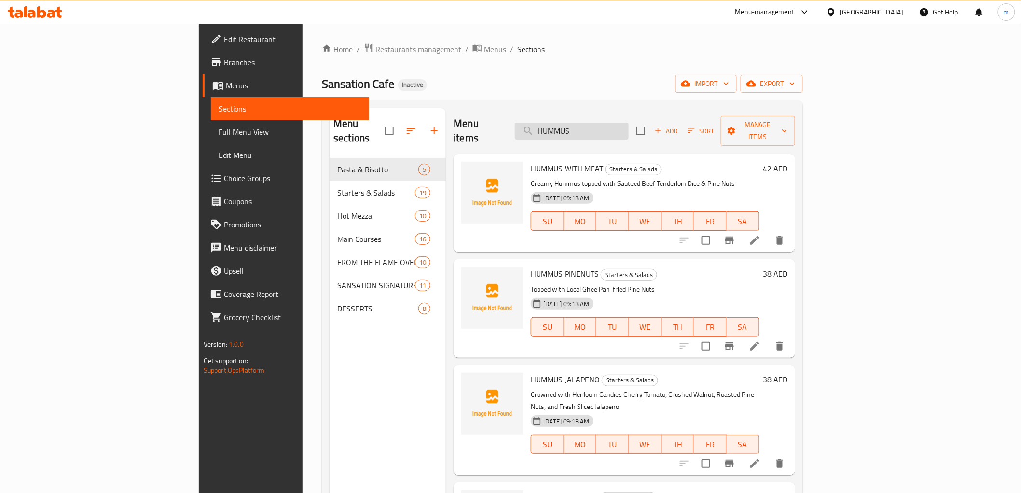
type input "HUMMUS"
click at [621, 123] on input "HUMMUS" at bounding box center [572, 131] width 114 height 17
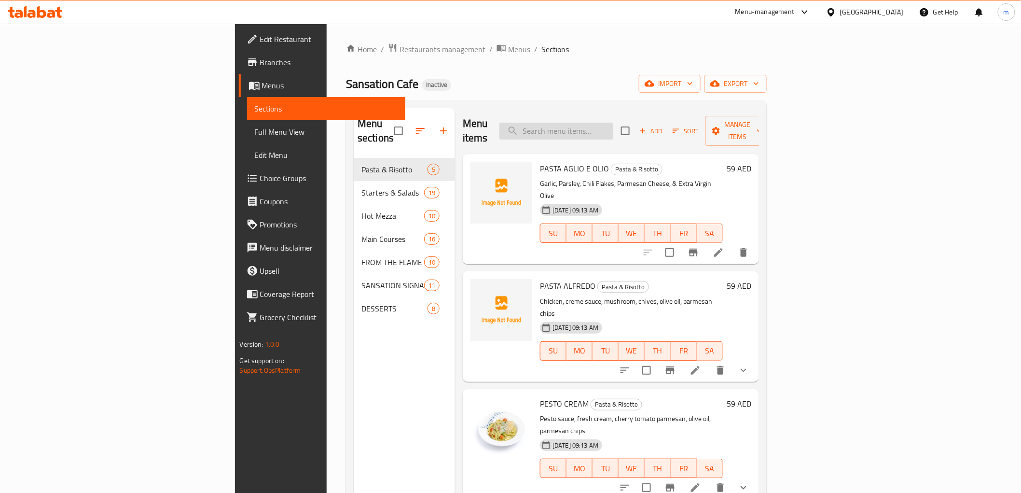
click at [613, 123] on input "search" at bounding box center [557, 131] width 114 height 17
paste input "MUTABEL"
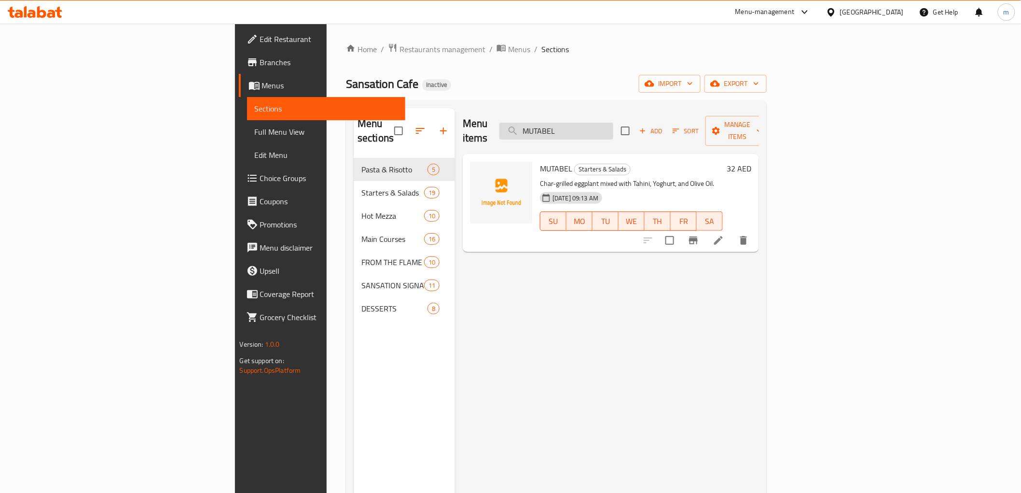
click at [613, 123] on input "MUTABEL" at bounding box center [557, 131] width 114 height 17
paste input "BABA GHANOUG"
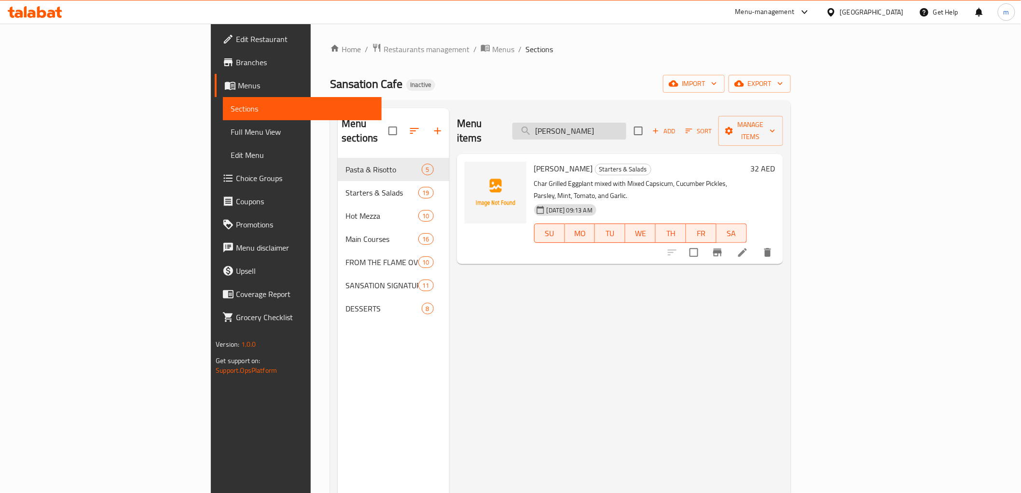
click at [626, 128] on input "BABA GHANOUG" at bounding box center [570, 131] width 114 height 17
paste input "YALANJI"
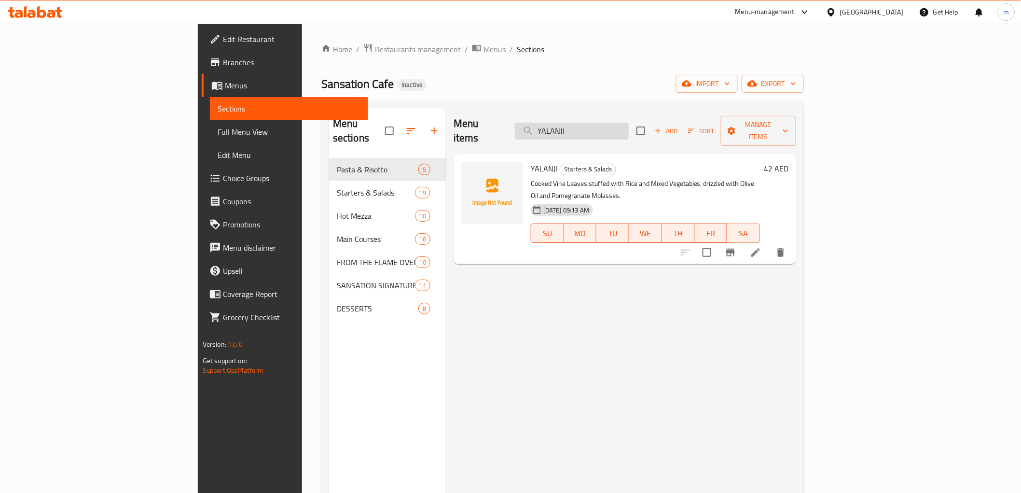
click at [628, 123] on input "YALANJI" at bounding box center [572, 131] width 114 height 17
paste input "SANSATION SALAD"
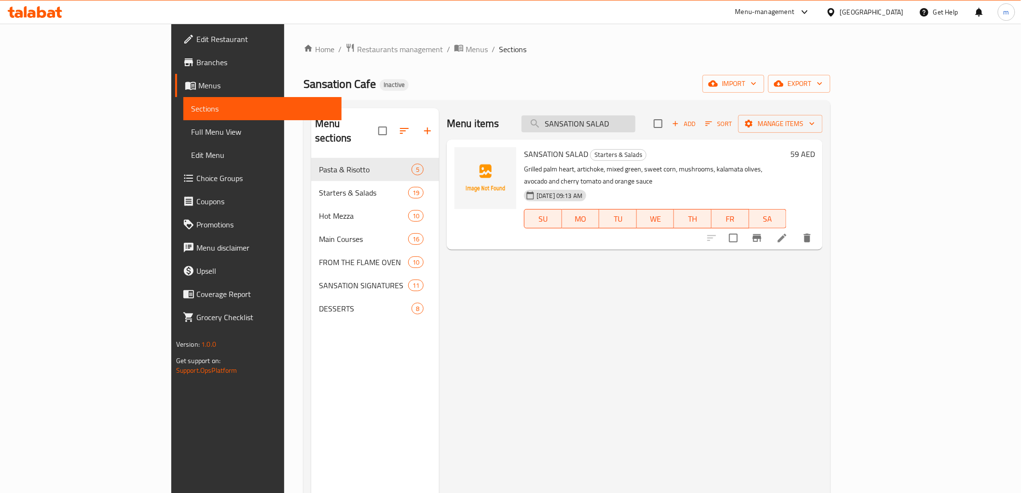
click at [629, 116] on input "SANSATION SALAD" at bounding box center [579, 123] width 114 height 17
paste input "FATTOUCH"
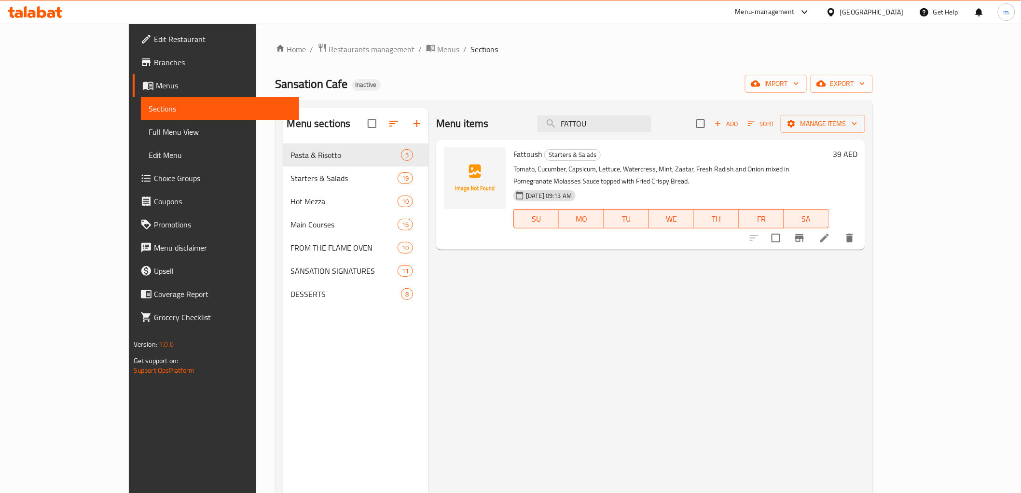
click at [616, 111] on div "Menu items FATTOU Add Sort Manage items" at bounding box center [650, 123] width 429 height 31
click at [616, 125] on input "FATTOU" at bounding box center [595, 123] width 114 height 17
paste input "BETTROT SALAD"
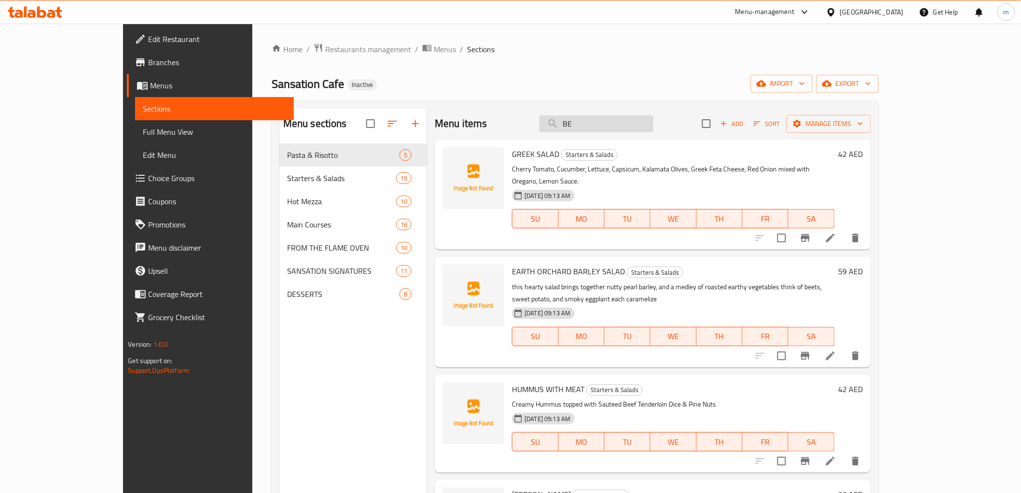
click at [628, 122] on input "BE" at bounding box center [597, 123] width 114 height 17
paste input "TABBOULEH"
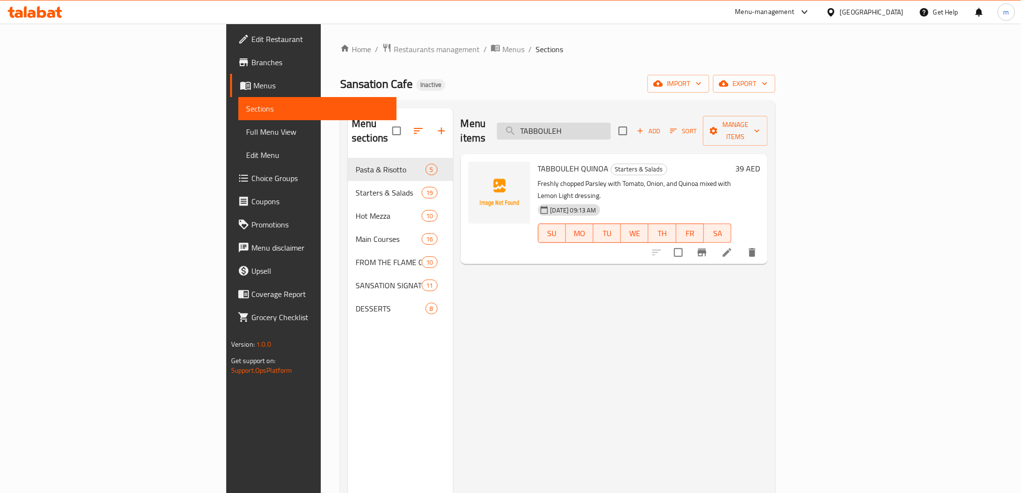
click at [611, 123] on input "TABBOULEH" at bounding box center [554, 131] width 114 height 17
paste input "CEASEAR"
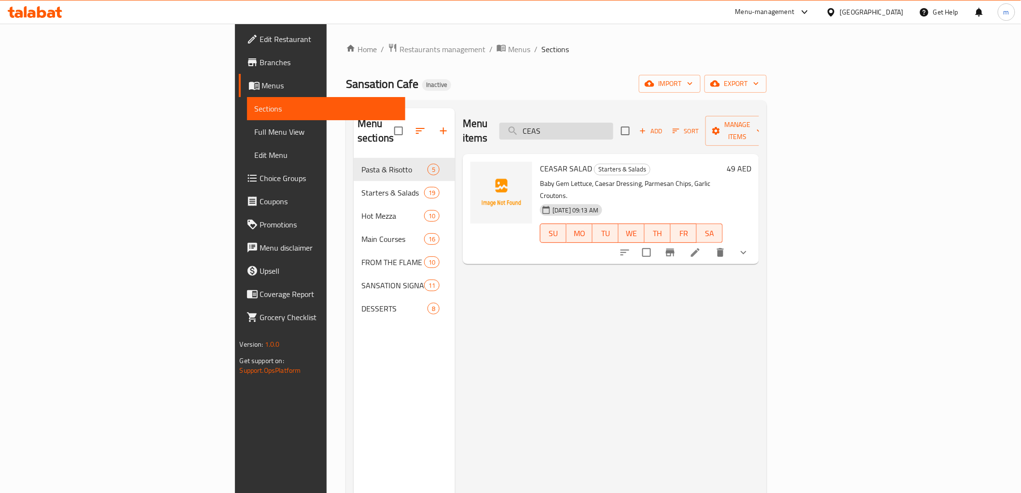
click at [613, 123] on input "CEAS" at bounding box center [557, 131] width 114 height 17
paste input "ROCCA SALAD"
click at [613, 123] on input "ROCCA SALAD" at bounding box center [557, 131] width 114 height 17
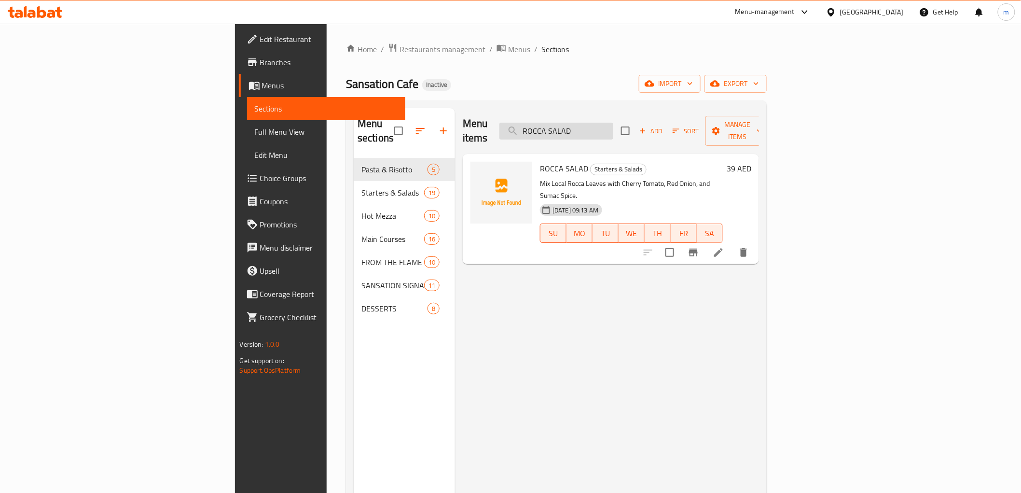
click at [613, 123] on input "ROCCA SALAD" at bounding box center [557, 131] width 114 height 17
paste input "GREEK SALAD"
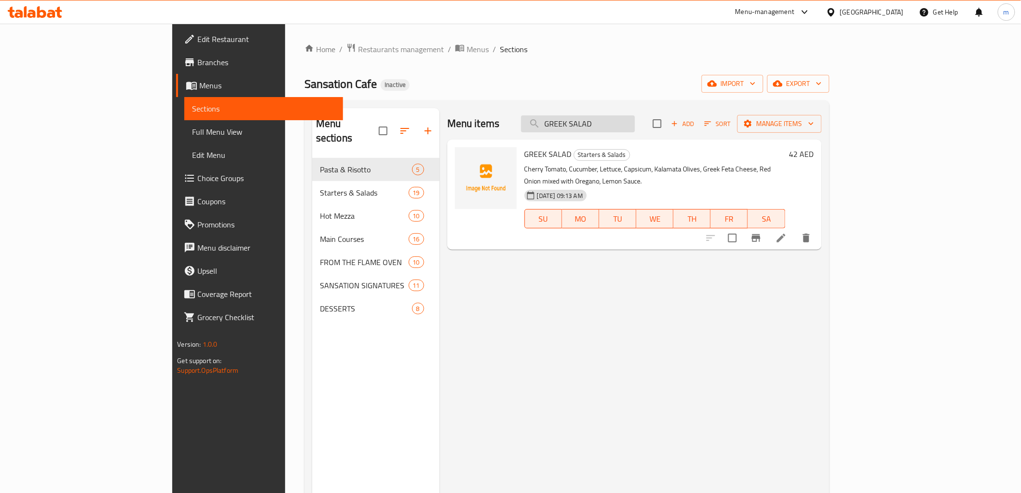
click at [625, 120] on input "GREEK SALAD" at bounding box center [578, 123] width 114 height 17
paste input "PRAWNS"
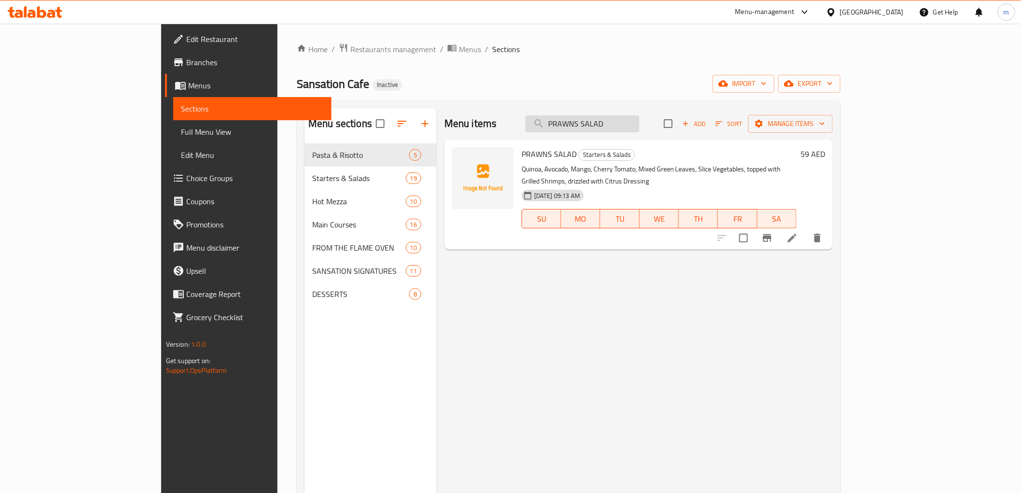
click at [640, 118] on input "PRAWNS SALAD" at bounding box center [583, 123] width 114 height 17
paste input "EARTH ORCHARD BARLEY"
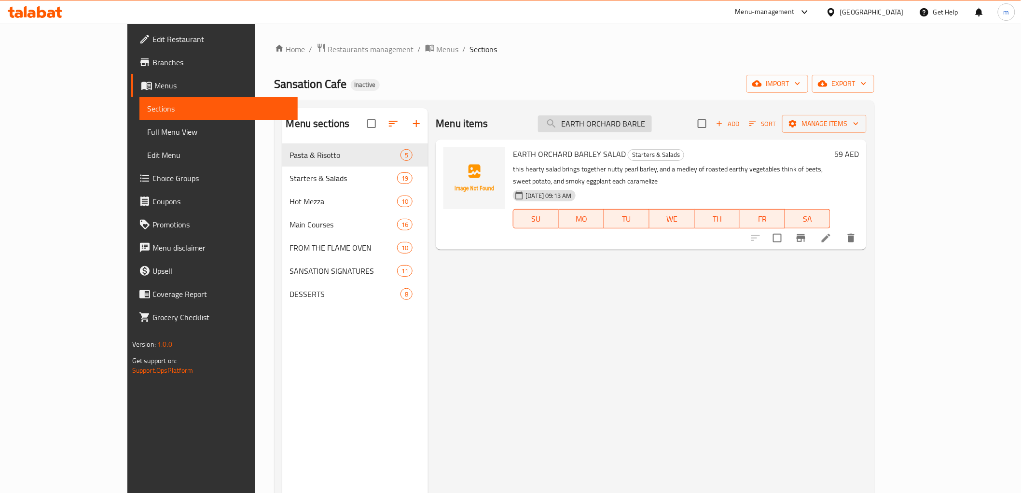
click at [624, 118] on input "EARTH ORCHARD BARLE" at bounding box center [595, 123] width 114 height 17
paste input "PRAWNS SALAD"
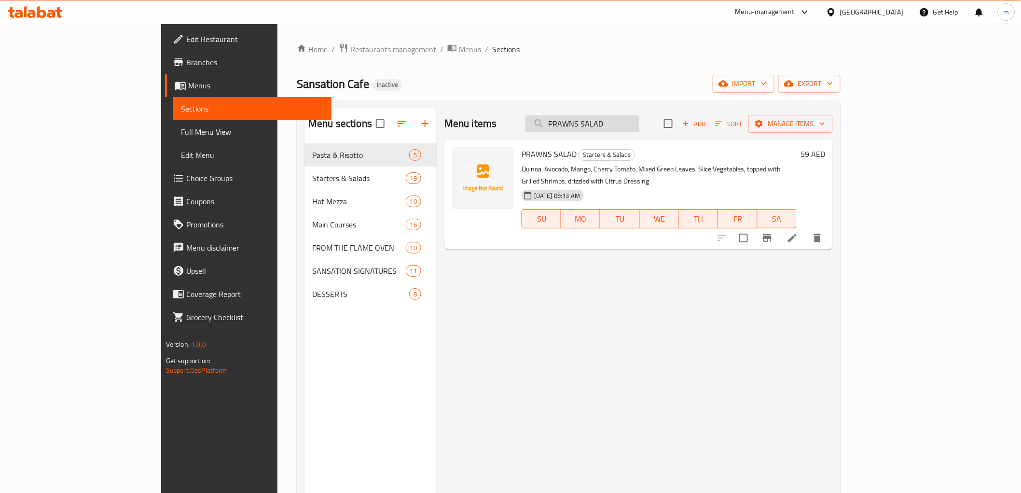
click at [640, 129] on input "PRAWNS SALAD" at bounding box center [583, 123] width 114 height 17
paste input "VEGGIE KALE"
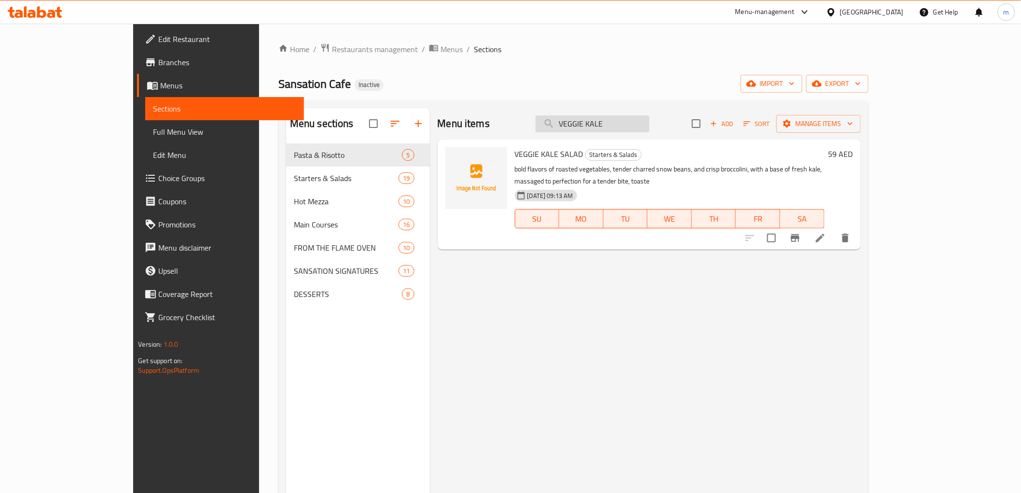
click at [597, 125] on input "VEGGIE KALE" at bounding box center [593, 123] width 114 height 17
click at [625, 119] on input "VEGGIE KALE" at bounding box center [593, 123] width 114 height 17
paste input "POTATO HARRA"
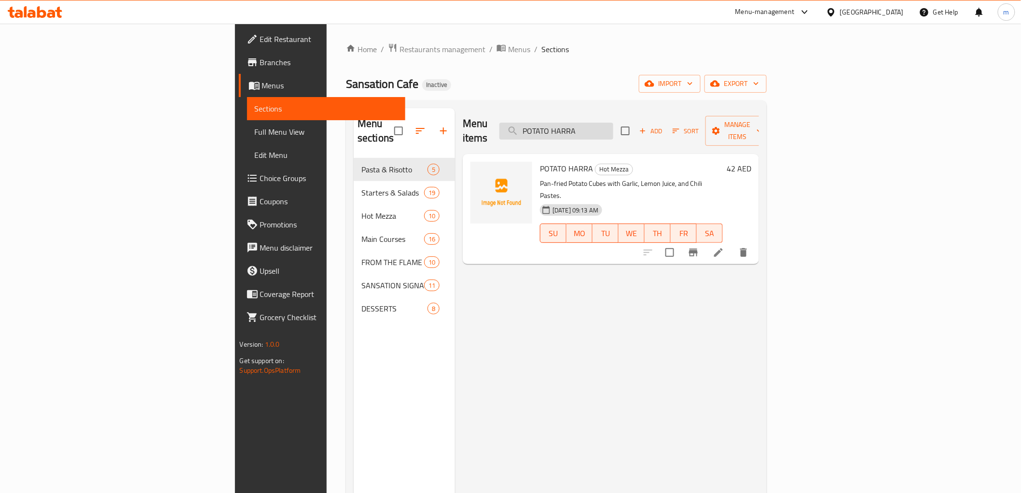
click at [613, 125] on input "POTATO HARRA" at bounding box center [557, 131] width 114 height 17
paste input "FRIDE KEBBEH"
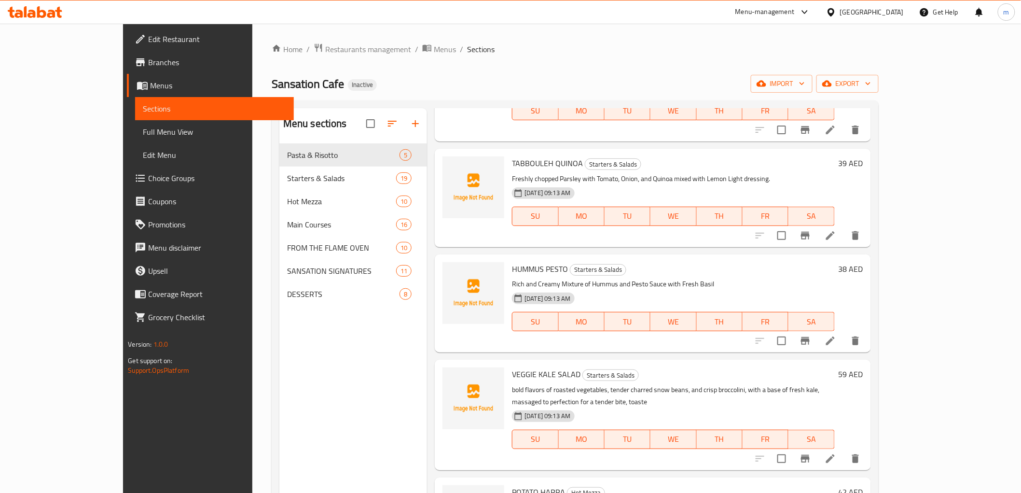
scroll to position [536, 0]
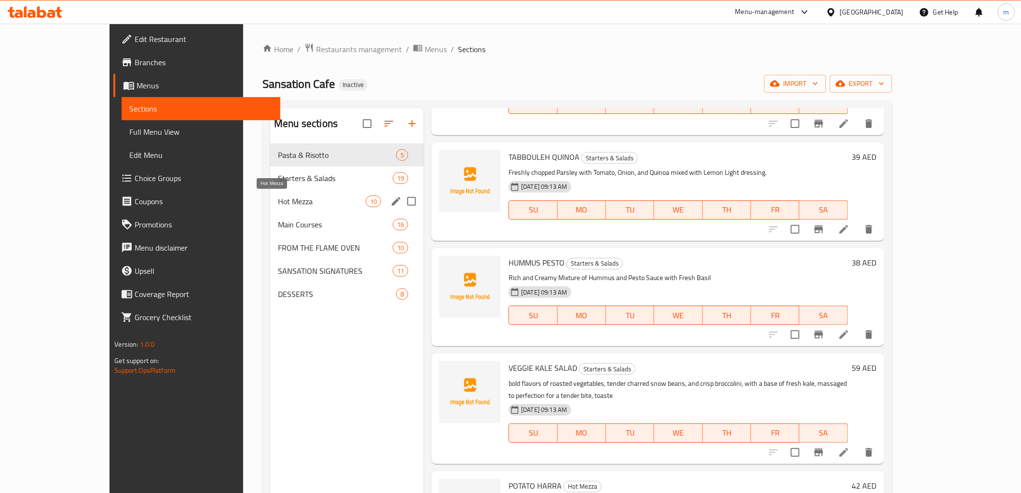
click at [278, 204] on span "Hot Mezza" at bounding box center [322, 201] width 88 height 12
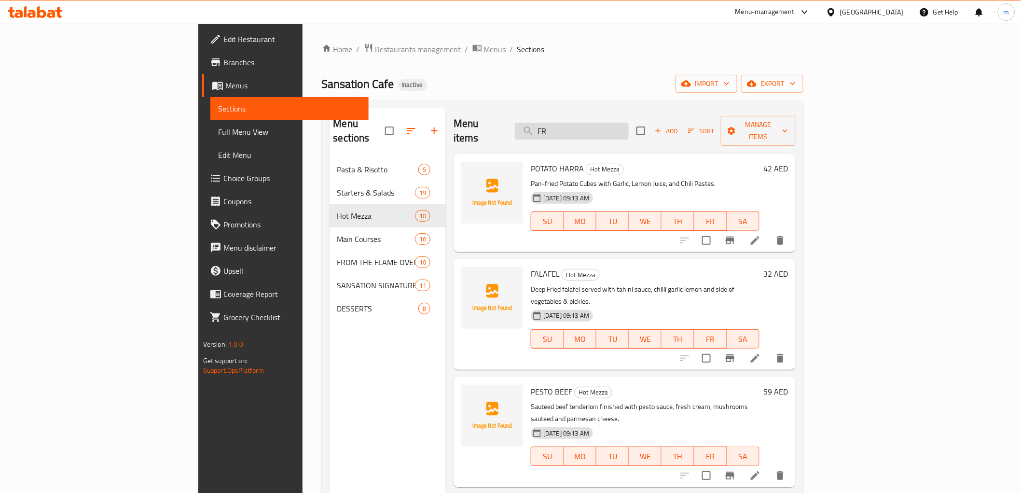
click at [625, 123] on input "FR" at bounding box center [572, 131] width 114 height 17
paste input "IED HOT MEZZA"
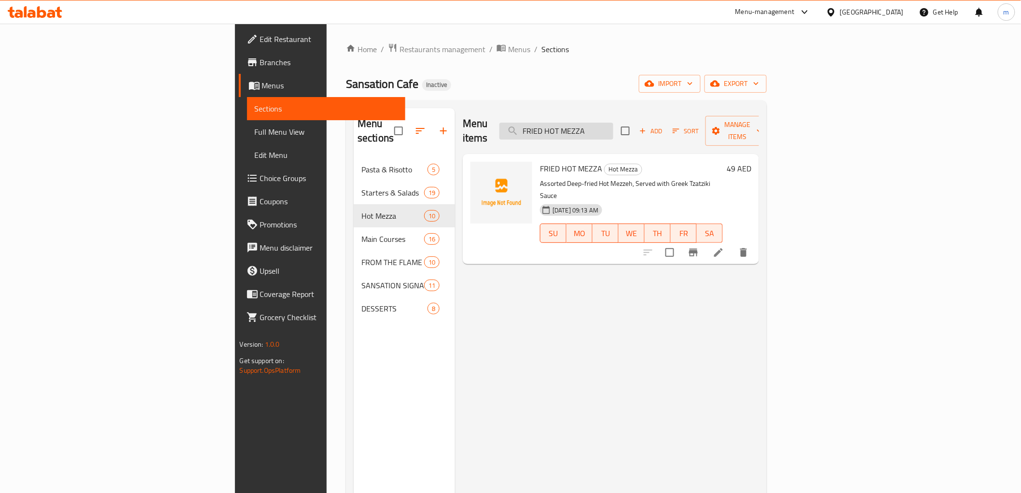
click at [613, 125] on input "FRIED HOT MEZZA" at bounding box center [557, 131] width 114 height 17
paste input "MAQANEK"
click at [613, 131] on input "MAQANEK" at bounding box center [557, 131] width 114 height 17
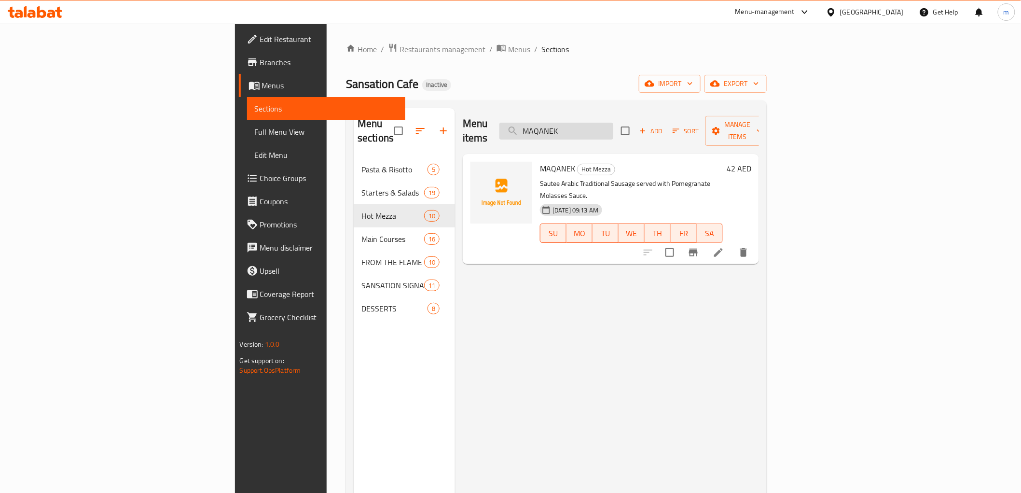
click at [613, 131] on input "MAQANEK" at bounding box center [557, 131] width 114 height 17
paste input "CHICKEN LIVER"
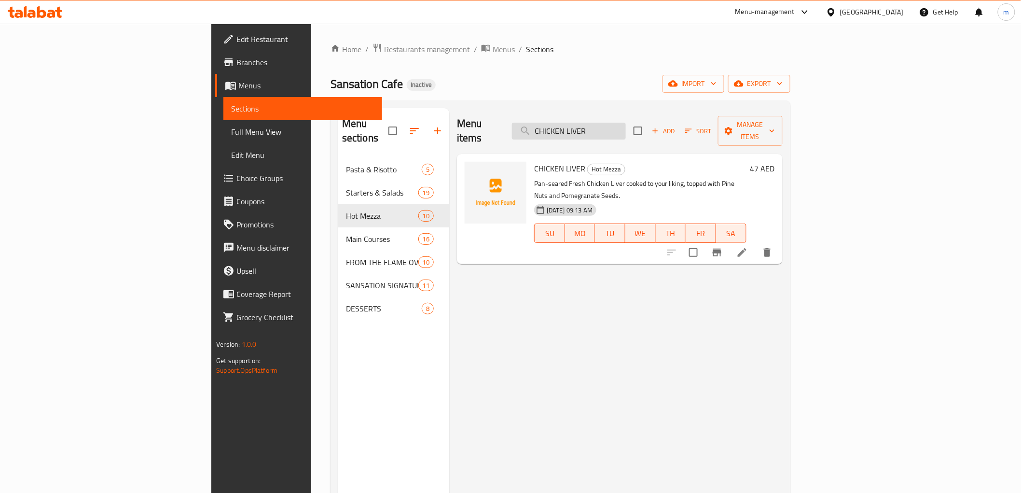
click at [626, 125] on input "CHICKEN LIVER" at bounding box center [569, 131] width 114 height 17
paste input "FALAFEL"
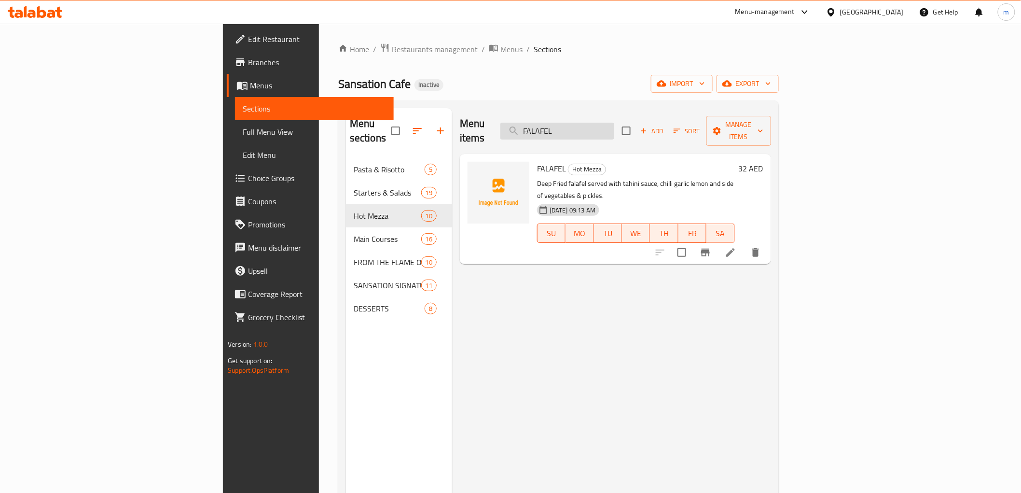
click at [614, 124] on input "FALAFEL" at bounding box center [558, 131] width 114 height 17
paste input "EGGPLANT BEEF SAJYEH"
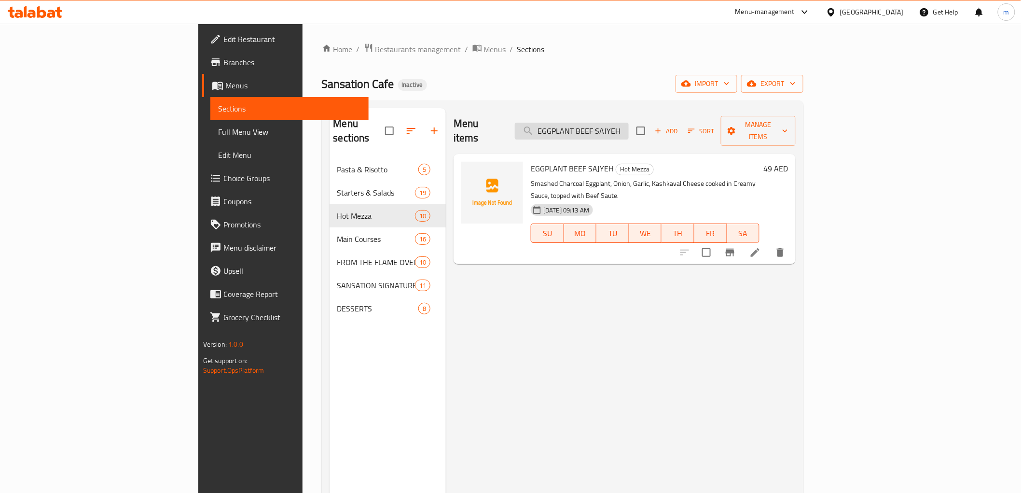
click at [629, 126] on input "EGGPLANT BEEF SAJYEH" at bounding box center [572, 131] width 114 height 17
paste input "FRENCH FRIES"
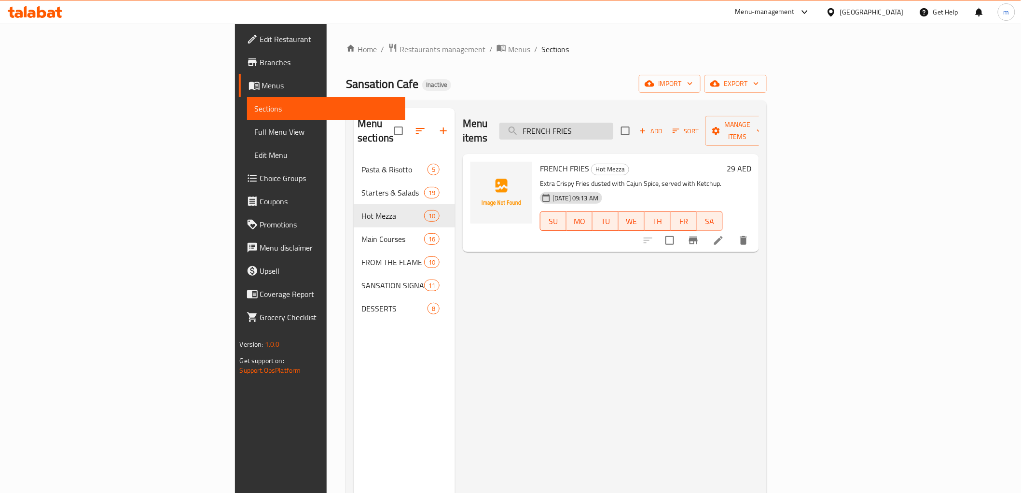
click at [610, 129] on input "FRENCH FRIES" at bounding box center [557, 131] width 114 height 17
paste input "CREAMY SHRIMP"
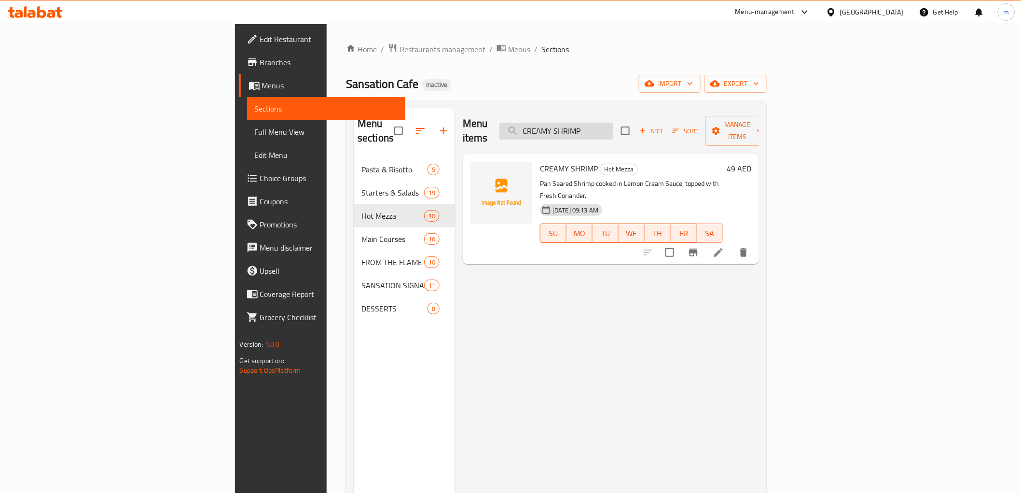
click at [613, 123] on input "CREAMY SHRIMP" at bounding box center [557, 131] width 114 height 17
paste input "PESTO BEEF"
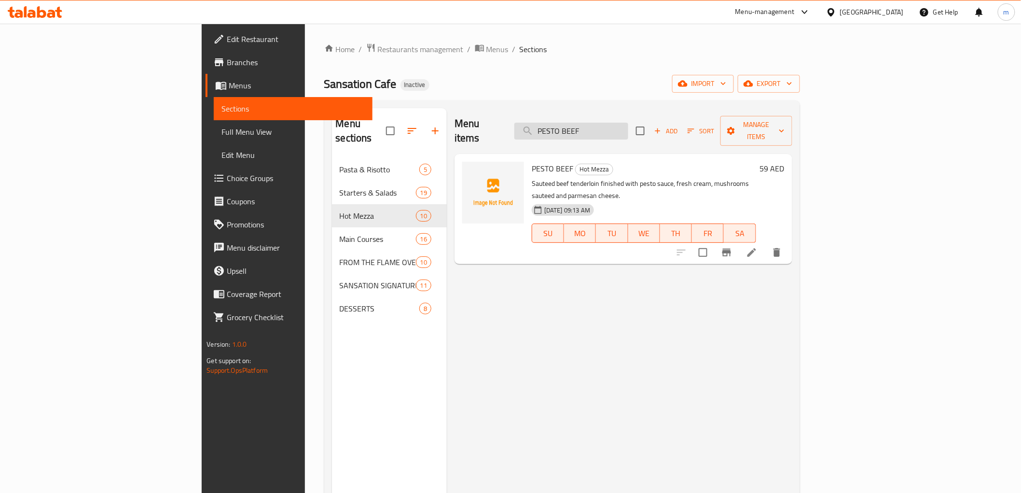
click at [628, 123] on input "PESTO BEEF" at bounding box center [572, 131] width 114 height 17
paste input "SANSATION PIZZA"
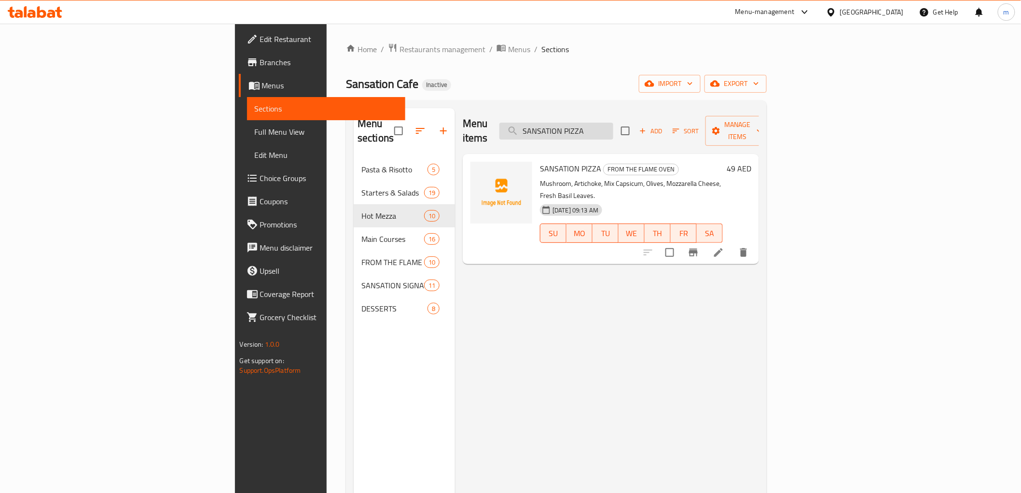
click at [613, 125] on input "SANSATION PIZZA" at bounding box center [557, 131] width 114 height 17
paste input "PEPPERONI PIZZA"
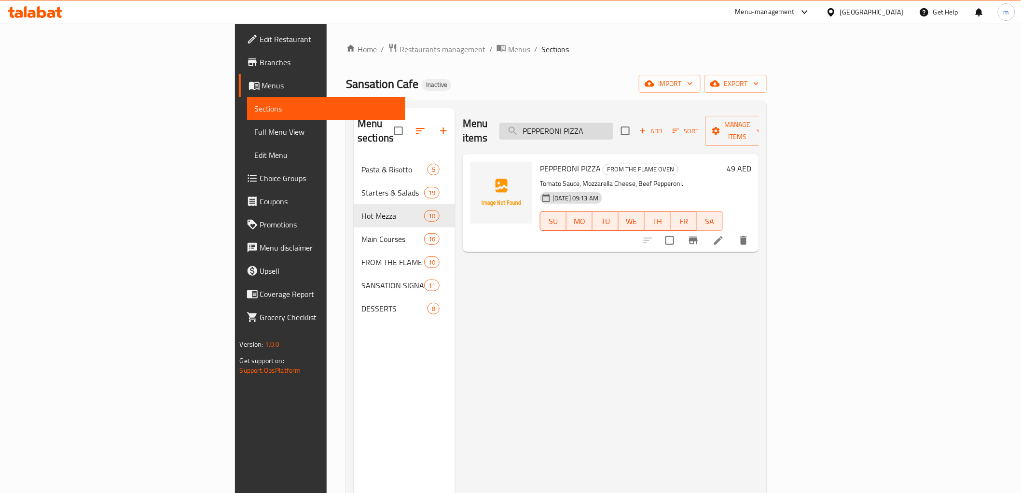
click at [613, 123] on input "PEPPERONI PIZZA" at bounding box center [557, 131] width 114 height 17
paste input "MARGHERITA PIZZA"
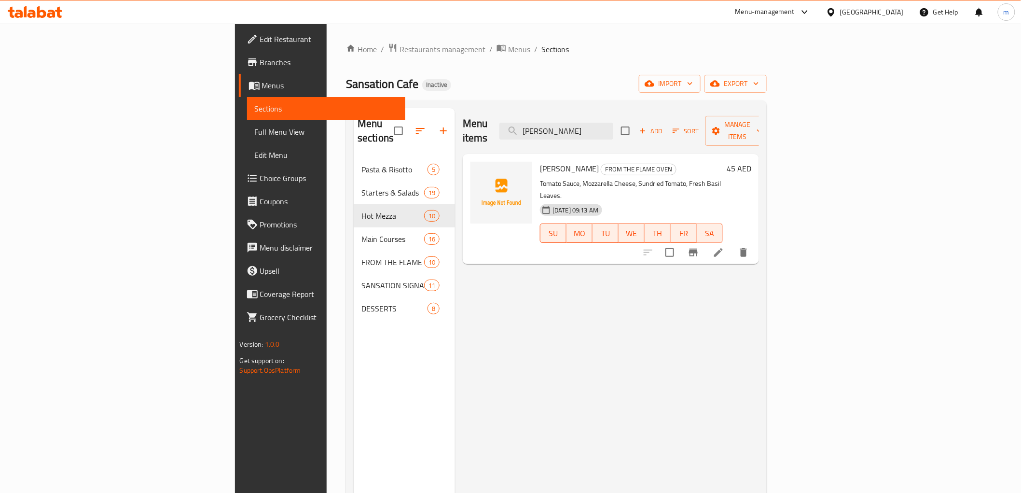
click at [676, 112] on div "Menu items MARGHERITA PIZZA Add Sort Manage items" at bounding box center [611, 131] width 296 height 46
click at [671, 113] on div "Menu items MARGHERITA PIZZA Add Sort Manage items" at bounding box center [611, 131] width 296 height 46
click at [613, 128] on input "MARGHERITA PIZZA" at bounding box center [557, 131] width 114 height 17
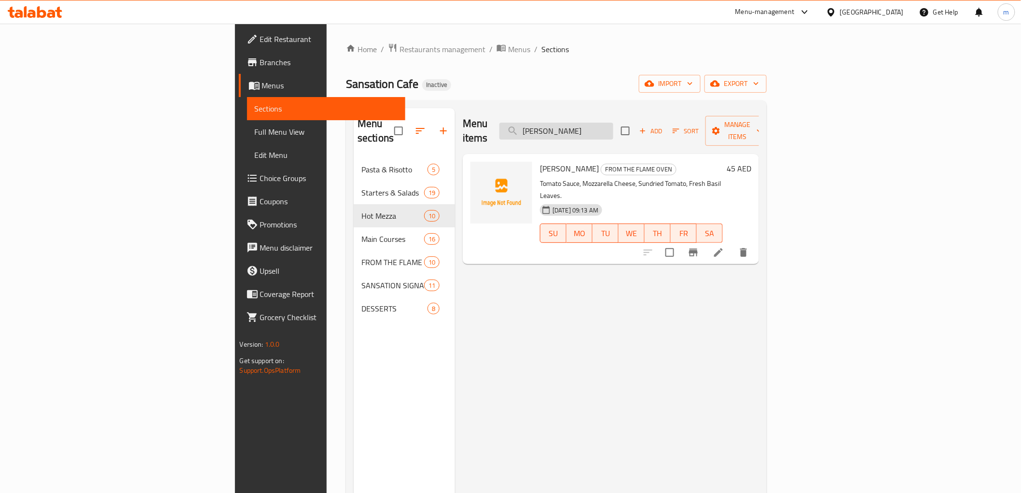
click at [613, 128] on input "MARGHERITA PIZZA" at bounding box center [557, 131] width 114 height 17
paste input "BBQ CHICKEN"
click at [613, 123] on input "BBQ CHICKEN PIZZA" at bounding box center [557, 131] width 114 height 17
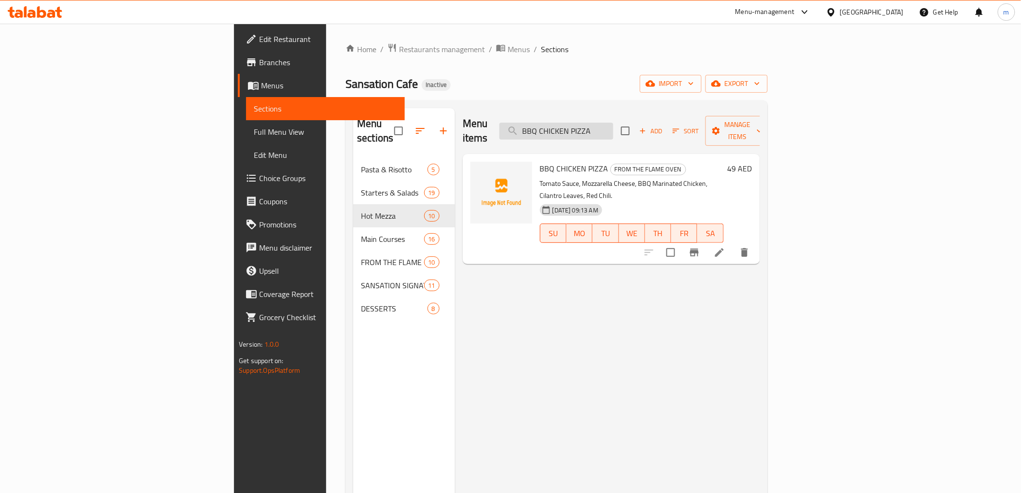
paste input "SEAFOOD"
click at [613, 124] on input "SEAFOOD PIZZA" at bounding box center [557, 131] width 114 height 17
paste input "MANAKESH SUJOK WITH CHEESE"
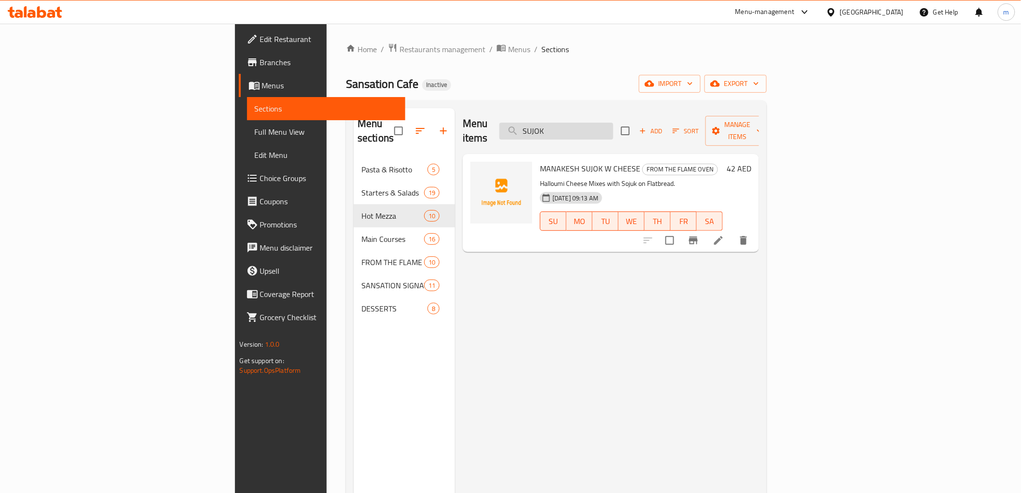
click at [613, 123] on input "SUJOK" at bounding box center [557, 131] width 114 height 17
paste input "MANAKESH ZAATAR"
click at [613, 124] on input "MANAKESH ZAATAR" at bounding box center [557, 131] width 114 height 17
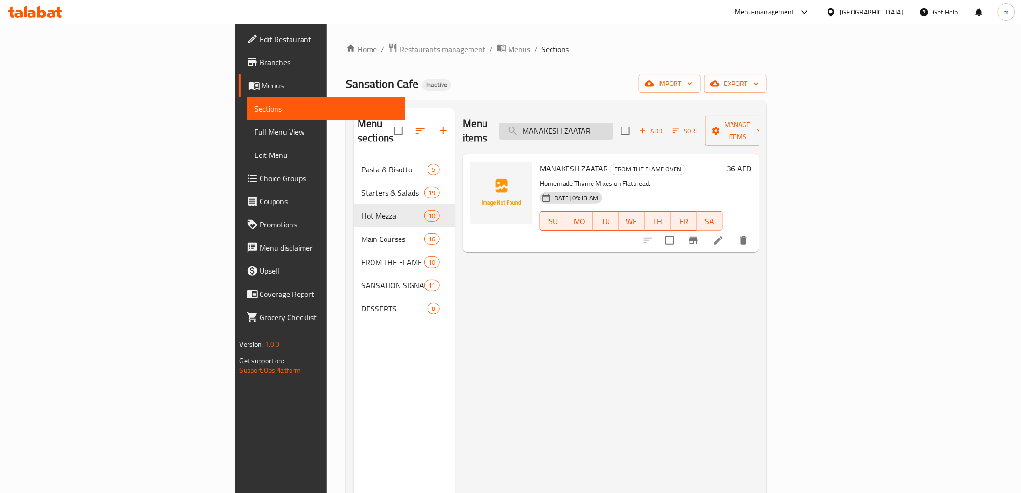
click at [613, 124] on input "MANAKESH ZAATAR" at bounding box center [557, 131] width 114 height 17
paste input "HALLOUMI CHEESE"
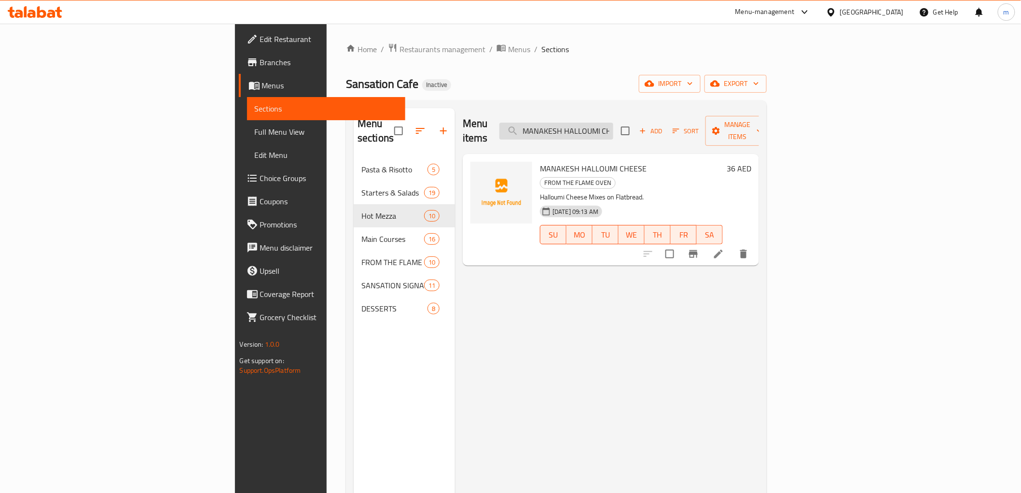
click at [613, 125] on input "MANAKESH HALLOUMI CHEESE" at bounding box center [557, 131] width 114 height 17
paste input "TURKEY WITH"
click at [618, 112] on div "Menu items MANAKESH TURKEY Add Sort Manage items" at bounding box center [611, 131] width 296 height 46
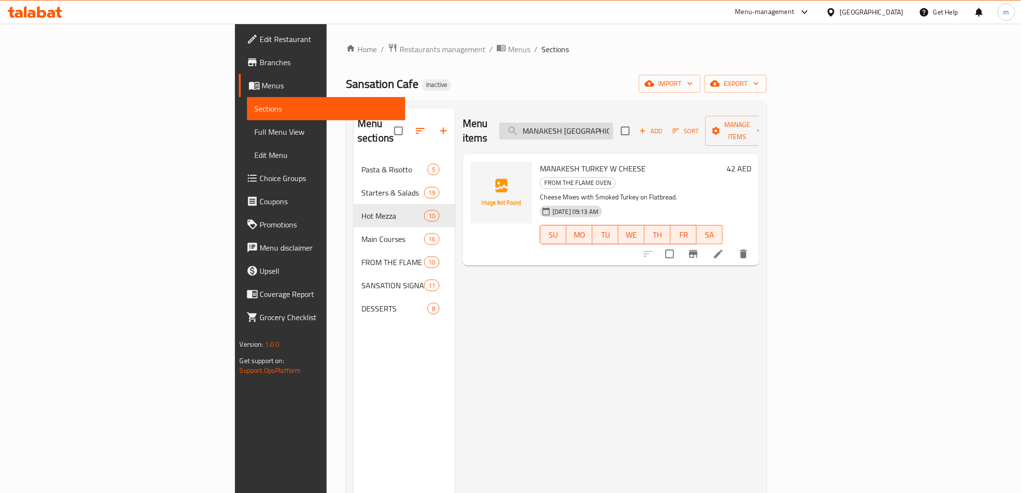
click at [613, 123] on input "MANAKESH TURKEY" at bounding box center [557, 131] width 114 height 17
paste input "LAHEM BIL AJEEN"
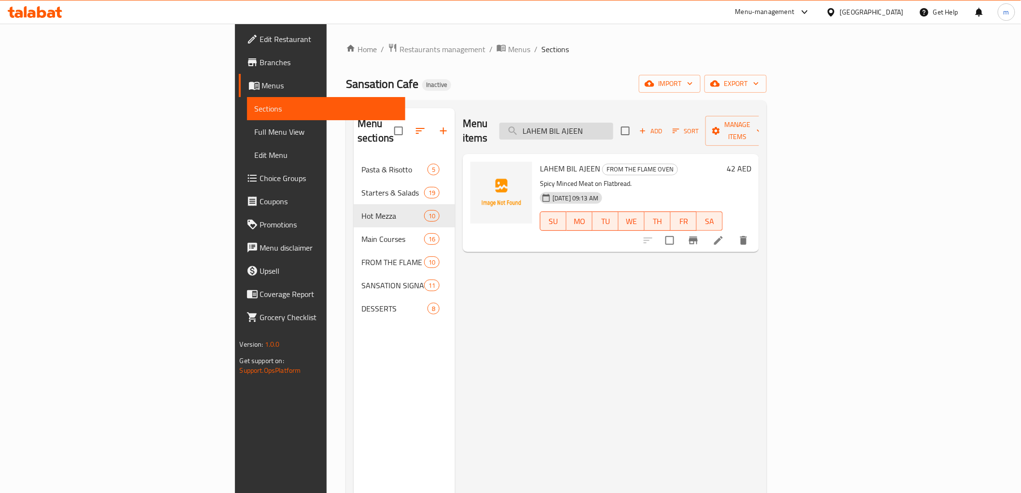
click at [613, 123] on input "LAHEM BIL AJEEN" at bounding box center [557, 131] width 114 height 17
paste input "MB KEBAB"
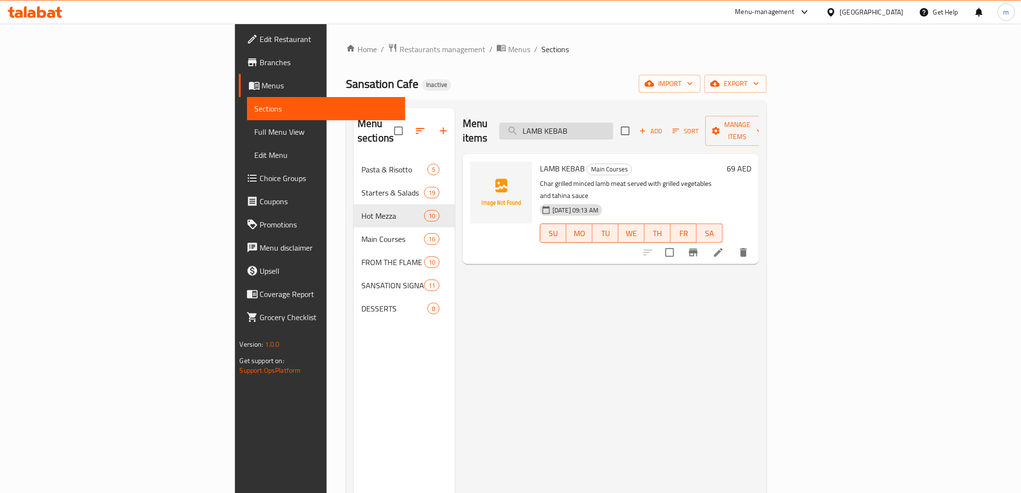
click at [613, 126] on input "LAMB KEBAB" at bounding box center [557, 131] width 114 height 17
paste input "TIKKA"
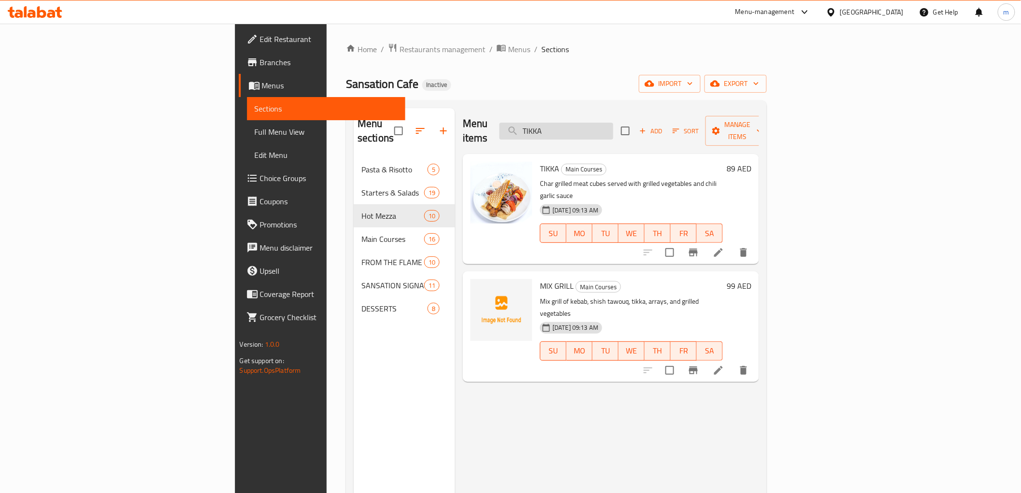
click at [613, 130] on input "TIKKA" at bounding box center [557, 131] width 114 height 17
paste input "SHISH TAWOUK"
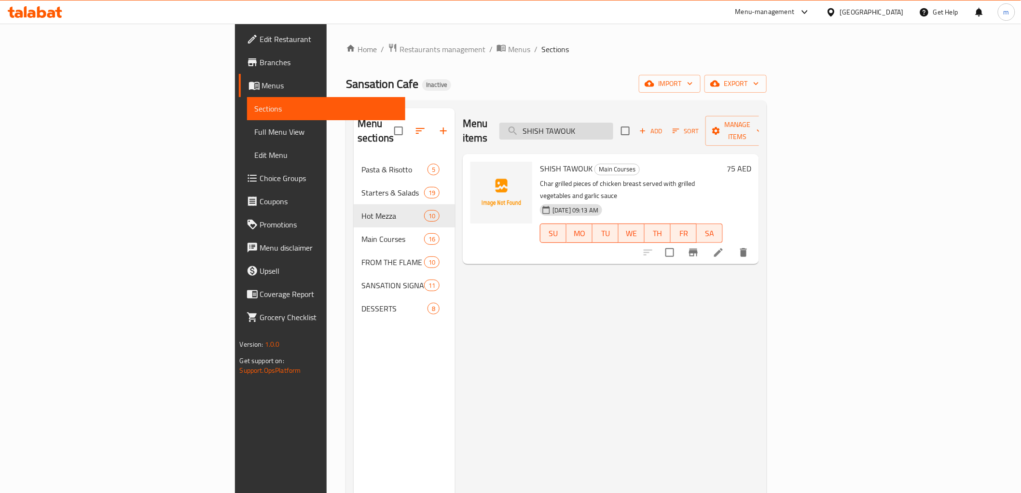
click at [613, 126] on input "SHISH TAWOUK" at bounding box center [557, 131] width 114 height 17
paste input "MIX GRILL"
click at [613, 132] on input "MIX GRILL" at bounding box center [557, 131] width 114 height 17
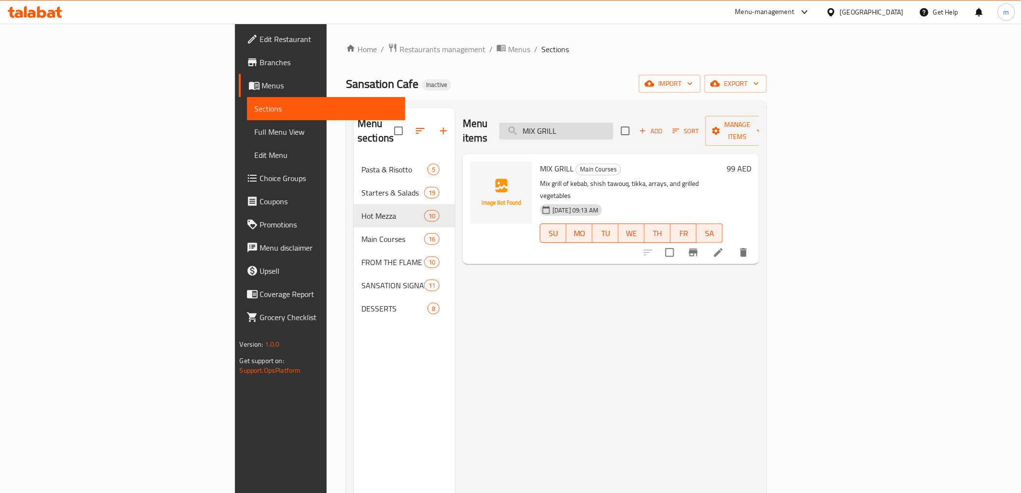
click at [613, 132] on input "MIX GRILL" at bounding box center [557, 131] width 114 height 17
paste input "GRILLED ARRAYS"
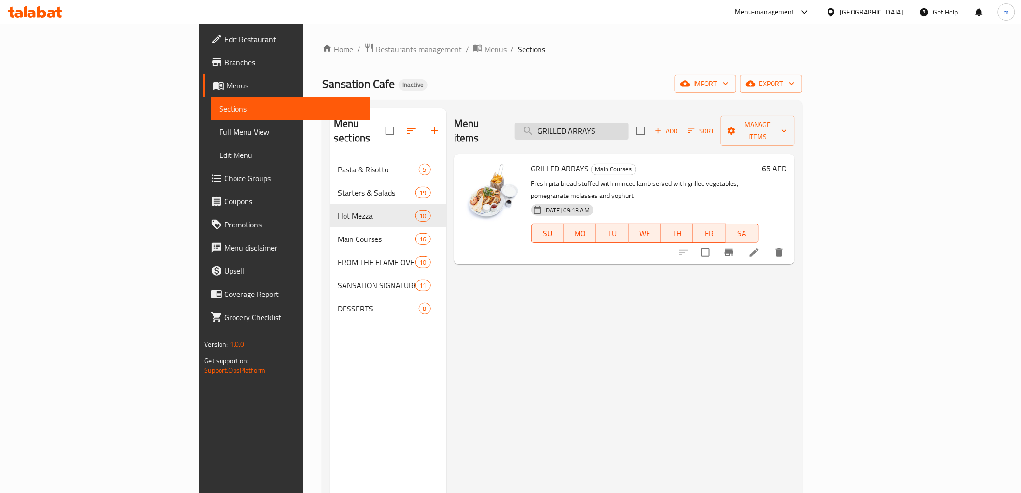
click at [629, 125] on input "GRILLED ARRAYS" at bounding box center [572, 131] width 114 height 17
paste input "CHICKEN WINGS"
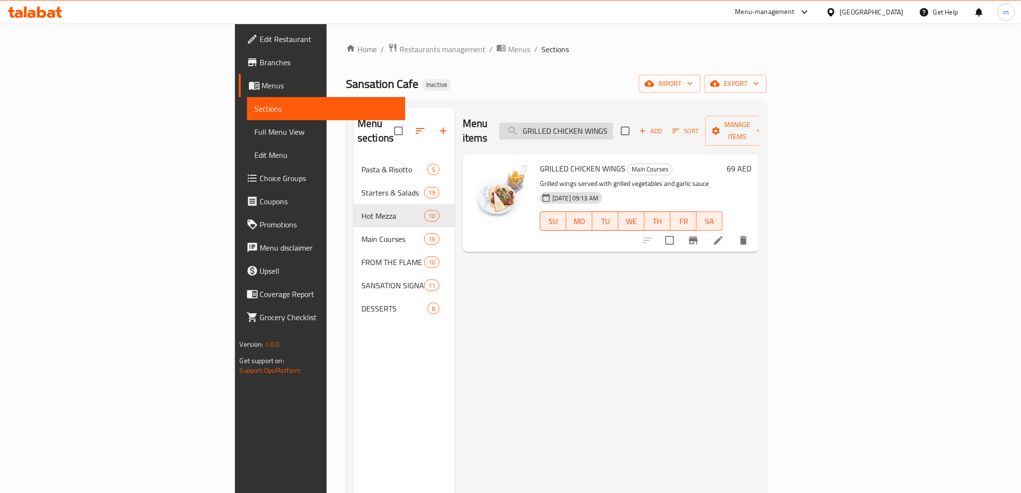
click at [613, 123] on input "GRILLED CHICKEN WINGS" at bounding box center [557, 131] width 114 height 17
paste input "ARRAYS"
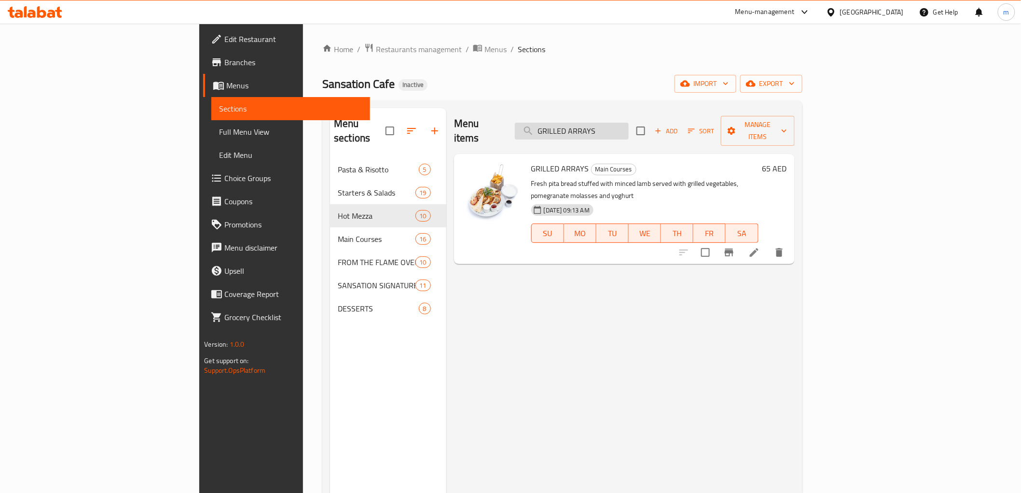
click at [616, 134] on div "Menu items GRILLED ARRAYS Add Sort Manage items" at bounding box center [624, 131] width 341 height 46
click at [615, 130] on input "GRILLED ARRAYS" at bounding box center [572, 131] width 114 height 17
paste input "CHICKEN WINGS"
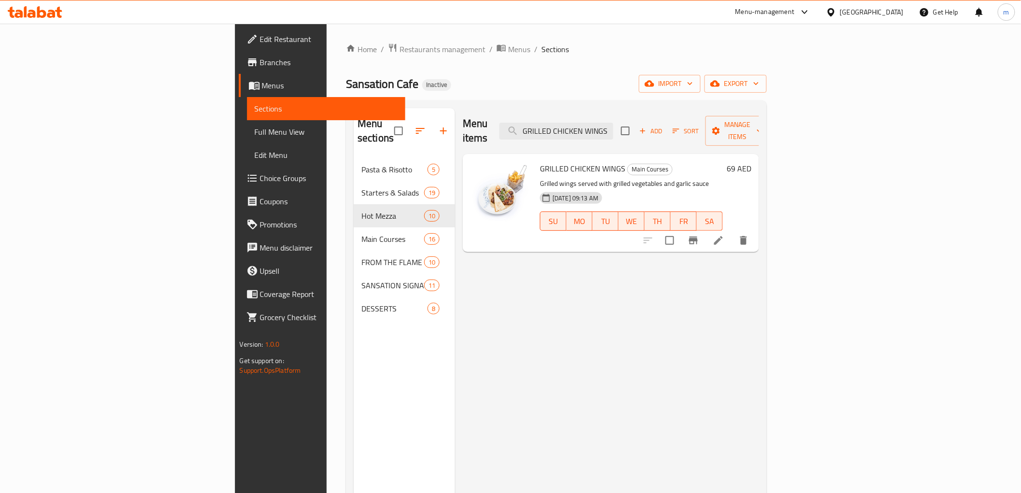
type input "GRILLED CHICKEN WINGS"
click at [724, 235] on icon at bounding box center [719, 241] width 12 height 12
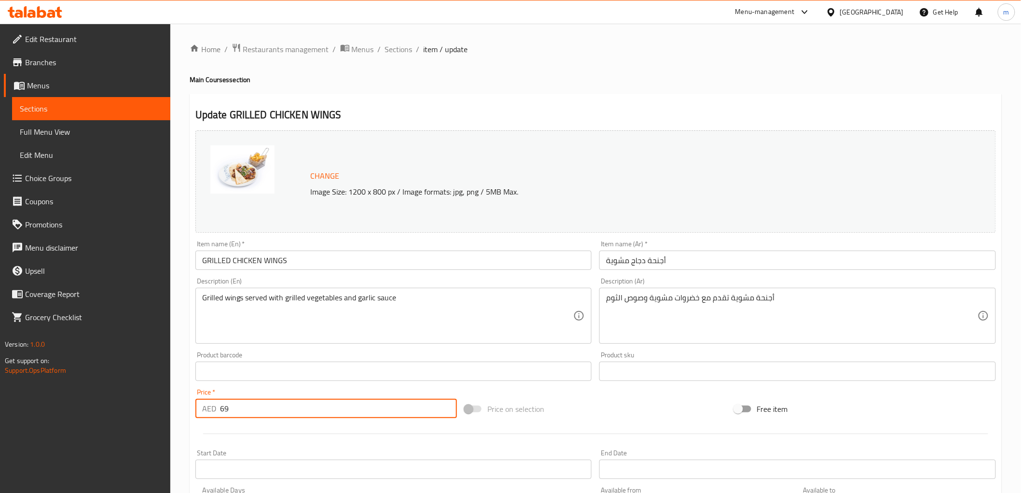
drag, startPoint x: 223, startPoint y: 406, endPoint x: 274, endPoint y: 402, distance: 50.9
click at [273, 402] on input "69" at bounding box center [338, 408] width 237 height 19
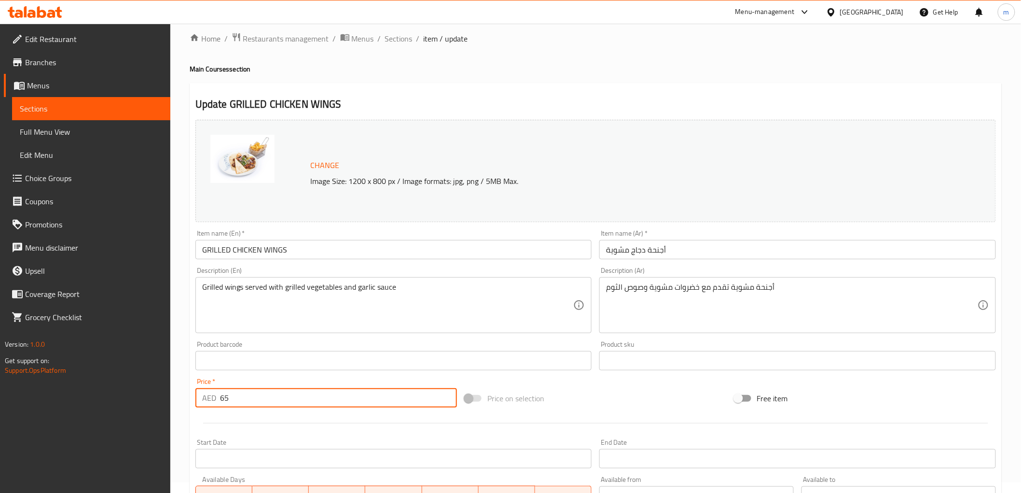
scroll to position [201, 0]
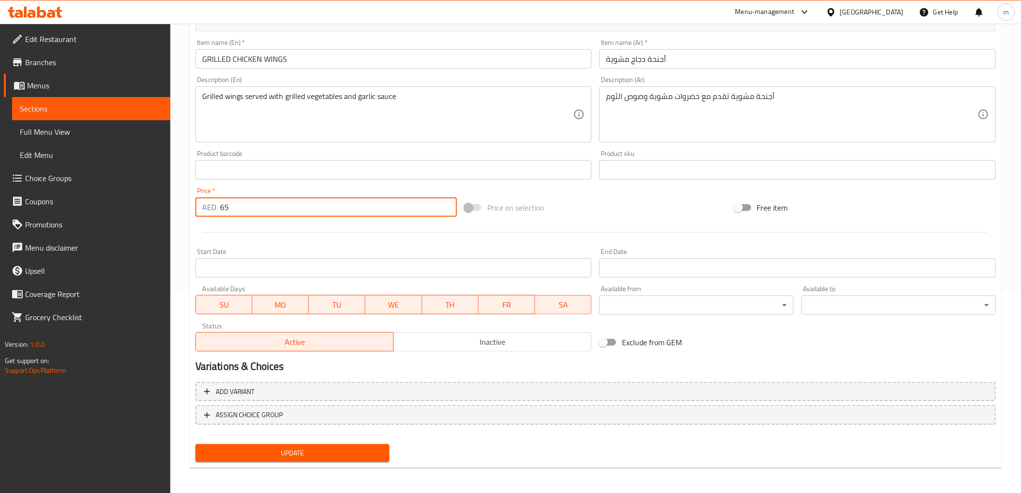
type input "65"
click at [278, 452] on span "Update" at bounding box center [292, 453] width 179 height 12
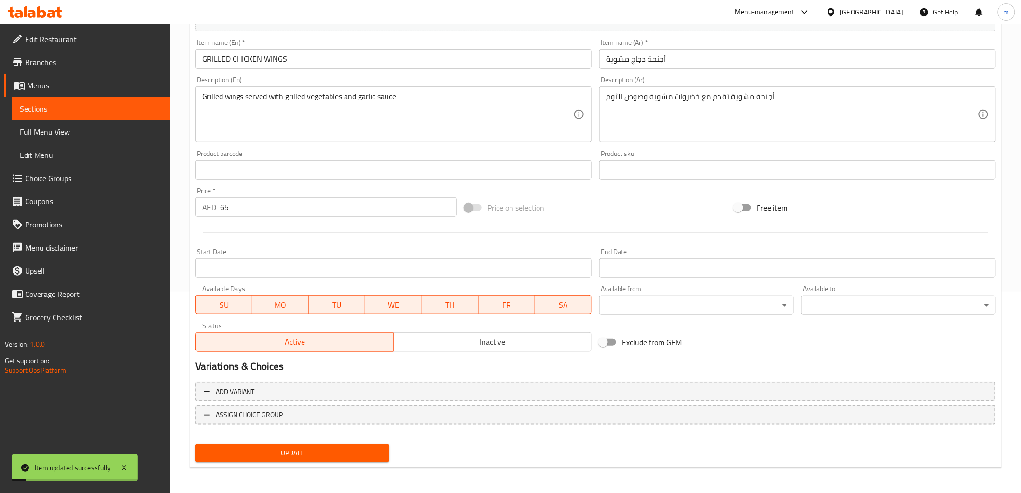
click at [79, 110] on span "Sections" at bounding box center [91, 109] width 143 height 12
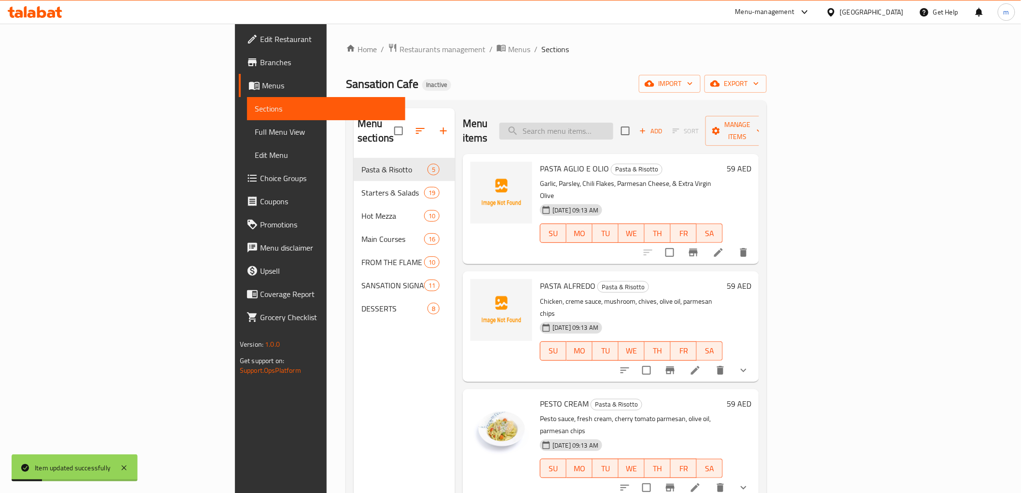
click at [613, 123] on input "search" at bounding box center [557, 131] width 114 height 17
paste input "GRILLED CHICKEN WINGS"
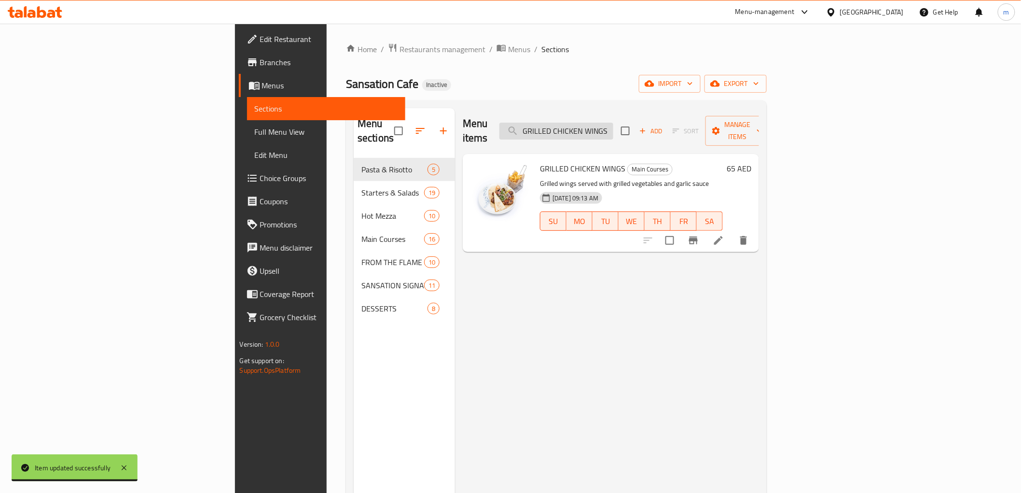
click at [613, 123] on input "GRILLED CHICKEN WINGS" at bounding box center [557, 131] width 114 height 17
paste input "CHARCOL CHICKEN"
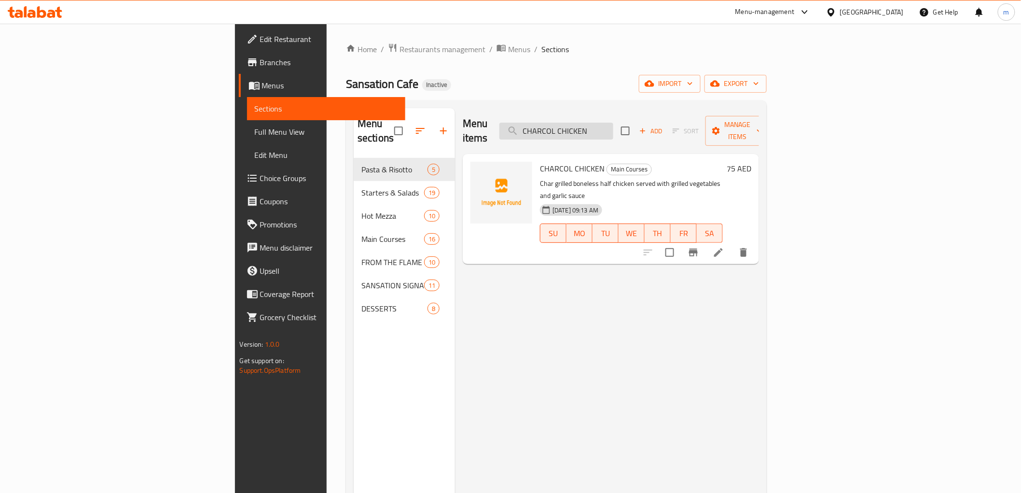
click at [613, 123] on input "CHARCOL CHICKEN" at bounding box center [557, 131] width 114 height 17
paste input "JORDANIAN MANSAF"
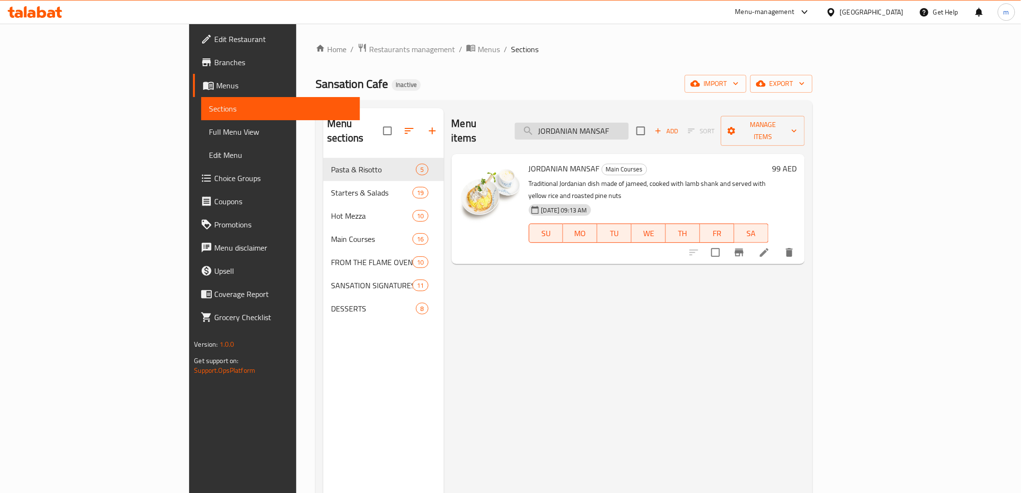
click at [628, 127] on input "JORDANIAN MANSAF" at bounding box center [572, 131] width 114 height 17
paste input "LAMB MAQLOUBEH"
click at [629, 123] on input "LAMB MAQLOUBEH" at bounding box center [572, 131] width 114 height 17
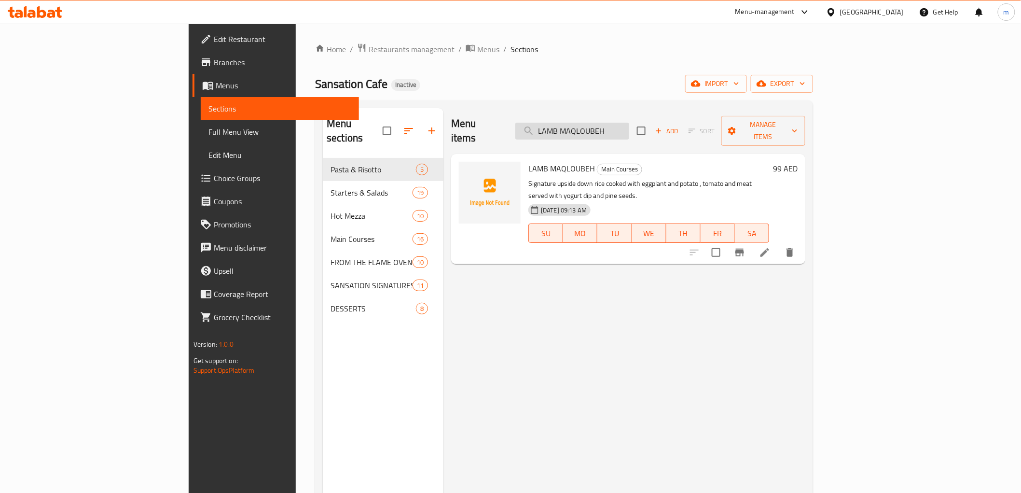
click at [629, 123] on input "LAMB MAQLOUBEH" at bounding box center [572, 131] width 114 height 17
paste input "CHICKEN"
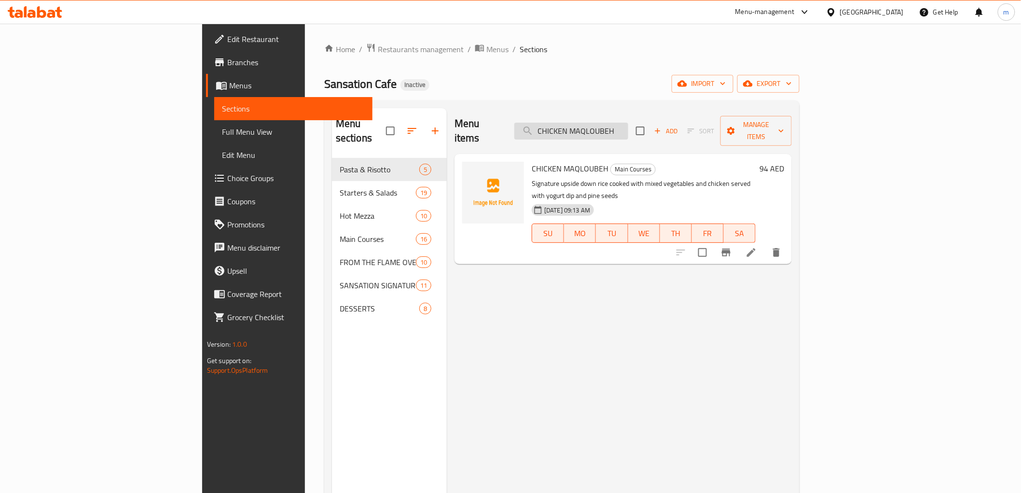
click at [628, 123] on input "CHICKEN MAQLOUBEH" at bounding box center [572, 131] width 114 height 17
paste input "KOFTA TOMATO"
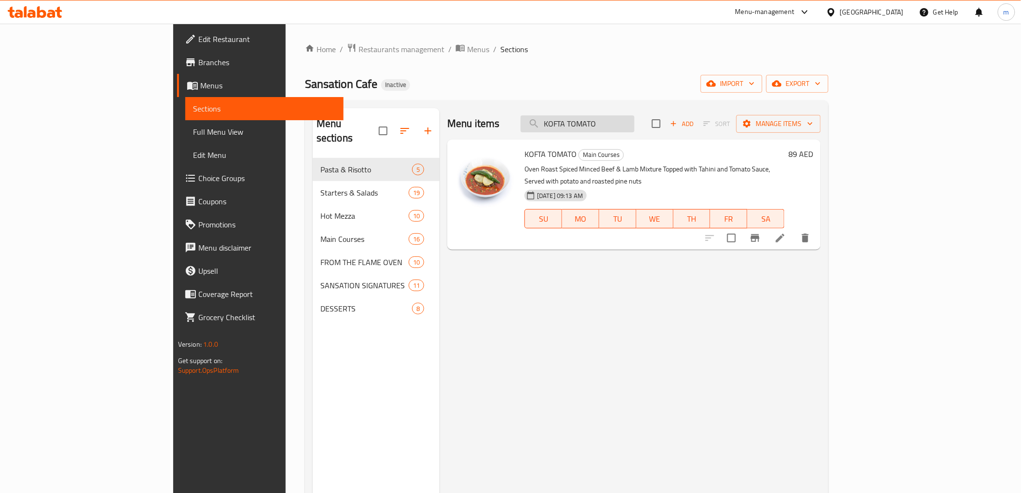
click at [609, 123] on input "KOFTA TOMATO" at bounding box center [578, 123] width 114 height 17
paste input "AHINA"
click at [635, 123] on input "KOFTA TAHINA" at bounding box center [578, 123] width 114 height 17
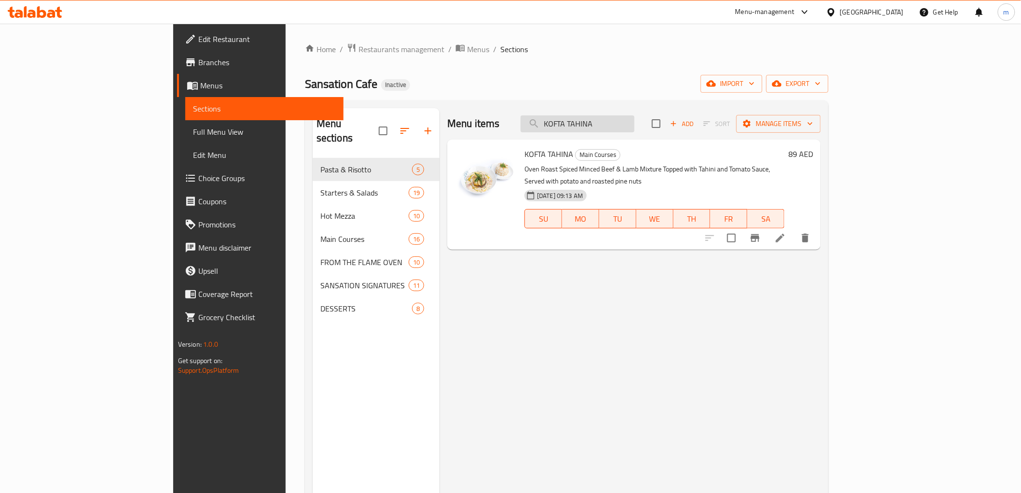
click at [635, 123] on input "KOFTA TAHINA" at bounding box center [578, 123] width 114 height 17
paste input "PAN SEARD SALMON"
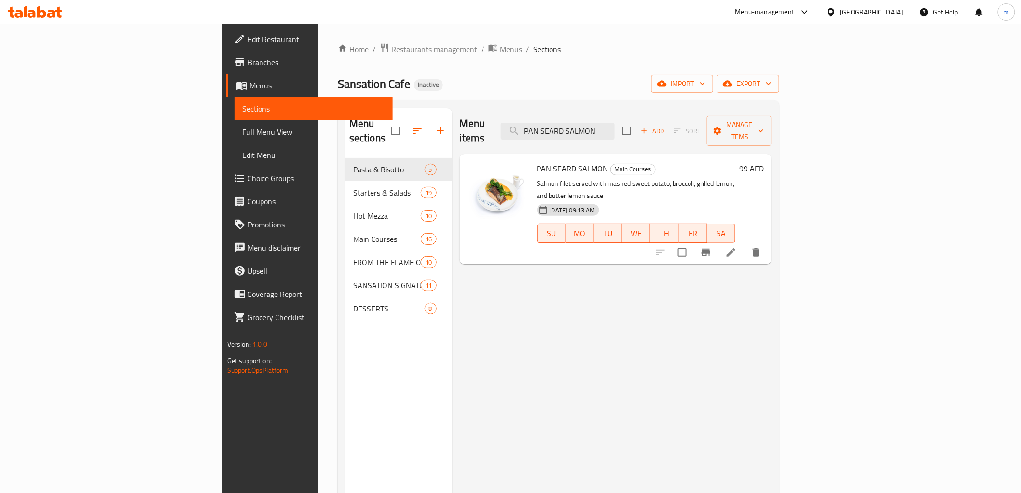
click at [660, 114] on div "Menu items PAN SEARD SALMON Add Sort Manage items" at bounding box center [616, 131] width 312 height 46
click at [615, 123] on input "PAN SEARD SALMON" at bounding box center [558, 131] width 114 height 17
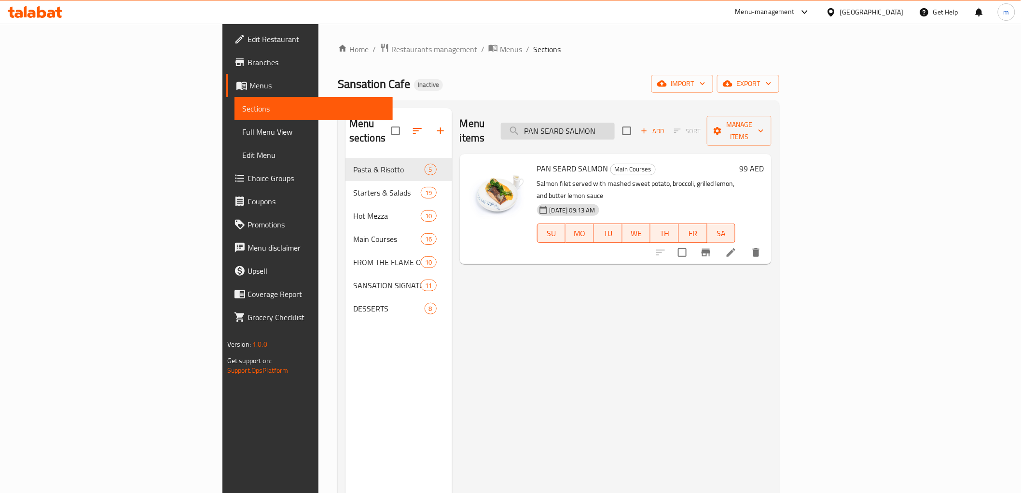
paste input "GRILLED HAMMOUR"
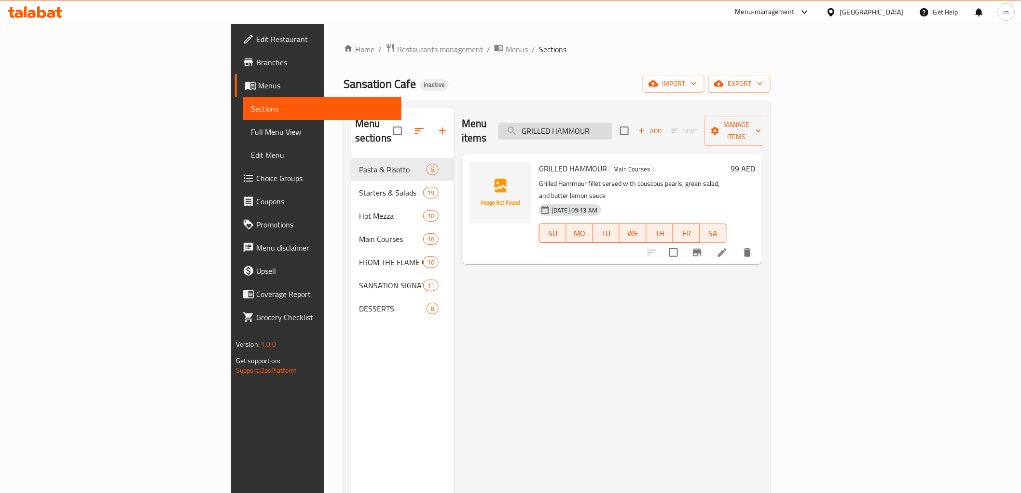
click at [612, 126] on input "GRILLED HAMMOUR" at bounding box center [556, 131] width 114 height 17
paste input "INDIAN BIRYANI"
click at [612, 131] on input "INDIAN BIRYANI" at bounding box center [556, 131] width 114 height 17
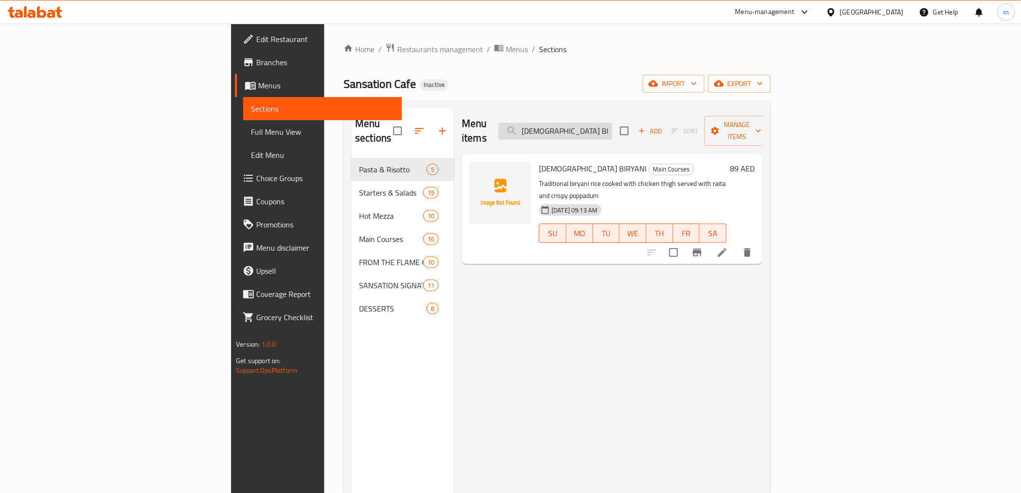
click at [612, 131] on input "INDIAN BIRYANI" at bounding box center [556, 131] width 114 height 17
paste input "CORDON BLEU"
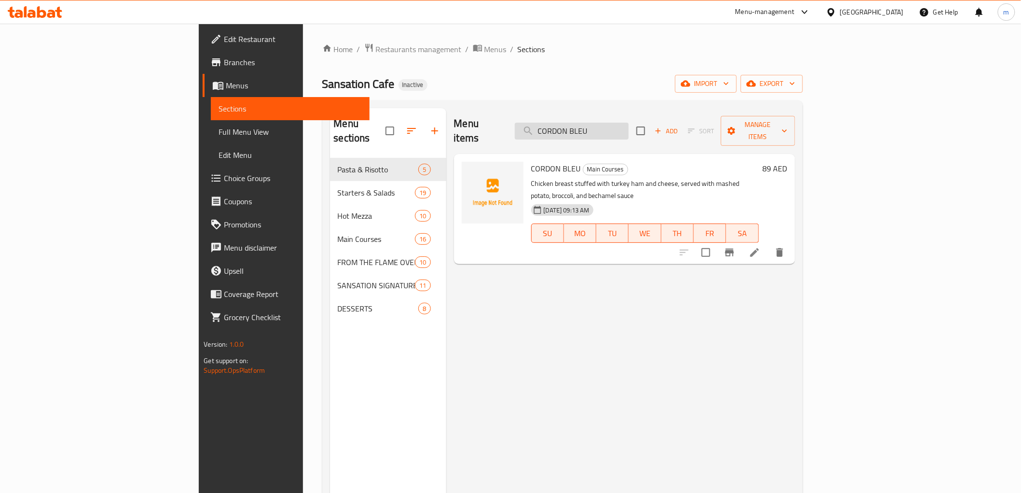
click at [629, 125] on input "CORDON BLEU" at bounding box center [572, 131] width 114 height 17
paste input "PASTA ARABIATA (PENNE, TAGILATELLE, SPAGHETTI)"
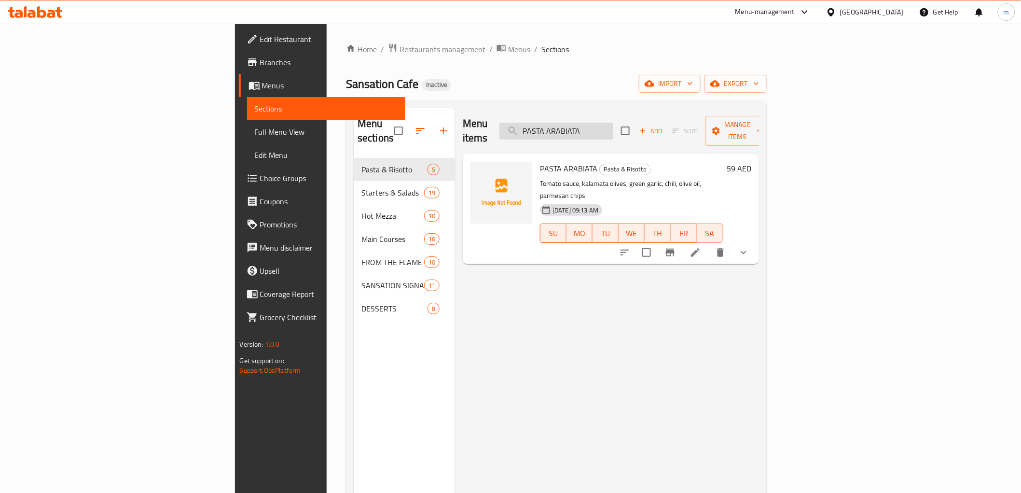
click at [590, 126] on input "PASTA ARABIATA" at bounding box center [557, 131] width 114 height 17
click at [613, 126] on input "PASTA ARABIATA" at bounding box center [557, 131] width 114 height 17
paste input "ESTO CREAM"
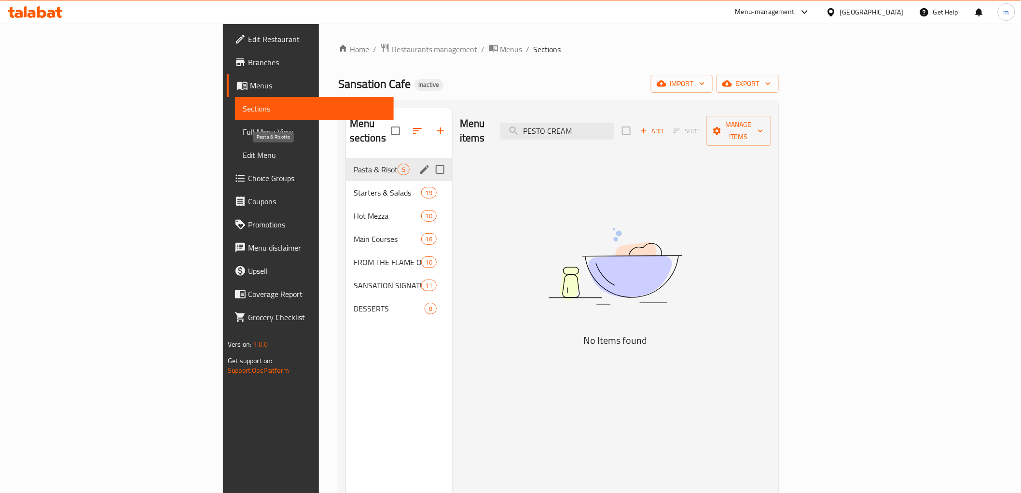
type input "PESTO CREAM"
click at [354, 164] on span "Pasta & Risotto" at bounding box center [376, 170] width 44 height 12
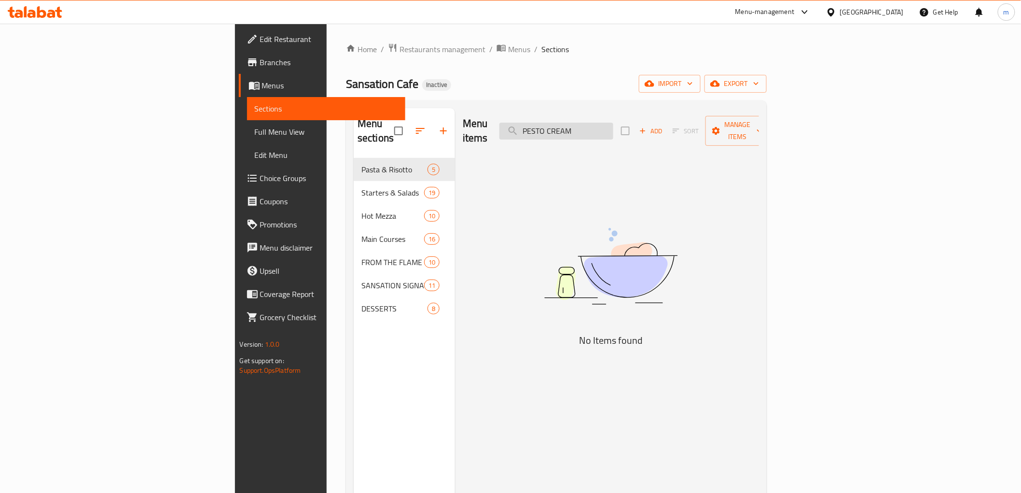
click at [613, 123] on input "PESTO CREAM" at bounding box center [557, 131] width 114 height 17
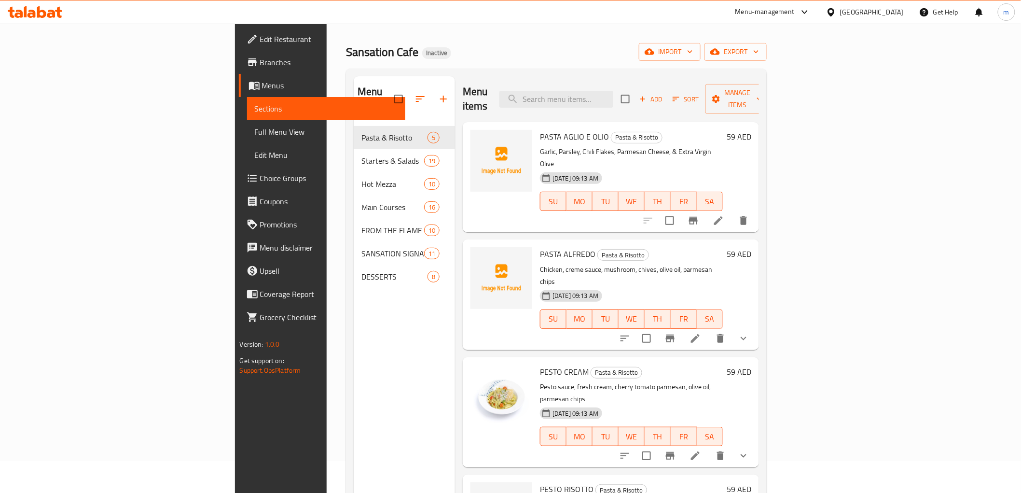
scroll to position [28, 0]
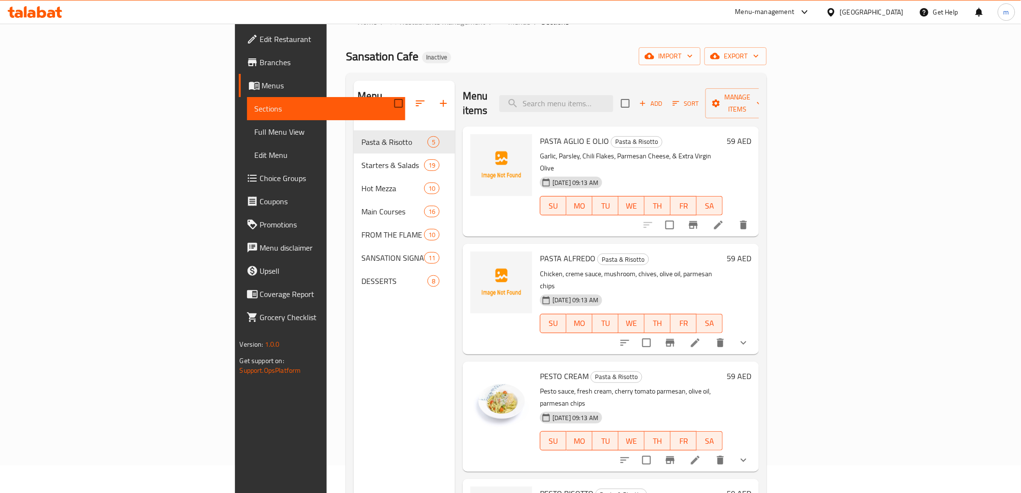
click at [652, 81] on div "Menu items Add Sort Manage items" at bounding box center [611, 104] width 296 height 46
click at [613, 100] on input "search" at bounding box center [557, 103] width 114 height 17
paste input "SANSATION ANGUS BURGER"
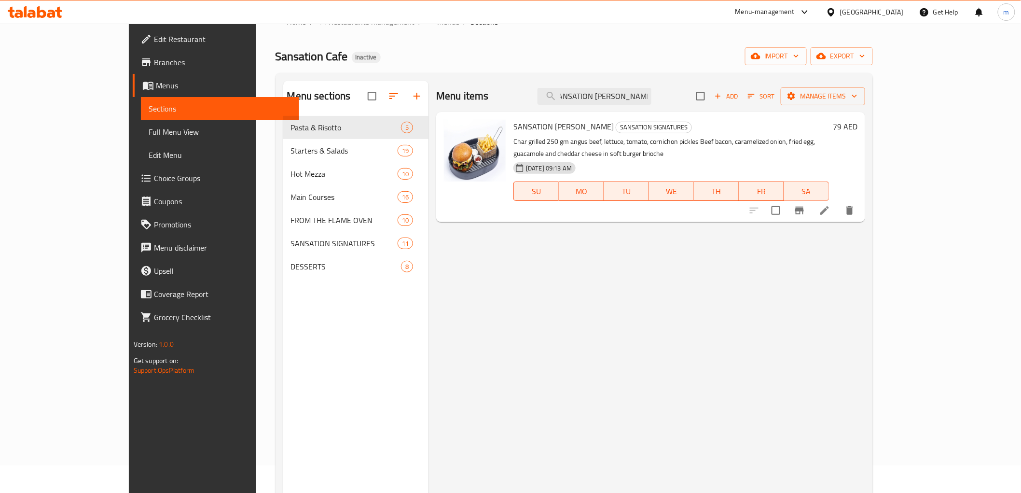
scroll to position [0, 0]
click at [625, 94] on input "SANSATION ANGUS BU" at bounding box center [595, 96] width 114 height 17
paste input "CLASSIC ANGUS BURGER"
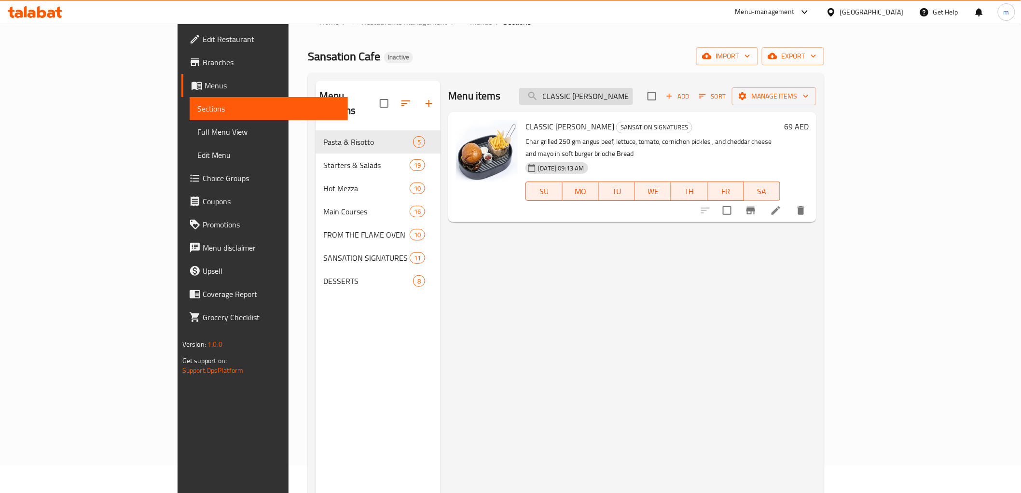
click at [633, 91] on input "CLASSIC ANGUS BURGER" at bounding box center [576, 96] width 114 height 17
paste input "PHILLY STEAK"
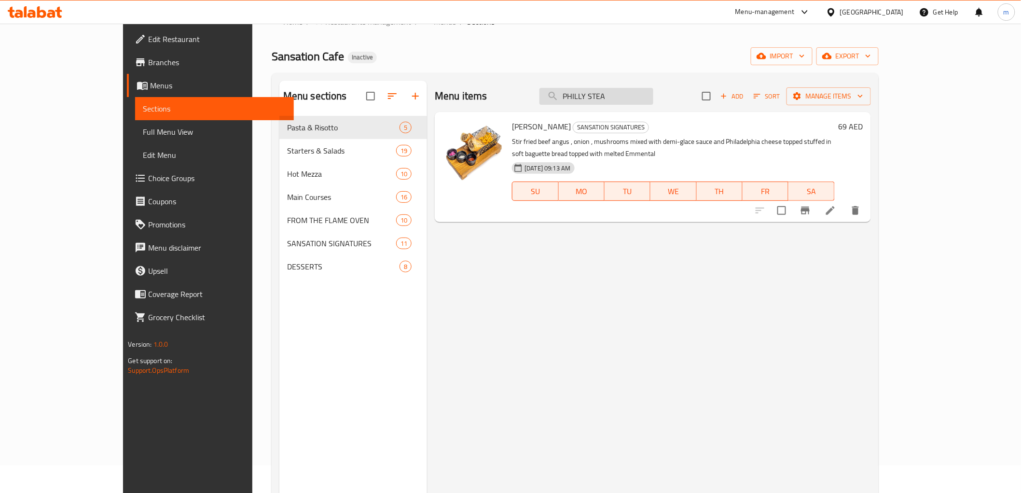
click at [609, 90] on input "PHILLY STEA" at bounding box center [597, 96] width 114 height 17
paste input "CLUB SANDWICH"
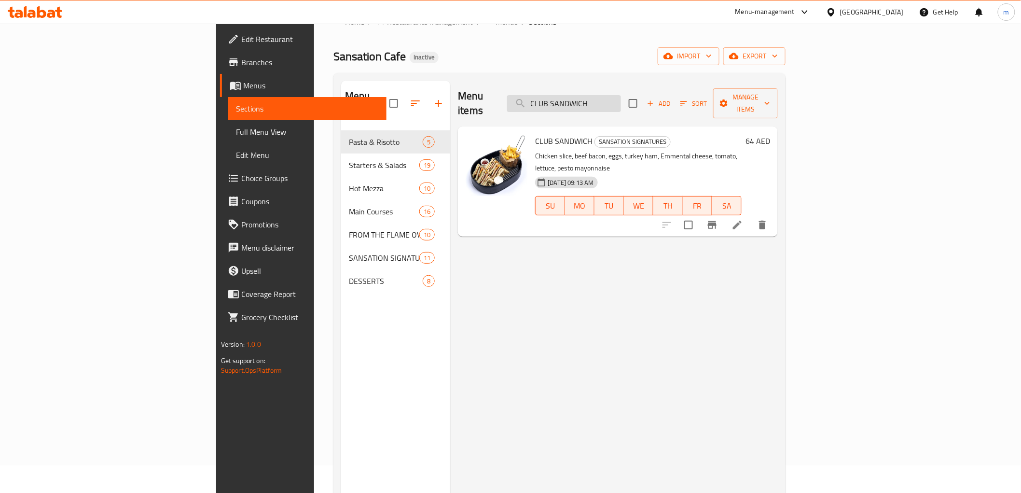
click at [621, 95] on input "CLUB SANDWICH" at bounding box center [564, 103] width 114 height 17
paste input "HICKEN FAJITA"
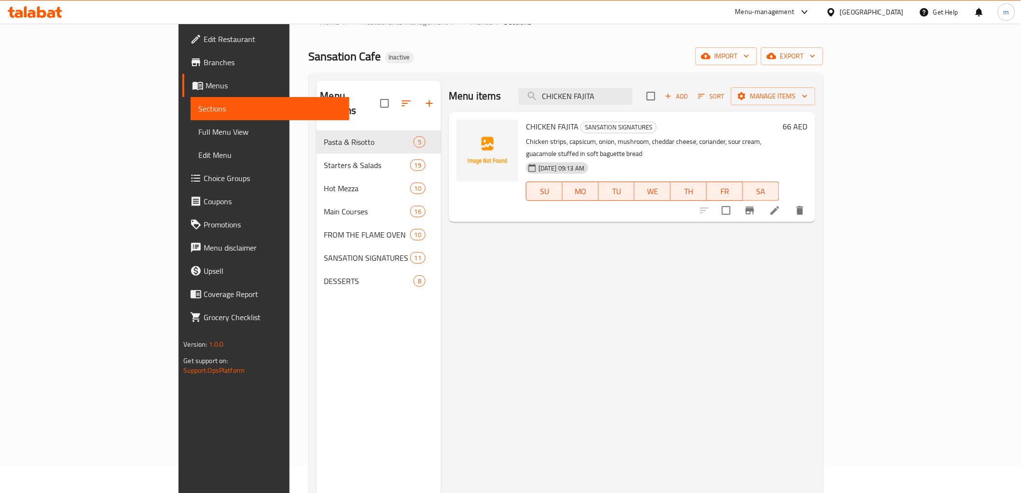
click at [658, 83] on div "Menu items CHICKEN FAJITA Add Sort Manage items" at bounding box center [632, 96] width 367 height 31
click at [633, 96] on input "CHICKEN FAJITA" at bounding box center [576, 96] width 114 height 17
paste input "KEBAB WRAP"
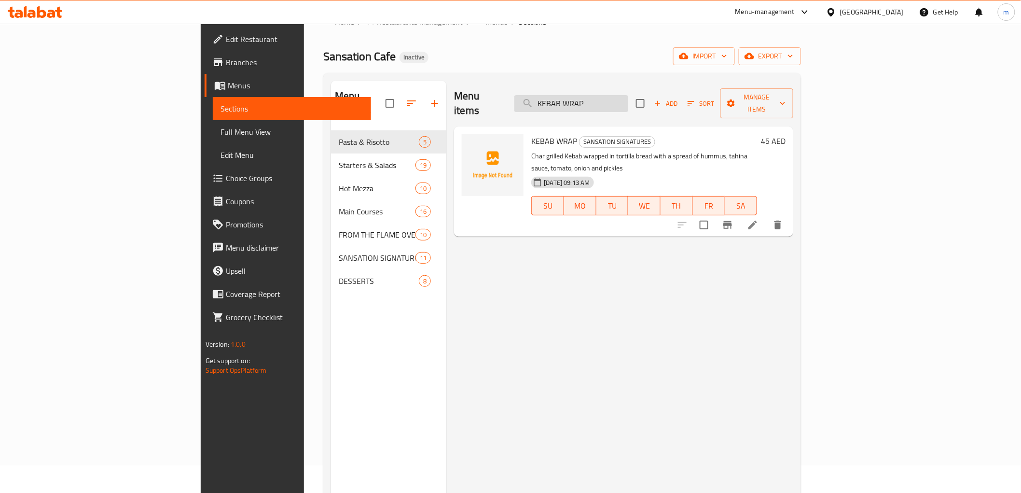
click at [628, 100] on input "KEBAB WRAP" at bounding box center [572, 103] width 114 height 17
paste input "SHISH TAWOUQ WRAP"
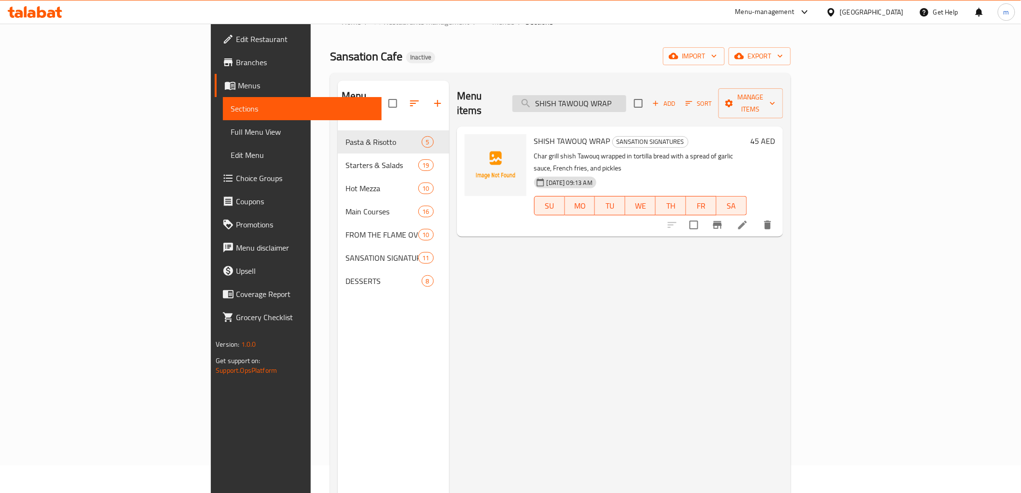
click at [626, 95] on input "SHISH TAWOUQ WRAP" at bounding box center [570, 103] width 114 height 17
paste input "VEGGIES SCHIACCIATA"
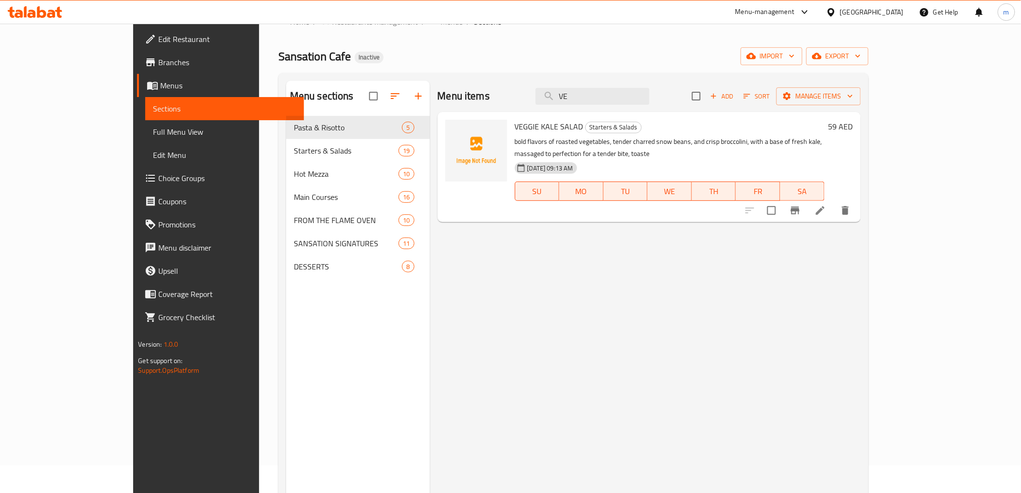
type input "V"
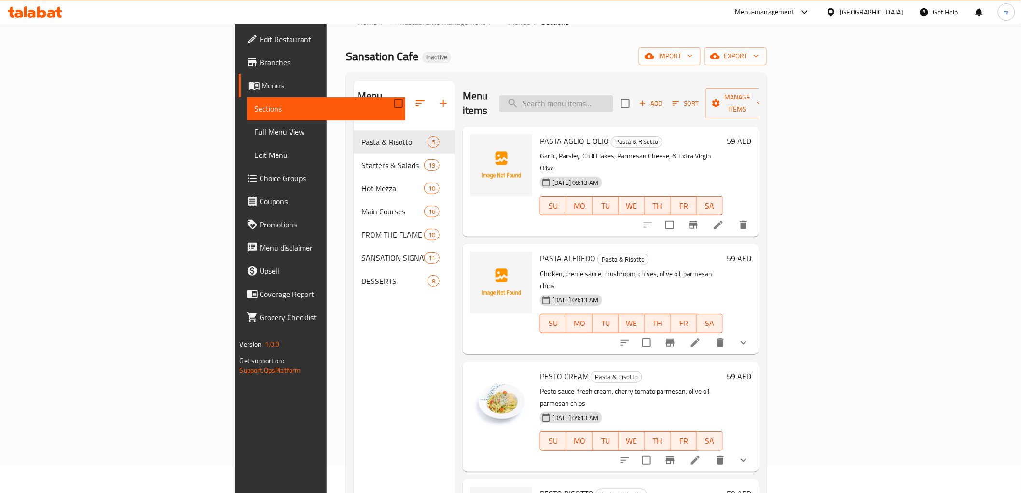
click at [607, 98] on input "search" at bounding box center [557, 103] width 114 height 17
paste input "VEGAN BLISS BURGER"
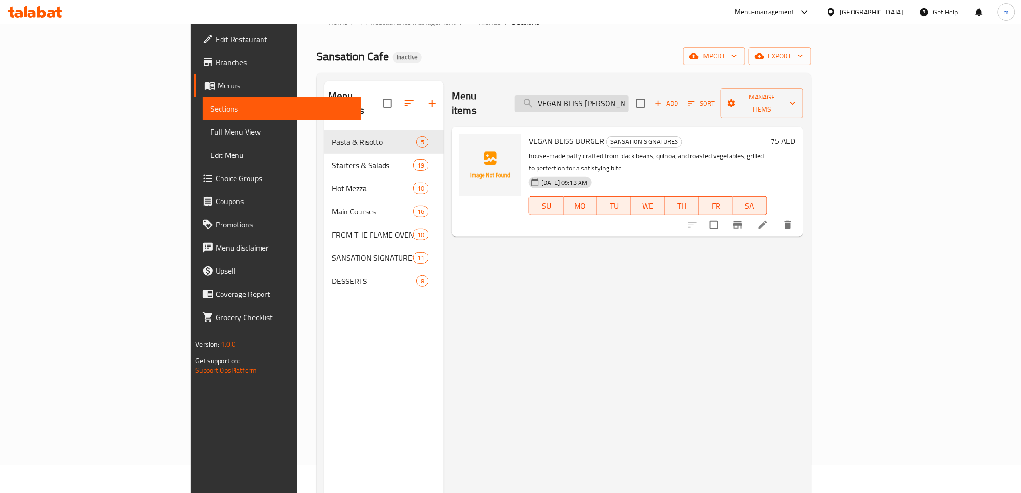
click at [629, 95] on input "VEGAN BLISS BURGE" at bounding box center [572, 103] width 114 height 17
paste input "GIES SCHIACCIATA"
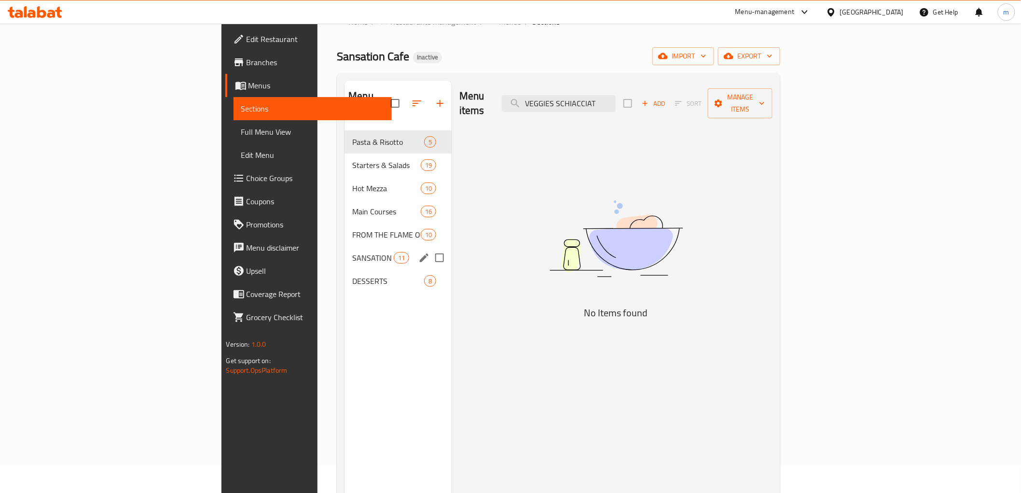
type input "VEGGIES SCHIACCIAT"
click at [352, 252] on span "SANSATION SIGNATURES" at bounding box center [372, 258] width 41 height 12
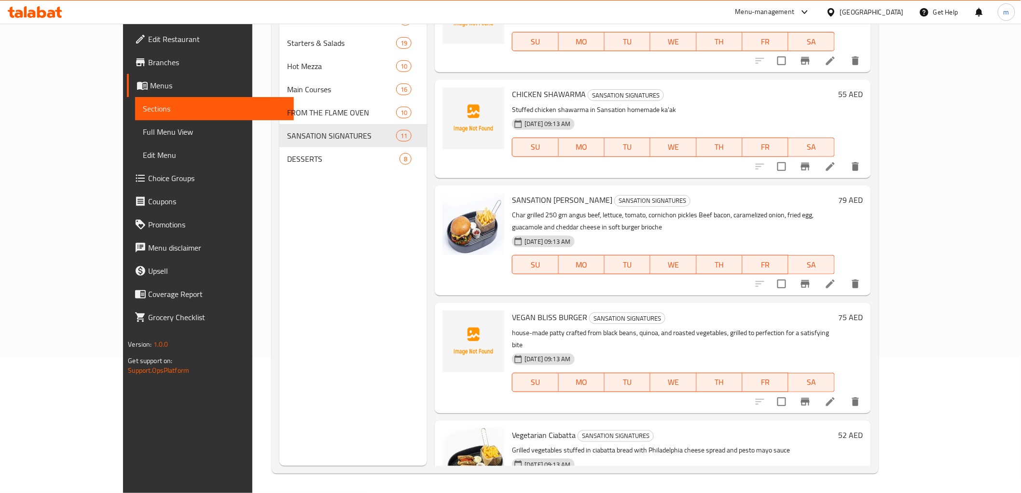
scroll to position [422, 0]
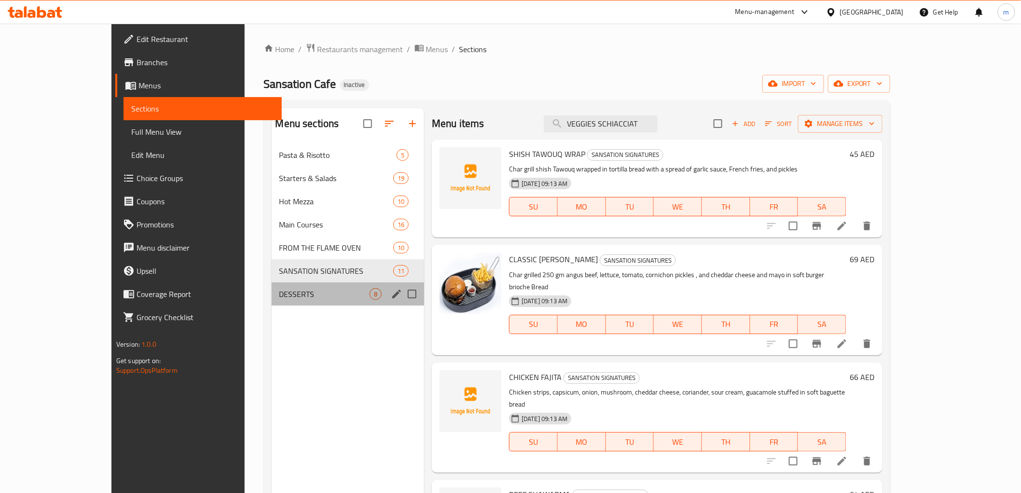
click at [272, 287] on div "DESSERTS 8" at bounding box center [348, 293] width 153 height 23
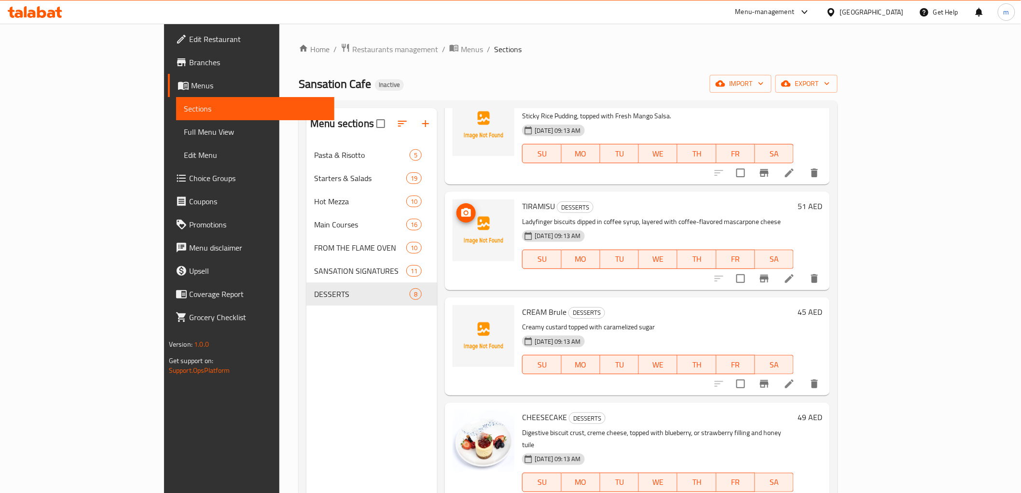
scroll to position [374, 0]
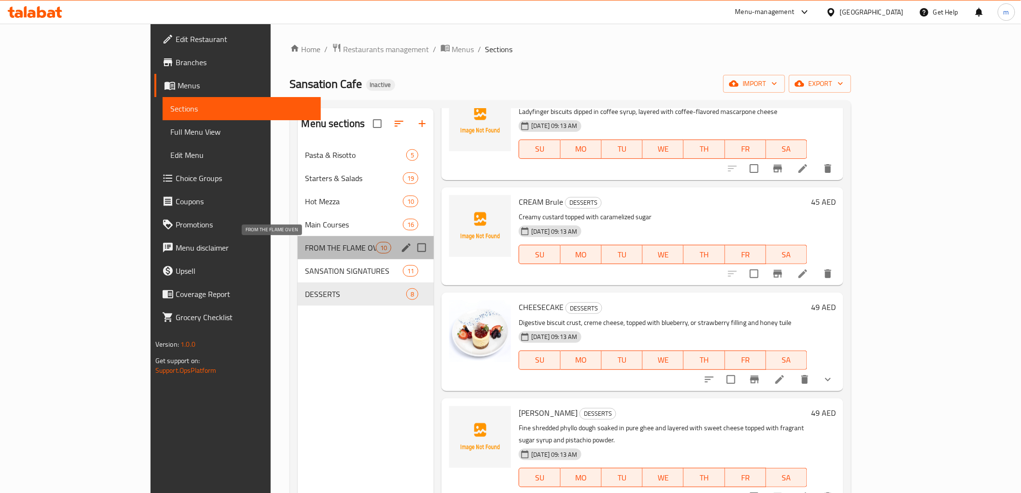
click at [306, 252] on span "FROM THE FLAME OVEN" at bounding box center [341, 248] width 71 height 12
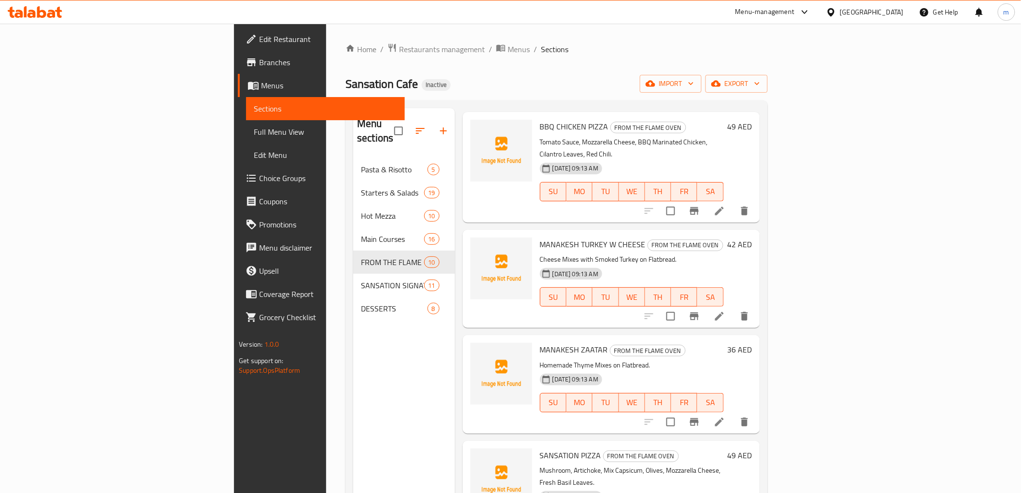
click at [246, 138] on link "Full Menu View" at bounding box center [325, 131] width 158 height 23
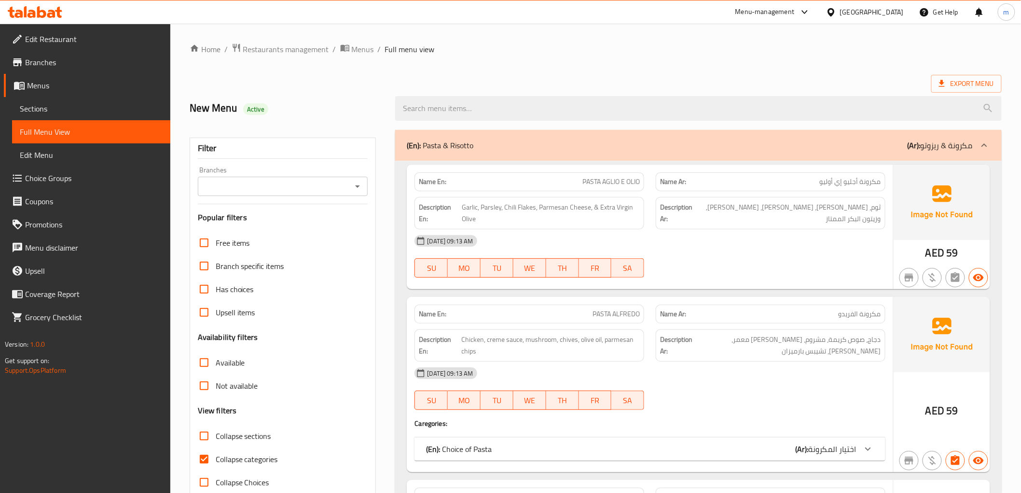
click at [213, 450] on input "Collapse categories" at bounding box center [204, 458] width 23 height 23
checkbox input "false"
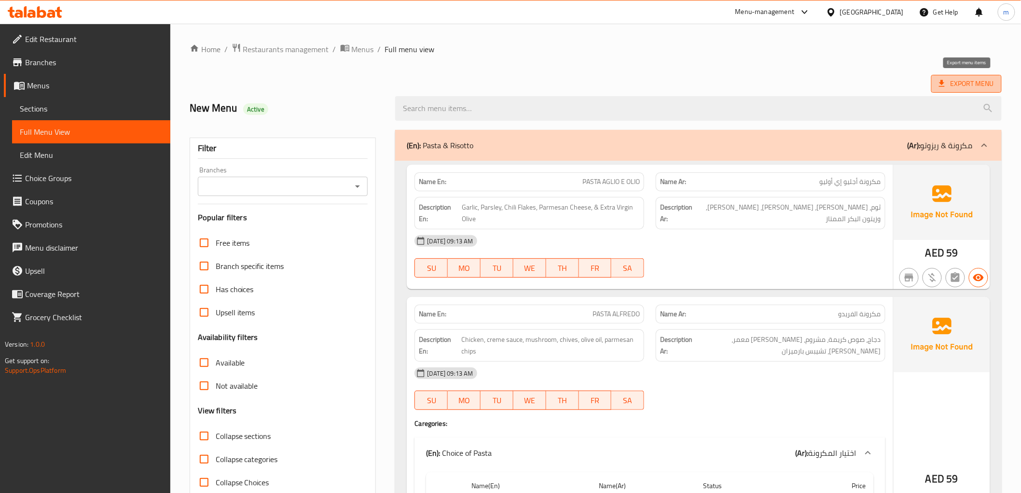
click at [954, 81] on span "Export Menu" at bounding box center [966, 84] width 55 height 12
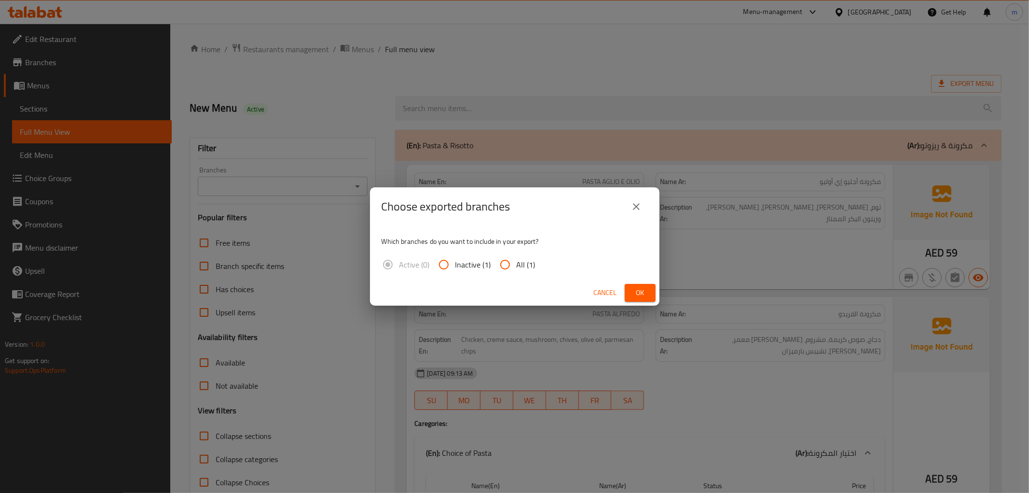
click at [513, 277] on div "Which branches do you want to include in your export? Active (0) Inactive (1) A…" at bounding box center [515, 253] width 290 height 54
click at [515, 272] on input "All (1)" at bounding box center [505, 264] width 23 height 23
radio input "true"
click at [635, 298] on span "Ok" at bounding box center [640, 293] width 15 height 12
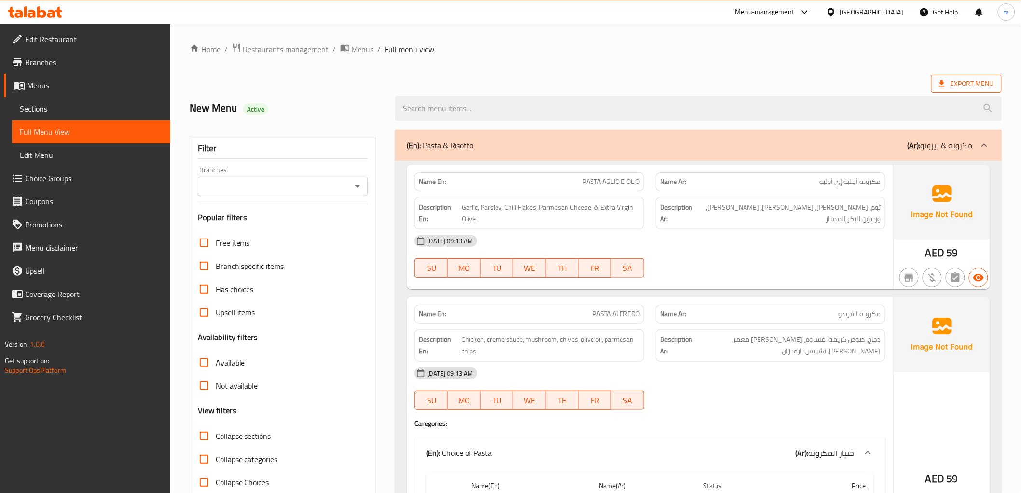
click at [960, 90] on span "Export Menu" at bounding box center [967, 84] width 70 height 18
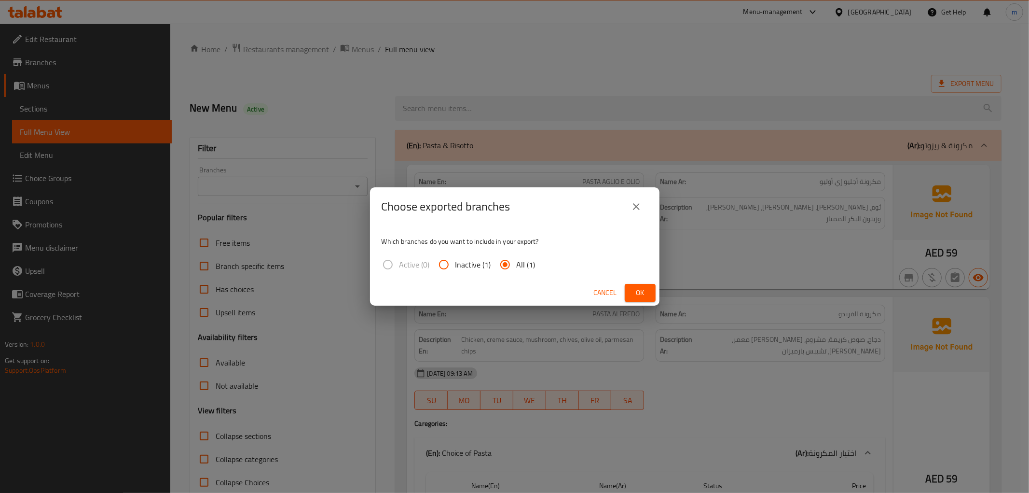
click at [655, 298] on button "Ok" at bounding box center [640, 293] width 31 height 18
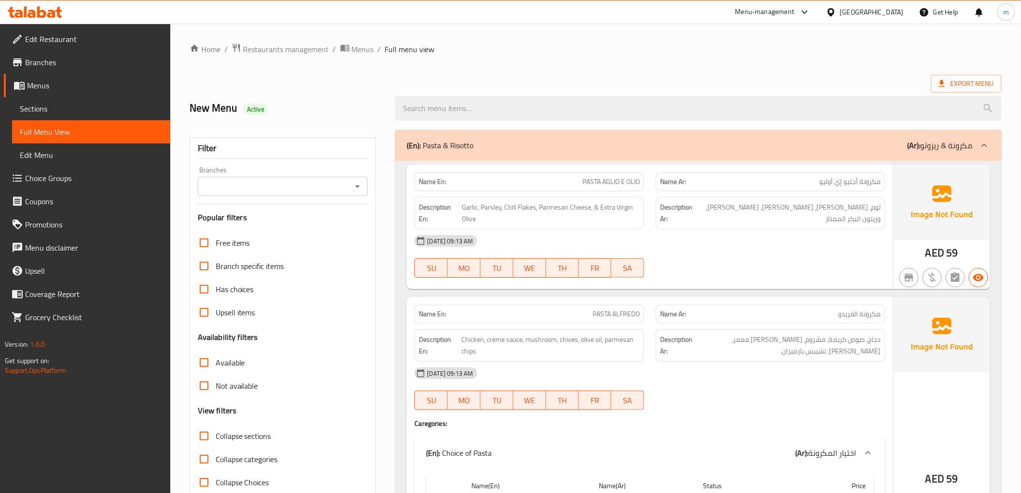
click at [692, 85] on div "Export Menu" at bounding box center [596, 84] width 812 height 18
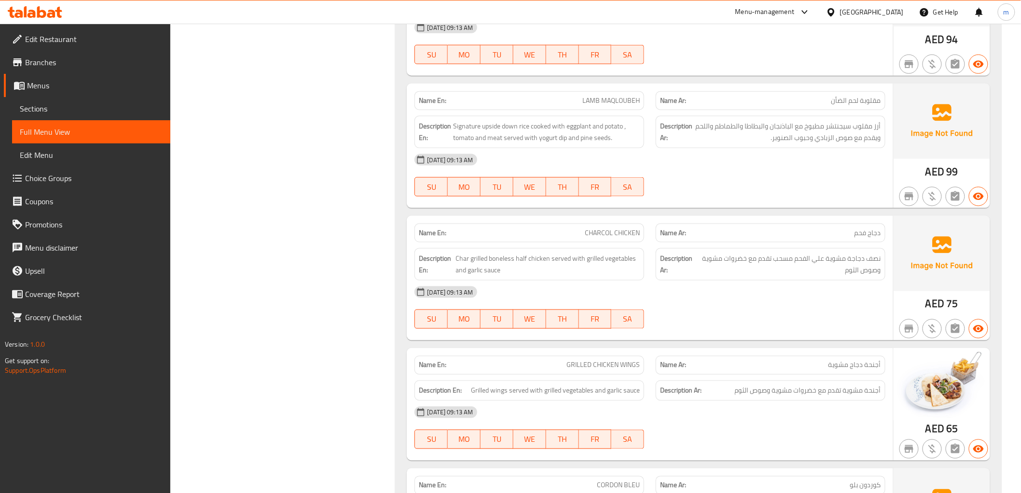
scroll to position [6507, 0]
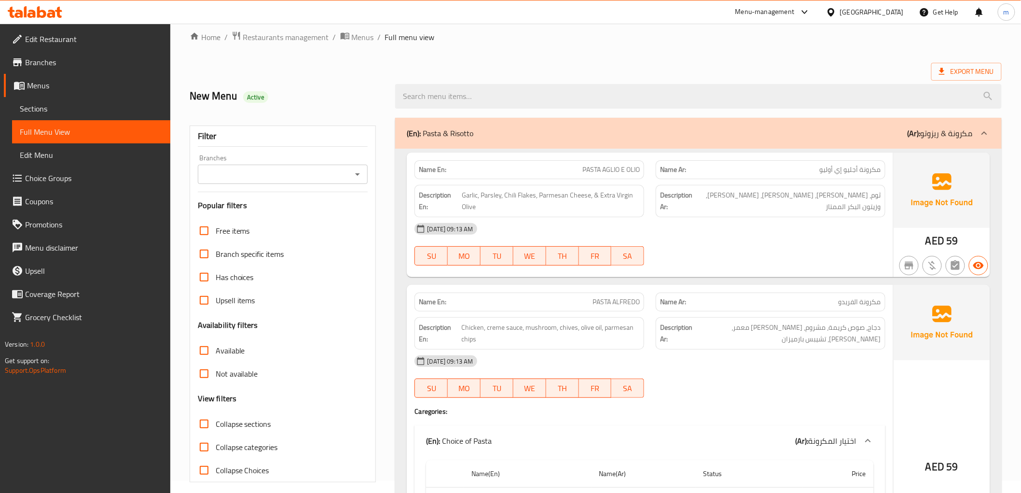
scroll to position [0, 0]
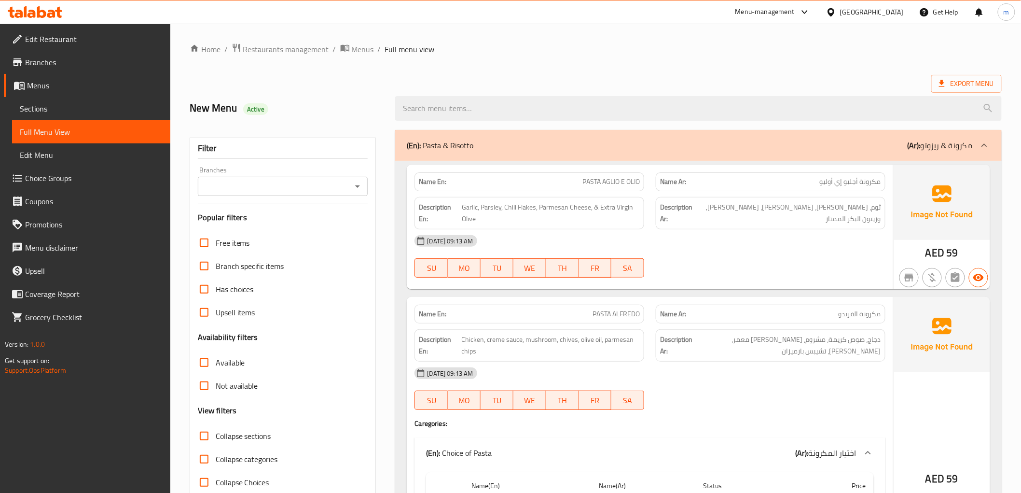
click at [921, 144] on b "(Ar):" at bounding box center [914, 145] width 13 height 14
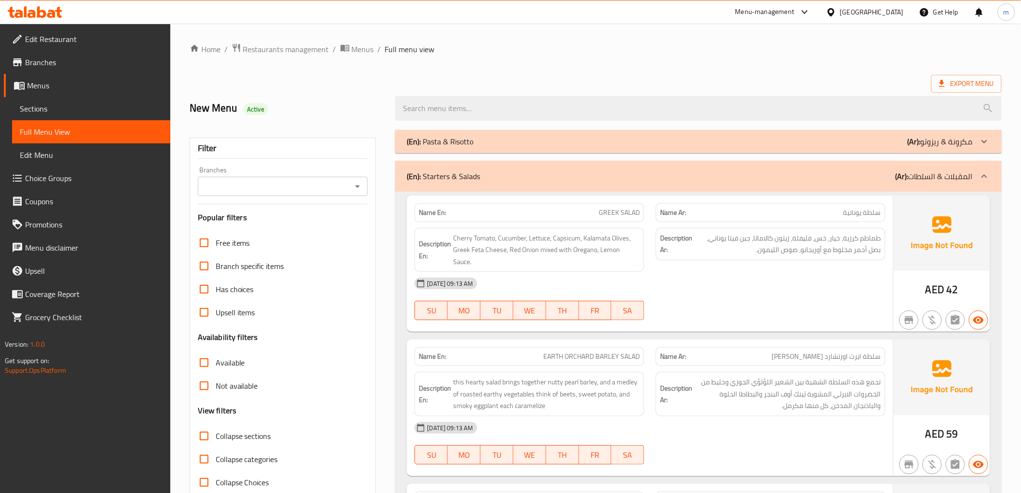
scroll to position [54, 0]
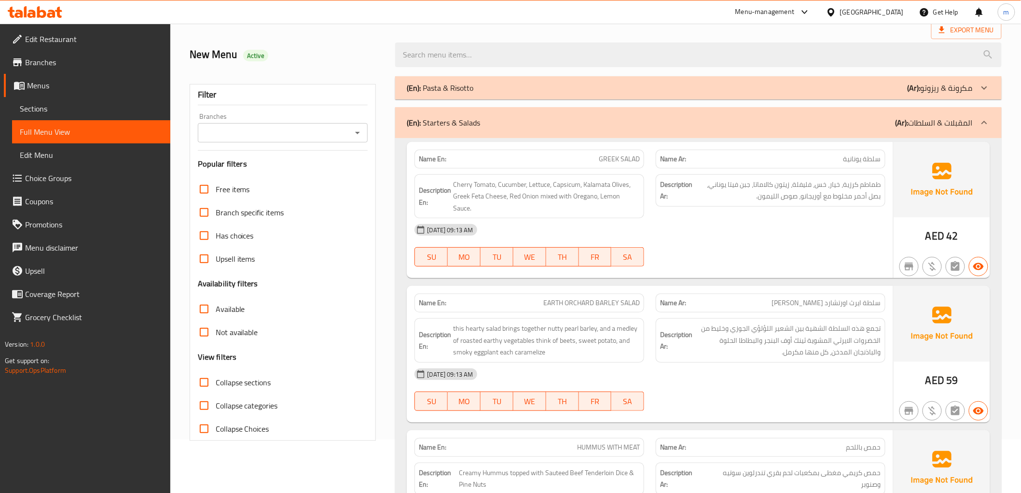
click at [940, 123] on p "(Ar): المقبلات & السلطات" at bounding box center [934, 123] width 77 height 12
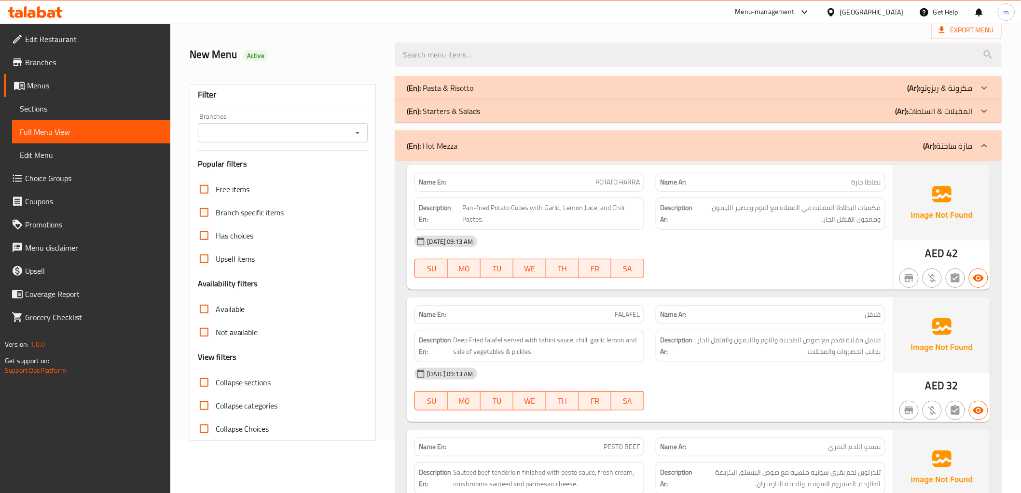
click at [883, 118] on div "(En): Starters & Salads (Ar): المقبلات & السلطات" at bounding box center [698, 110] width 606 height 23
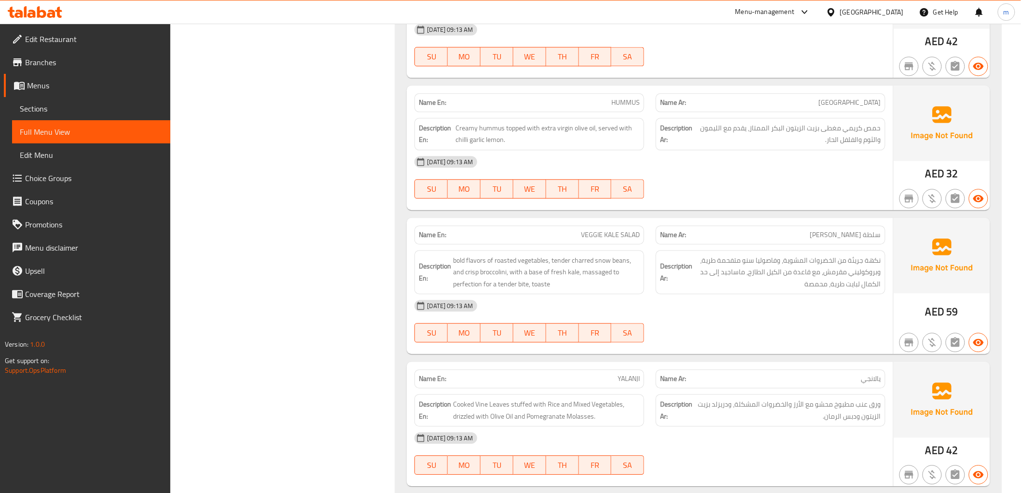
scroll to position [2413, 0]
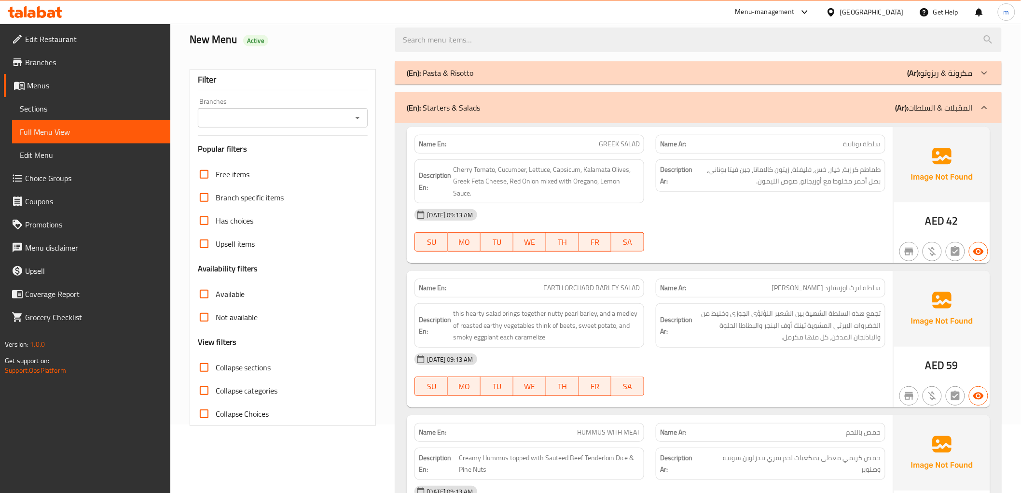
scroll to position [0, 0]
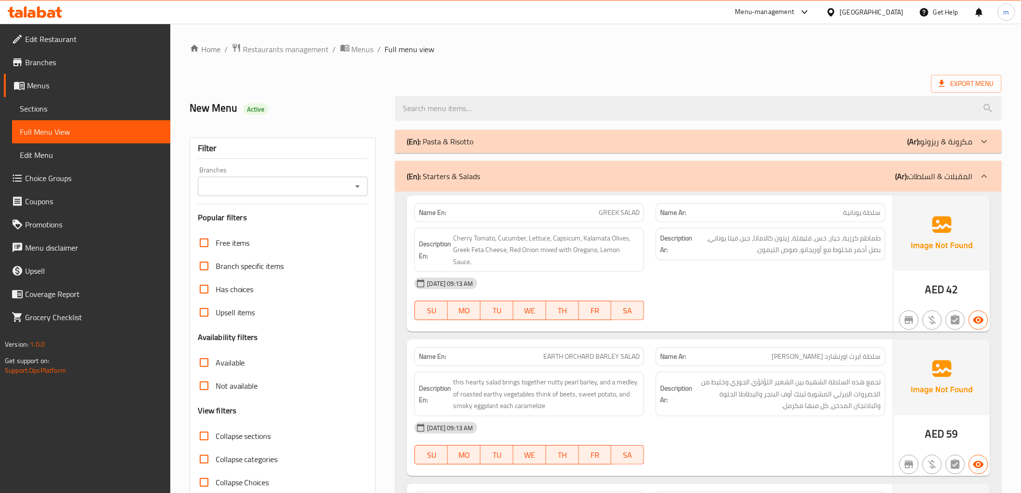
click at [60, 105] on span "Sections" at bounding box center [91, 109] width 143 height 12
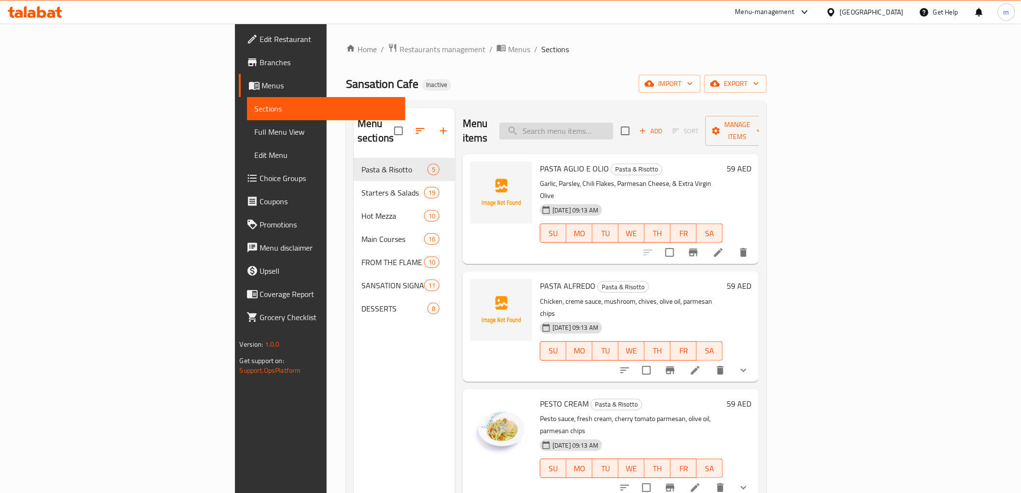
click at [613, 123] on input "search" at bounding box center [557, 131] width 114 height 17
paste input "HUMMUS"
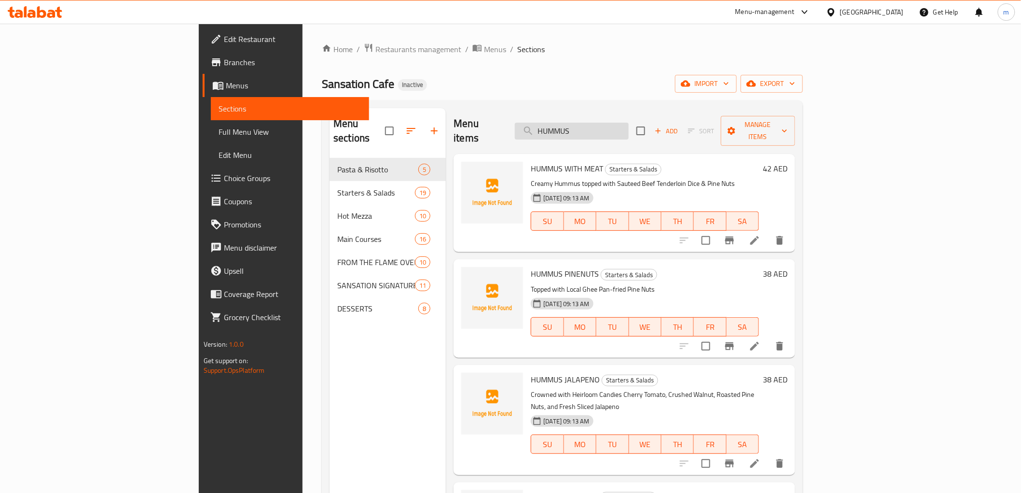
click at [624, 128] on input "HUMMUS" at bounding box center [572, 131] width 114 height 17
paste input "PINENUTS"
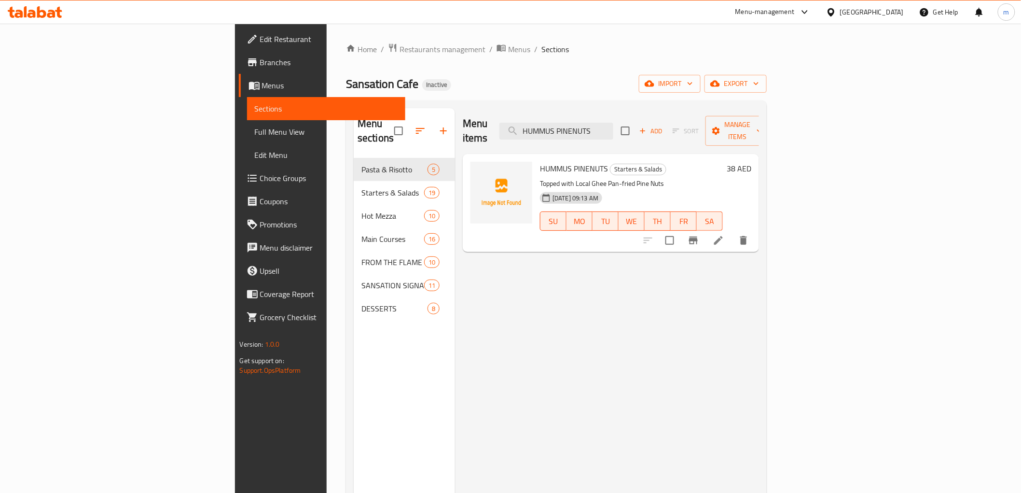
drag, startPoint x: 669, startPoint y: 103, endPoint x: 668, endPoint y: 108, distance: 4.9
click at [669, 103] on div "Menu sections Pasta & Risotto 5 Starters & Salads 19 Hot Mezza 10 Main Courses …" at bounding box center [556, 354] width 421 height 508
click at [613, 123] on input "HUMMUS PINENUTS" at bounding box center [557, 131] width 114 height 17
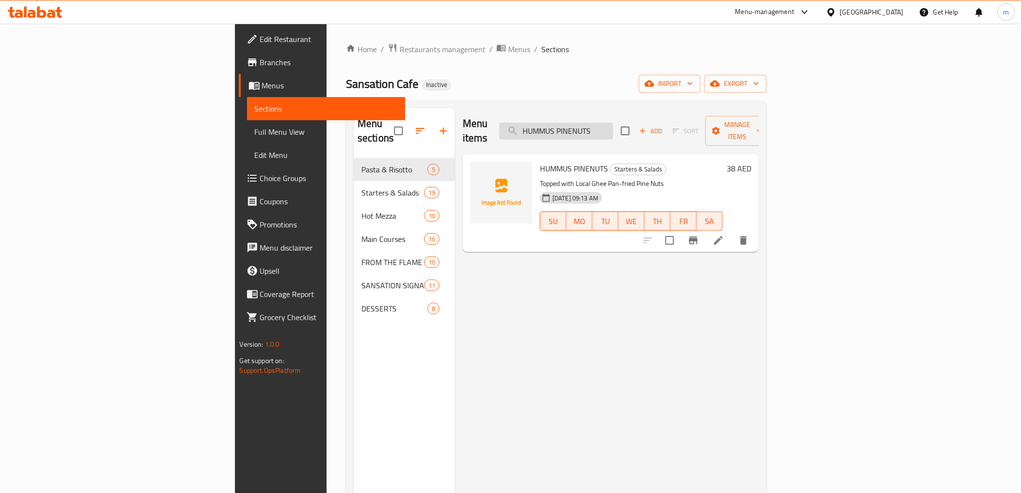
paste input "AVOCADO"
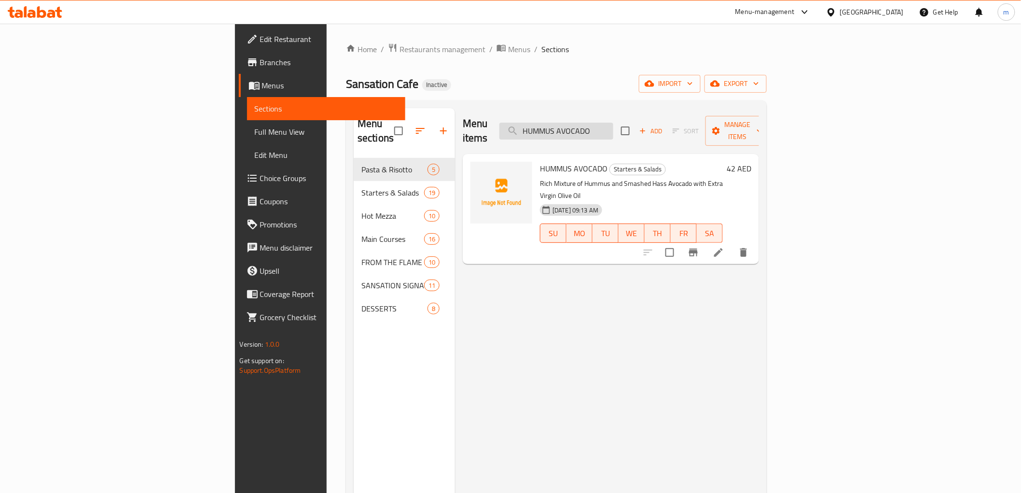
click at [613, 131] on input "HUMMUS AVOCADO" at bounding box center [557, 131] width 114 height 17
paste input "JALAPEN"
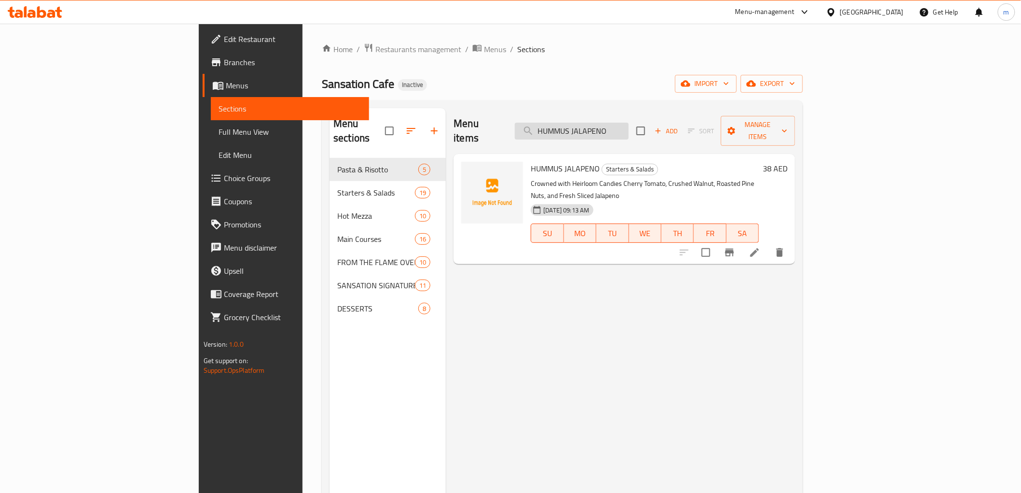
click at [629, 129] on input "HUMMUS JALAPENO" at bounding box center [572, 131] width 114 height 17
paste input "WITH MEAT"
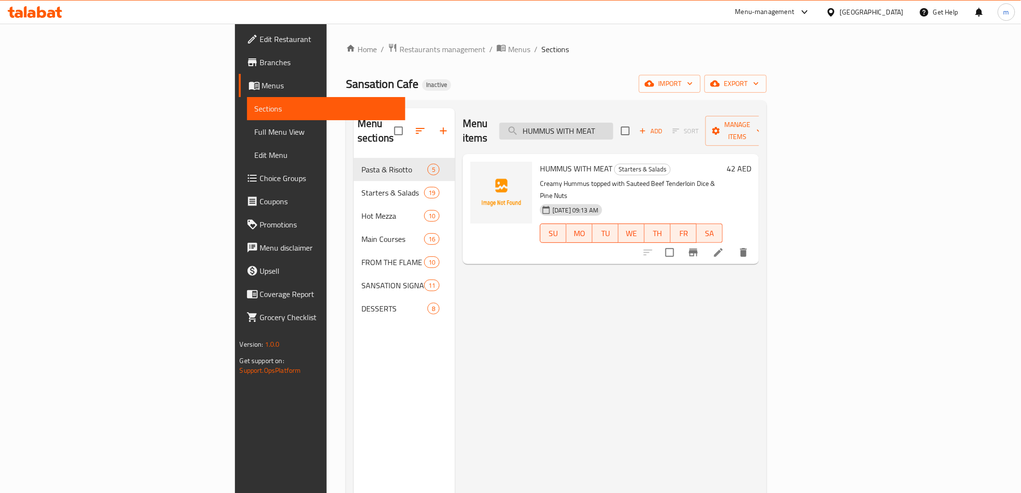
click at [613, 126] on input "HUMMUS WITH MEAT" at bounding box center [557, 131] width 114 height 17
paste input "CHICKEN LIVER"
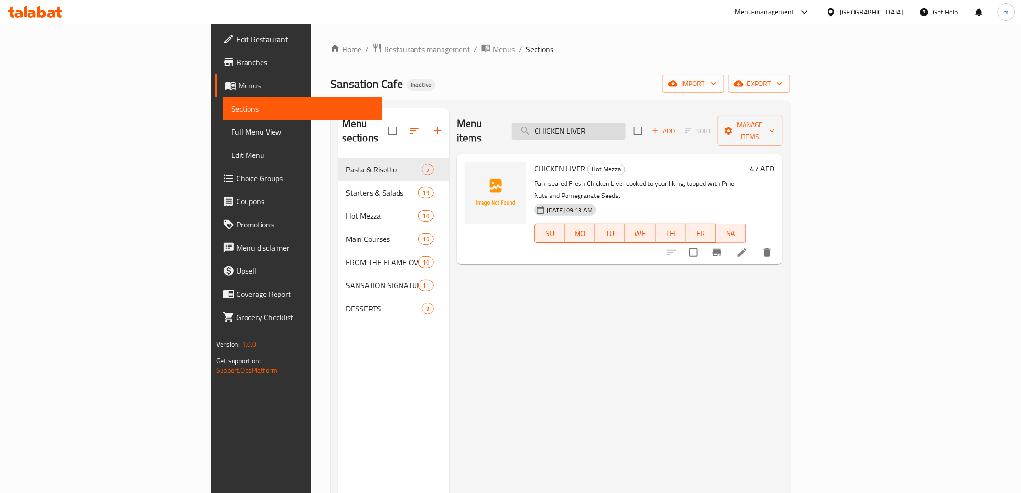
click at [620, 125] on input "CHICKEN LIVER" at bounding box center [569, 131] width 114 height 17
paste input "BBQ CHICKEN PIZZA"
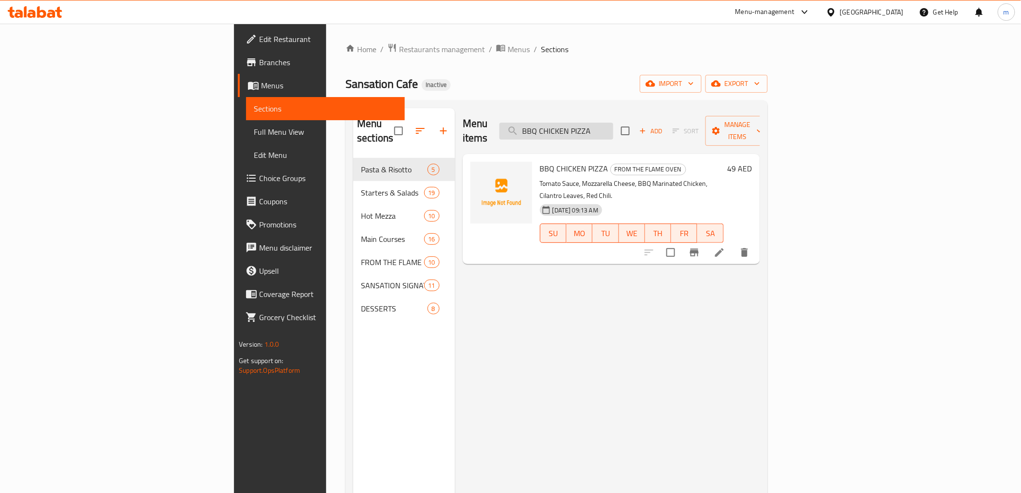
click at [613, 127] on input "BBQ CHICKEN PIZZA" at bounding box center [557, 131] width 114 height 17
paste input "MANAKESH TURKEY WITH CHEESE"
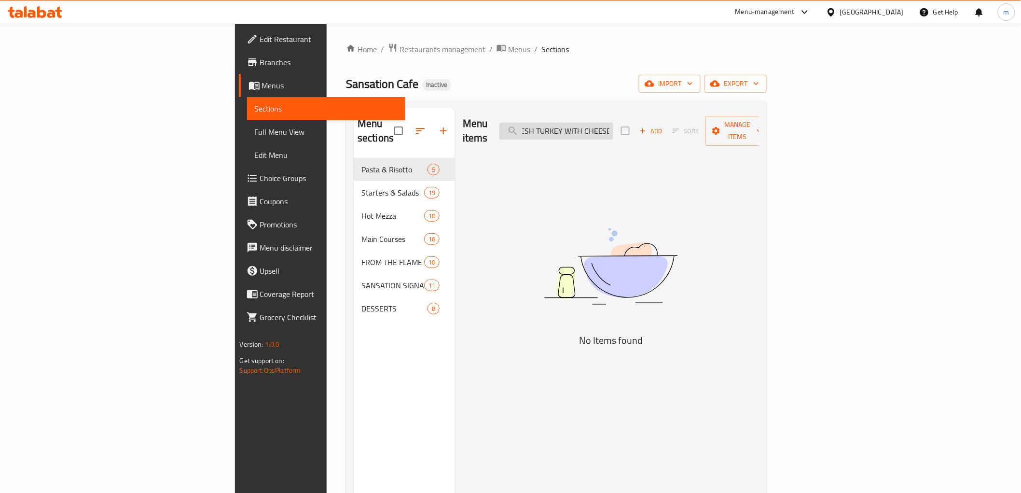
click at [613, 125] on input "MANAKESH TURKEY WITH CHEESE" at bounding box center [557, 131] width 114 height 17
click at [613, 123] on input "MANAKESH TURKEY CHEESE" at bounding box center [557, 131] width 114 height 17
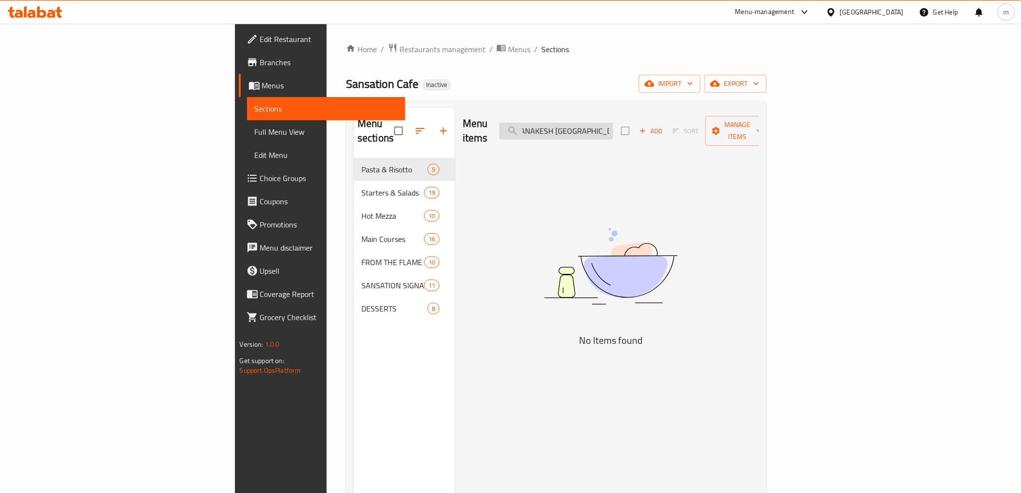
scroll to position [0, 0]
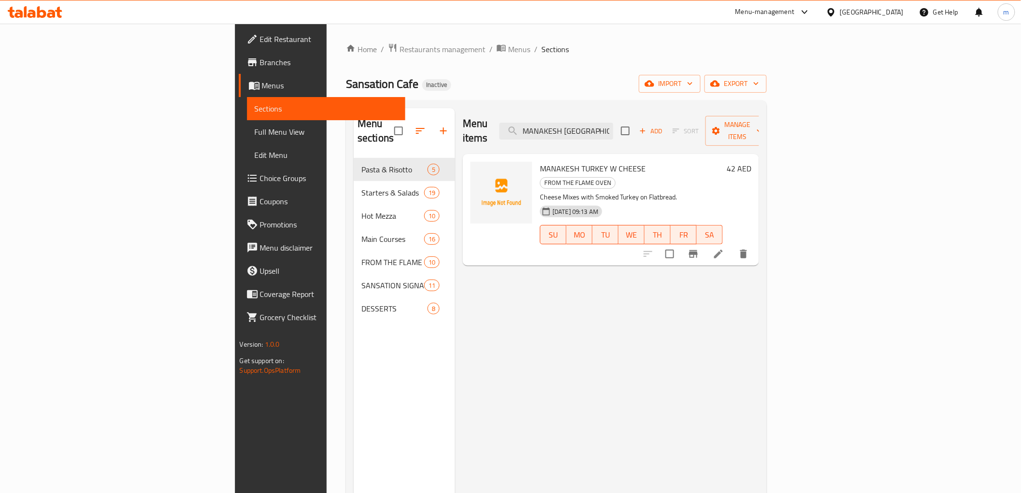
click at [657, 132] on div "Menu items MANAKESH TURKEY Add Sort Manage items" at bounding box center [611, 131] width 296 height 46
click at [613, 127] on input "MANAKESH TURKEY" at bounding box center [557, 131] width 114 height 17
paste input "GRILLED CHICKEN WINGS"
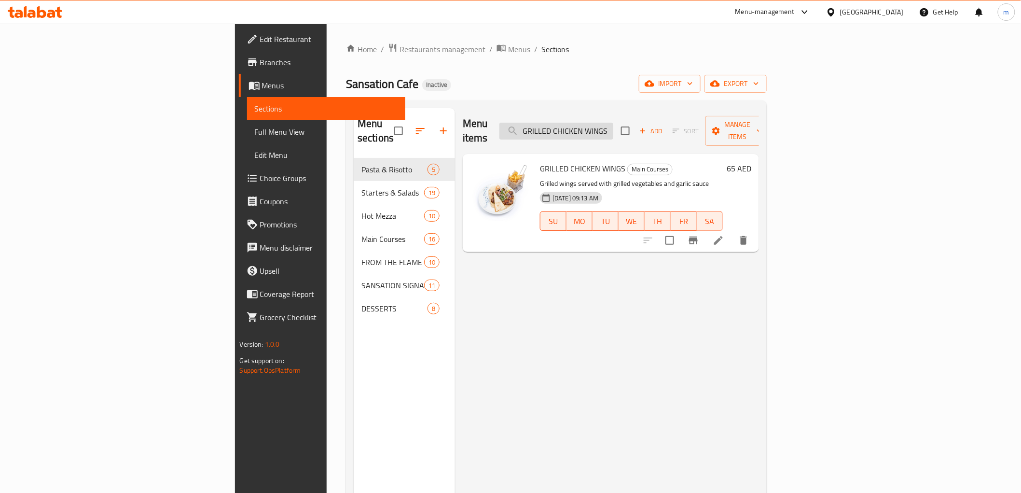
click at [613, 129] on input "GRILLED CHICKEN WINGS" at bounding box center [557, 131] width 114 height 17
paste input "CORDON BLEU"
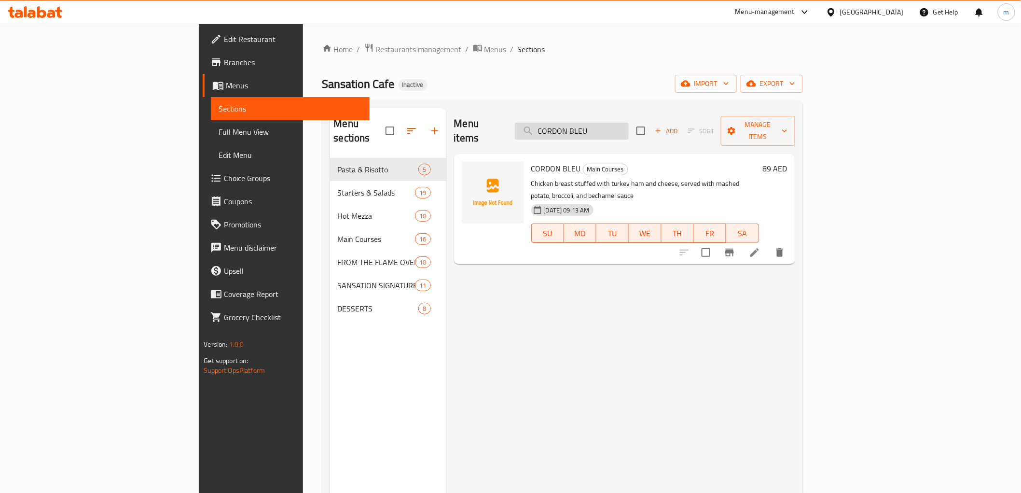
click at [629, 123] on input "CORDON BLEU" at bounding box center [572, 131] width 114 height 17
paste input "PESTO RISOTTO"
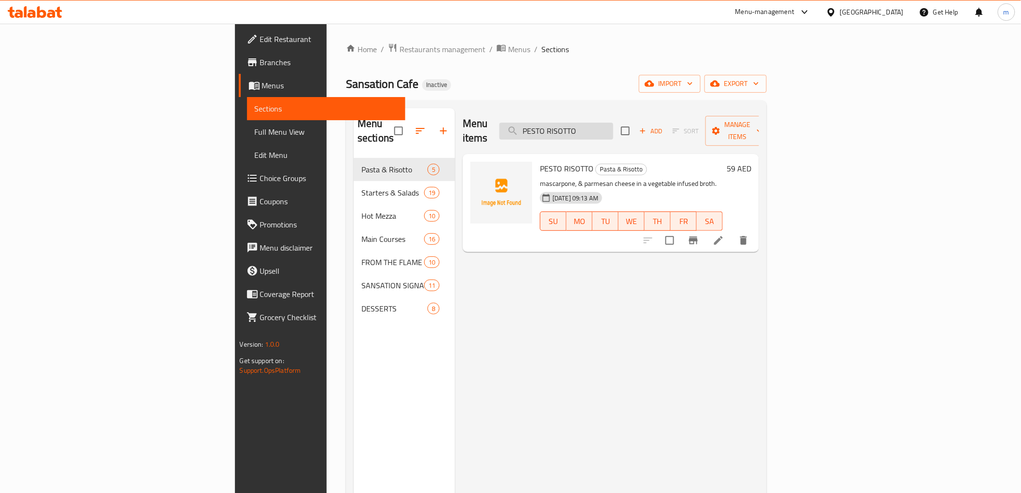
click at [613, 123] on input "PESTO RISOTTO" at bounding box center [557, 131] width 114 height 17
paste input "KEBAB WRAP"
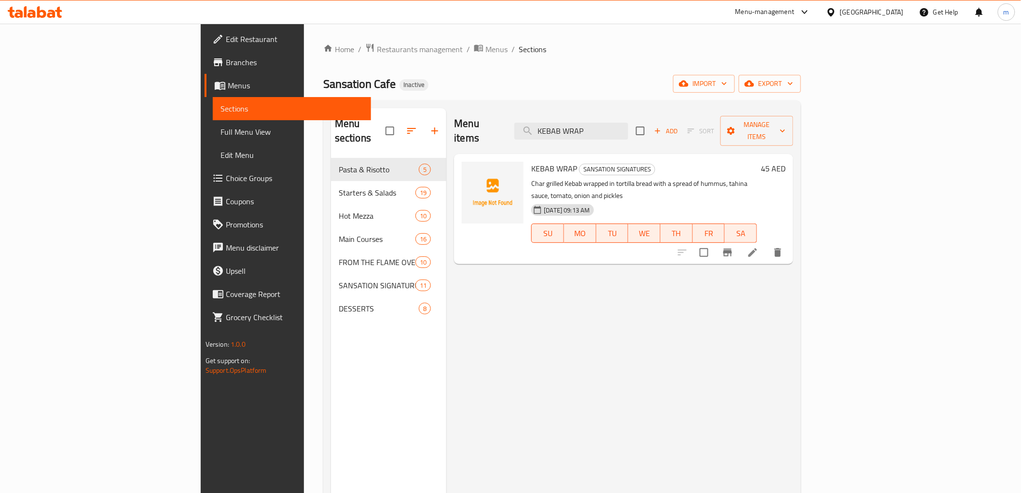
type input "KEBAB WRAP"
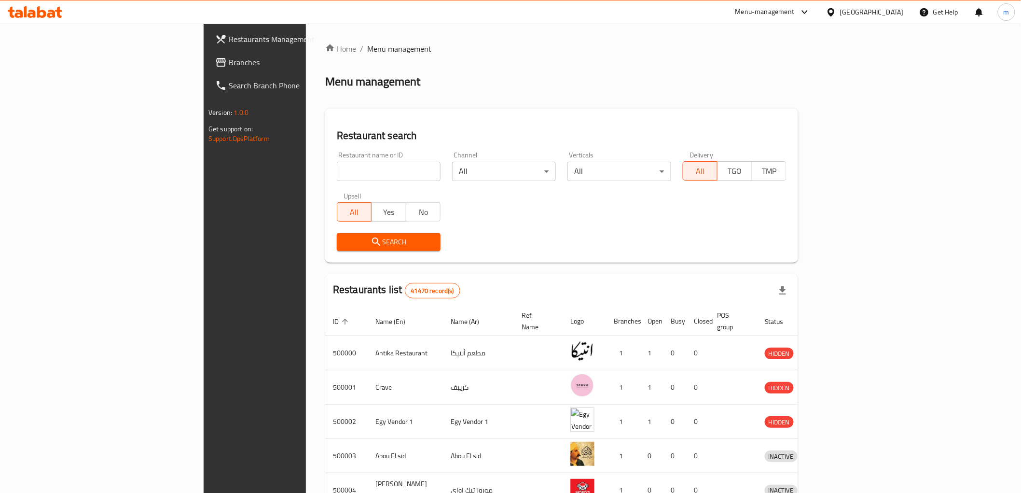
click at [891, 13] on div "[GEOGRAPHIC_DATA]" at bounding box center [872, 12] width 64 height 11
click at [773, 254] on div "[GEOGRAPHIC_DATA]" at bounding box center [800, 253] width 64 height 11
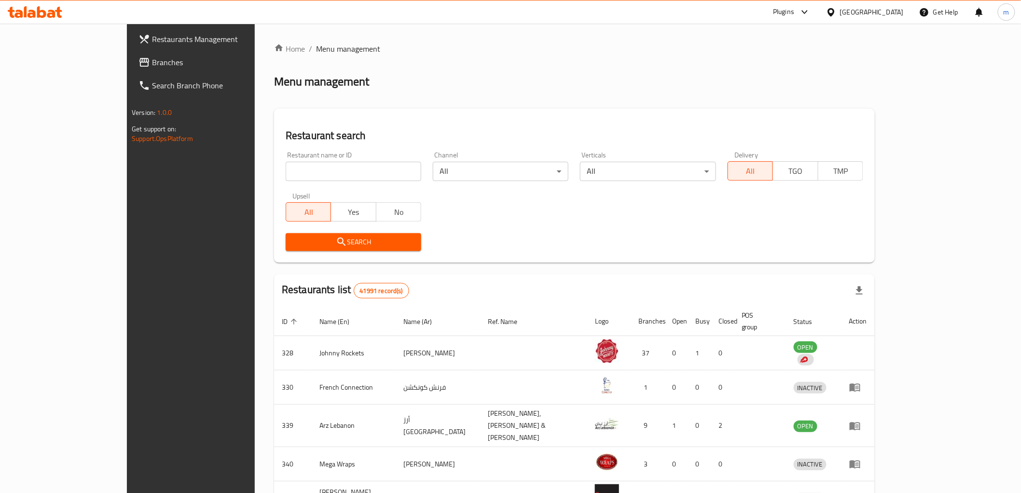
click at [152, 58] on span "Branches" at bounding box center [221, 62] width 138 height 12
